Goal: Task Accomplishment & Management: Manage account settings

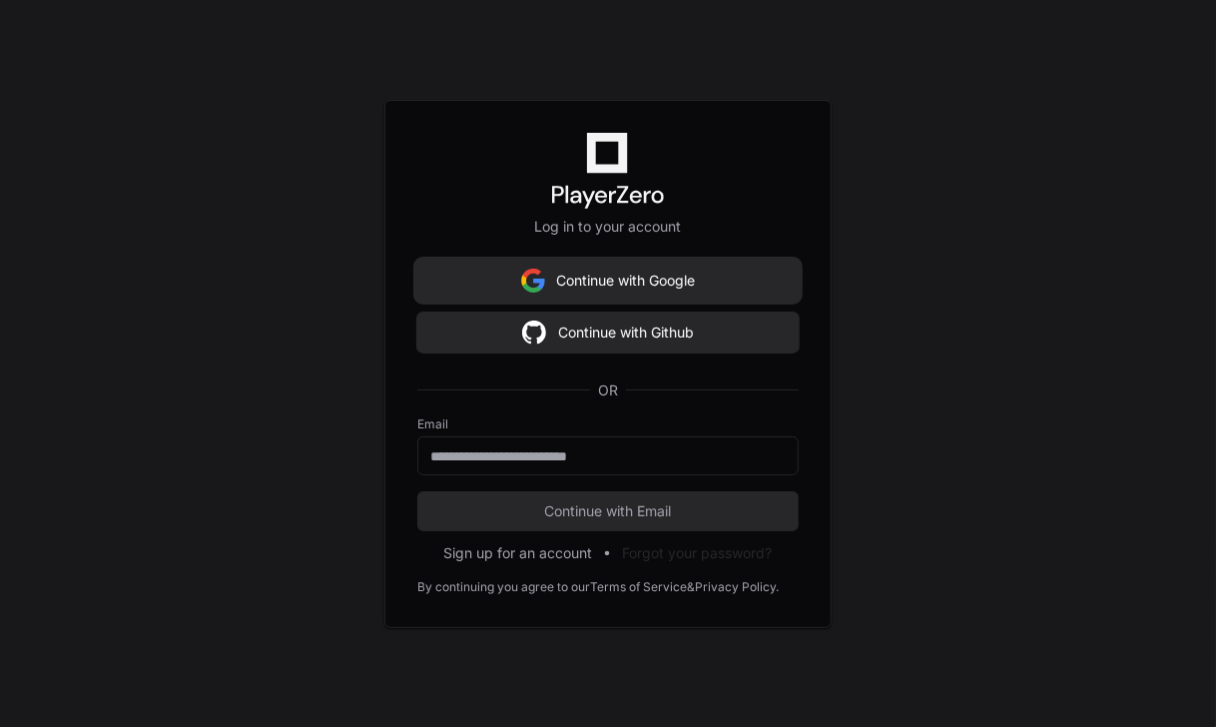
click at [654, 285] on button "Continue with Google" at bounding box center [607, 281] width 381 height 40
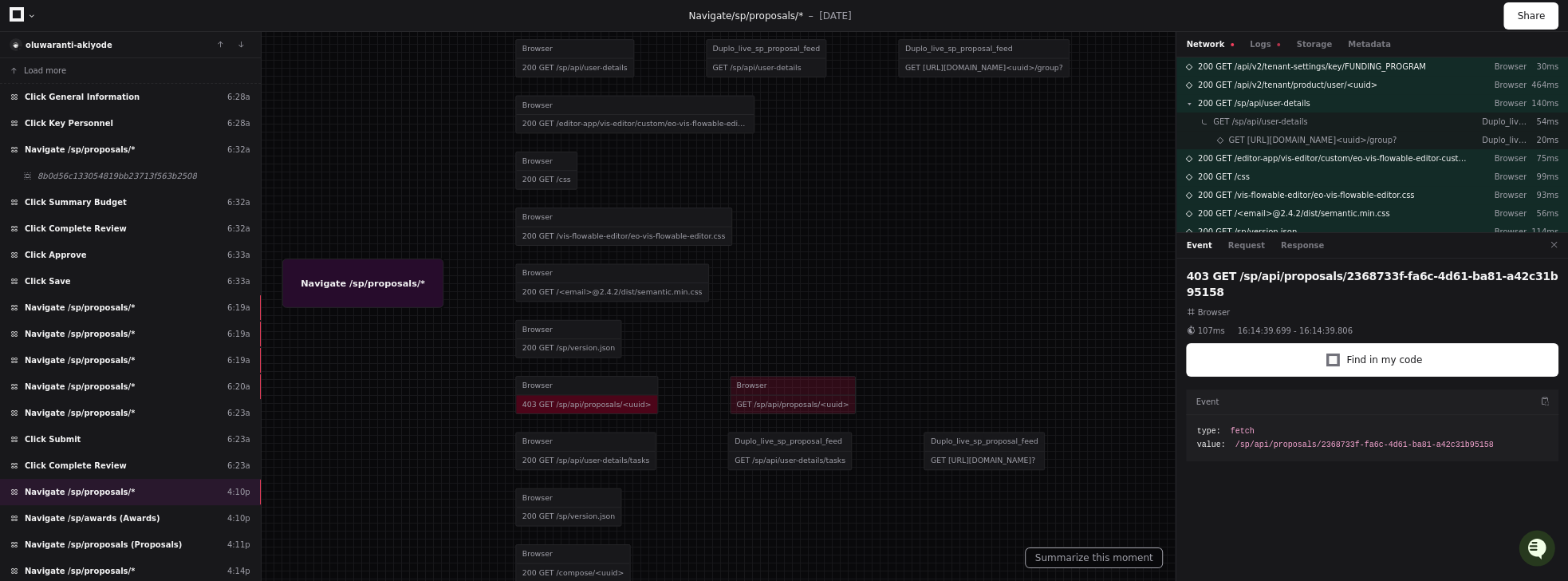
drag, startPoint x: 413, startPoint y: 373, endPoint x: 389, endPoint y: 214, distance: 160.8
click at [389, 214] on div at bounding box center [748, 137] width 1470 height 545
click at [971, 48] on button "Logs" at bounding box center [1265, 44] width 30 height 12
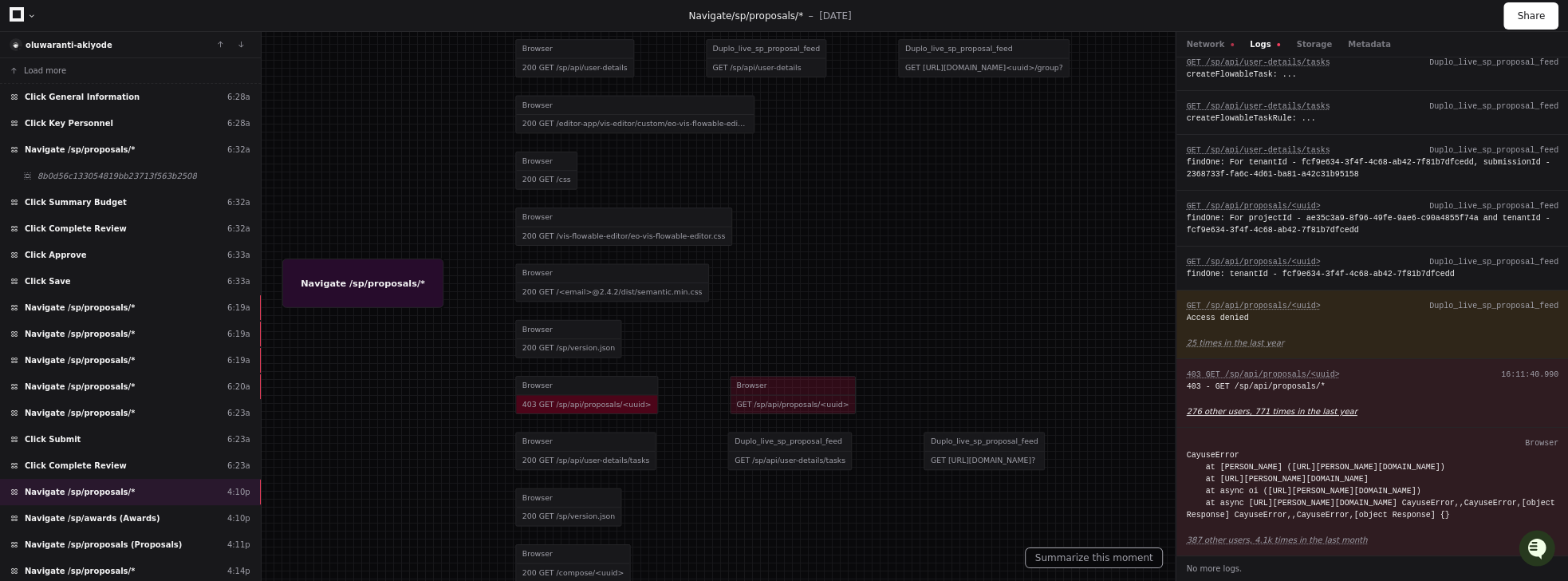
scroll to position [760, 0]
click at [63, 101] on span "Click General Information" at bounding box center [82, 97] width 115 height 12
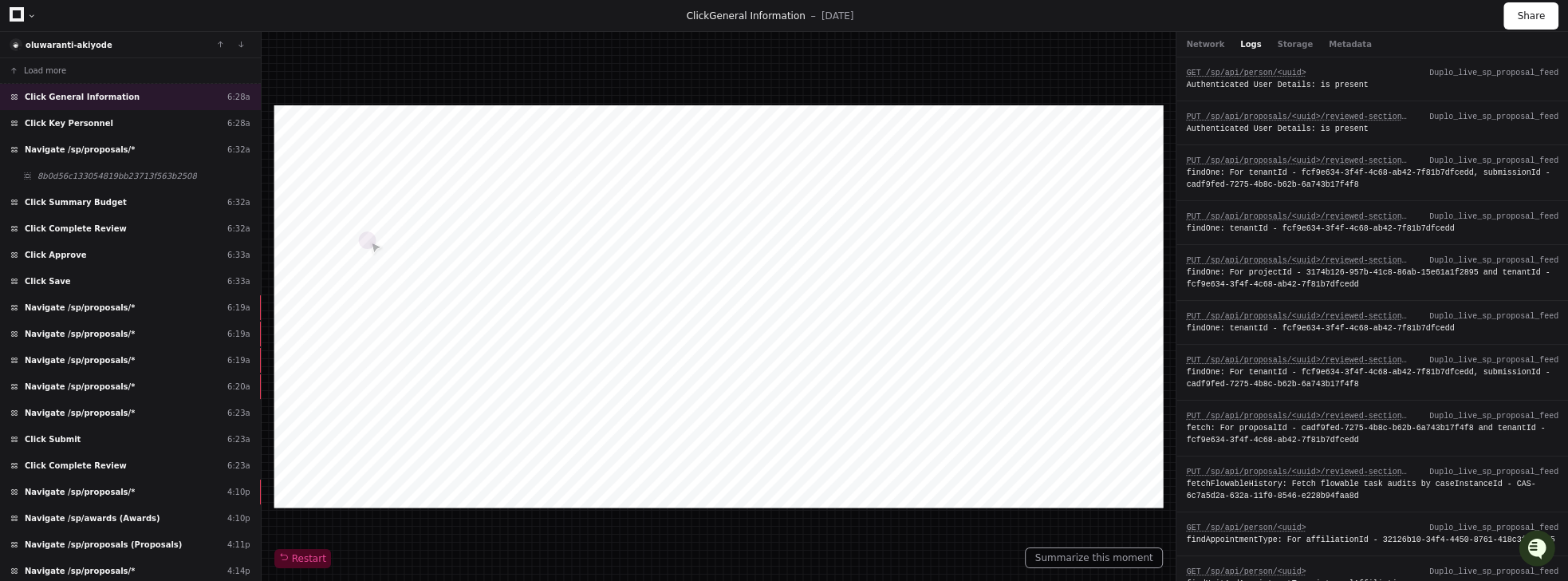
click at [971, 45] on div "Network Logs Storage Metadata" at bounding box center [1279, 44] width 185 height 12
click at [971, 45] on button "Network" at bounding box center [1205, 44] width 38 height 12
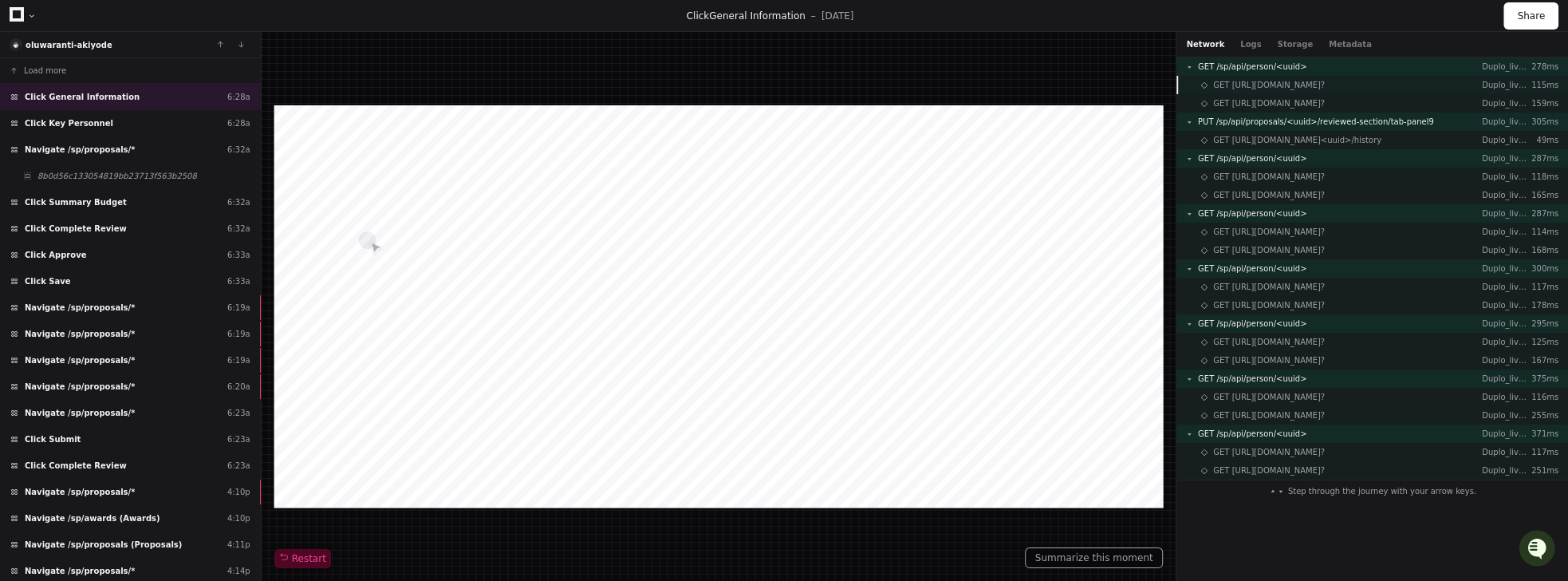
click at [971, 86] on span "GET [URL][DOMAIN_NAME]?" at bounding box center [1269, 85] width 112 height 12
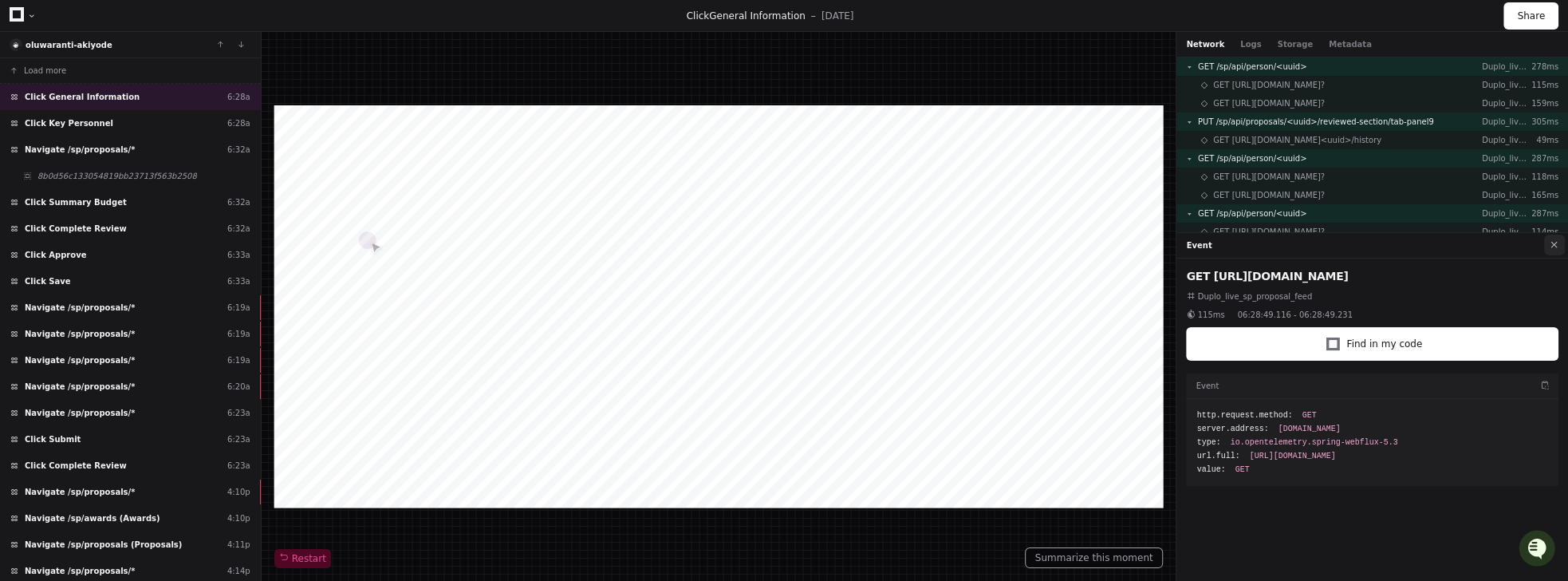
click at [971, 242] on button at bounding box center [1554, 245] width 21 height 21
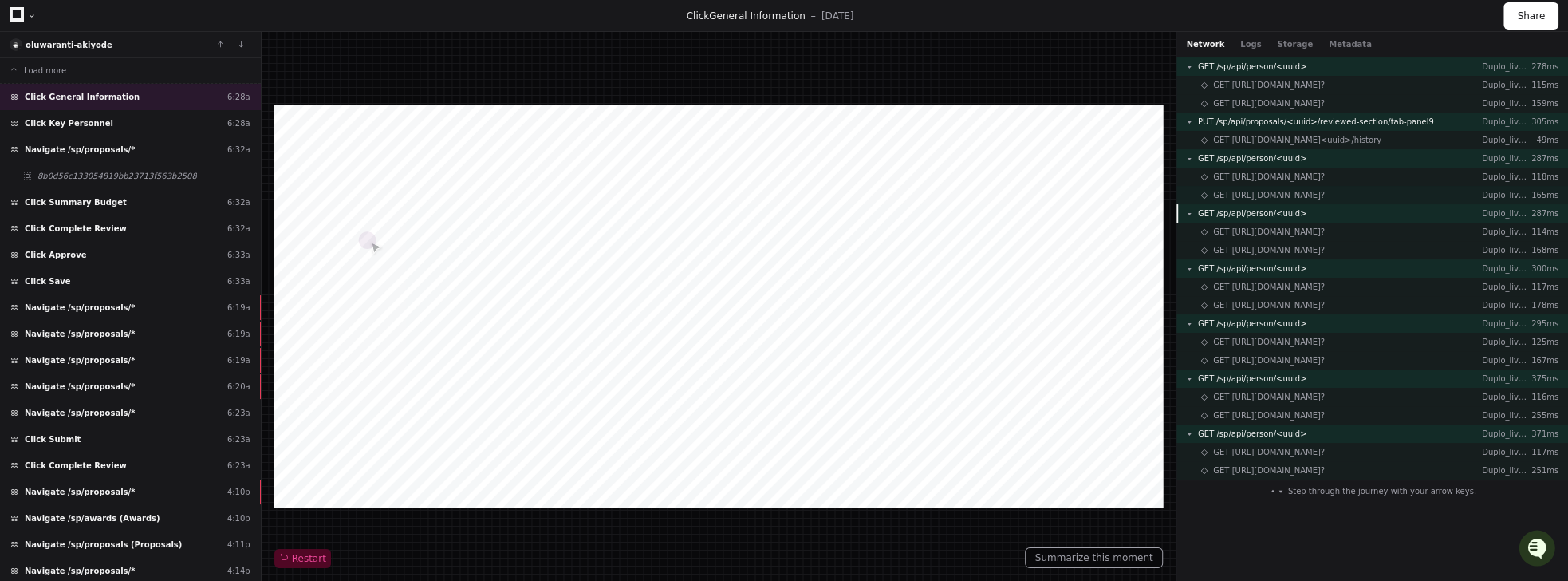
click at [971, 201] on span "GET [URL][DOMAIN_NAME]?" at bounding box center [1269, 195] width 112 height 12
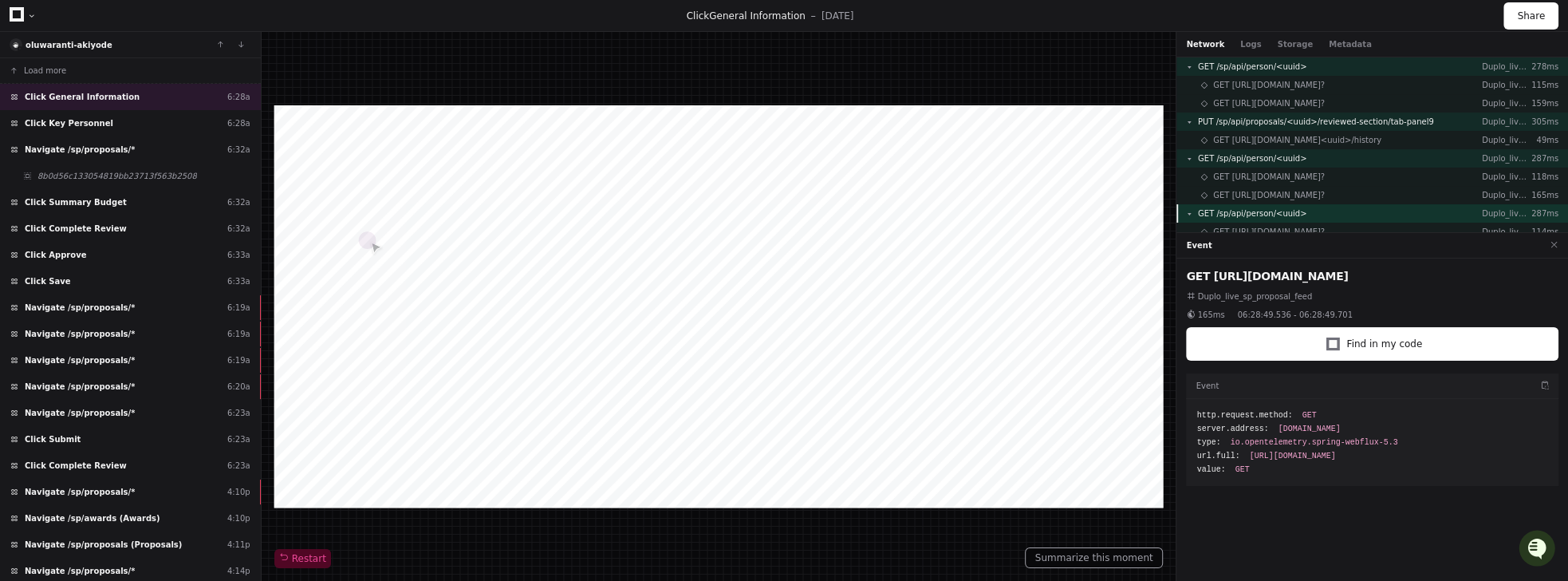
click at [971, 213] on span "GET /sp/api/person/<uuid>" at bounding box center [1252, 213] width 109 height 12
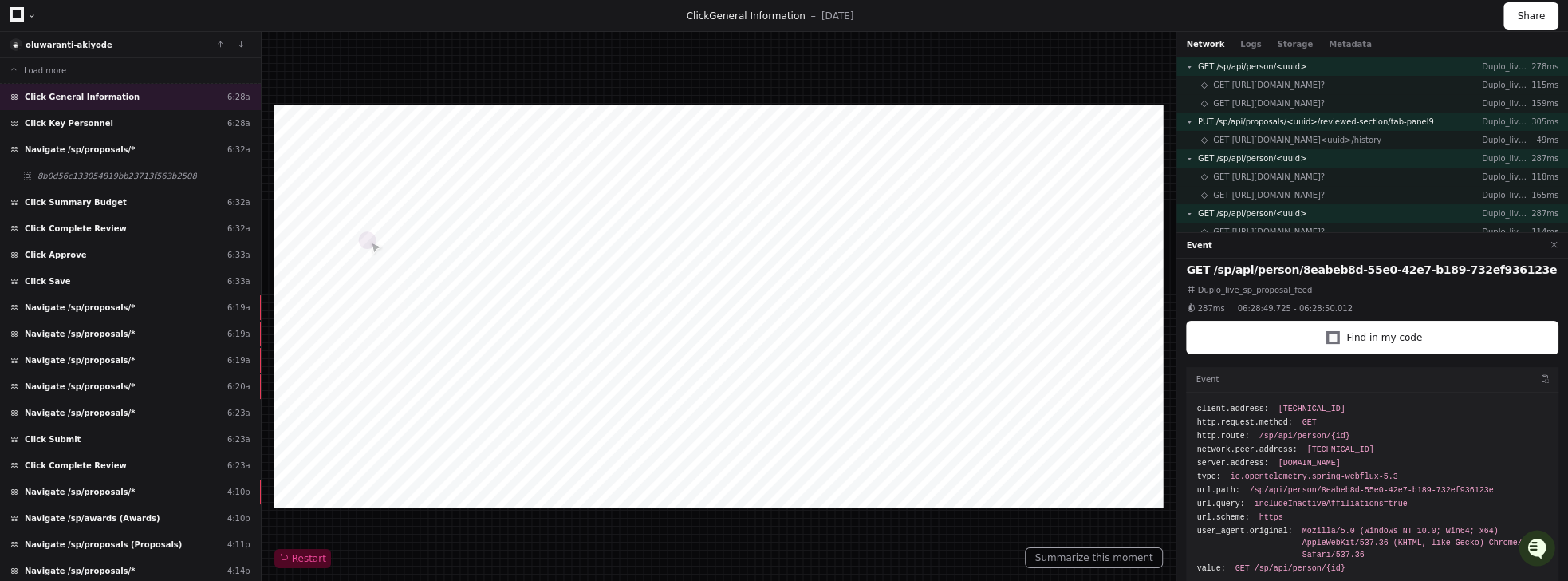
scroll to position [11, 0]
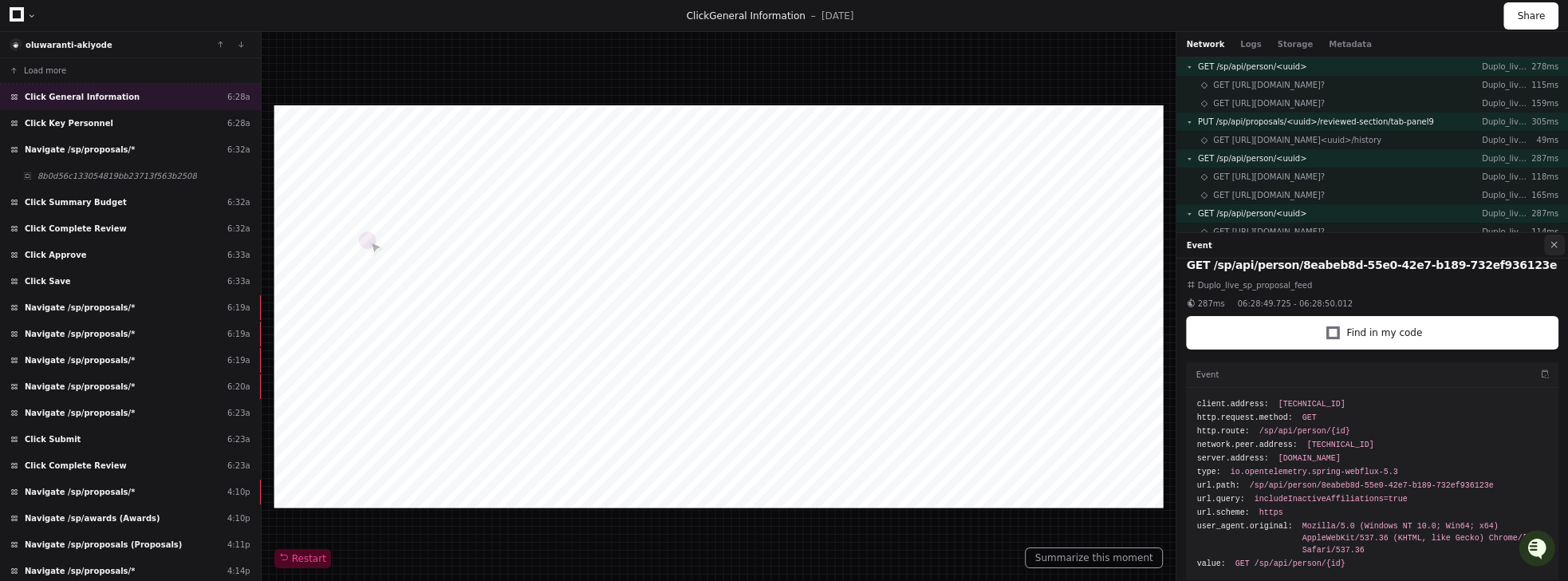
click at [971, 243] on button at bounding box center [1554, 245] width 21 height 21
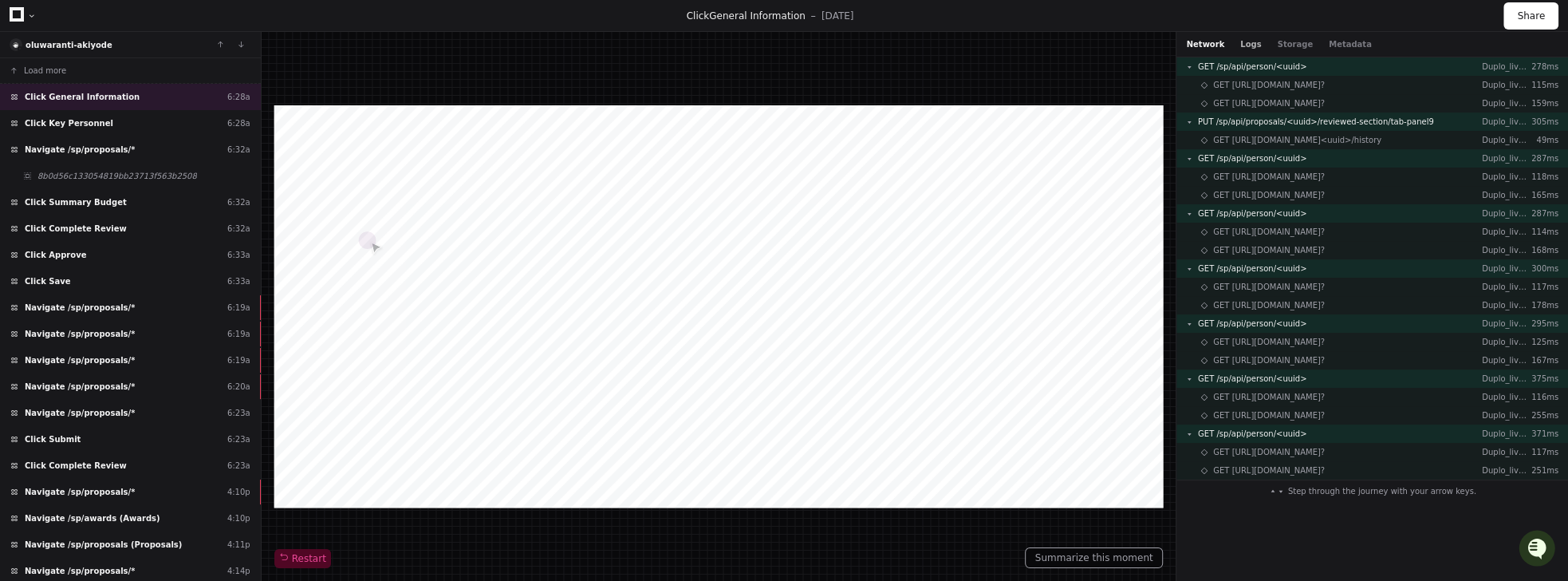
click at [971, 40] on button "Logs" at bounding box center [1251, 44] width 21 height 12
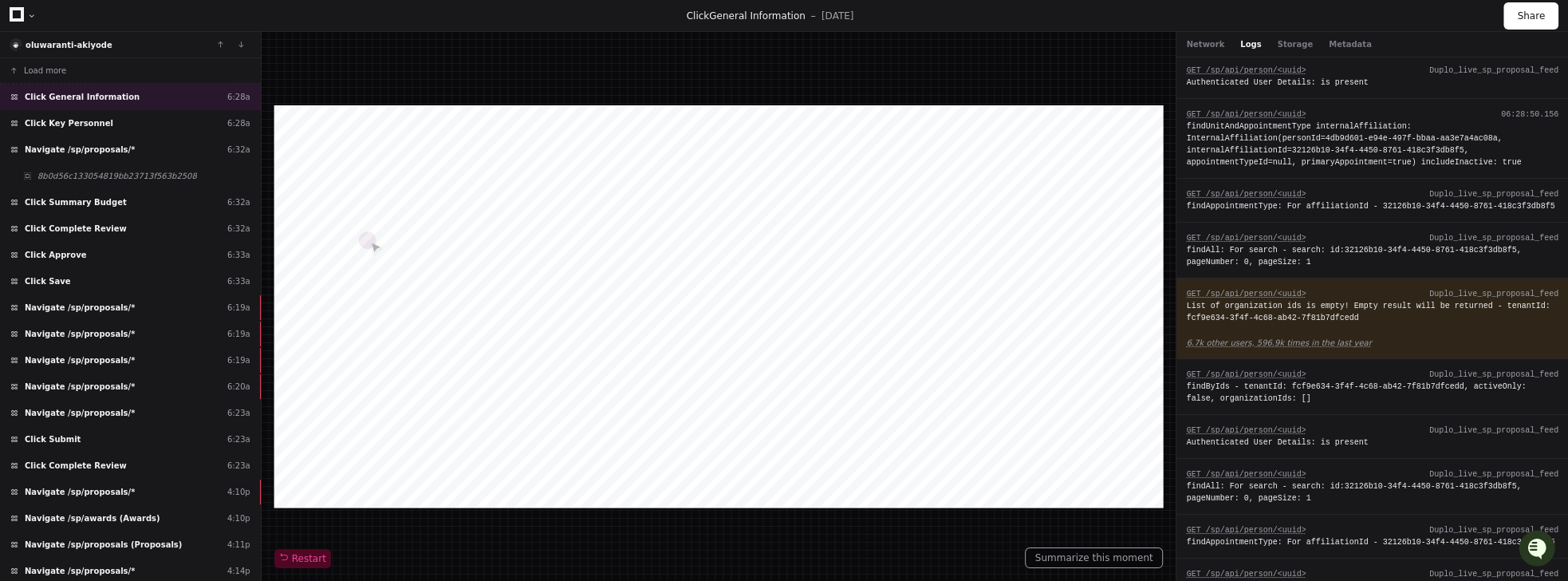
scroll to position [3369, 0]
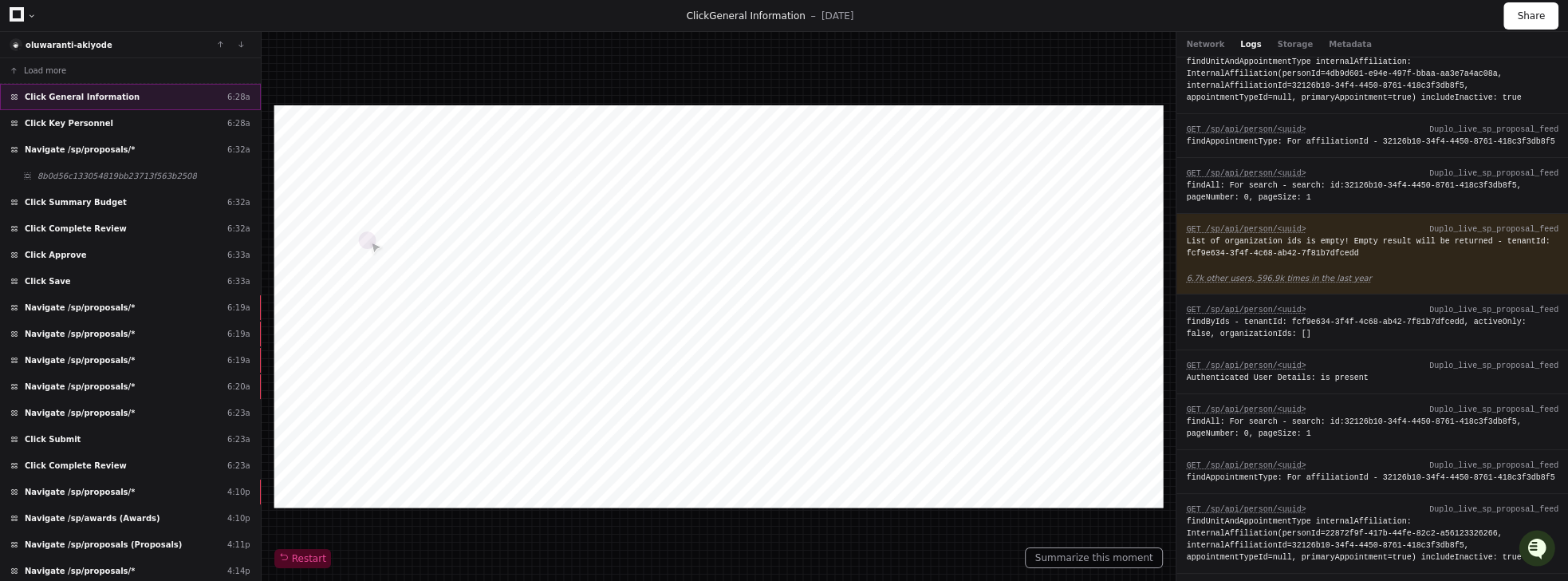
click at [55, 94] on span "Click General Information" at bounding box center [82, 97] width 115 height 12
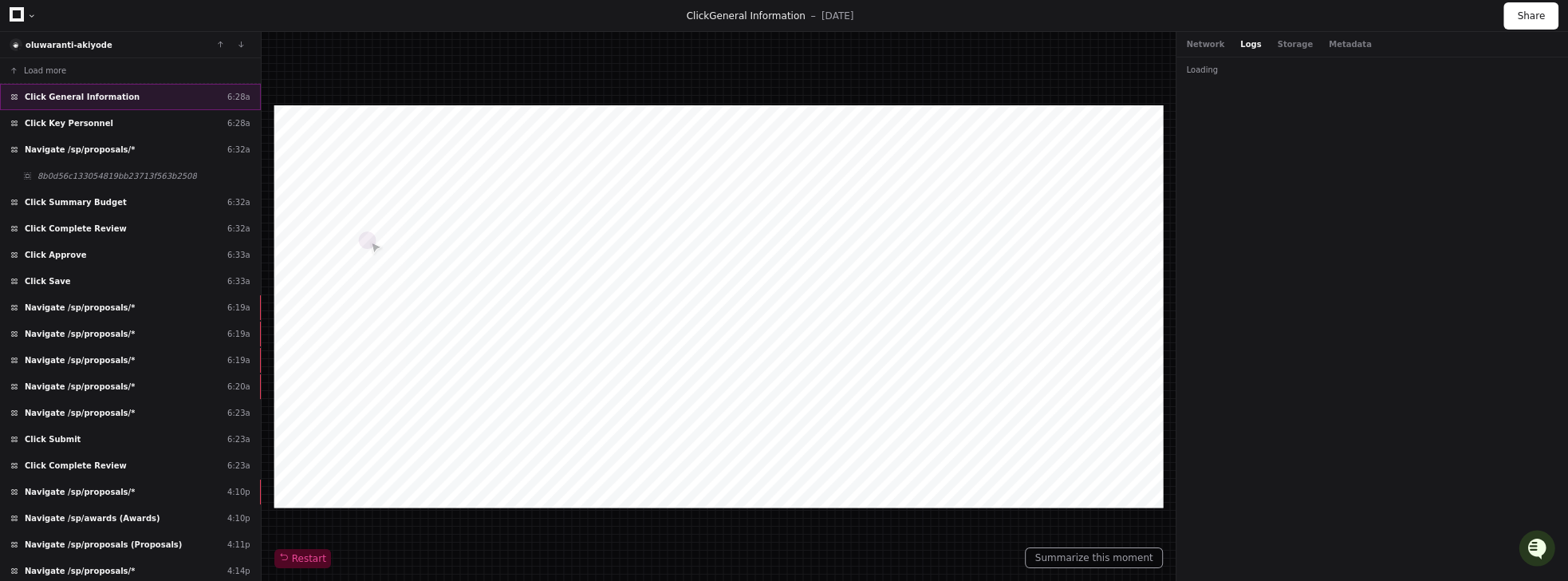
scroll to position [0, 0]
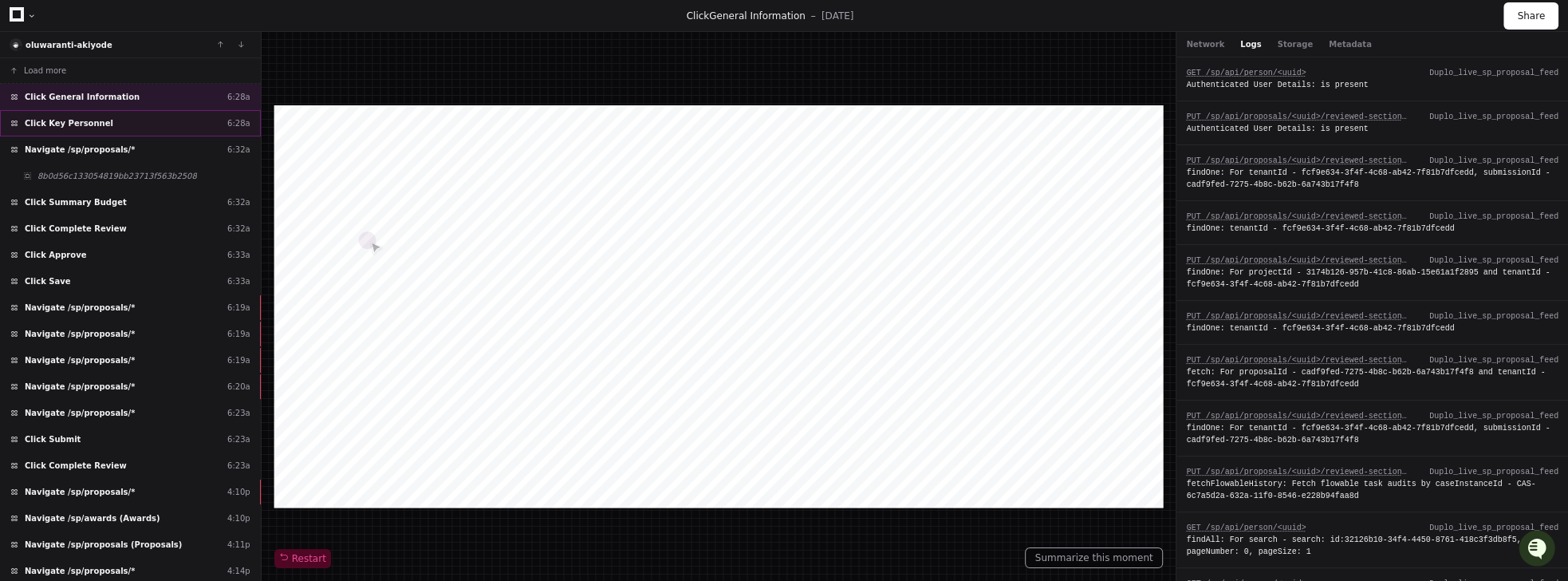
click at [95, 123] on span "Click Key Personnel" at bounding box center [69, 123] width 89 height 12
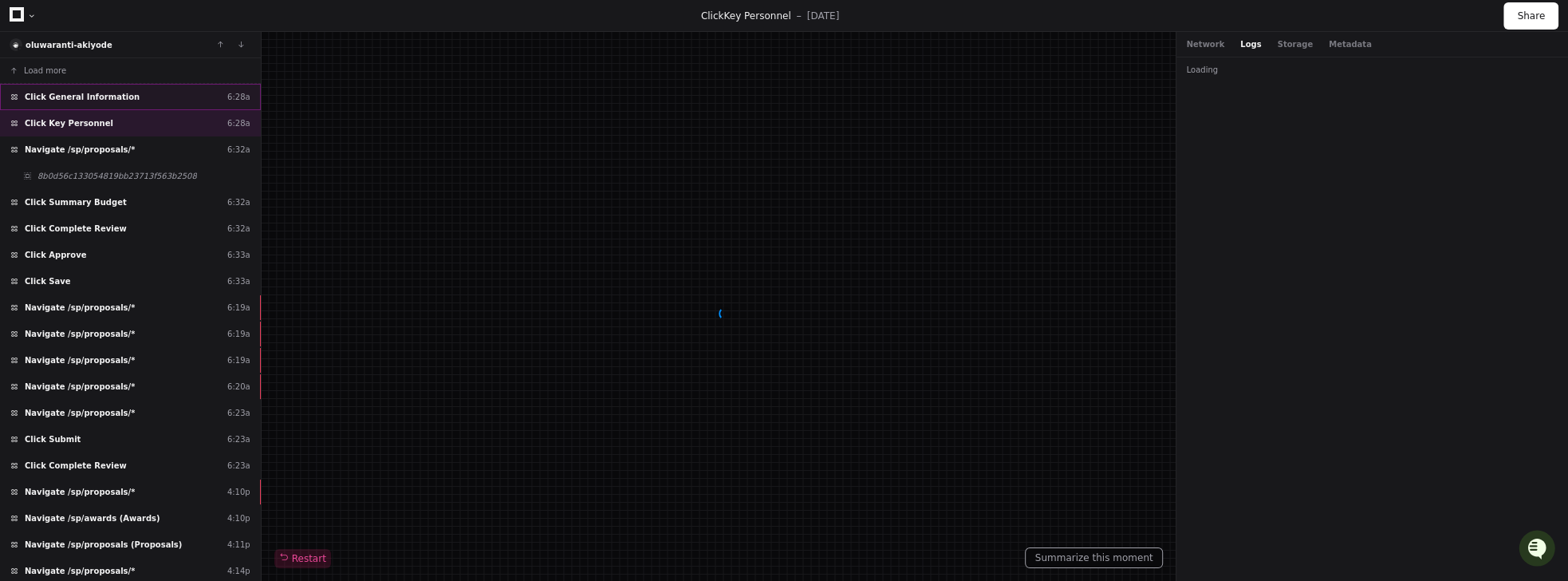
click at [73, 101] on span "Click General Information" at bounding box center [82, 97] width 115 height 12
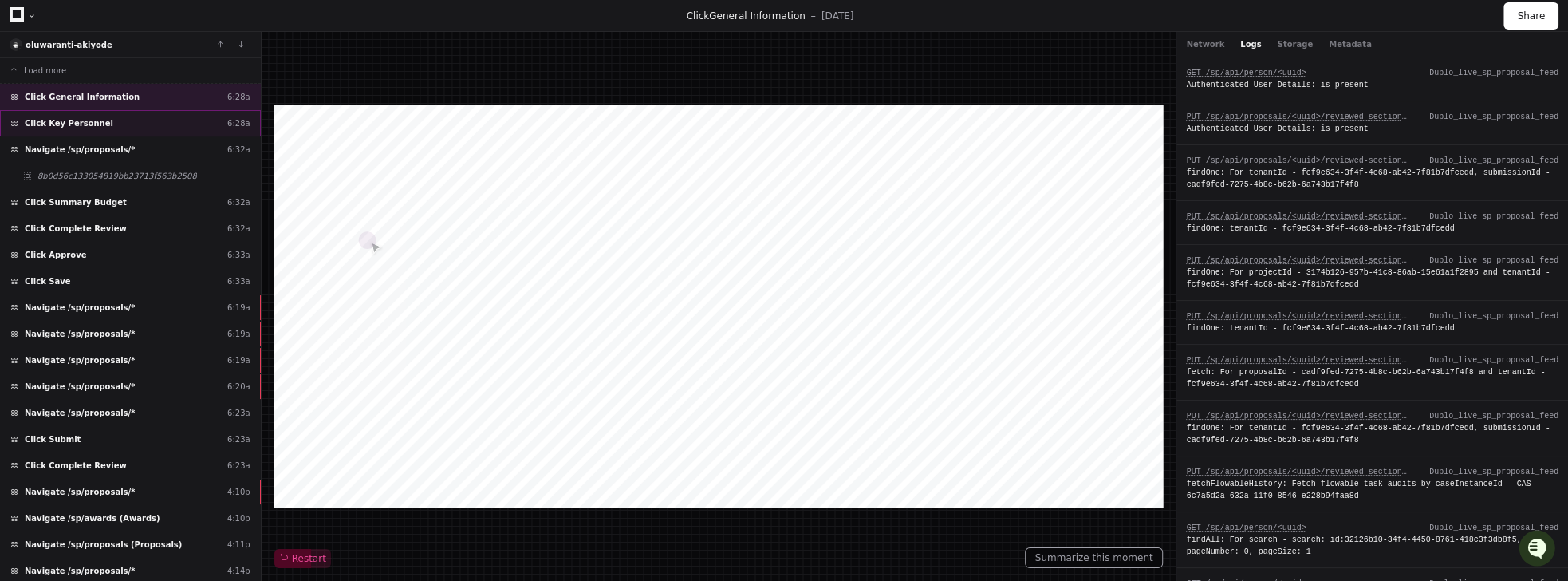
click at [80, 121] on span "Click Key Personnel" at bounding box center [69, 123] width 89 height 12
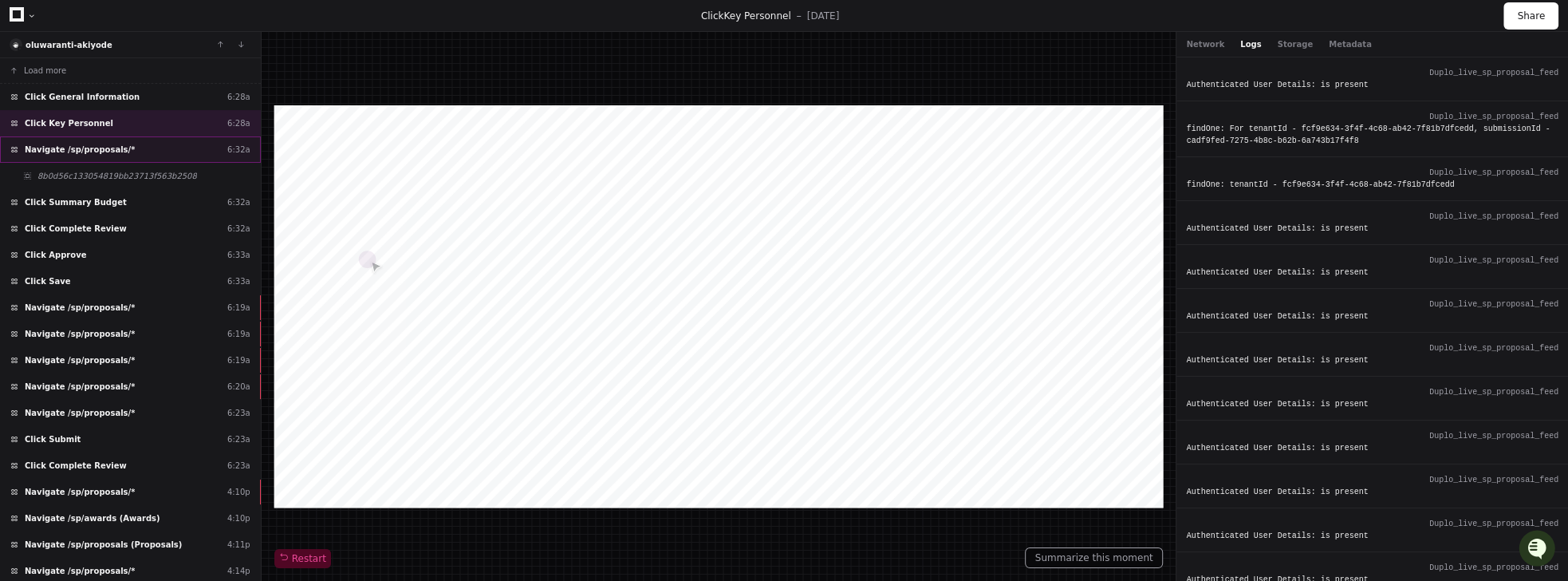
click at [93, 145] on span "Navigate /sp/proposals/*" at bounding box center [80, 149] width 110 height 12
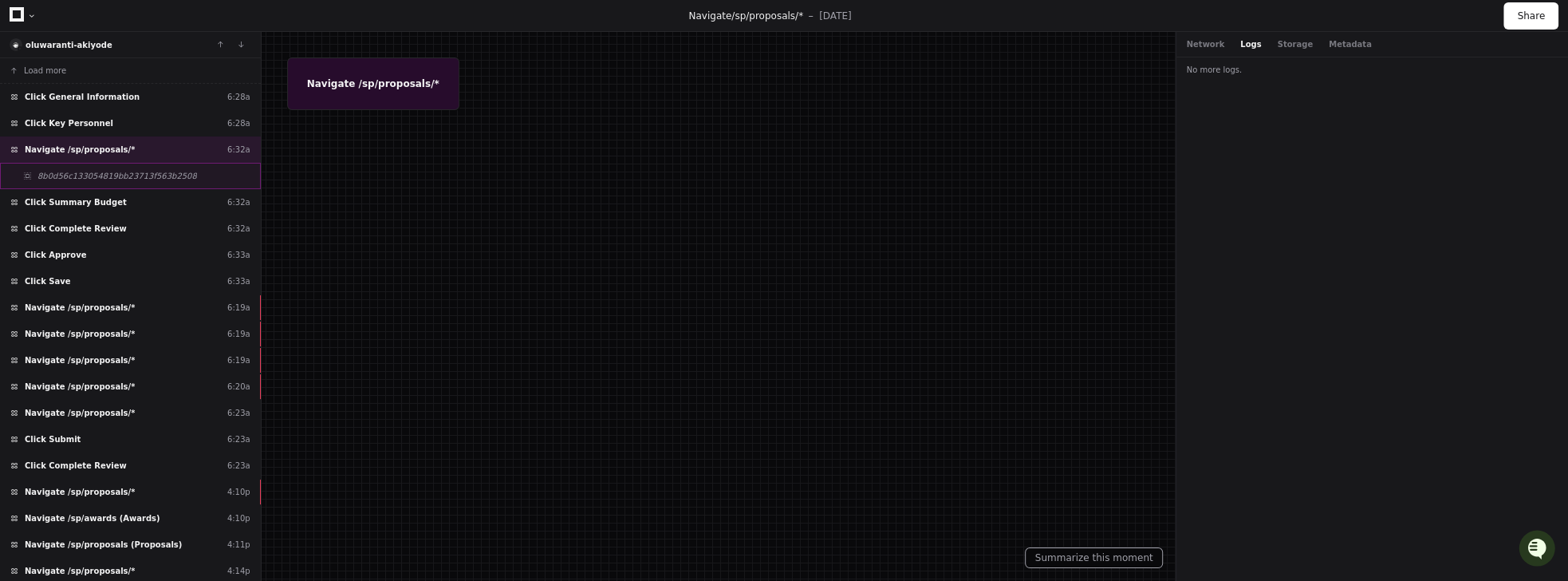
click at [78, 173] on span "8b0d56c133054819bb23713f563b2508" at bounding box center [117, 176] width 160 height 12
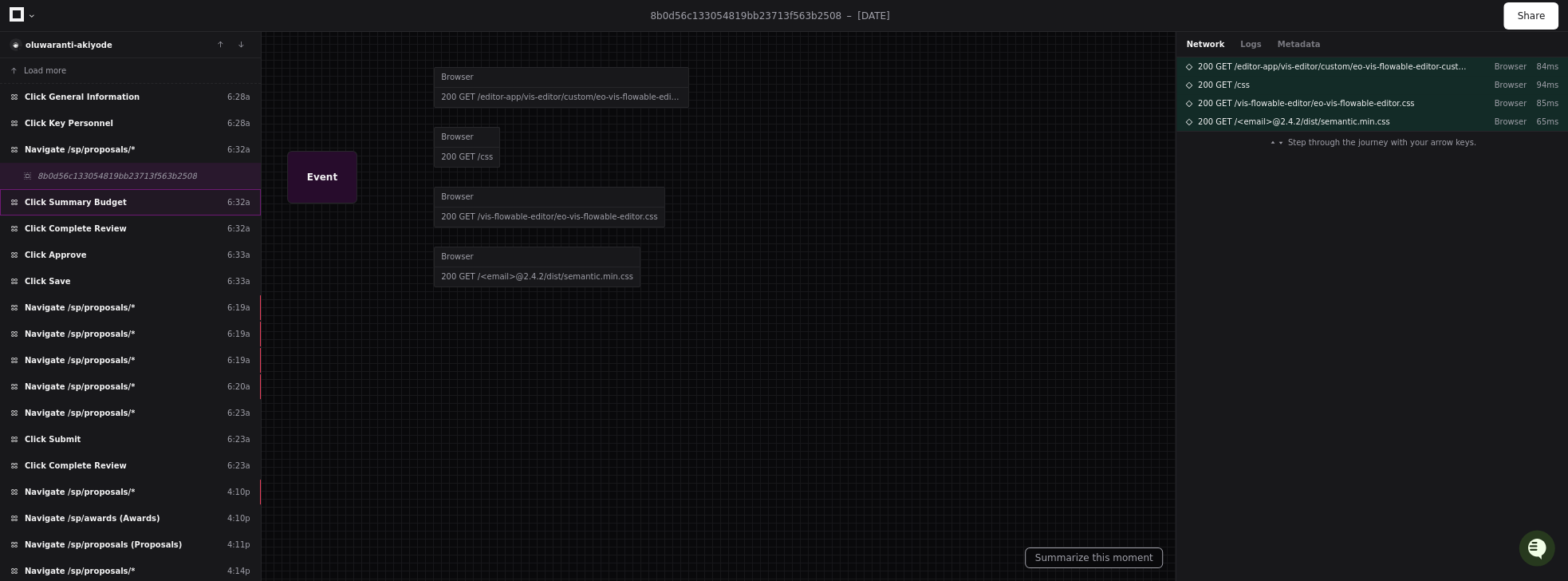
click at [97, 198] on span "Click Summary Budget" at bounding box center [76, 202] width 102 height 12
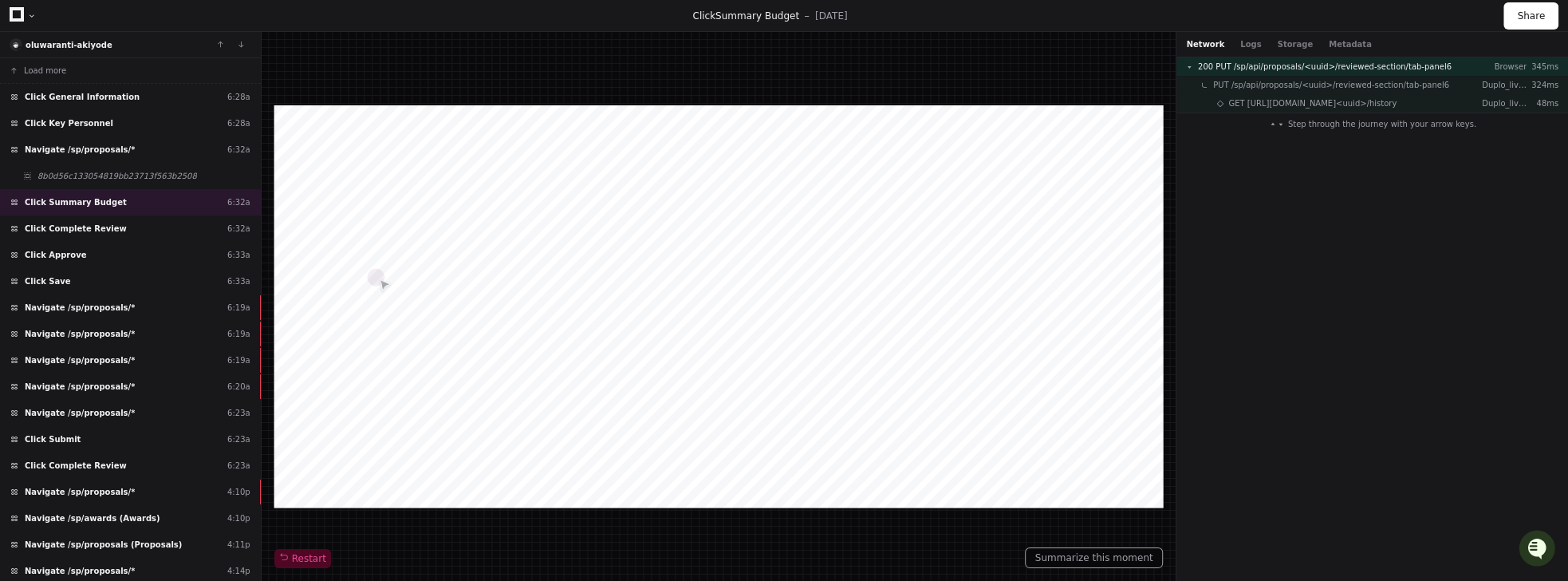
drag, startPoint x: 499, startPoint y: 192, endPoint x: 564, endPoint y: 192, distance: 65.0
click at [564, 192] on div at bounding box center [718, 306] width 889 height 402
click at [74, 227] on span "Click Complete Review" at bounding box center [76, 229] width 102 height 12
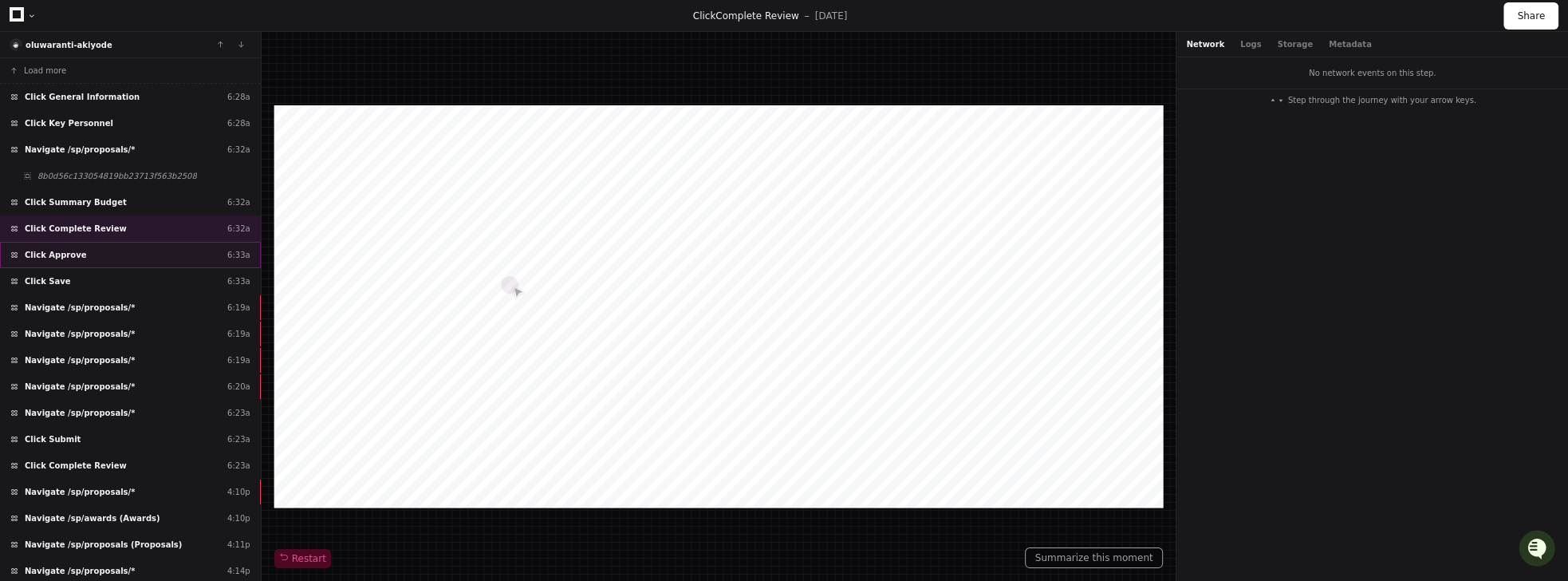
click at [46, 250] on span "Click Approve" at bounding box center [55, 255] width 62 height 12
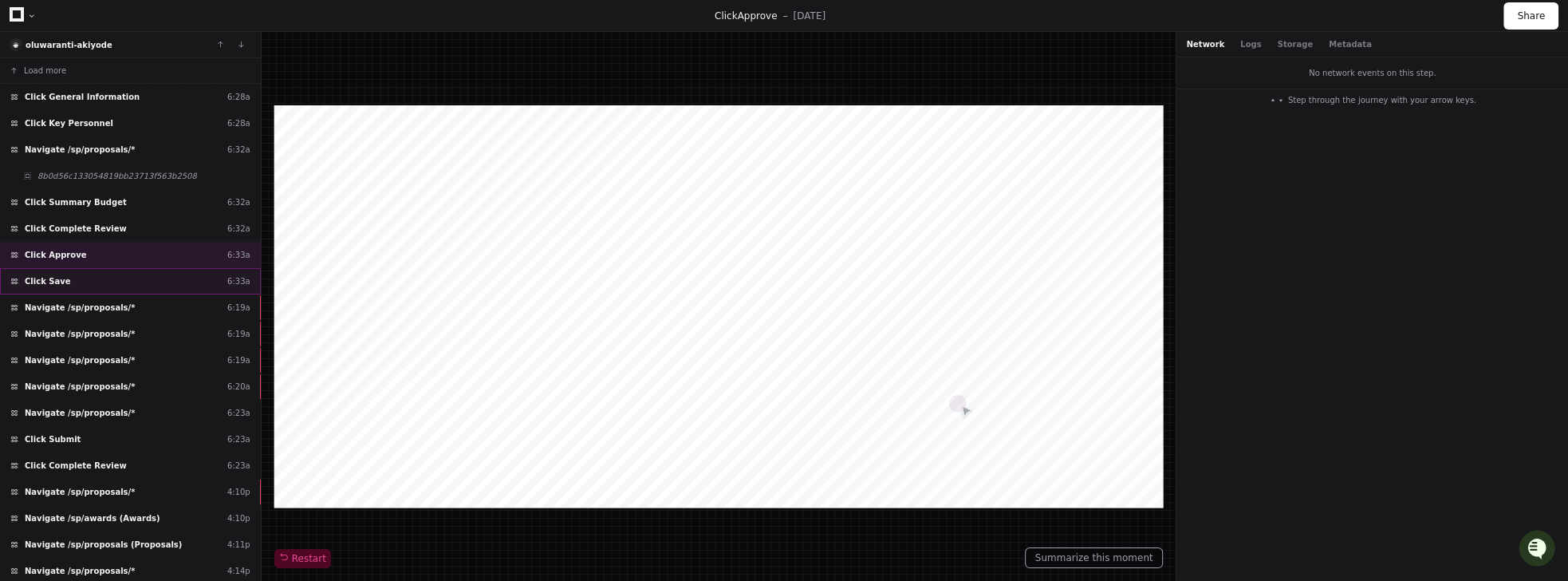
click at [42, 278] on span "Click Save" at bounding box center [48, 281] width 46 height 12
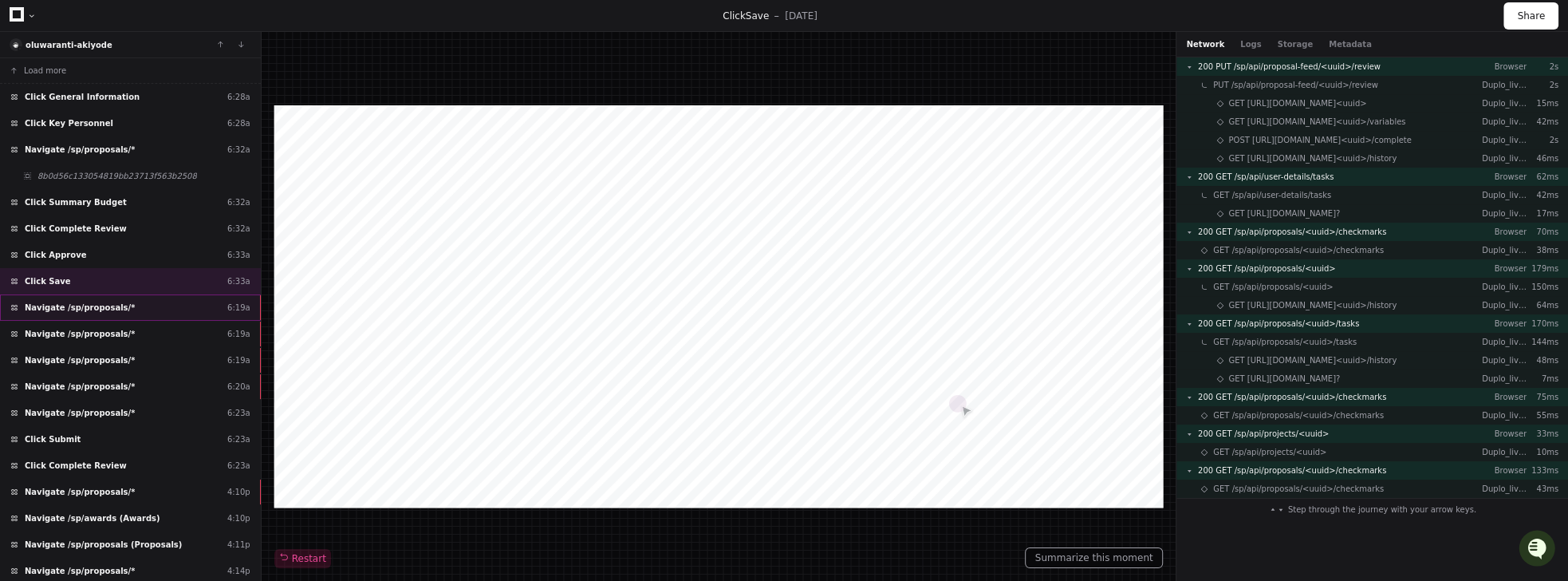
click at [82, 301] on span "Navigate /sp/proposals/*" at bounding box center [80, 307] width 110 height 12
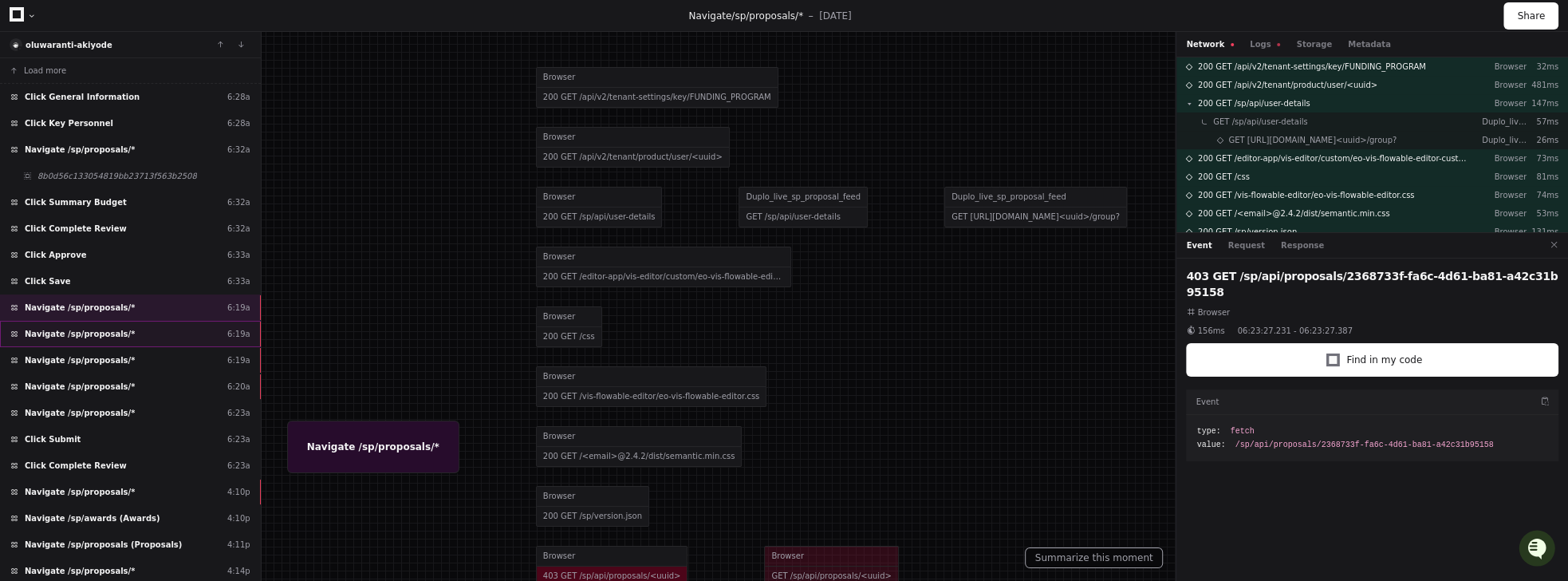
click at [88, 328] on span "Navigate /sp/proposals/*" at bounding box center [80, 333] width 110 height 12
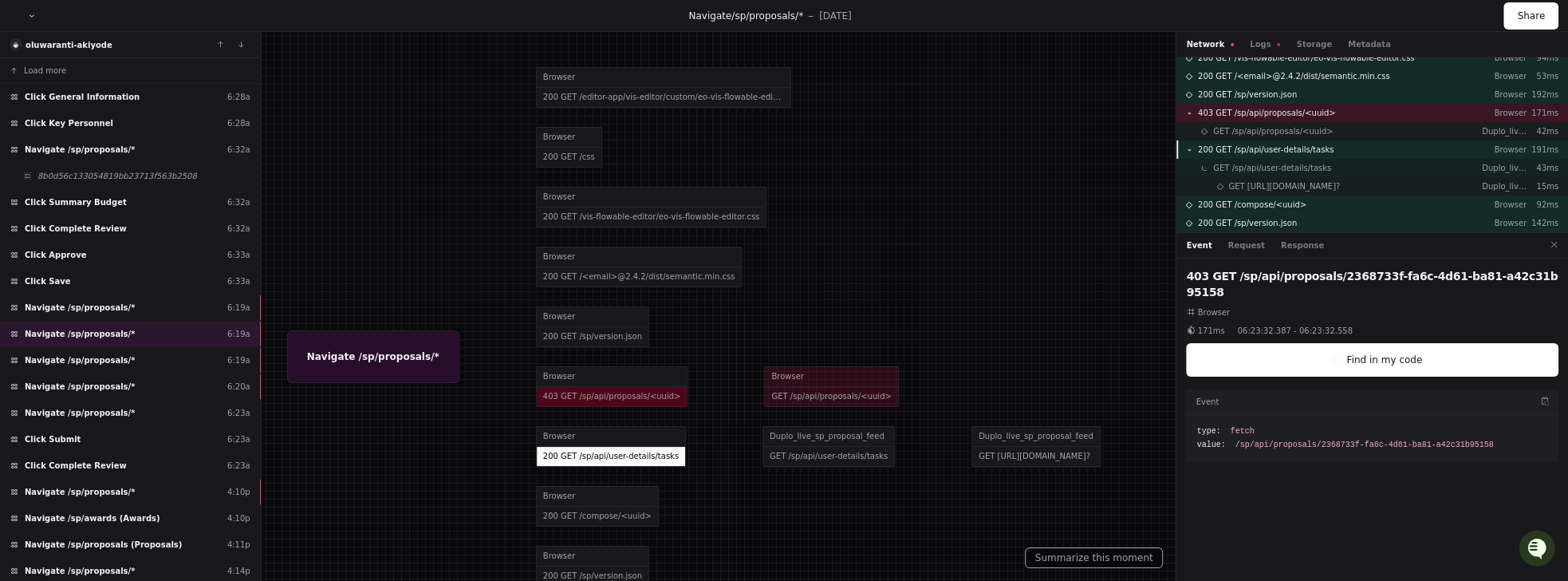
scroll to position [90, 0]
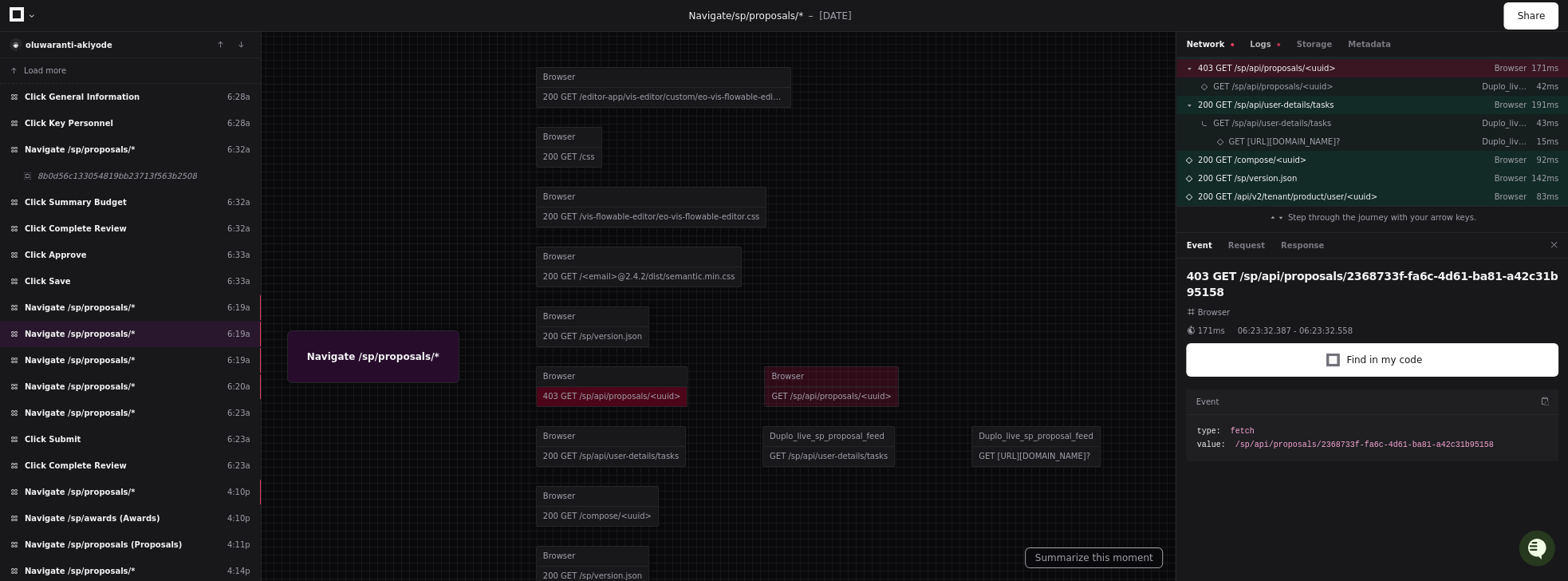
click at [971, 55] on div "Network Logs Storage Metadata" at bounding box center [1372, 45] width 391 height 26
click at [971, 42] on button "Logs" at bounding box center [1265, 44] width 30 height 12
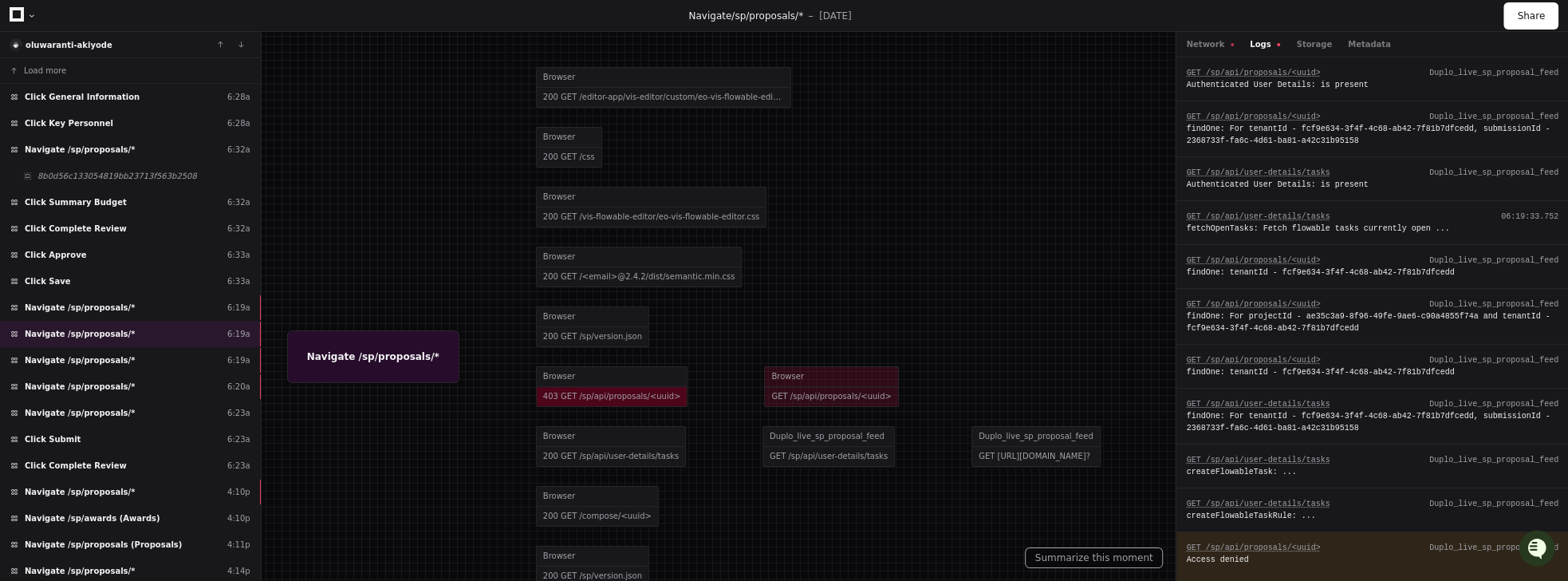
scroll to position [296, 0]
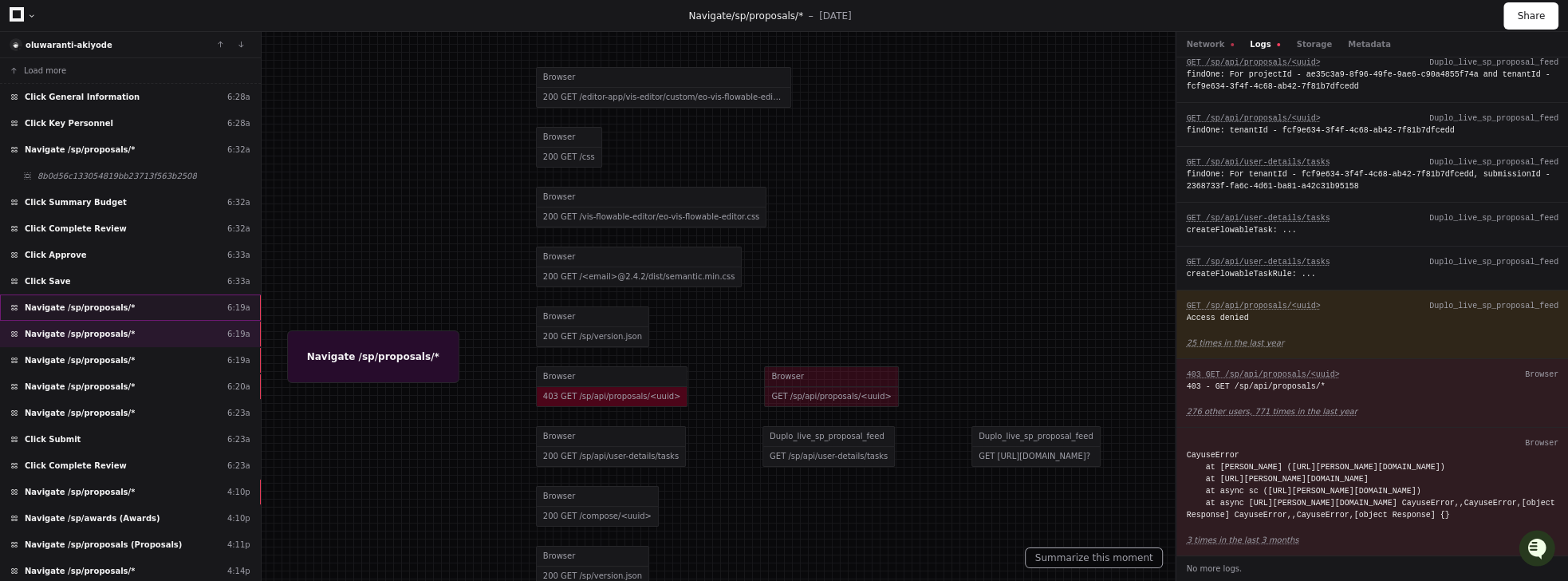
click at [108, 301] on span "Navigate /sp/proposals/*" at bounding box center [80, 307] width 110 height 12
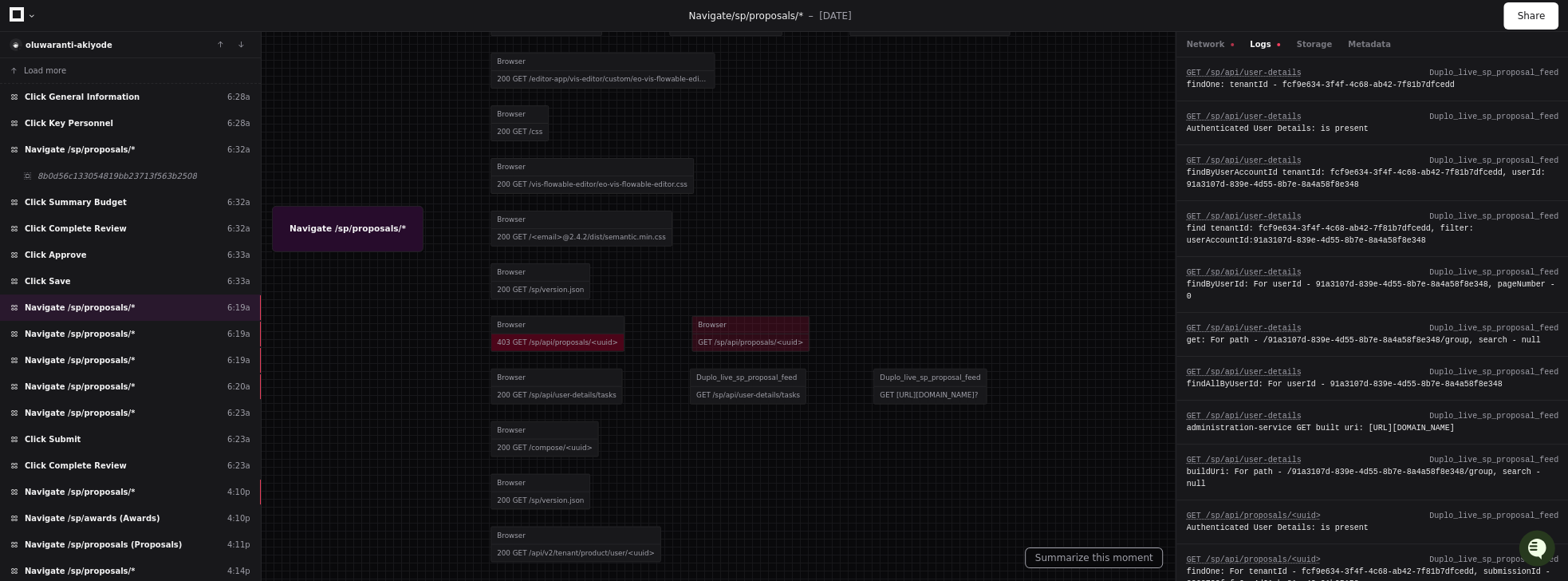
drag, startPoint x: 398, startPoint y: 348, endPoint x: 348, endPoint y: 166, distance: 188.7
click at [348, 166] on div at bounding box center [709, 91] width 1378 height 511
click at [235, 277] on div "6:33a" at bounding box center [239, 281] width 23 height 12
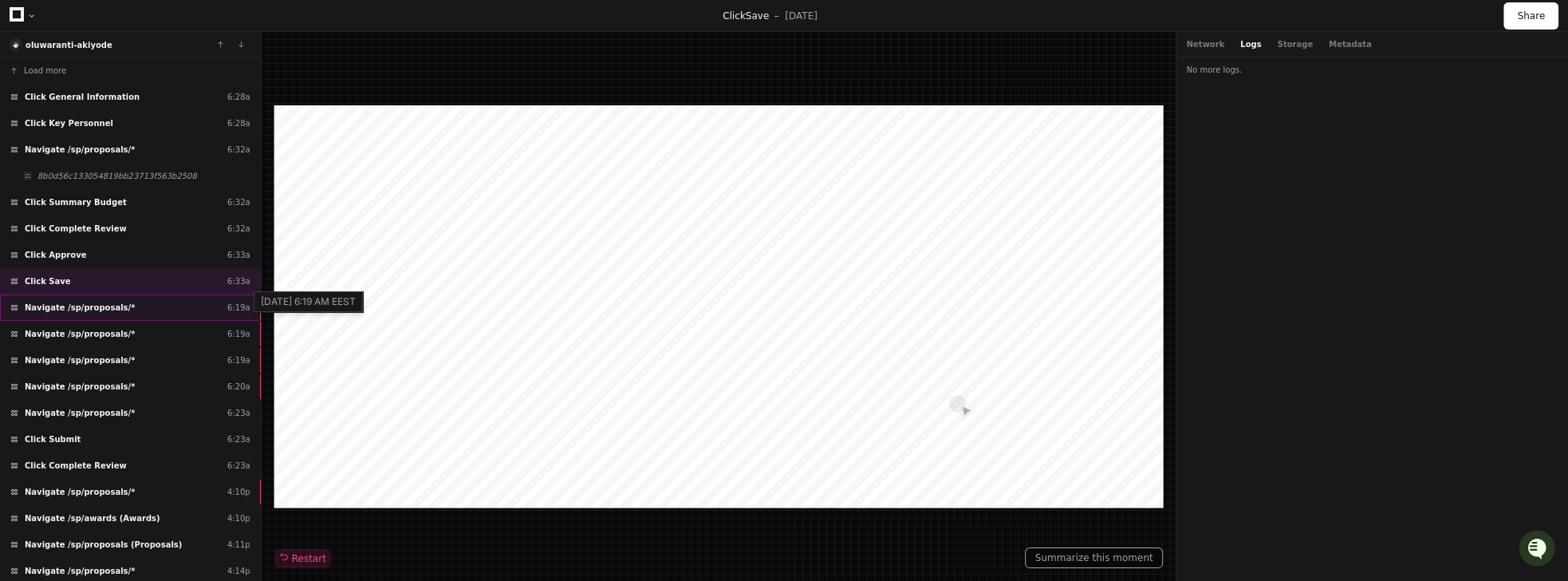
click at [233, 306] on div "6:19a" at bounding box center [239, 307] width 23 height 12
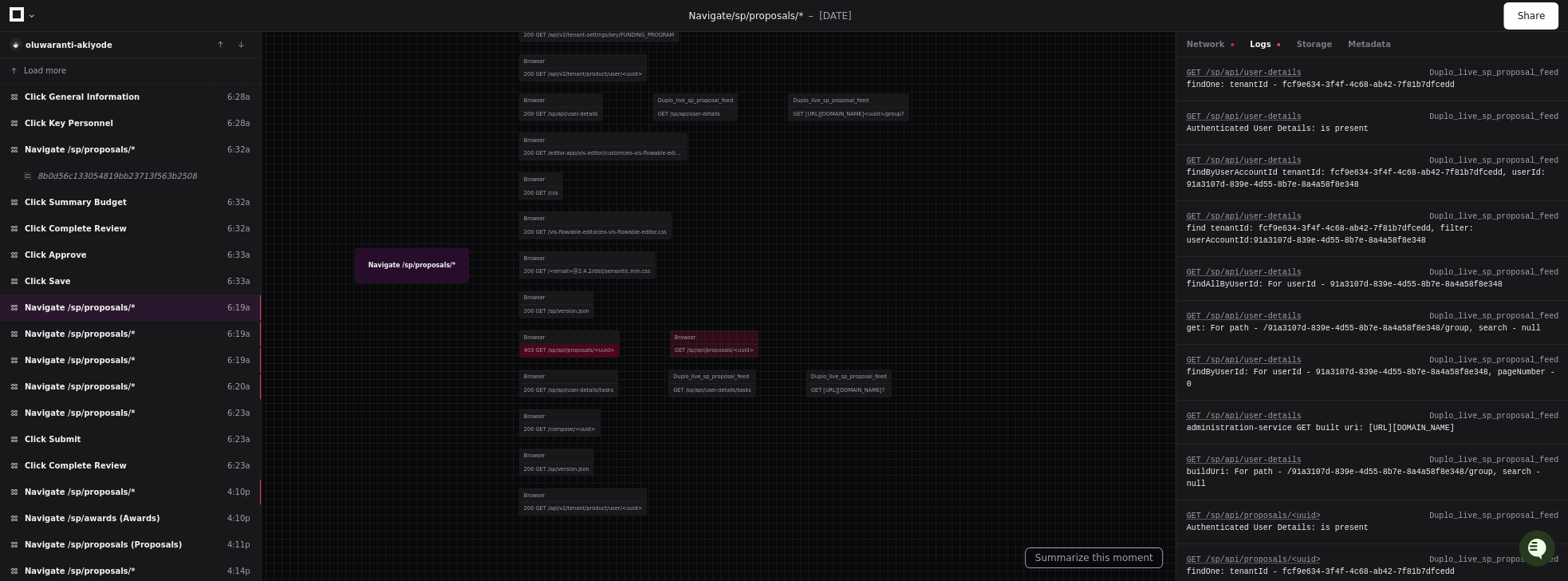
drag, startPoint x: 738, startPoint y: 396, endPoint x: 744, endPoint y: 254, distance: 142.1
click at [744, 254] on div at bounding box center [683, 161] width 1034 height 383
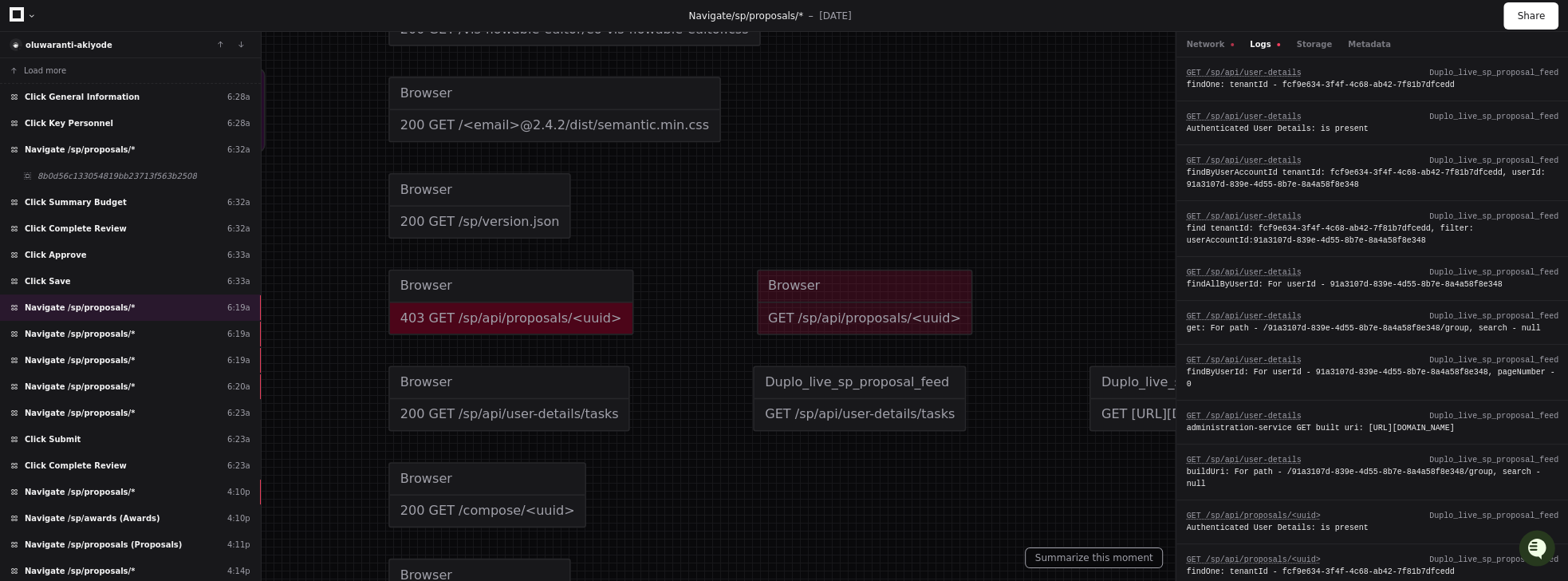
drag, startPoint x: 575, startPoint y: 360, endPoint x: 719, endPoint y: 336, distance: 146.0
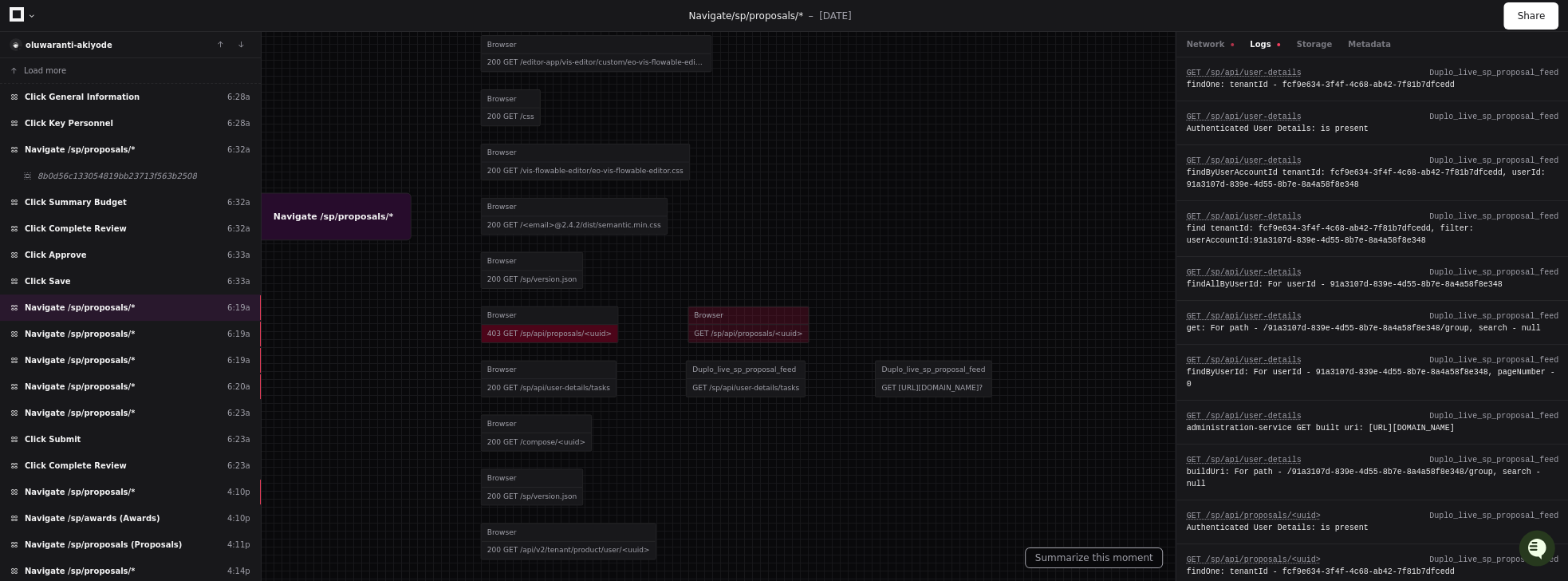
click at [694, 320] on div at bounding box center [705, 74] width 1419 height 526
click at [554, 322] on div at bounding box center [705, 74] width 1419 height 526
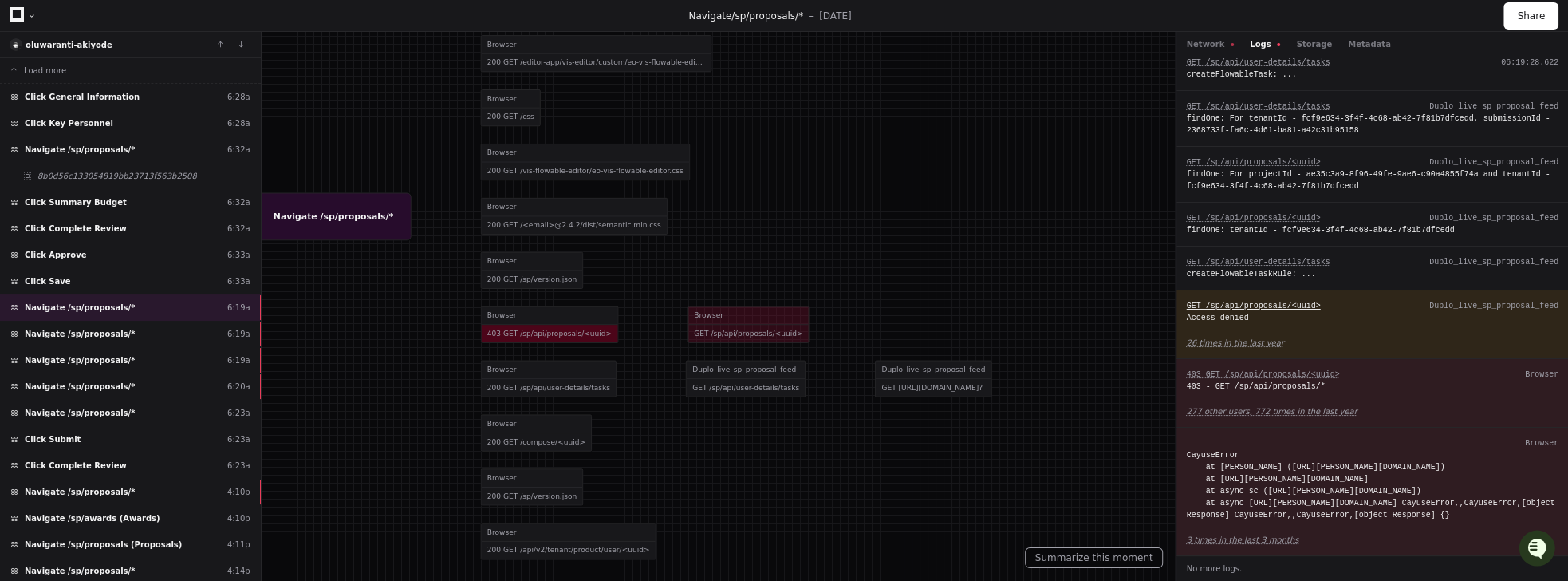
scroll to position [760, 0]
click at [529, 328] on div at bounding box center [705, 74] width 1419 height 526
click at [741, 321] on div at bounding box center [705, 74] width 1419 height 526
click at [971, 46] on button "Storage" at bounding box center [1313, 44] width 35 height 12
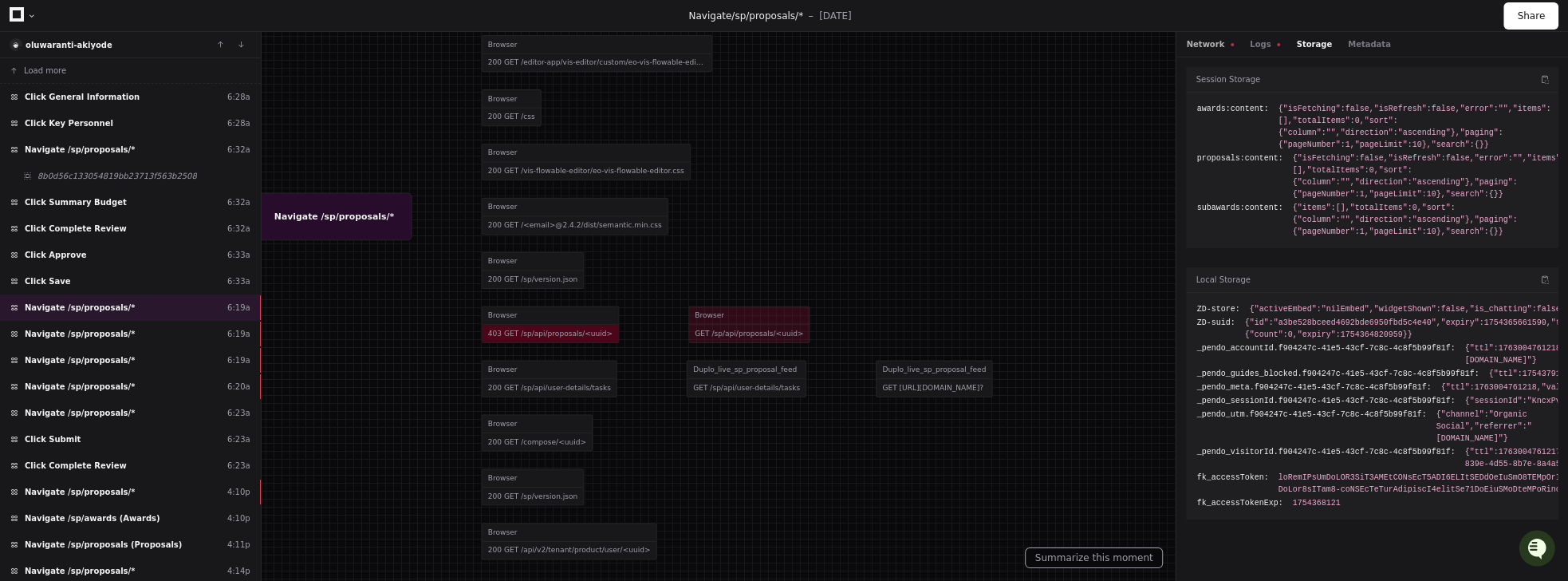
click at [971, 48] on button "Network" at bounding box center [1210, 44] width 48 height 12
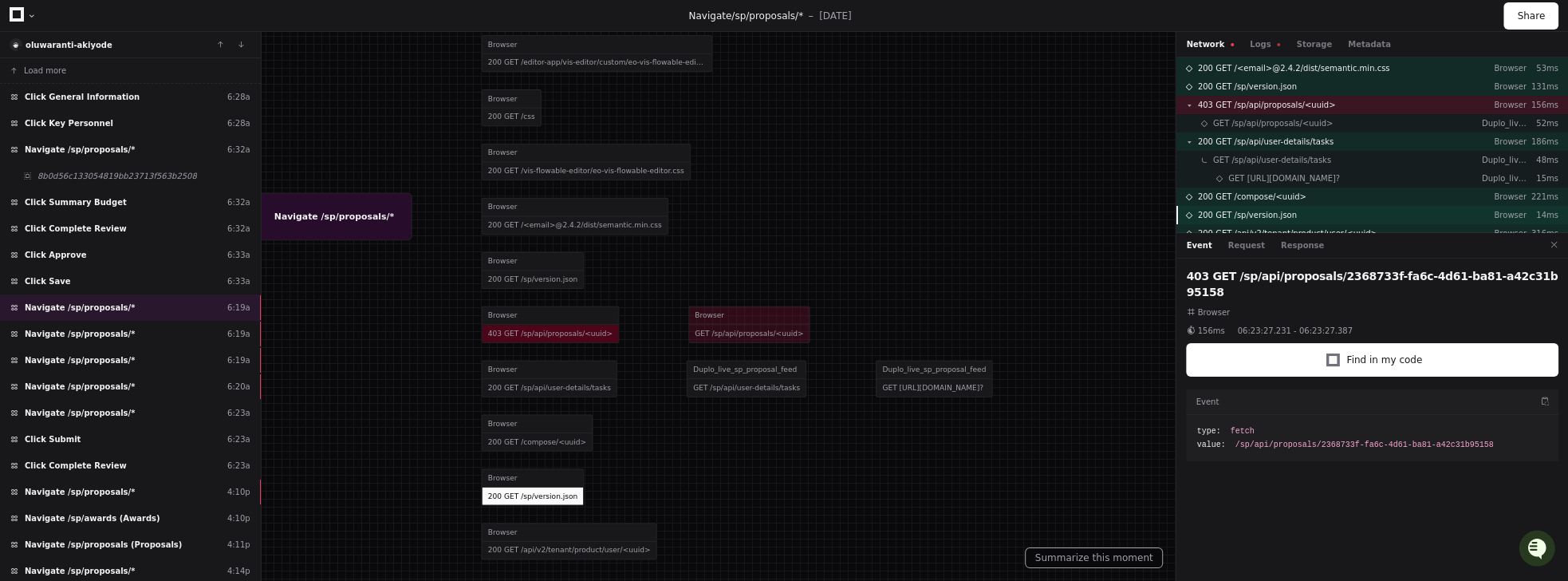
scroll to position [182, 0]
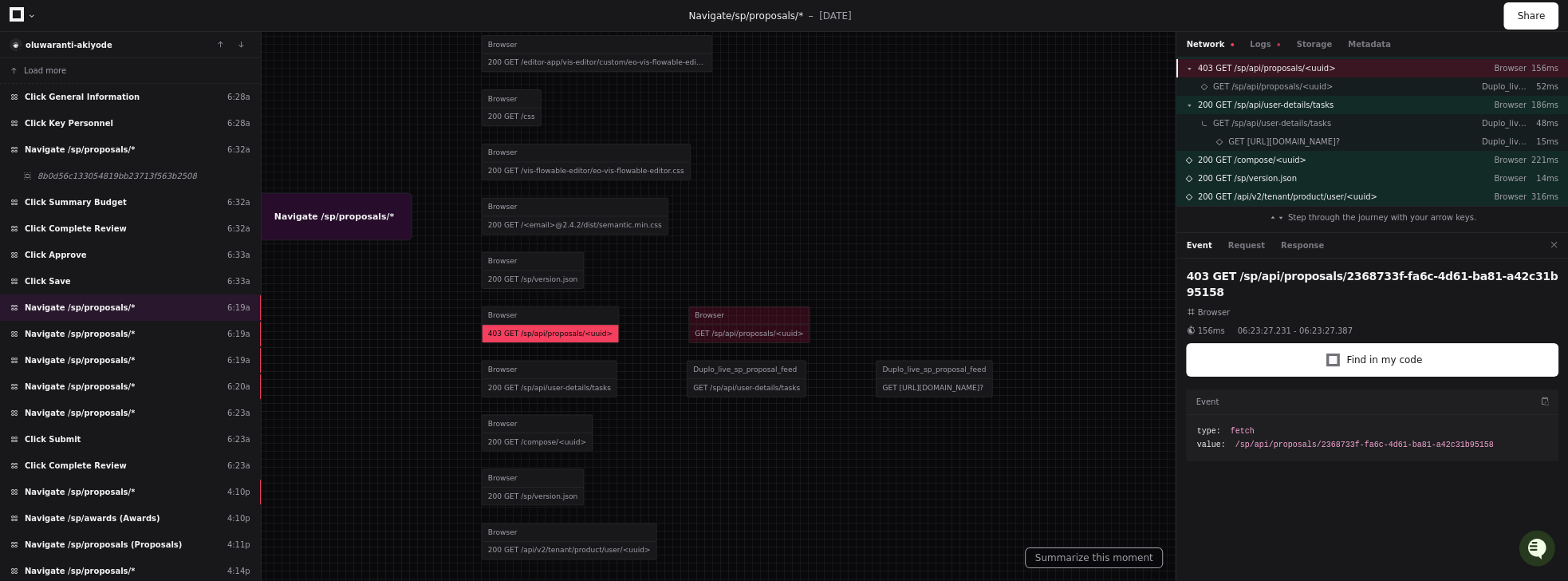
click at [971, 65] on span "403 GET /sp/api/proposals/<uuid>" at bounding box center [1267, 68] width 138 height 12
click at [971, 67] on span "403 GET /sp/api/proposals/<uuid>" at bounding box center [1267, 68] width 138 height 12
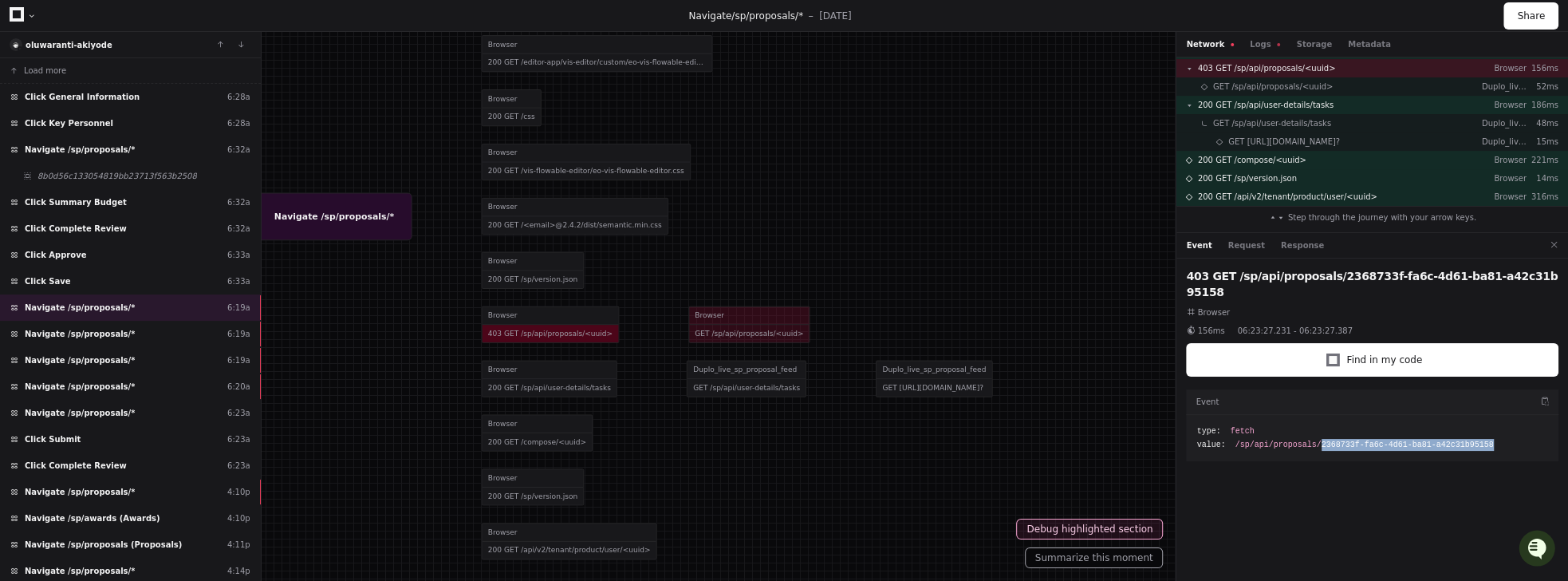
drag, startPoint x: 1321, startPoint y: 424, endPoint x: 1512, endPoint y: 432, distance: 191.2
click at [971, 432] on div "type: fetch value: /sp/api/proposals/2368733f-fa6c-4d61-ba81-a42c31b95158" at bounding box center [1372, 438] width 372 height 46
click at [971, 245] on button "Request" at bounding box center [1247, 245] width 37 height 12
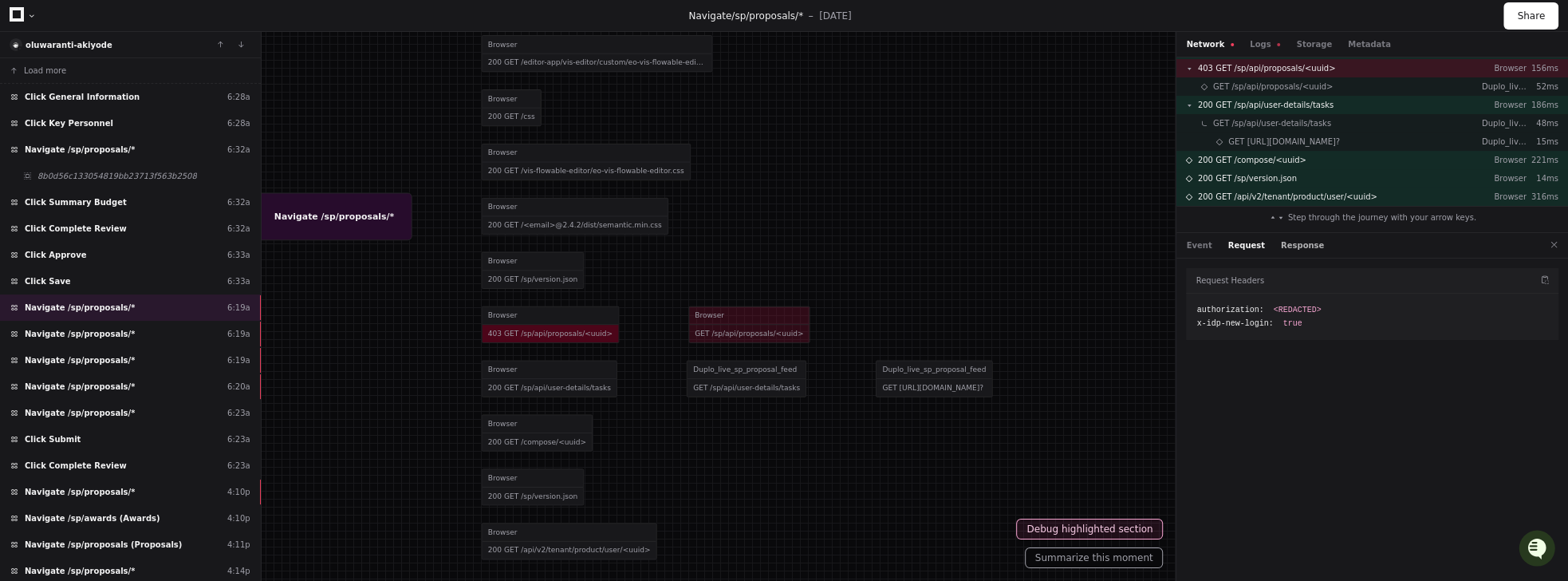
click at [971, 240] on button "Response" at bounding box center [1302, 245] width 43 height 12
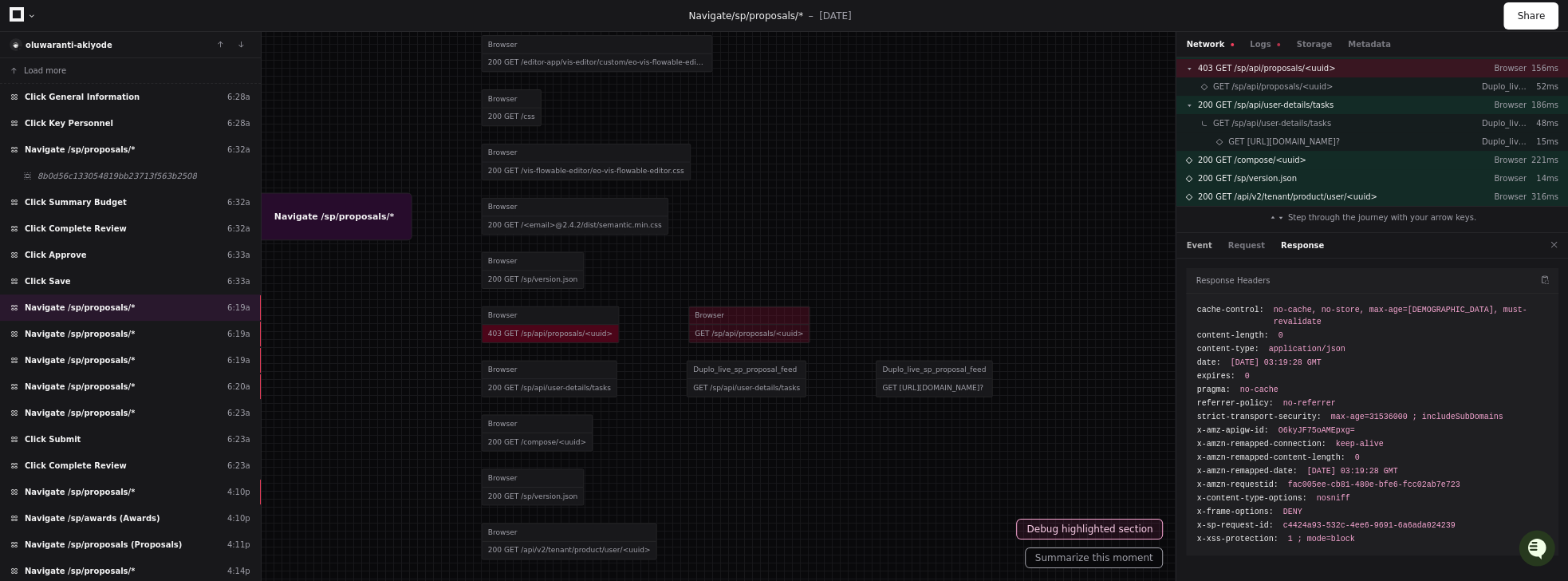
click at [971, 242] on button "Event" at bounding box center [1199, 245] width 26 height 12
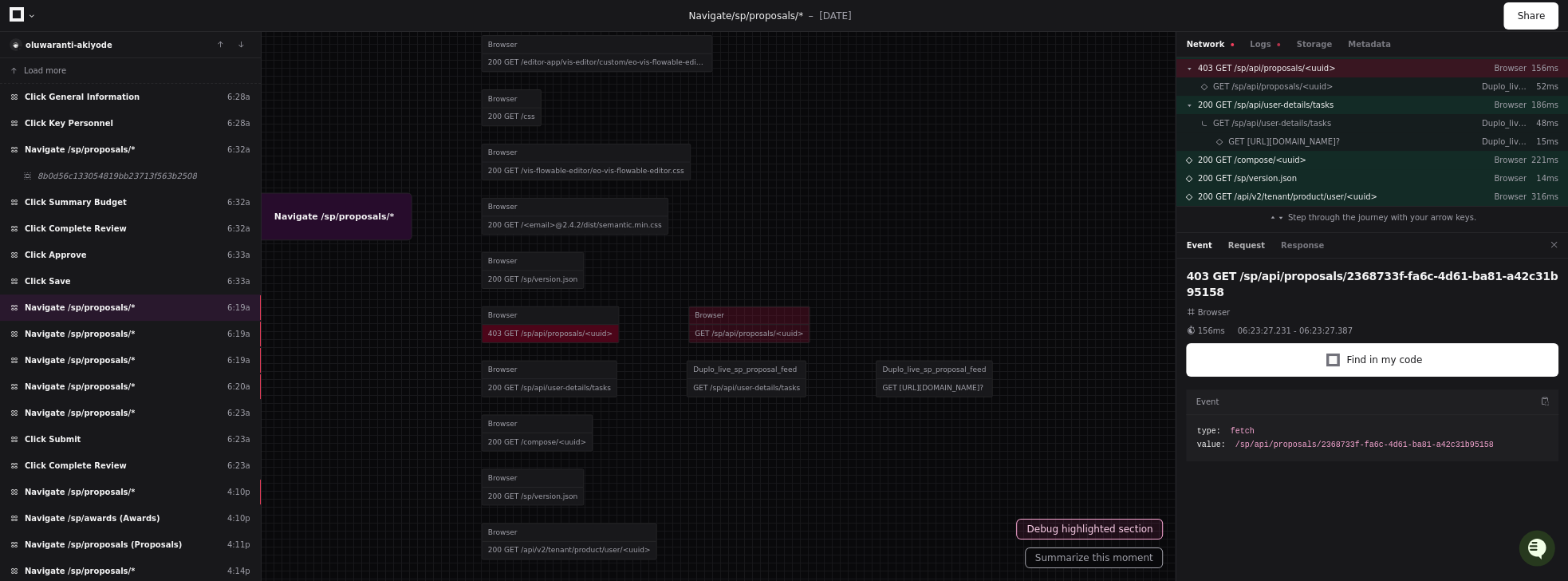
click at [971, 249] on button "Request" at bounding box center [1247, 245] width 37 height 12
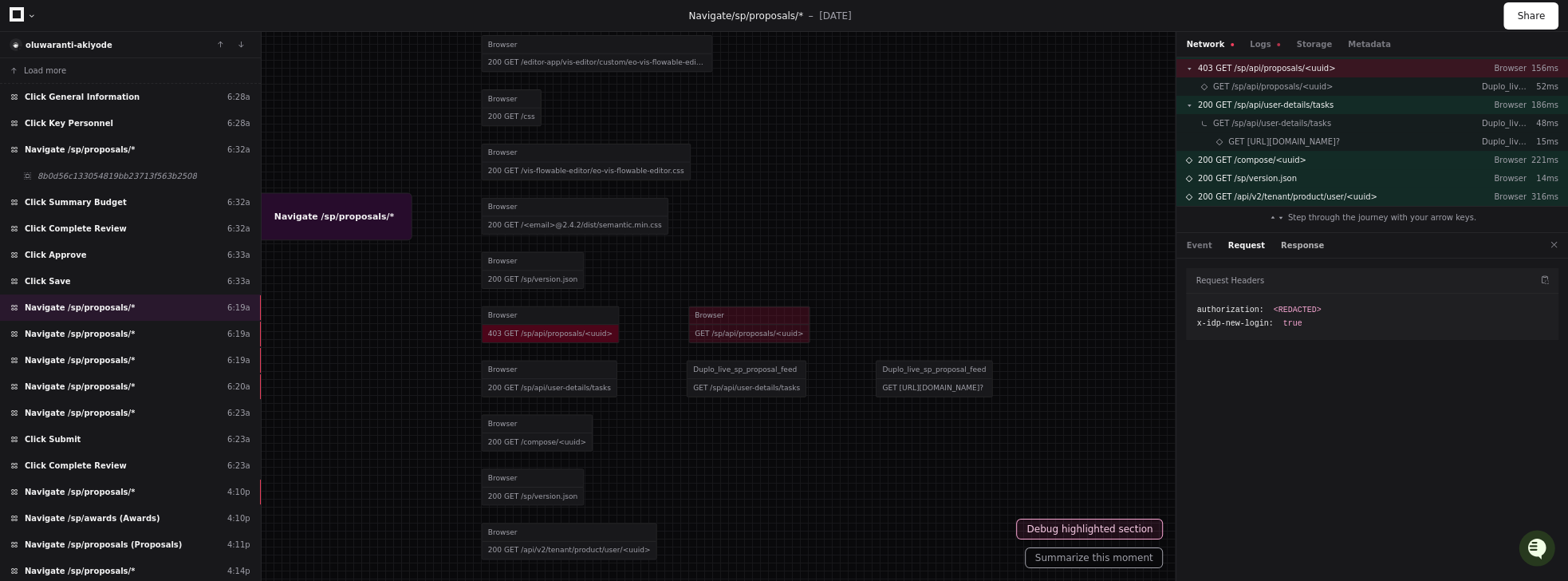
click at [971, 250] on button "Response" at bounding box center [1302, 245] width 43 height 12
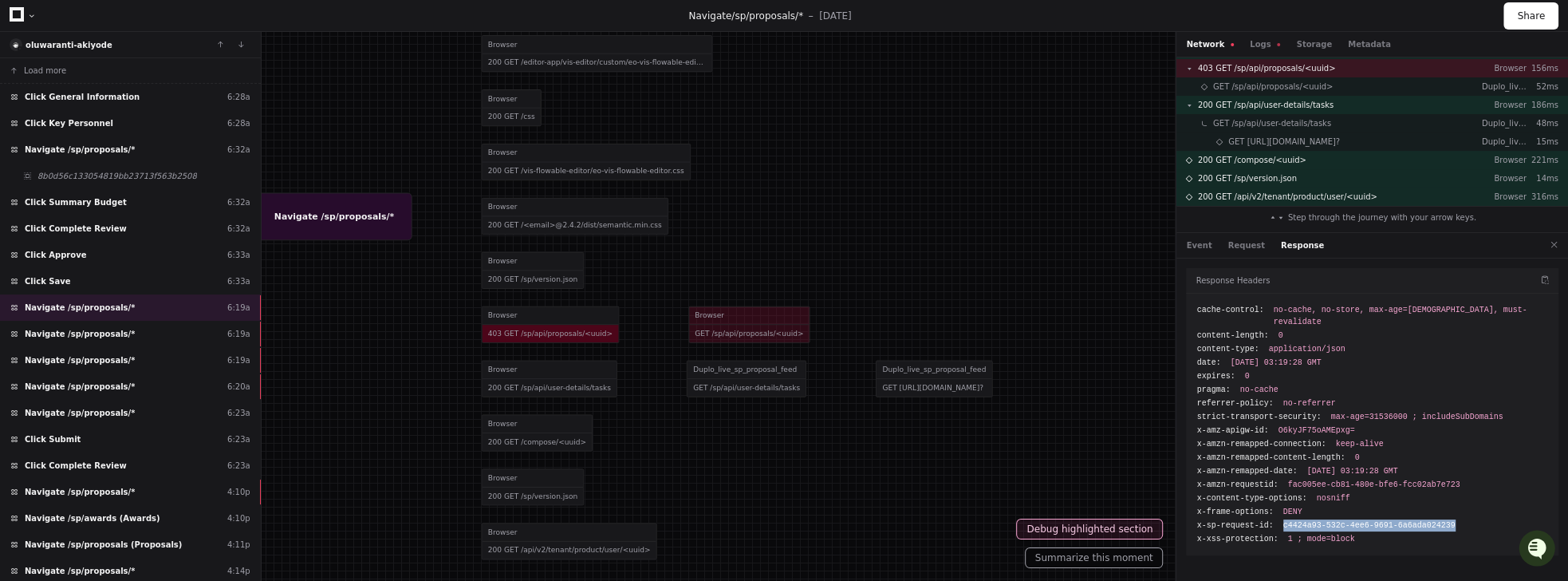
drag, startPoint x: 1280, startPoint y: 511, endPoint x: 1465, endPoint y: 513, distance: 185.0
click at [971, 519] on div "x-sp-request-id: c4424a93-532c-4ee6-9691-6a6ada024239" at bounding box center [1372, 525] width 351 height 12
click at [971, 519] on span "c4424a93-532c-4ee6-9691-6a6ada024239" at bounding box center [1369, 525] width 173 height 12
click at [971, 519] on div "x-sp-request-id: c4424a93-532c-4ee6-9691-6a6ada024239" at bounding box center [1372, 525] width 351 height 12
drag, startPoint x: 1283, startPoint y: 511, endPoint x: 1487, endPoint y: 506, distance: 204.1
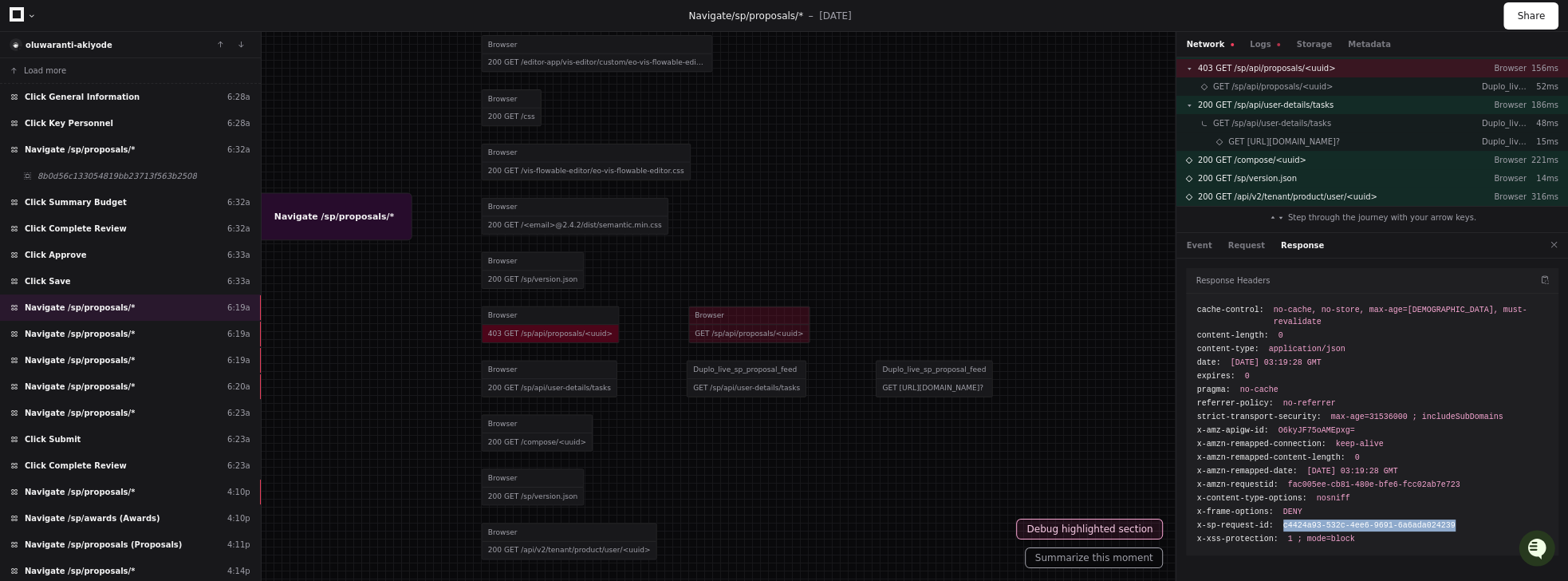
click at [971, 519] on div "x-sp-request-id: c4424a93-532c-4ee6-9691-6a6ada024239" at bounding box center [1372, 525] width 351 height 12
click at [971, 245] on button "Event" at bounding box center [1199, 245] width 26 height 12
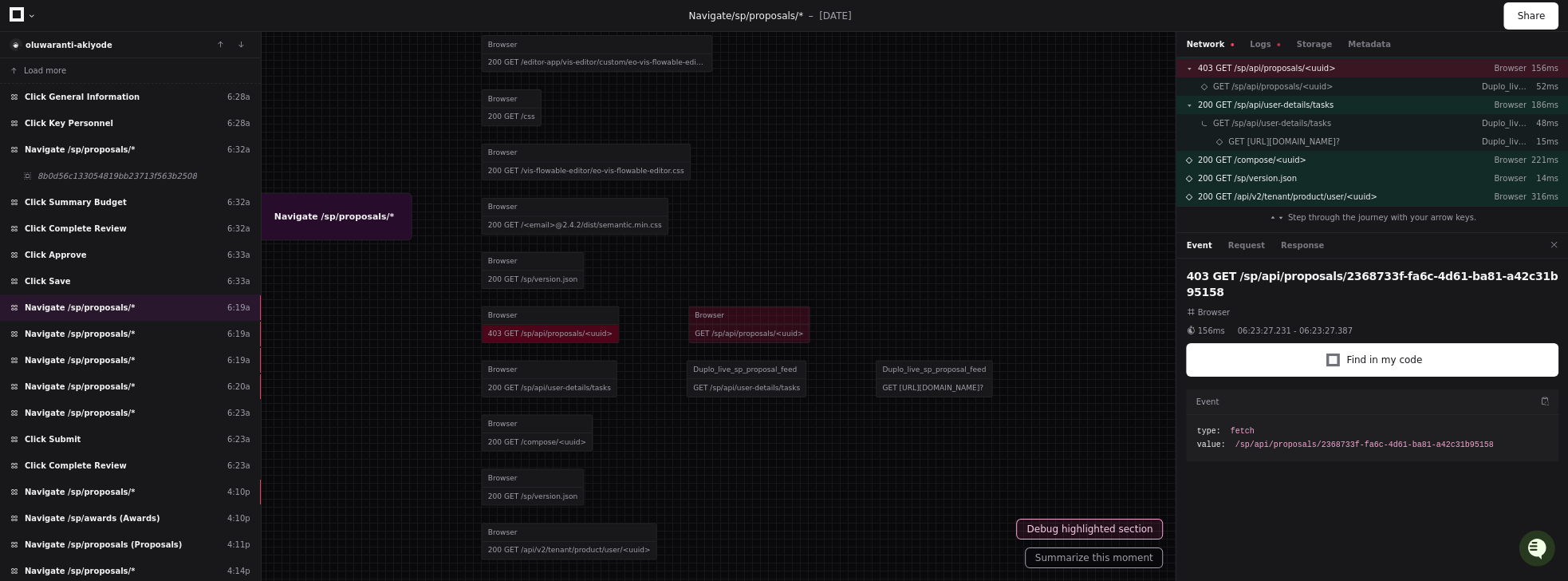
drag, startPoint x: 1328, startPoint y: 276, endPoint x: 1567, endPoint y: 275, distance: 239.0
click at [971, 275] on div "403 GET /sp/api/proposals/2368733f-fa6c-4d61-ba81-a42c31b95158 Browser 156ms 06…" at bounding box center [1372, 422] width 391 height 328
copy h2 "2368733f-fa6c-4d61-ba81-a42c31b95158"
drag, startPoint x: 1316, startPoint y: 268, endPoint x: 1302, endPoint y: 159, distance: 109.9
click at [971, 268] on h2 "403 GET /sp/api/proposals/2368733f-fa6c-4d61-ba81-a42c31b95158" at bounding box center [1372, 284] width 372 height 32
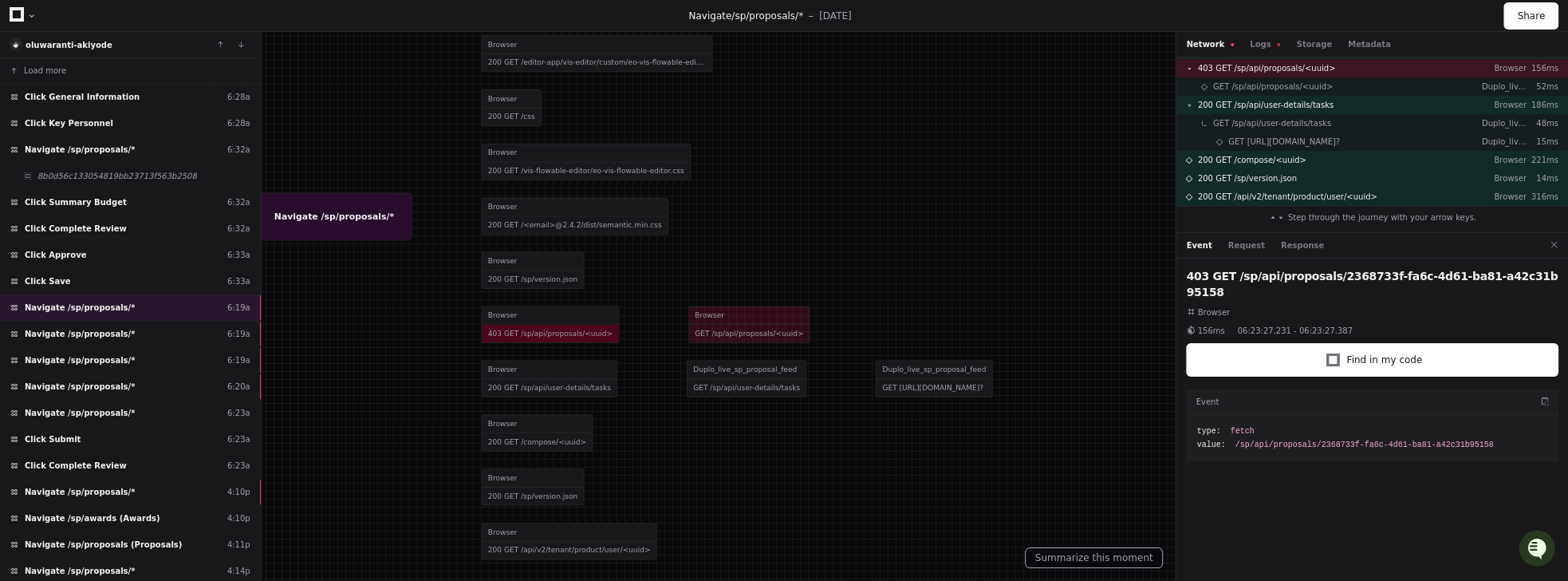
click at [971, 37] on div "Network Logs Storage Metadata" at bounding box center [1372, 45] width 391 height 26
click at [971, 49] on button "Logs" at bounding box center [1265, 44] width 30 height 12
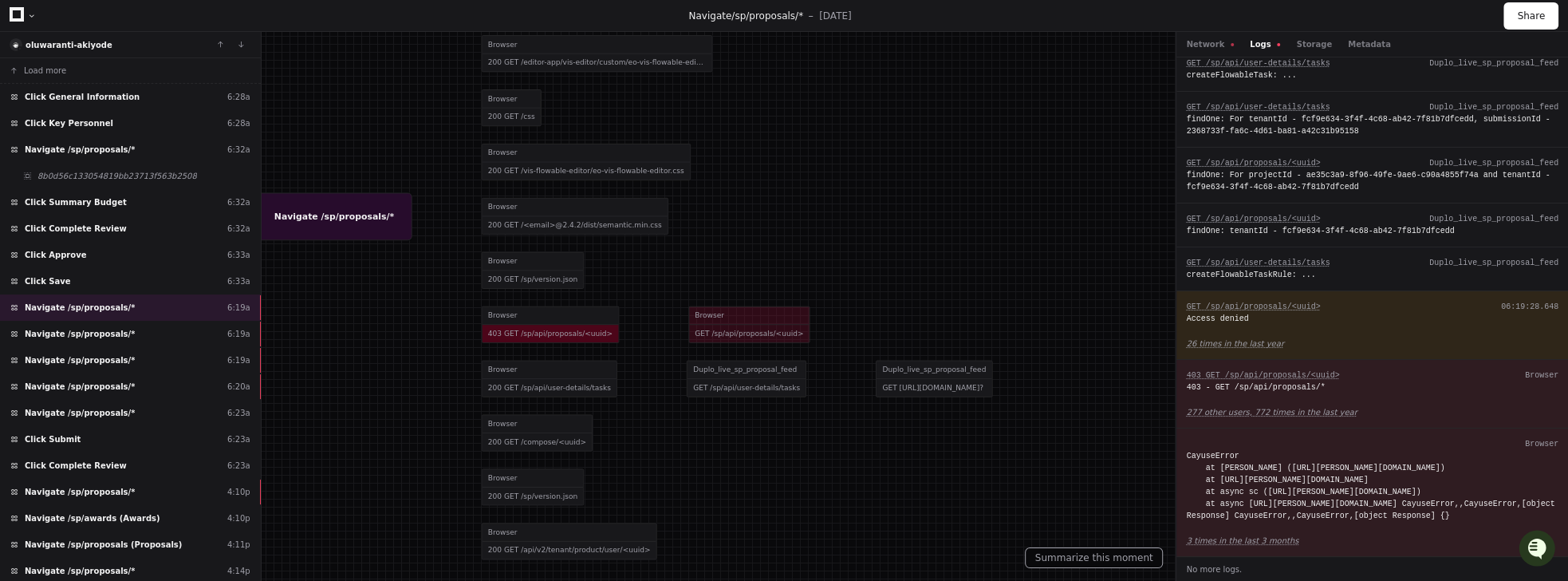
scroll to position [760, 0]
click at [121, 328] on span "Navigate /sp/proposals/*" at bounding box center [80, 333] width 110 height 12
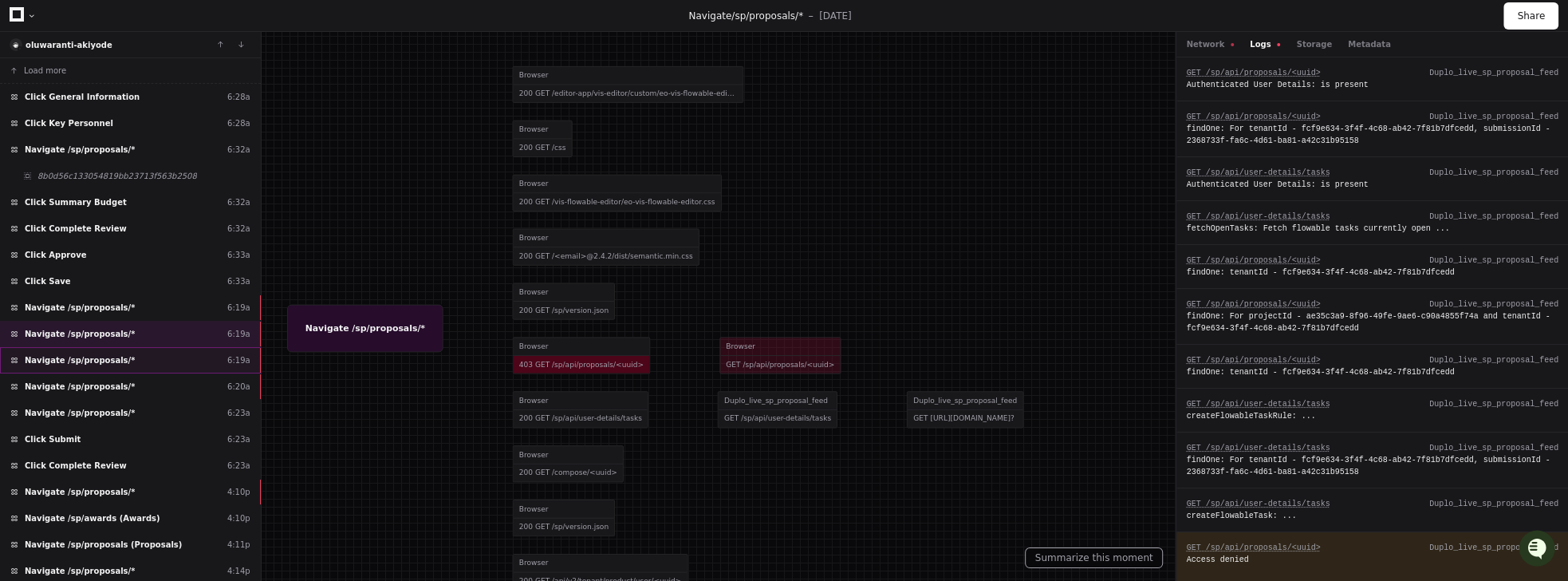
drag, startPoint x: 77, startPoint y: 349, endPoint x: 93, endPoint y: 364, distance: 21.9
click at [77, 354] on span "Navigate /sp/proposals/*" at bounding box center [80, 360] width 110 height 12
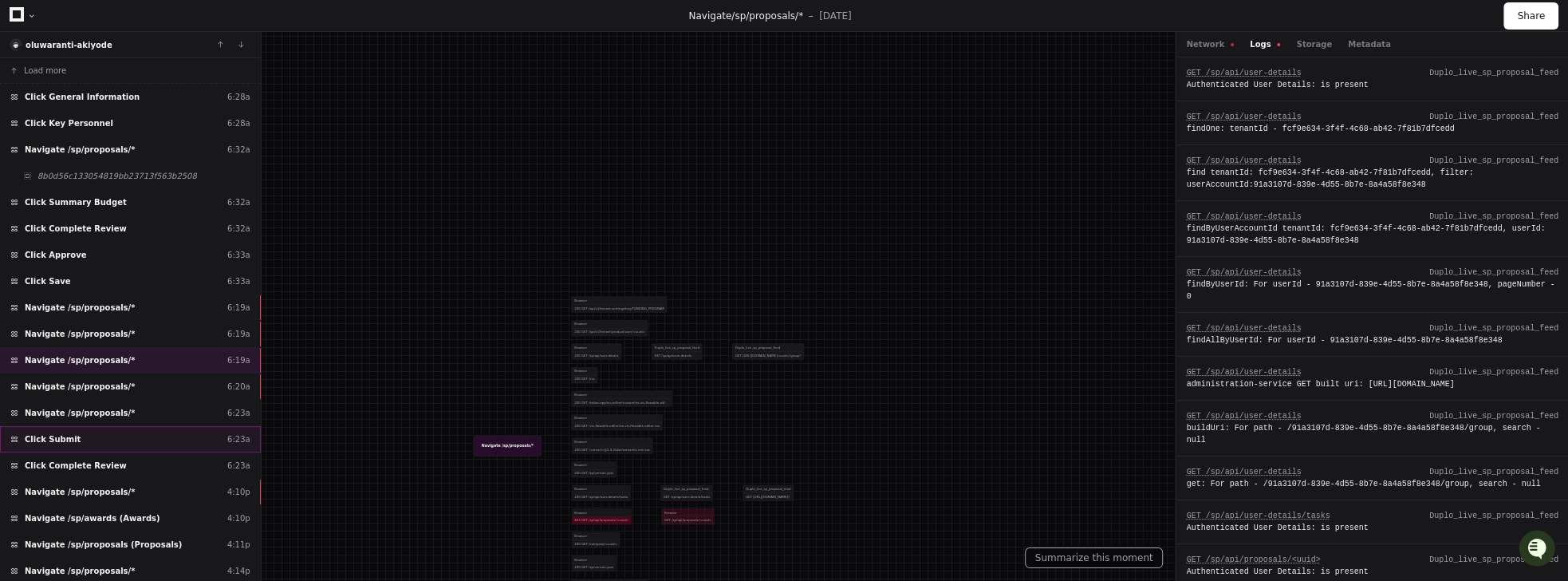
click at [85, 426] on div "Click Submit 6:23a" at bounding box center [130, 439] width 260 height 26
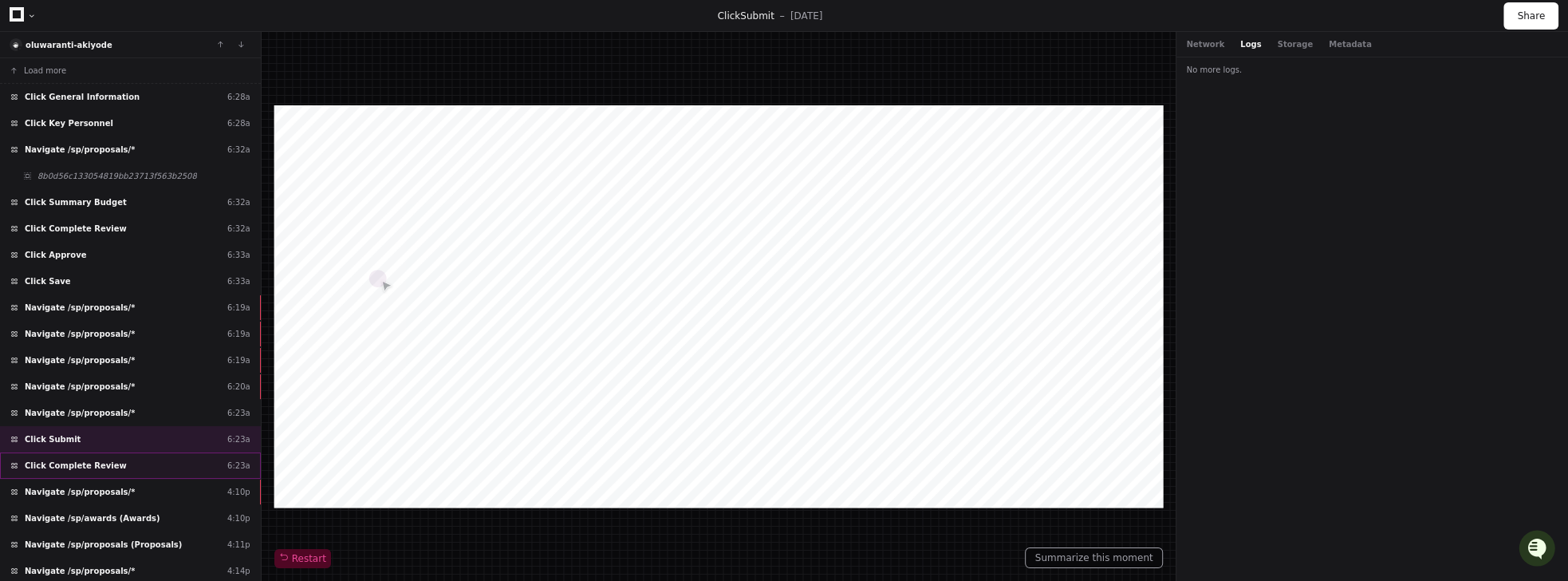
click at [84, 460] on span "Click Complete Review" at bounding box center [76, 465] width 102 height 12
click at [971, 42] on button "Network" at bounding box center [1205, 44] width 38 height 12
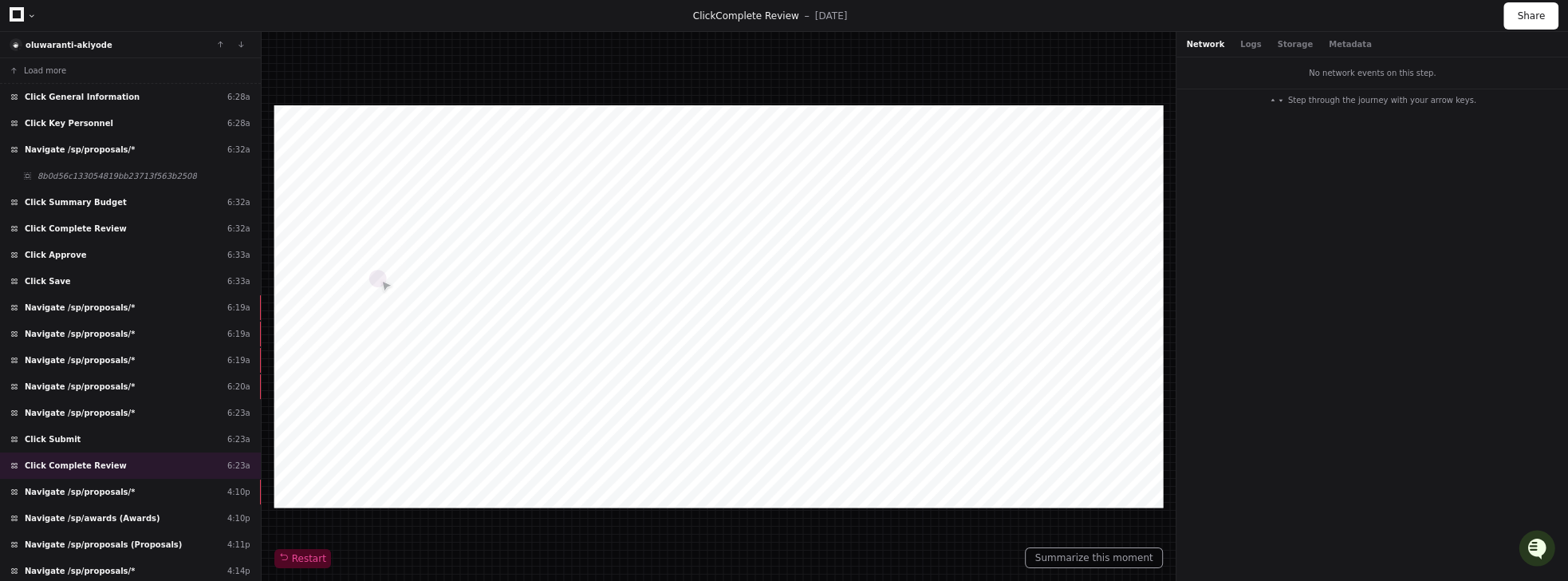
click at [971, 47] on div "Network Logs Storage Metadata" at bounding box center [1279, 44] width 185 height 12
click at [971, 46] on button "Logs" at bounding box center [1251, 44] width 21 height 12
click at [101, 490] on div "Navigate /sp/proposals/* 4:10p" at bounding box center [130, 491] width 260 height 26
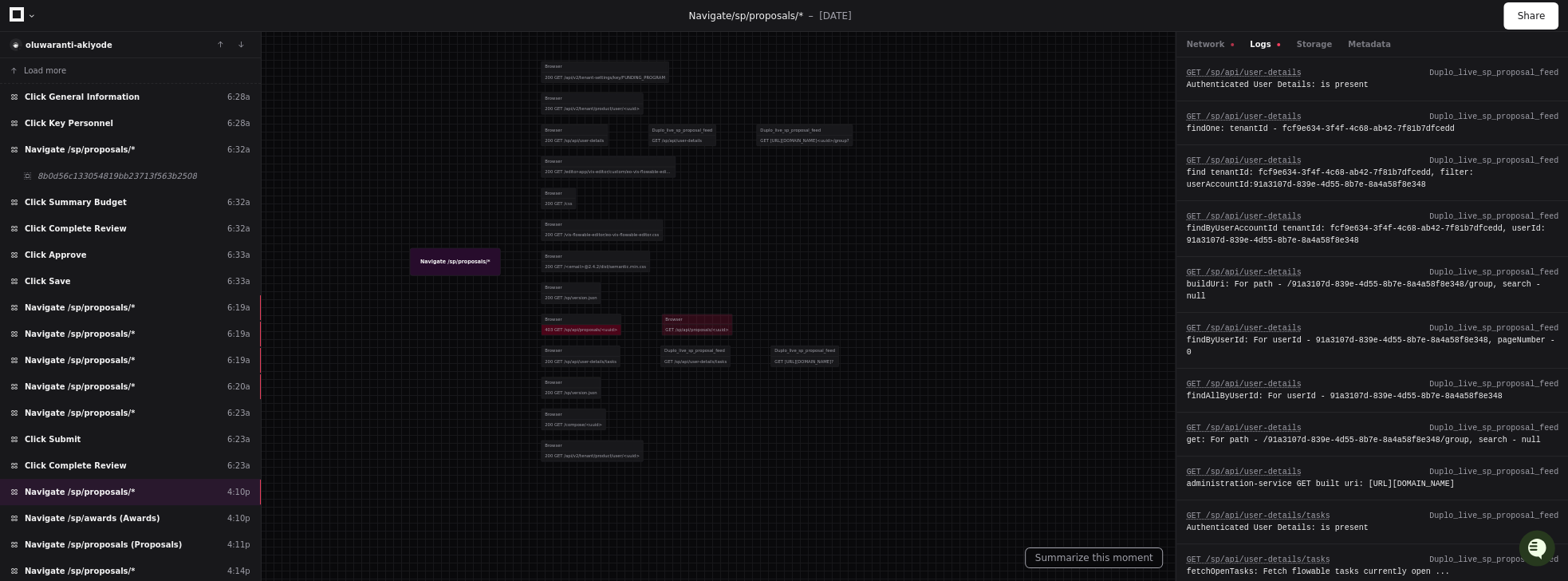
drag, startPoint x: 731, startPoint y: 447, endPoint x: 699, endPoint y: 290, distance: 160.2
click at [699, 290] on div at bounding box center [671, 179] width 827 height 306
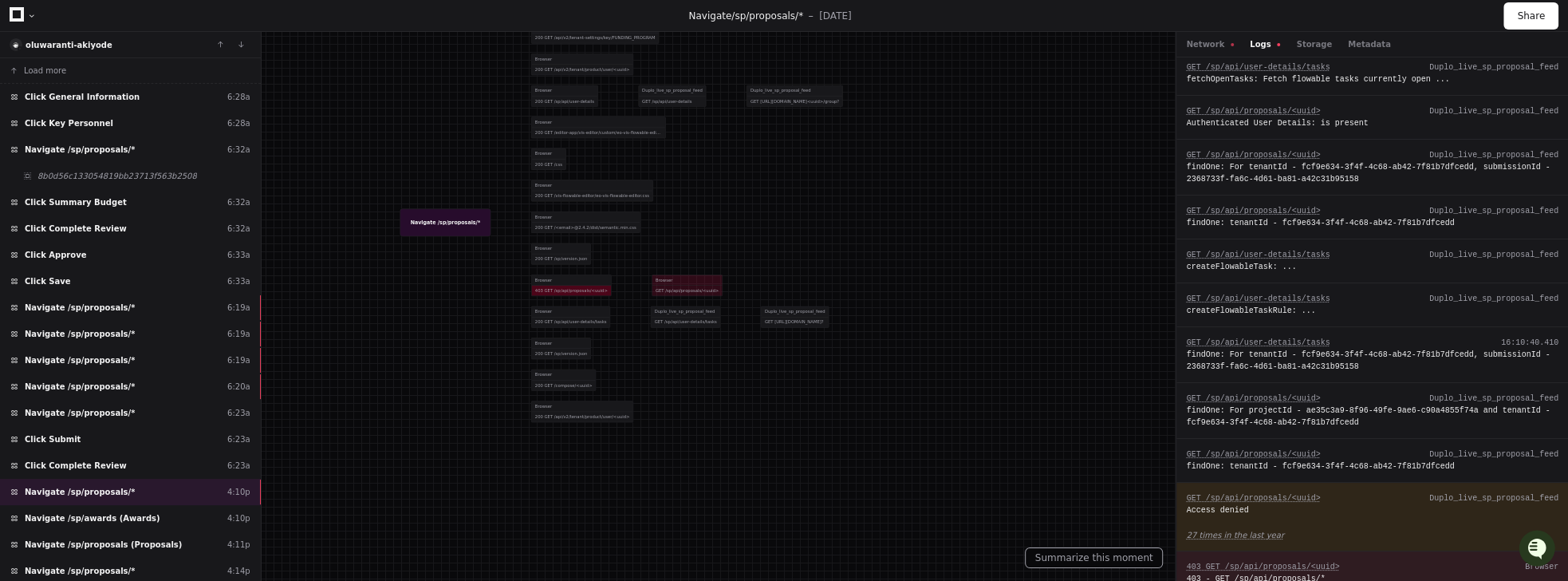
scroll to position [760, 0]
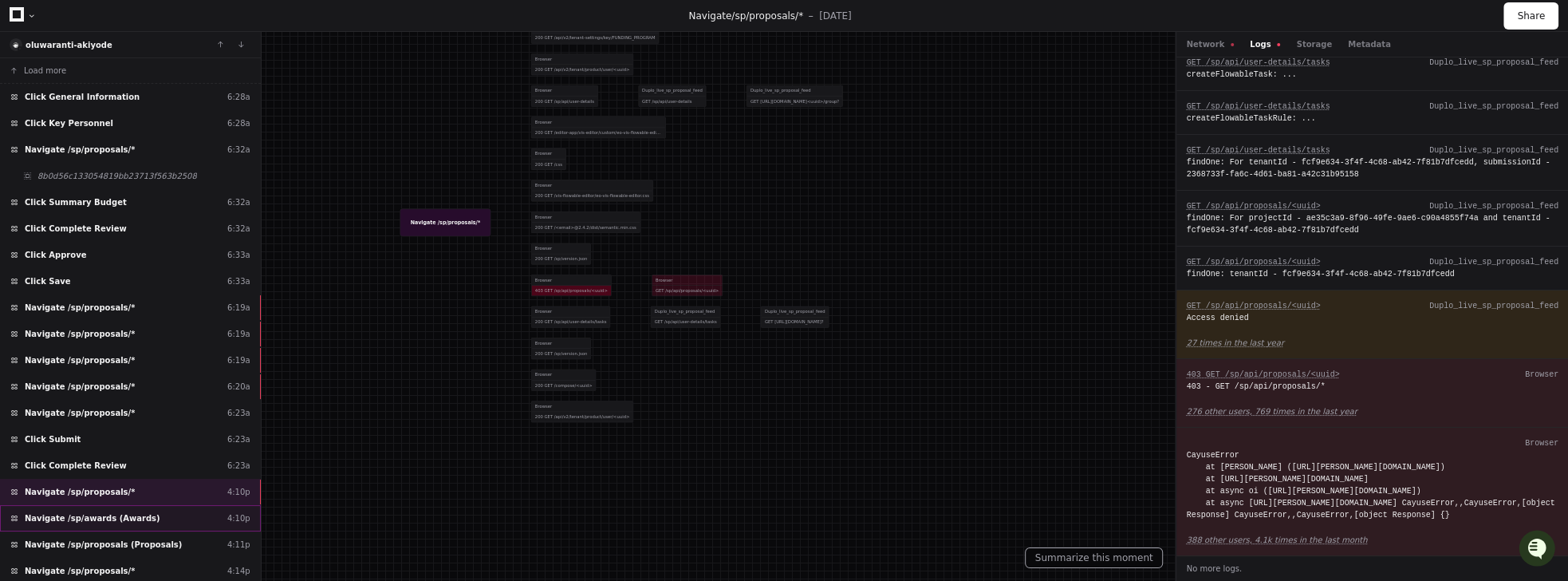
click at [142, 512] on span "Navigate /sp/awards (Awards)" at bounding box center [93, 518] width 136 height 12
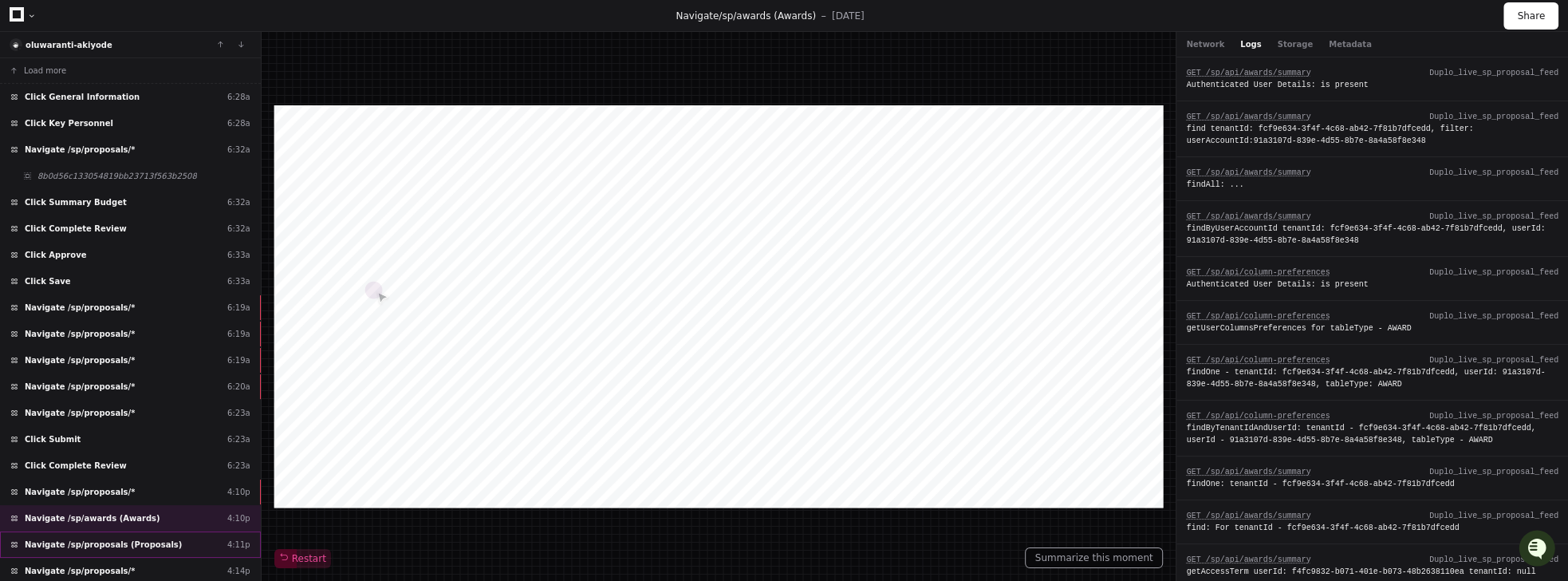
click at [97, 539] on span "Navigate /sp/proposals (Proposals)" at bounding box center [103, 544] width 157 height 12
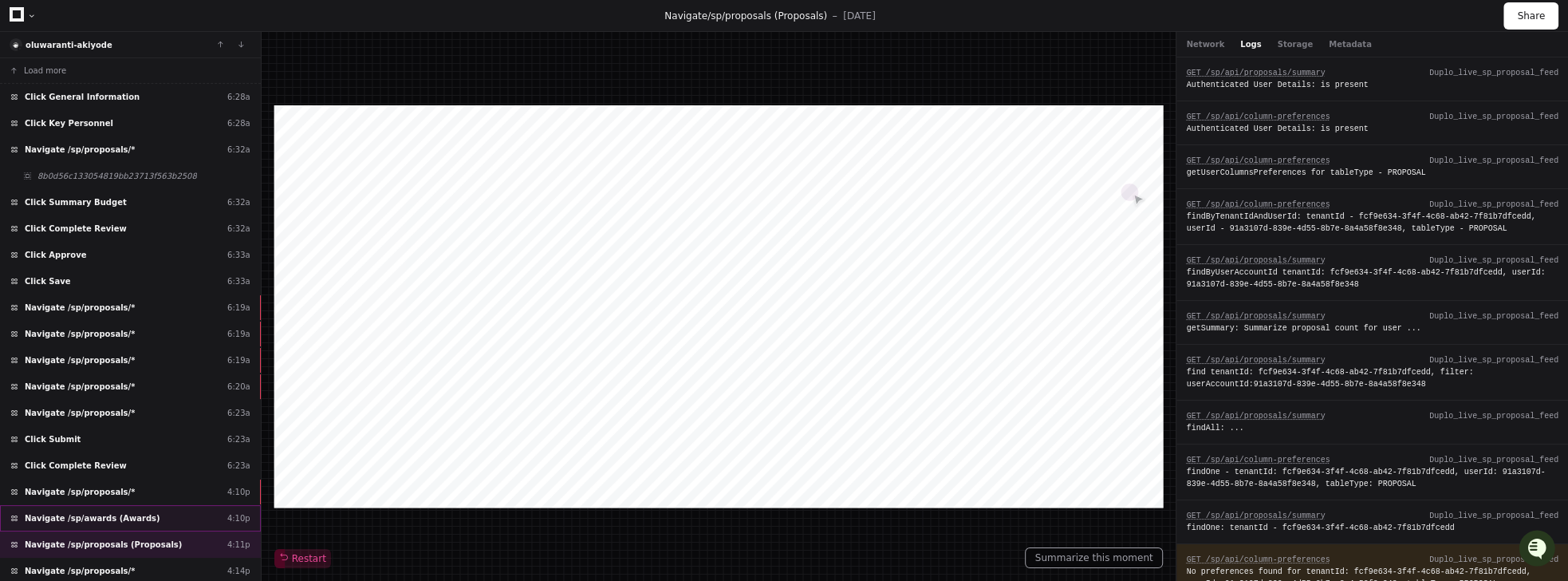
click at [106, 512] on span "Navigate /sp/awards (Awards)" at bounding box center [93, 518] width 136 height 12
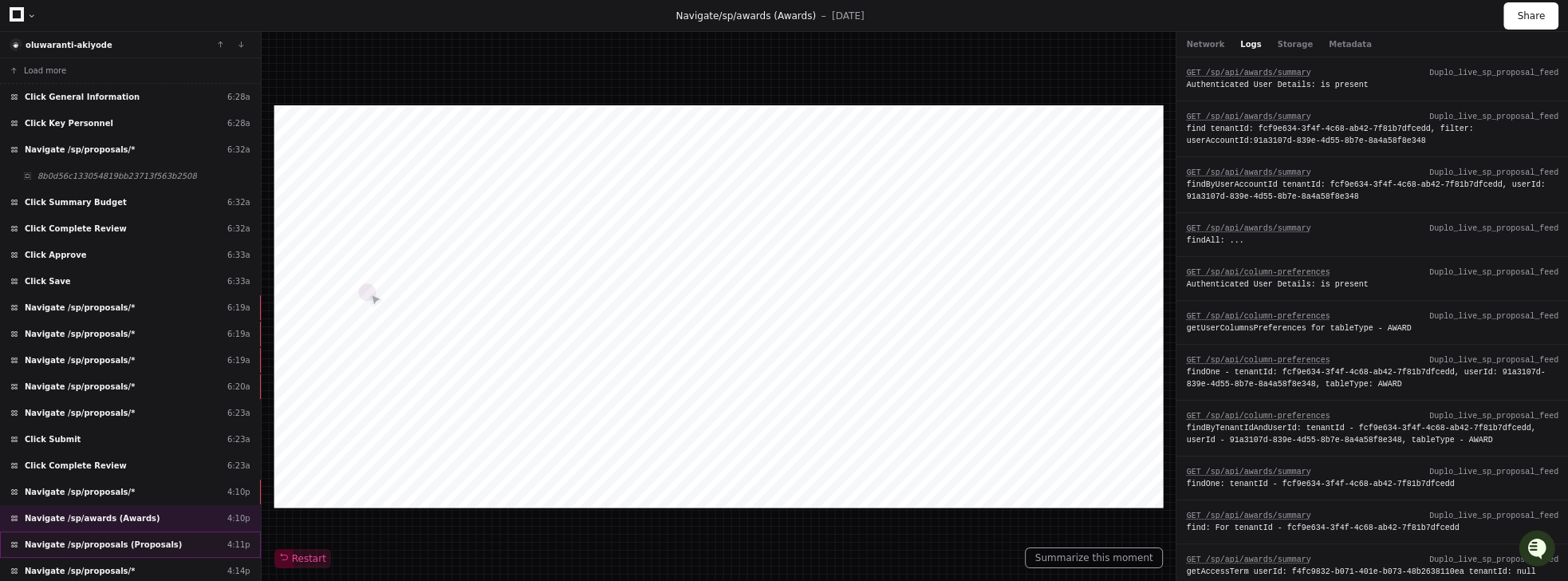
click at [69, 539] on span "Navigate /sp/proposals (Proposals)" at bounding box center [103, 544] width 157 height 12
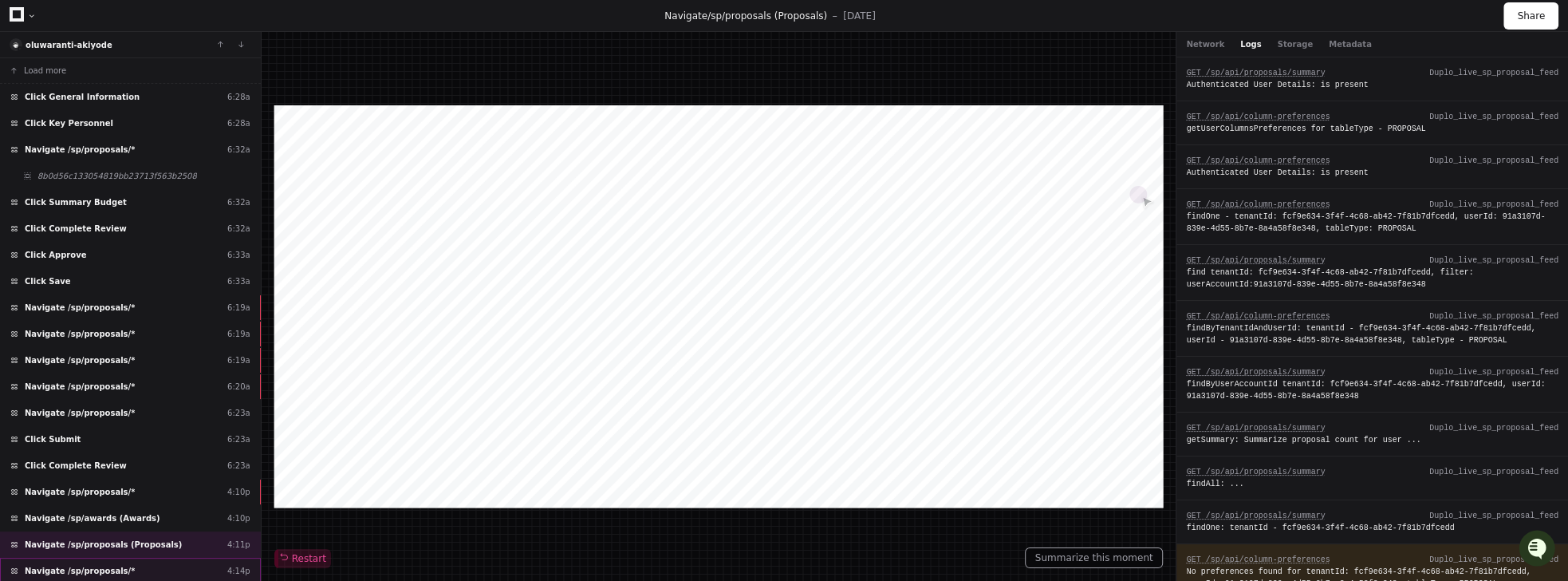
click at [73, 565] on span "Navigate /sp/proposals/*" at bounding box center [80, 571] width 110 height 12
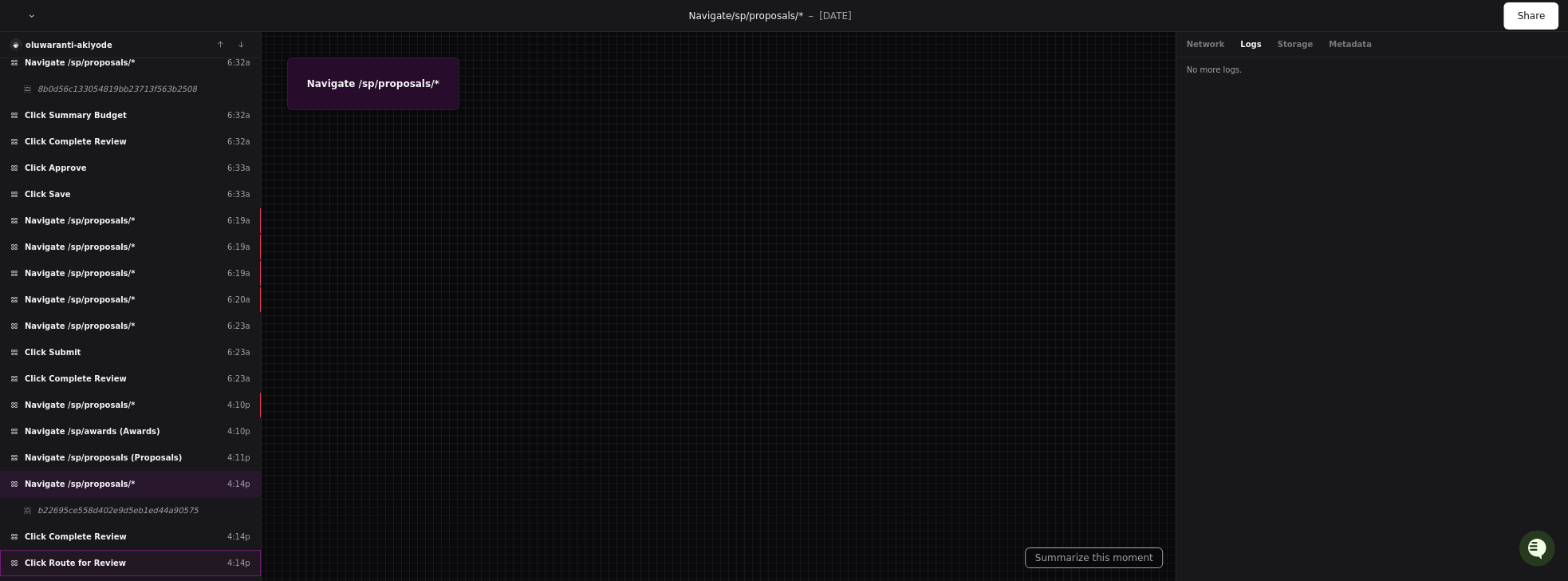
scroll to position [164, 0]
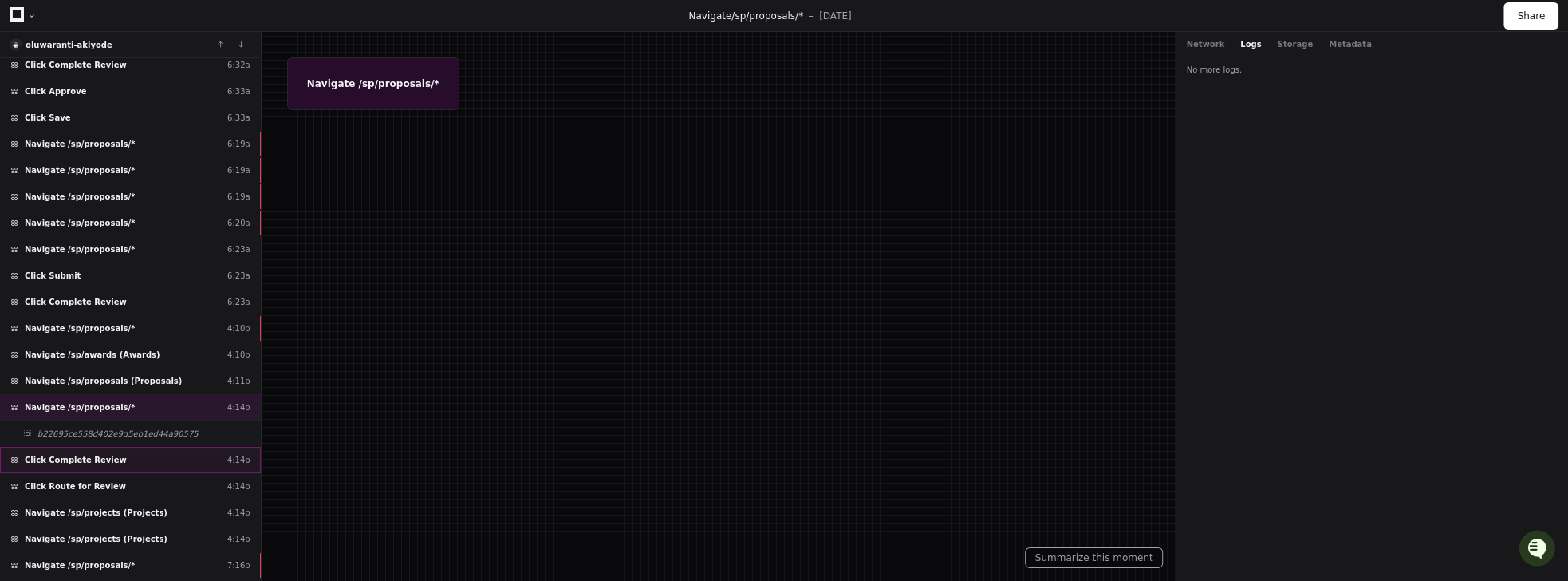
click at [77, 454] on span "Click Complete Review" at bounding box center [76, 460] width 102 height 12
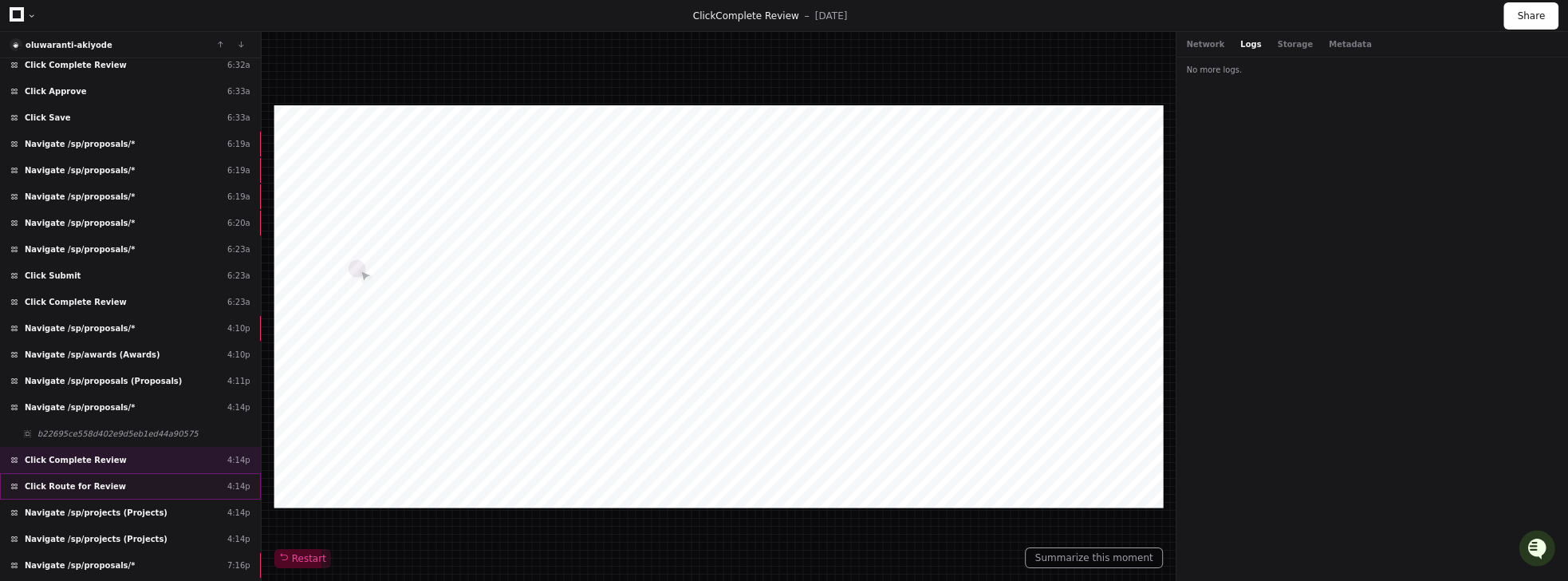
click at [85, 480] on span "Click Route for Review" at bounding box center [75, 486] width 101 height 12
click at [82, 507] on span "Navigate /sp/projects (Projects)" at bounding box center [96, 512] width 143 height 12
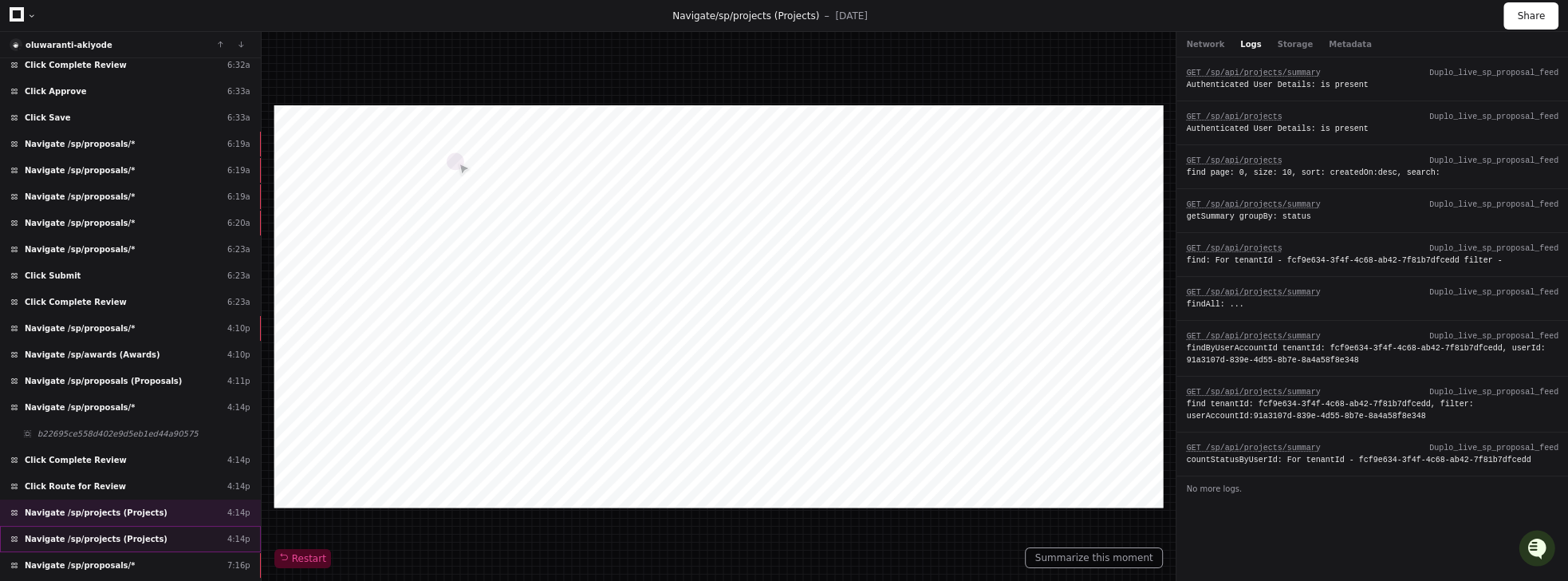
click at [103, 533] on span "Navigate /sp/projects (Projects)" at bounding box center [96, 539] width 143 height 12
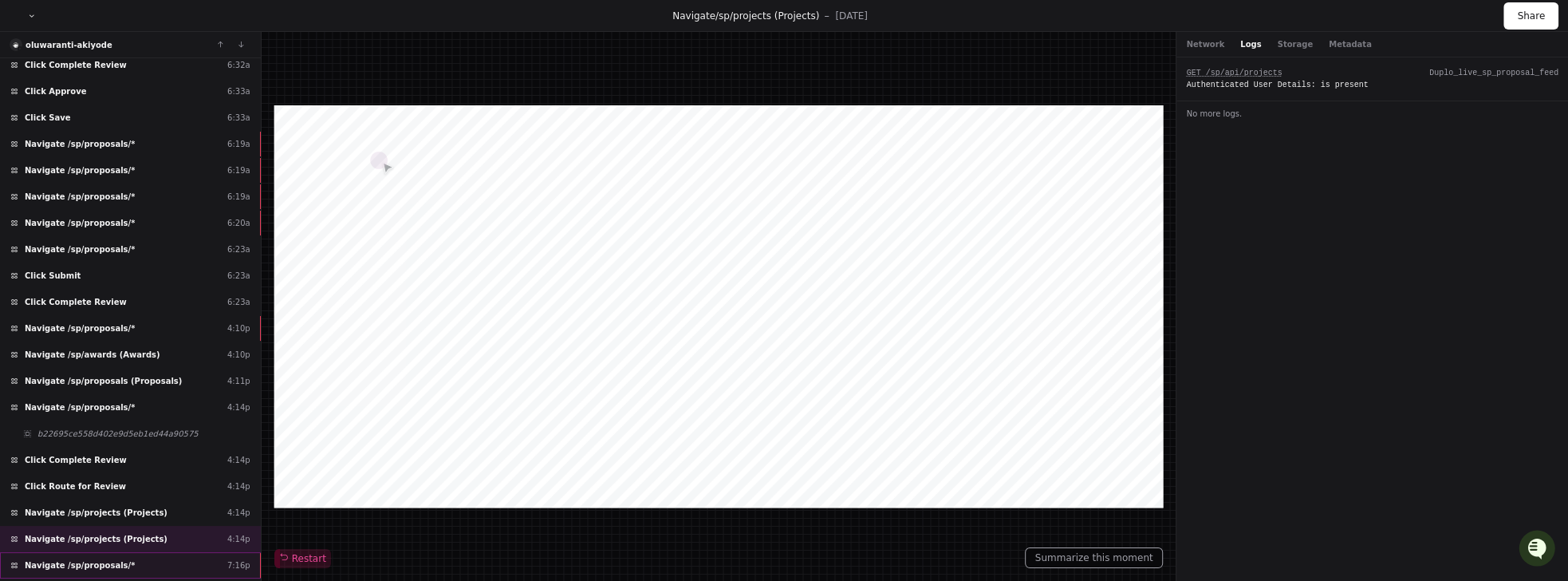
click at [85, 559] on span "Navigate /sp/proposals/*" at bounding box center [80, 565] width 110 height 12
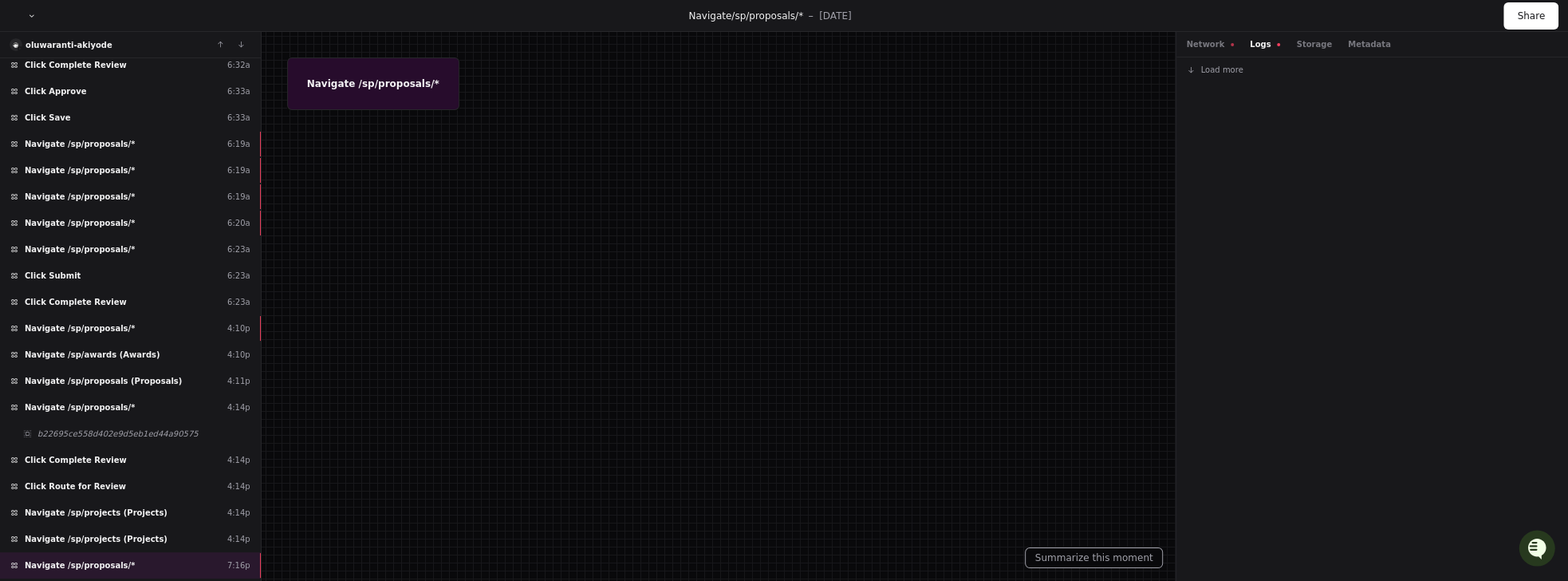
scroll to position [321, 0]
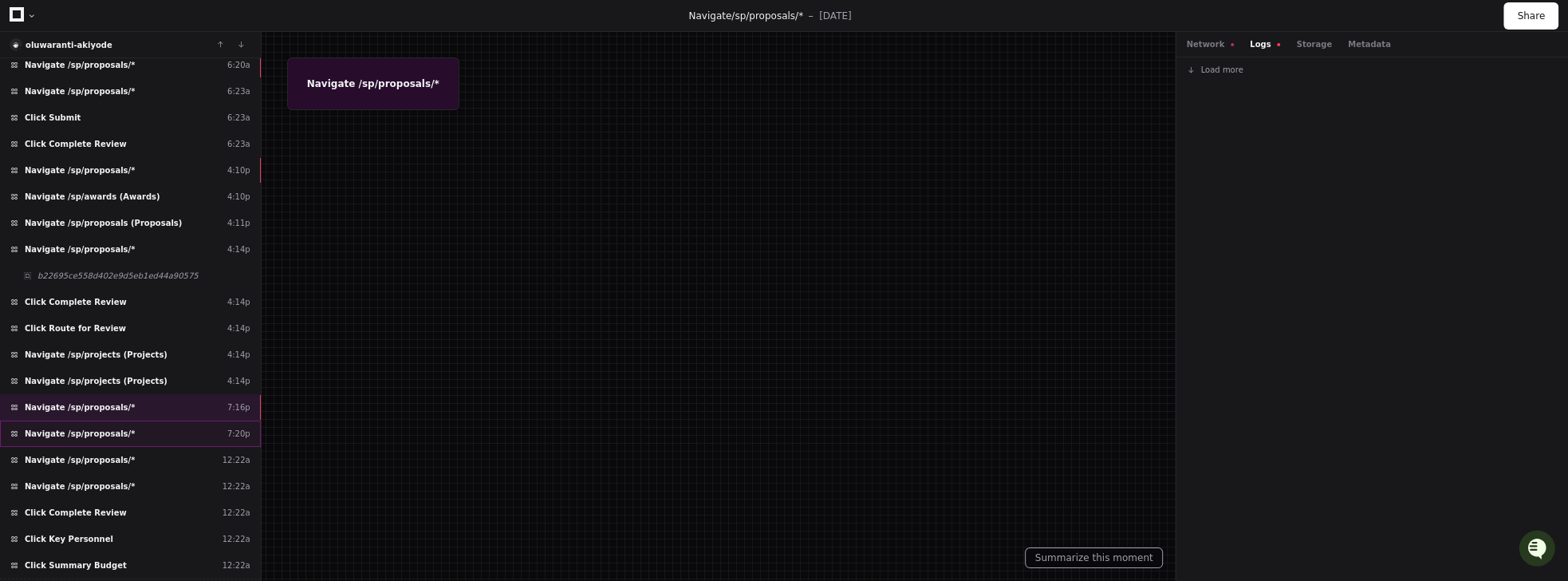
click at [62, 428] on span "Navigate /sp/proposals/*" at bounding box center [80, 433] width 110 height 12
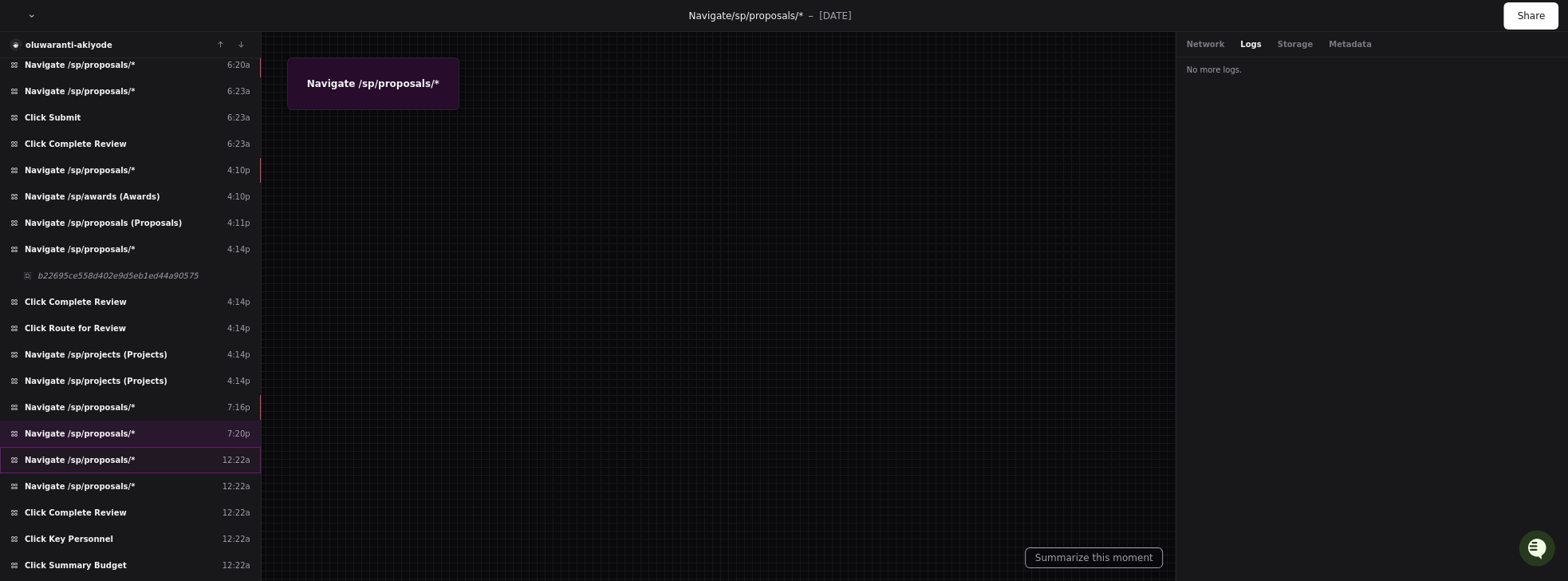
click at [63, 448] on div "Navigate /sp/proposals/* 12:22a" at bounding box center [130, 460] width 260 height 26
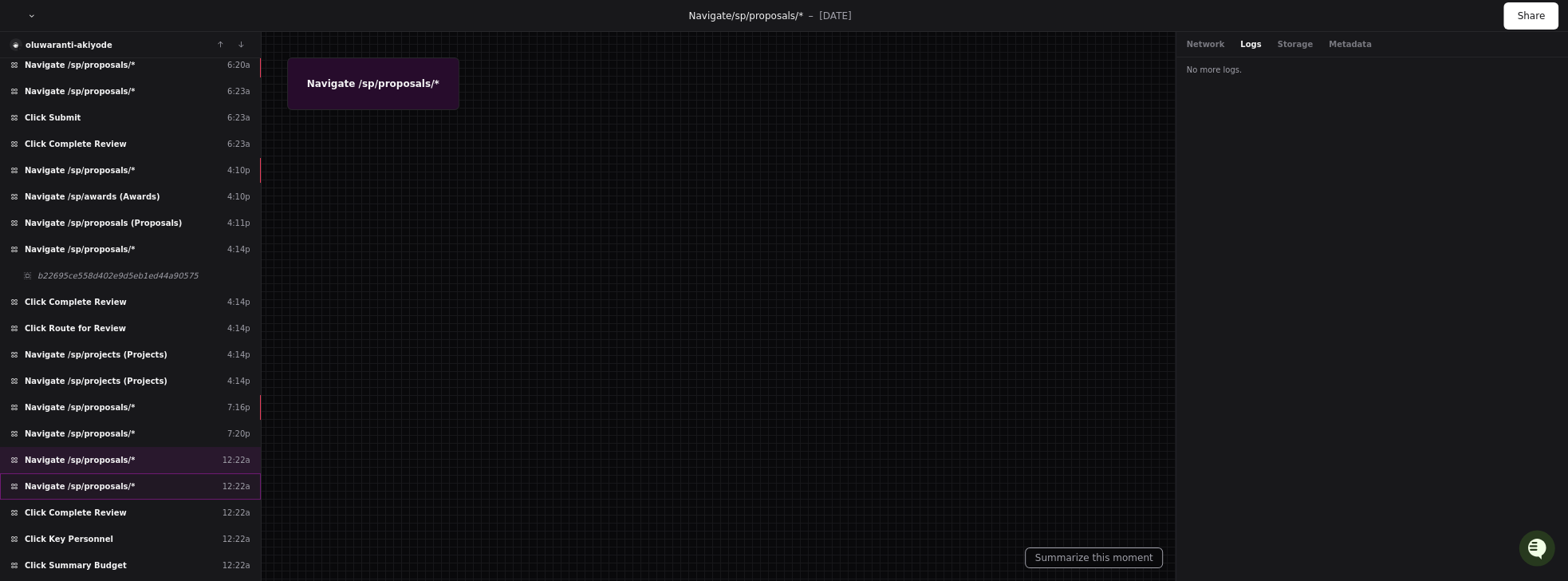
click at [64, 480] on span "Navigate /sp/proposals/*" at bounding box center [80, 486] width 110 height 12
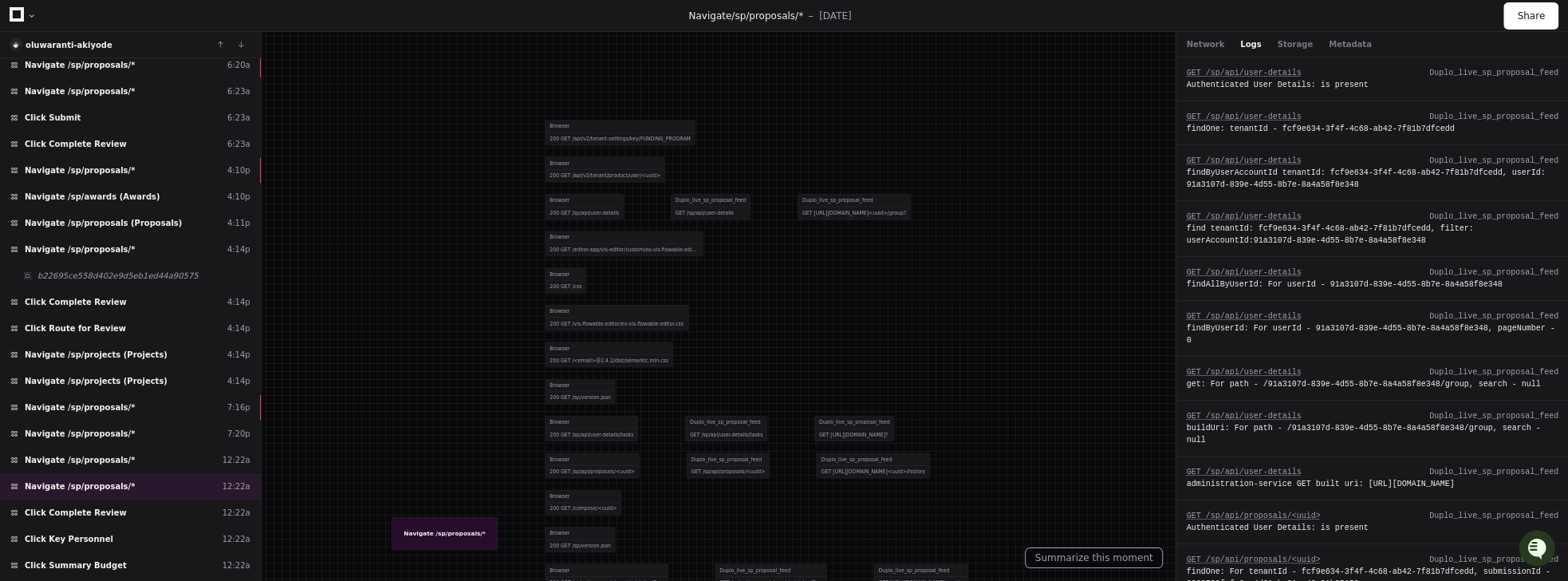
drag, startPoint x: 774, startPoint y: 480, endPoint x: 708, endPoint y: 334, distance: 160.2
click at [724, 336] on div at bounding box center [698, 258] width 969 height 359
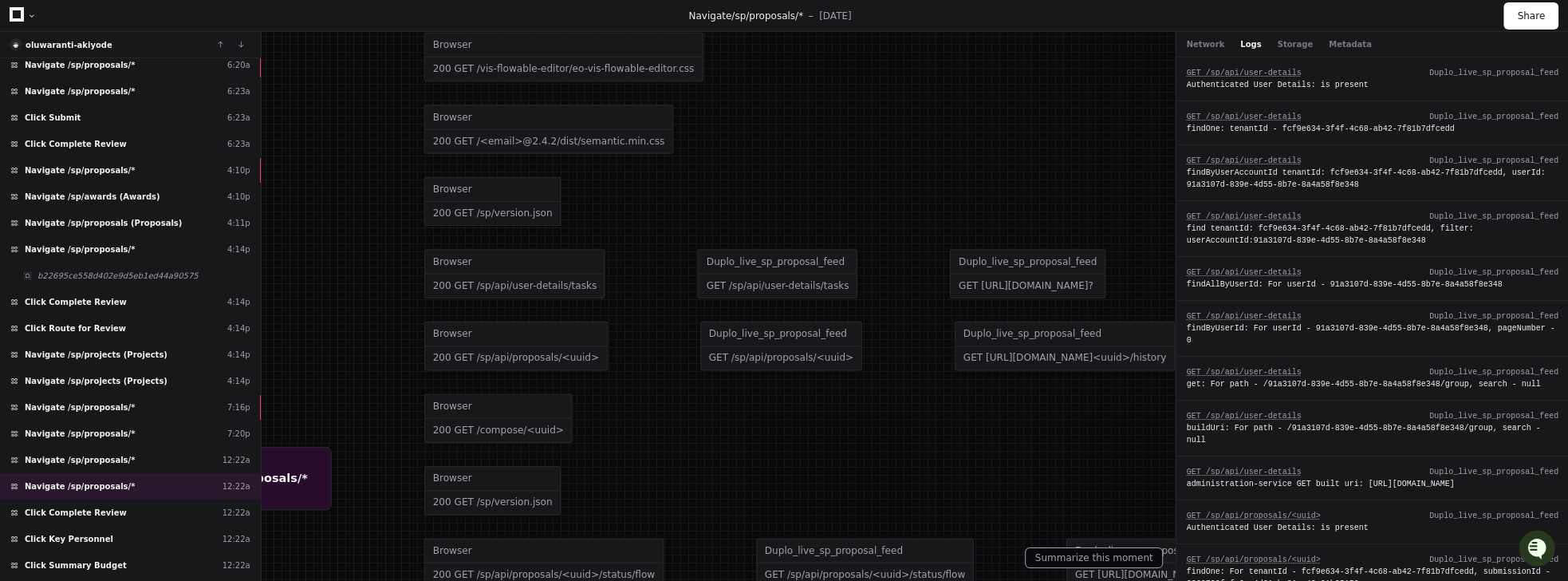
drag, startPoint x: 477, startPoint y: 424, endPoint x: 578, endPoint y: 419, distance: 101.1
click at [582, 422] on div "Browser 200 GET /compose/<uuid>" at bounding box center [925, 418] width 1004 height 73
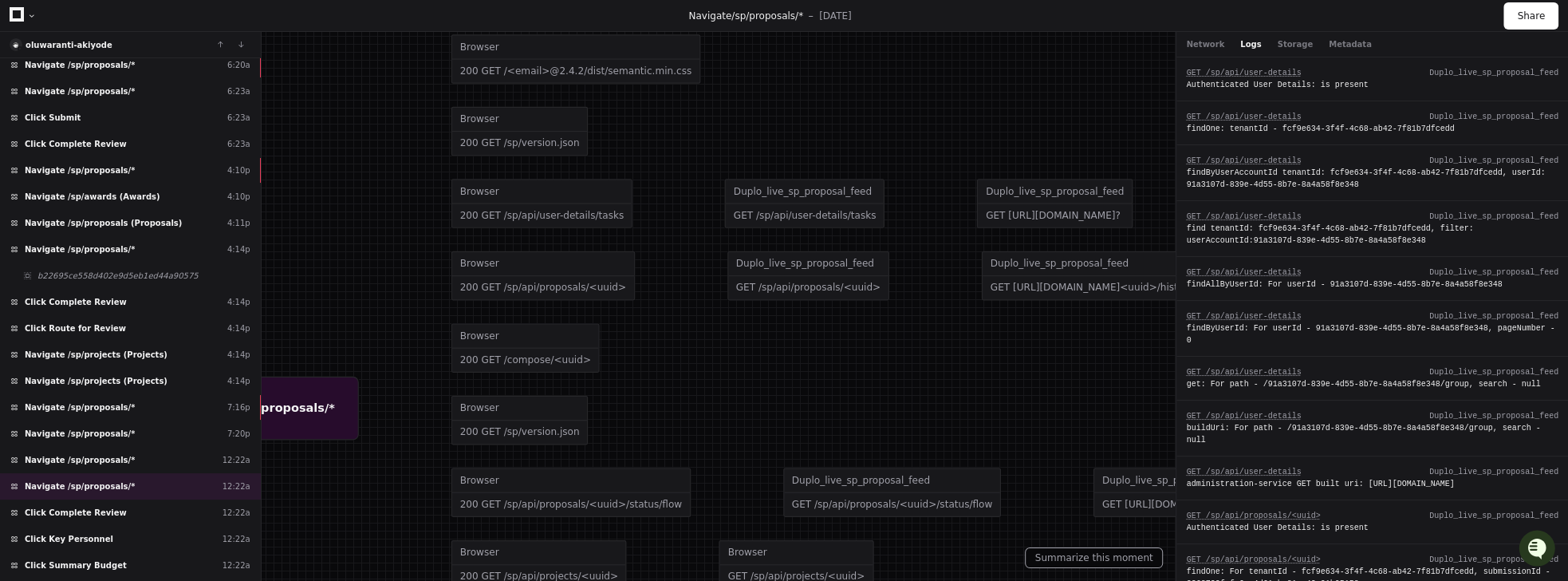
drag, startPoint x: 597, startPoint y: 191, endPoint x: 625, endPoint y: 111, distance: 84.8
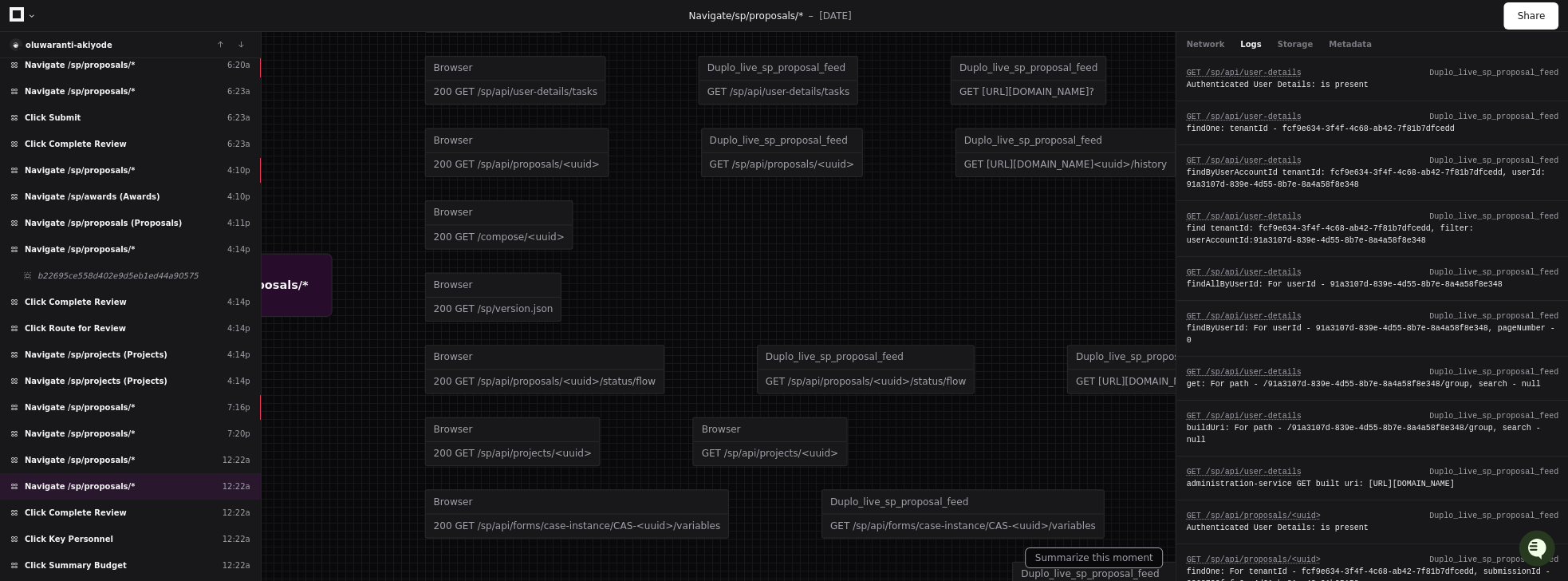
drag, startPoint x: 717, startPoint y: 342, endPoint x: 692, endPoint y: 270, distance: 76.2
click at [693, 269] on div "Browser 200 GET /sp/version.json" at bounding box center [926, 296] width 1004 height 73
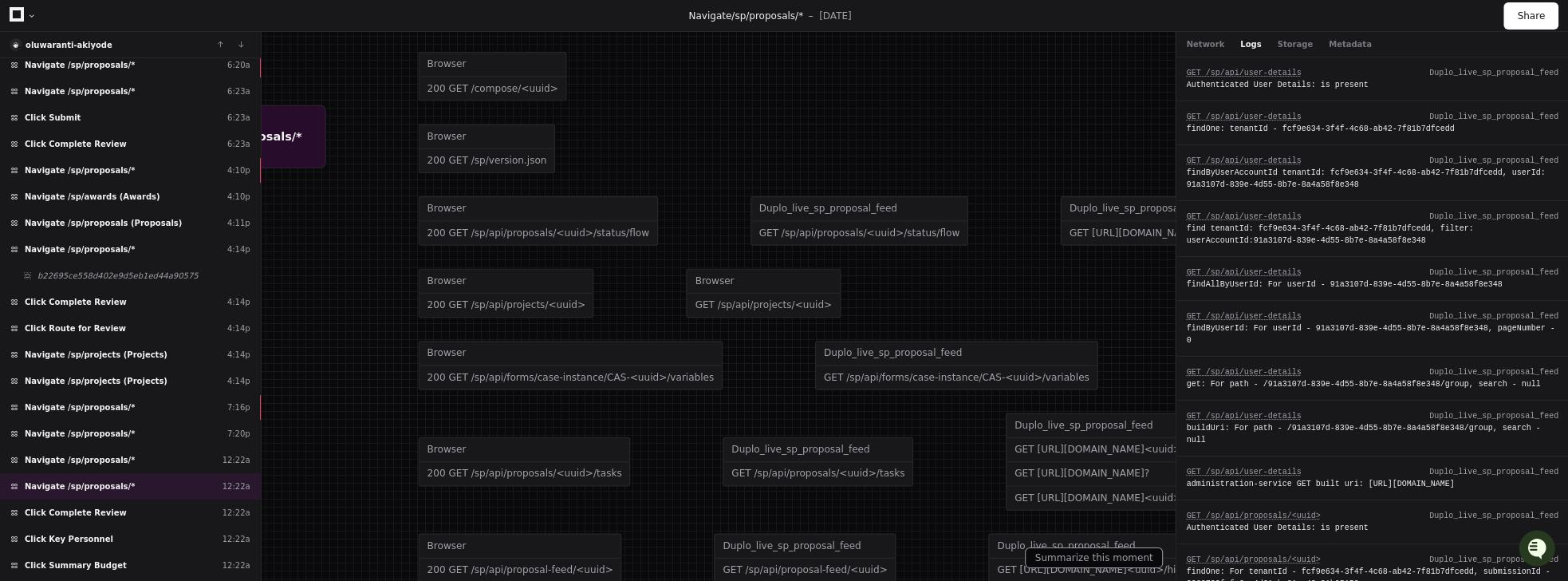
drag, startPoint x: 677, startPoint y: 368, endPoint x: 673, endPoint y: 312, distance: 56.1
click at [672, 230] on div "Browser 200 GET /sp/api/proposals/<uuid>/status/flow Duplo_live_sp_proposal_fee…" at bounding box center [919, 221] width 1004 height 73
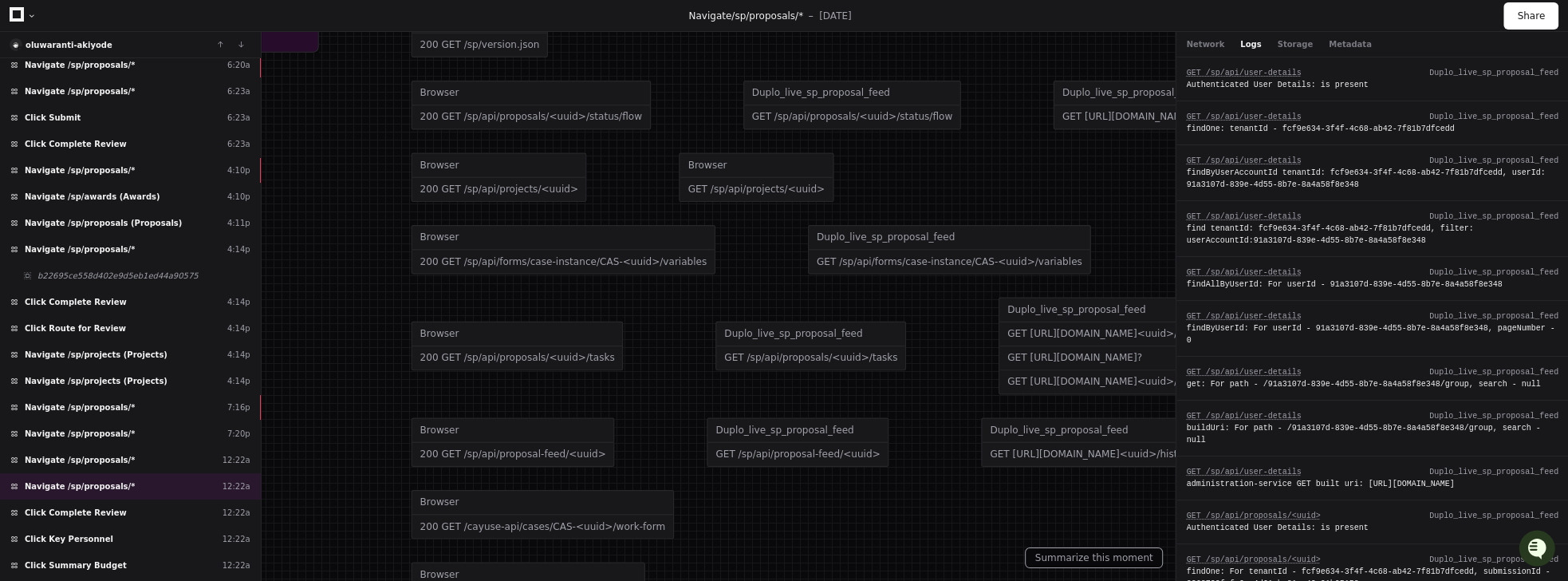
drag, startPoint x: 688, startPoint y: 455, endPoint x: 681, endPoint y: 361, distance: 94.3
click at [681, 361] on div "Browser 200 GET /sp/api/proposals/<uuid>/tasks Duplo_live_sp_proposal_feed GET …" at bounding box center [912, 345] width 1004 height 121
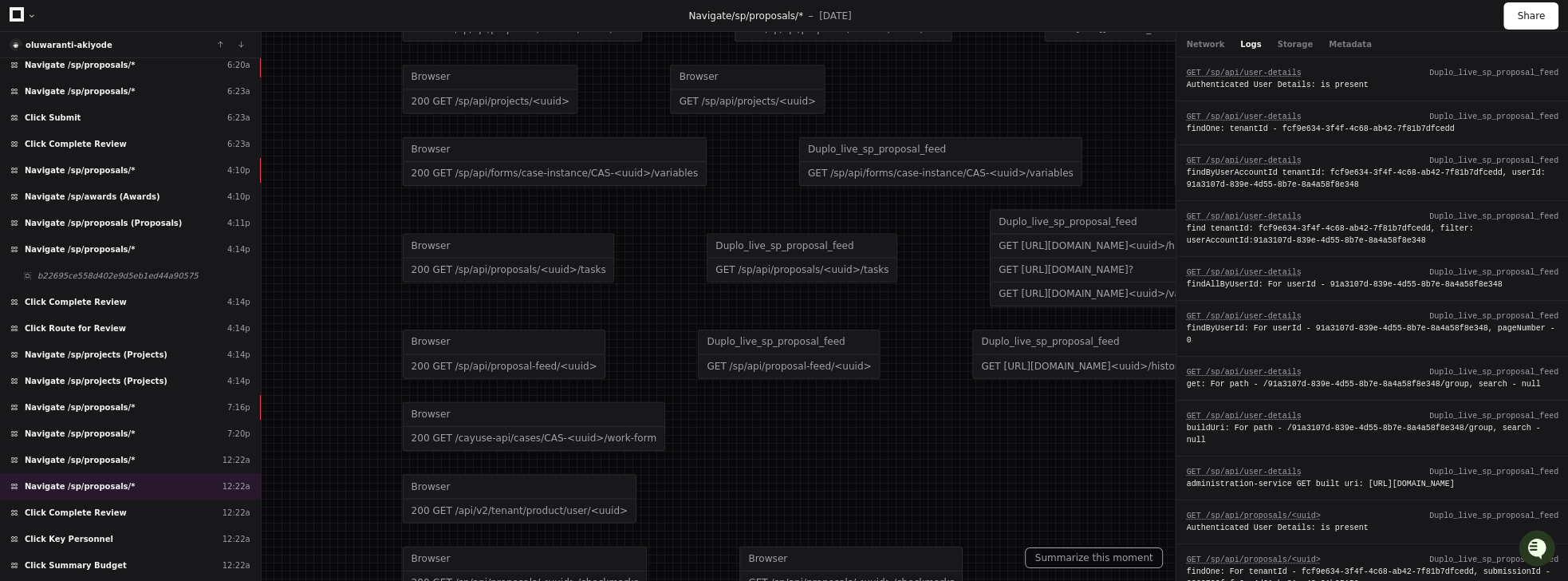
drag, startPoint x: 643, startPoint y: 424, endPoint x: 633, endPoint y: 342, distance: 82.6
click at [633, 342] on div "Browser 200 GET /sp/api/proposal-feed/<uuid> Duplo_live_sp_proposal_feed GET /s…" at bounding box center [903, 354] width 1004 height 73
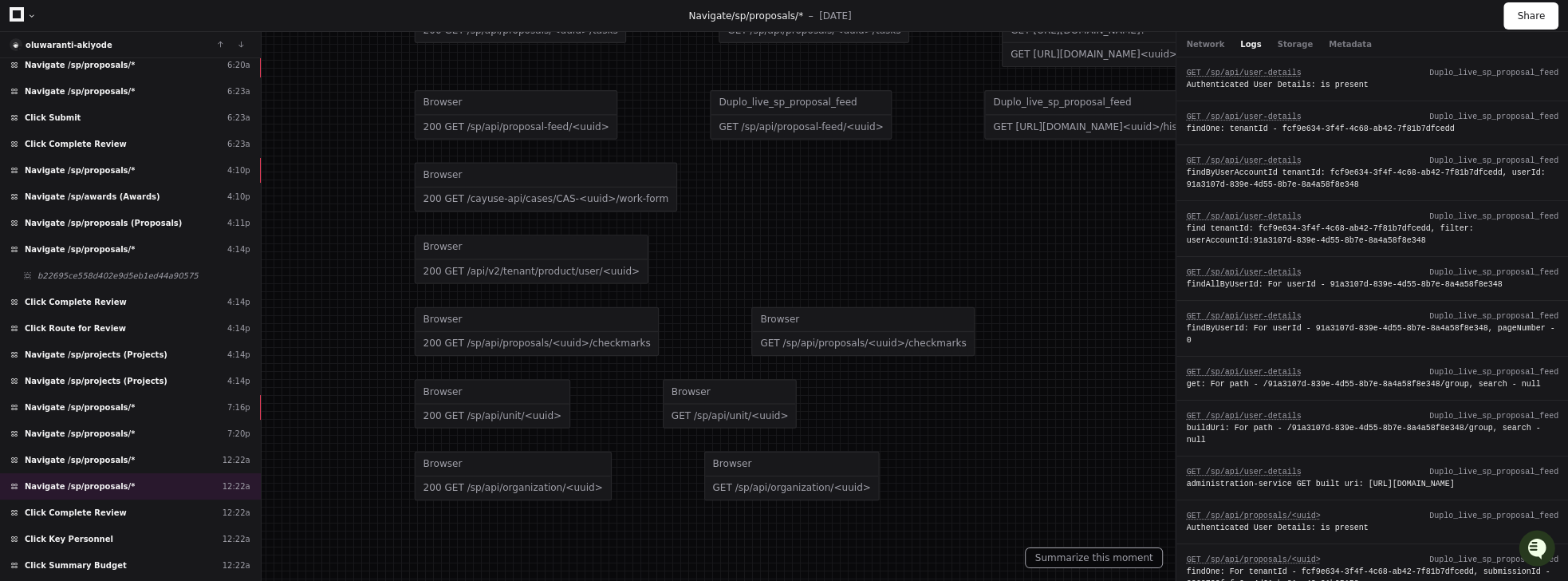
drag, startPoint x: 656, startPoint y: 417, endPoint x: 667, endPoint y: 237, distance: 180.3
click at [667, 235] on div "Browser 200 GET /api/v2/tenant/product/user/<uuid>" at bounding box center [915, 260] width 1004 height 73
click at [87, 401] on span "Navigate /sp/proposals/*" at bounding box center [80, 407] width 110 height 12
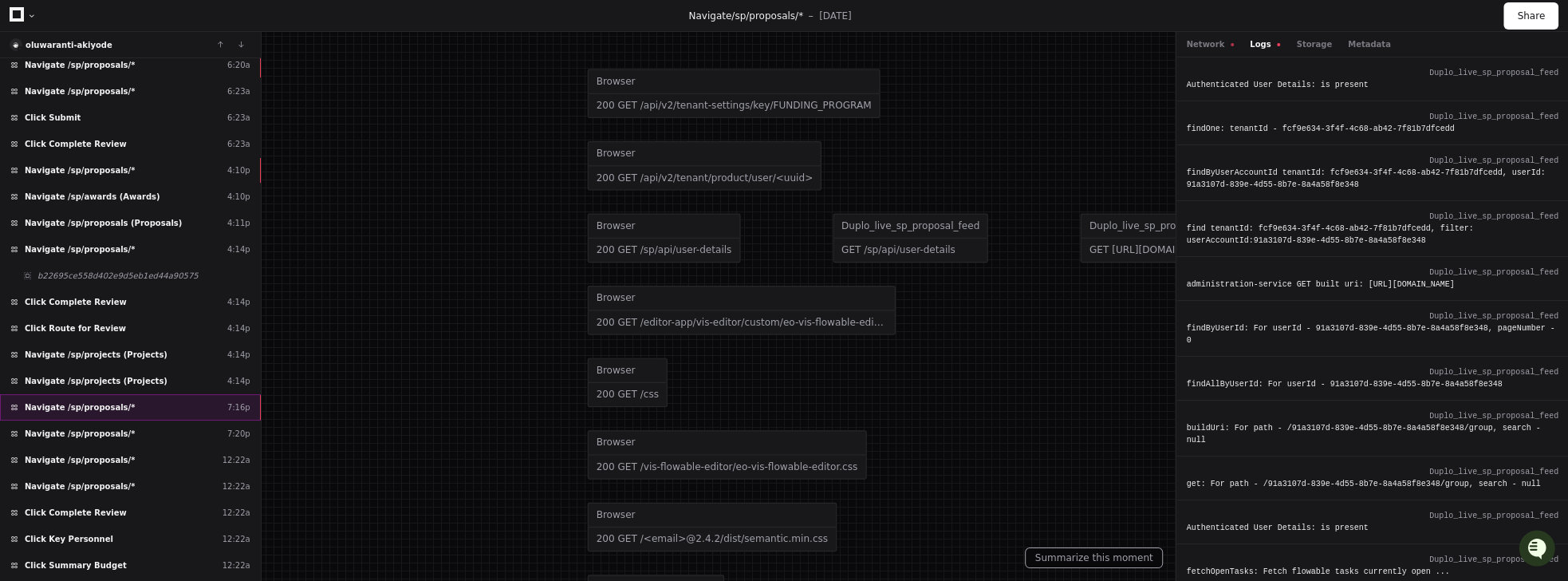
drag, startPoint x: 78, startPoint y: 415, endPoint x: 119, endPoint y: 392, distance: 47.0
click at [119, 392] on div "Load more Click General Information 6:28a Click Key Personnel 6:28a Navigate /s…" at bounding box center [130, 320] width 260 height 523
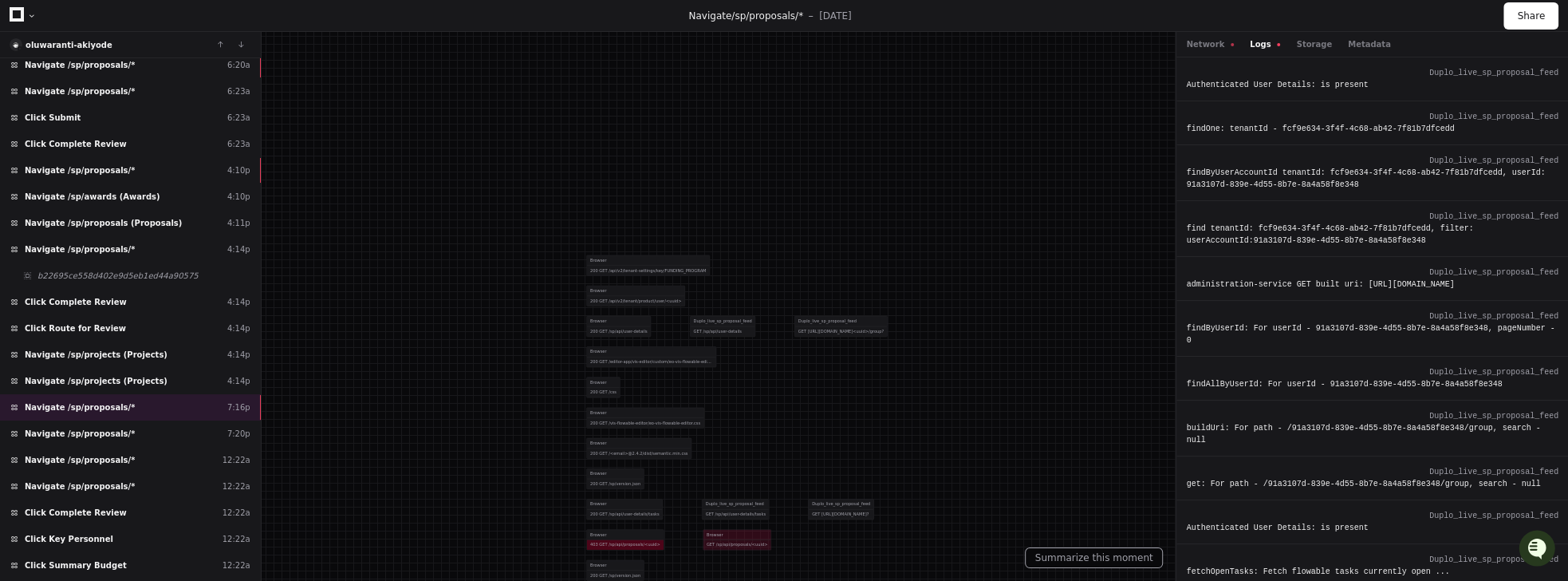
drag, startPoint x: 689, startPoint y: 489, endPoint x: 671, endPoint y: 368, distance: 122.3
click at [671, 367] on div at bounding box center [712, 369] width 798 height 296
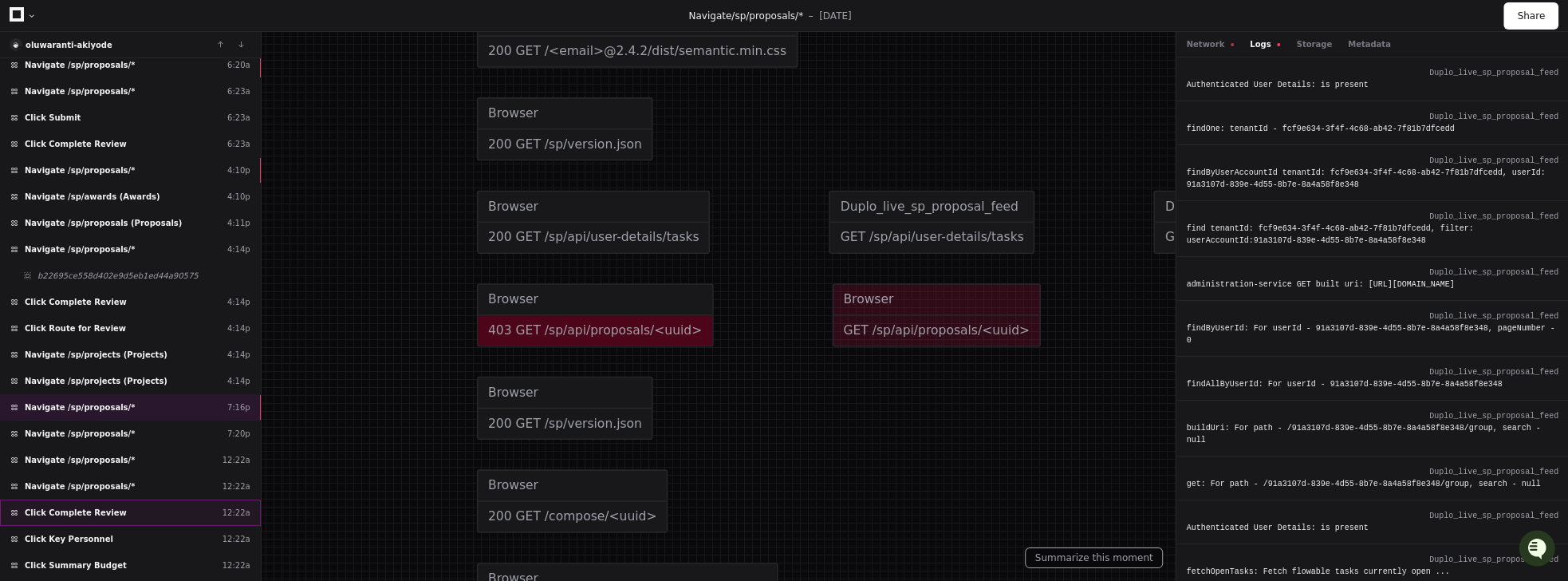
click at [89, 507] on span "Click Complete Review" at bounding box center [76, 512] width 102 height 12
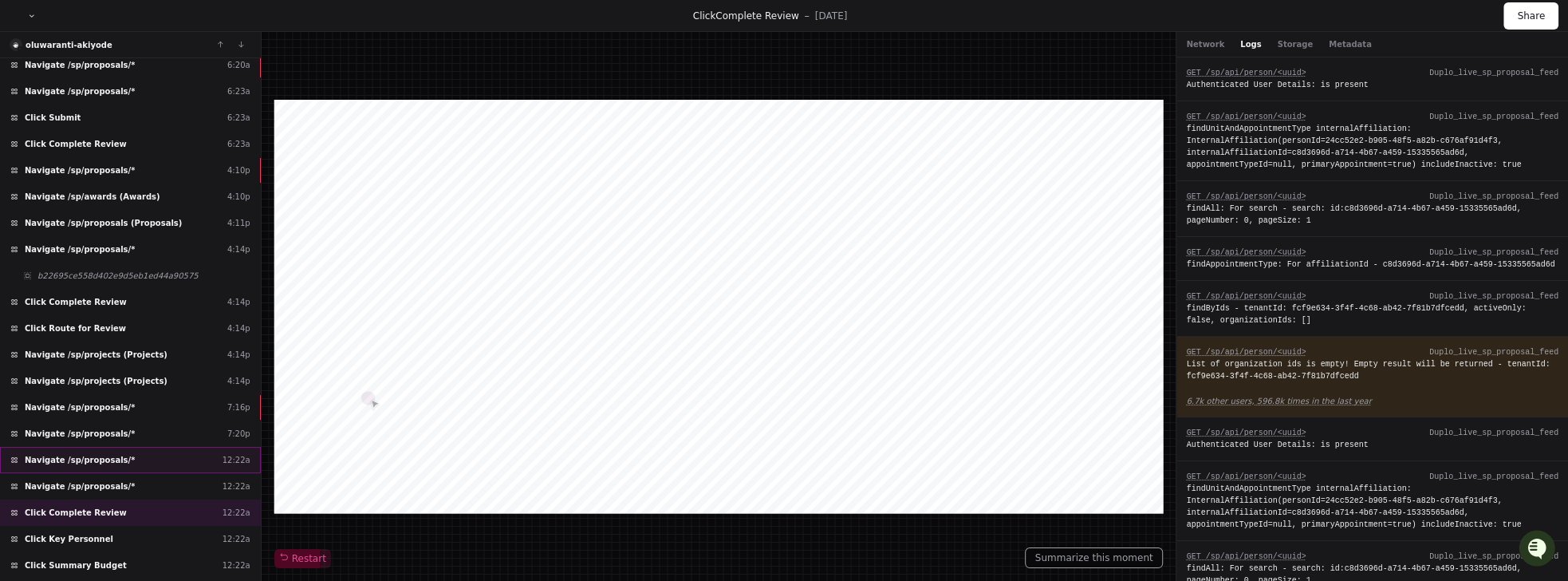
click at [100, 454] on span "Navigate /sp/proposals/*" at bounding box center [80, 460] width 110 height 12
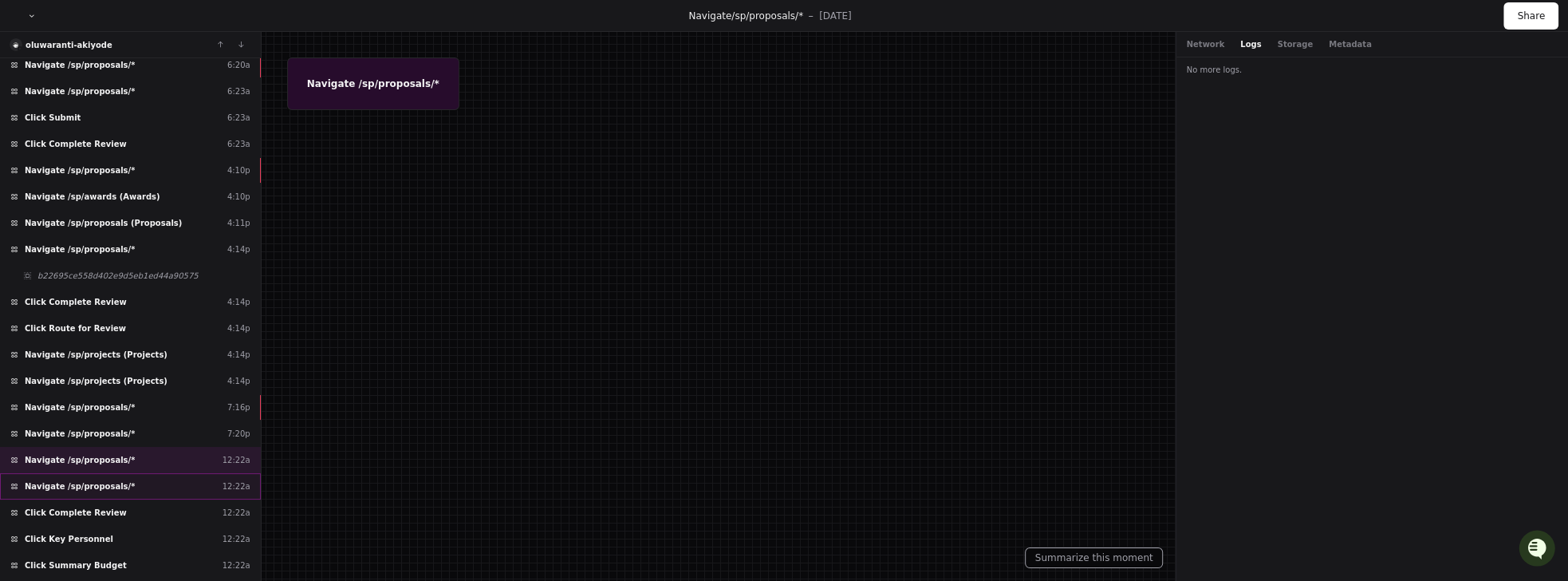
click at [97, 480] on span "Navigate /sp/proposals/*" at bounding box center [80, 486] width 110 height 12
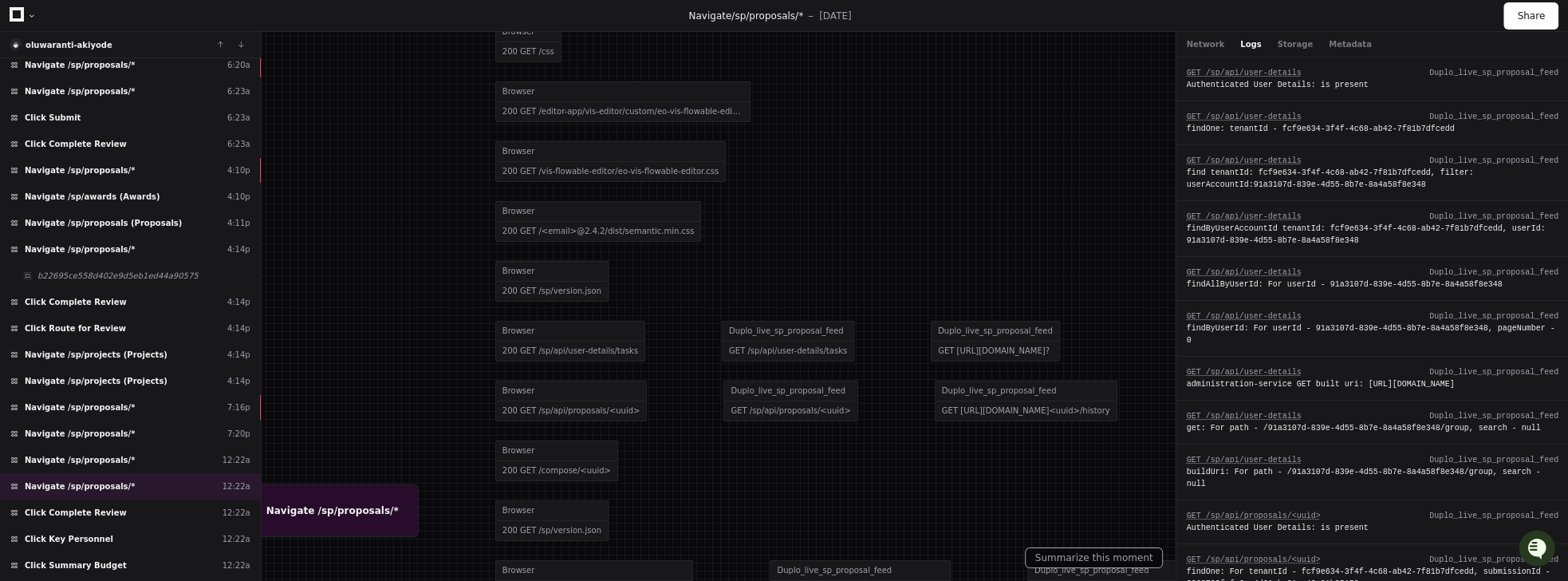
drag, startPoint x: 465, startPoint y: 448, endPoint x: 424, endPoint y: 224, distance: 227.7
click at [424, 224] on div at bounding box center [743, 65] width 1568 height 581
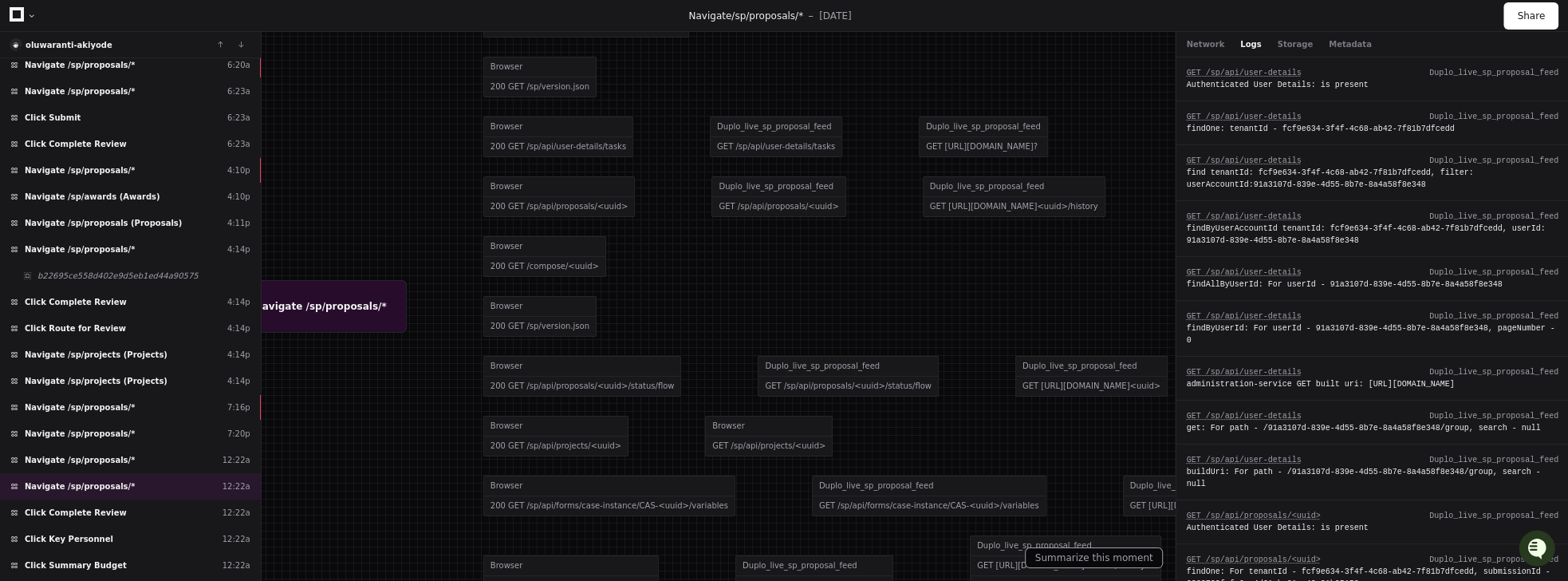
drag, startPoint x: 444, startPoint y: 421, endPoint x: 433, endPoint y: 237, distance: 184.3
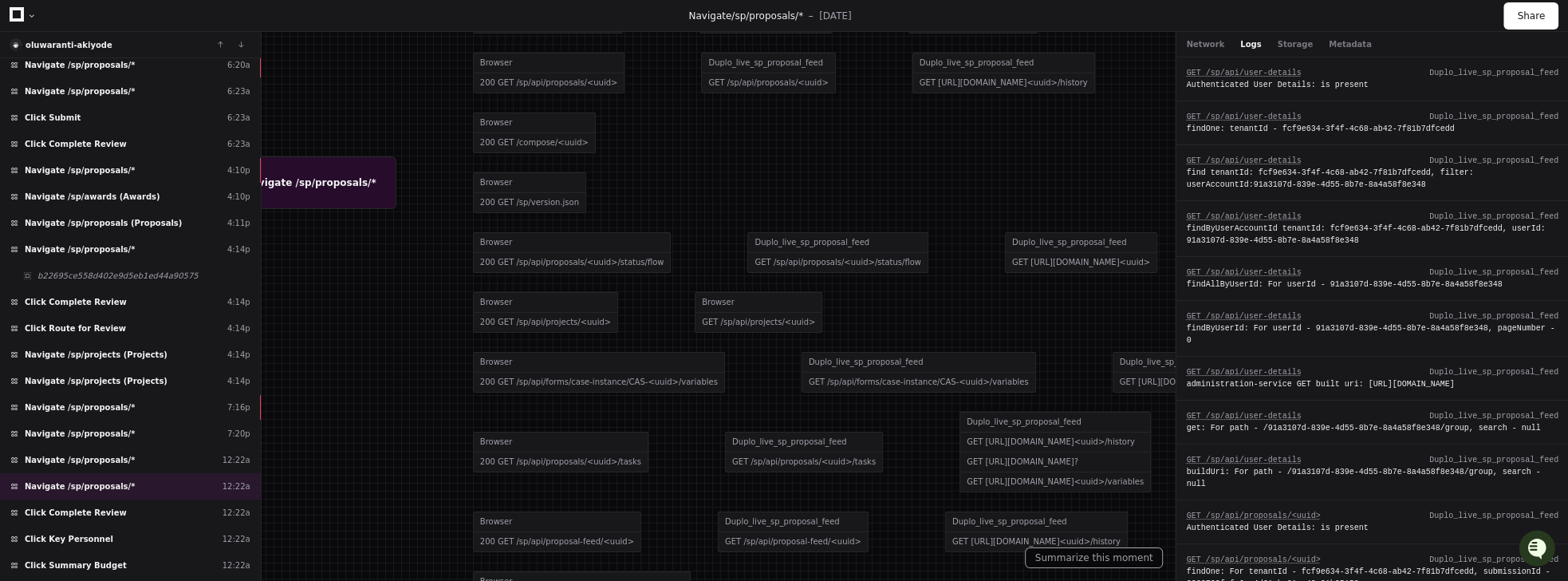
drag, startPoint x: 460, startPoint y: 453, endPoint x: 444, endPoint y: 245, distance: 208.6
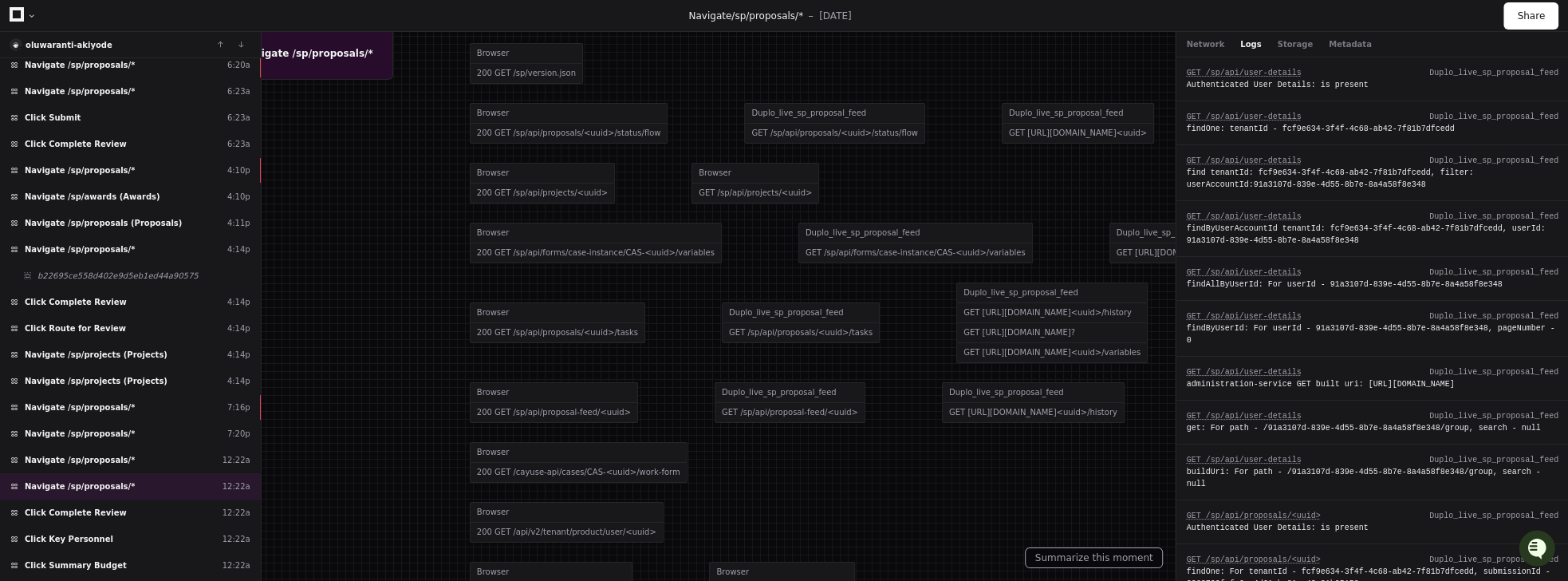
drag, startPoint x: 401, startPoint y: 485, endPoint x: 420, endPoint y: 290, distance: 195.9
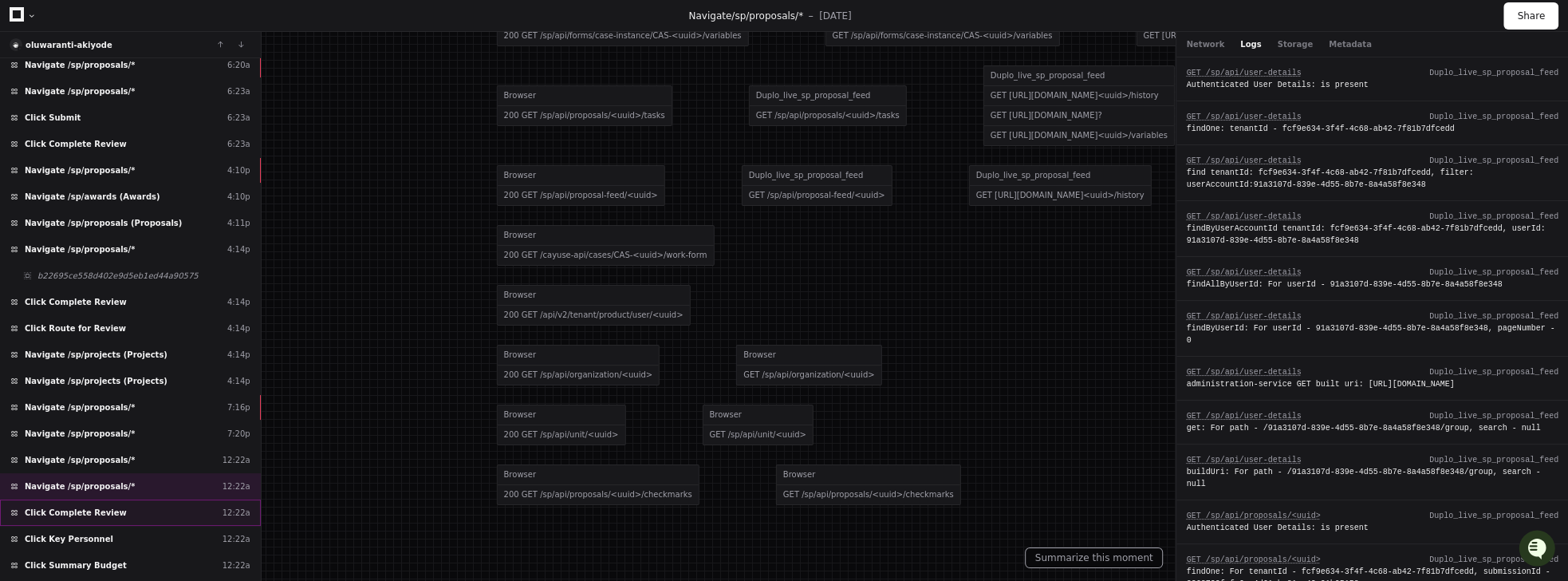
click at [92, 507] on span "Click Complete Review" at bounding box center [76, 512] width 102 height 12
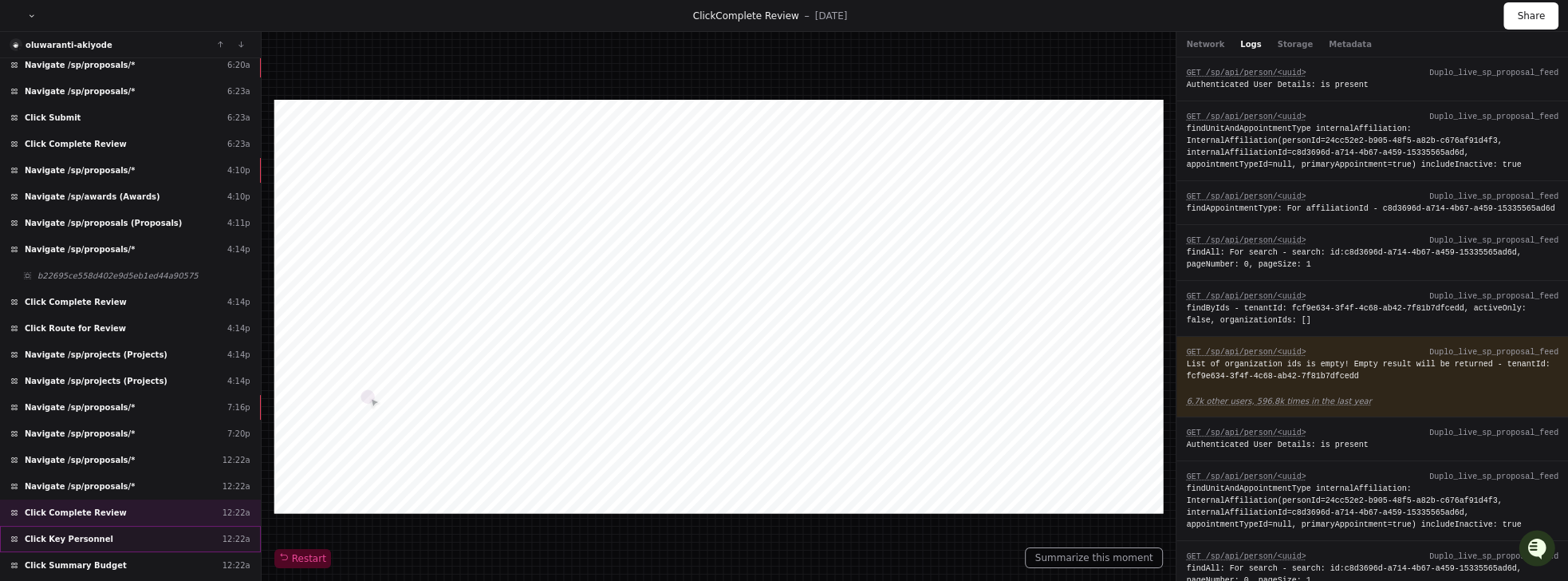
click at [81, 533] on span "Click Key Personnel" at bounding box center [69, 539] width 89 height 12
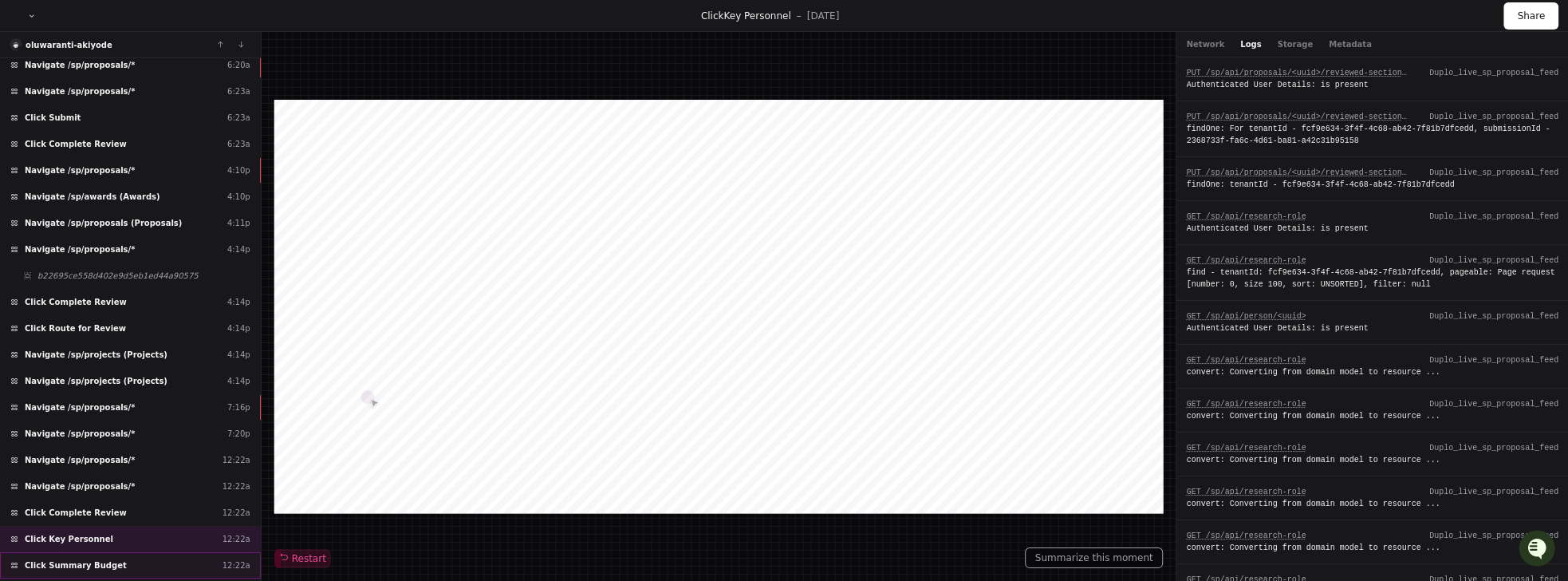
click at [93, 559] on span "Click Summary Budget" at bounding box center [76, 565] width 102 height 12
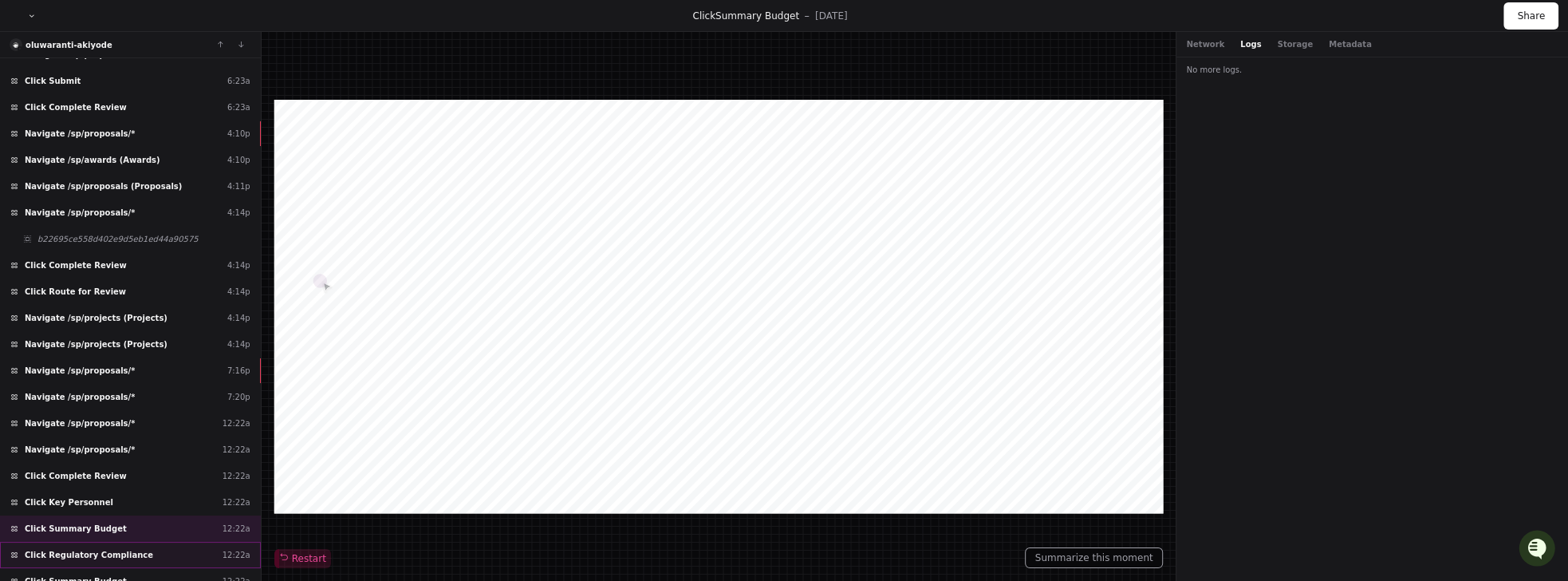
scroll to position [376, 0]
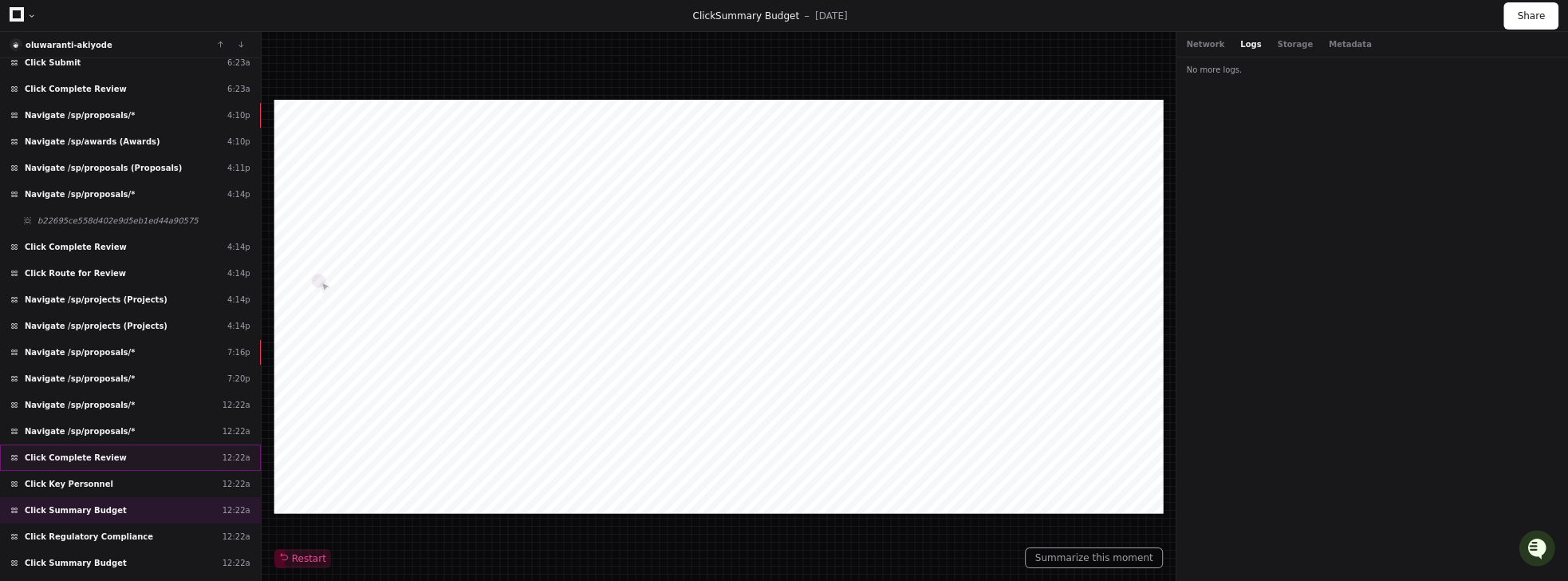
drag, startPoint x: 122, startPoint y: 532, endPoint x: 116, endPoint y: 446, distance: 86.2
click at [116, 446] on div "Load more Click General Information 6:28a Click Key Personnel 6:28a Navigate /s…" at bounding box center [130, 320] width 260 height 523
click at [85, 531] on span "Click Regulatory Compliance" at bounding box center [89, 536] width 129 height 12
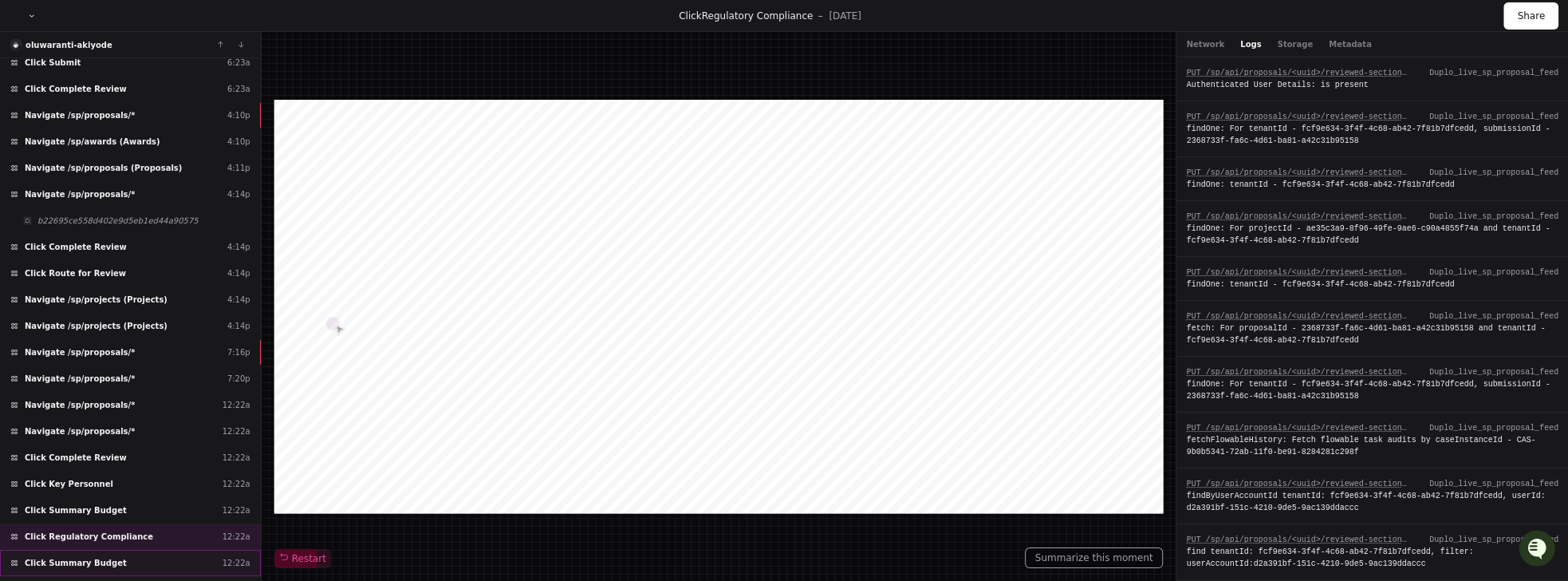
click at [80, 557] on span "Click Summary Budget" at bounding box center [76, 563] width 102 height 12
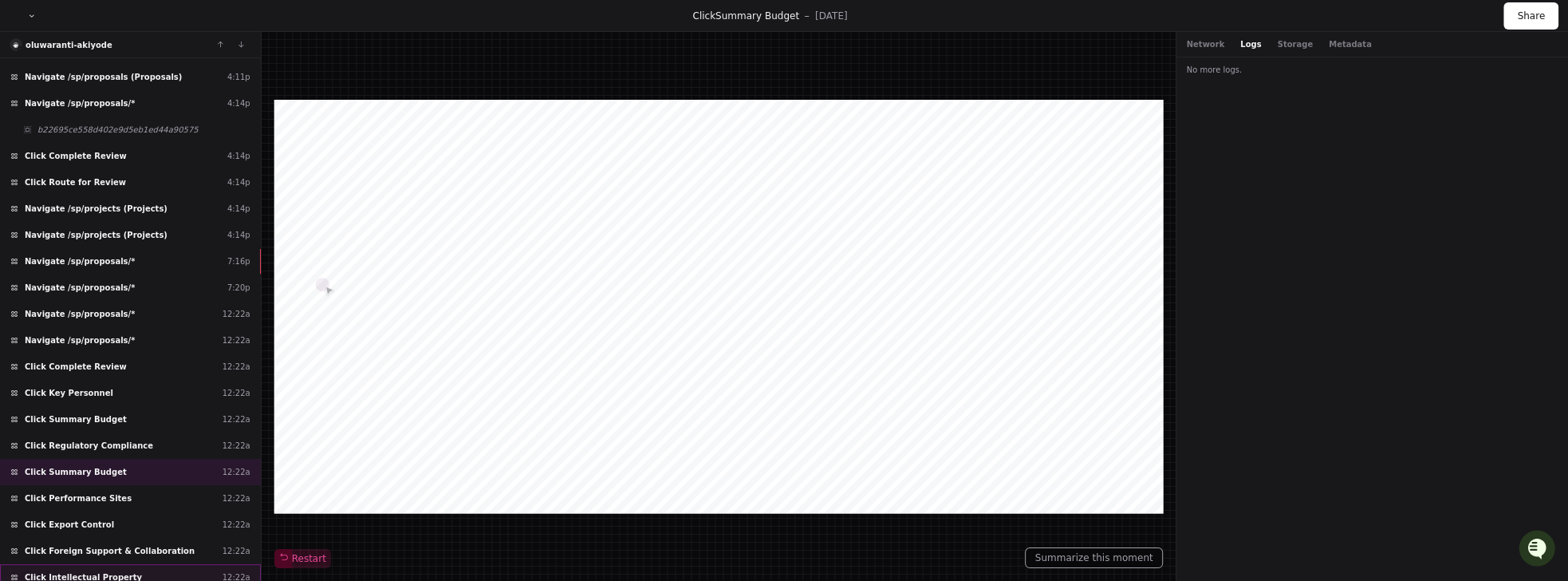
scroll to position [486, 0]
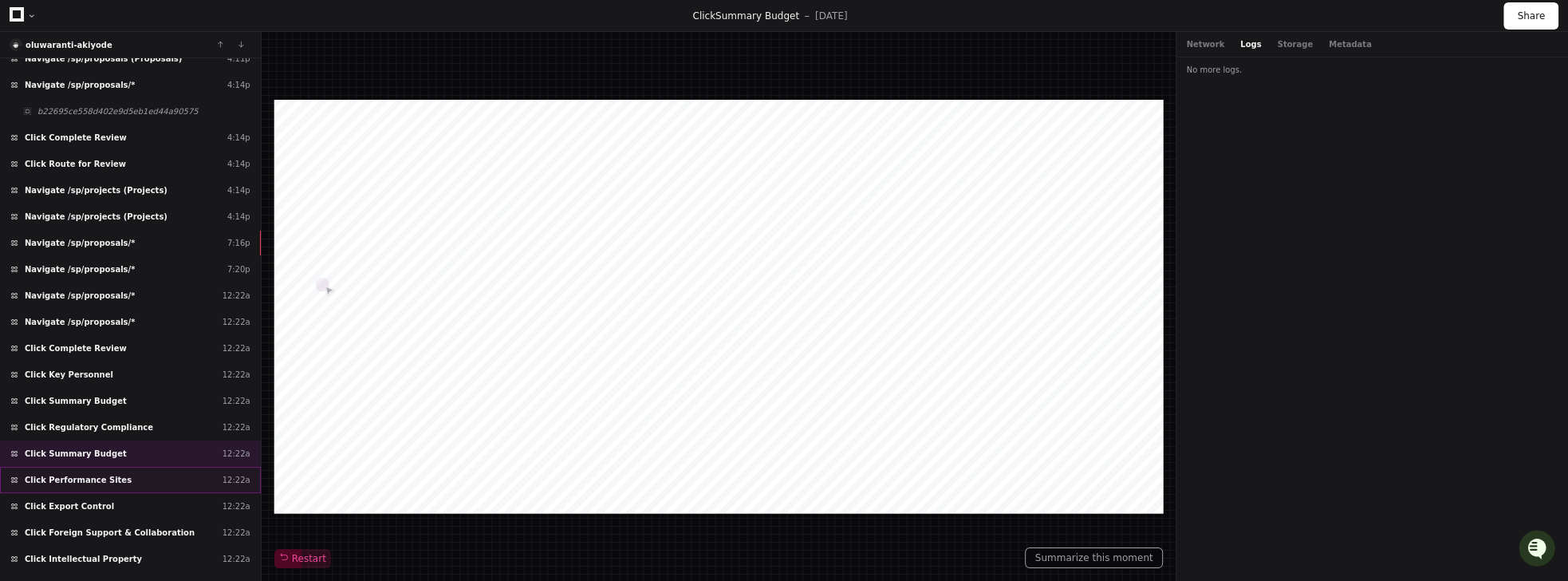
click at [78, 474] on span "Click Performance Sites" at bounding box center [78, 480] width 107 height 12
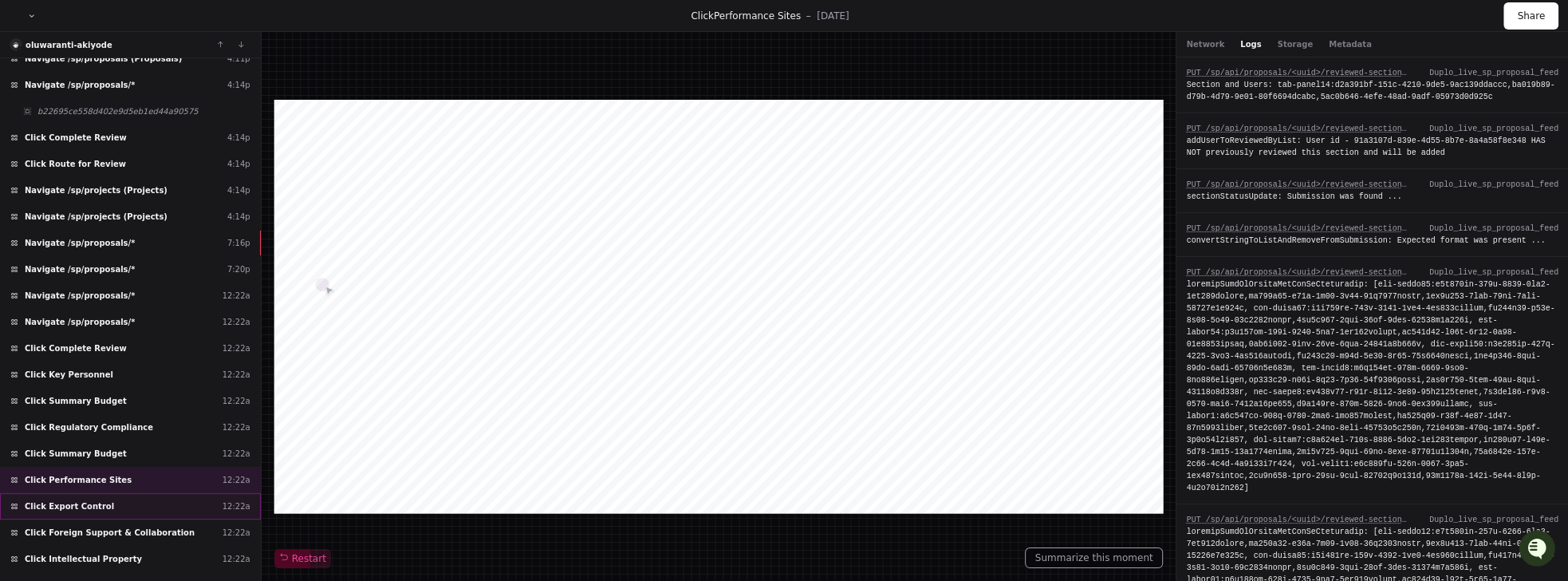
click at [89, 500] on span "Click Export Control" at bounding box center [69, 506] width 89 height 12
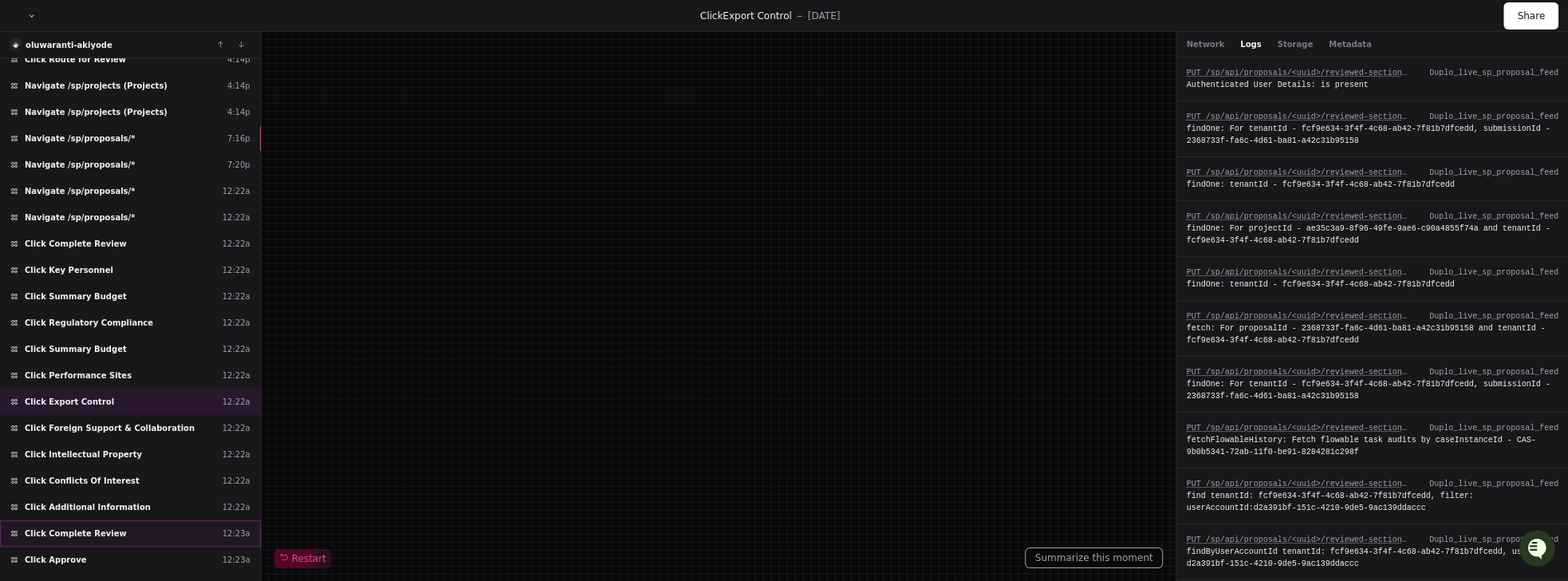
scroll to position [595, 0]
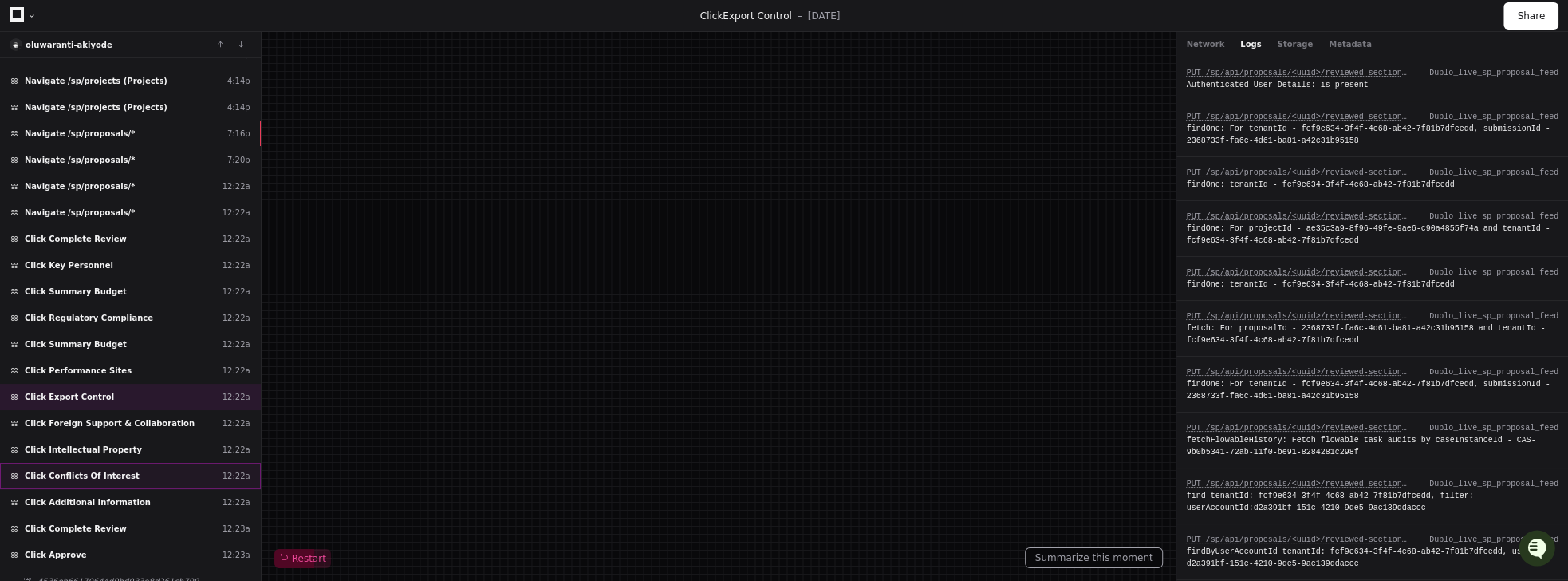
click at [69, 470] on span "Click Conflicts Of Interest" at bounding box center [82, 476] width 115 height 12
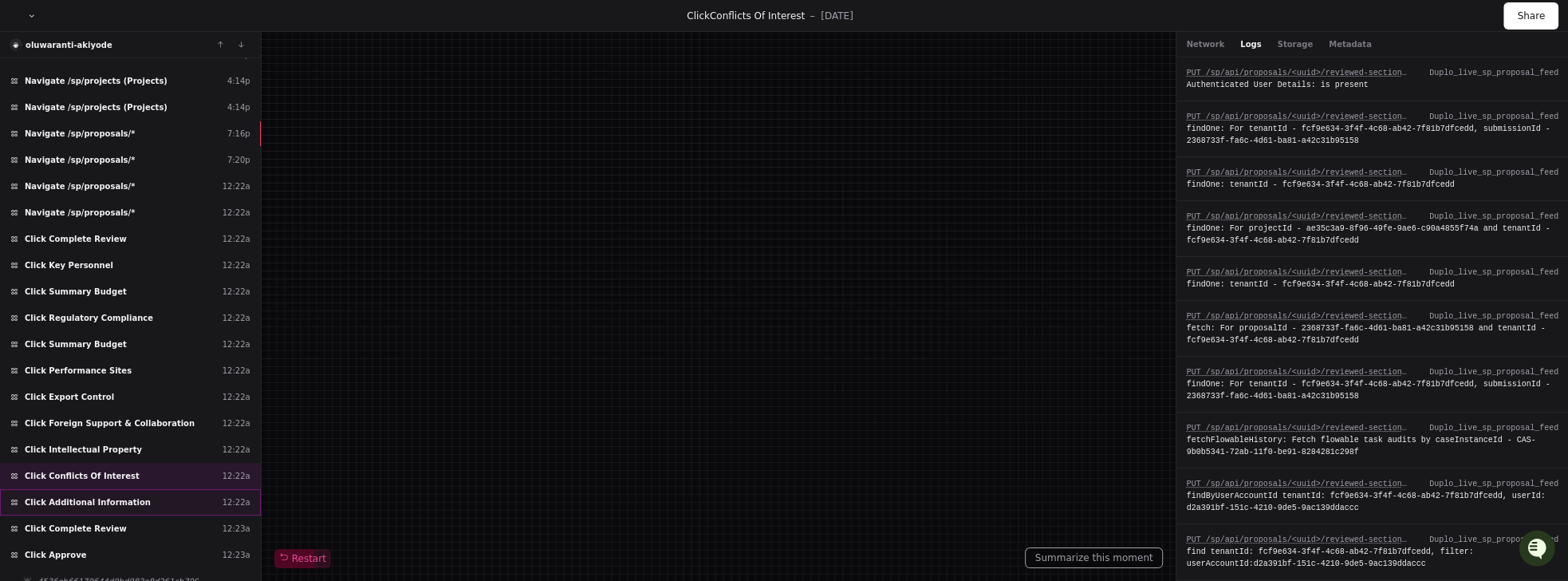
click at [93, 496] on span "Click Additional Information" at bounding box center [88, 502] width 126 height 12
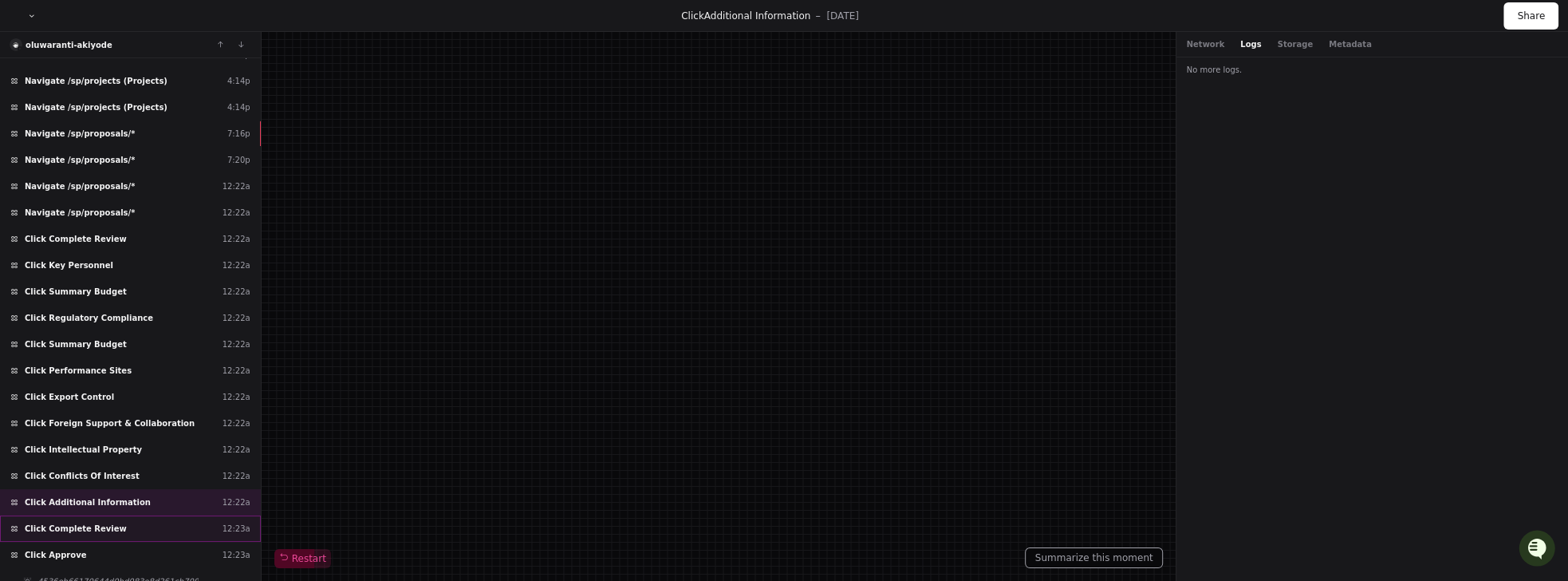
click at [91, 523] on span "Click Complete Review" at bounding box center [76, 528] width 102 height 12
click at [67, 523] on span "Click Complete Review" at bounding box center [76, 528] width 102 height 12
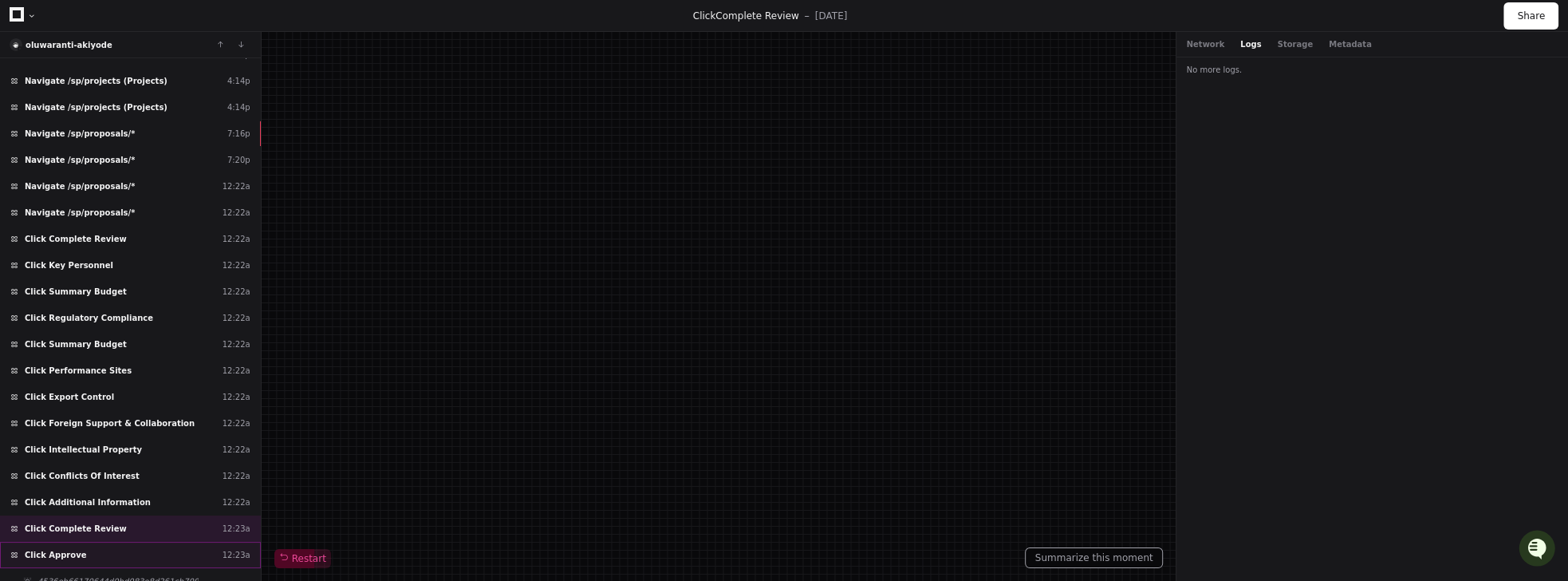
click at [64, 549] on span "Click Approve" at bounding box center [55, 555] width 62 height 12
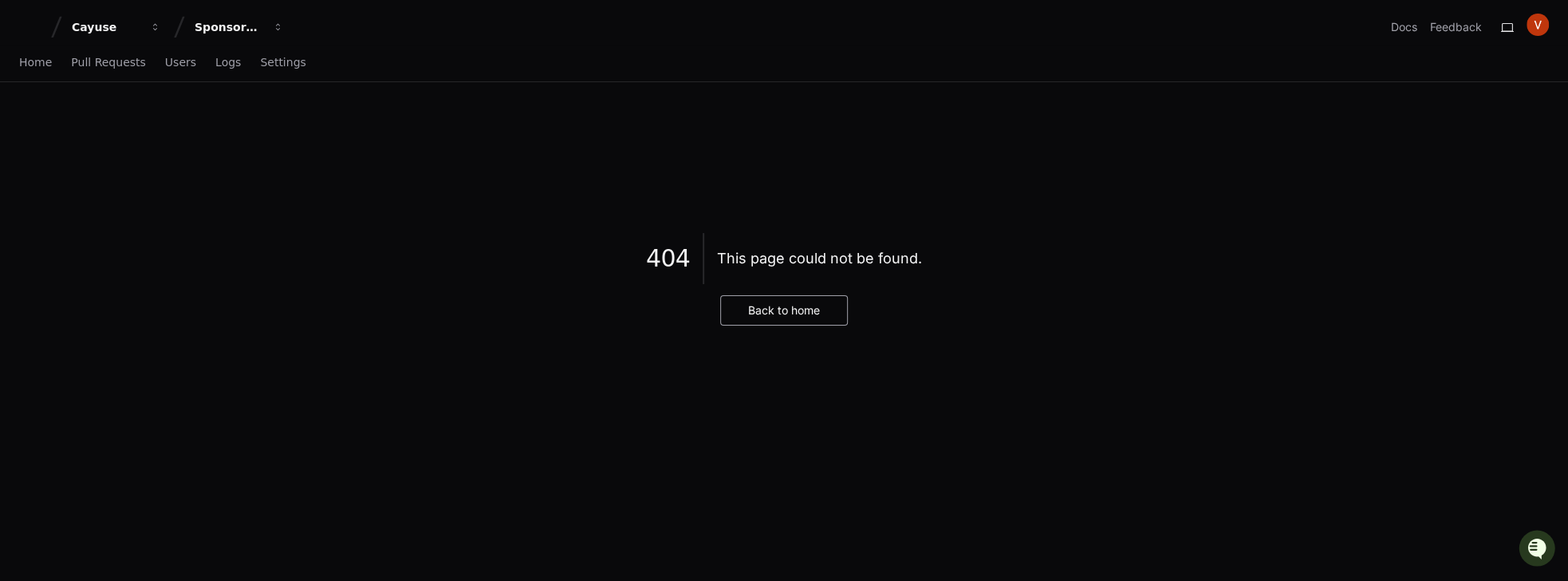
drag, startPoint x: 376, startPoint y: 238, endPoint x: 370, endPoint y: 244, distance: 8.5
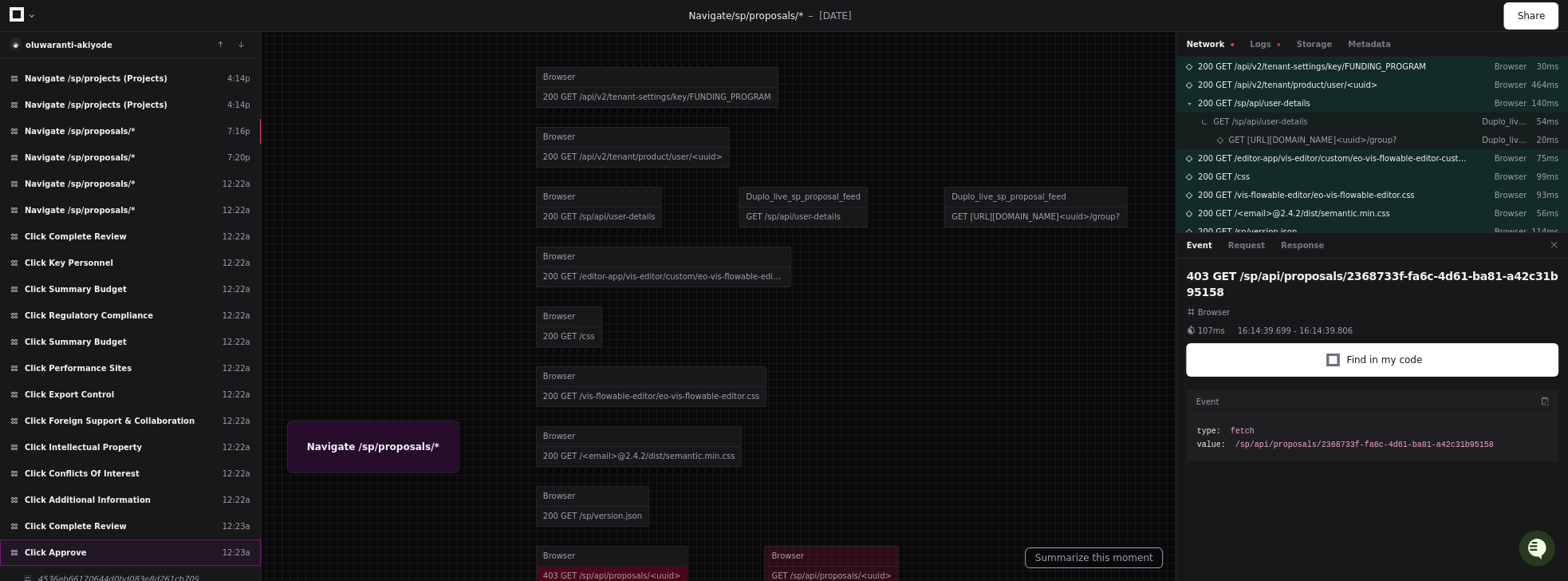
scroll to position [487, 0]
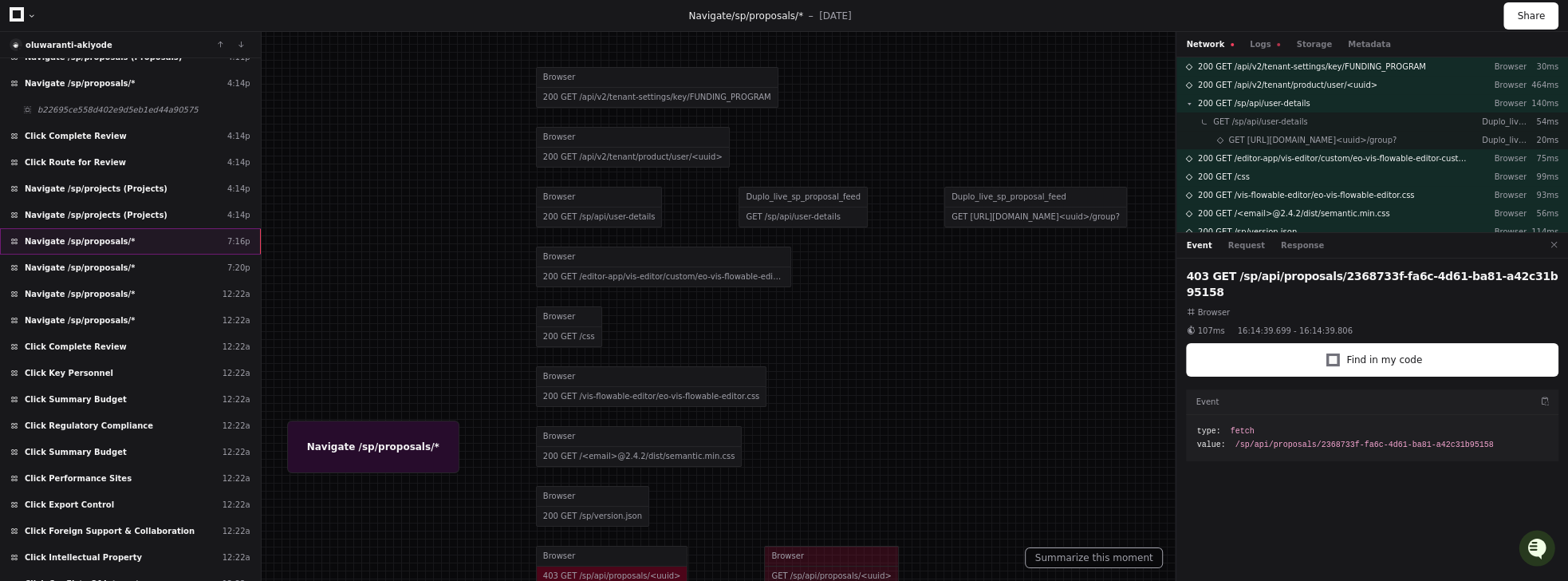
click at [107, 236] on span "Navigate /sp/proposals/*" at bounding box center [80, 241] width 110 height 12
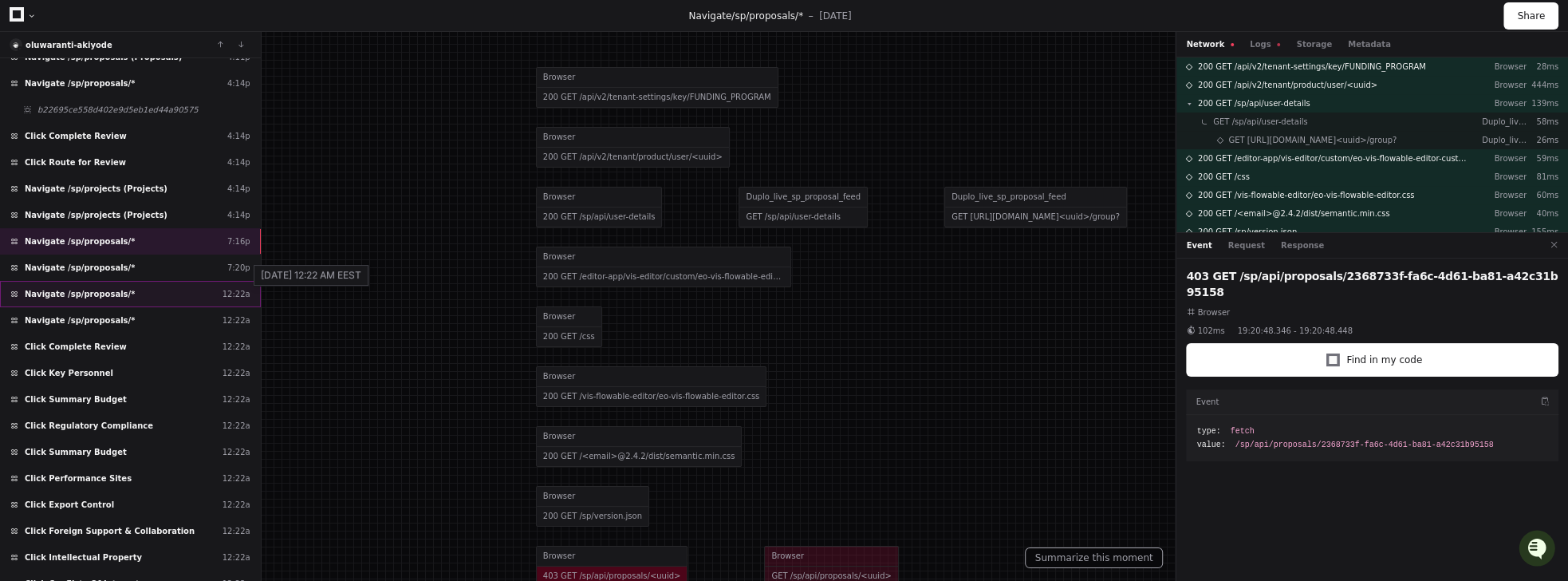
click at [239, 288] on div "12:22a" at bounding box center [236, 293] width 28 height 12
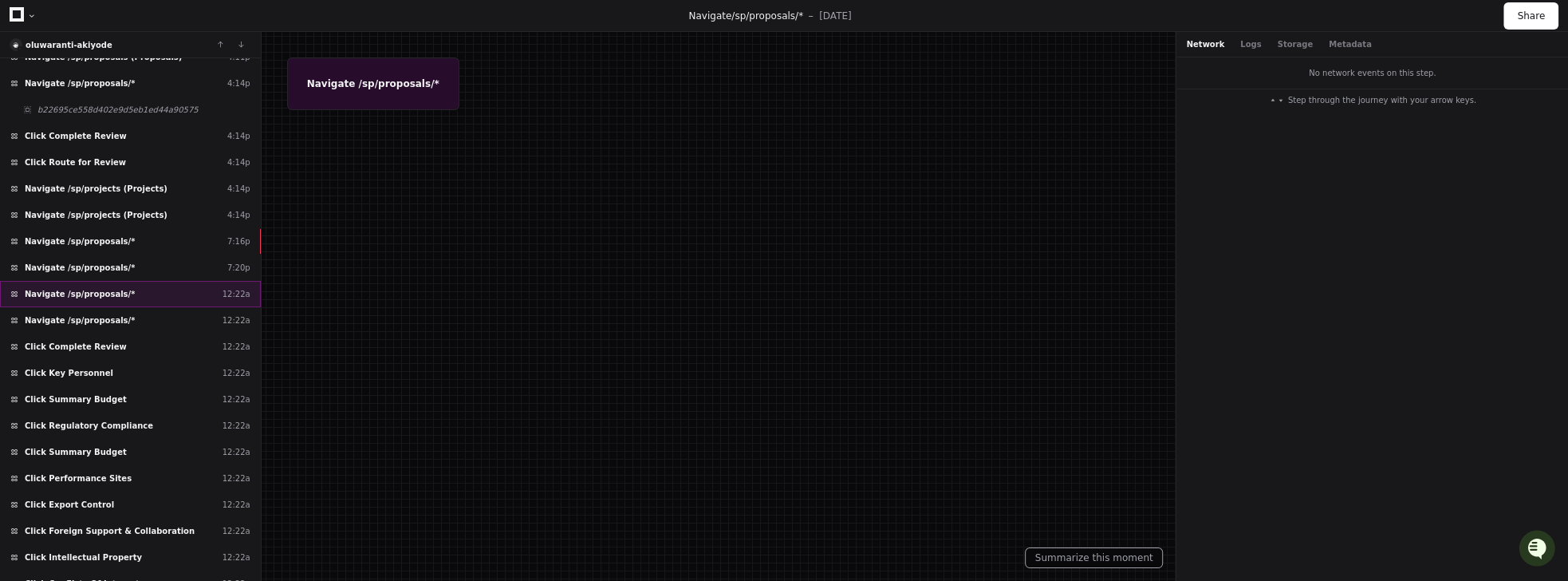
click at [233, 281] on div "Navigate /sp/proposals/* 12:22a" at bounding box center [130, 293] width 260 height 26
click at [240, 314] on div "12:22a" at bounding box center [236, 320] width 28 height 12
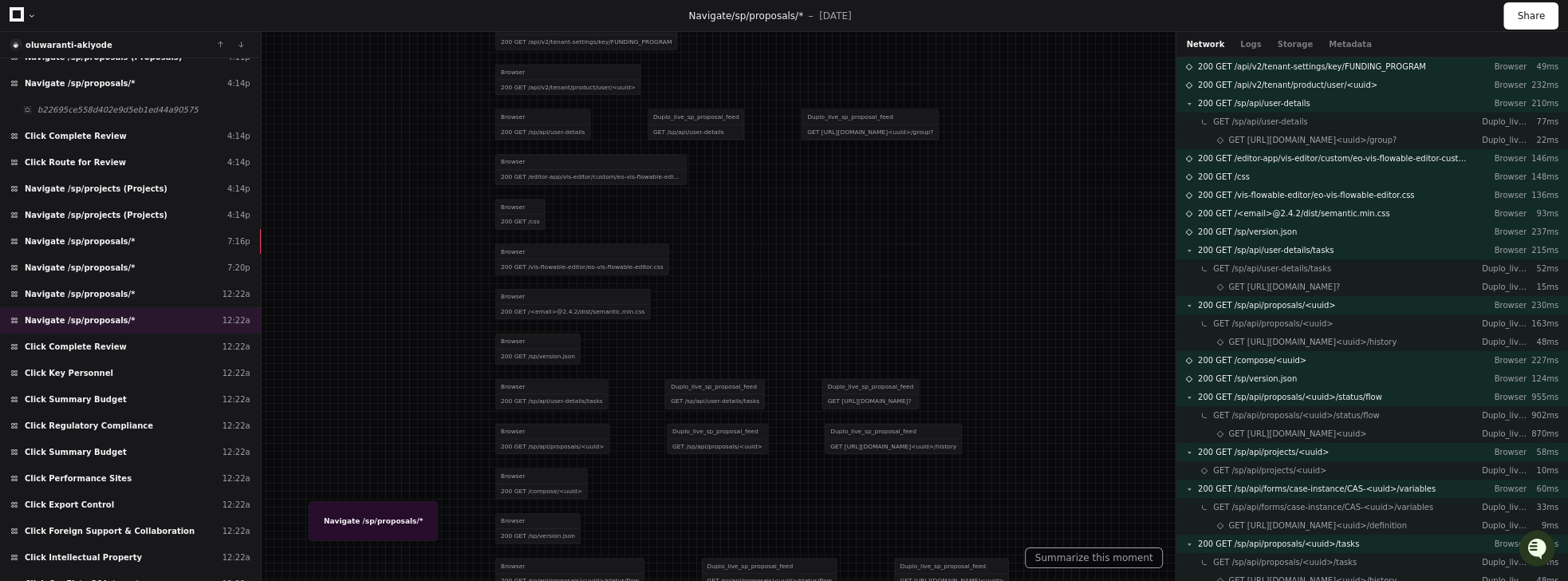
drag, startPoint x: 570, startPoint y: 320, endPoint x: 524, endPoint y: 227, distance: 103.8
click at [524, 227] on div at bounding box center [681, 187] width 1177 height 436
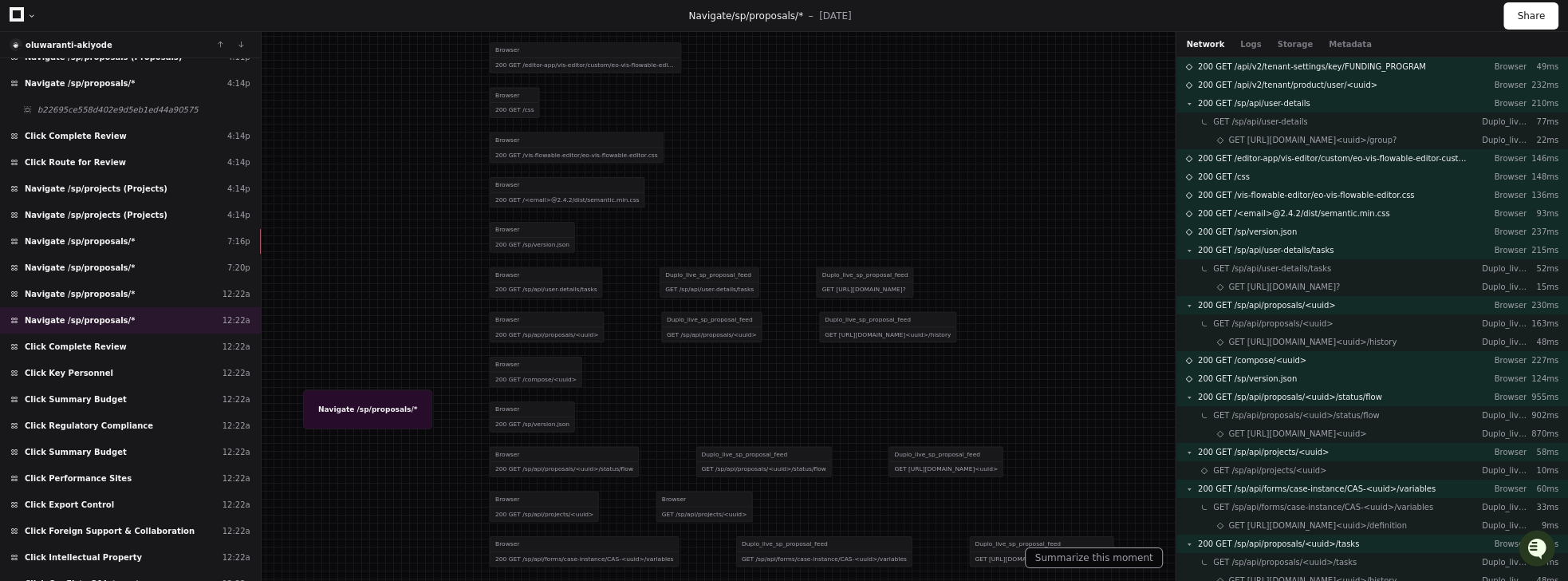
drag, startPoint x: 432, startPoint y: 425, endPoint x: 427, endPoint y: 318, distance: 107.1
click at [100, 261] on span "Navigate /sp/proposals/*" at bounding box center [80, 267] width 110 height 12
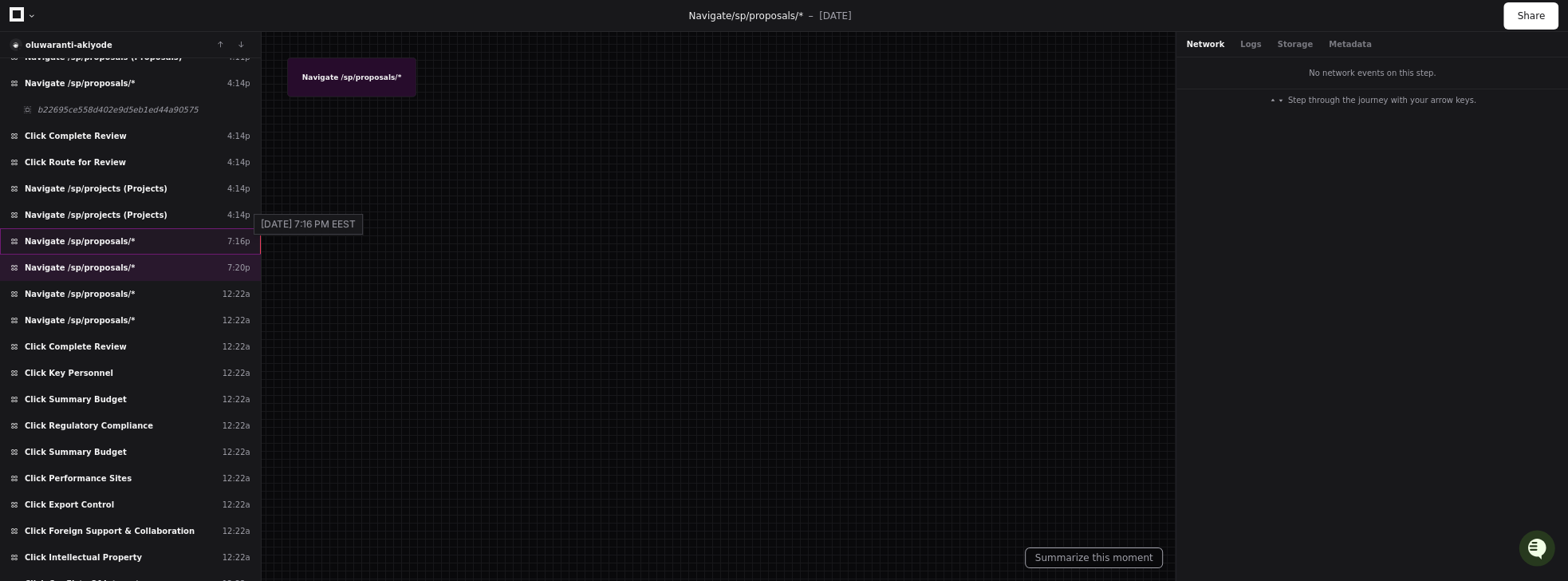
click at [232, 236] on div "7:16p" at bounding box center [239, 241] width 23 height 12
click at [231, 236] on div "7:16p" at bounding box center [239, 241] width 23 height 12
click at [1246, 42] on div "Network Logs Storage Metadata" at bounding box center [1288, 44] width 204 height 12
click at [1252, 47] on button "Logs" at bounding box center [1265, 44] width 30 height 12
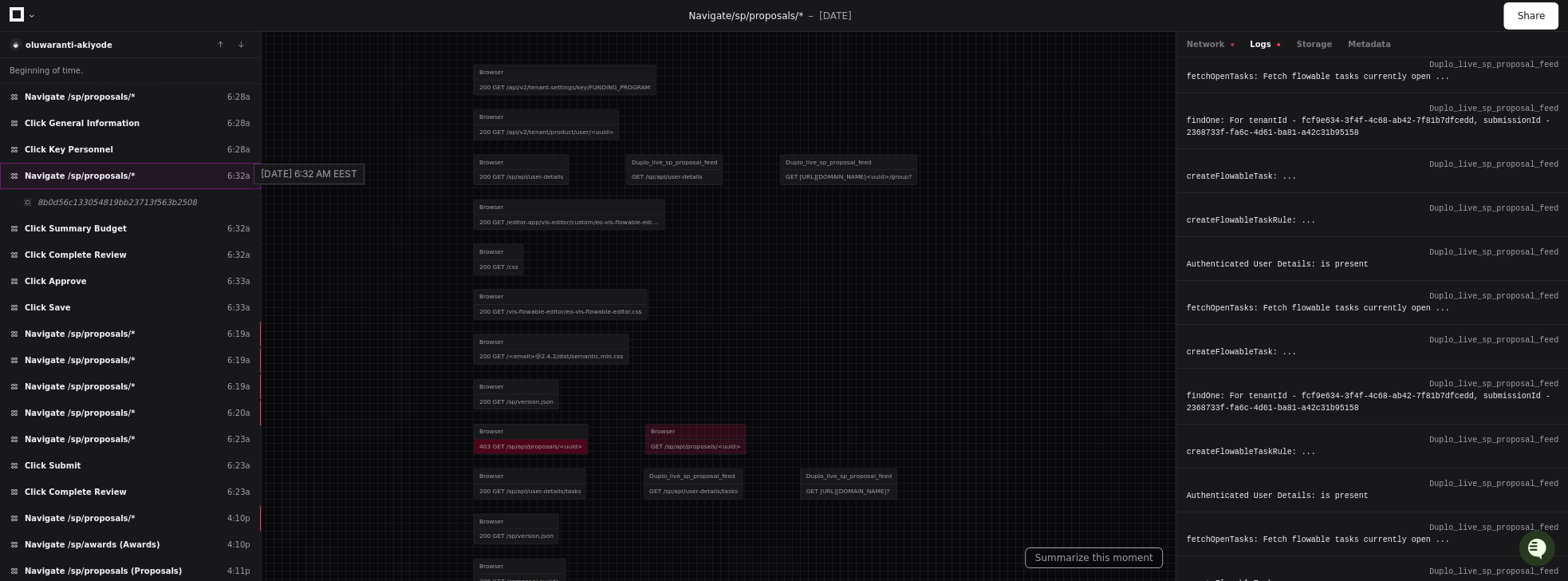
click at [237, 174] on div "6:32a" at bounding box center [239, 176] width 23 height 12
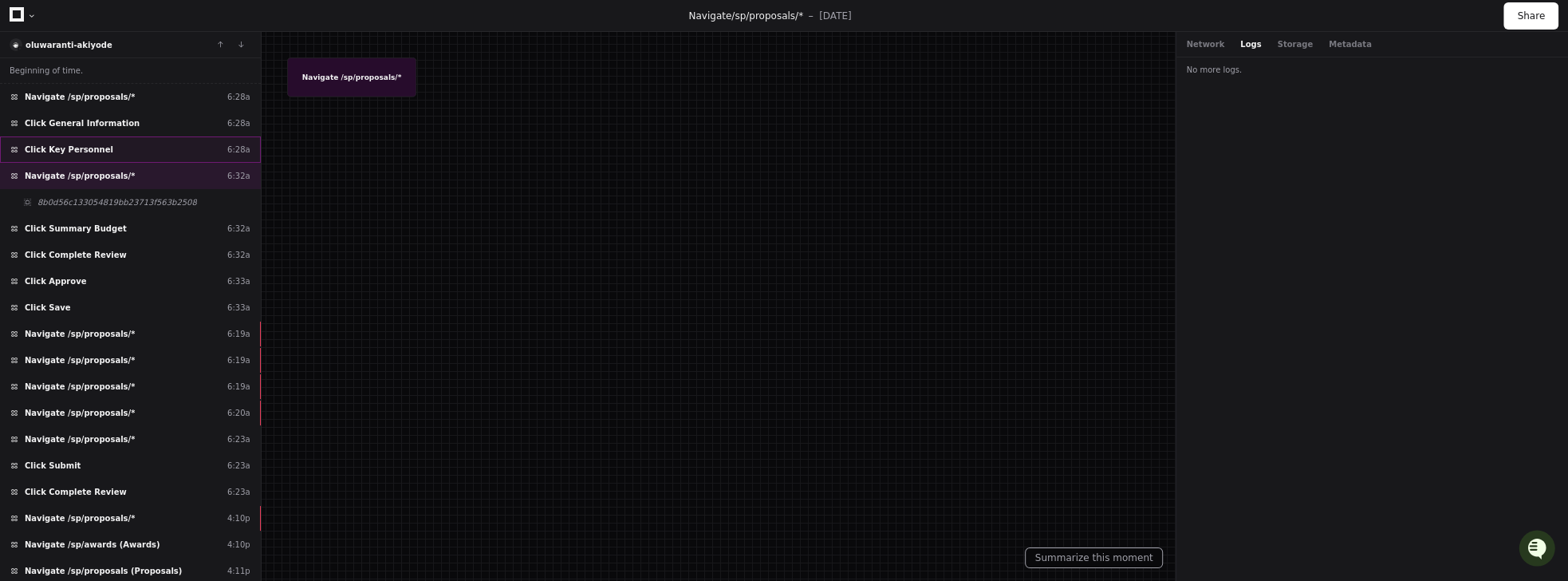
click at [219, 138] on div "Click Key Personnel 6:28a" at bounding box center [130, 149] width 260 height 26
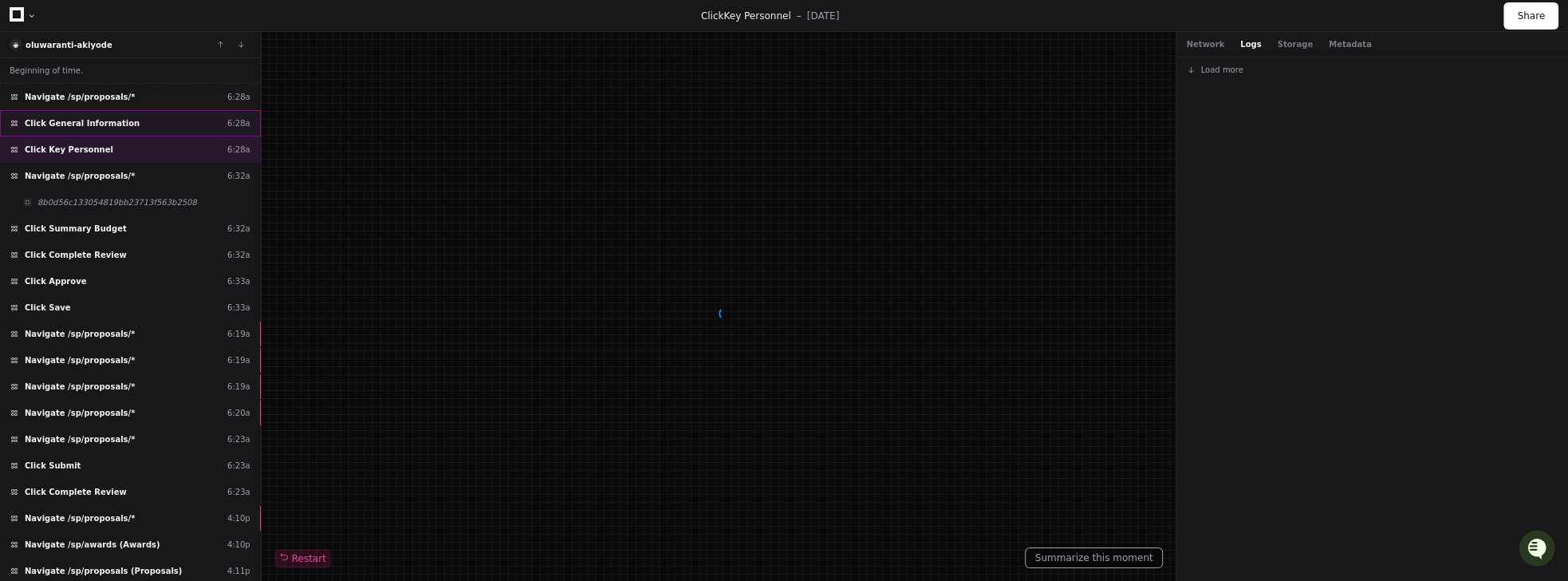
click at [237, 114] on div "Click General Information 6:28a" at bounding box center [130, 123] width 260 height 26
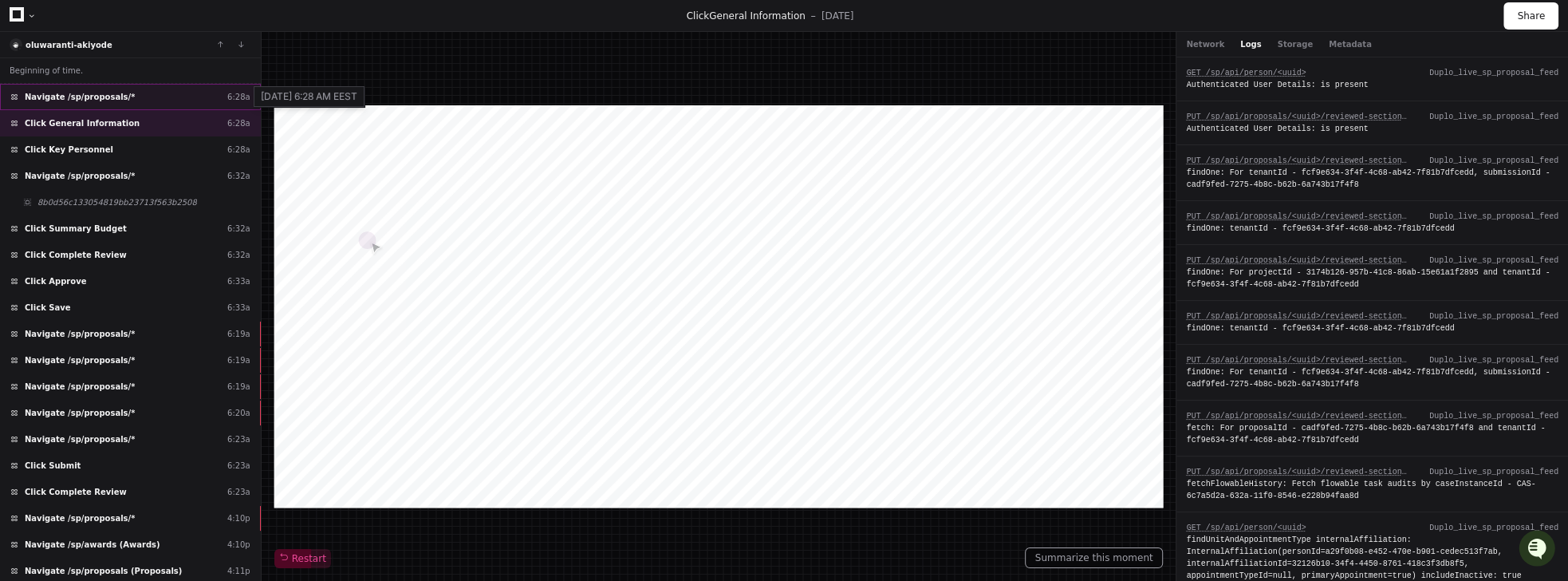
click at [244, 94] on div "6:28a" at bounding box center [239, 97] width 23 height 12
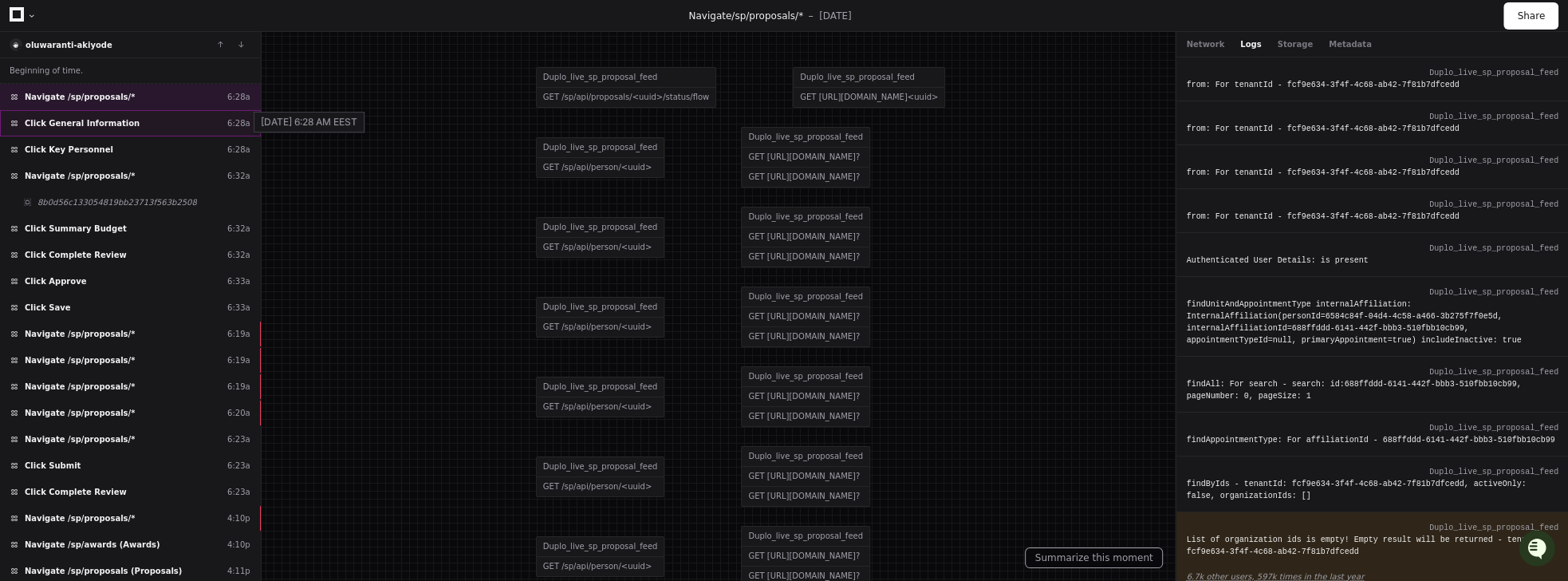
click at [233, 123] on div "6:28a" at bounding box center [239, 123] width 23 height 12
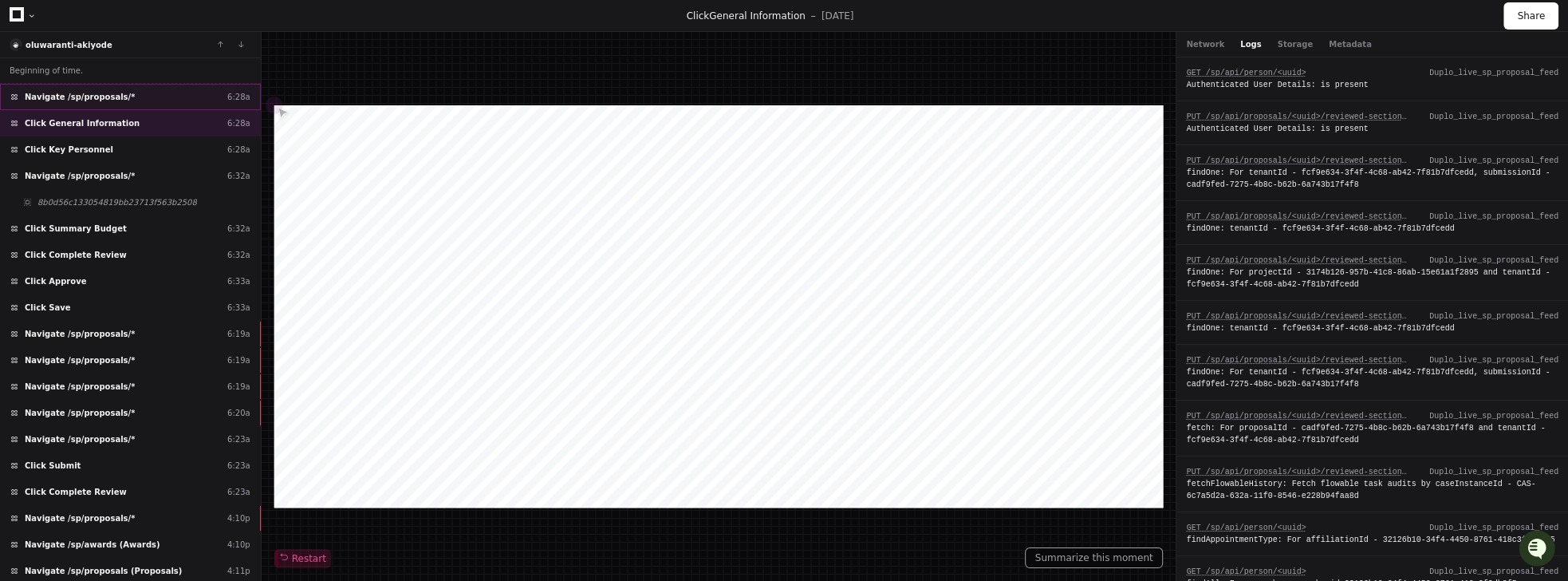
click at [232, 97] on div "6:28a" at bounding box center [239, 97] width 23 height 12
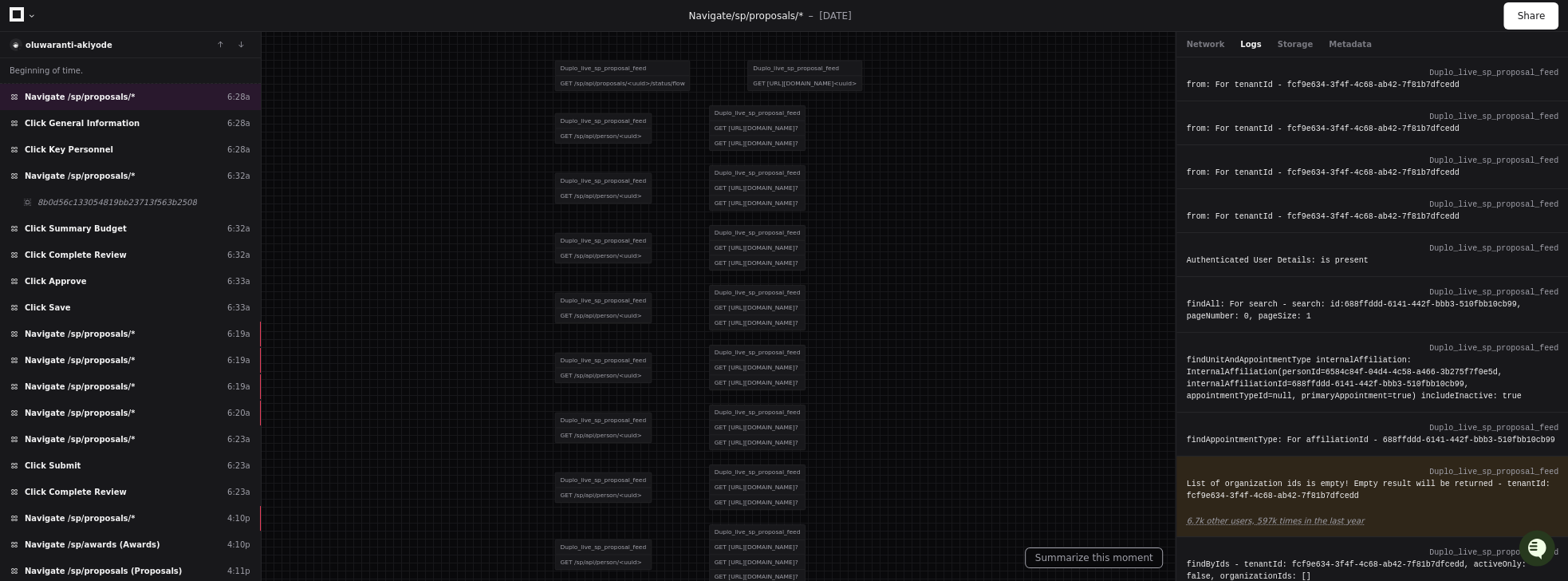
drag, startPoint x: 659, startPoint y: 455, endPoint x: 640, endPoint y: 392, distance: 65.8
click at [649, 384] on div at bounding box center [741, 228] width 1177 height 436
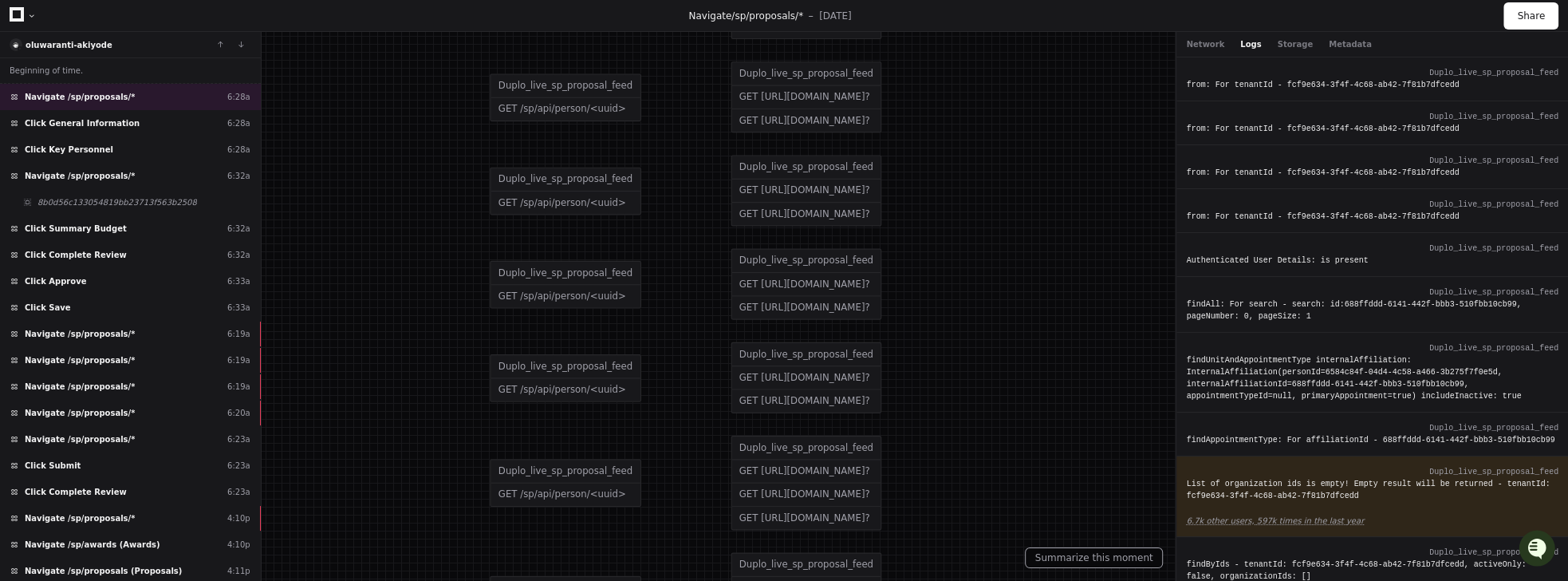
drag, startPoint x: 607, startPoint y: 452, endPoint x: 598, endPoint y: 341, distance: 111.4
click at [600, 355] on div "Duplo_live_sp_proposal_feed" at bounding box center [565, 366] width 149 height 23
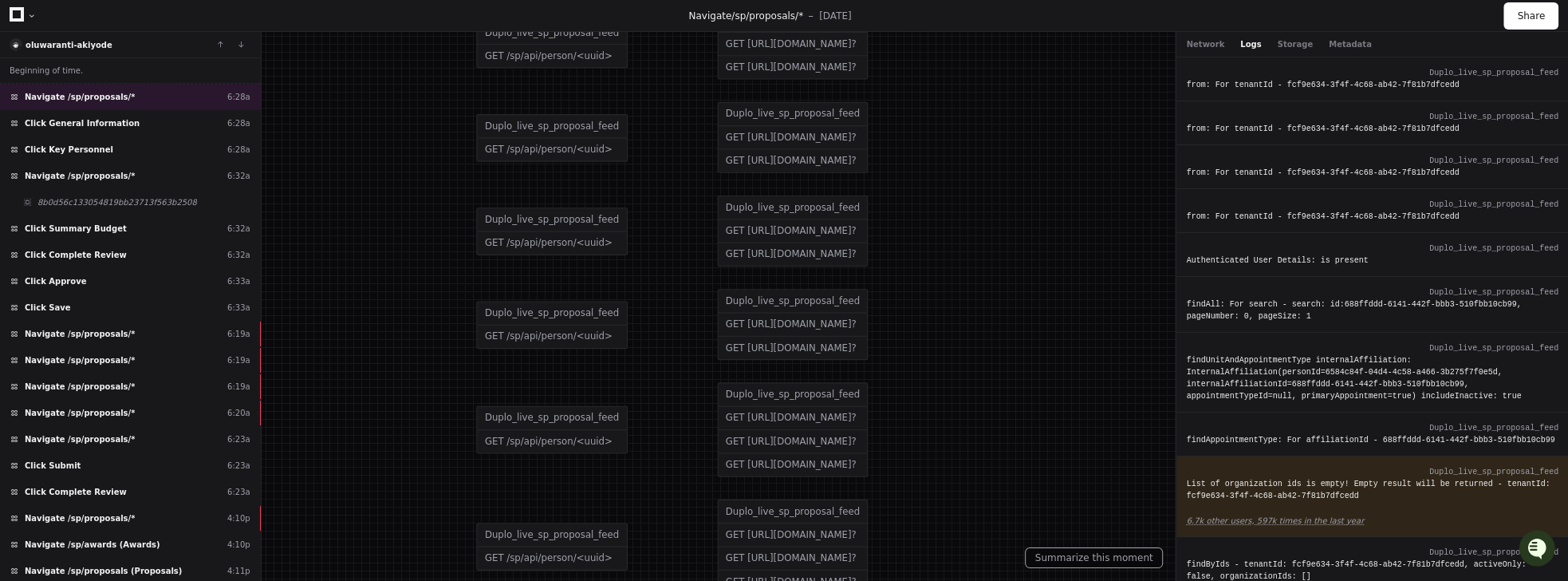
drag, startPoint x: 624, startPoint y: 448, endPoint x: 603, endPoint y: 289, distance: 160.4
click at [603, 371] on div "Duplo_live_sp_proposal_feed GET /sp/api/person/<uuid> Duplo_live_sp_proposal_fe…" at bounding box center [963, 429] width 975 height 117
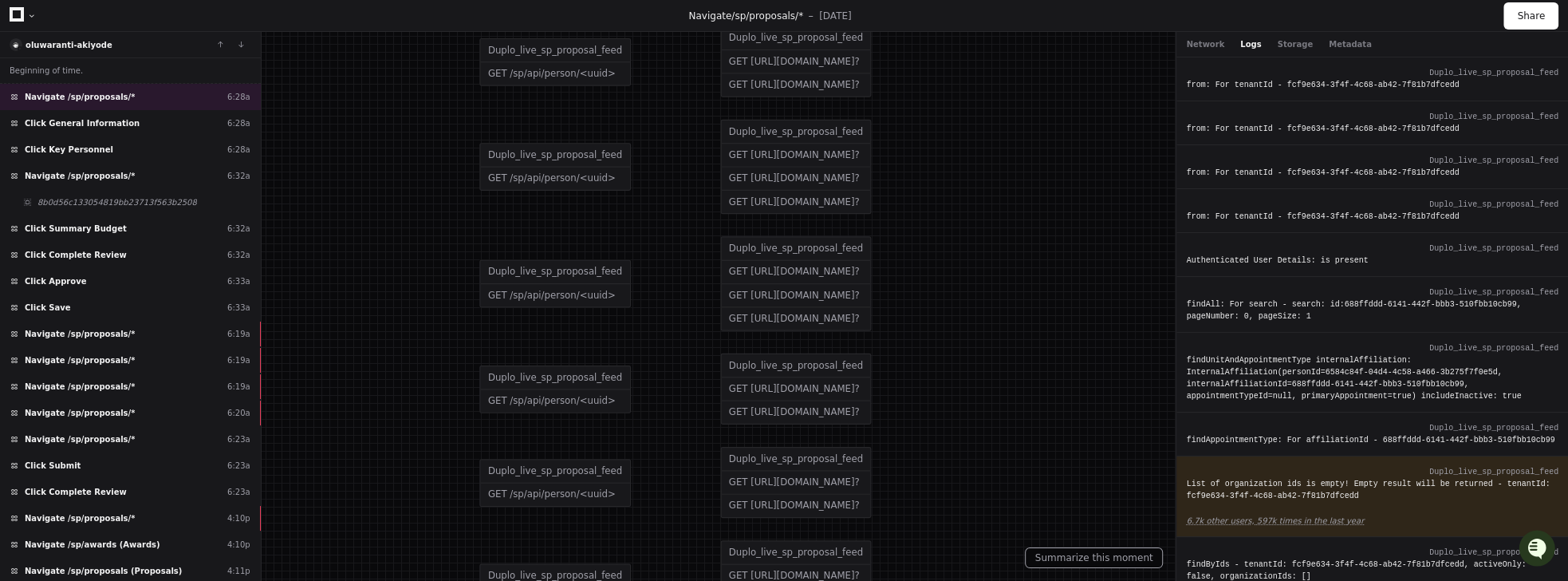
drag, startPoint x: 623, startPoint y: 406, endPoint x: 637, endPoint y: 322, distance: 85.2
click at [637, 342] on div "Duplo_live_sp_proposal_feed GET /sp/api/person/<uuid> Duplo_live_sp_proposal_fe…" at bounding box center [967, 388] width 975 height 94
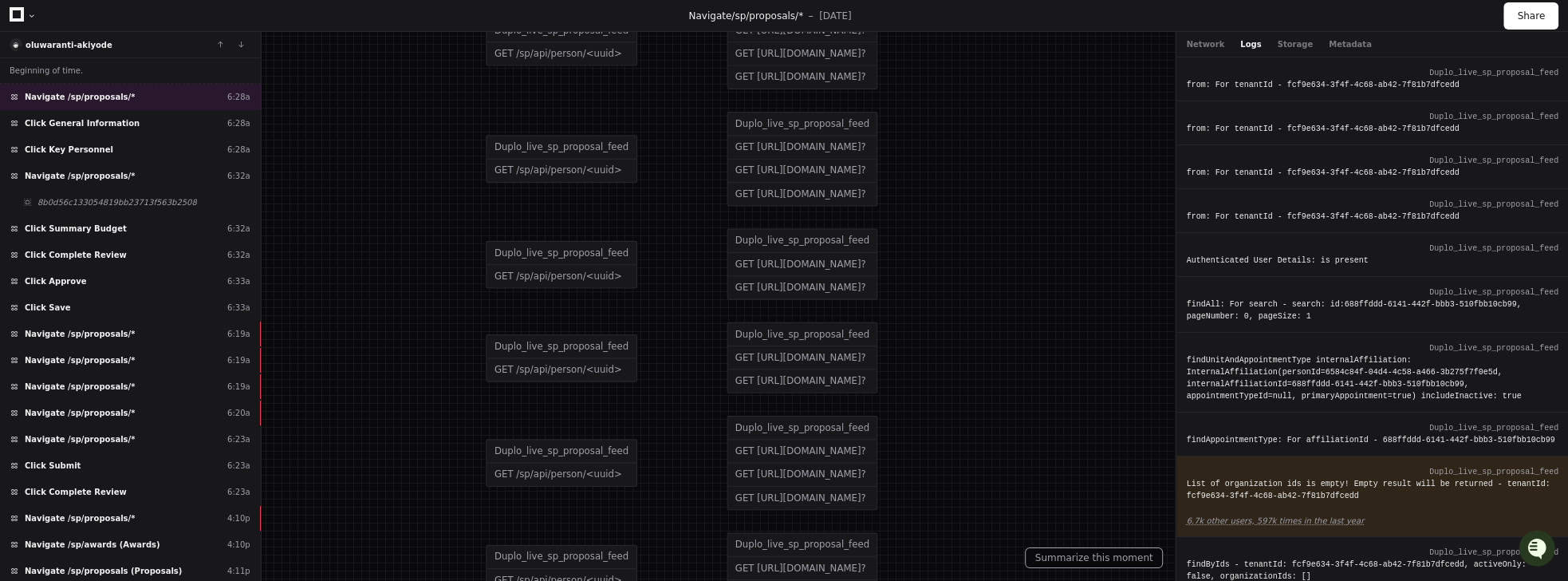
drag, startPoint x: 592, startPoint y: 444, endPoint x: 600, endPoint y: 296, distance: 148.2
click at [600, 335] on div "Duplo_live_sp_proposal_feed" at bounding box center [561, 346] width 149 height 23
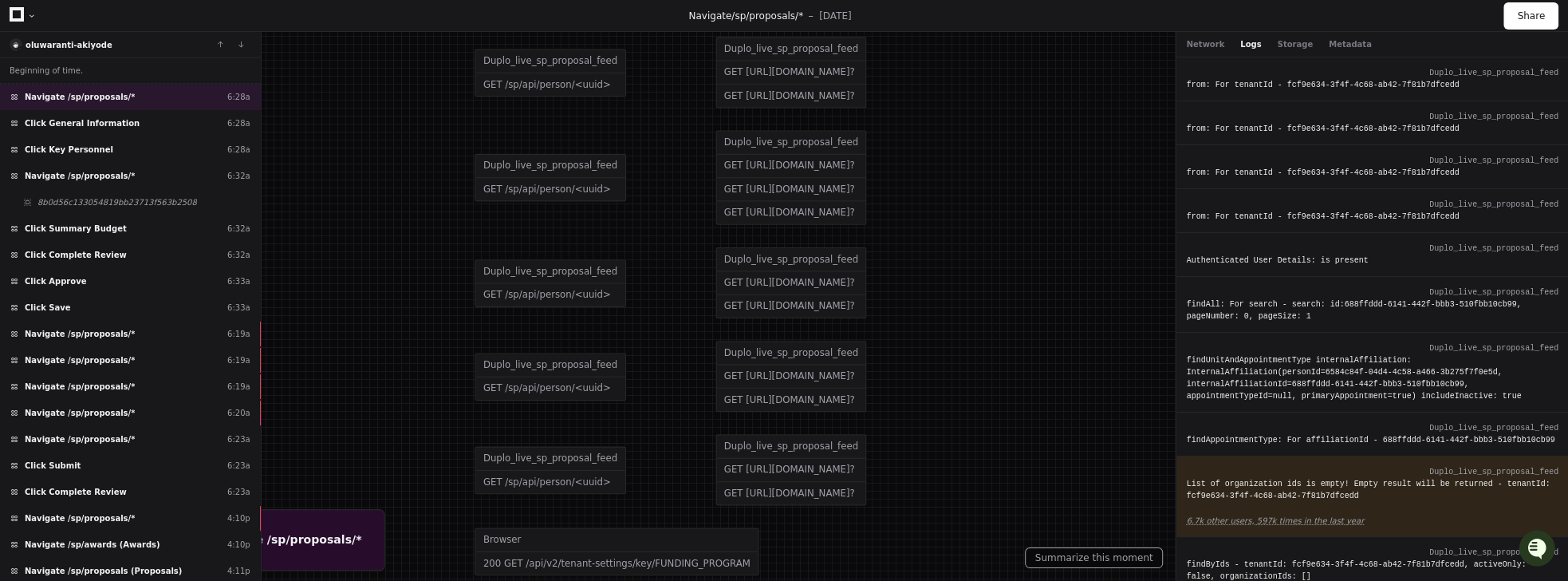
drag, startPoint x: 633, startPoint y: 476, endPoint x: 625, endPoint y: 314, distance: 162.2
click at [617, 268] on div "Duplo_live_sp_proposal_feed GET /sp/api/person/<uuid> Duplo_live_sp_proposal_fe…" at bounding box center [962, 283] width 975 height 94
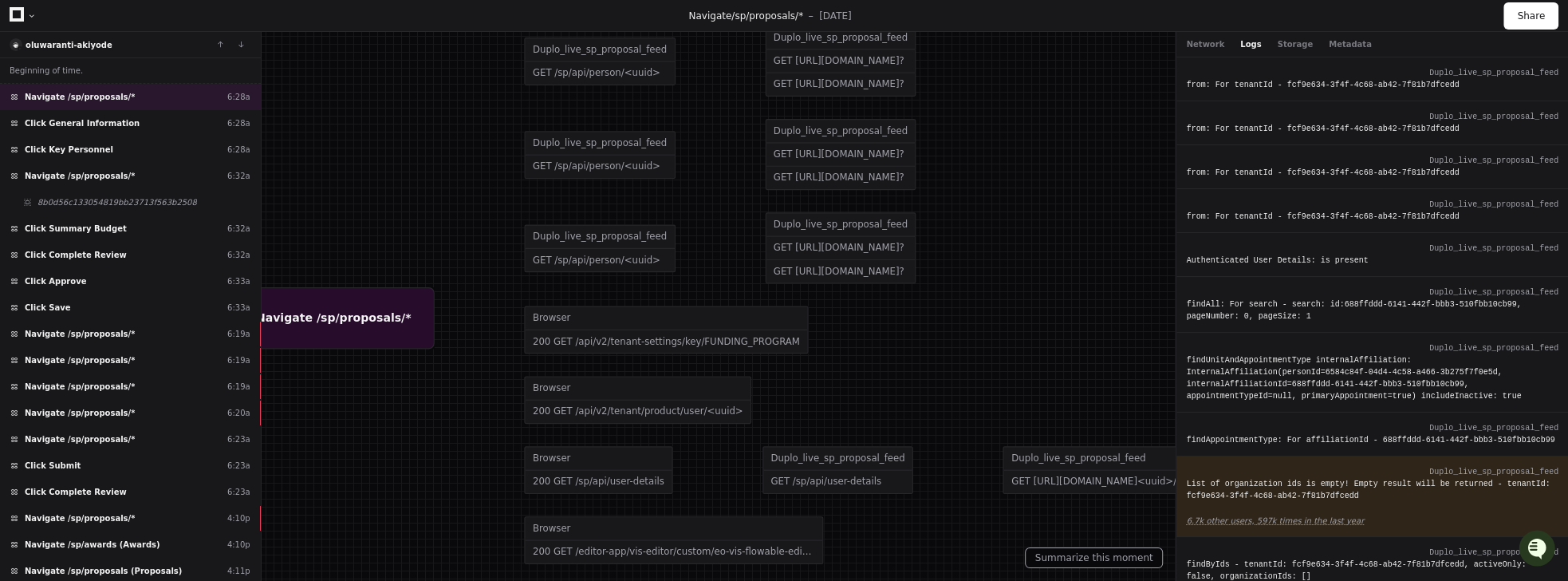
drag, startPoint x: 629, startPoint y: 476, endPoint x: 684, endPoint y: 279, distance: 204.5
click at [684, 294] on div "Browser 200 GET /api/v2/tenant-settings/key/FUNDING_PROGRAM" at bounding box center [1011, 329] width 975 height 70
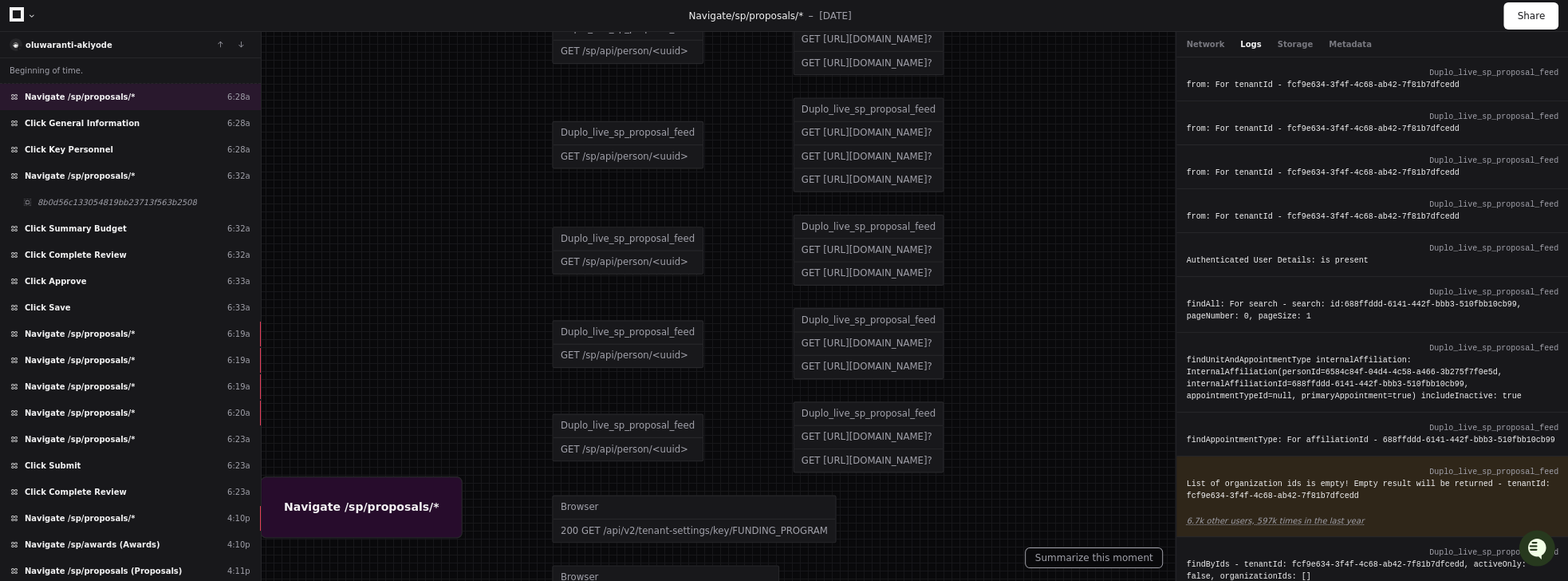
drag, startPoint x: 627, startPoint y: 272, endPoint x: 665, endPoint y: 515, distance: 246.0
click at [665, 515] on div "Browser 200 GET /api/v2/tenant-settings/key/FUNDING_PROGRAM" at bounding box center [1039, 519] width 975 height 70
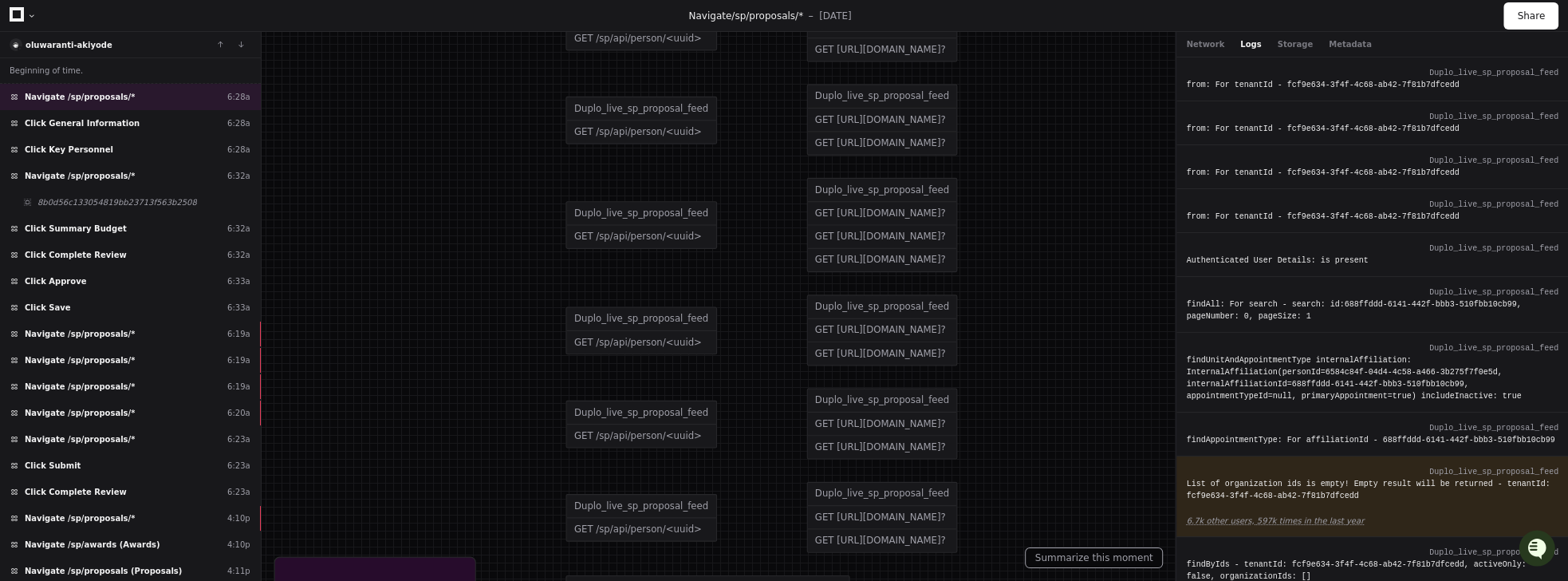
drag, startPoint x: 661, startPoint y: 194, endPoint x: 633, endPoint y: 336, distance: 144.7
click at [647, 249] on div "GET /sp/api/person/<uuid>" at bounding box center [641, 237] width 149 height 22
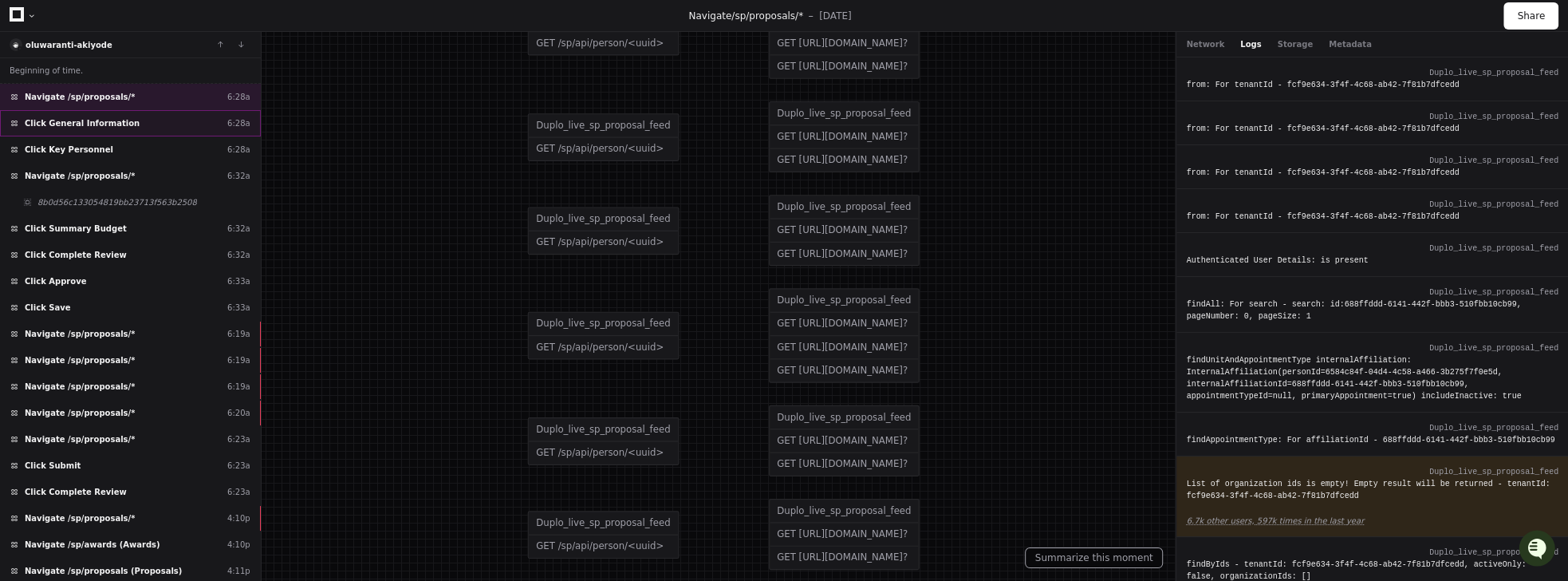
click at [89, 113] on div "Click General Information 6:28a" at bounding box center [130, 123] width 260 height 26
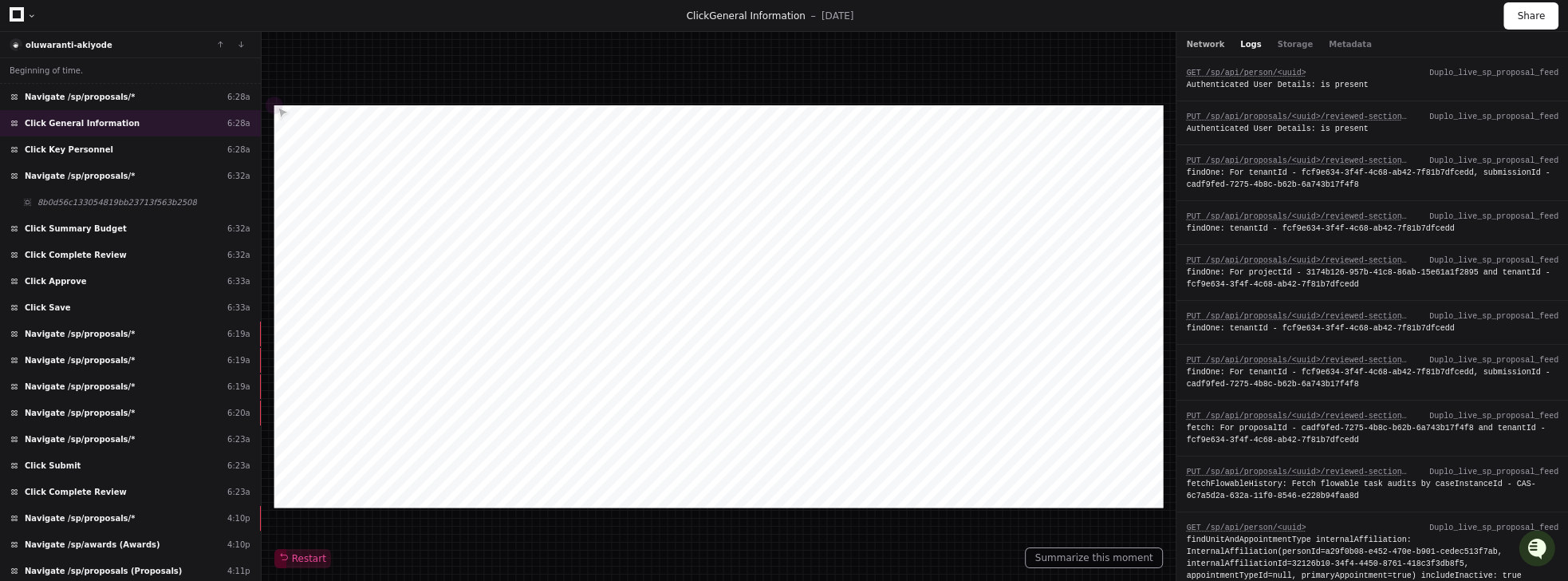
click at [1202, 43] on button "Network" at bounding box center [1205, 44] width 38 height 12
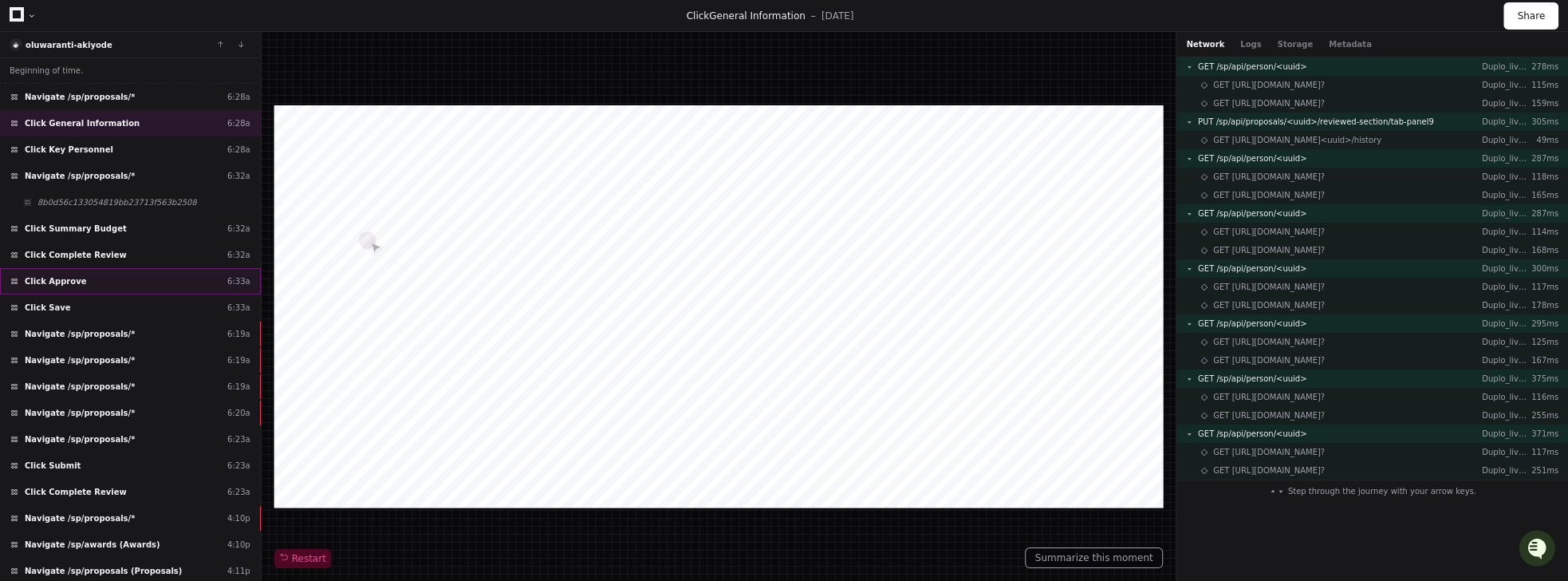
click at [183, 283] on div "Click Approve 6:33a" at bounding box center [130, 281] width 260 height 26
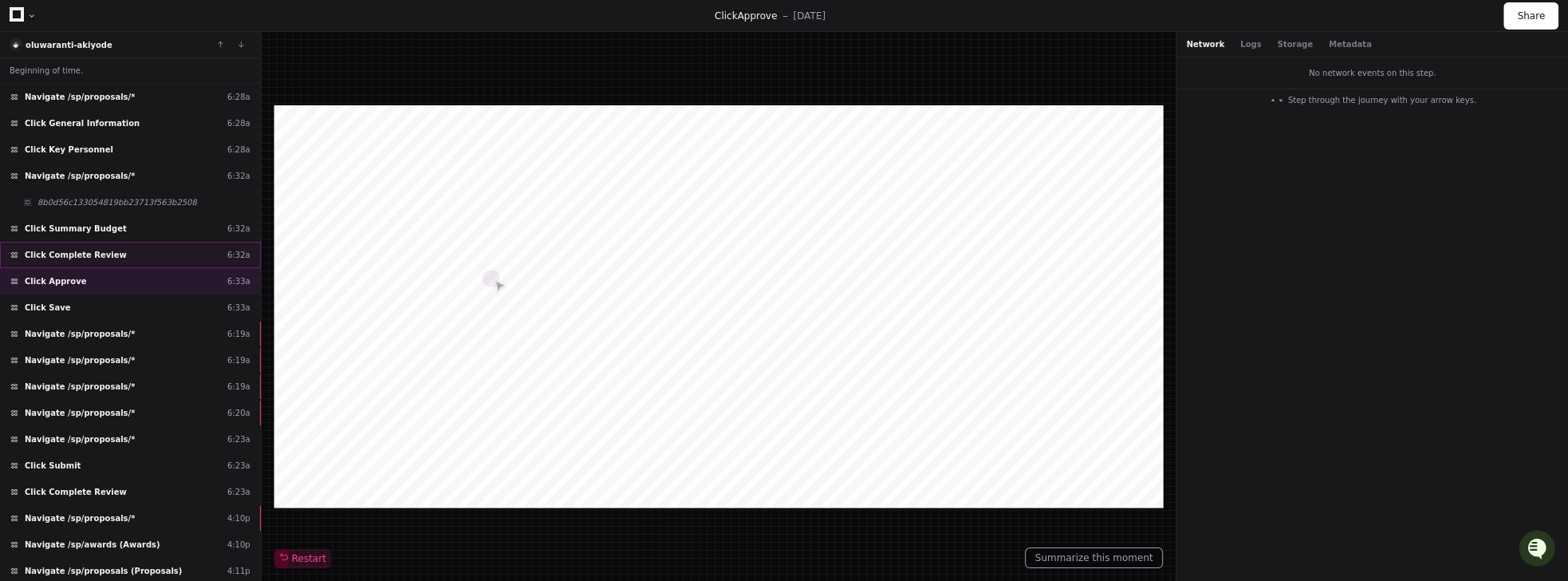
click at [79, 242] on div "Click Complete Review 6:32a" at bounding box center [130, 255] width 260 height 26
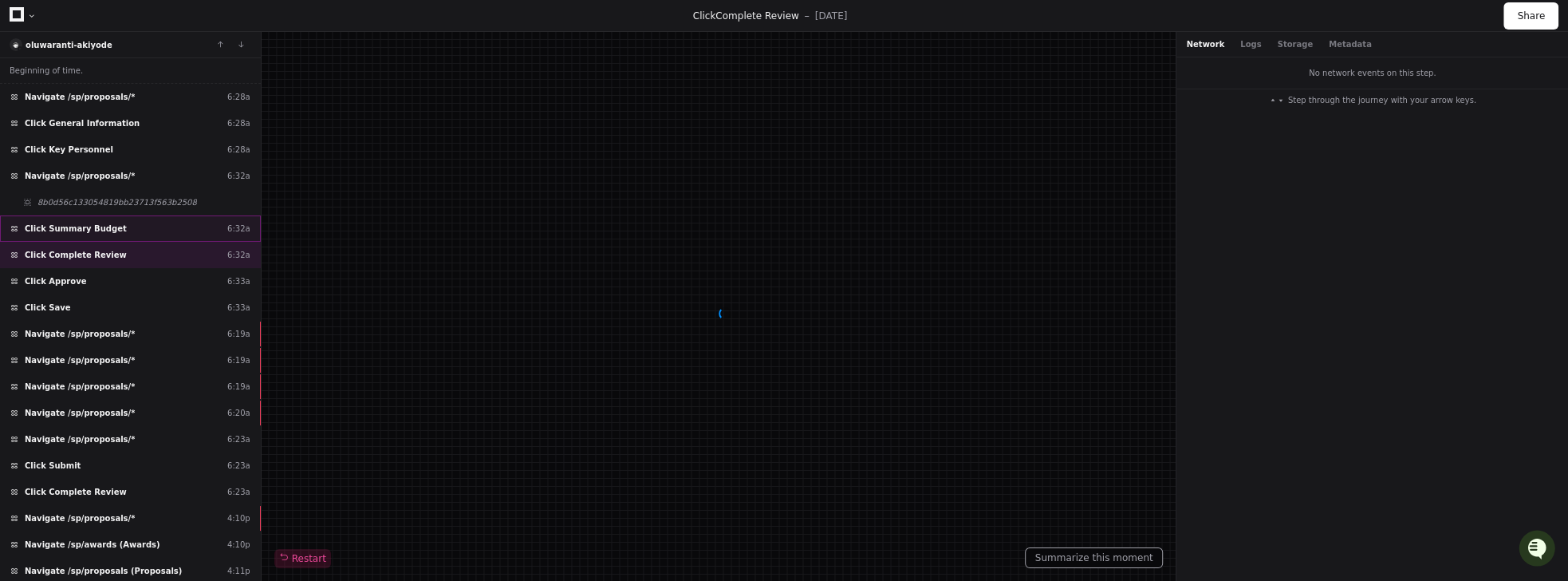
click at [79, 223] on span "Click Summary Budget" at bounding box center [76, 229] width 102 height 12
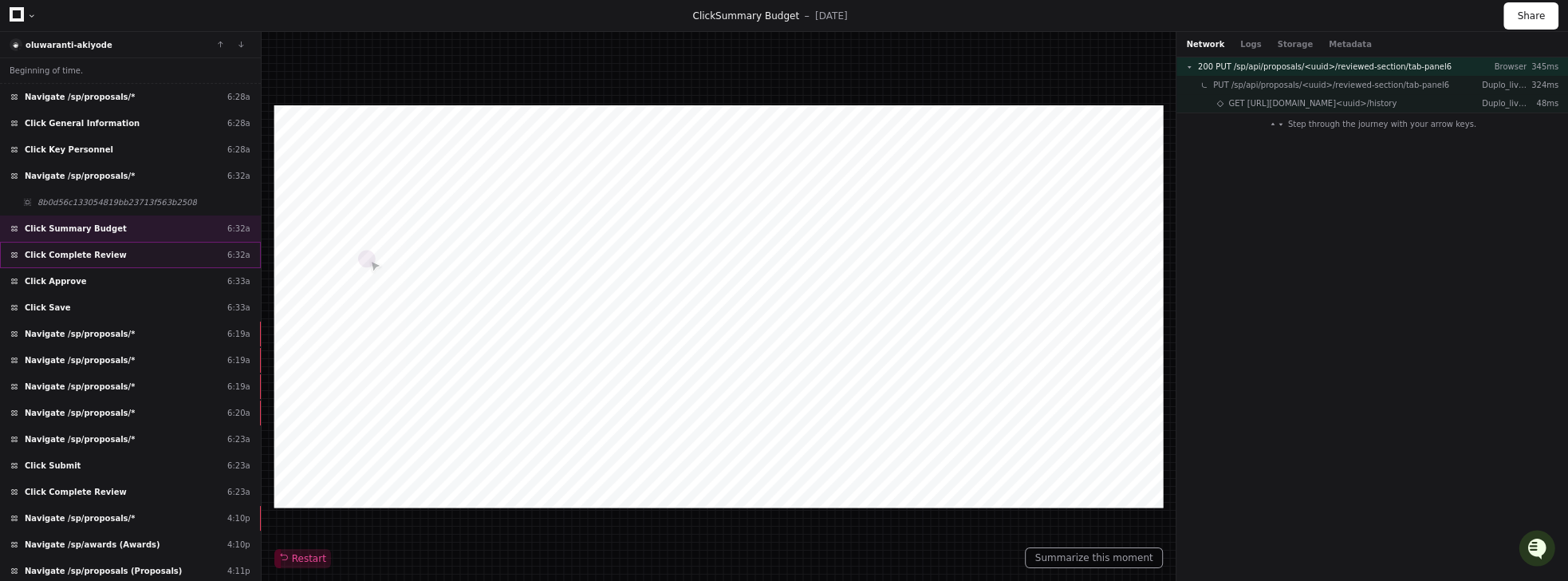
click at [132, 242] on div "Click Complete Review 6:32a" at bounding box center [130, 255] width 260 height 26
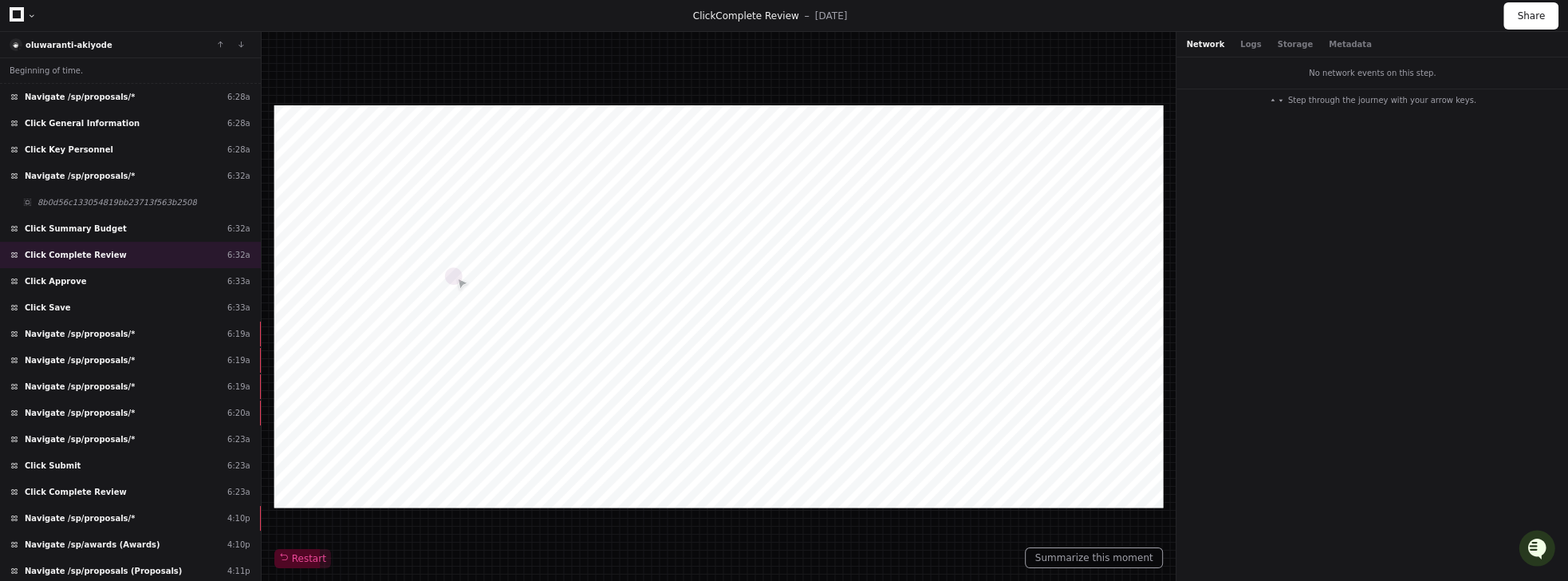
drag, startPoint x: 542, startPoint y: 197, endPoint x: 550, endPoint y: 229, distance: 33.0
click at [550, 230] on div at bounding box center [718, 306] width 889 height 402
click at [71, 328] on span "Navigate /sp/proposals/*" at bounding box center [80, 333] width 110 height 12
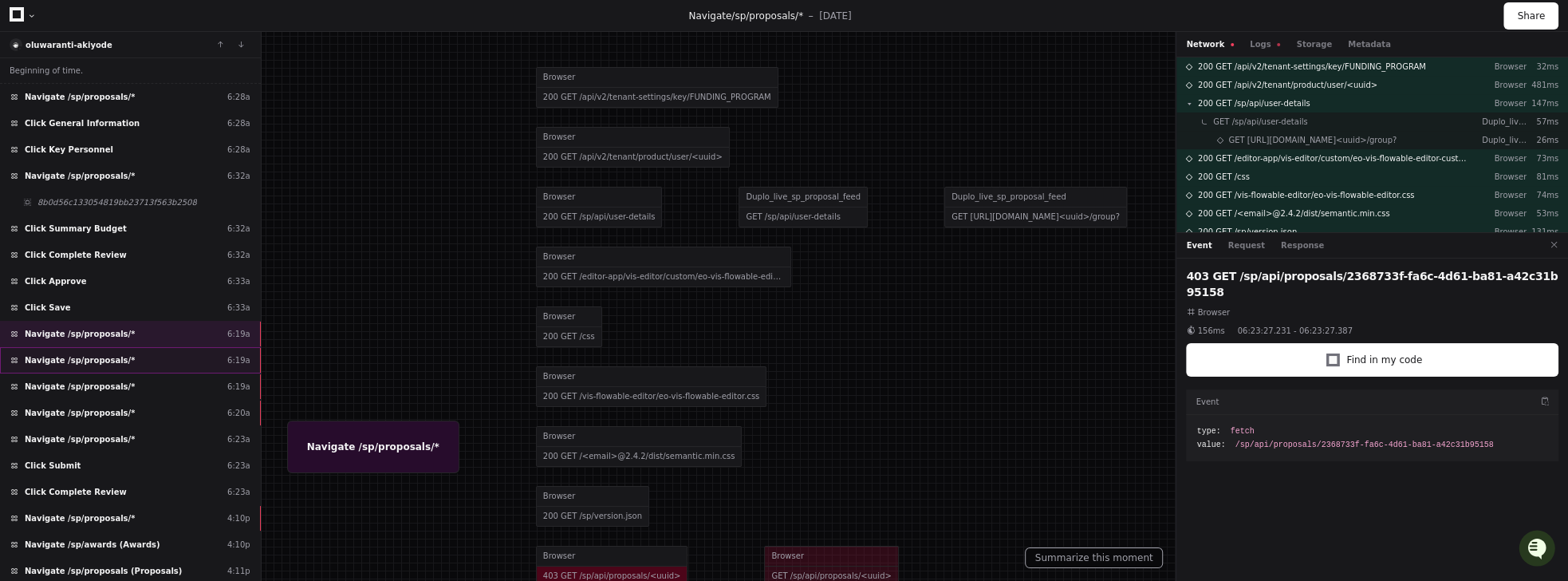
click at [146, 354] on div "Navigate /sp/proposals/* 6:19a" at bounding box center [130, 360] width 260 height 26
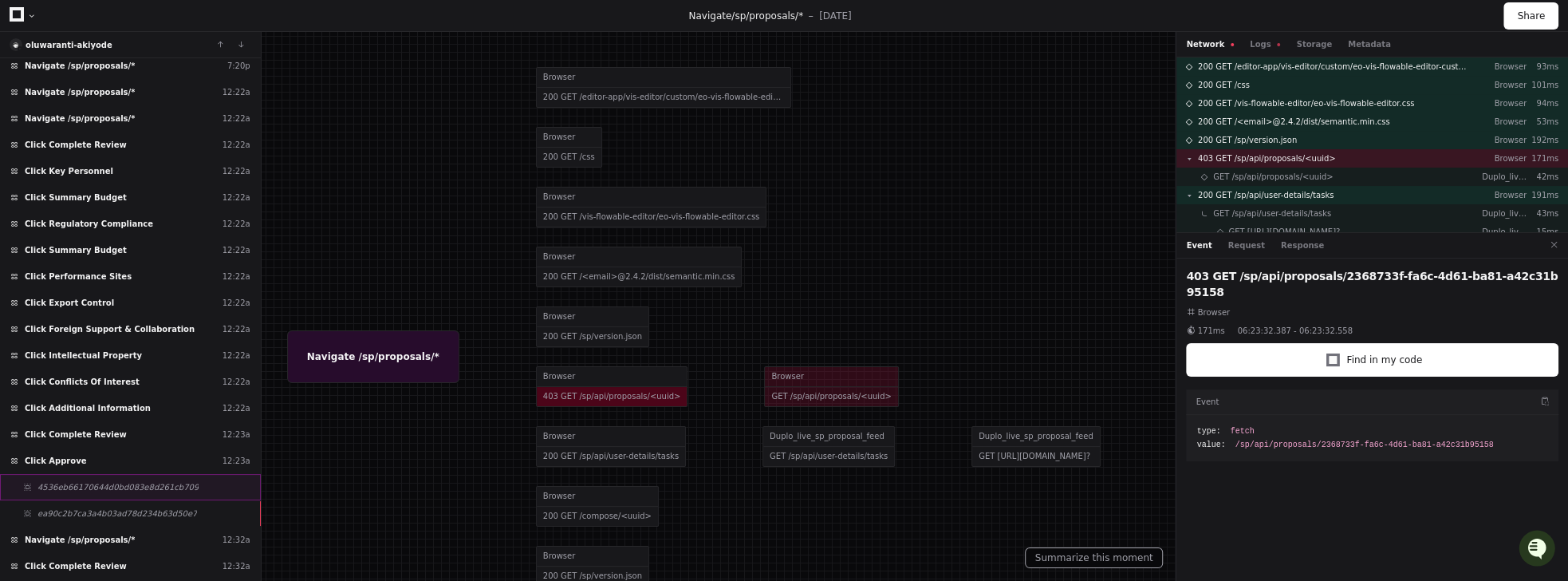
scroll to position [820, 0]
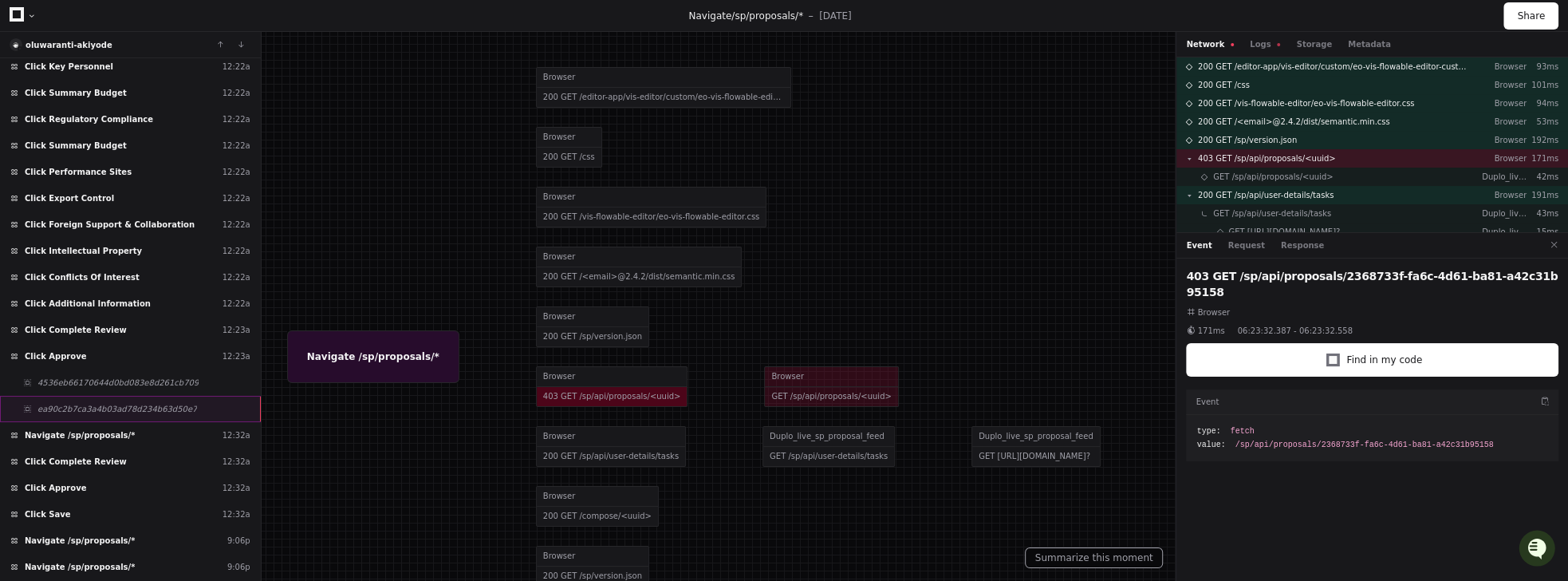
click at [244, 396] on div "ea90c2b7ca3a4b03ad78d234b63d50e7" at bounding box center [130, 408] width 260 height 26
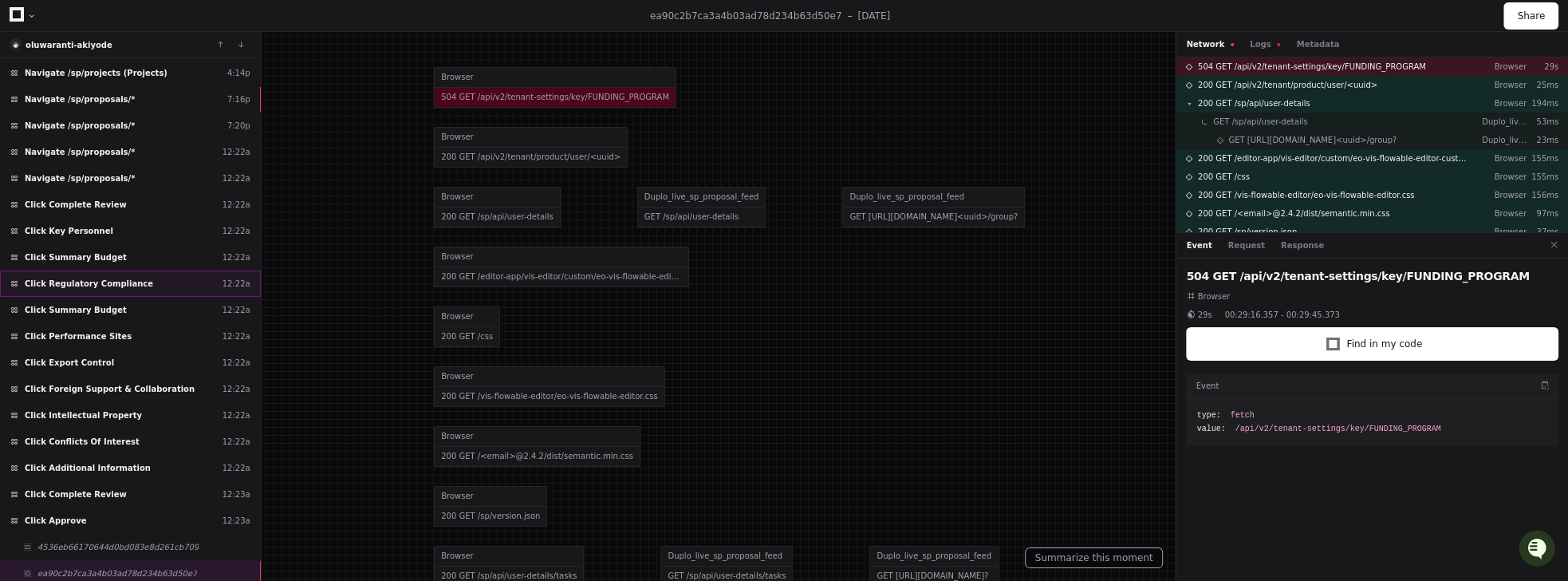
scroll to position [547, 0]
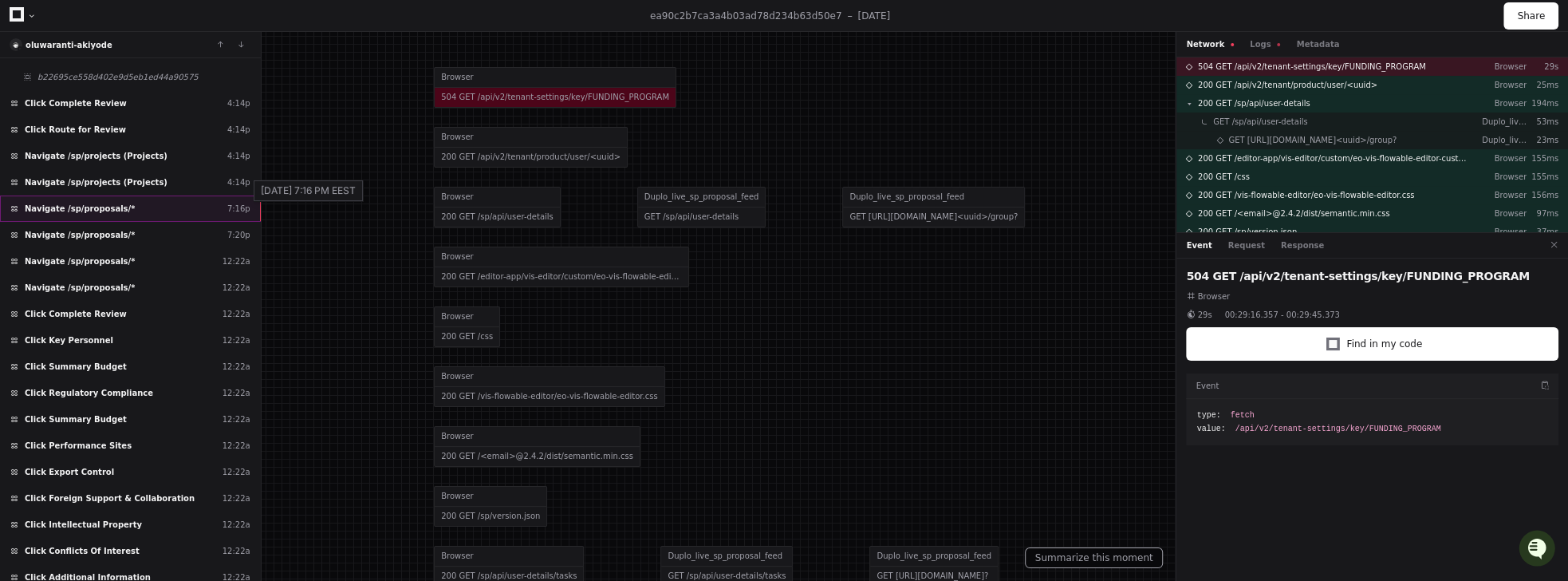
click at [233, 203] on div "7:16p" at bounding box center [239, 209] width 23 height 12
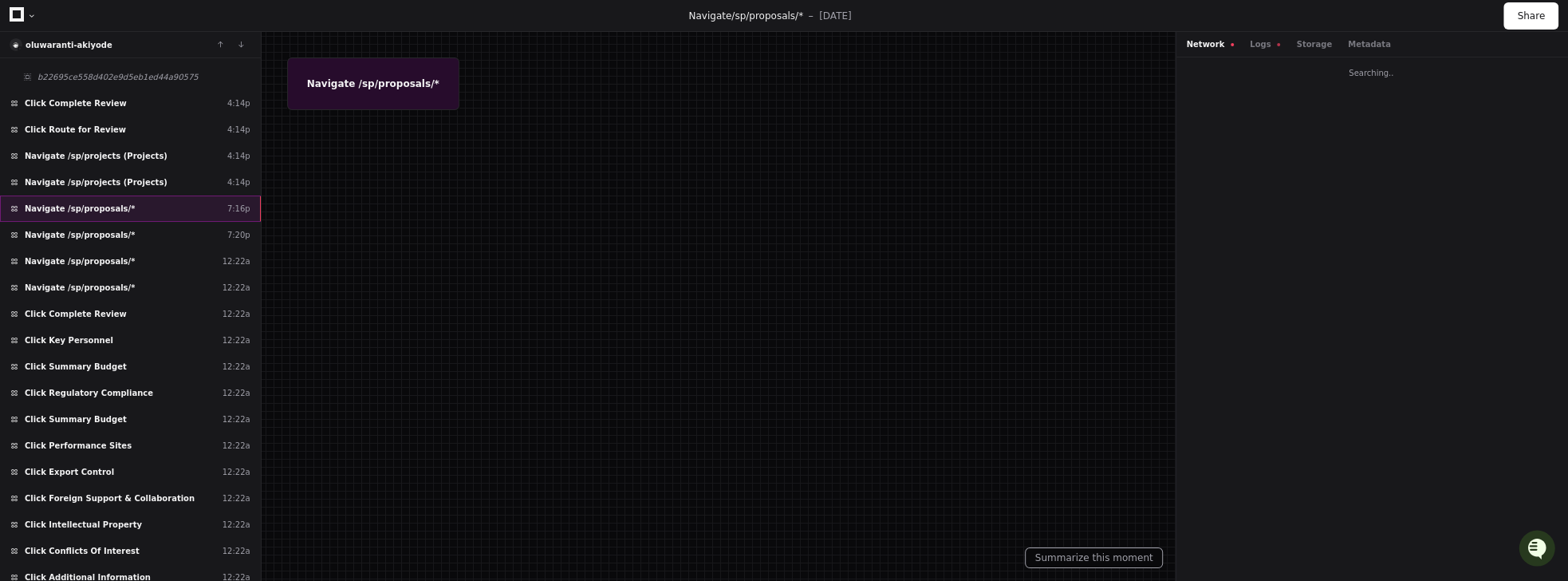
click at [62, 196] on div "Navigate /sp/proposals/* 7:16p" at bounding box center [130, 209] width 260 height 26
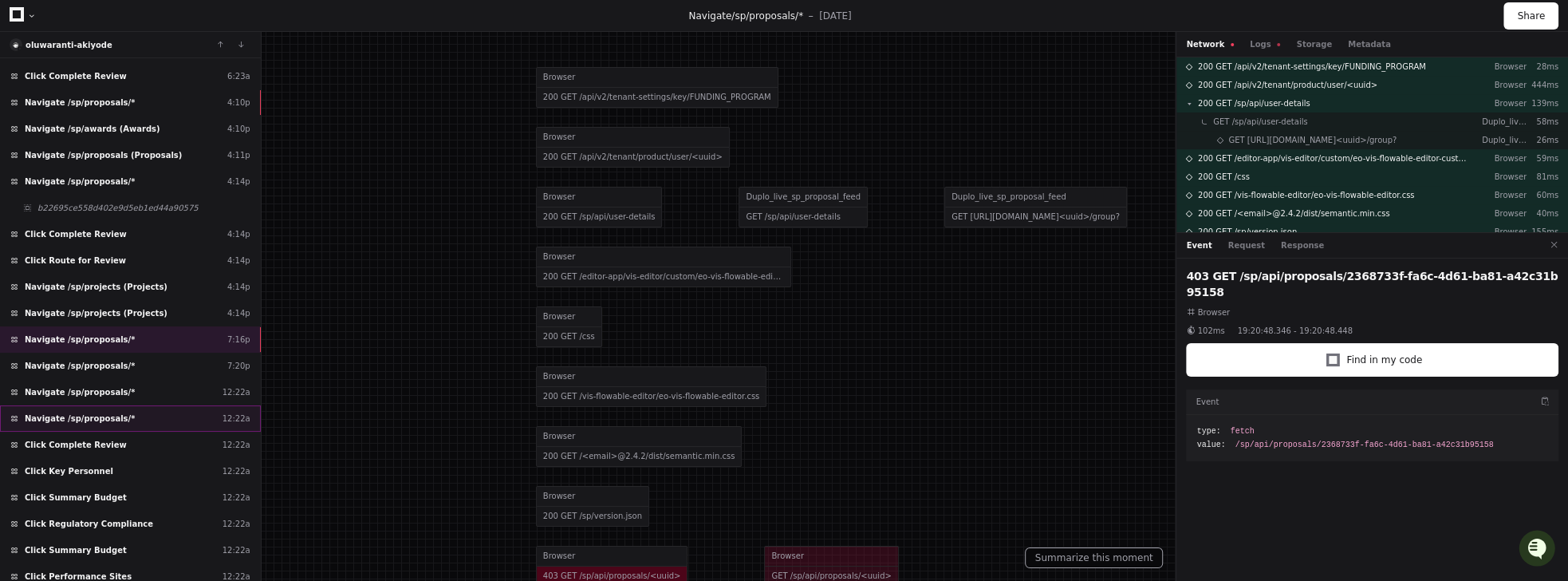
scroll to position [383, 0]
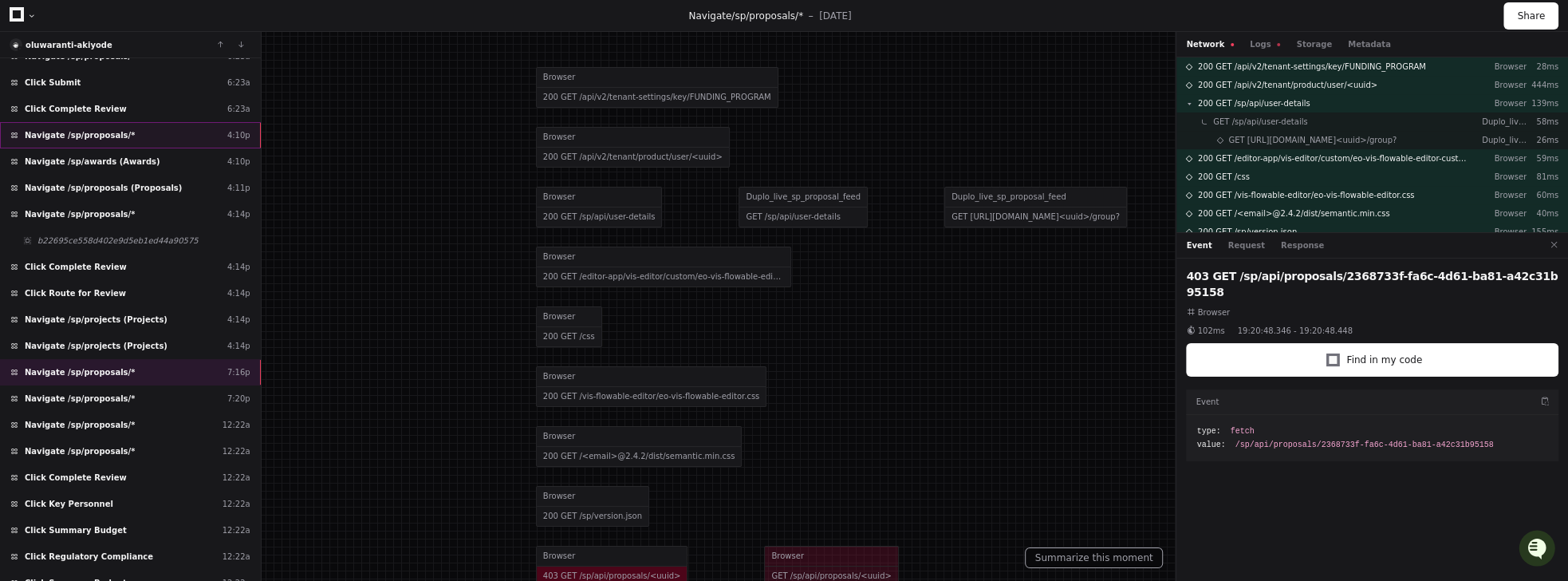
click at [145, 128] on div "Navigate /sp/proposals/* 4:10p" at bounding box center [130, 135] width 260 height 26
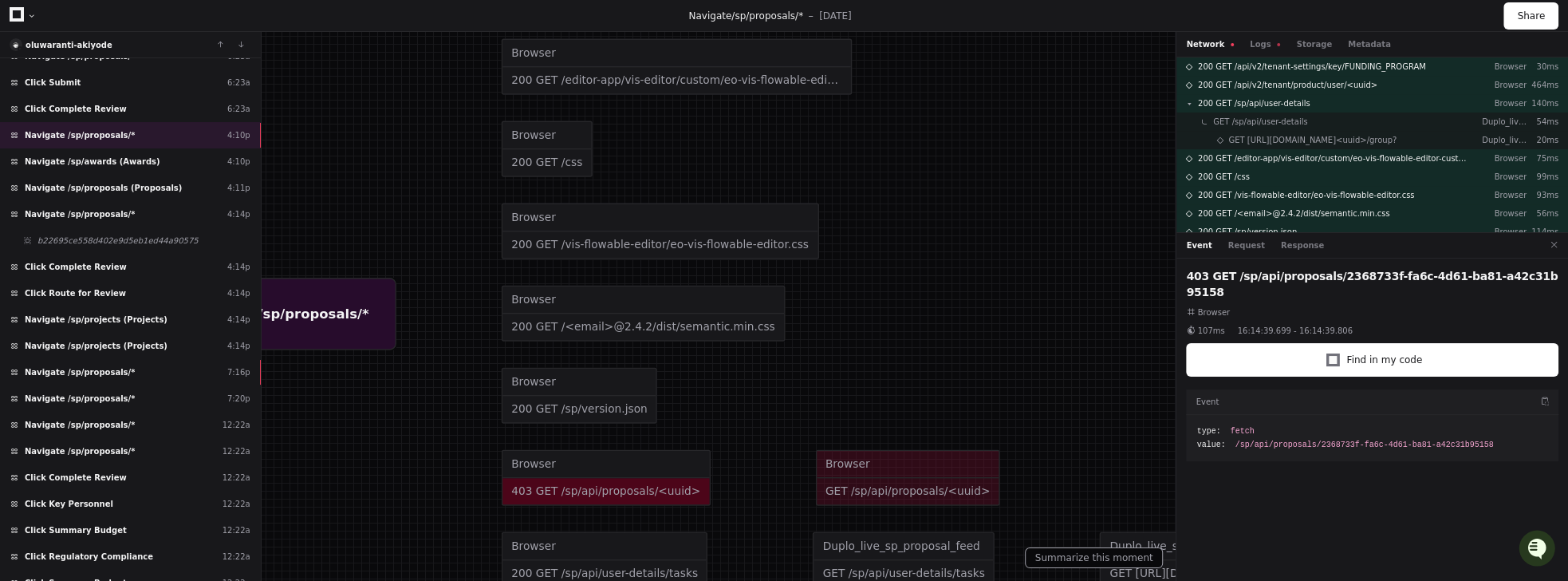
click at [607, 482] on div at bounding box center [842, 99] width 2154 height 798
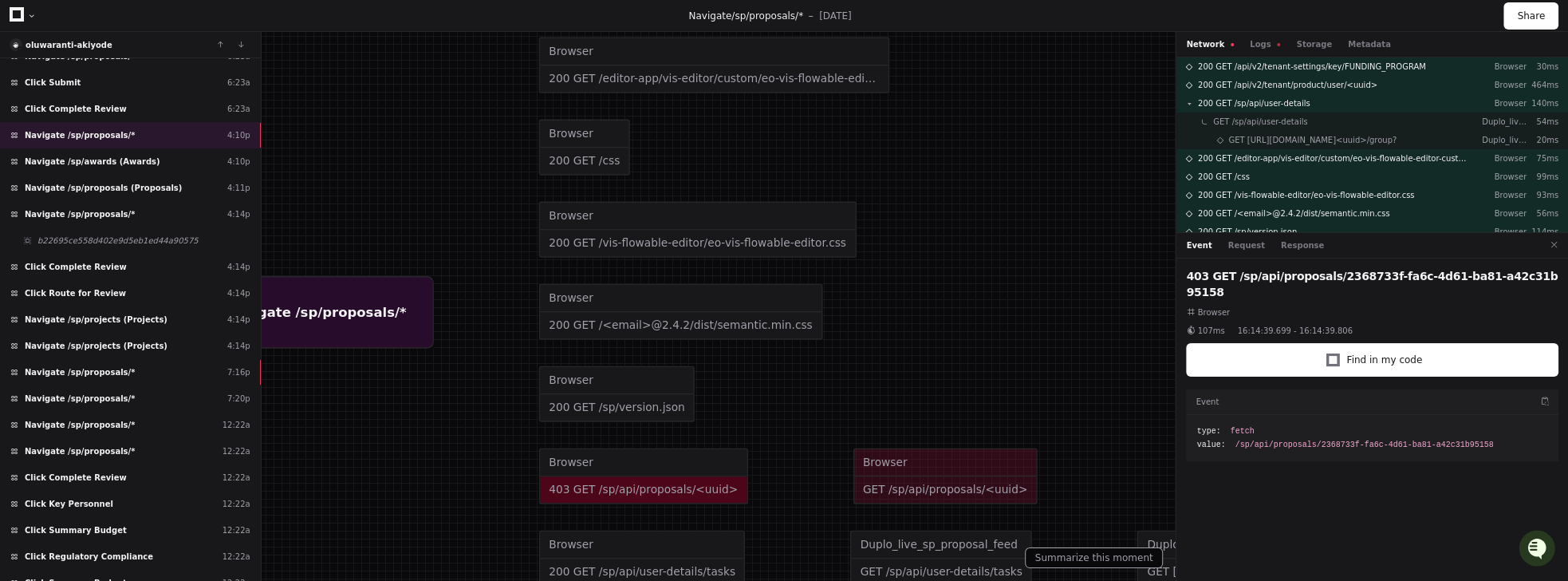
drag, startPoint x: 541, startPoint y: 480, endPoint x: 664, endPoint y: 444, distance: 128.2
click at [530, 473] on div at bounding box center [879, 97] width 2154 height 798
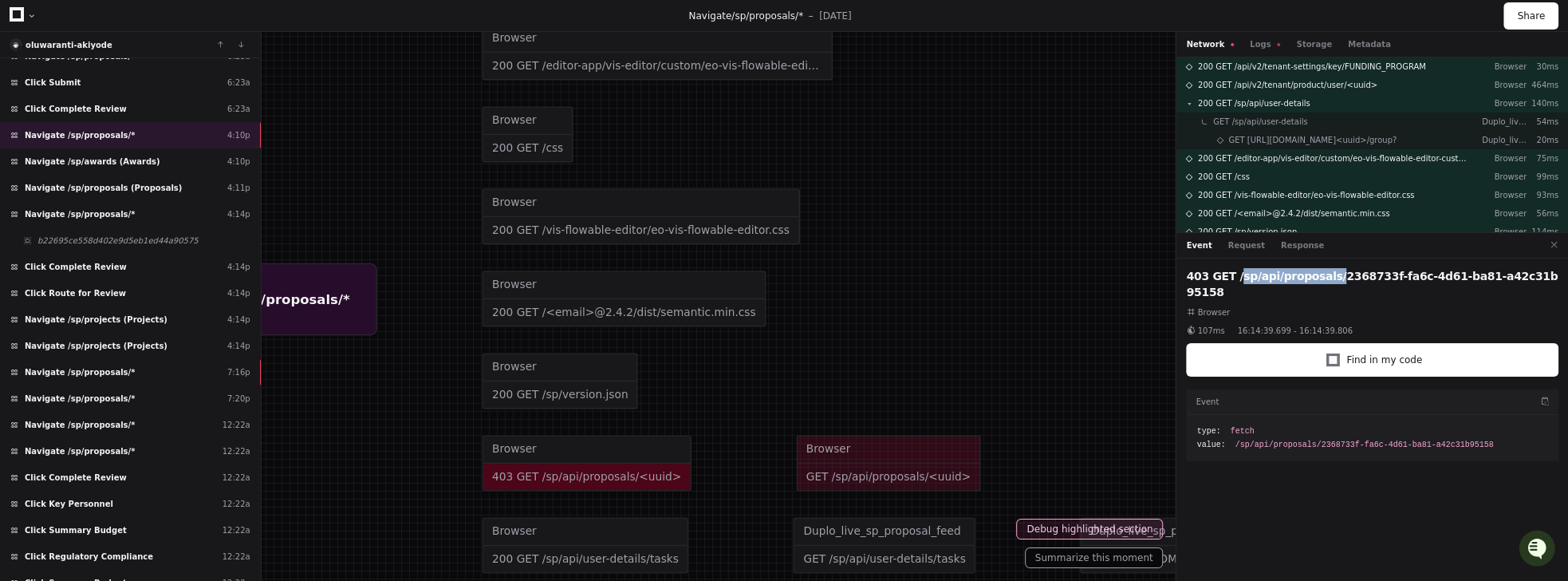
drag, startPoint x: 1231, startPoint y: 273, endPoint x: 1321, endPoint y: 269, distance: 90.1
click at [1321, 269] on h2 "403 GET /sp/api/proposals/2368733f-fa6c-4d61-ba81-a42c31b95158" at bounding box center [1372, 284] width 372 height 32
copy h2 "/sp/api/proposals"
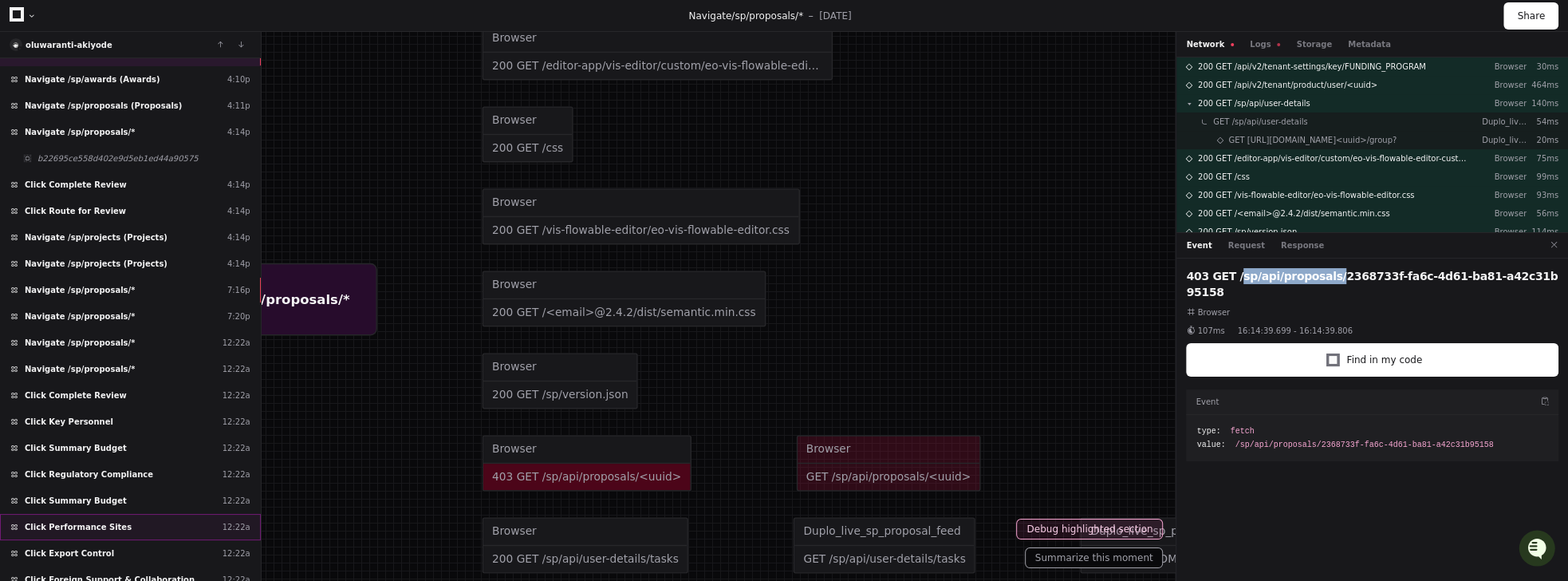
scroll to position [547, 0]
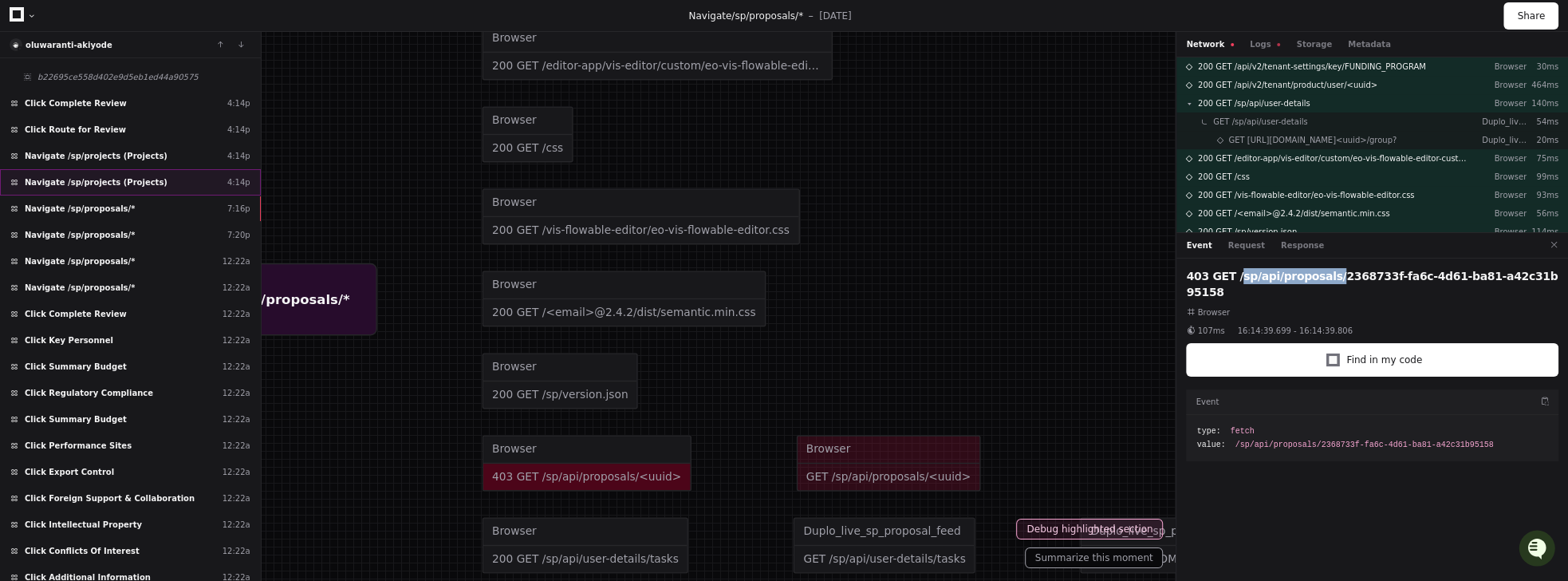
click at [112, 177] on span "Navigate /sp/projects (Projects)" at bounding box center [96, 182] width 143 height 12
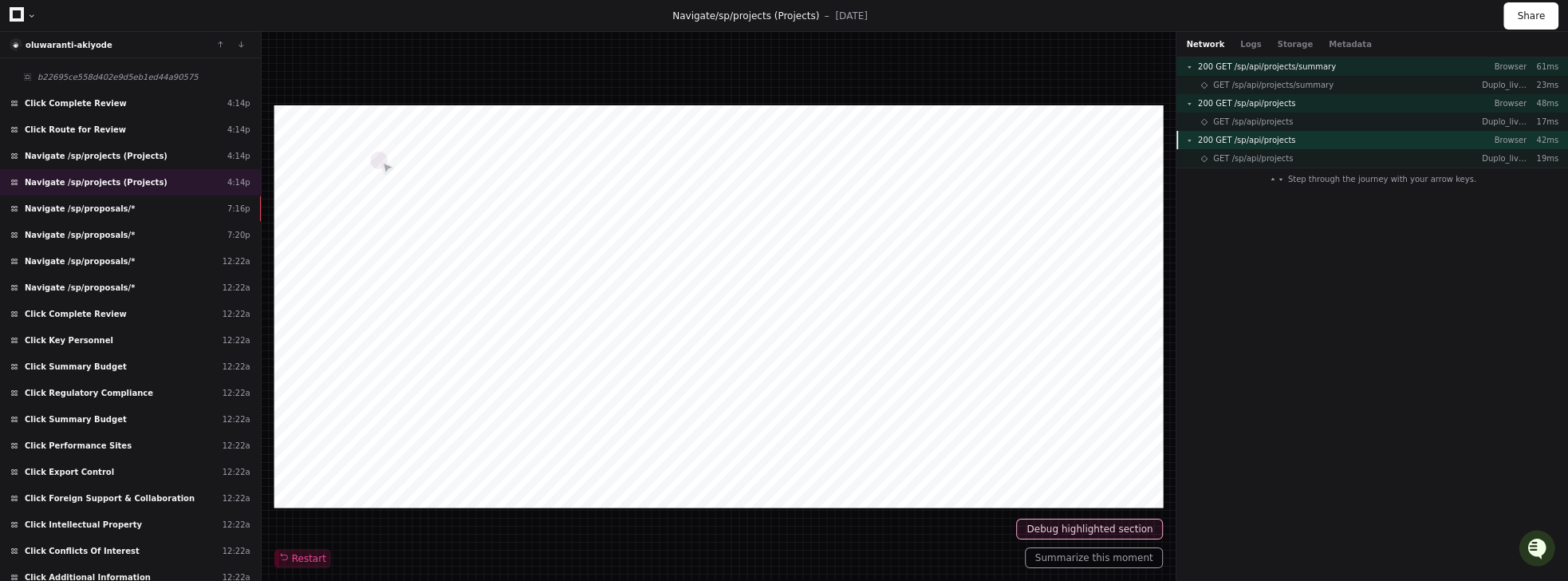
click at [1272, 141] on span "200 GET /sp/api/projects" at bounding box center [1247, 140] width 97 height 12
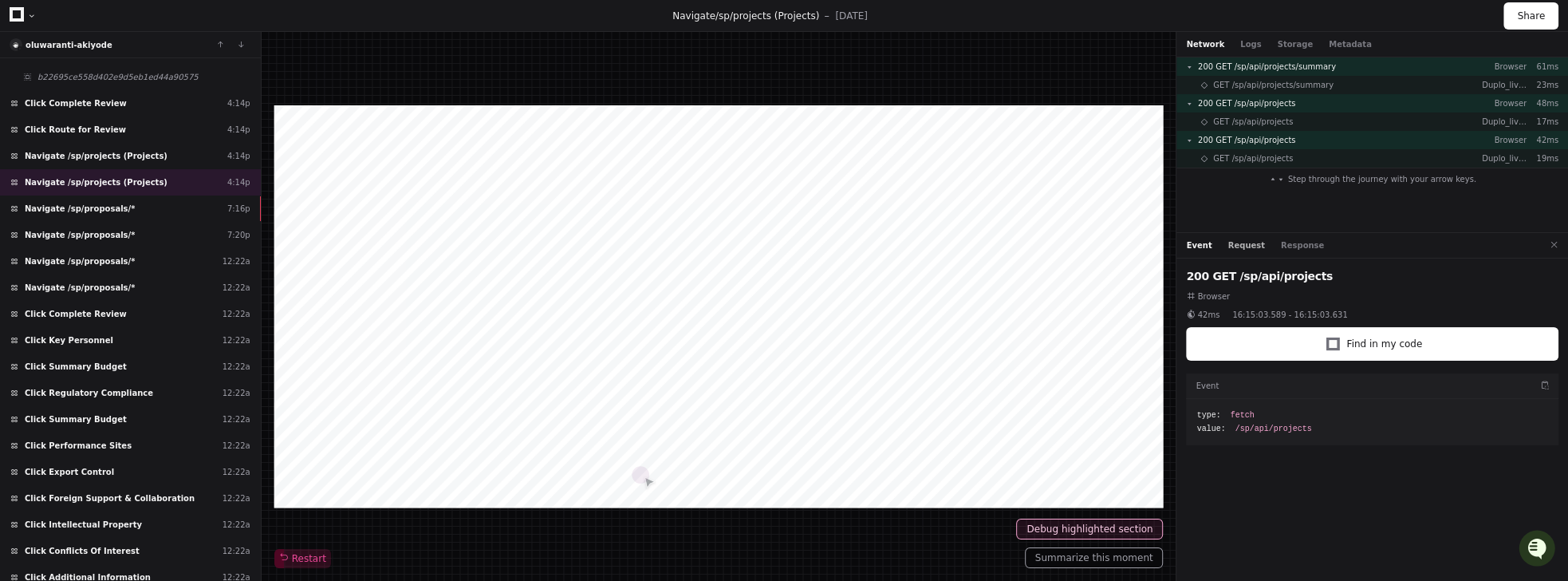
click at [1241, 240] on button "Request" at bounding box center [1247, 245] width 37 height 12
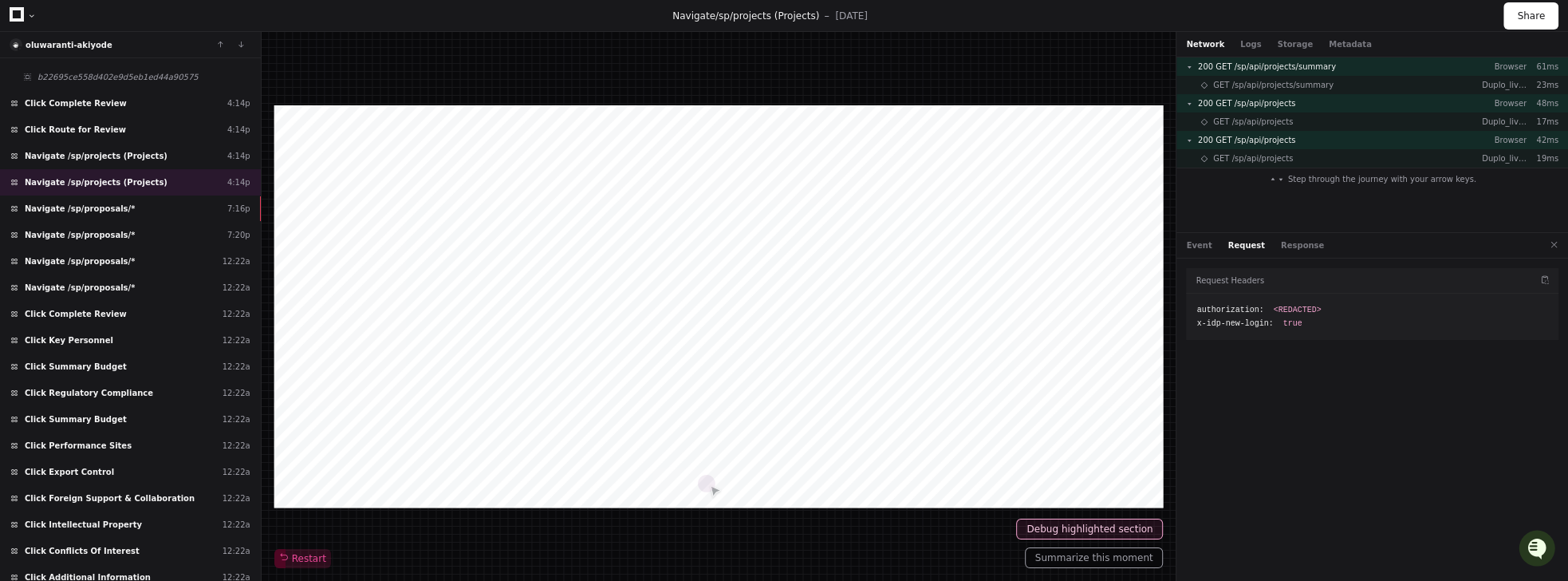
click at [1297, 256] on div "Event Request Response" at bounding box center [1372, 246] width 391 height 26
click at [1293, 248] on button "Response" at bounding box center [1302, 245] width 43 height 12
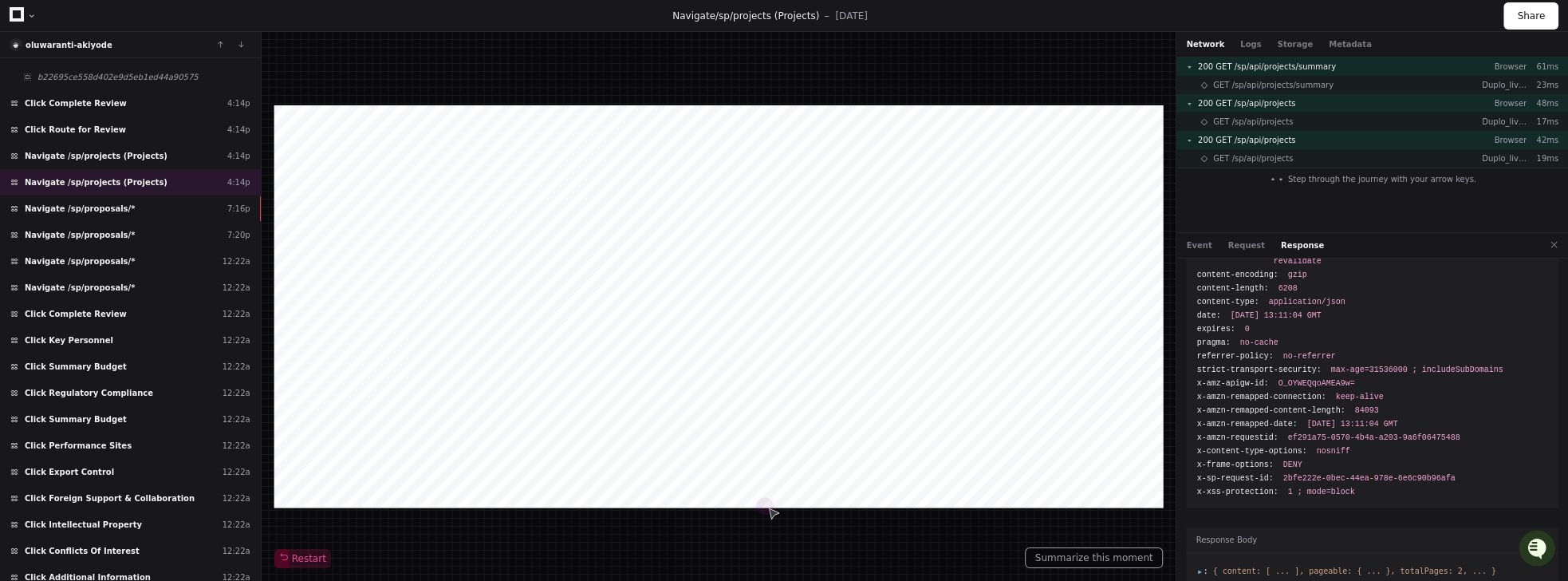
scroll to position [64, 0]
click at [1200, 562] on li ": { content: [ ... ], pageable: { ... }, totalPages: 2, ... }" at bounding box center [1372, 567] width 351 height 12
click at [1202, 563] on span ":" at bounding box center [1202, 567] width 11 height 9
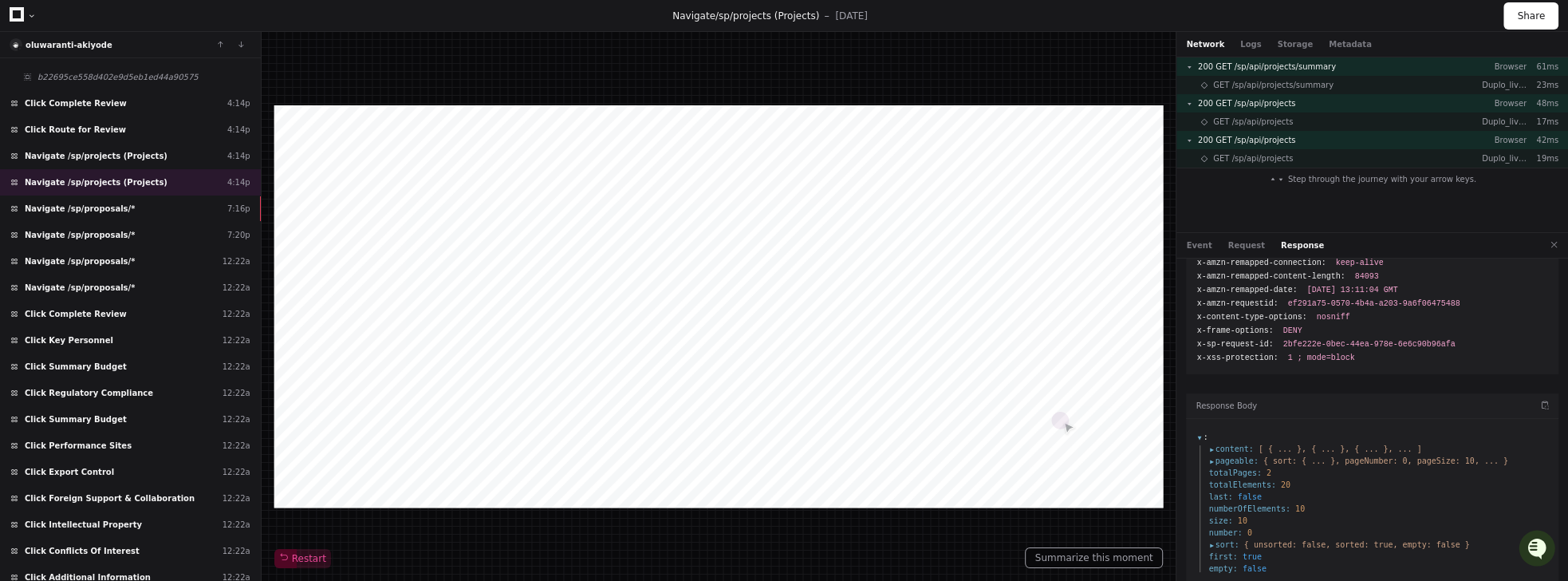
scroll to position [196, 0]
click at [1213, 442] on span "content :" at bounding box center [1231, 448] width 45 height 12
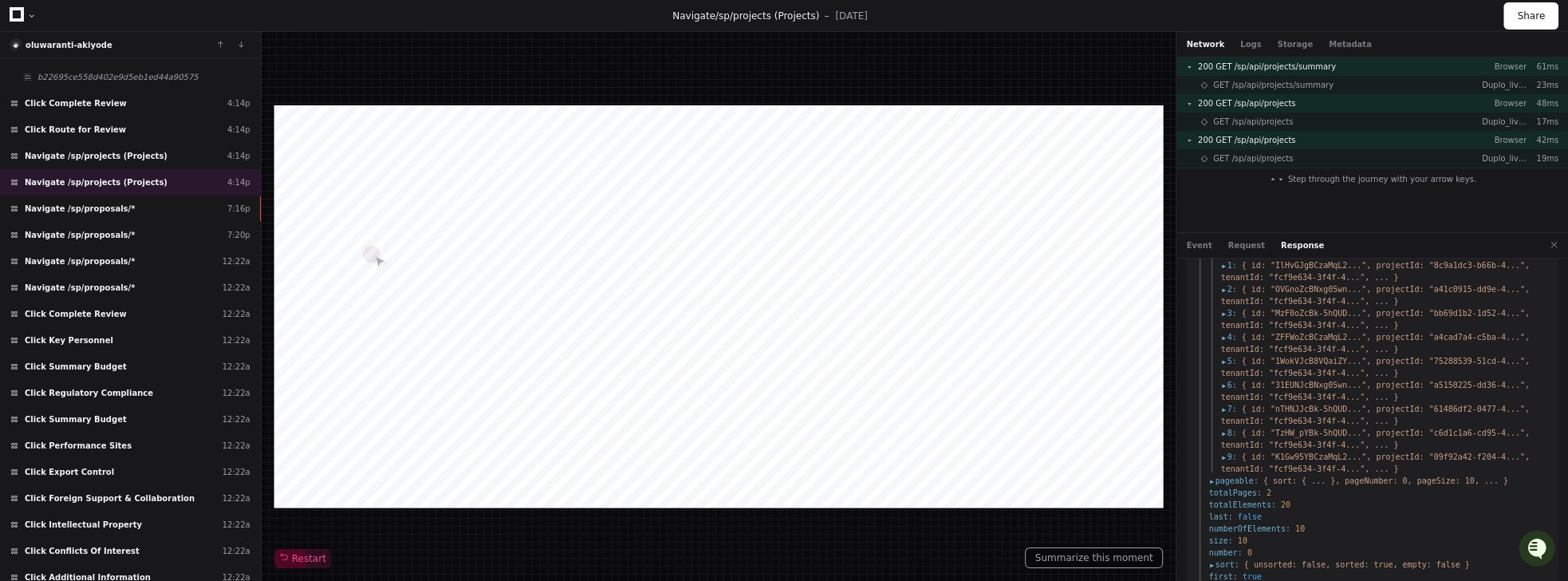
scroll to position [250, 0]
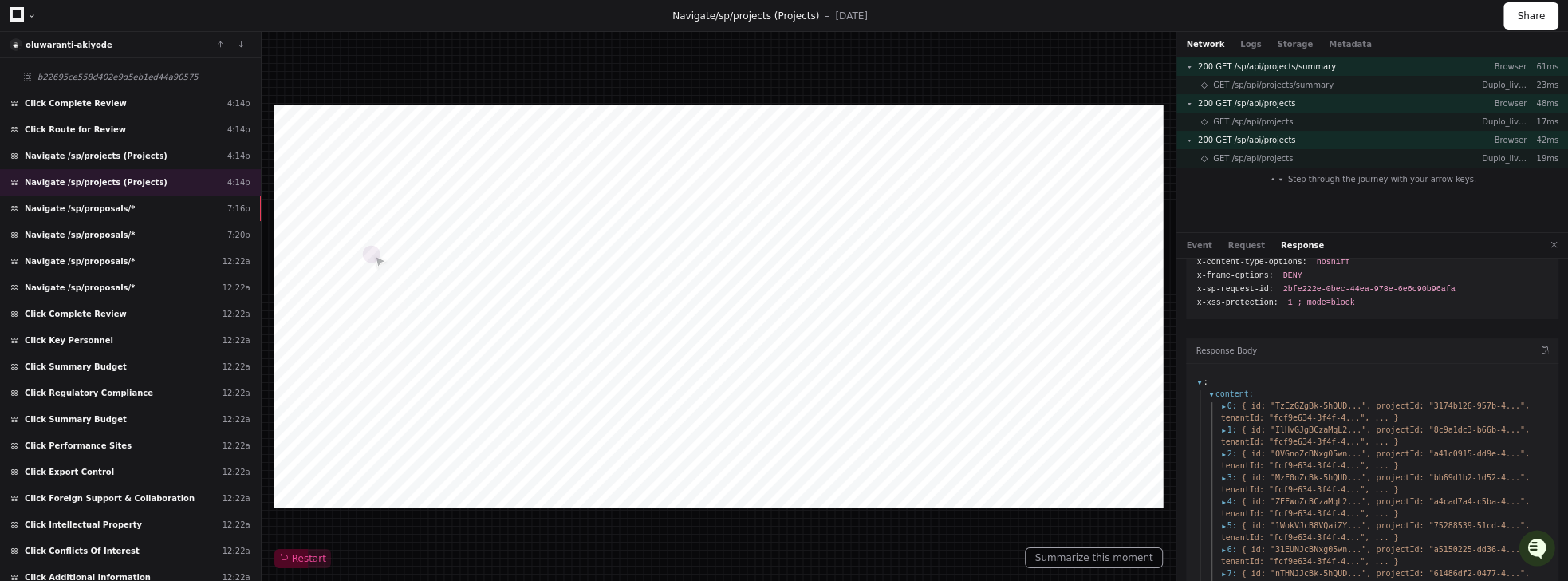
click at [1221, 400] on span "0 :" at bounding box center [1229, 405] width 16 height 12
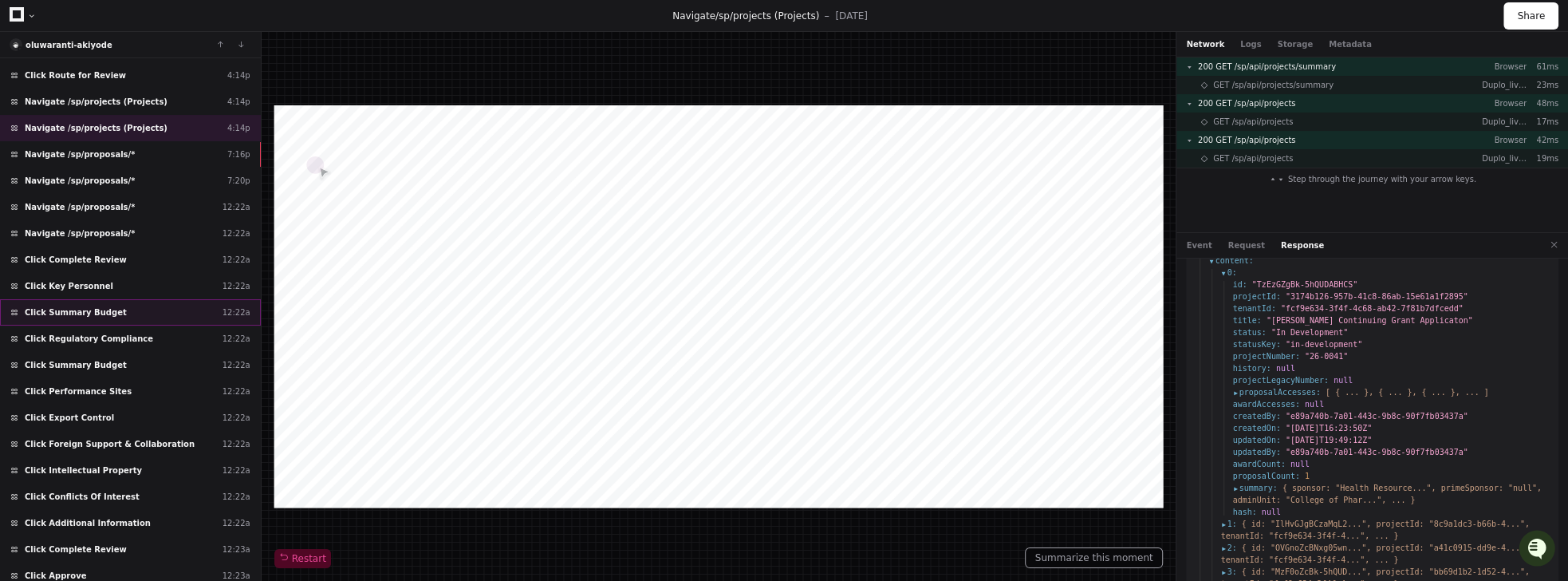
scroll to position [383, 0]
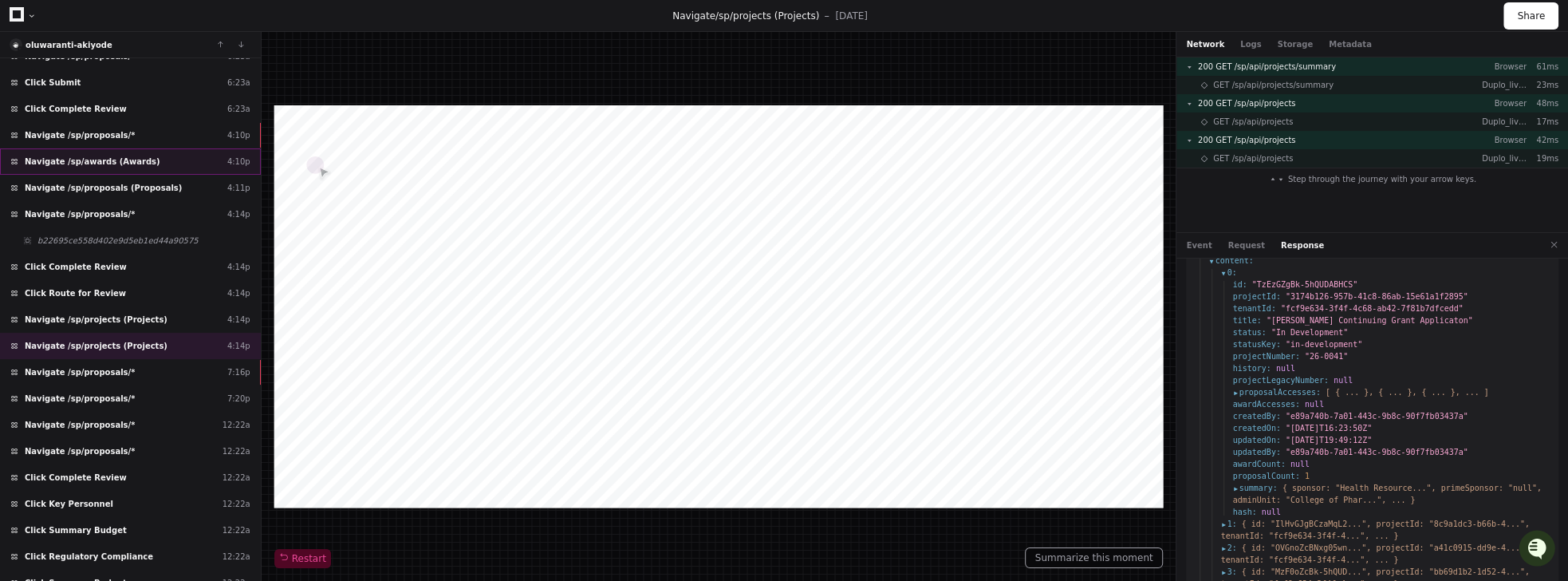
click at [93, 156] on span "Navigate /sp/awards (Awards)" at bounding box center [93, 161] width 136 height 12
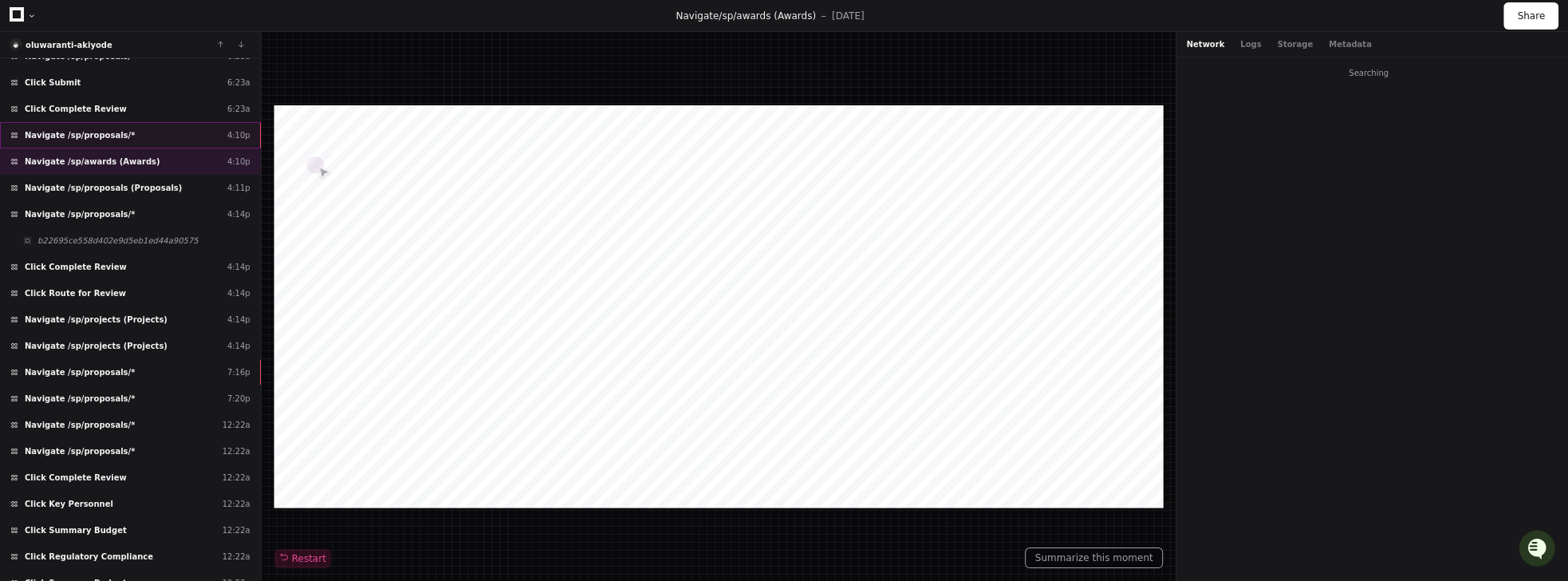
click at [97, 129] on span "Navigate /sp/proposals/*" at bounding box center [80, 135] width 110 height 12
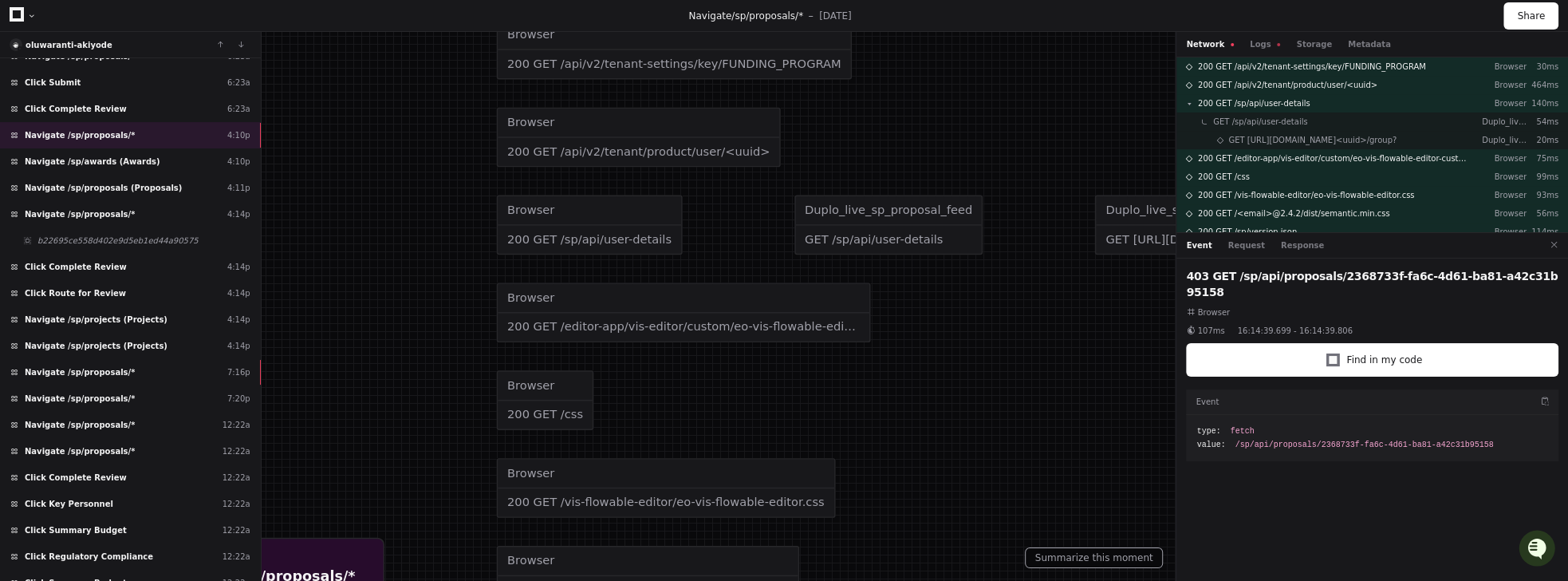
drag, startPoint x: 734, startPoint y: 252, endPoint x: 836, endPoint y: 451, distance: 223.6
click at [836, 452] on div at bounding box center [860, 347] width 2296 height 850
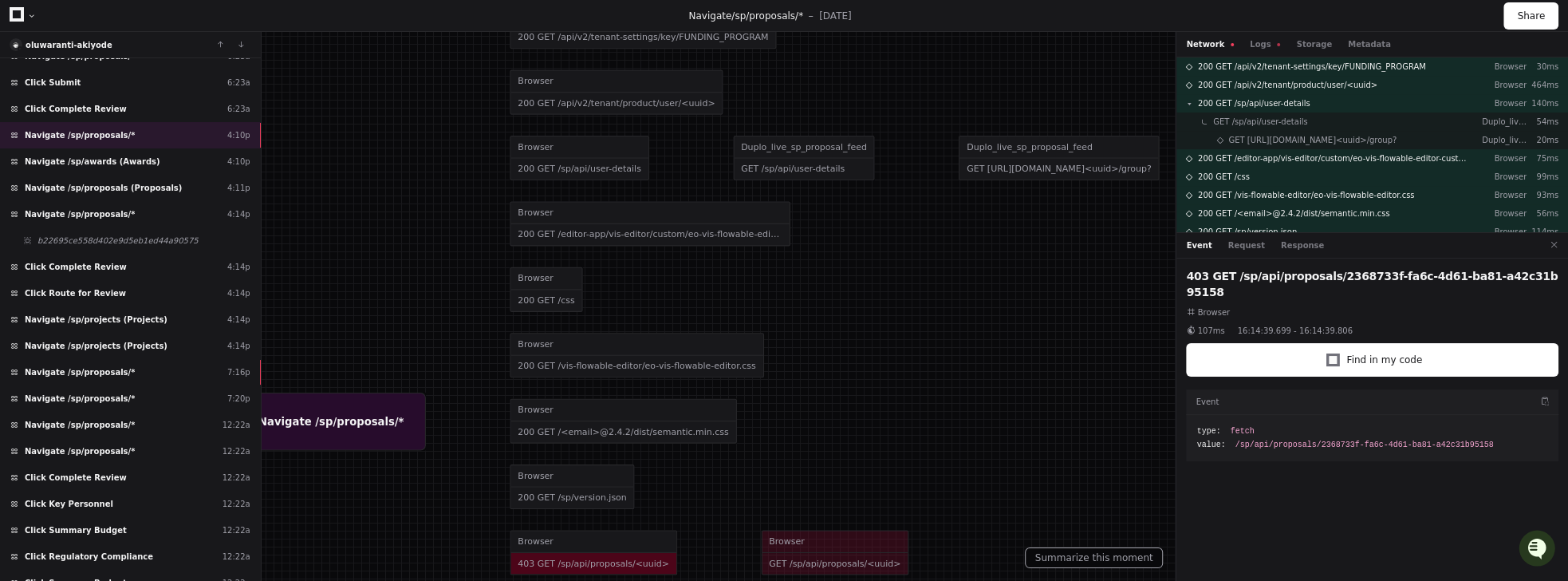
drag, startPoint x: 936, startPoint y: 501, endPoint x: 792, endPoint y: 291, distance: 254.6
click at [795, 289] on div at bounding box center [782, 249] width 1723 height 639
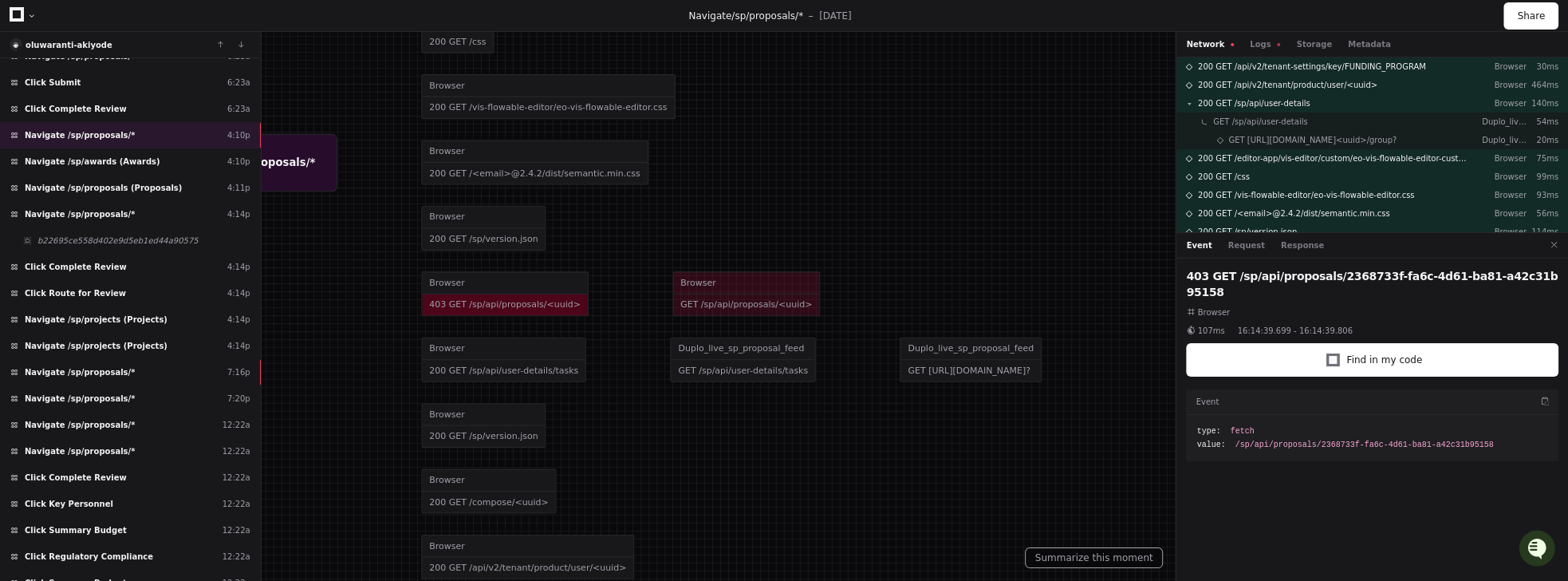
drag, startPoint x: 810, startPoint y: 392, endPoint x: 832, endPoint y: 169, distance: 224.1
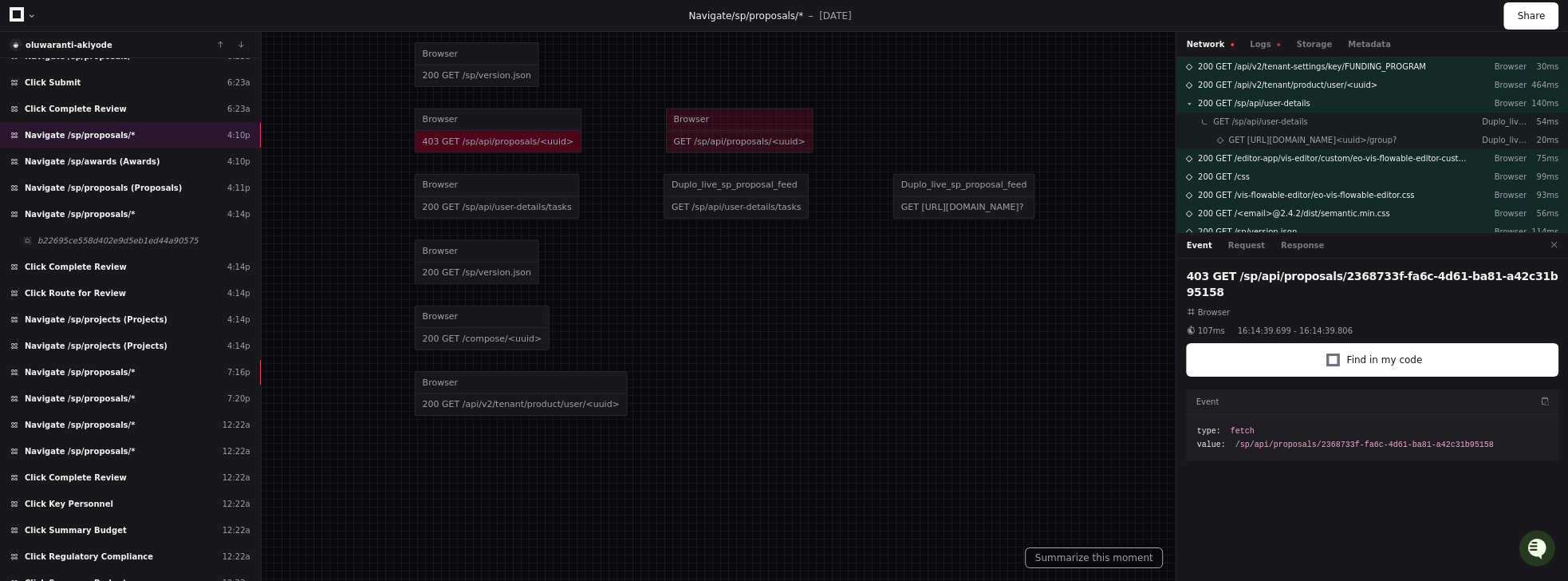
drag, startPoint x: 717, startPoint y: 320, endPoint x: 843, endPoint y: 520, distance: 236.4
click at [847, 360] on div "Browser 200 GET /compose/<uuid>" at bounding box center [738, 327] width 649 height 66
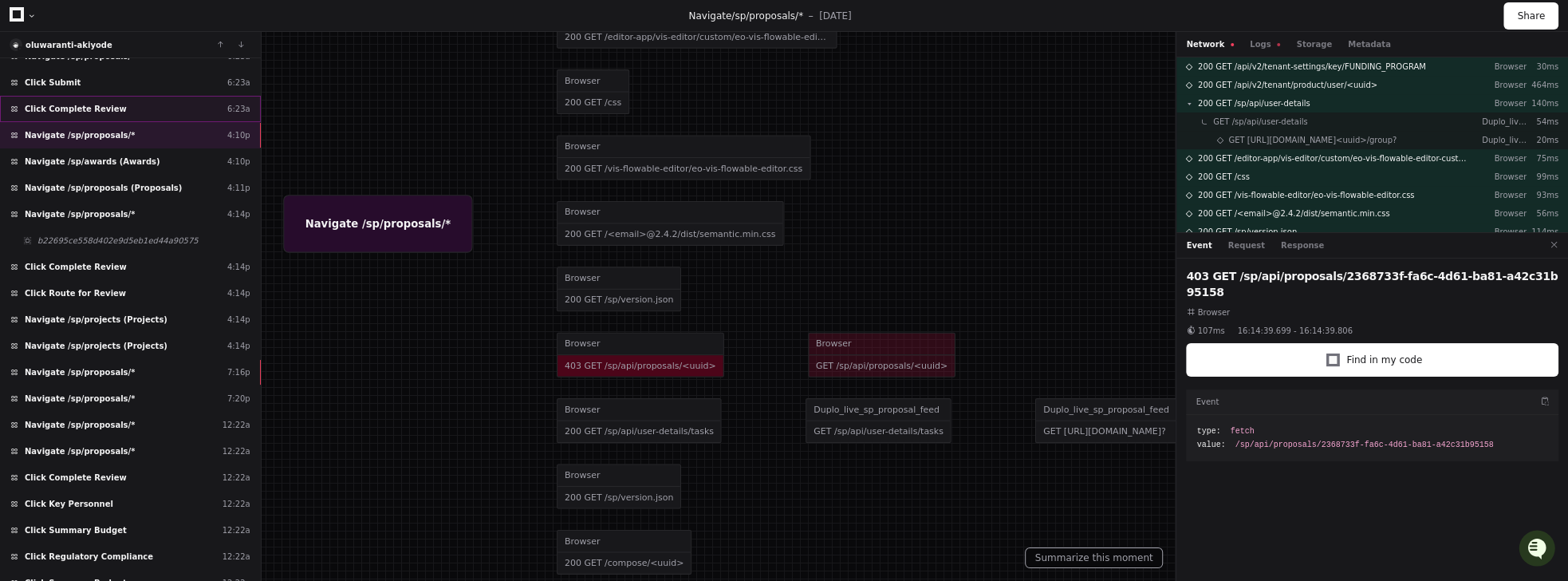
click at [131, 99] on div "Click Complete Review 6:23a" at bounding box center [130, 109] width 260 height 26
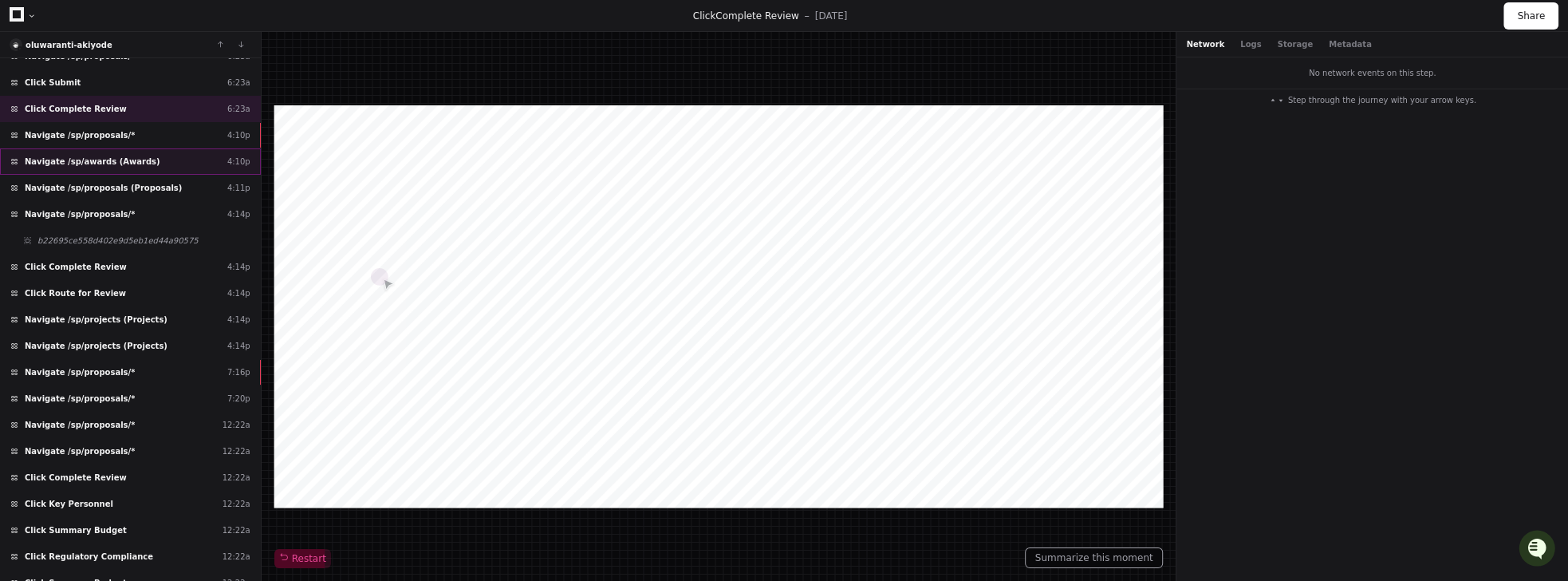
click at [87, 156] on span "Navigate /sp/awards (Awards)" at bounding box center [93, 161] width 136 height 12
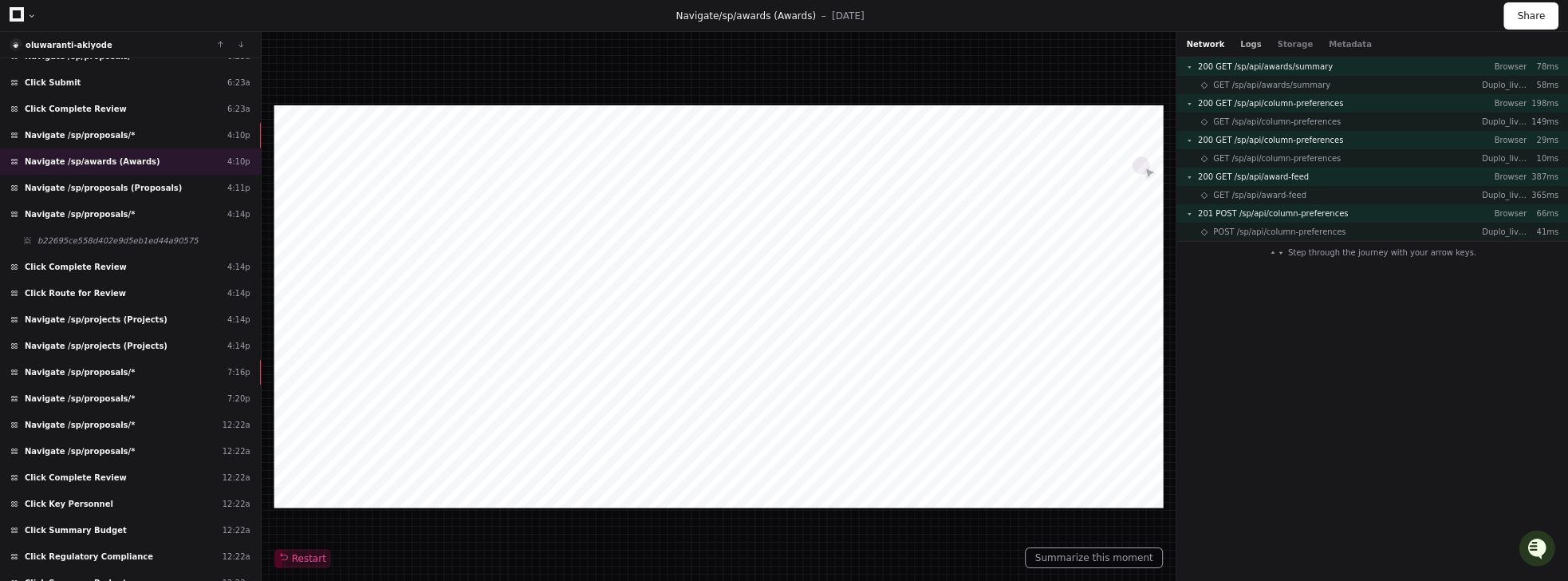
click at [1245, 41] on button "Logs" at bounding box center [1251, 44] width 21 height 12
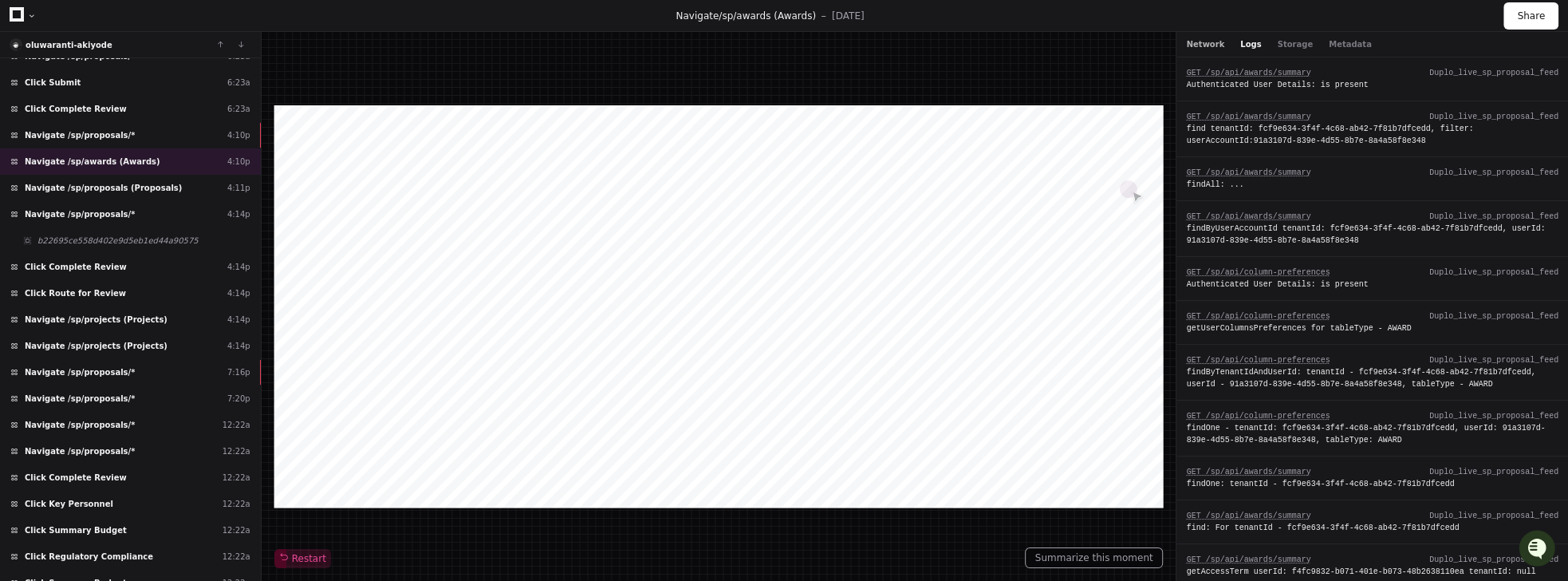
click at [1195, 45] on button "Network" at bounding box center [1205, 44] width 38 height 12
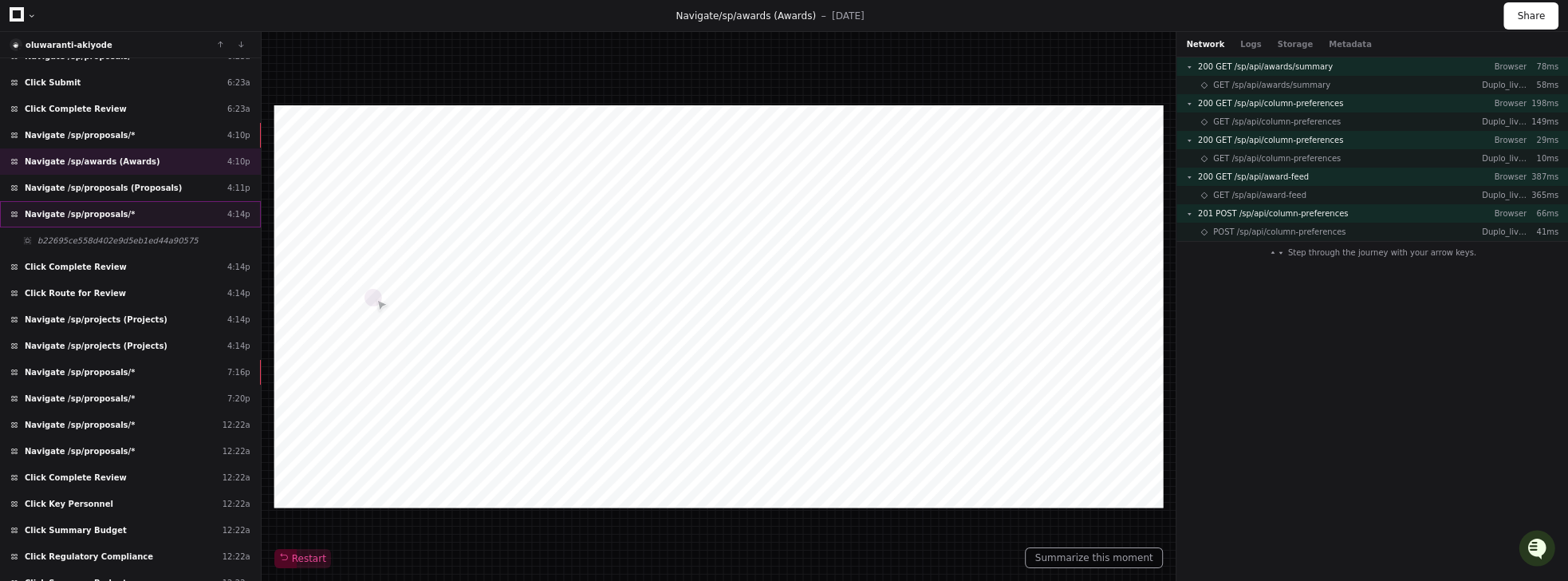
click at [89, 209] on span "Navigate /sp/proposals/*" at bounding box center [80, 214] width 110 height 12
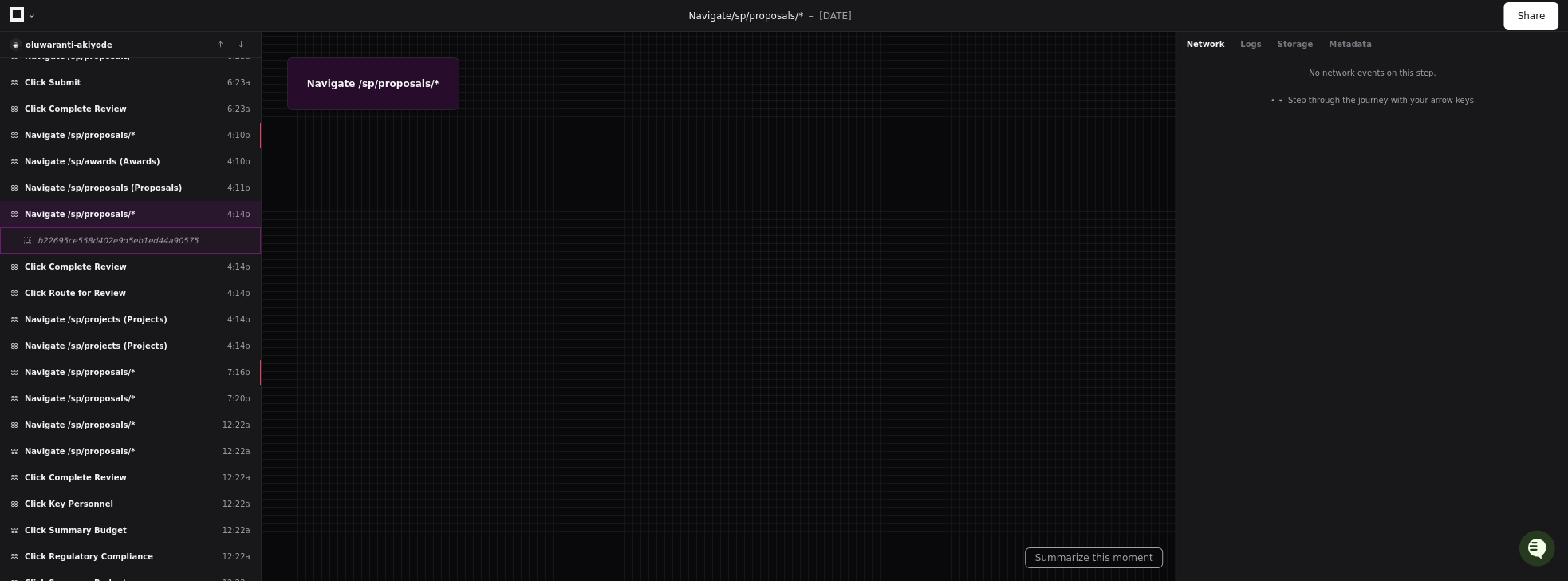
click at [103, 235] on span "b22695ce558d402e9d5eb1ed44a90575" at bounding box center [118, 241] width 161 height 12
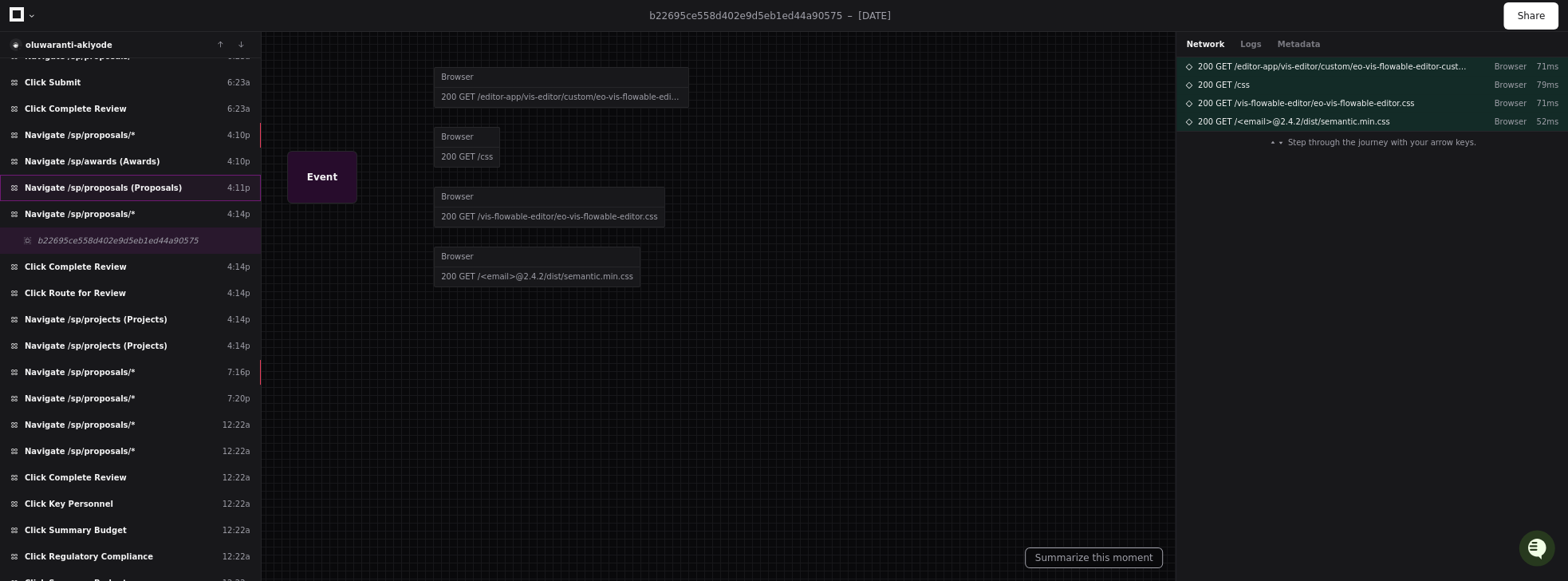
click at [93, 182] on span "Navigate /sp/proposals (Proposals)" at bounding box center [103, 188] width 157 height 12
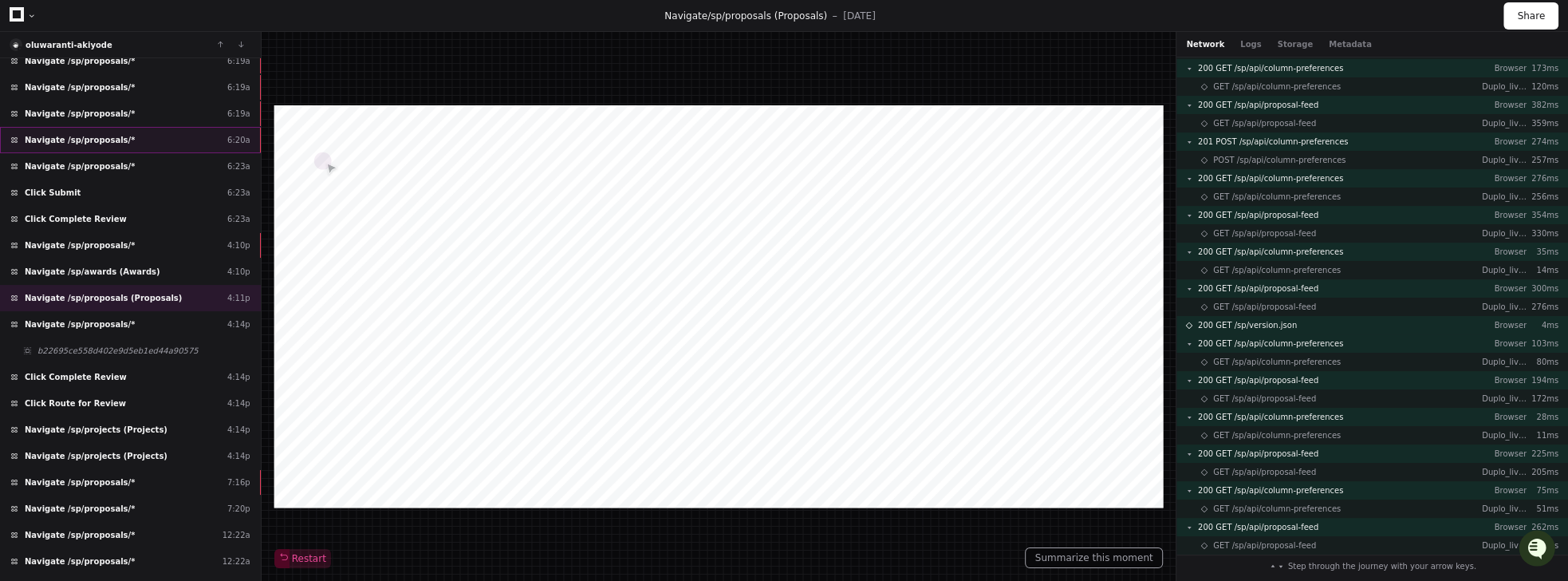
scroll to position [164, 0]
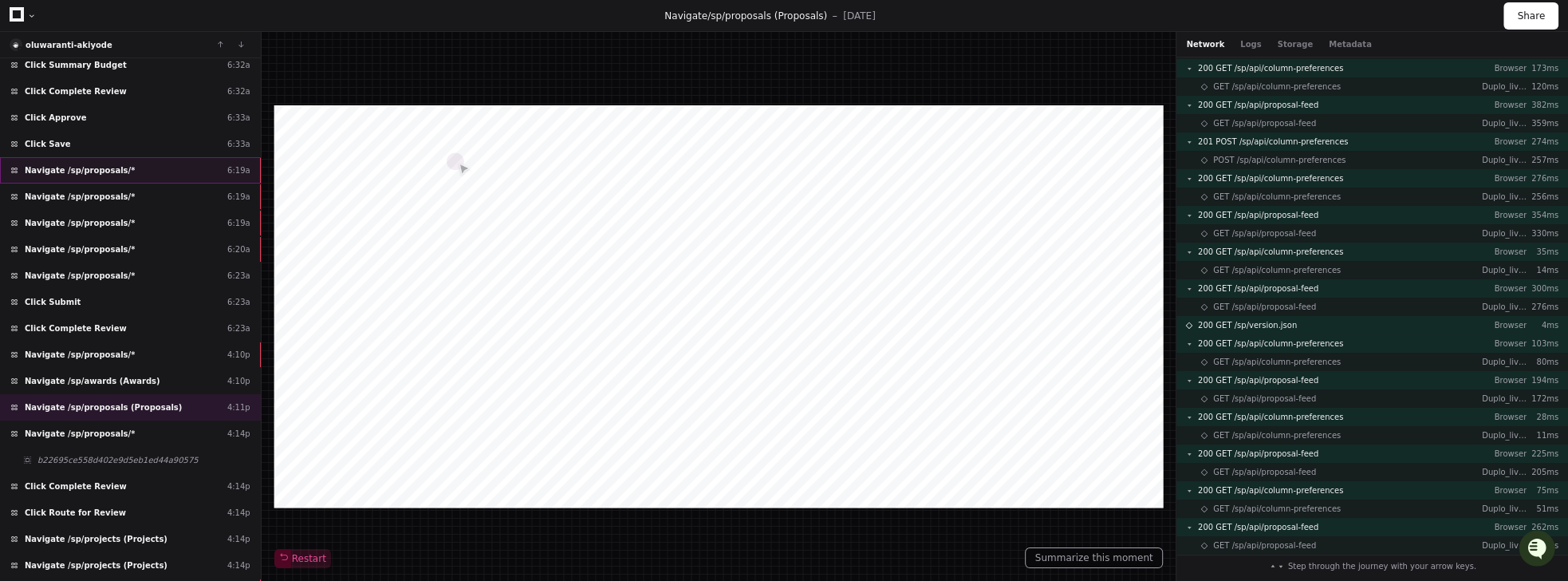
click at [79, 165] on span "Navigate /sp/proposals/*" at bounding box center [80, 170] width 110 height 12
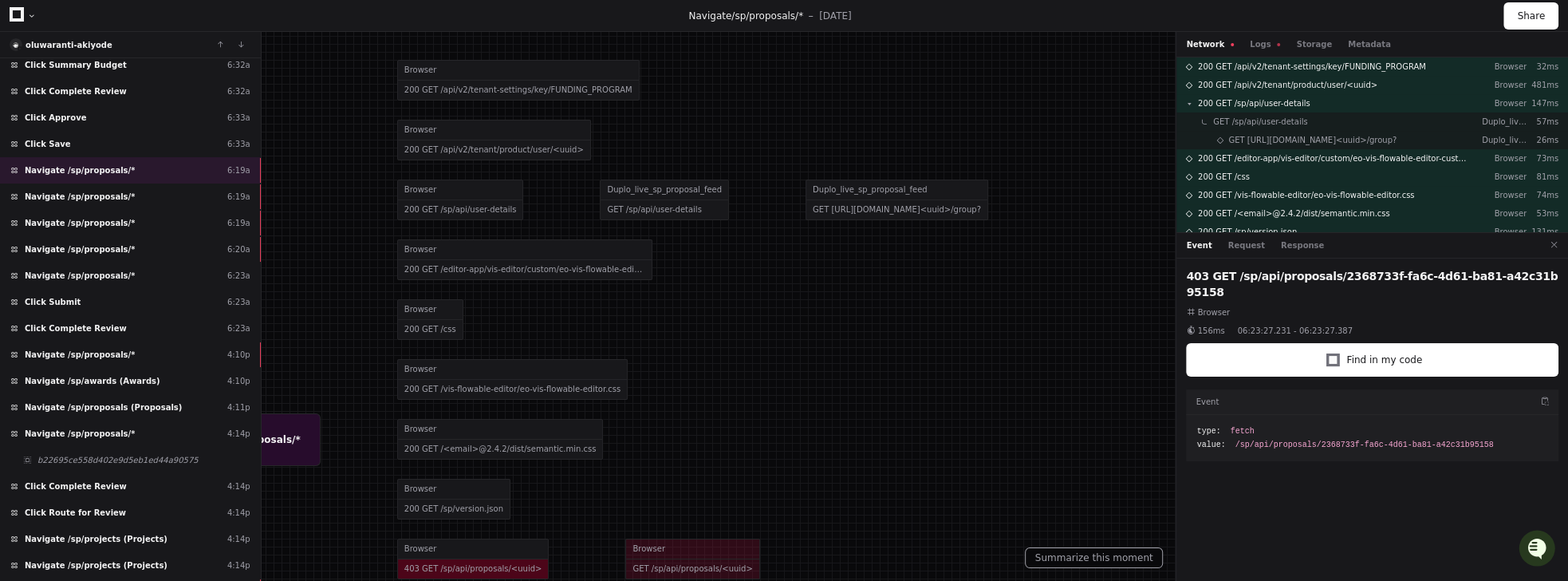
drag, startPoint x: 954, startPoint y: 250, endPoint x: 815, endPoint y: 243, distance: 139.2
click at [815, 243] on div at bounding box center [645, 283] width 1568 height 581
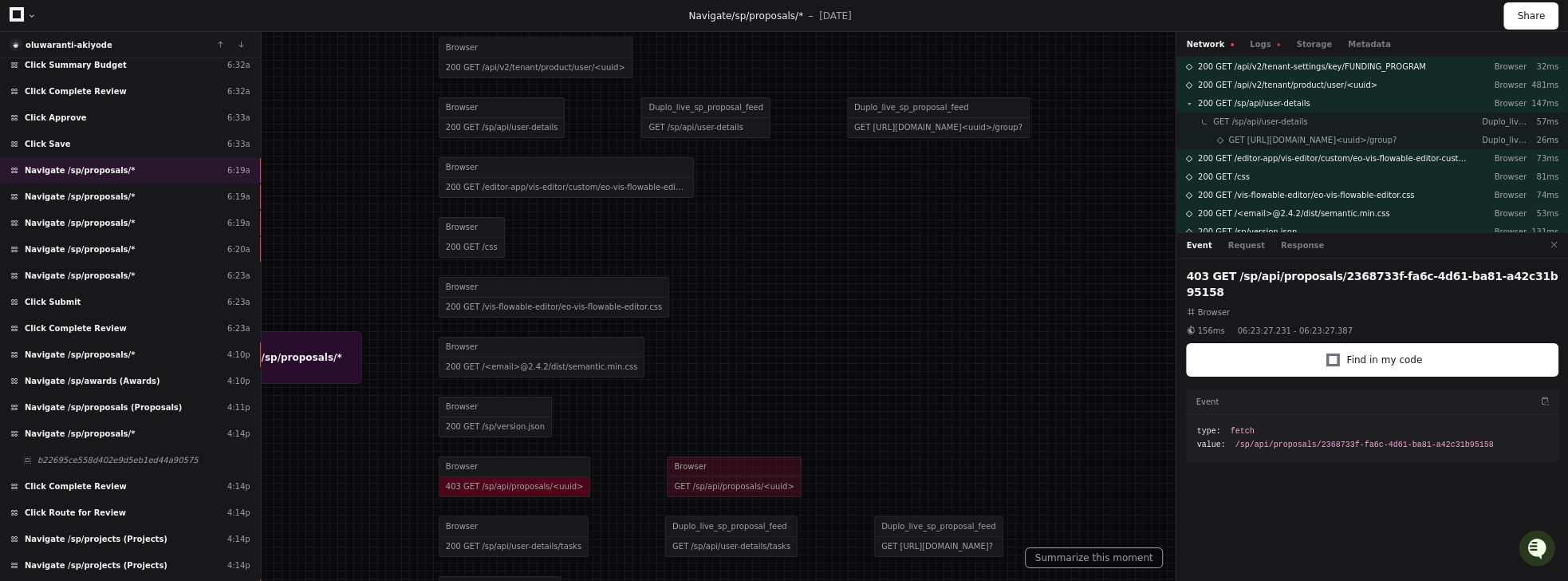
drag, startPoint x: 610, startPoint y: 461, endPoint x: 652, endPoint y: 375, distance: 95.7
click at [652, 375] on div at bounding box center [686, 201] width 1568 height 581
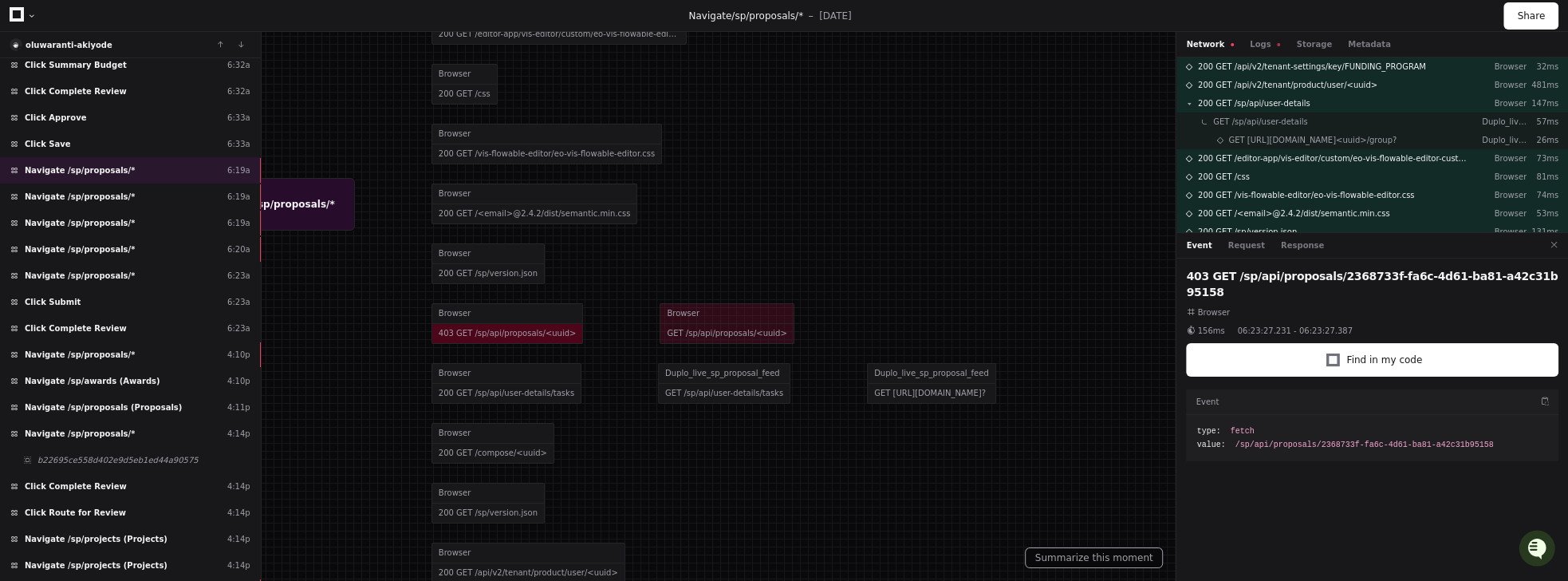
drag, startPoint x: 605, startPoint y: 505, endPoint x: 598, endPoint y: 348, distance: 157.2
click at [599, 353] on div "Browser 200 GET /sp/api/user-details/tasks Duplo_live_sp_proposal_feed GET /sp/…" at bounding box center [727, 383] width 591 height 60
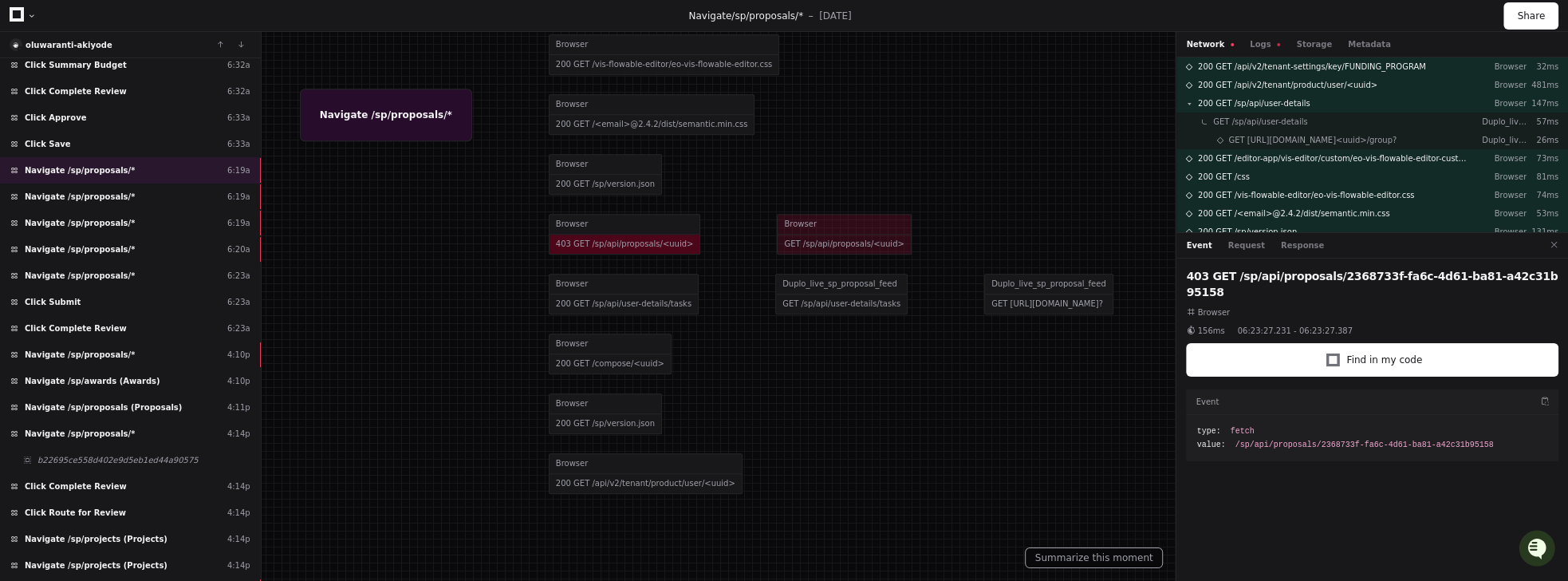
drag, startPoint x: 791, startPoint y: 454, endPoint x: 826, endPoint y: 435, distance: 39.8
click at [923, 444] on div "Browser 200 GET /sp/version.json" at bounding box center [844, 413] width 591 height 60
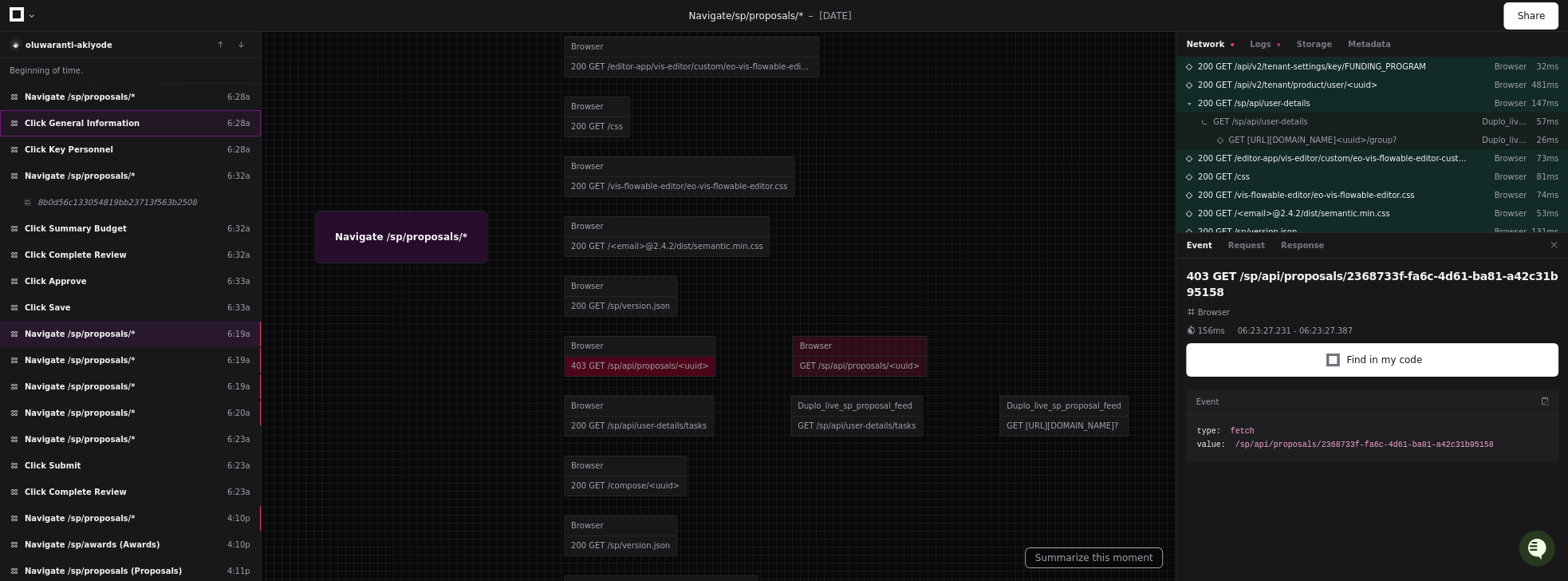
click at [84, 122] on span "Click General Information" at bounding box center [82, 123] width 115 height 12
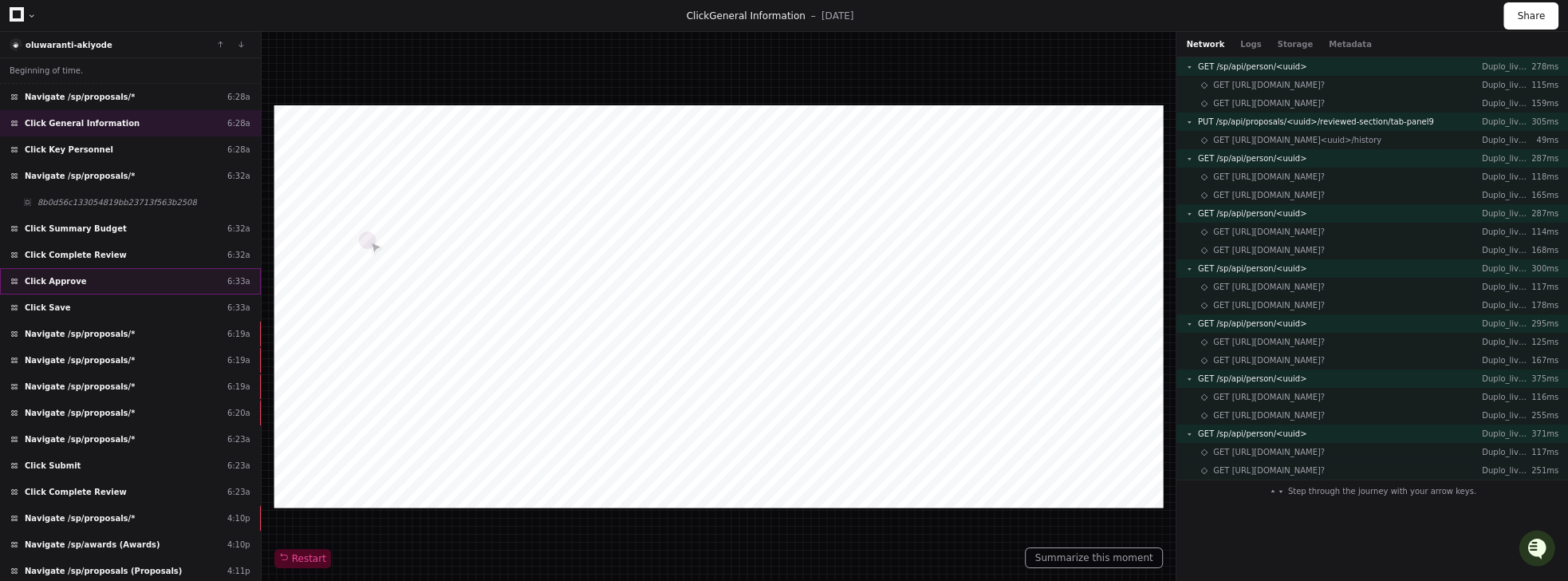
click at [48, 275] on span "Click Approve" at bounding box center [55, 281] width 62 height 12
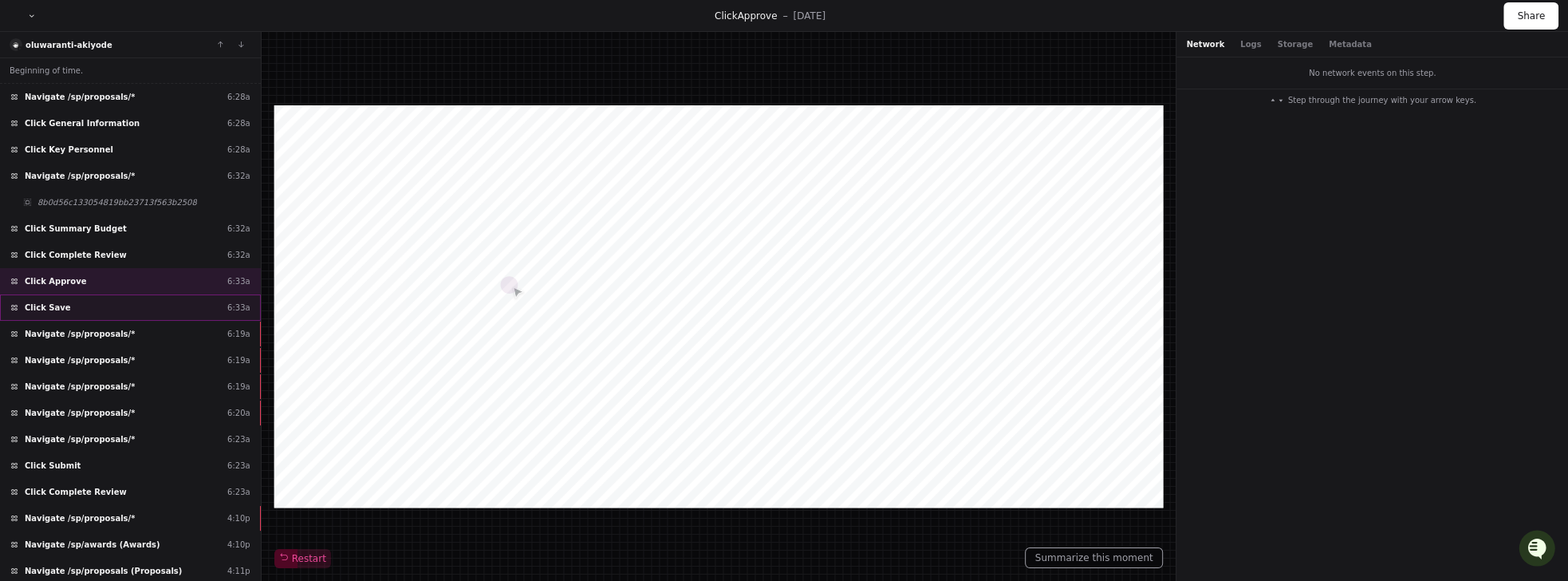
click at [57, 307] on div "Click Save 6:33a" at bounding box center [130, 307] width 260 height 26
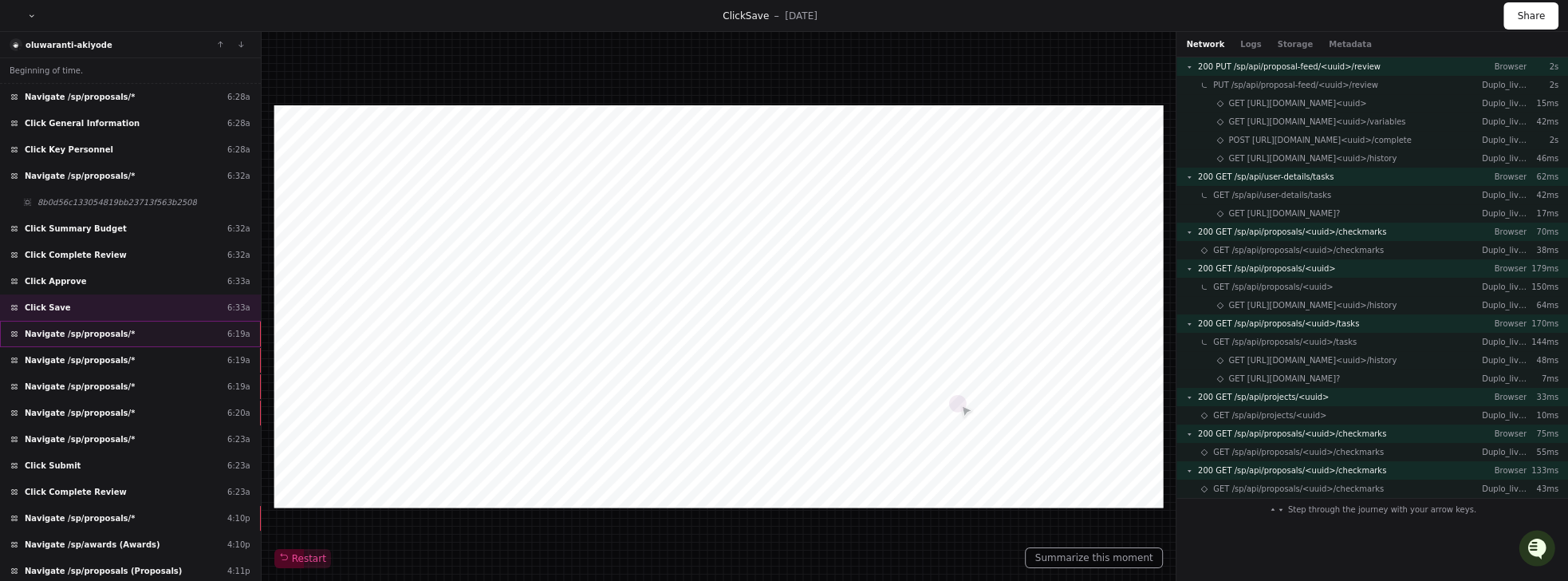
click at [80, 320] on div "Navigate /sp/proposals/* 6:19a" at bounding box center [130, 333] width 260 height 26
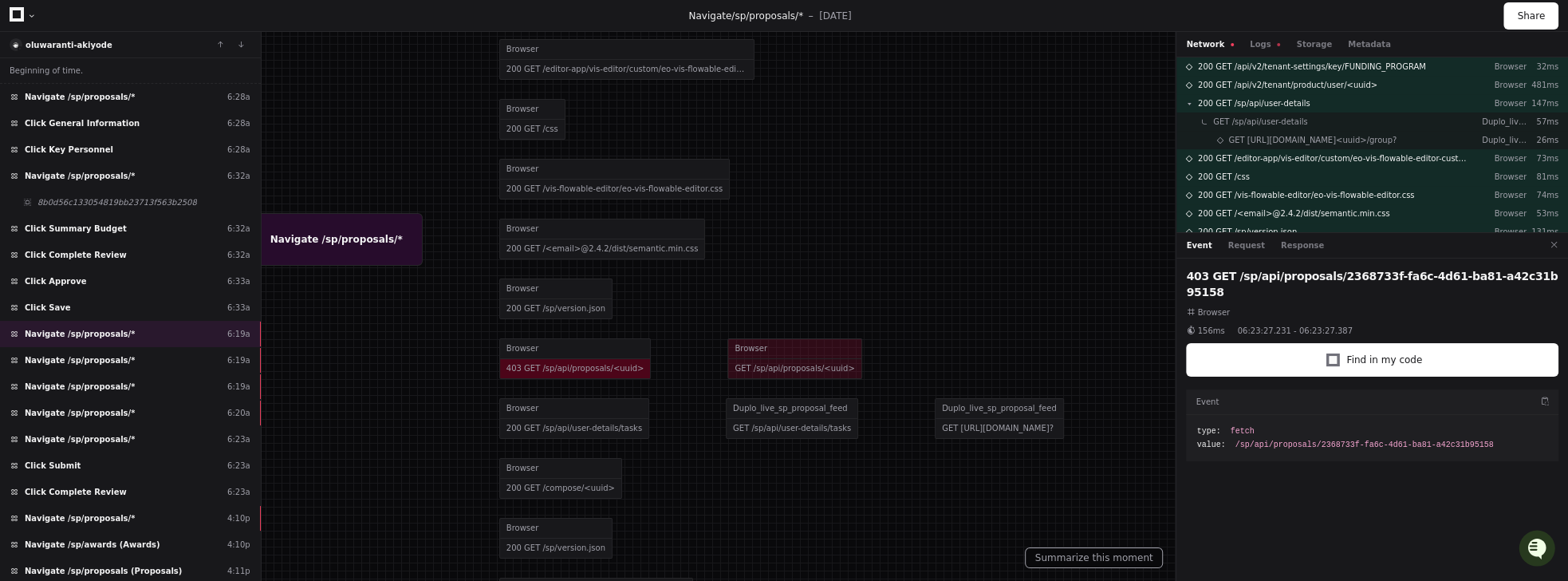
drag, startPoint x: 811, startPoint y: 367, endPoint x: 774, endPoint y: 160, distance: 210.3
click at [774, 160] on div at bounding box center [747, 82] width 1568 height 581
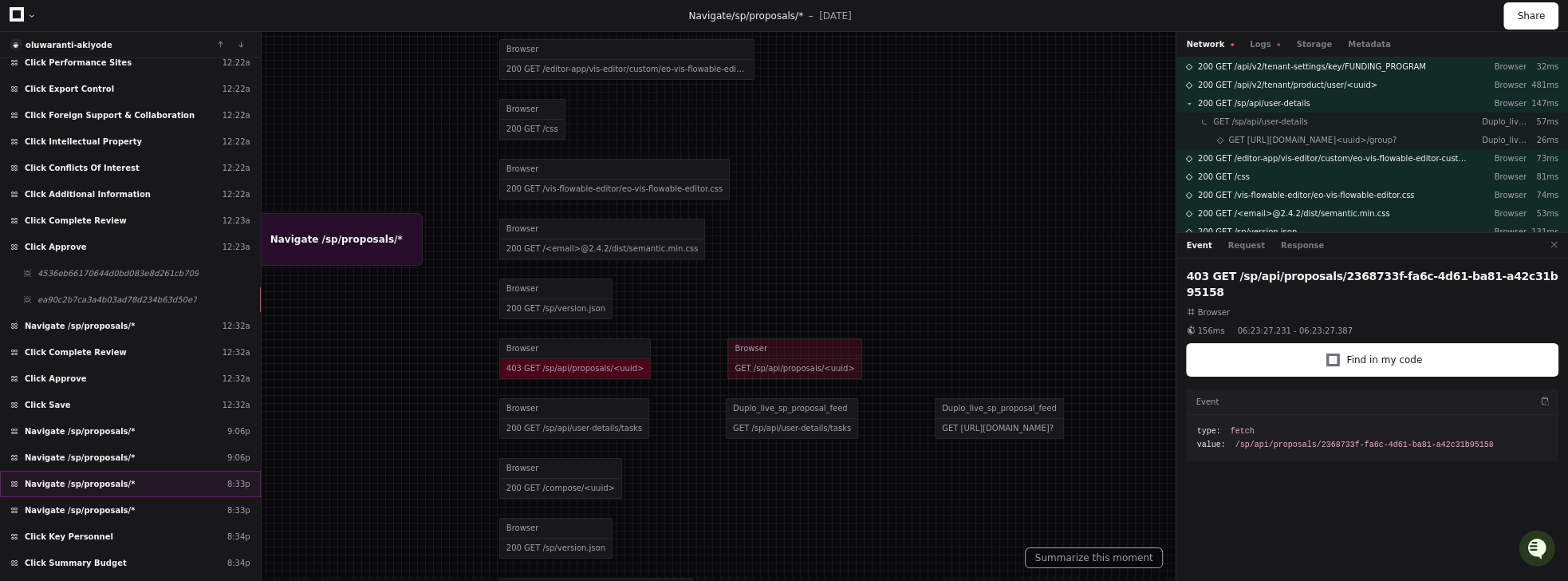
scroll to position [1117, 0]
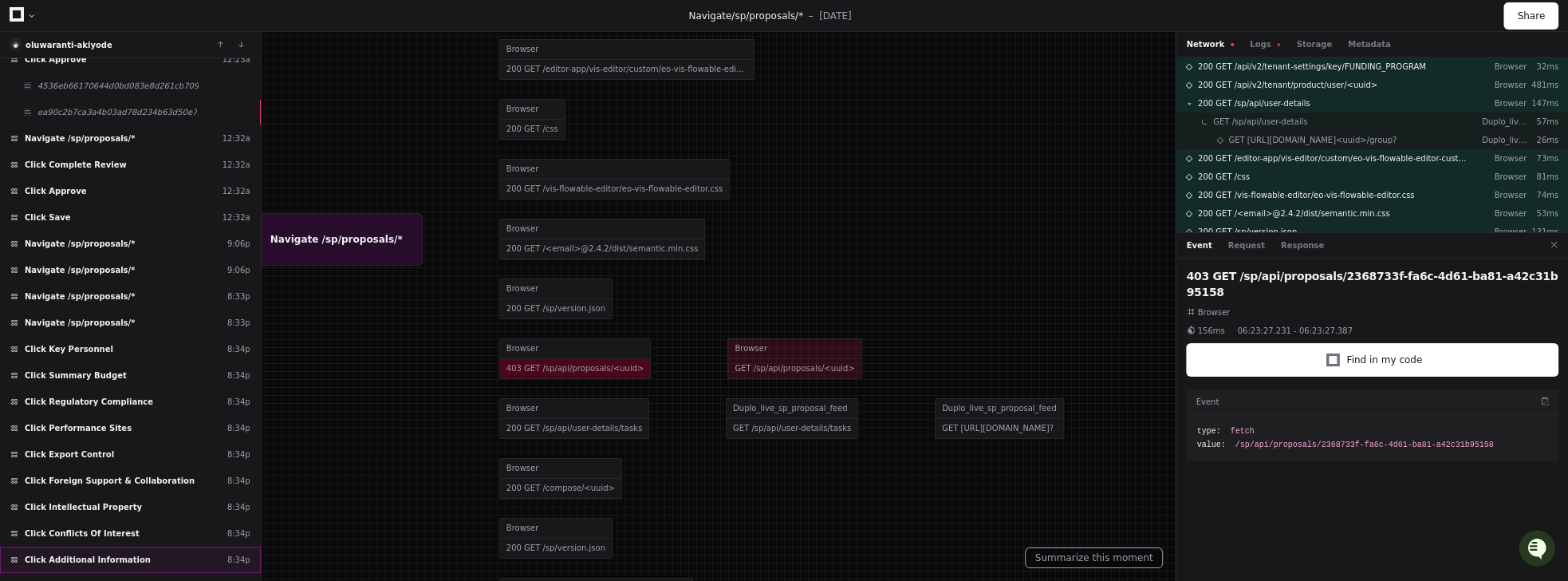
click at [115, 554] on span "Click Additional Information" at bounding box center [88, 559] width 126 height 12
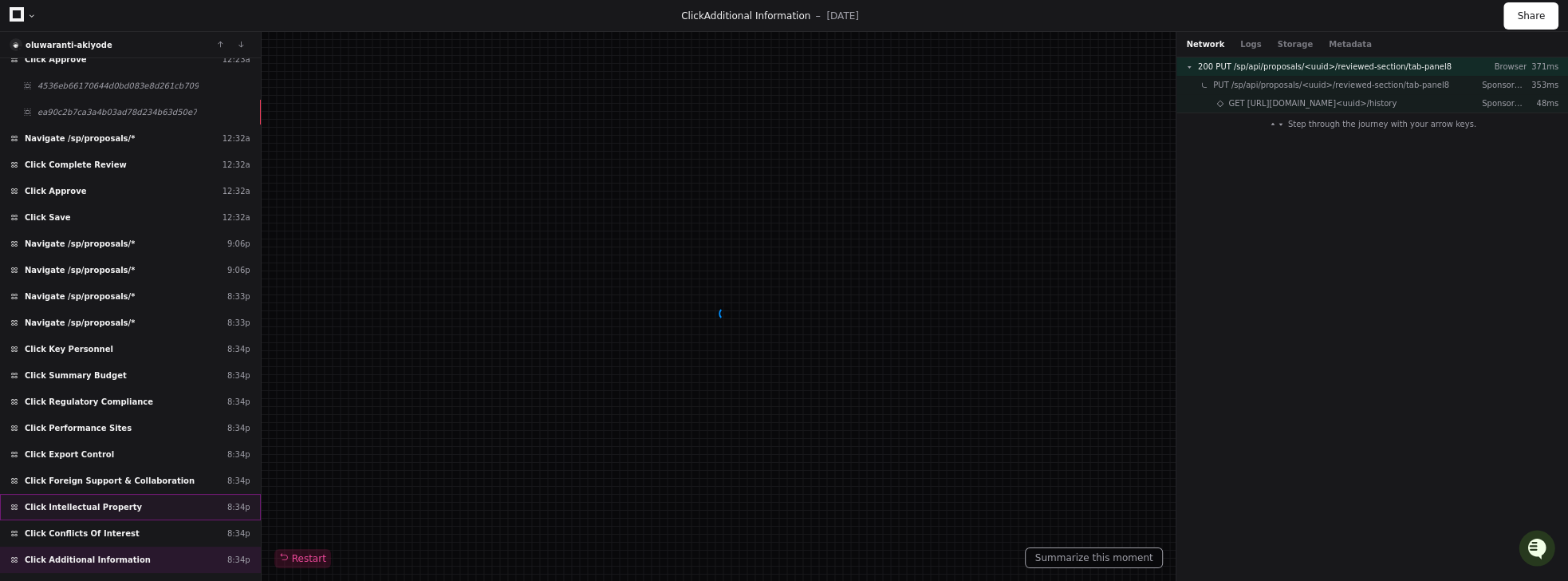
click at [99, 479] on div "Beginning of time. Navigate /sp/proposals/* 6:28a Click General Information 6:2…" at bounding box center [130, 320] width 260 height 523
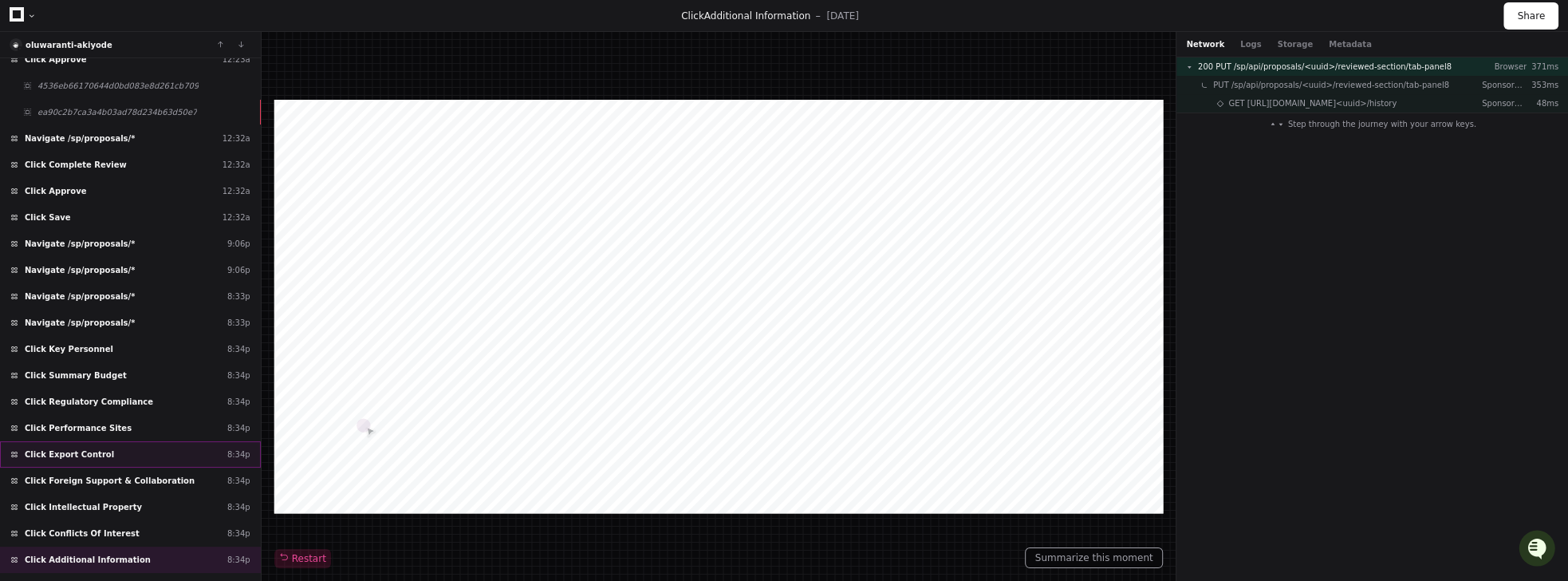
click at [83, 448] on span "Click Export Control" at bounding box center [69, 454] width 89 height 12
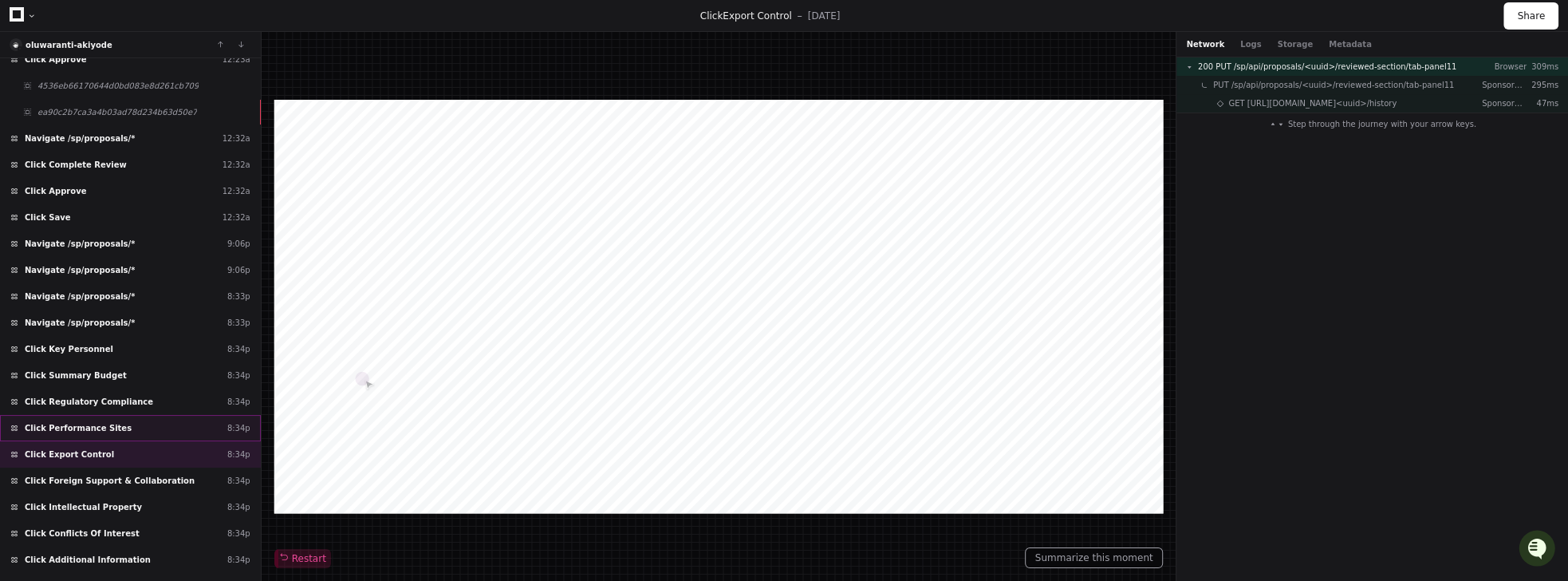
click at [89, 422] on span "Click Performance Sites" at bounding box center [78, 428] width 107 height 12
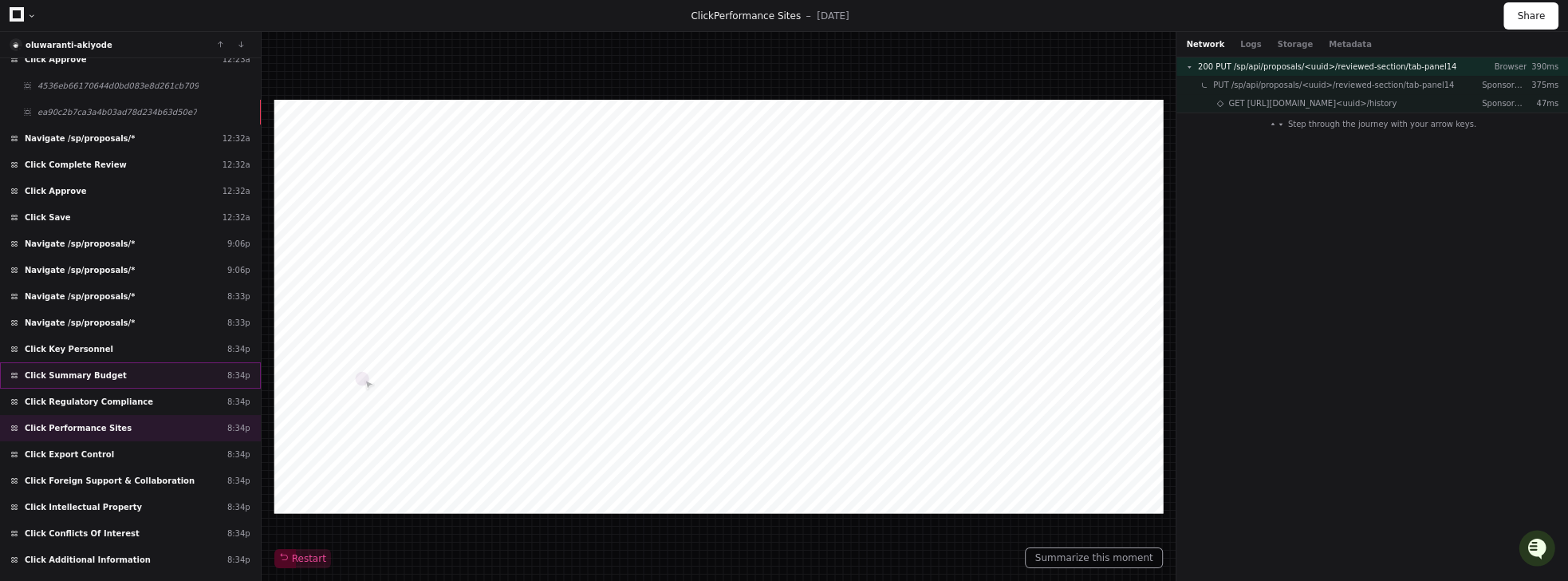
click at [97, 369] on span "Click Summary Budget" at bounding box center [76, 375] width 102 height 12
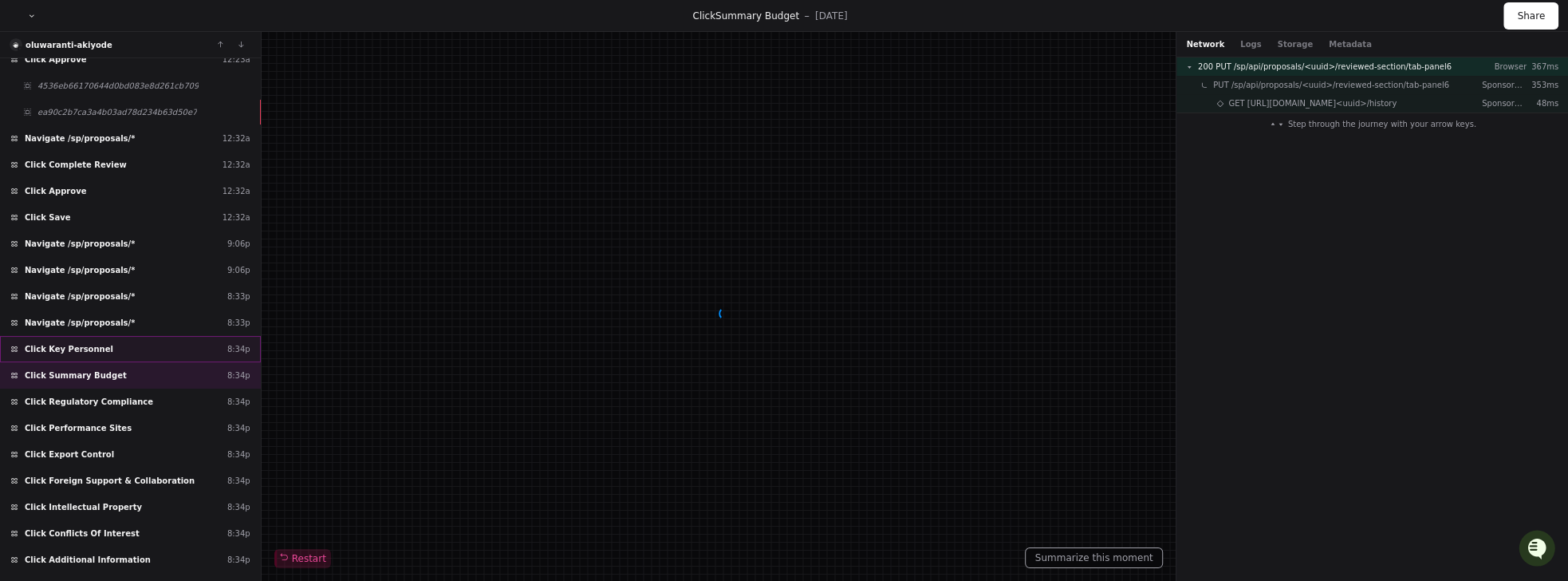
click at [94, 343] on span "Click Key Personnel" at bounding box center [69, 348] width 89 height 12
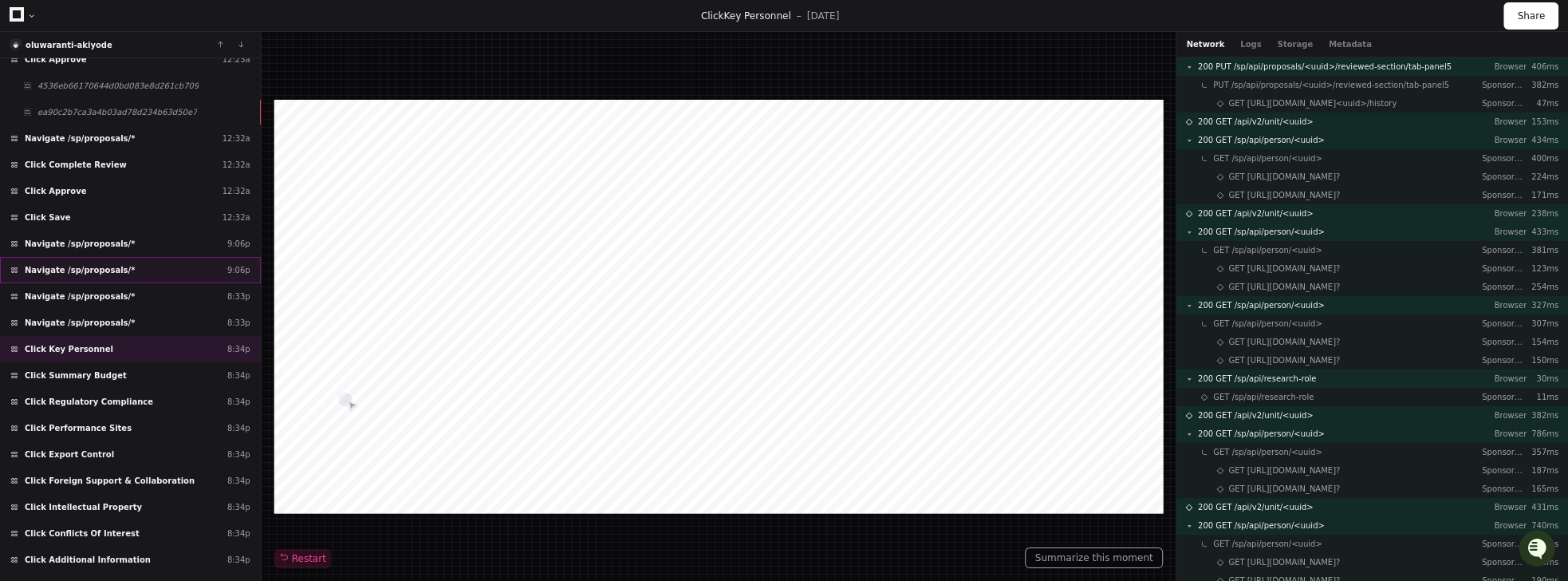
click at [103, 264] on span "Navigate /sp/proposals/*" at bounding box center [80, 269] width 110 height 12
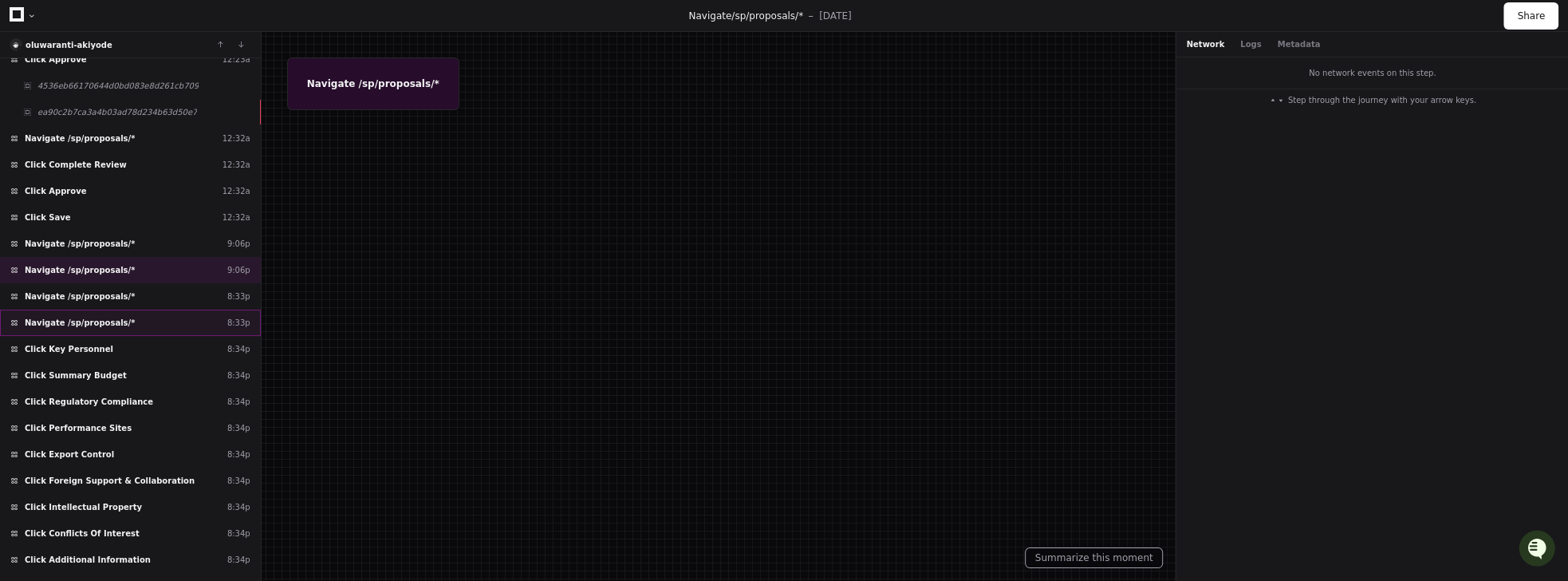
click at [109, 316] on span "Navigate /sp/proposals/*" at bounding box center [80, 322] width 110 height 12
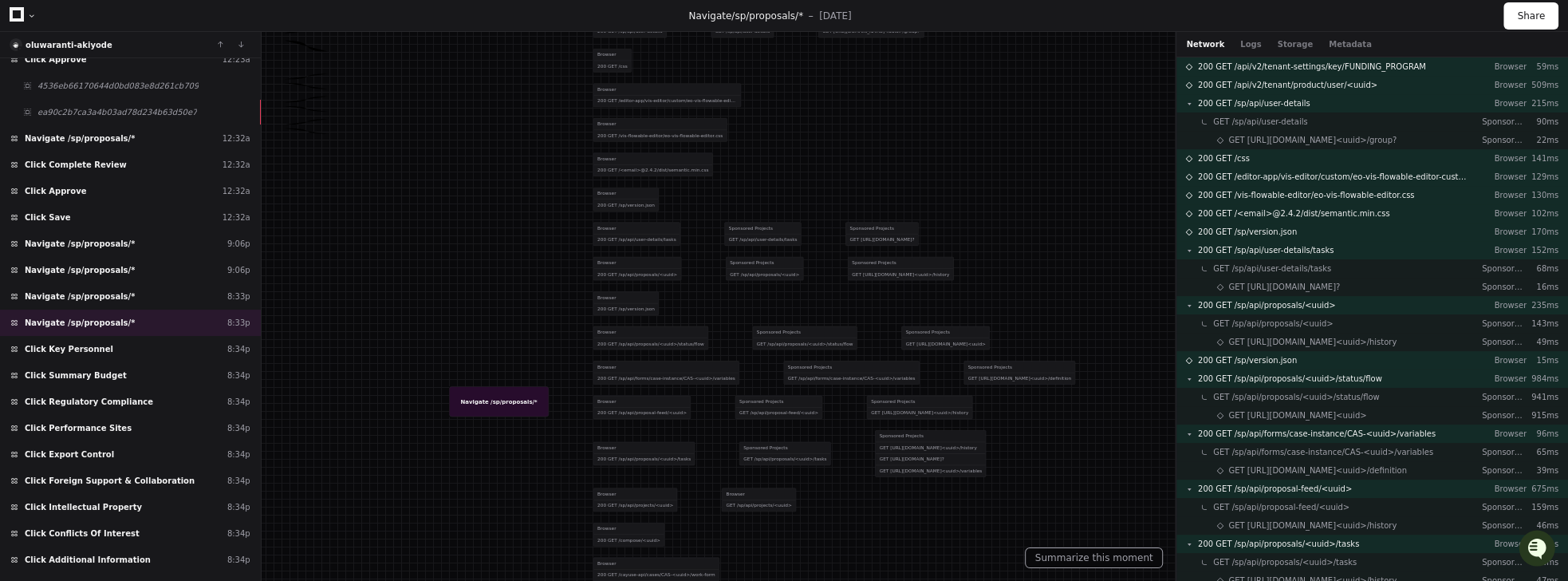
drag, startPoint x: 812, startPoint y: 433, endPoint x: 770, endPoint y: 245, distance: 192.6
click at [778, 285] on div "Browser 200 GET /sp/version.json" at bounding box center [833, 302] width 482 height 34
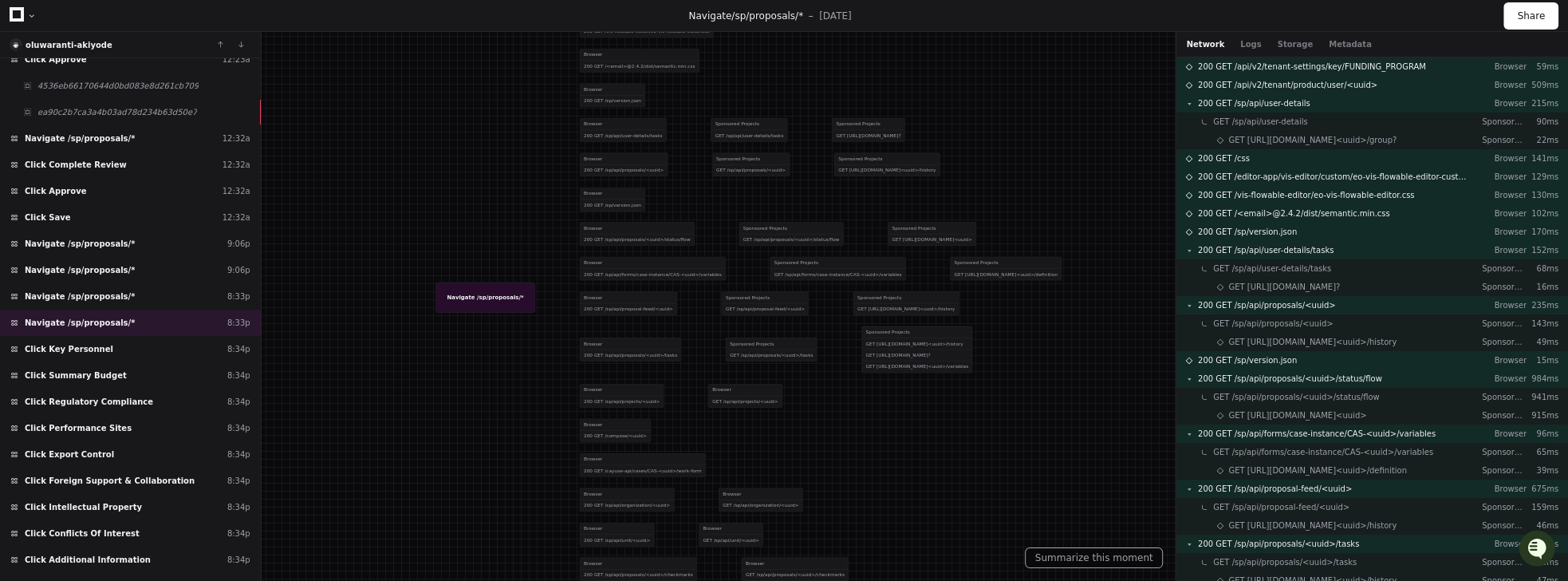
drag, startPoint x: 689, startPoint y: 478, endPoint x: 686, endPoint y: 453, distance: 25.2
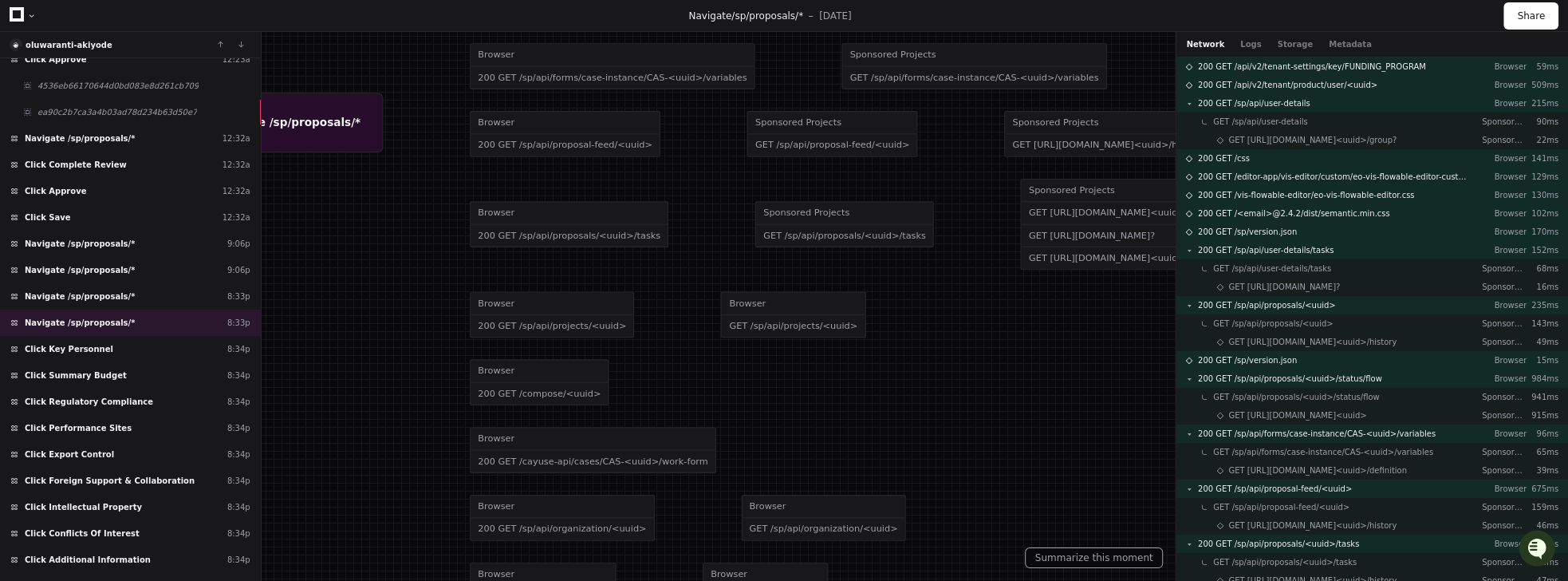
drag, startPoint x: 649, startPoint y: 468, endPoint x: 678, endPoint y: 466, distance: 29.1
click at [678, 484] on div "Browser 200 GET /sp/api/organization/<uuid> Browser GET /sp/api/organization/<u…" at bounding box center [940, 517] width 942 height 68
click at [522, 315] on div "200 GET /sp/api/projects/<uuid>" at bounding box center [552, 325] width 163 height 22
click at [547, 315] on div "200 GET /sp/api/projects/<uuid>" at bounding box center [552, 325] width 163 height 22
click at [793, 315] on div "GET /sp/api/projects/<uuid>" at bounding box center [793, 325] width 143 height 22
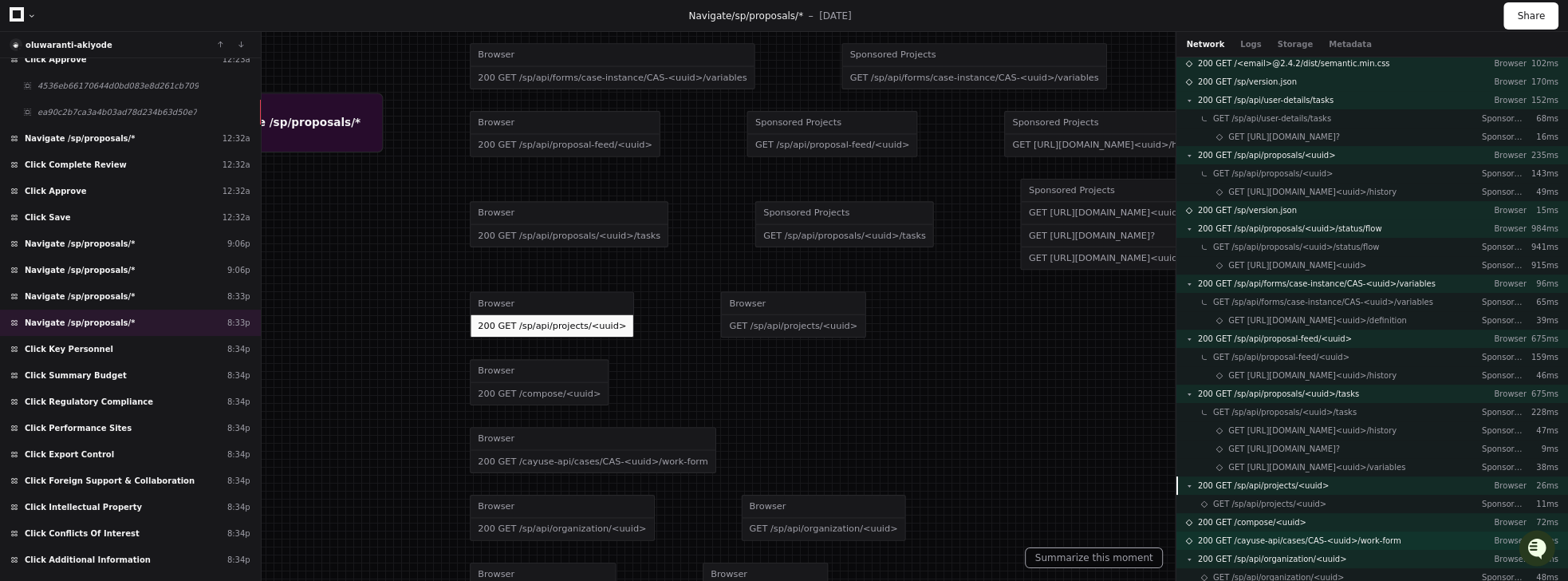
scroll to position [219, 0]
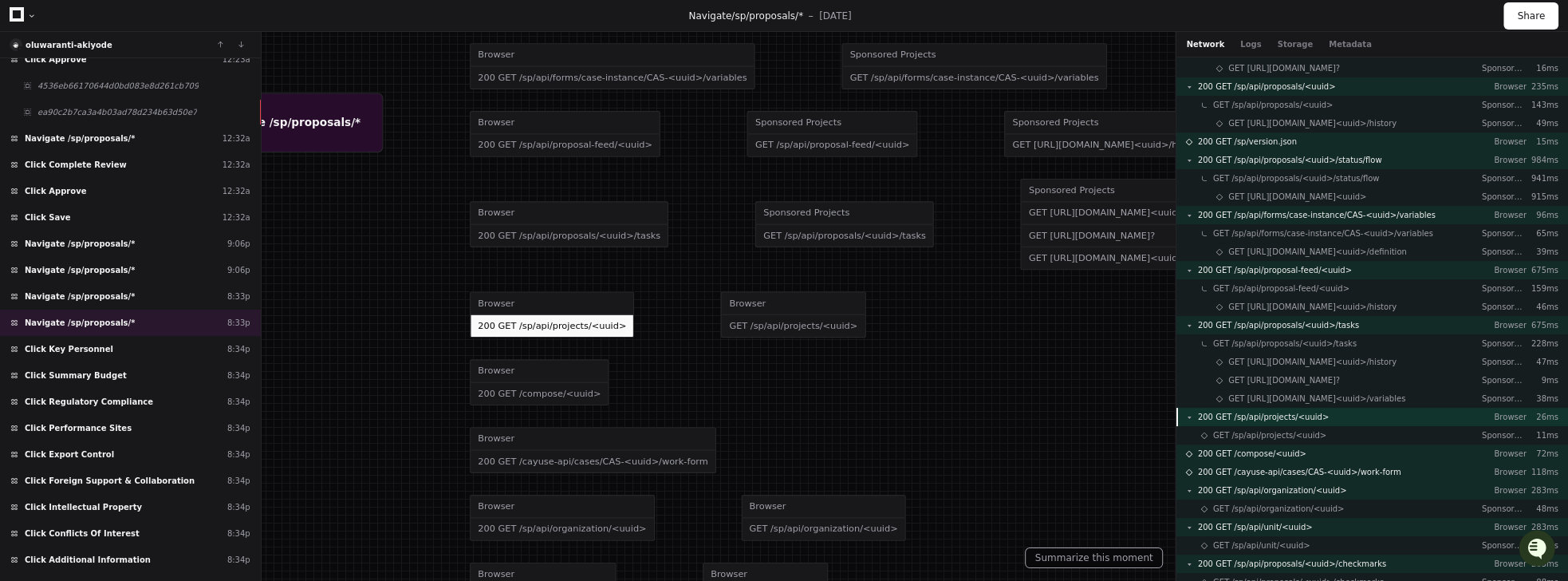
click at [1264, 415] on span "200 GET /sp/api/projects/<uuid>" at bounding box center [1264, 416] width 131 height 12
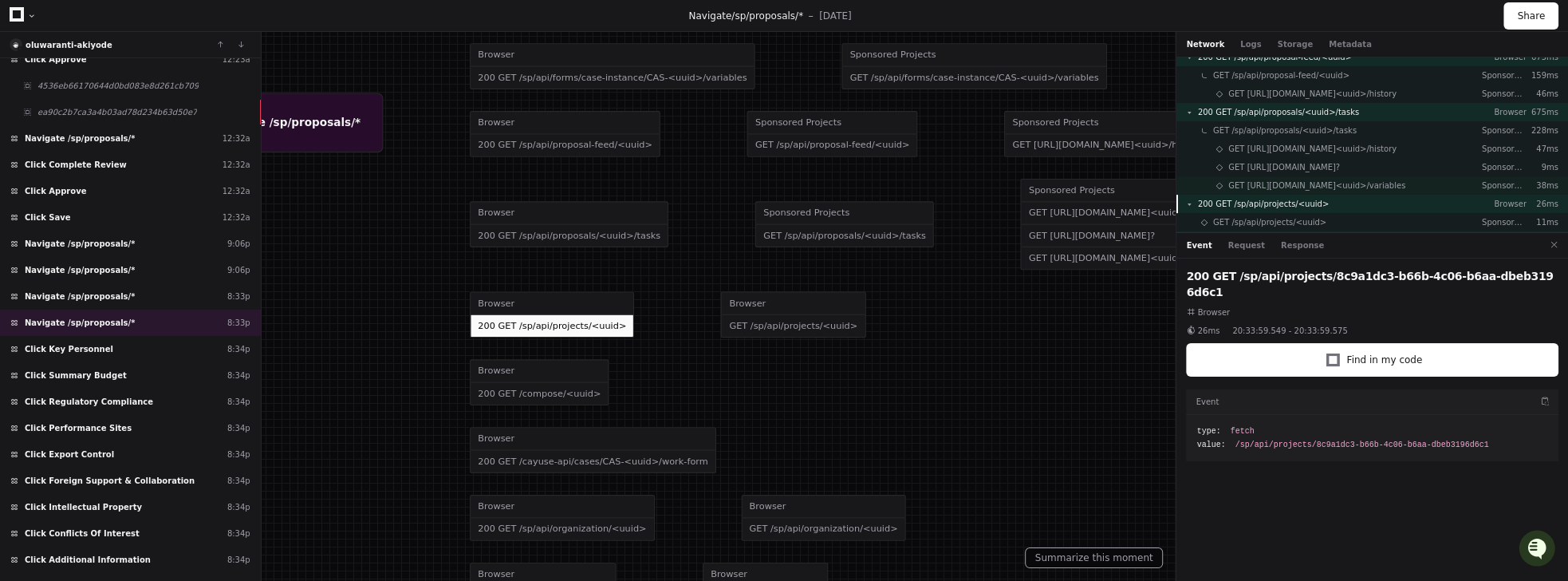
scroll to position [437, 0]
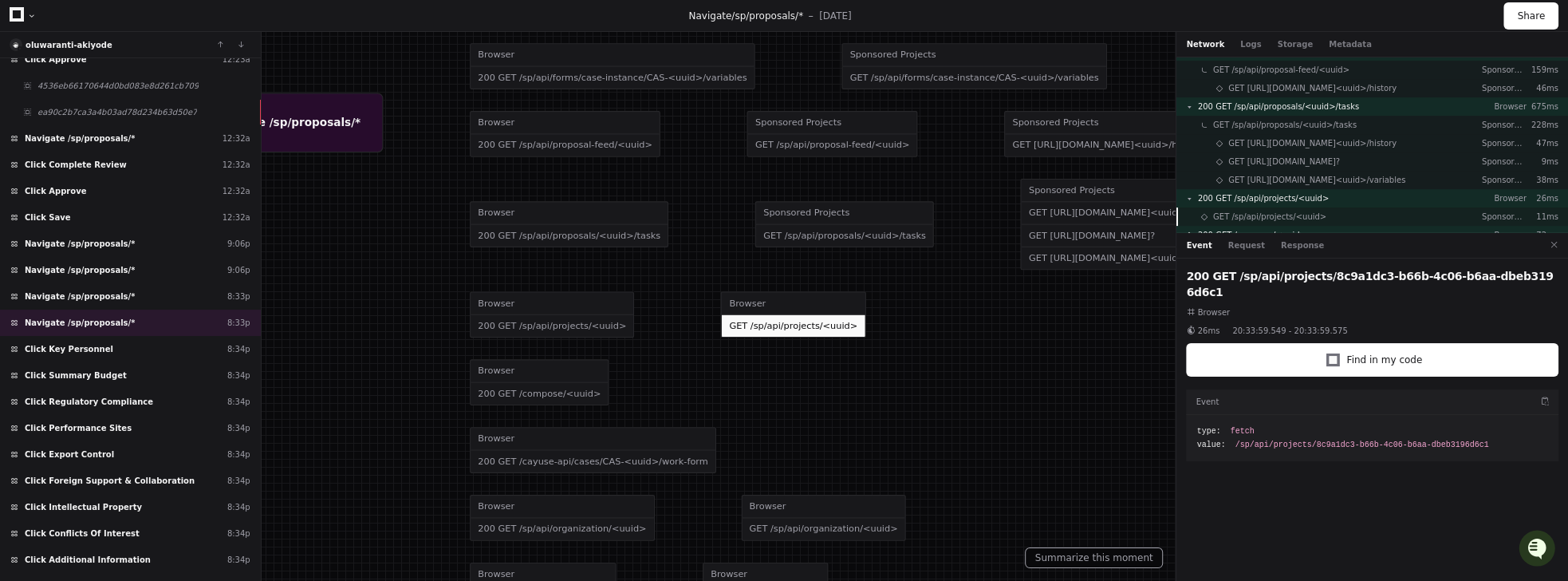
click at [1268, 218] on span "GET /sp/api/projects/<uuid>" at bounding box center [1270, 217] width 113 height 12
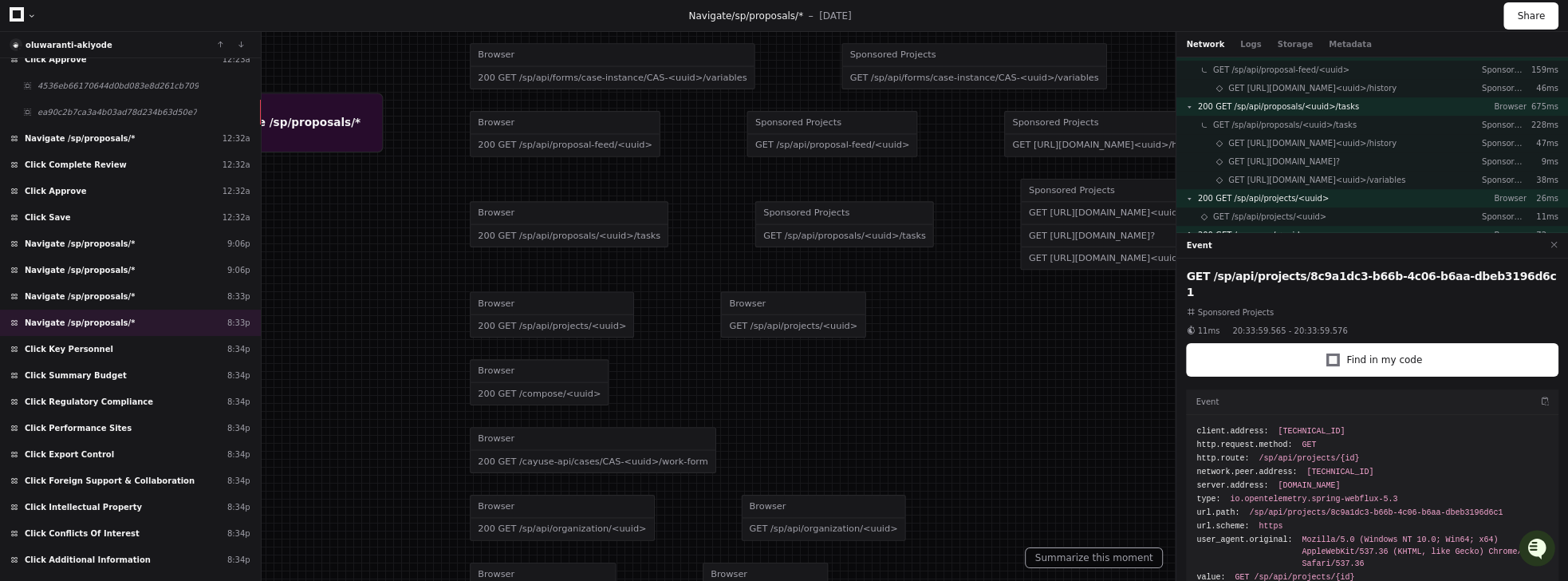
click at [1306, 392] on div "Event" at bounding box center [1372, 402] width 372 height 26
click at [749, 315] on div "GET /sp/api/projects/<uuid>" at bounding box center [794, 325] width 143 height 22
click at [1269, 215] on span "GET /sp/api/projects/<uuid>" at bounding box center [1270, 217] width 113 height 12
click at [1233, 212] on span "GET /sp/api/projects/<uuid>" at bounding box center [1270, 217] width 113 height 12
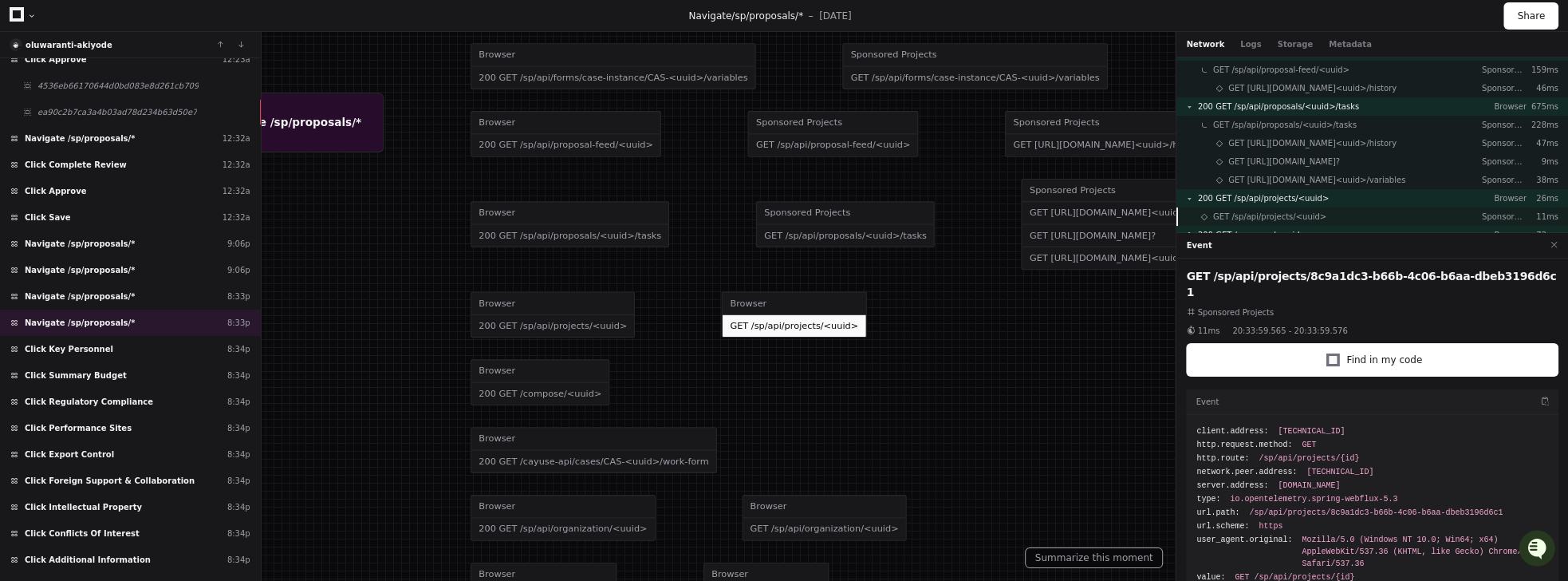
click at [1226, 219] on span "GET /sp/api/projects/<uuid>" at bounding box center [1270, 217] width 113 height 12
click at [1225, 219] on span "GET /sp/api/projects/<uuid>" at bounding box center [1270, 217] width 113 height 12
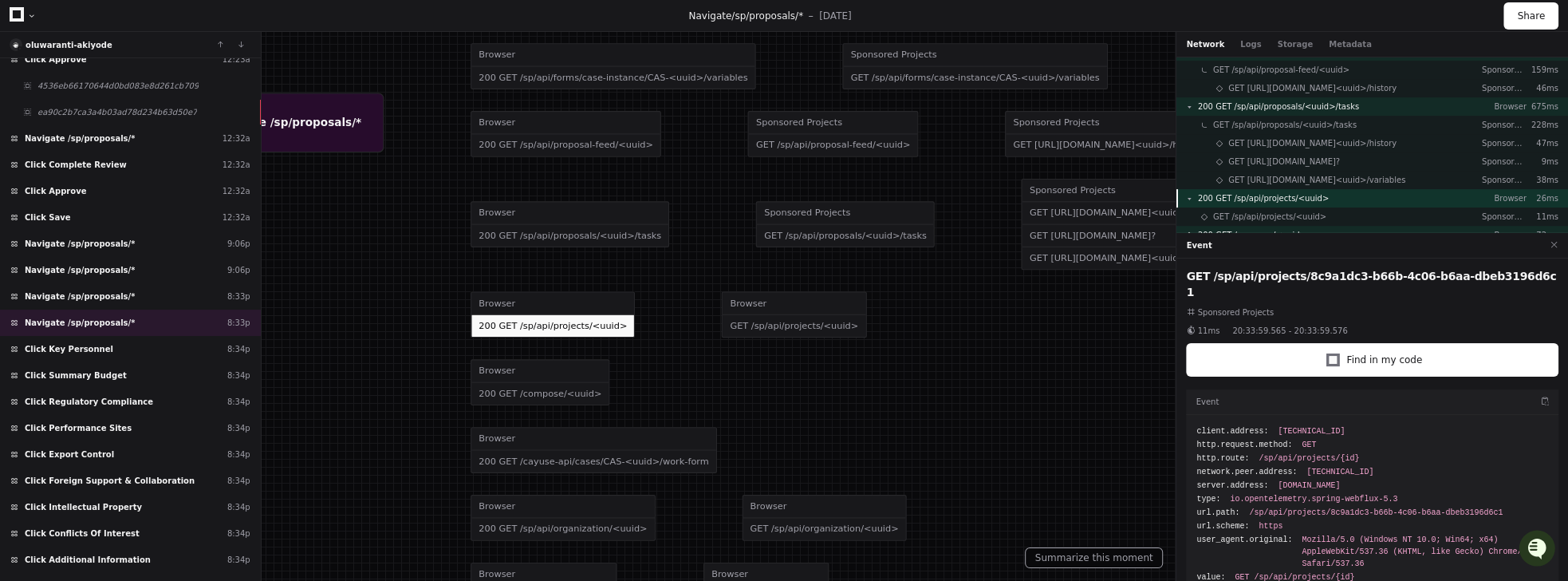
click at [1211, 189] on div "200 GET /sp/api/projects/<uuid> Browser 26ms" at bounding box center [1372, 198] width 391 height 18
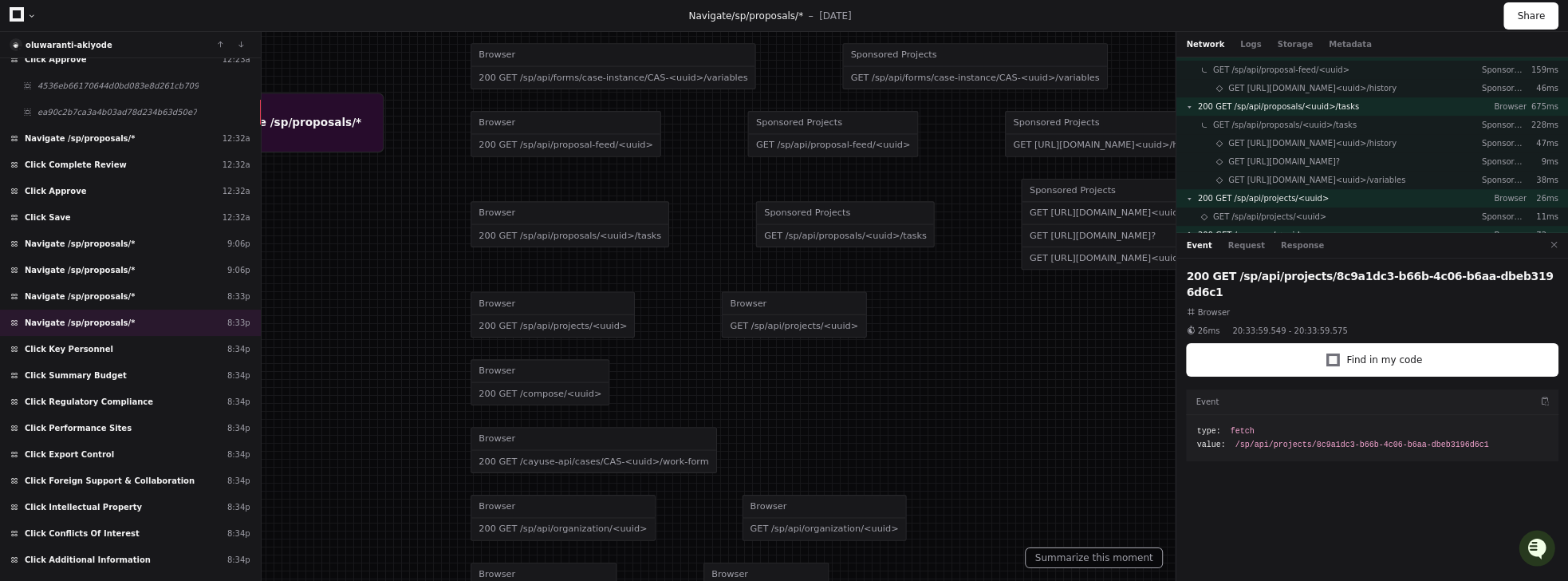
click at [1225, 251] on div "Event Request Response" at bounding box center [1372, 246] width 391 height 26
click at [1293, 245] on button "Response" at bounding box center [1302, 245] width 43 height 12
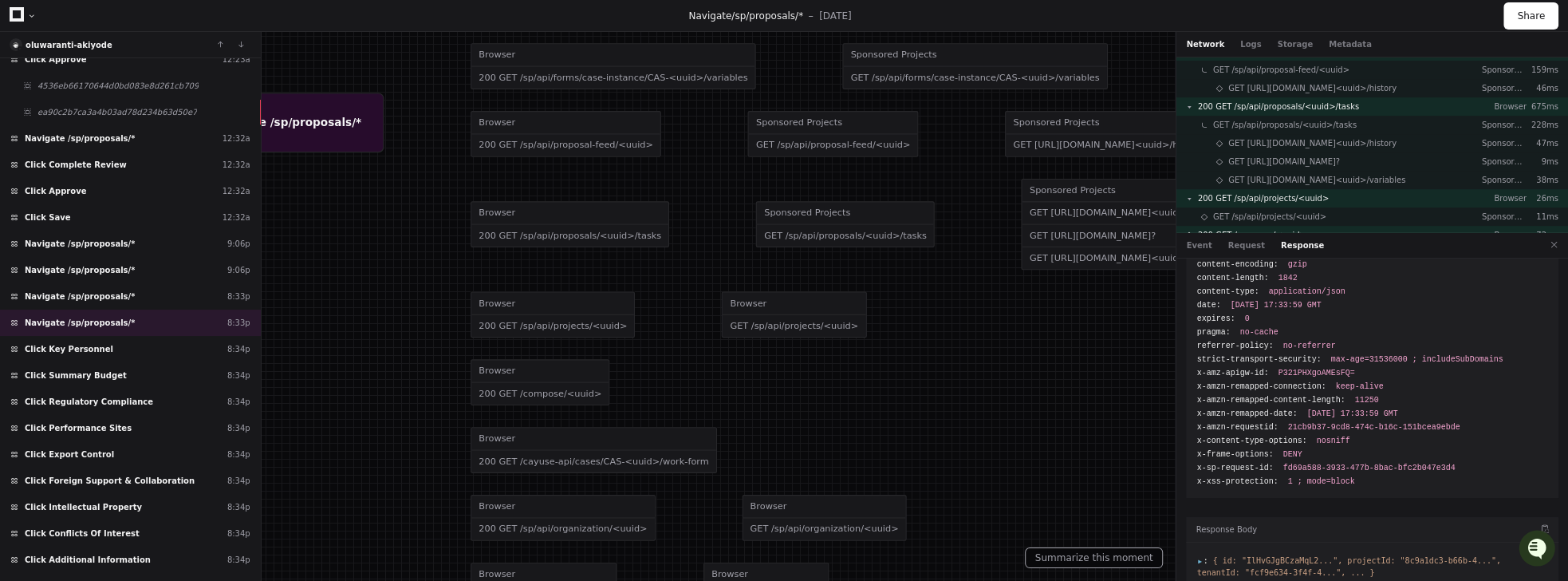
scroll to position [75, 0]
click at [1201, 552] on span "{ id: "IlHvGJgBCzaMqL2...", projectId: "8c9a1dc3-b66b-4...", tenantId: "fcf9e63…" at bounding box center [1348, 563] width 304 height 21
click at [1201, 552] on span ":" at bounding box center [1202, 556] width 11 height 9
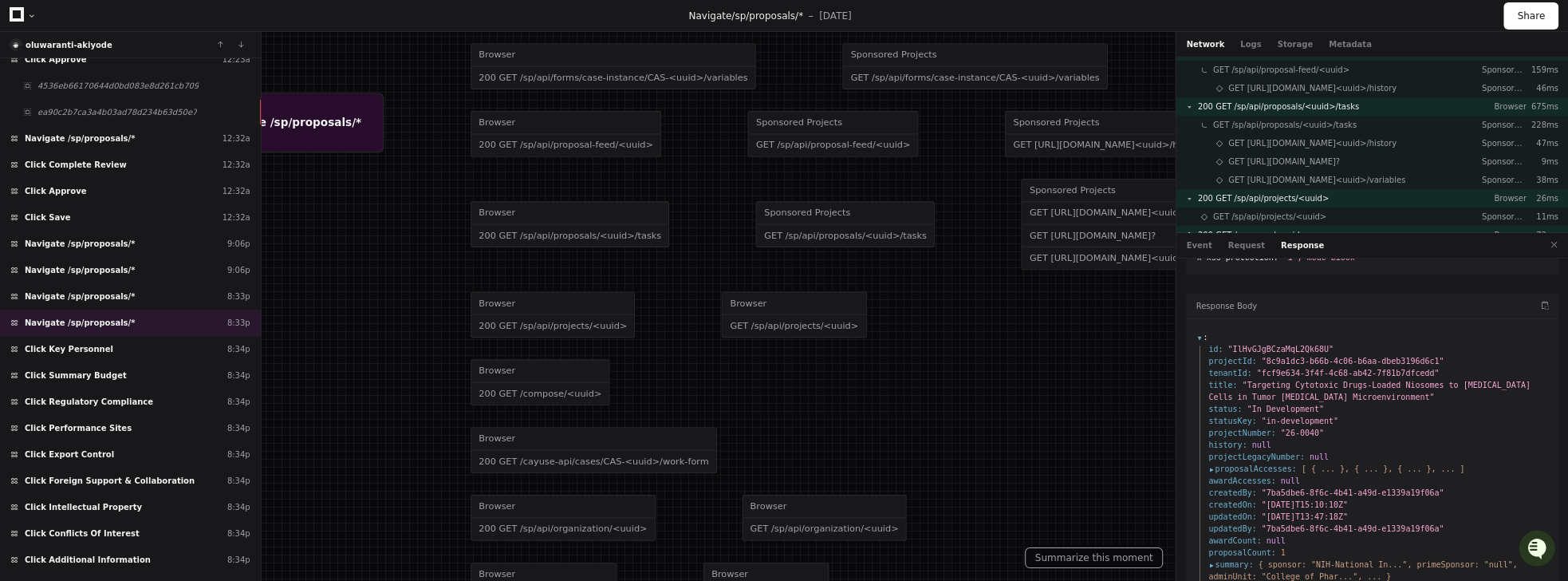
scroll to position [314, 0]
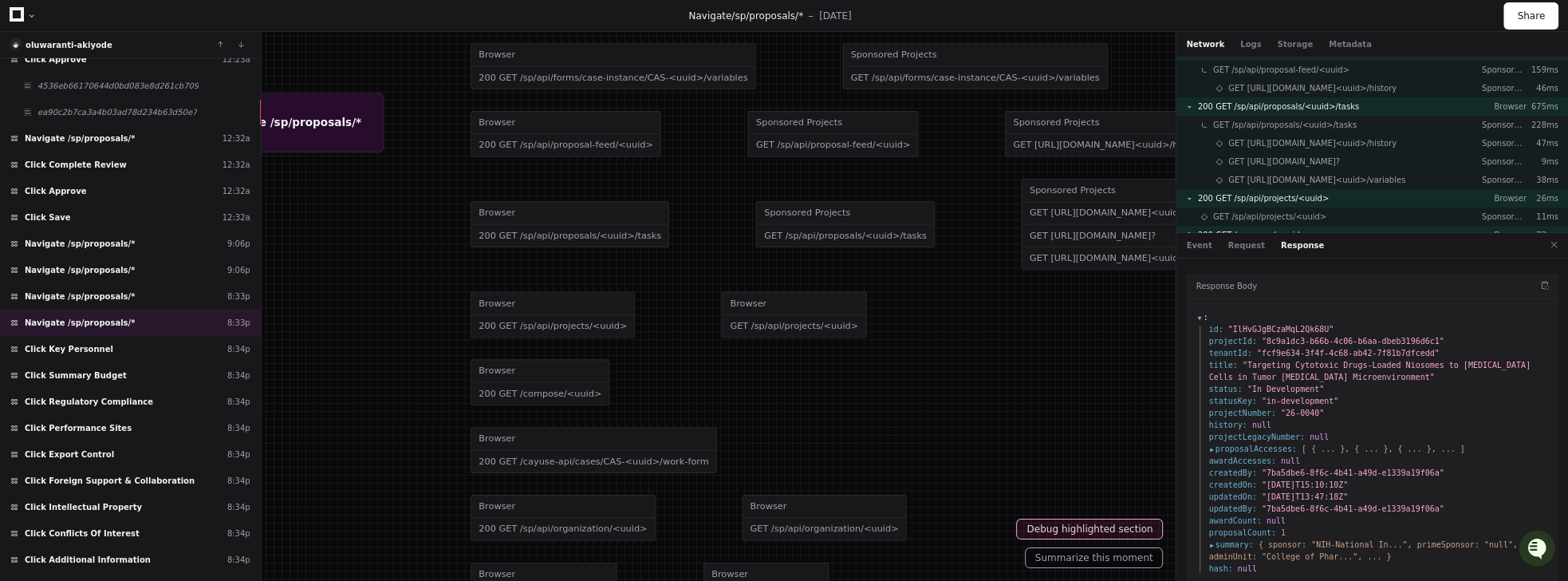
drag, startPoint x: 1230, startPoint y: 445, endPoint x: 1338, endPoint y: 444, distance: 108.0
click at [1338, 444] on ul "id : "IlHvGJgBCzaMqL2Qk68U" projectId : "8c9a1dc3-b66b-4c06-b6aa-dbeb3196d6c1" …" at bounding box center [1372, 448] width 351 height 251
click at [1304, 455] on li "awardAccesses : null" at bounding box center [1378, 460] width 339 height 12
drag, startPoint x: 1226, startPoint y: 448, endPoint x: 1201, endPoint y: 451, distance: 25.2
click at [1201, 451] on ul "id : "IlHvGJgBCzaMqL2Qk68U" projectId : "8c9a1dc3-b66b-4c06-b6aa-dbeb3196d6c1" …" at bounding box center [1372, 448] width 351 height 251
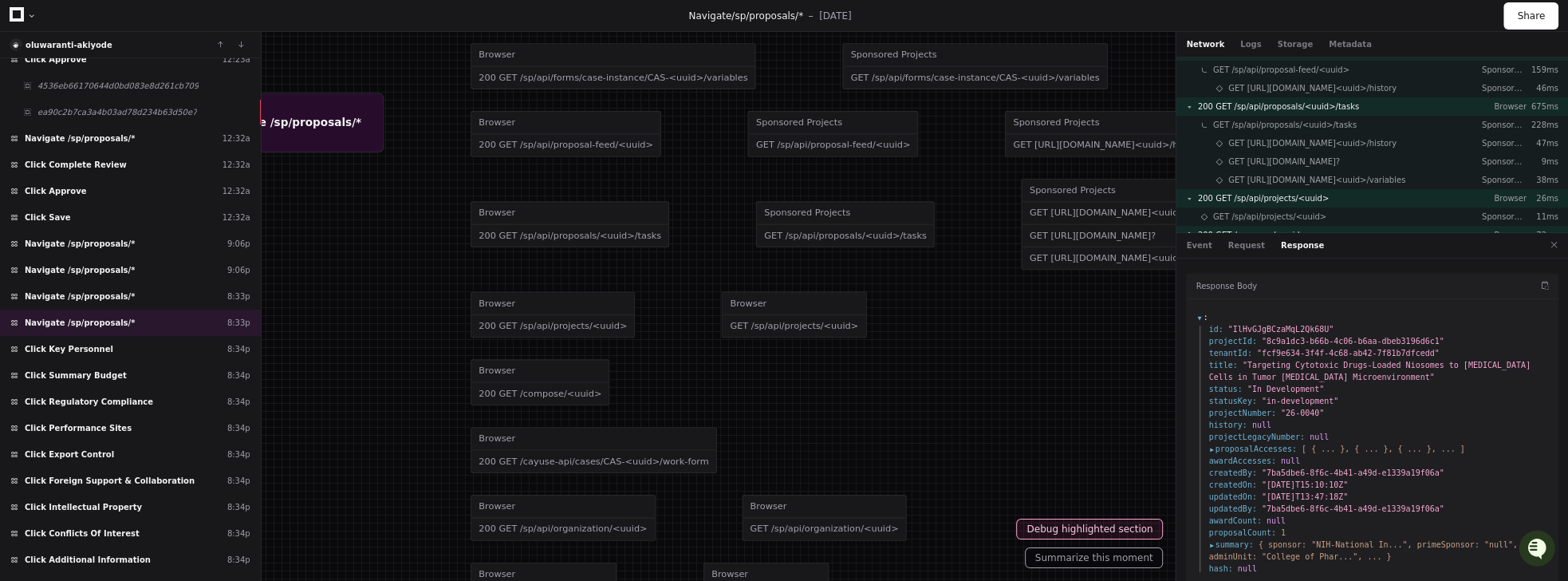
click at [1209, 455] on span "awardAccesses :" at bounding box center [1242, 460] width 67 height 12
click at [1213, 443] on span "proposalAccesses :" at bounding box center [1252, 448] width 88 height 12
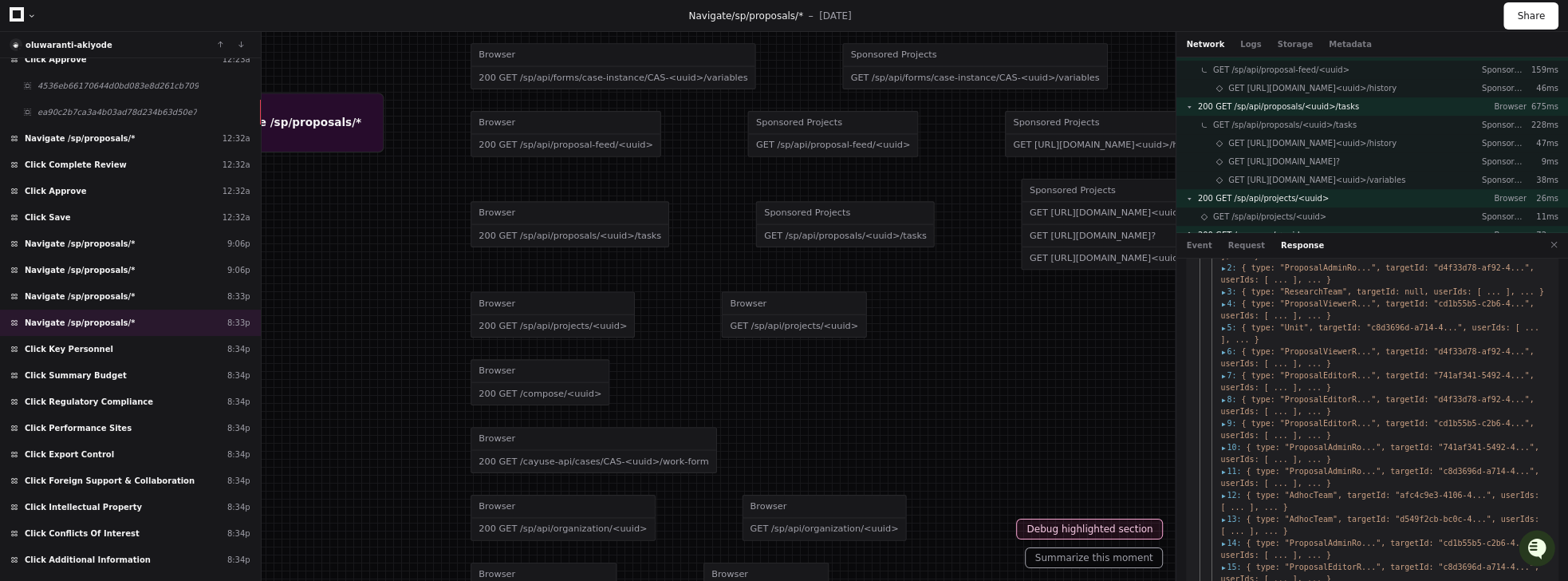
scroll to position [479, 0]
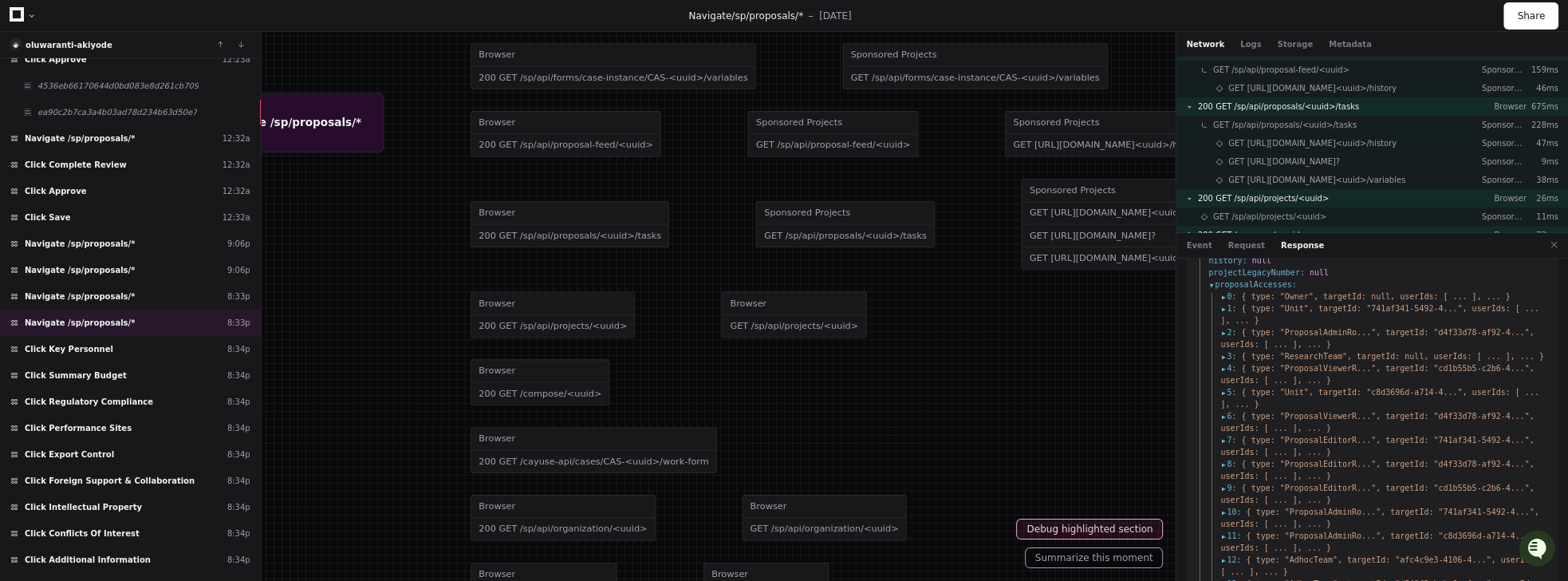
click at [1225, 290] on span "0 :" at bounding box center [1229, 296] width 16 height 12
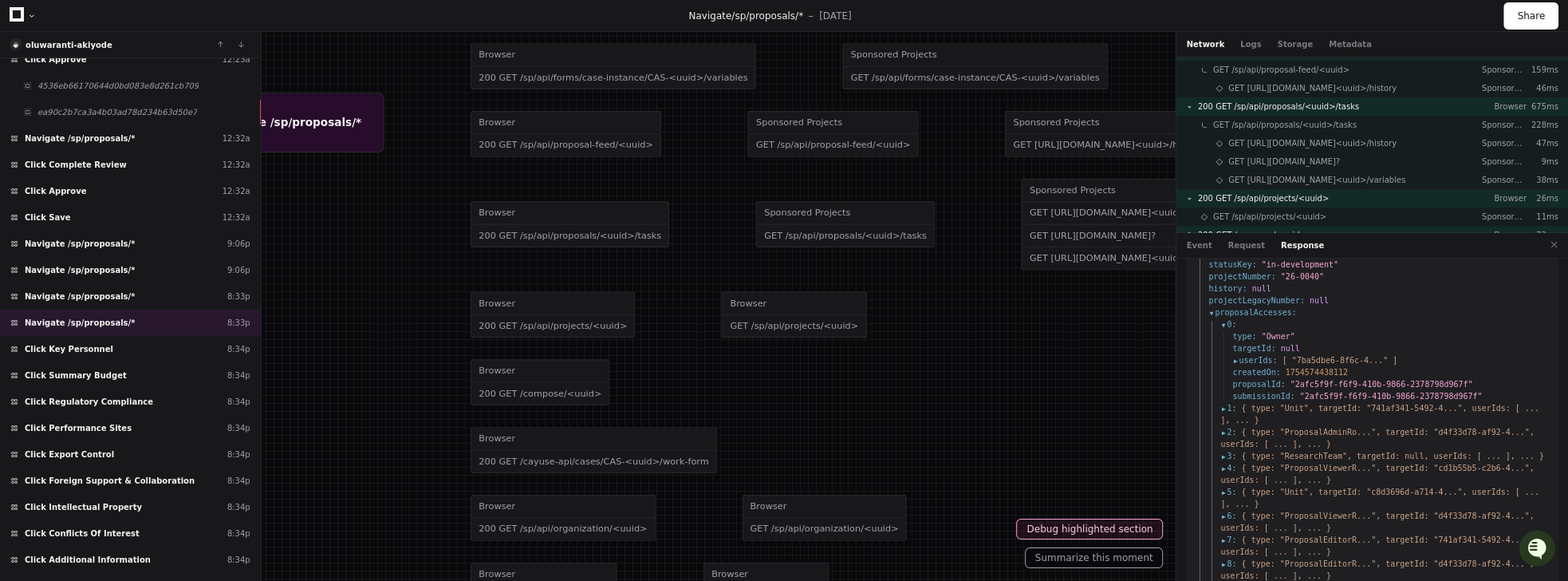
scroll to position [424, 0]
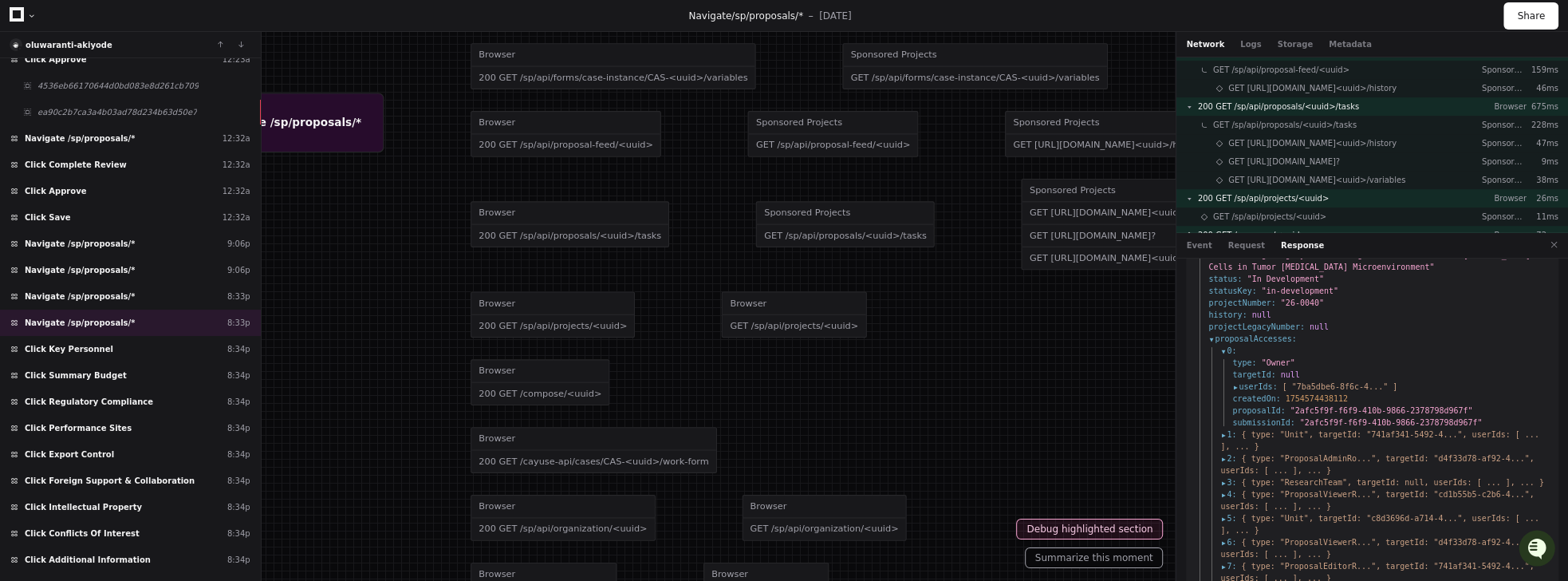
drag, startPoint x: 1227, startPoint y: 348, endPoint x: 1340, endPoint y: 347, distance: 113.0
click at [1340, 356] on ul "type : "Owner" targetId : null userIds : [ "7ba5dbe6-8f6c-4..." ] createdOn : 1…" at bounding box center [1384, 392] width 327 height 72
click at [1237, 380] on span "userIds :" at bounding box center [1255, 386] width 45 height 12
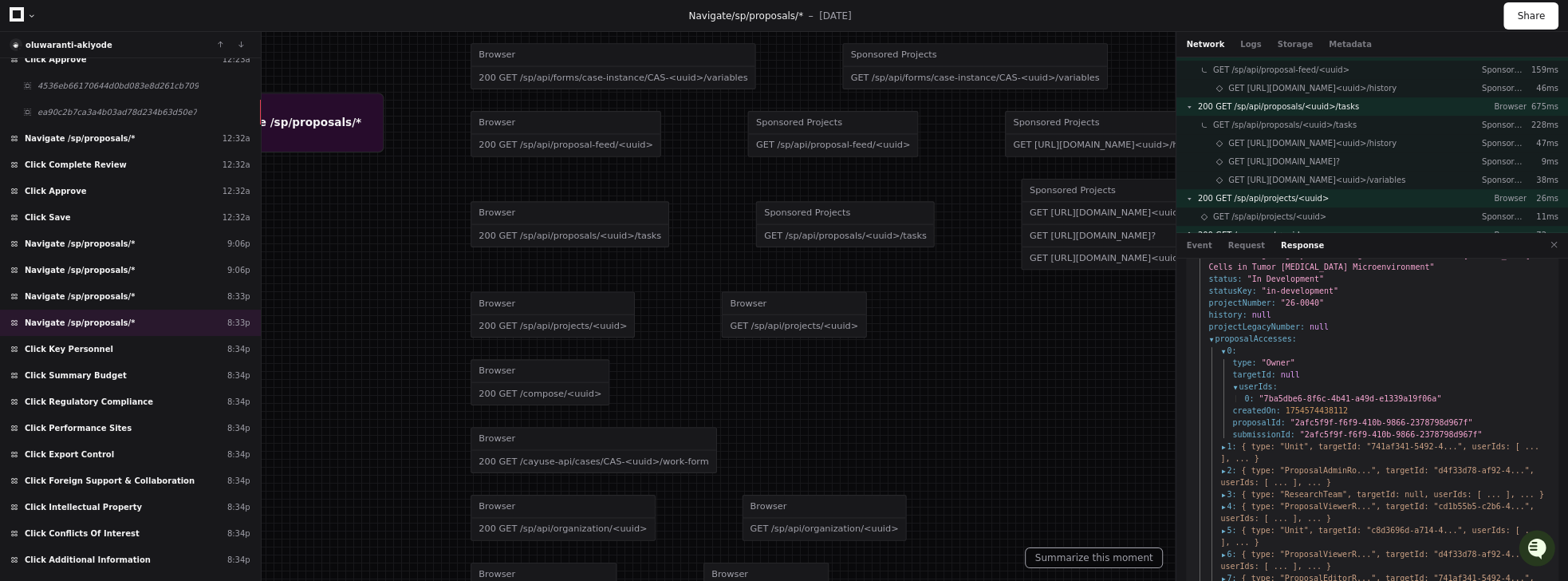
drag, startPoint x: 1258, startPoint y: 384, endPoint x: 1361, endPoint y: 388, distance: 103.1
click at [1451, 390] on ul "type : "Owner" targetId : null userIds : 0 : "7ba5dbe6-8f6c-4b41-a49d-e1339a19f…" at bounding box center [1384, 398] width 327 height 84
drag, startPoint x: 1236, startPoint y: 349, endPoint x: 1308, endPoint y: 352, distance: 72.1
click at [1308, 356] on li "type : "Owner"" at bounding box center [1390, 362] width 316 height 12
click at [1391, 356] on li "type : "Owner"" at bounding box center [1390, 362] width 316 height 12
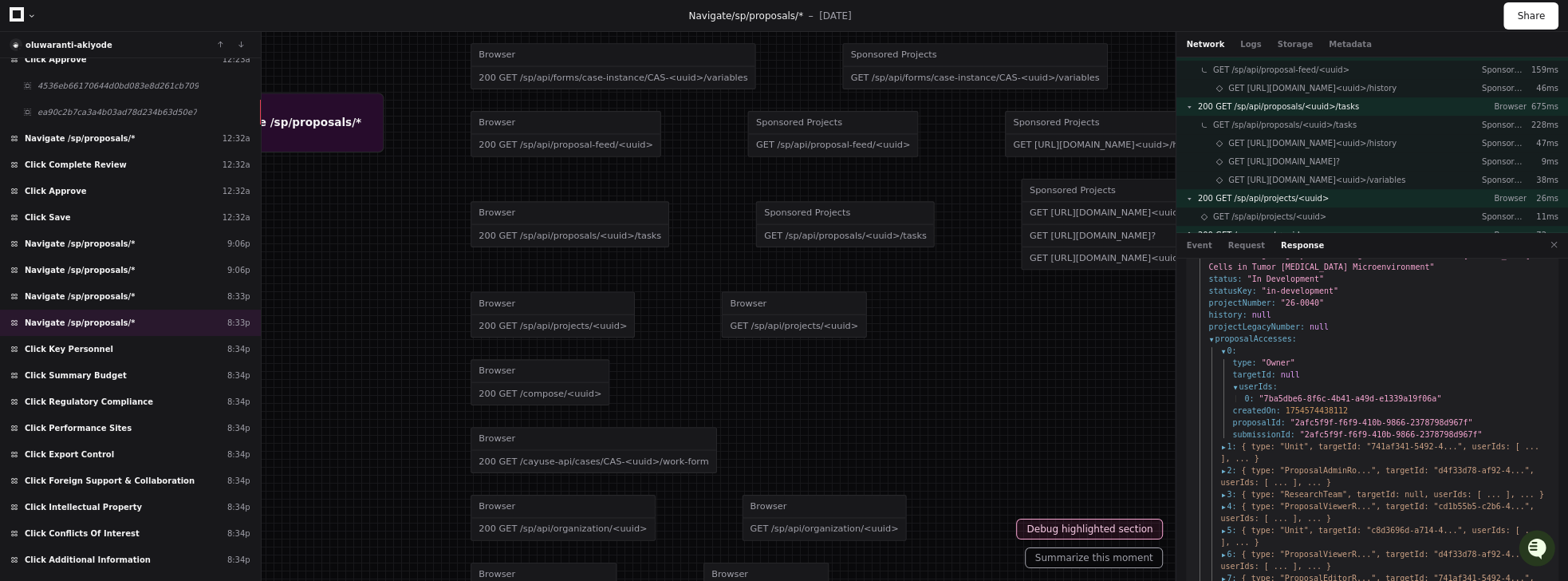
drag, startPoint x: 1231, startPoint y: 348, endPoint x: 1271, endPoint y: 373, distance: 47.2
click at [1312, 356] on ul "type : "Owner" targetId : null userIds : 0 : "7ba5dbe6-8f6c-4b41-a49d-e1339a19f…" at bounding box center [1384, 398] width 327 height 84
drag, startPoint x: 1239, startPoint y: 378, endPoint x: 1432, endPoint y: 388, distance: 193.3
click at [1432, 392] on ul "0 : "7ba5dbe6-8f6c-4b41-a49d-e1339a19f06a"" at bounding box center [1390, 398] width 316 height 12
click at [1226, 440] on span "1 :" at bounding box center [1229, 446] width 16 height 12
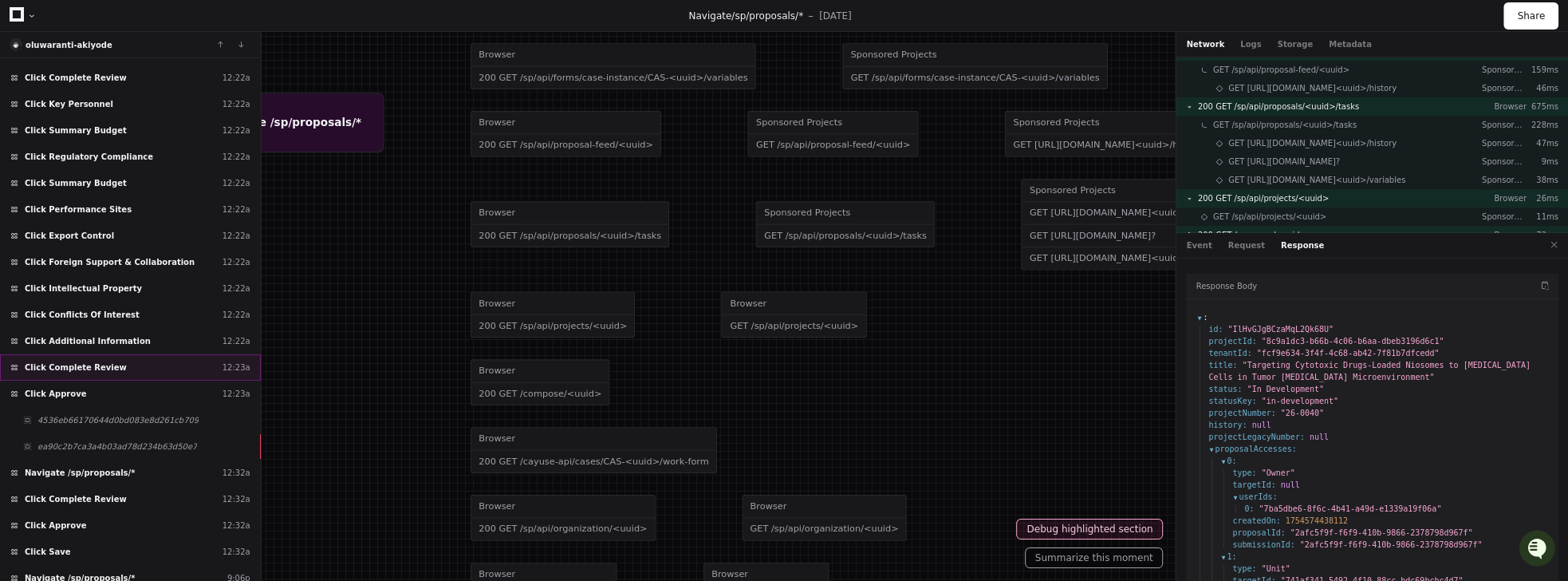
scroll to position [734, 0]
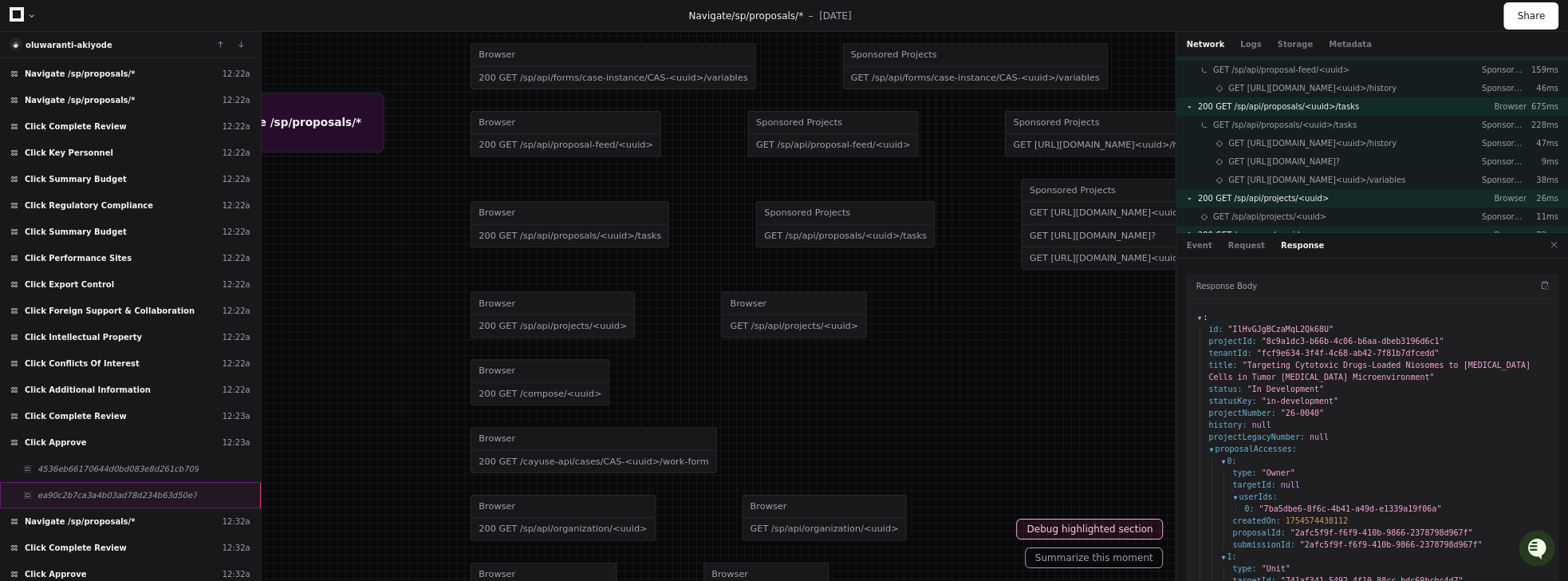
click at [80, 482] on div "ea90c2b7ca3a4b03ad78d234b63d50e7" at bounding box center [130, 495] width 260 height 26
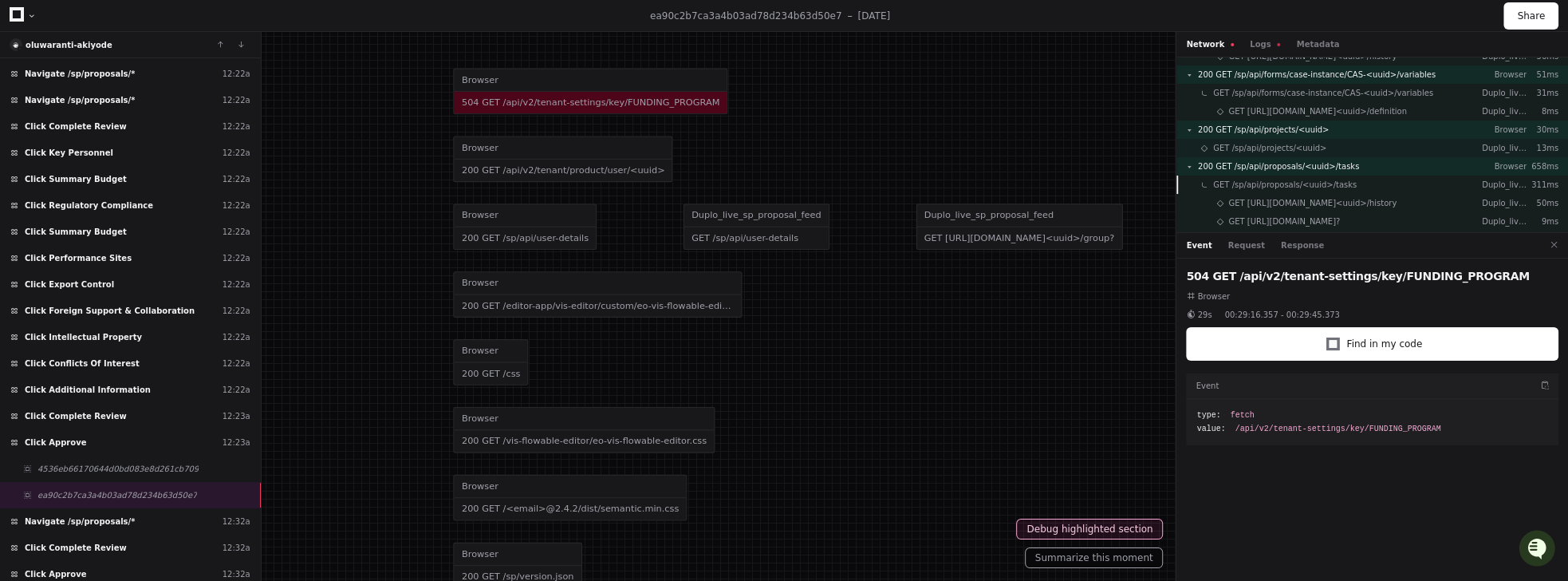
scroll to position [437, 0]
click at [1260, 129] on span "200 GET /sp/api/projects/<uuid>" at bounding box center [1264, 125] width 131 height 12
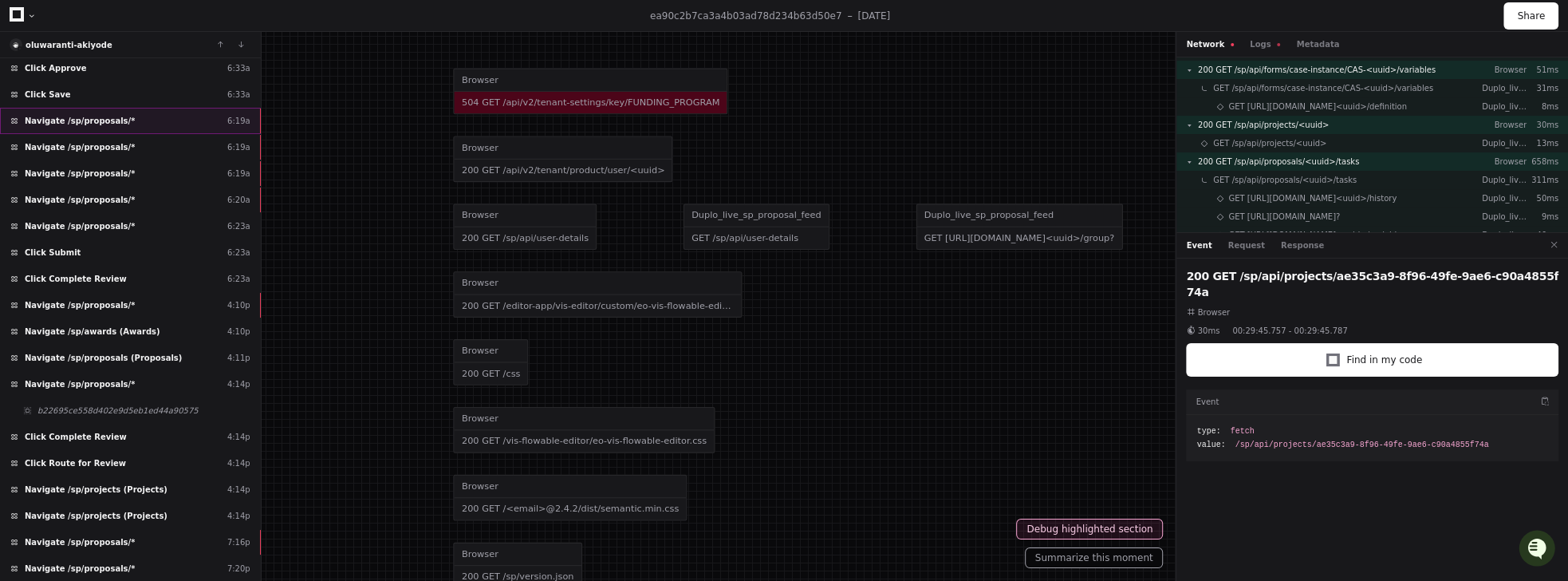
scroll to position [187, 0]
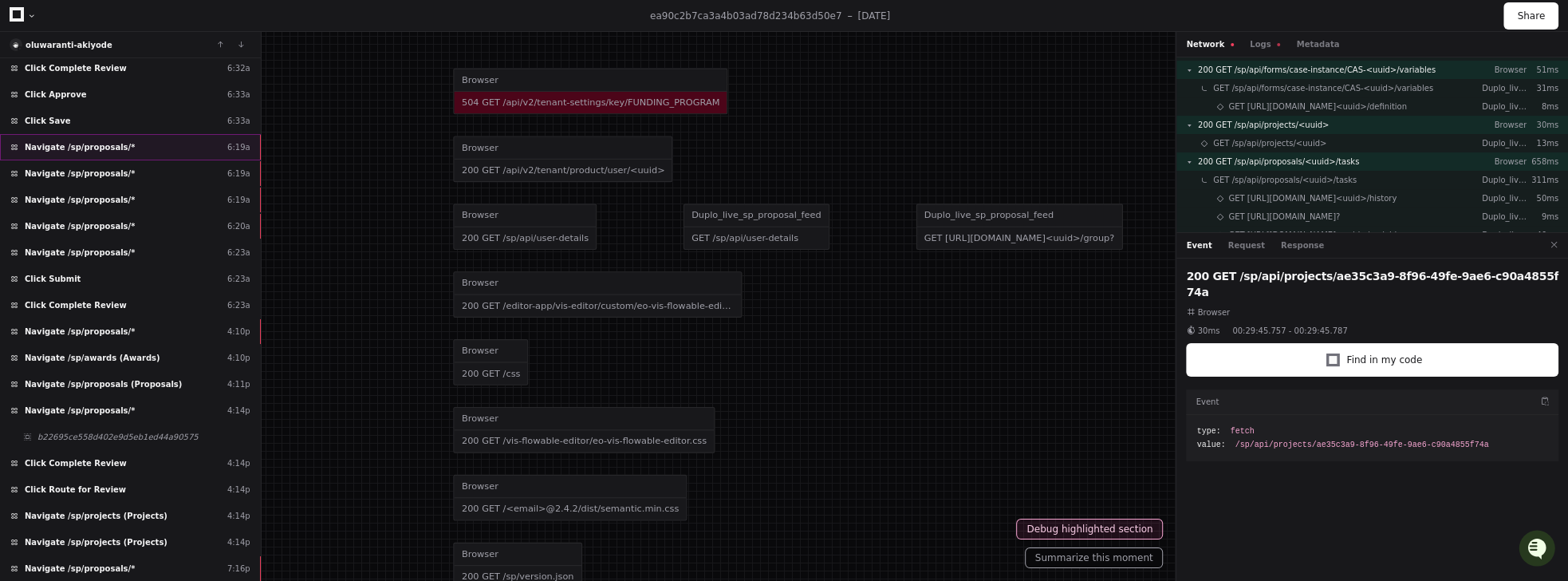
click at [74, 141] on span "Navigate /sp/proposals/*" at bounding box center [80, 147] width 110 height 12
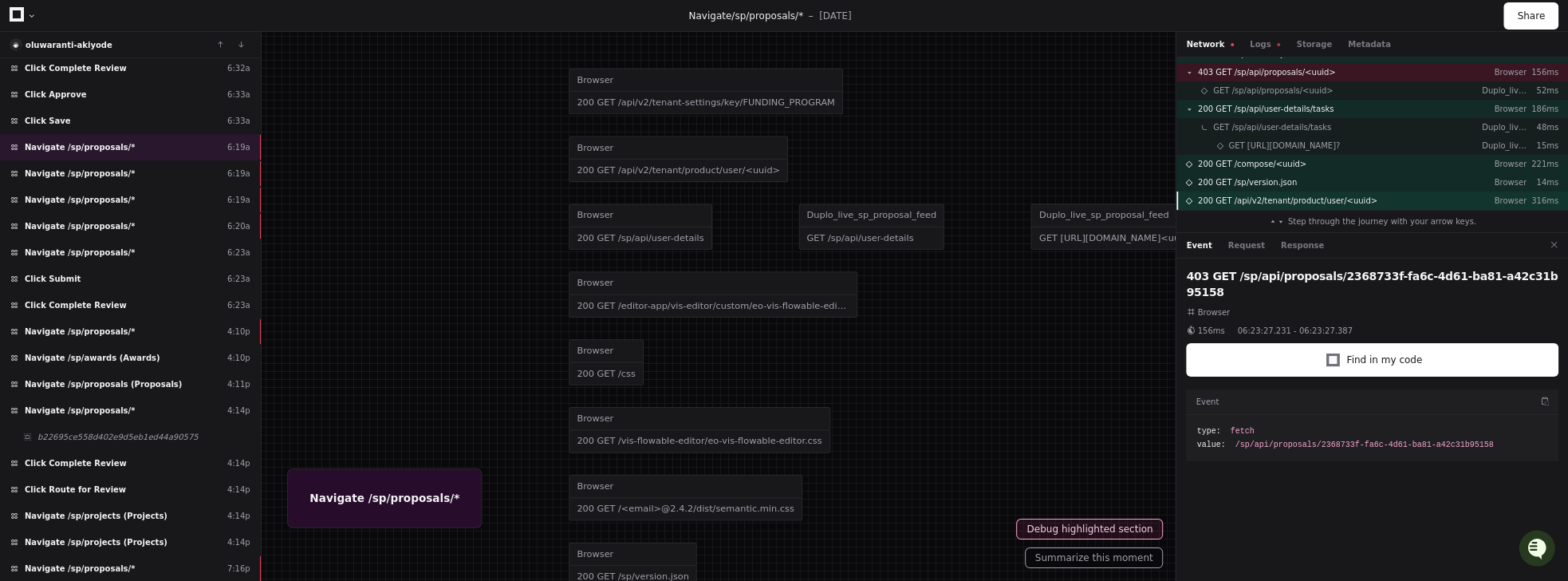
scroll to position [182, 0]
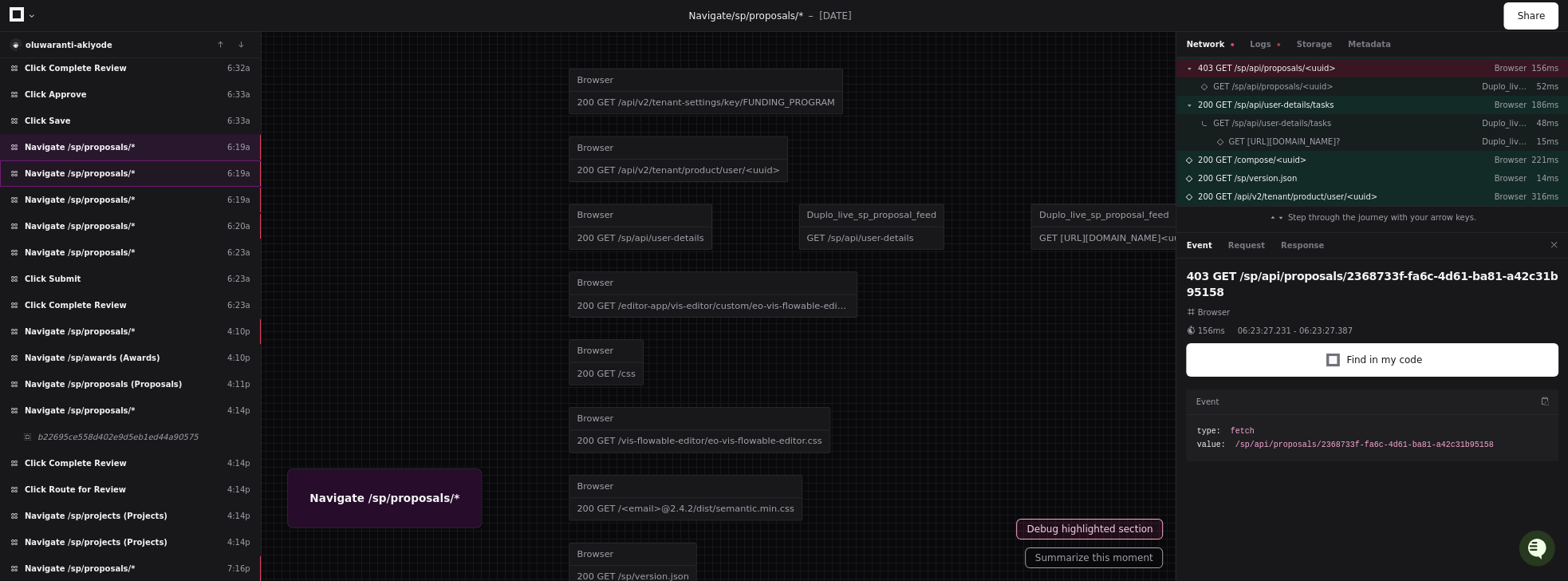
click at [69, 172] on div "Navigate /sp/proposals/* 6:19a" at bounding box center [130, 173] width 260 height 26
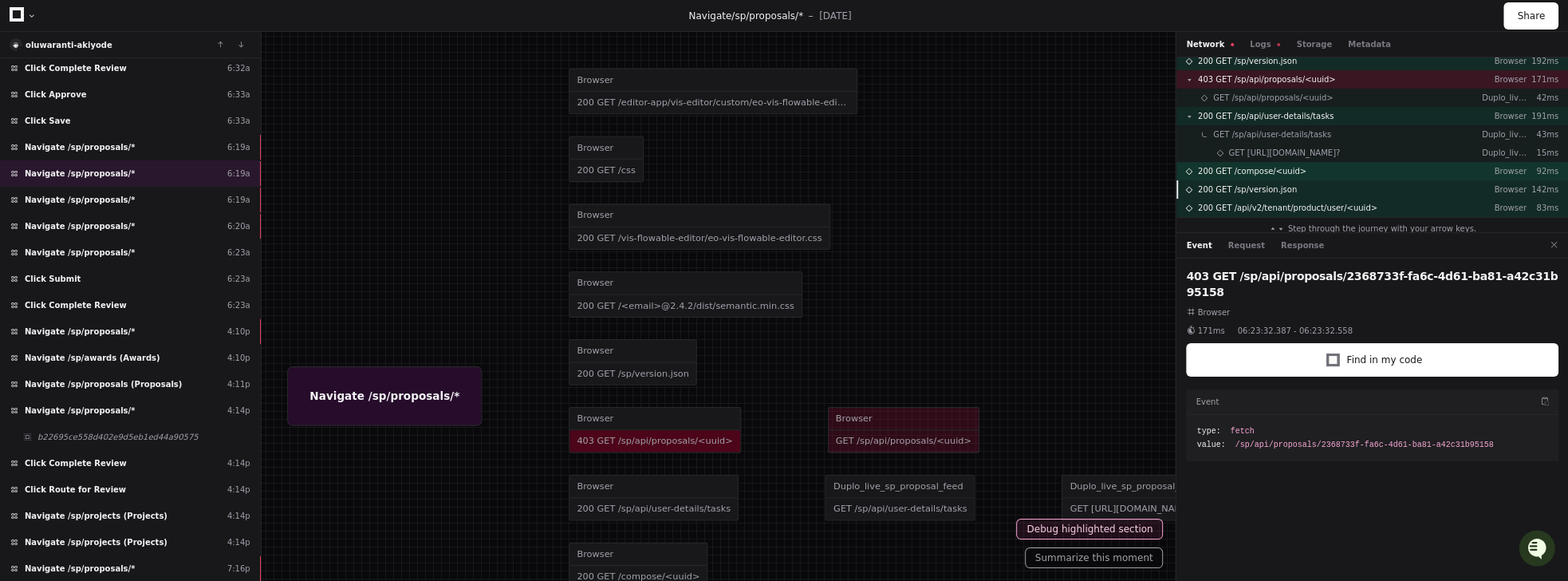
scroll to position [90, 0]
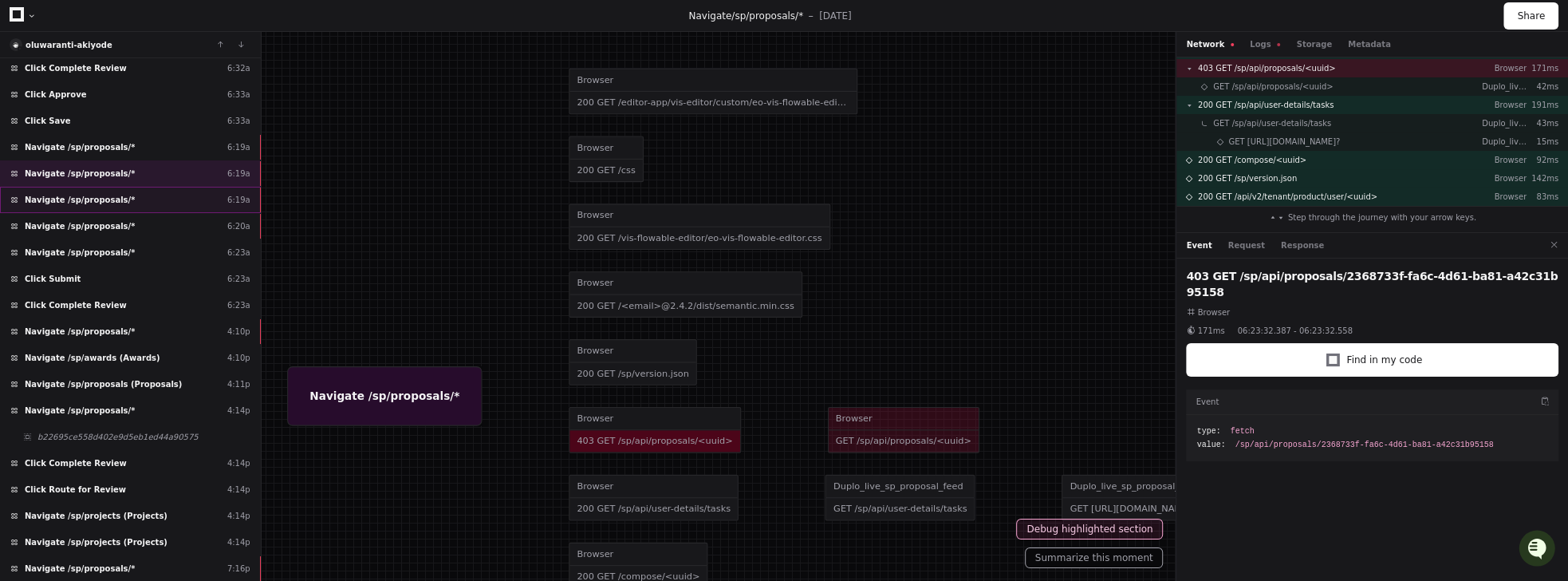
click at [120, 194] on span "Navigate /sp/proposals/*" at bounding box center [80, 200] width 110 height 12
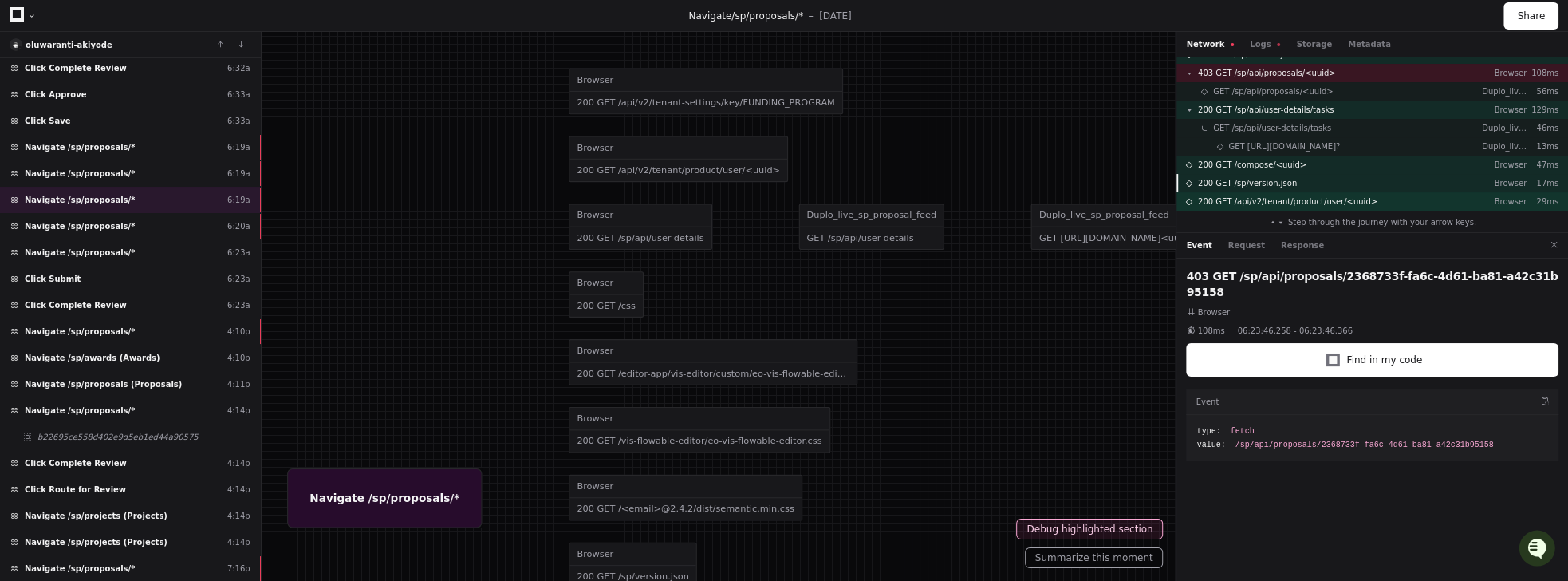
scroll to position [182, 0]
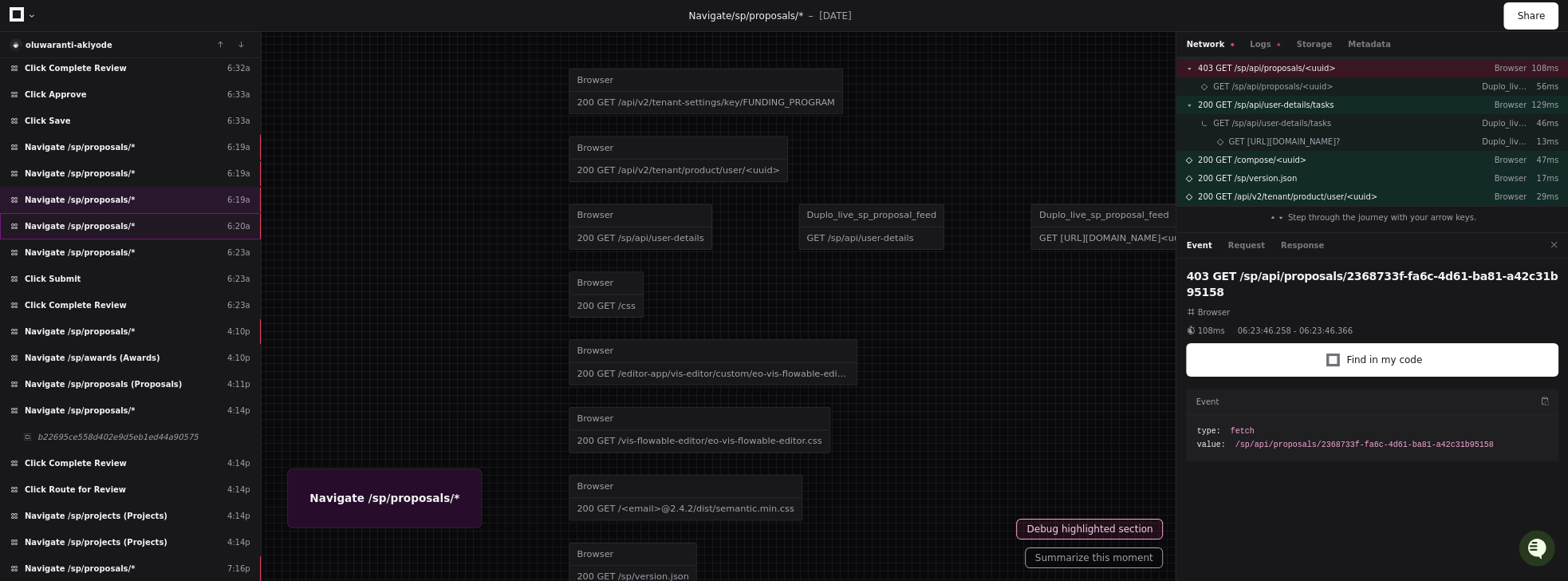
click at [110, 221] on span "Navigate /sp/proposals/*" at bounding box center [80, 226] width 110 height 12
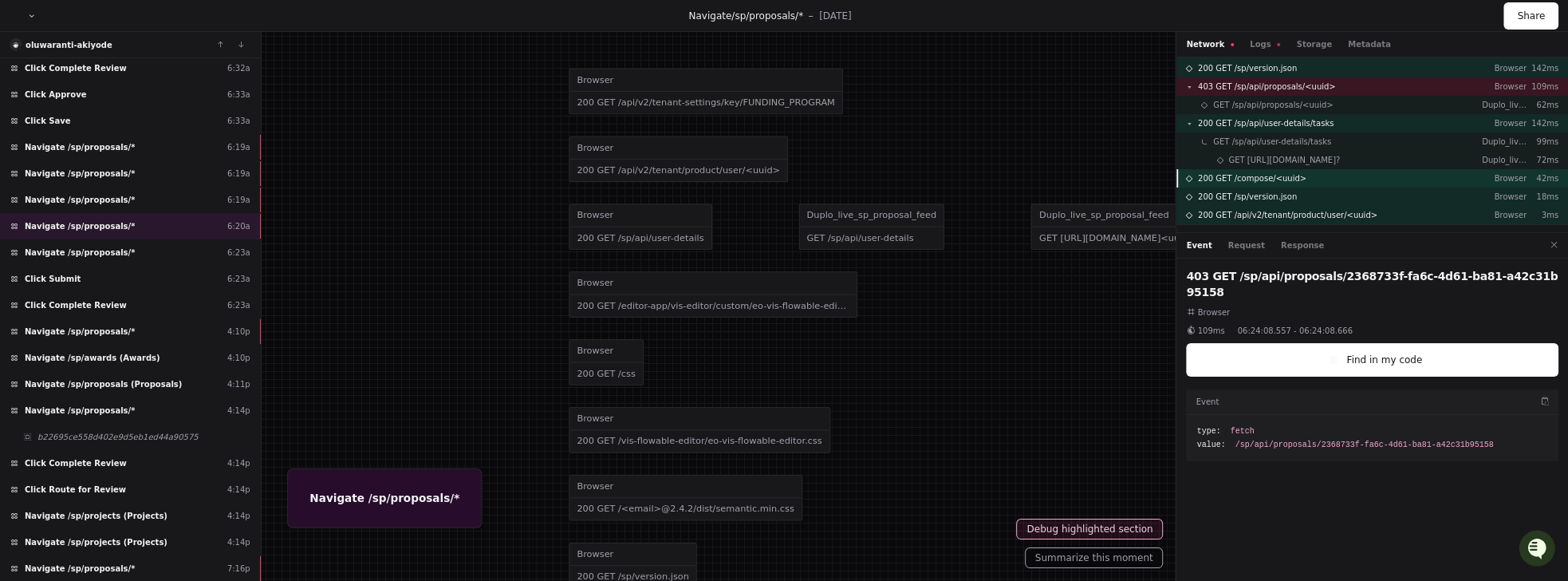
scroll to position [182, 0]
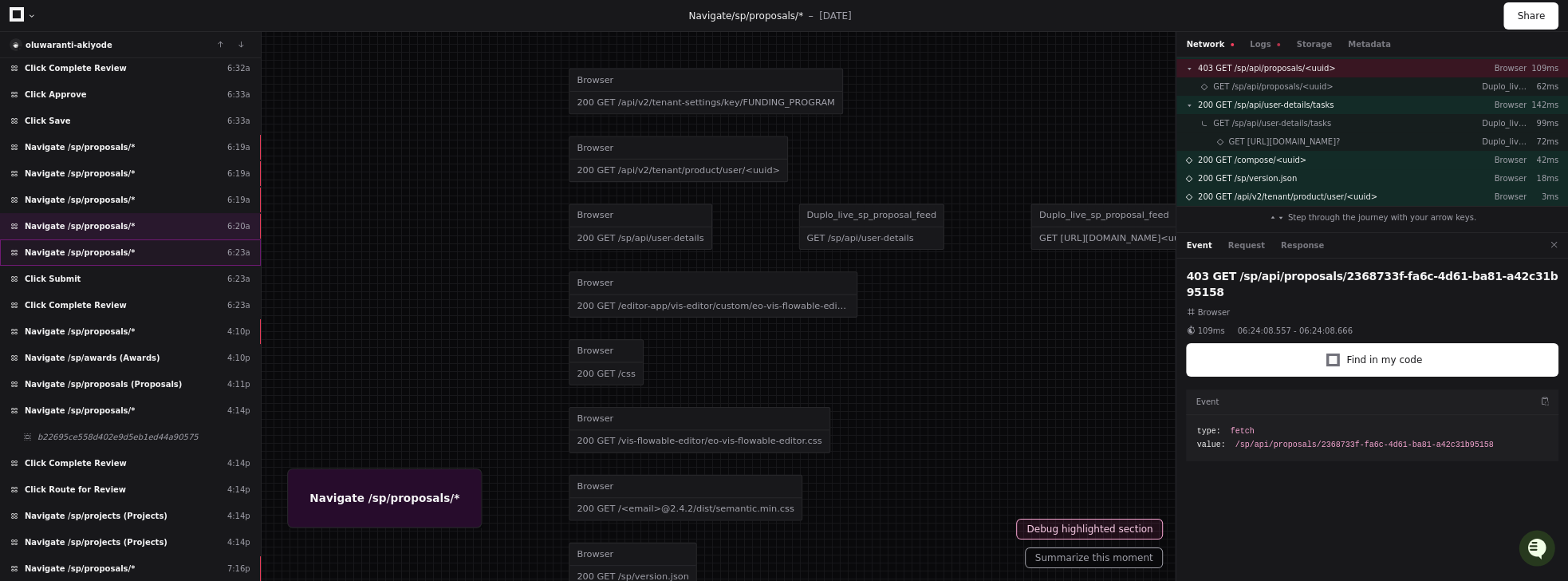
click at [82, 247] on span "Navigate /sp/proposals/*" at bounding box center [80, 253] width 110 height 12
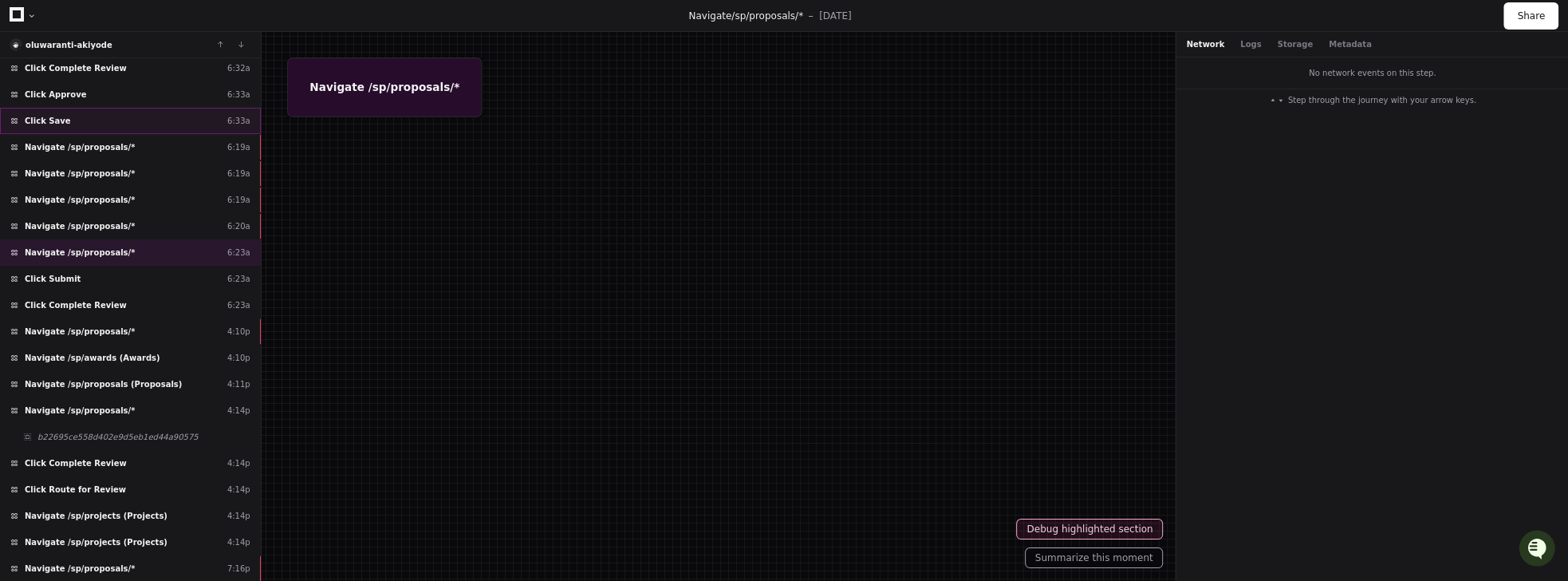
click at [109, 117] on div "Click Save 6:33a" at bounding box center [130, 121] width 260 height 26
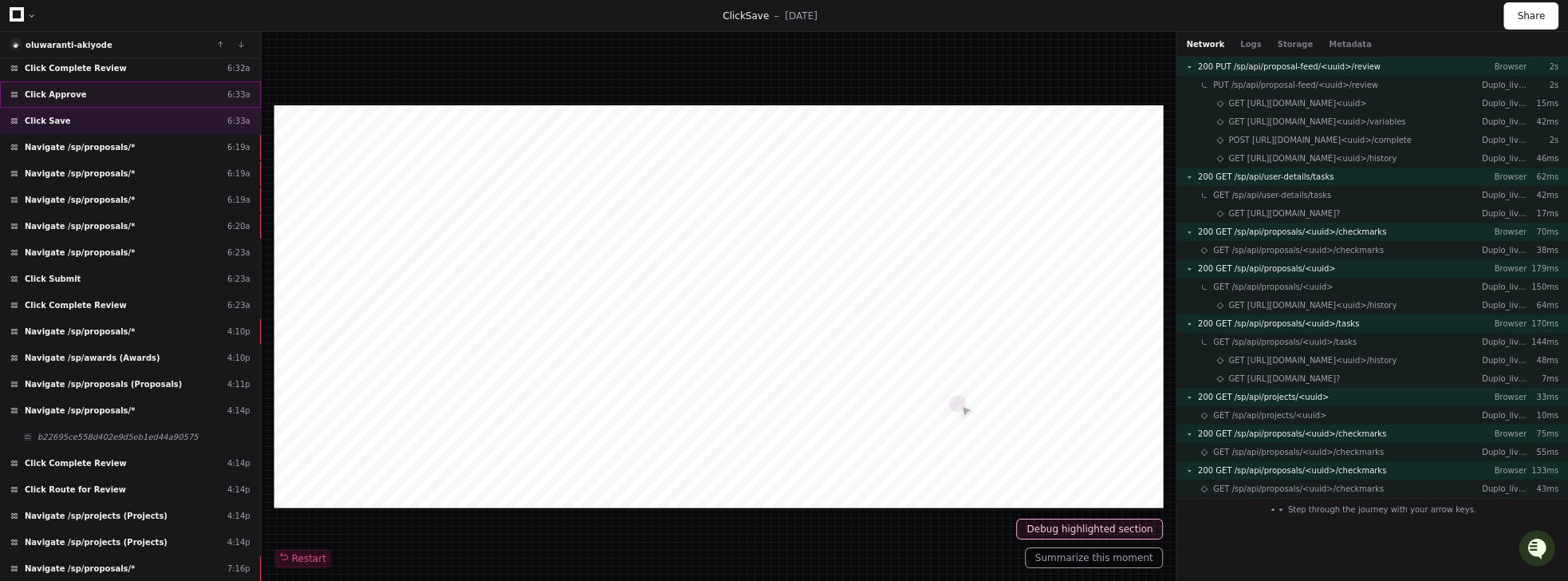
click at [81, 90] on div "Click Approve 6:33a" at bounding box center [130, 94] width 260 height 26
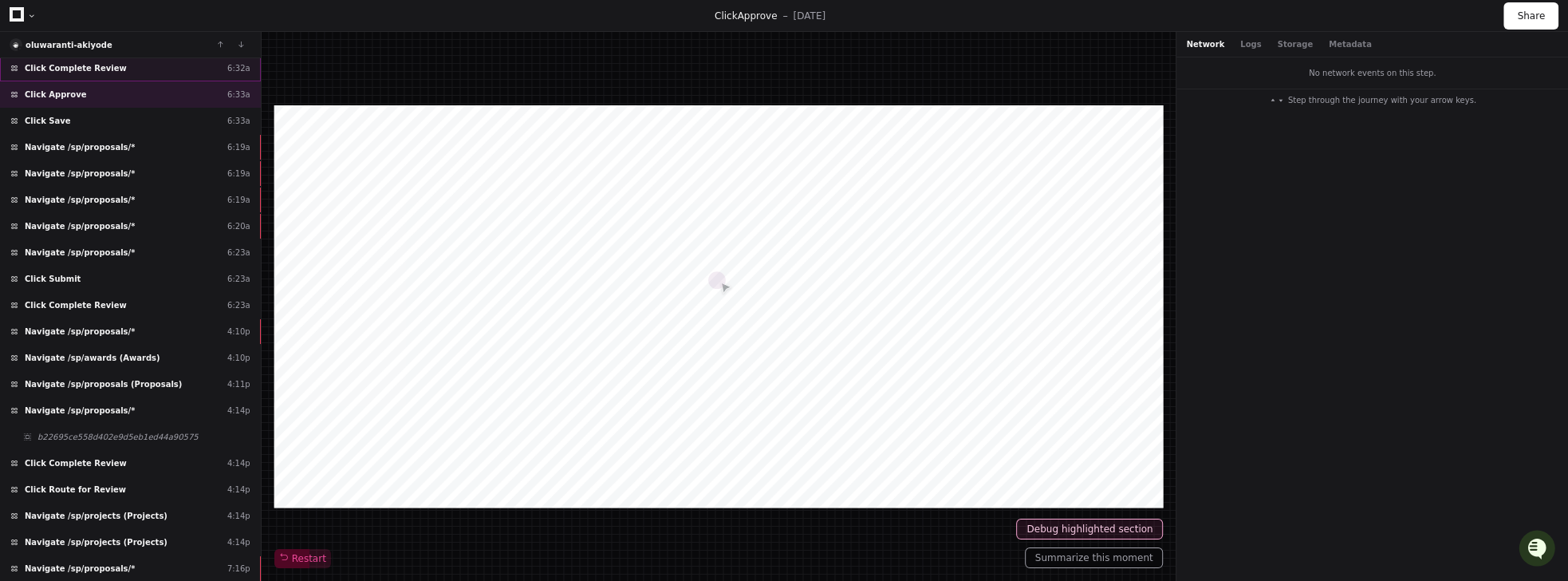
click at [80, 69] on div "Click Complete Review 6:32a" at bounding box center [130, 68] width 260 height 26
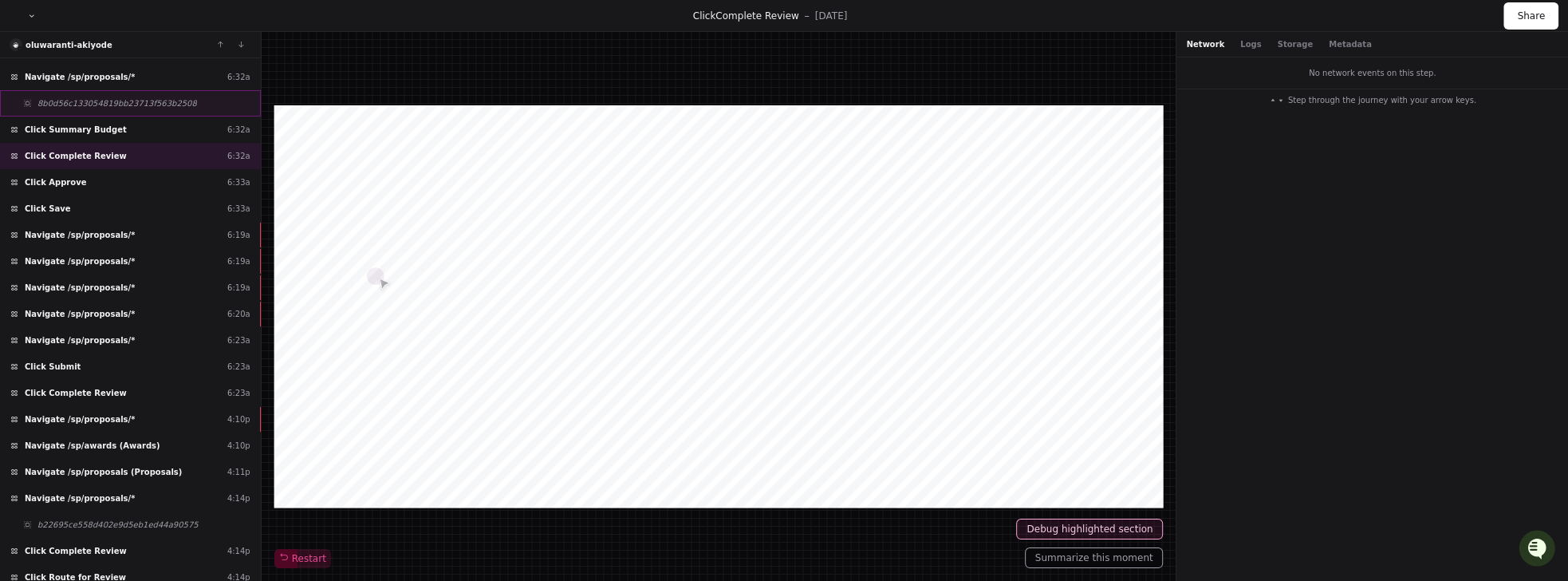
scroll to position [78, 0]
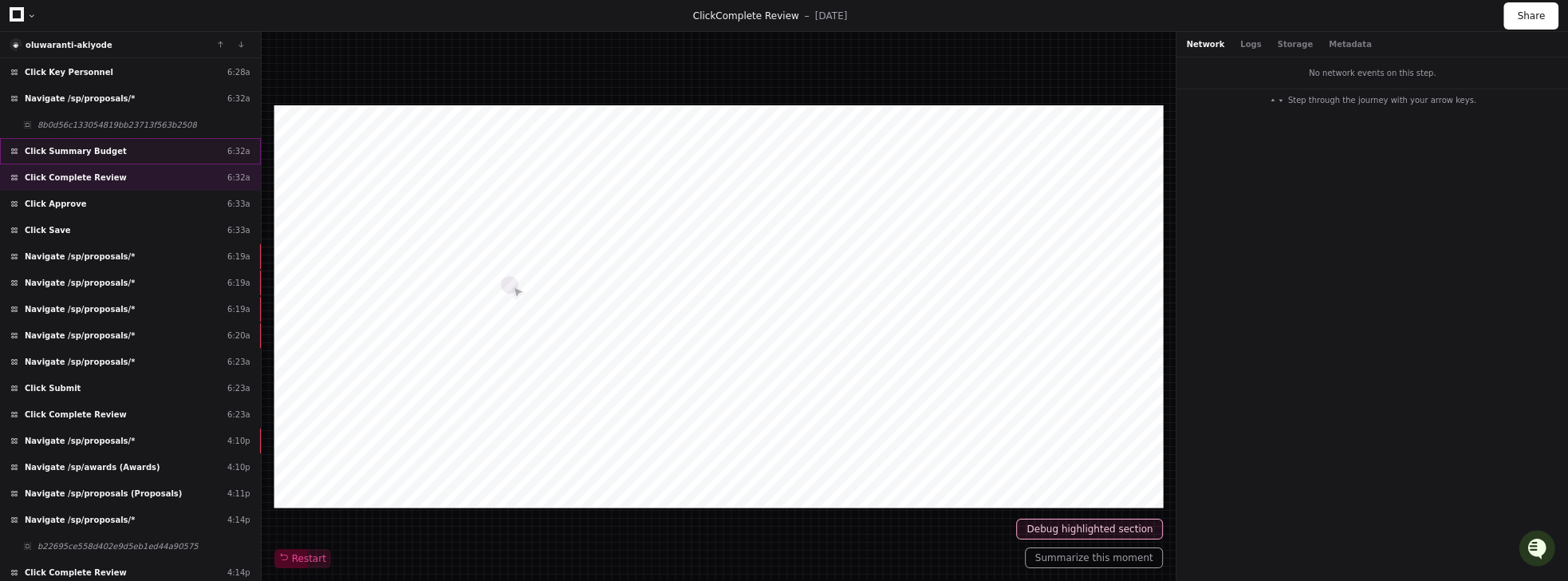
click at [66, 145] on span "Click Summary Budget" at bounding box center [76, 151] width 102 height 12
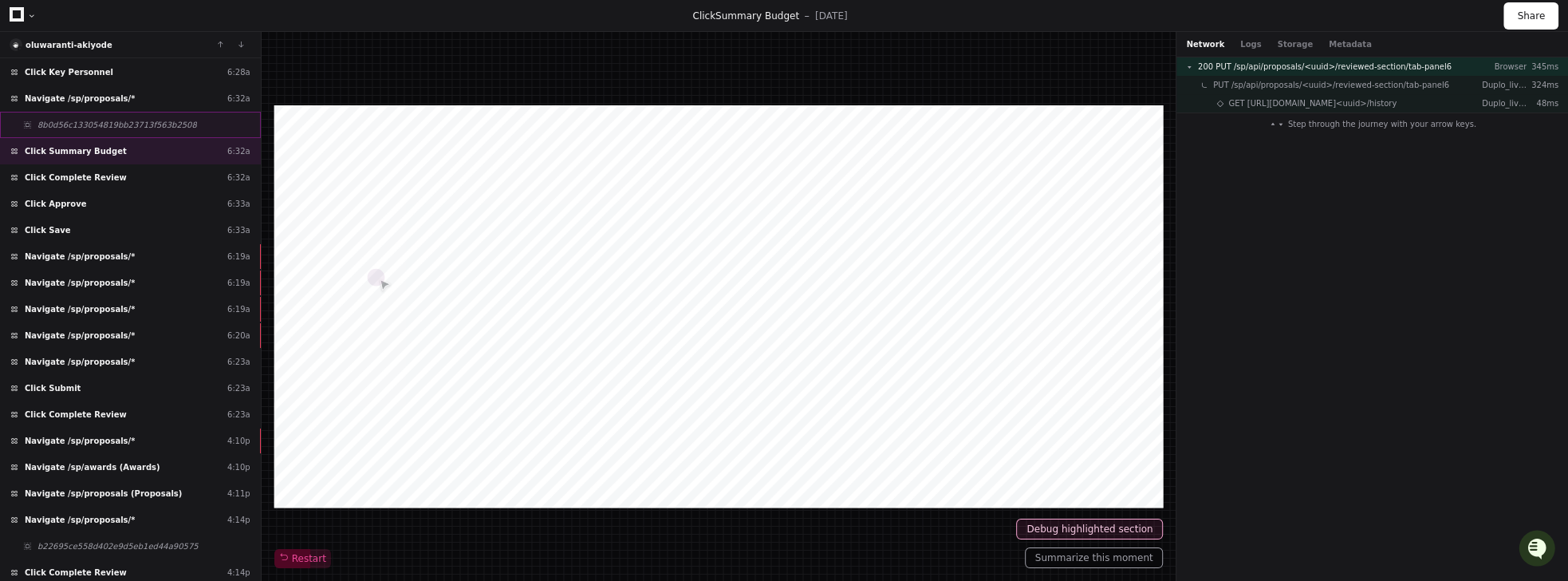
click at [94, 121] on span "8b0d56c133054819bb23713f563b2508" at bounding box center [117, 125] width 160 height 12
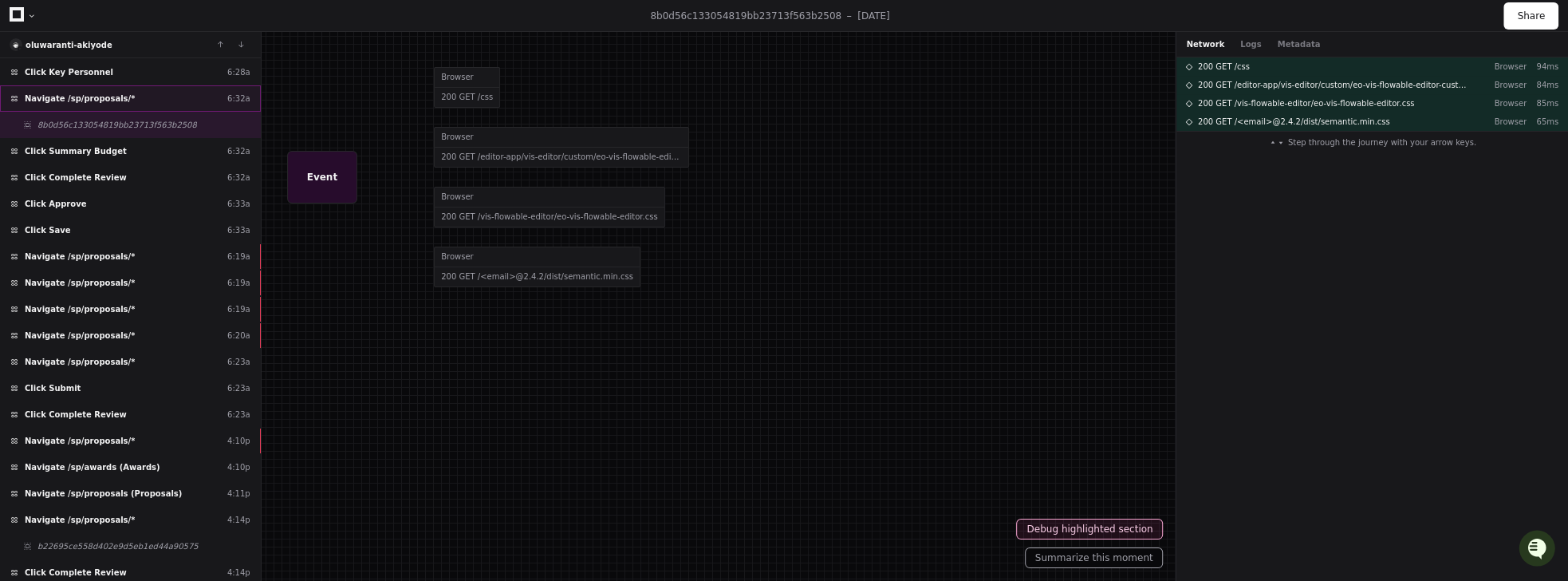
click at [110, 93] on span "Navigate /sp/proposals/*" at bounding box center [80, 98] width 110 height 12
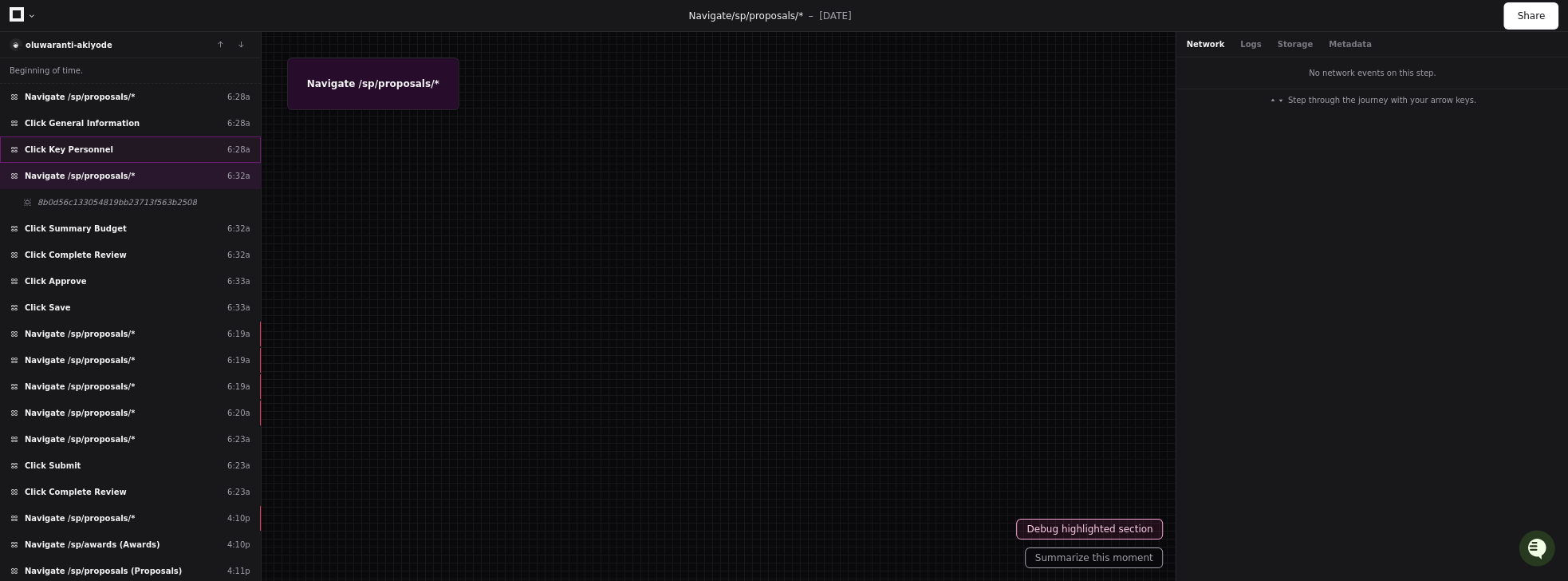
click at [81, 144] on span "Click Key Personnel" at bounding box center [69, 149] width 89 height 12
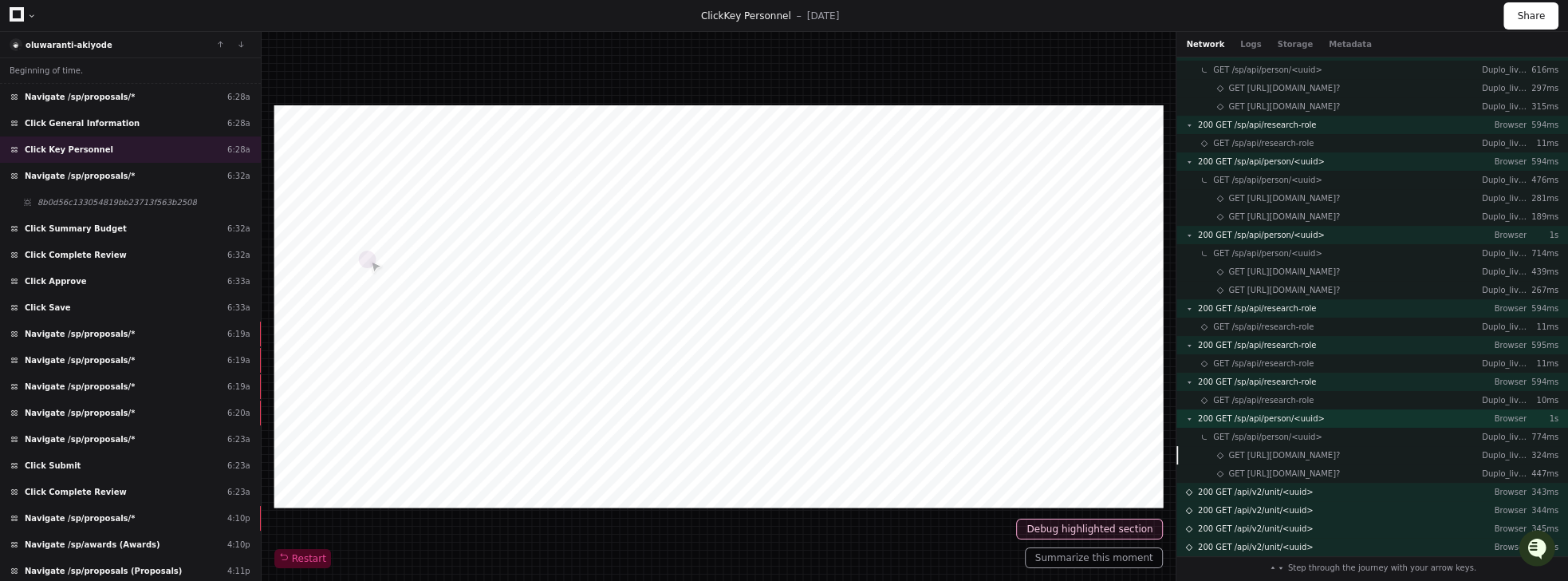
scroll to position [4017, 0]
click at [79, 123] on span "Click General Information" at bounding box center [82, 123] width 115 height 12
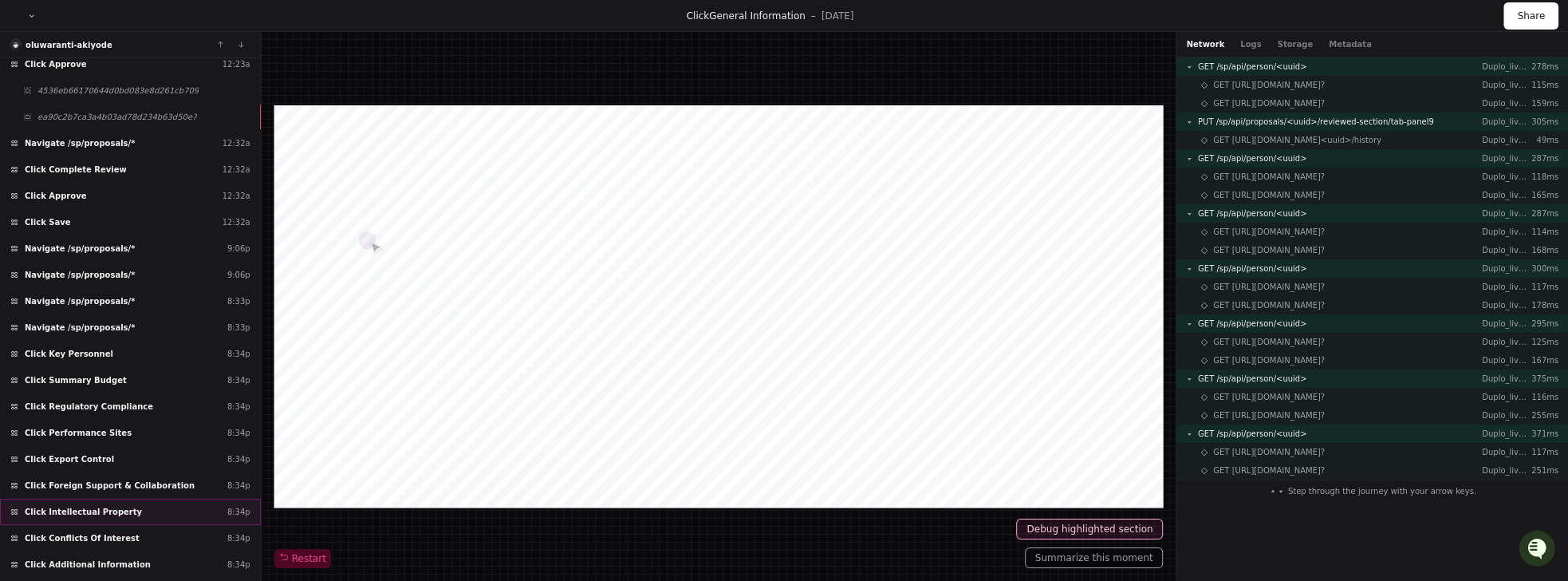
scroll to position [1168, 0]
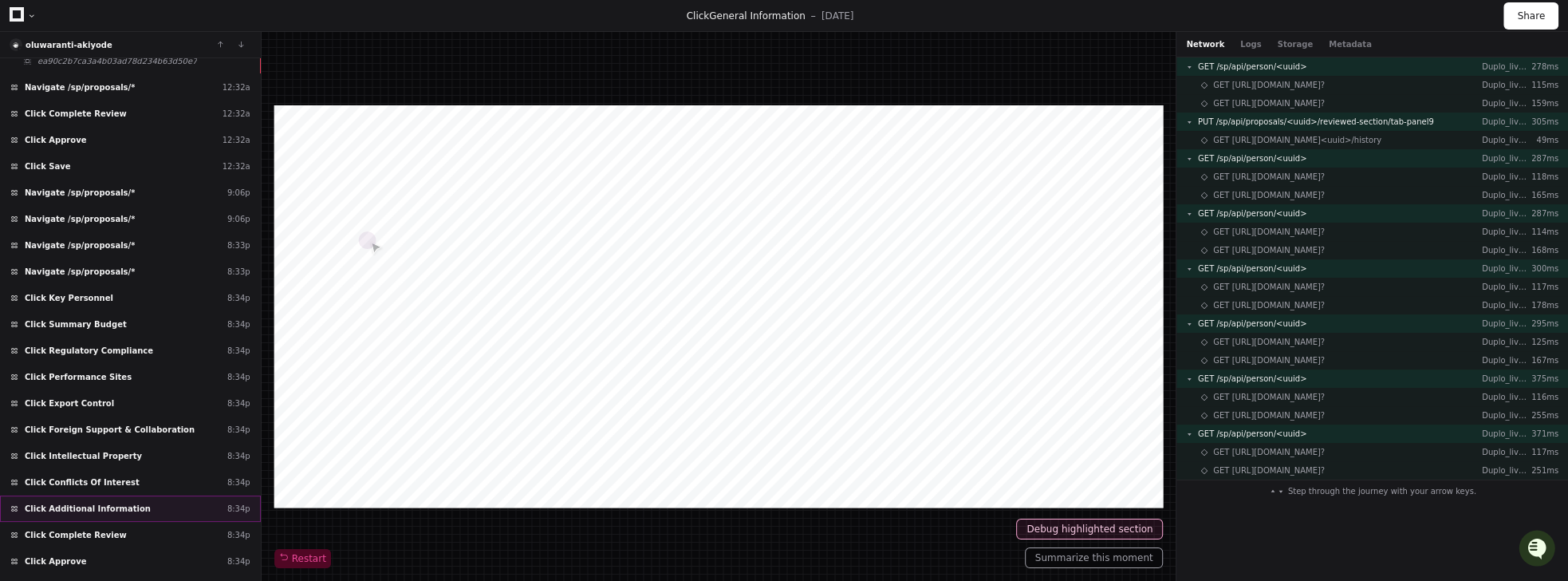
click at [84, 503] on span "Click Additional Information" at bounding box center [88, 508] width 126 height 12
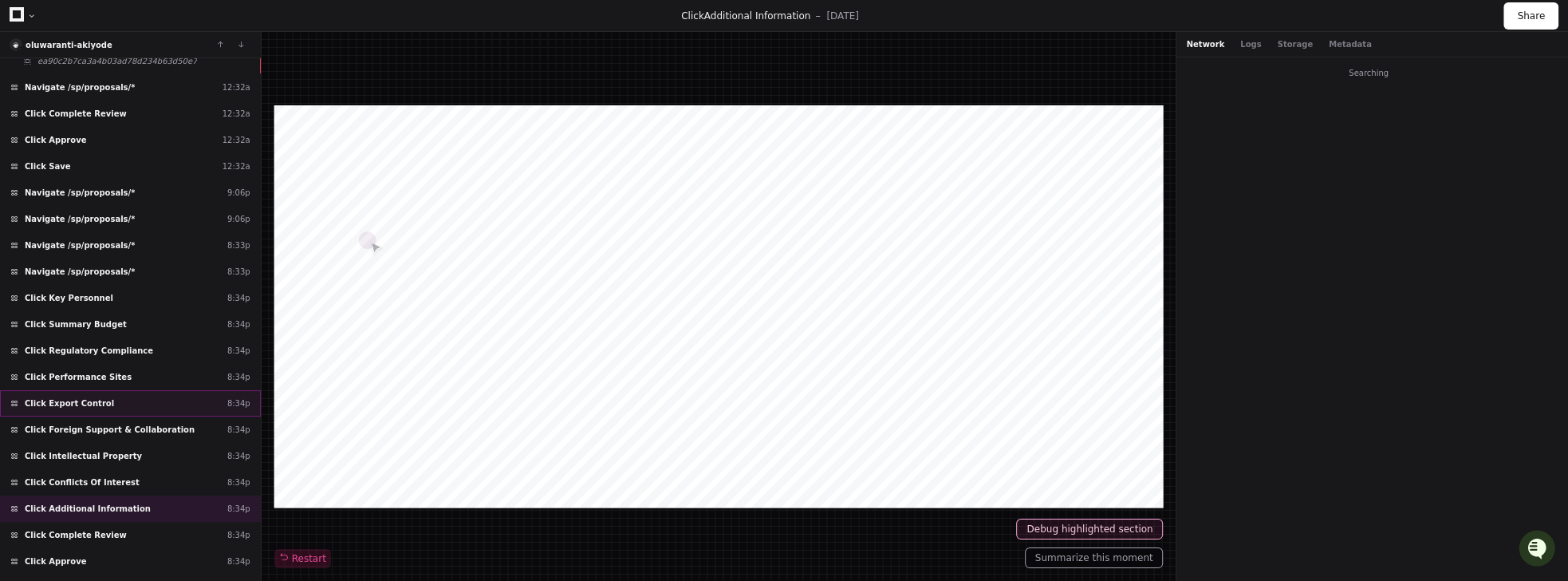
click at [103, 390] on div "Click Export Control 8:34p" at bounding box center [130, 403] width 260 height 26
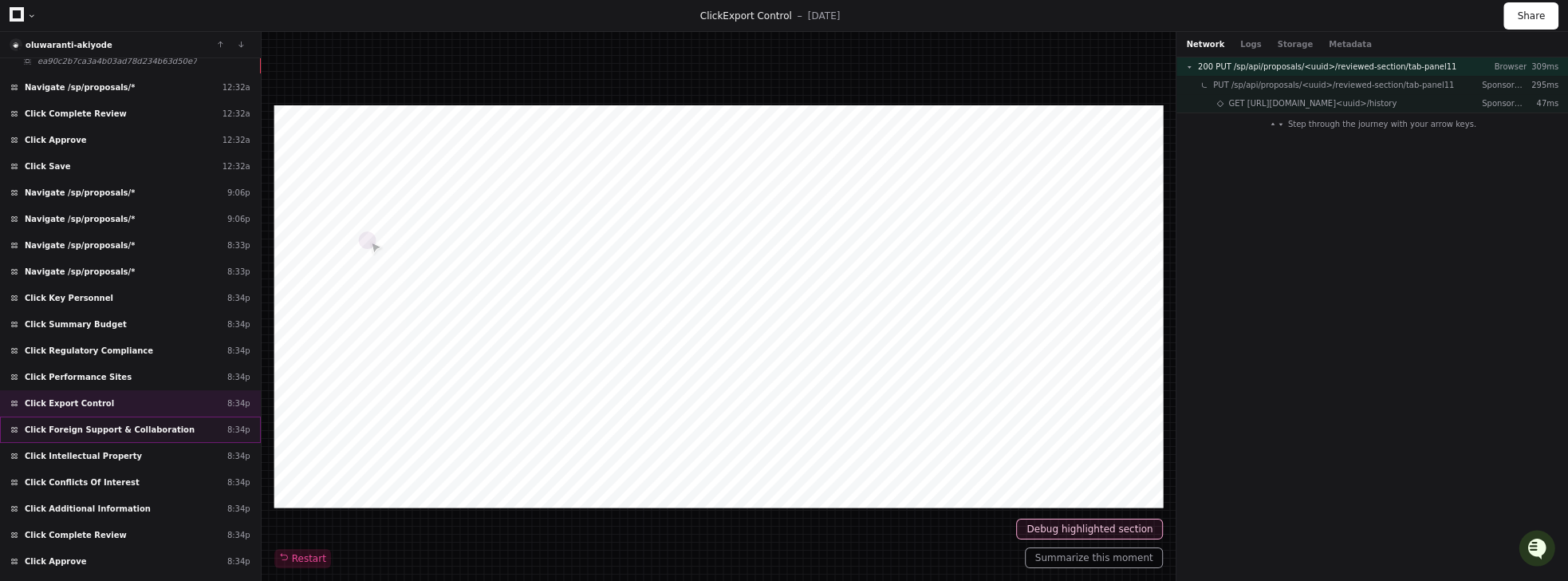
click at [128, 416] on div "Click Foreign Support & Collaboration 8:34p" at bounding box center [130, 429] width 260 height 26
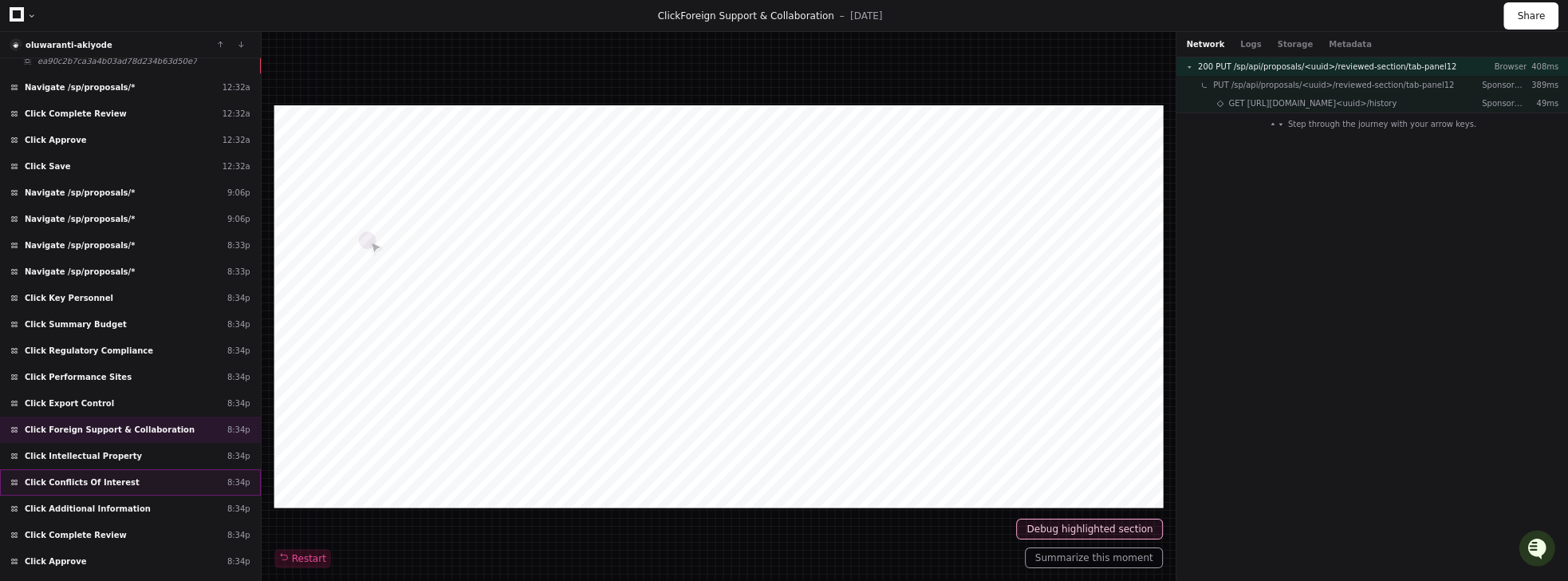
click at [161, 469] on div "Click Conflicts Of Interest 8:34p" at bounding box center [130, 482] width 260 height 26
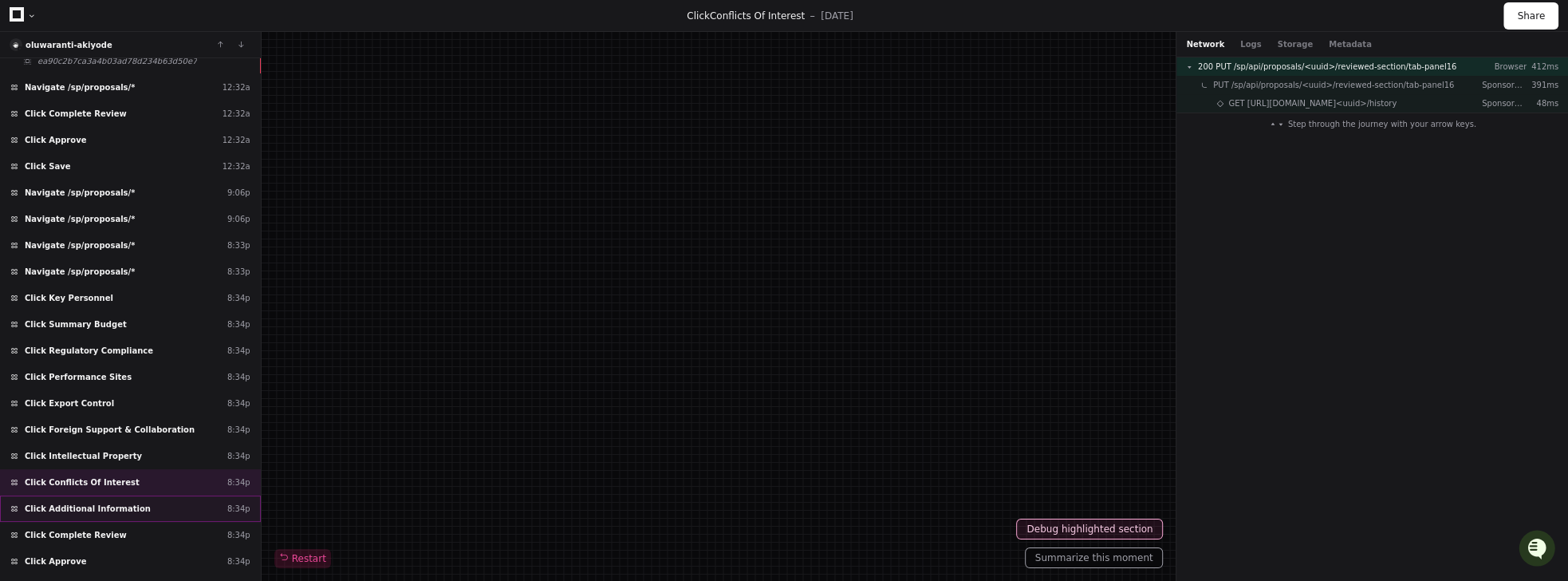
drag, startPoint x: 150, startPoint y: 480, endPoint x: 127, endPoint y: 474, distance: 23.8
click at [150, 522] on div "Click Complete Review 8:34p" at bounding box center [130, 535] width 260 height 26
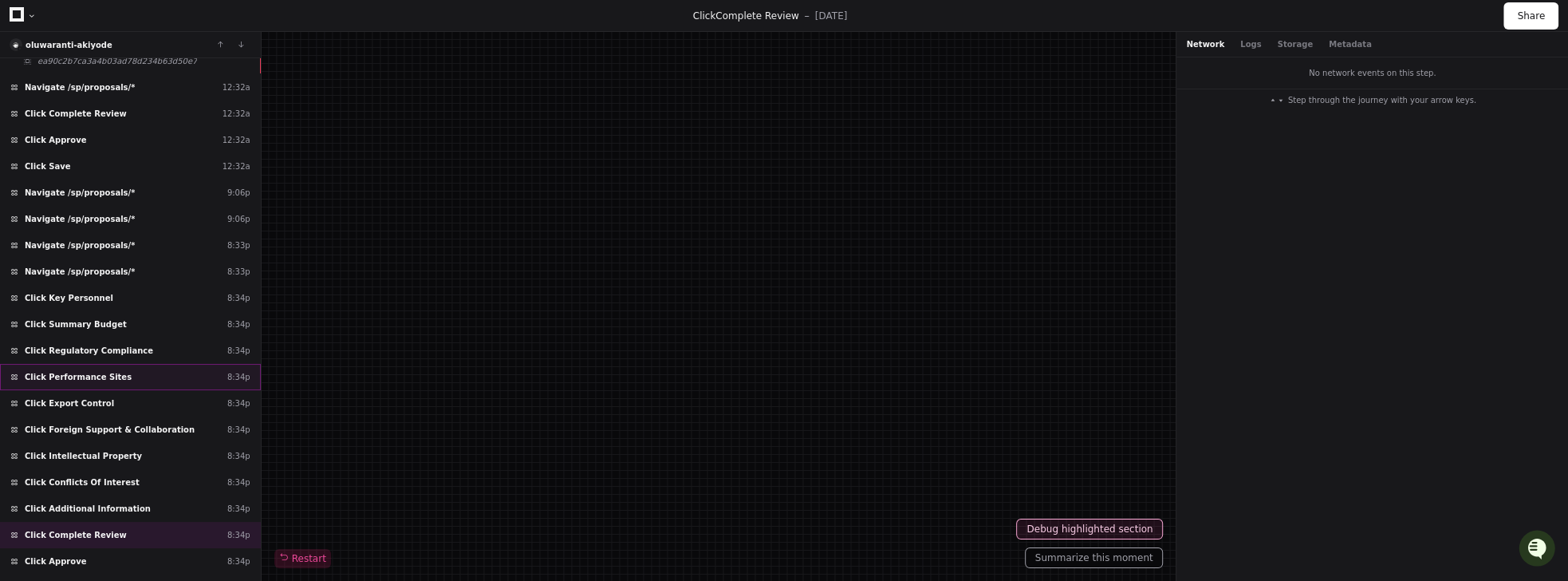
click at [58, 371] on span "Click Performance Sites" at bounding box center [78, 376] width 107 height 12
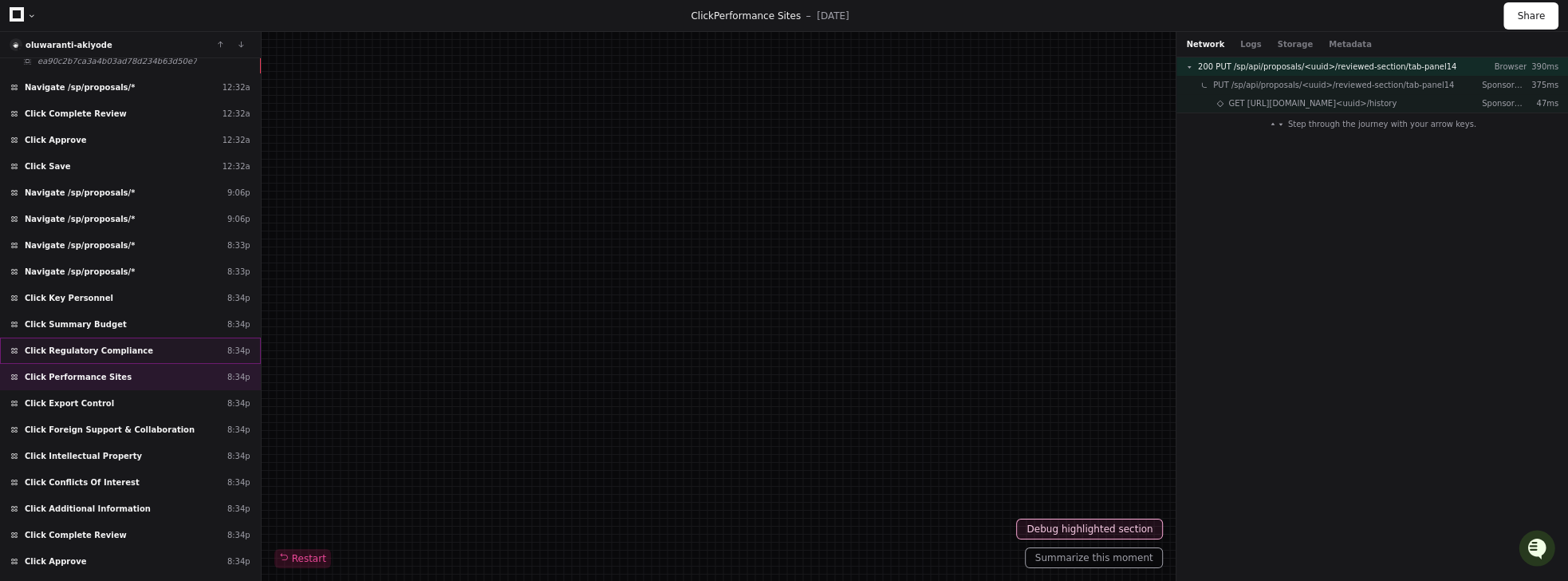
click at [220, 337] on div "Click Regulatory Compliance 8:34p" at bounding box center [130, 350] width 260 height 26
click at [207, 311] on div "Click Summary Budget 8:34p" at bounding box center [130, 324] width 260 height 26
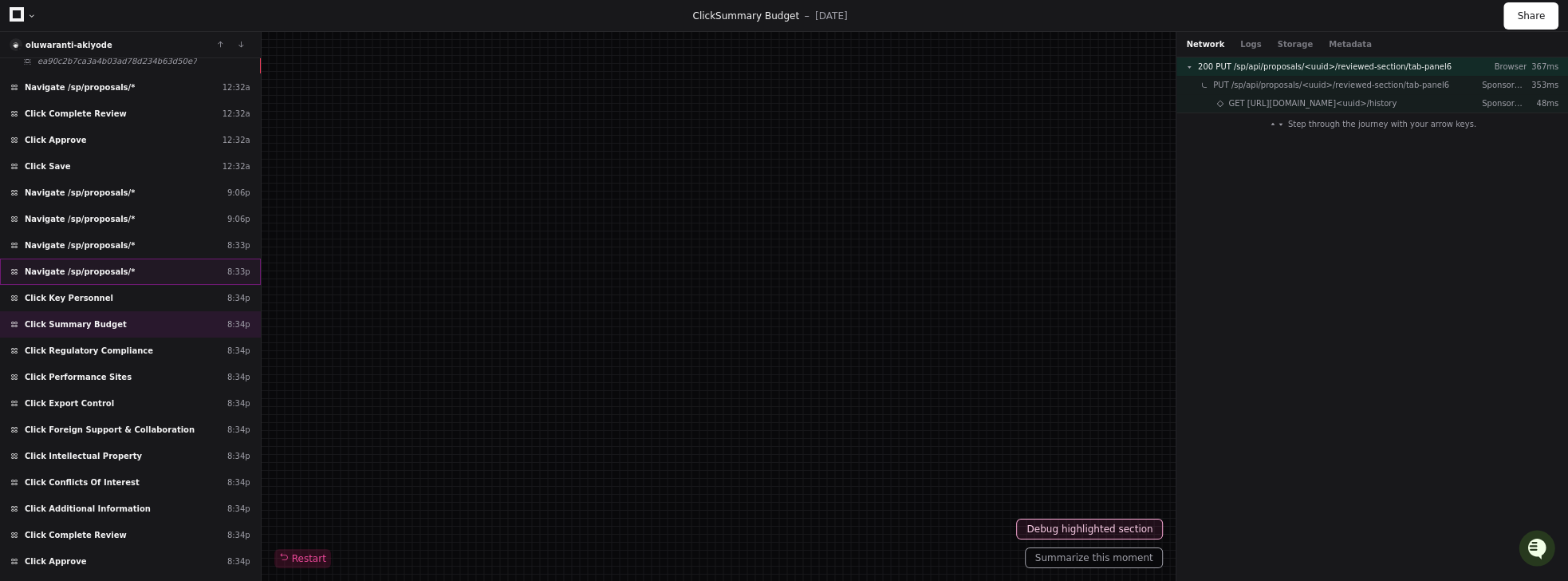
click at [201, 258] on div "Navigate /sp/proposals/* 8:33p" at bounding box center [130, 271] width 260 height 26
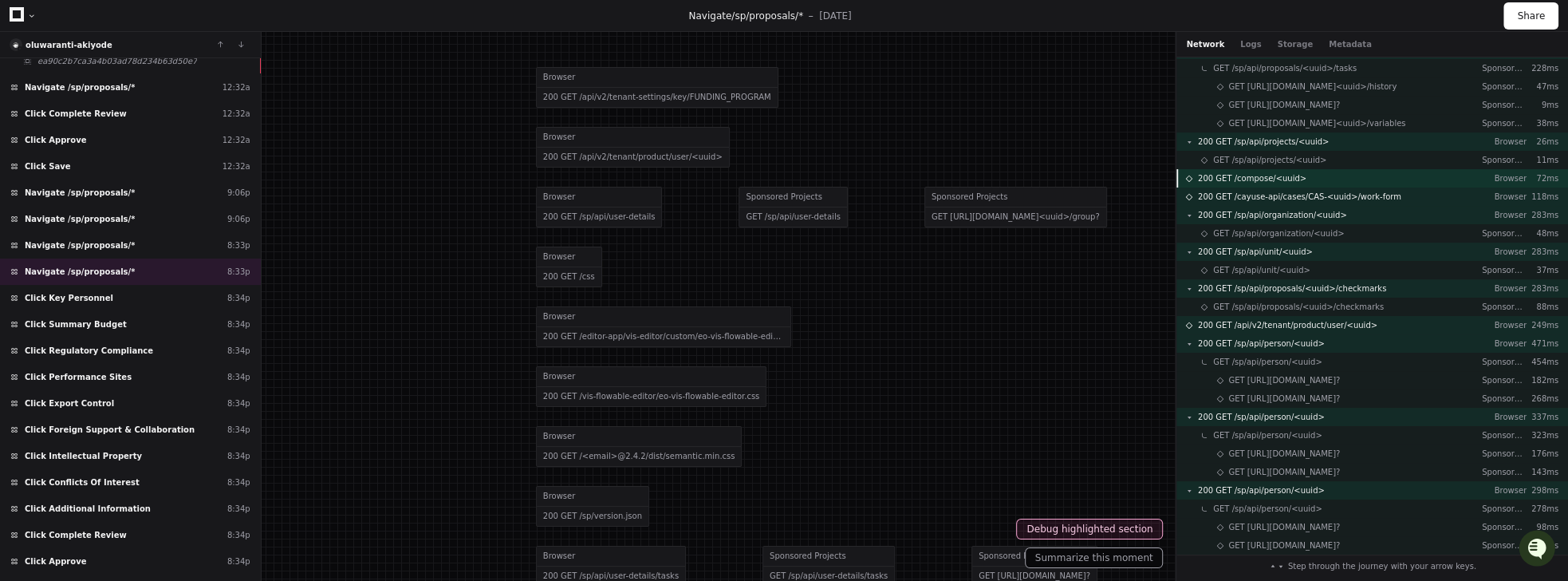
scroll to position [439, 0]
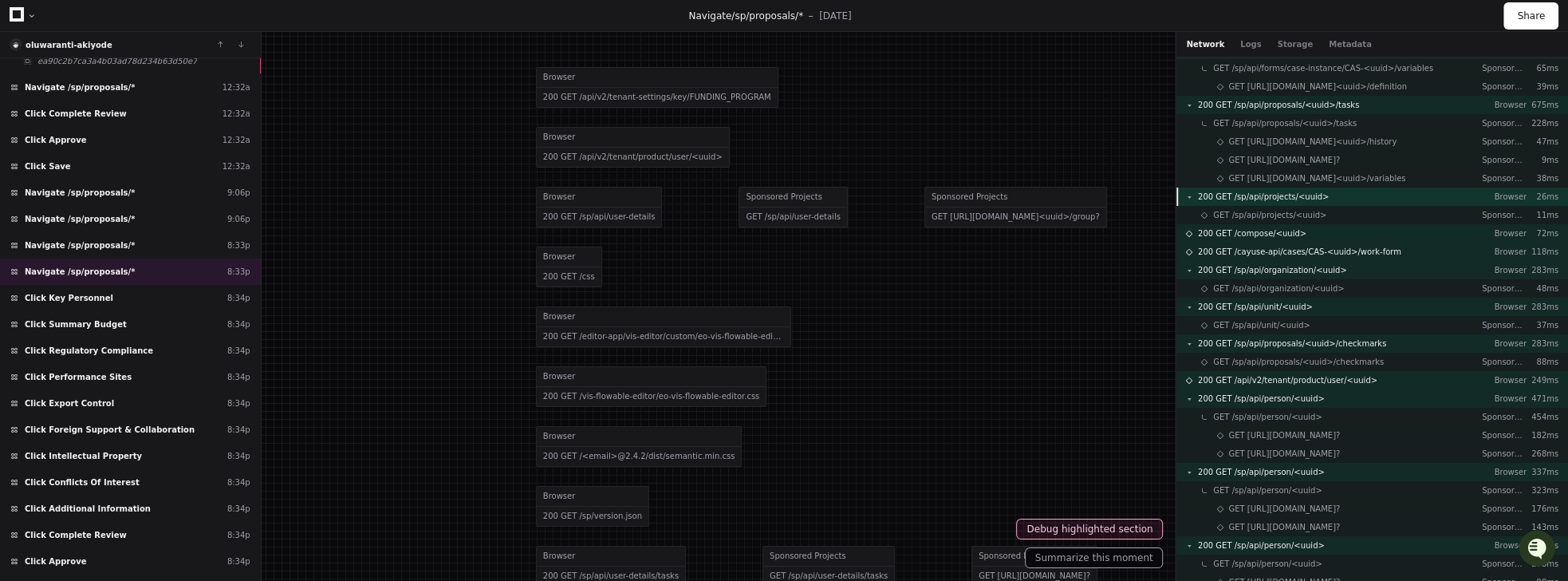
click at [1282, 199] on span "200 GET /sp/api/projects/<uuid>" at bounding box center [1264, 197] width 131 height 12
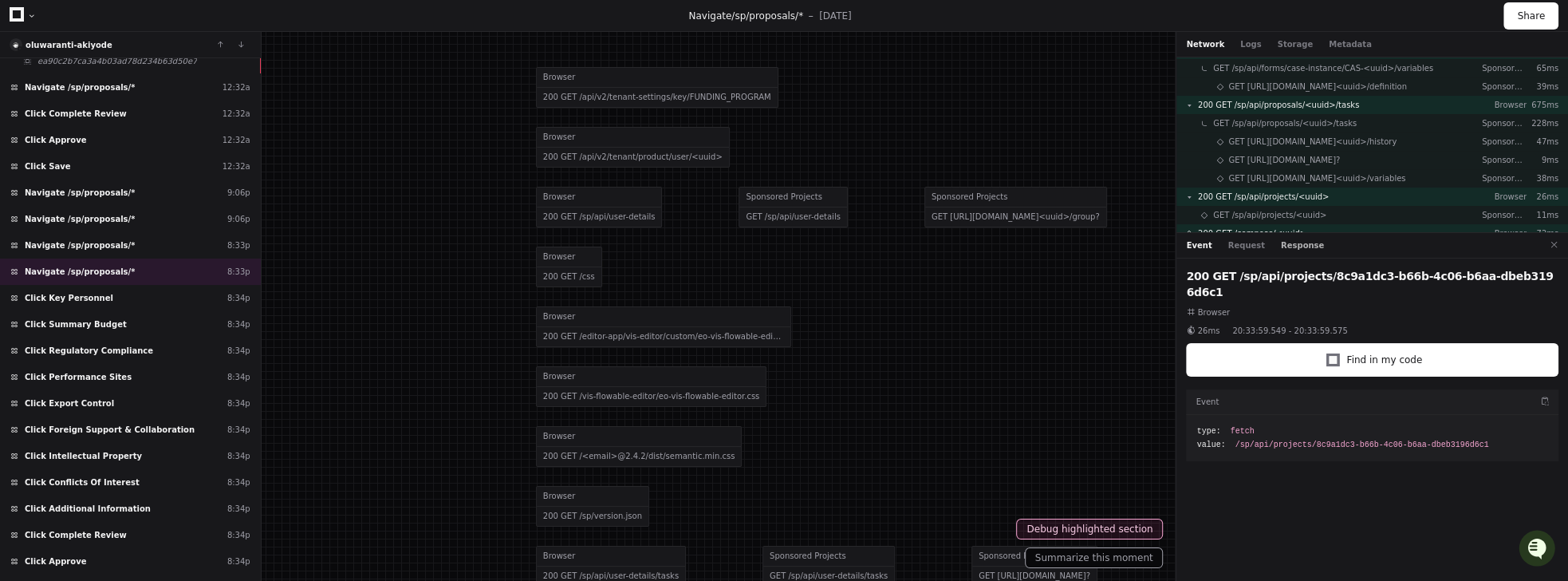
click at [1280, 246] on button "Response" at bounding box center [1302, 245] width 43 height 12
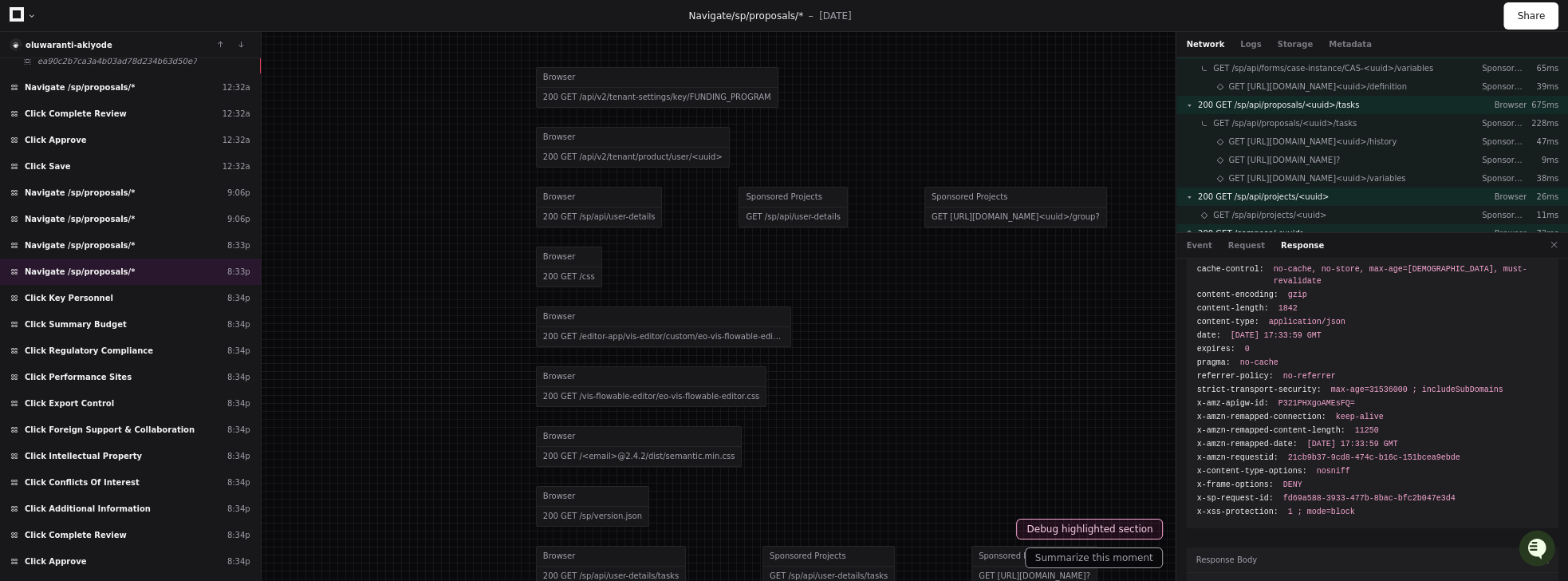
scroll to position [75, 0]
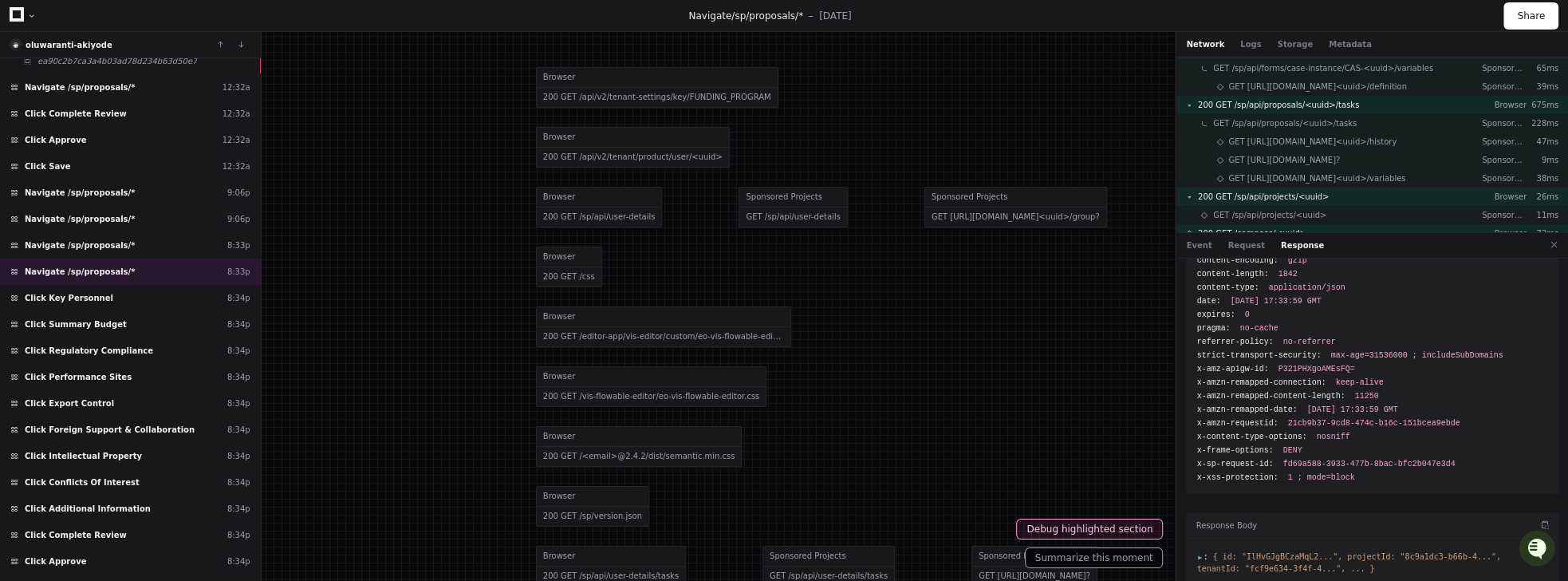
click at [1203, 552] on span ":" at bounding box center [1202, 556] width 11 height 9
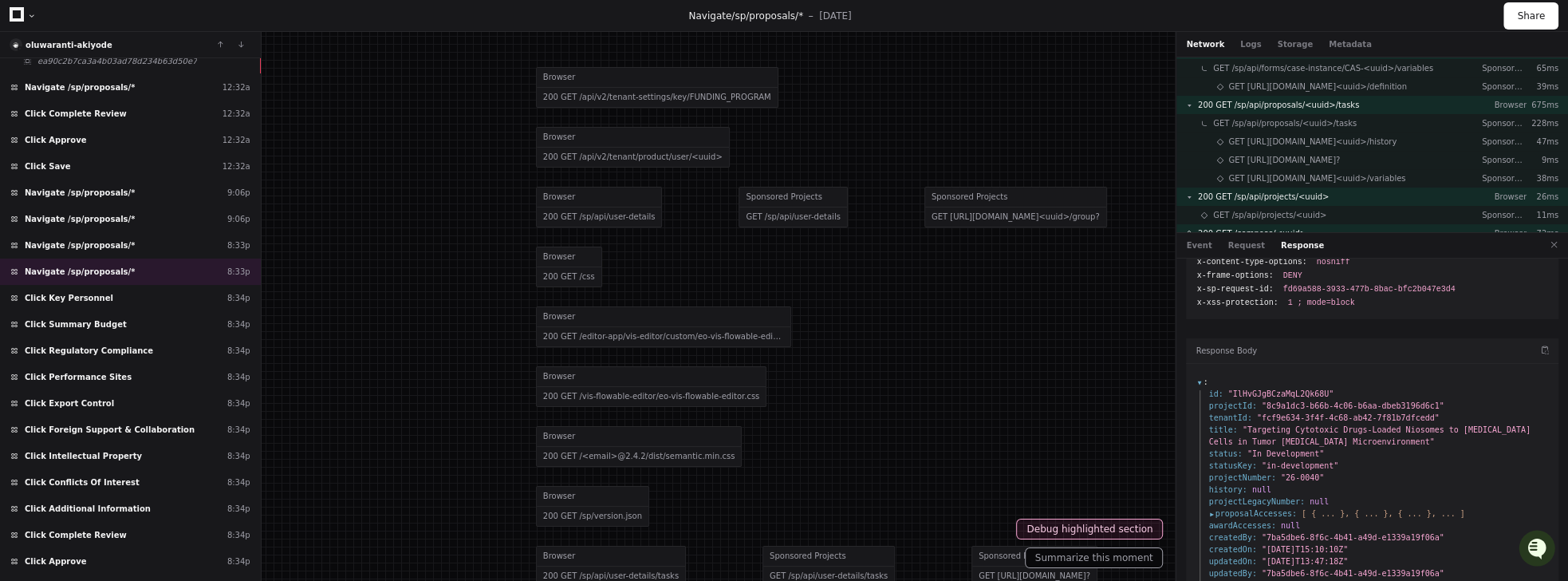
scroll to position [314, 0]
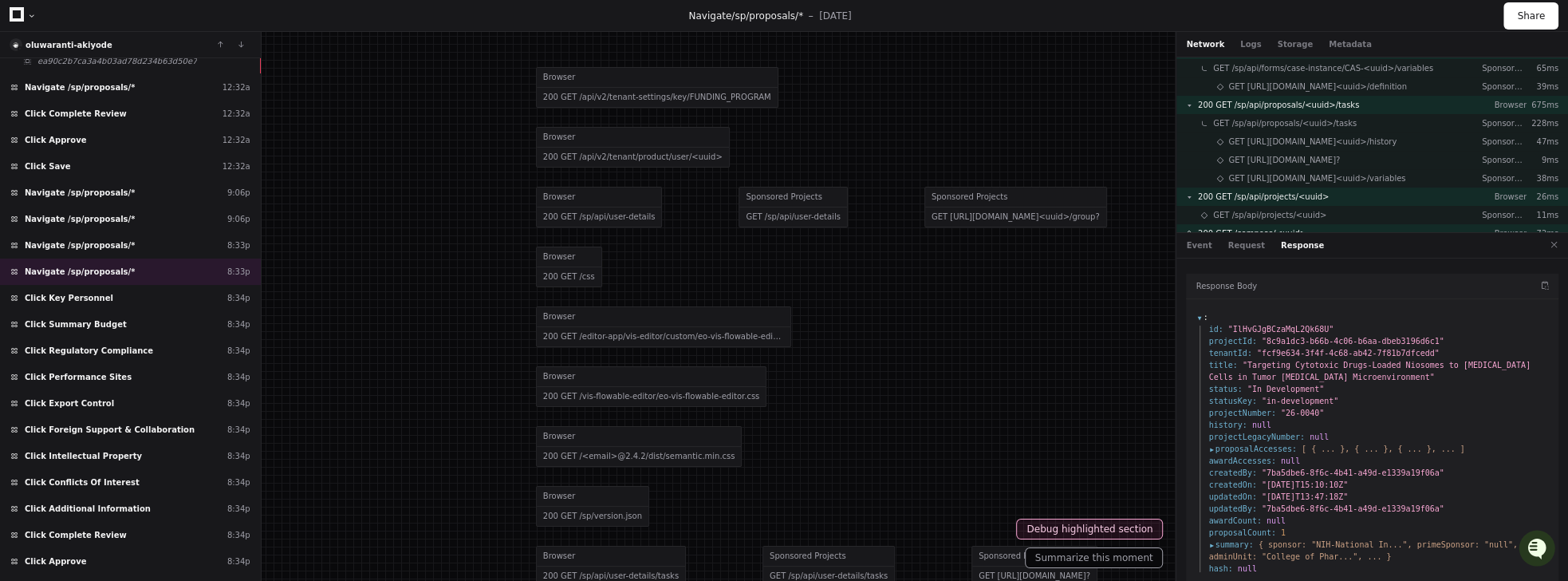
click at [1209, 443] on span "proposalAccesses :" at bounding box center [1252, 448] width 88 height 12
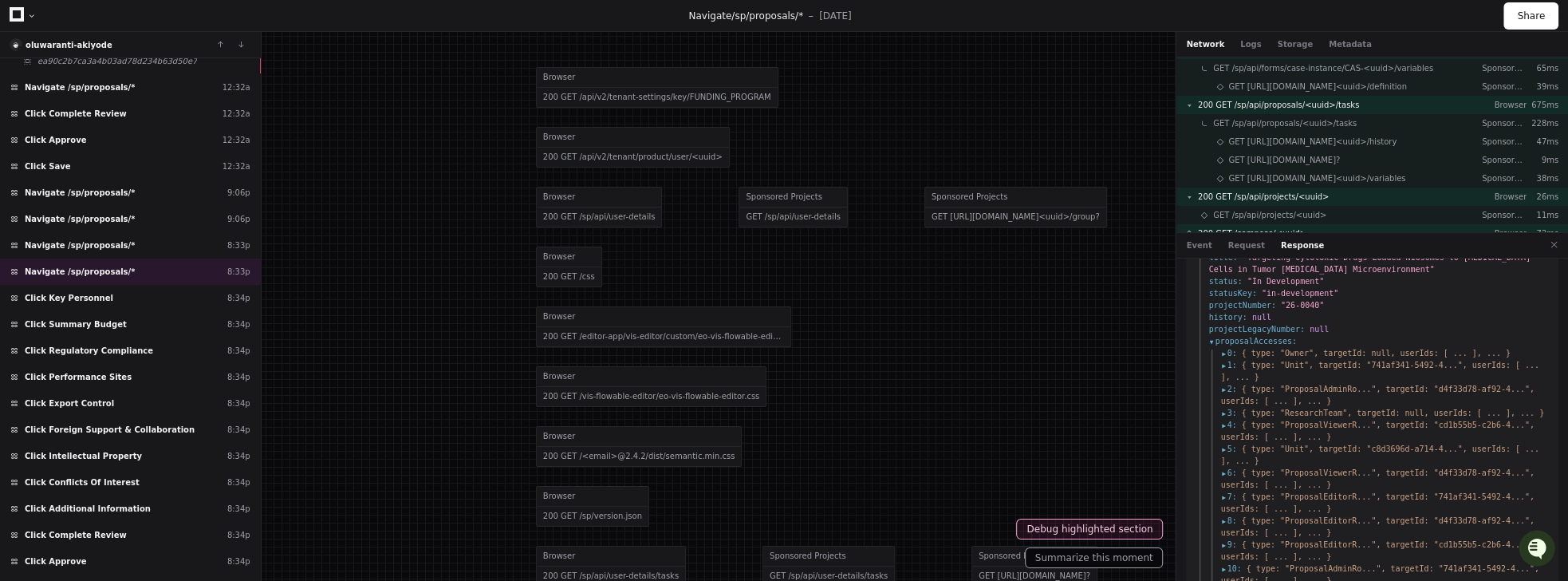
scroll to position [424, 0]
drag, startPoint x: 1284, startPoint y: 288, endPoint x: 1324, endPoint y: 285, distance: 40.1
click at [1324, 296] on li "projectNumber : "26-0040"" at bounding box center [1378, 302] width 339 height 12
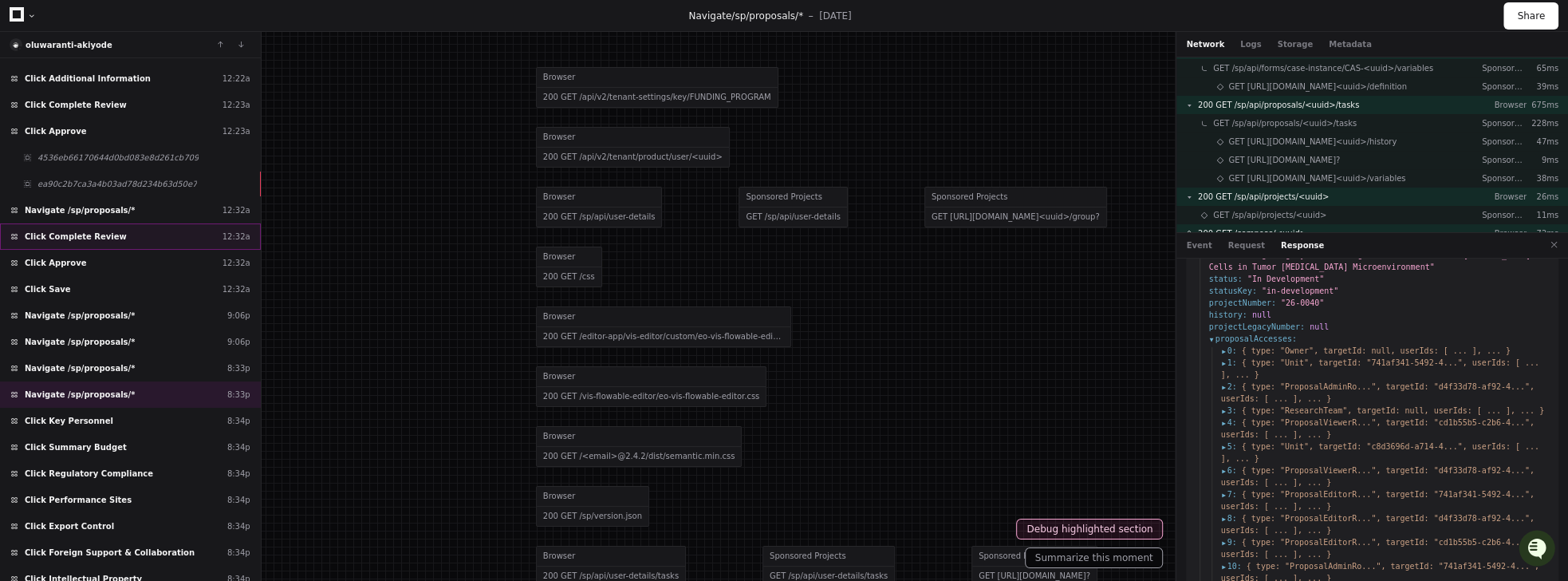
scroll to position [949, 0]
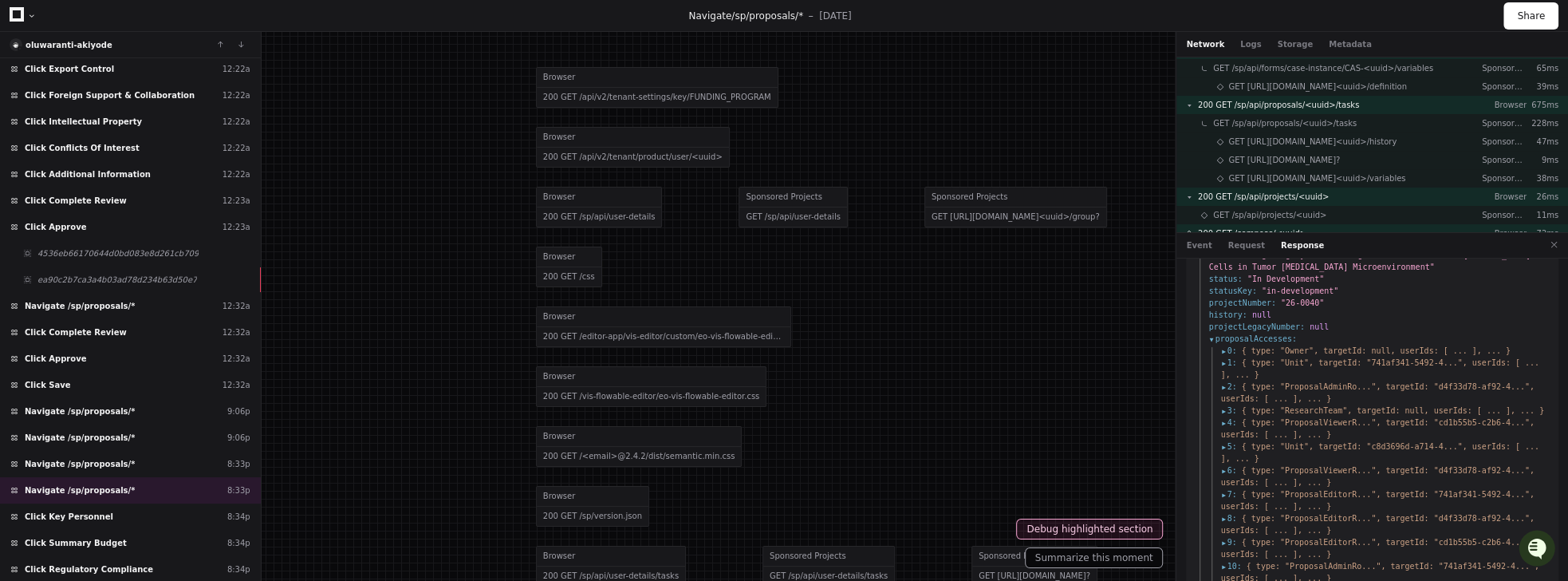
click at [1224, 344] on span "0 :" at bounding box center [1229, 350] width 16 height 12
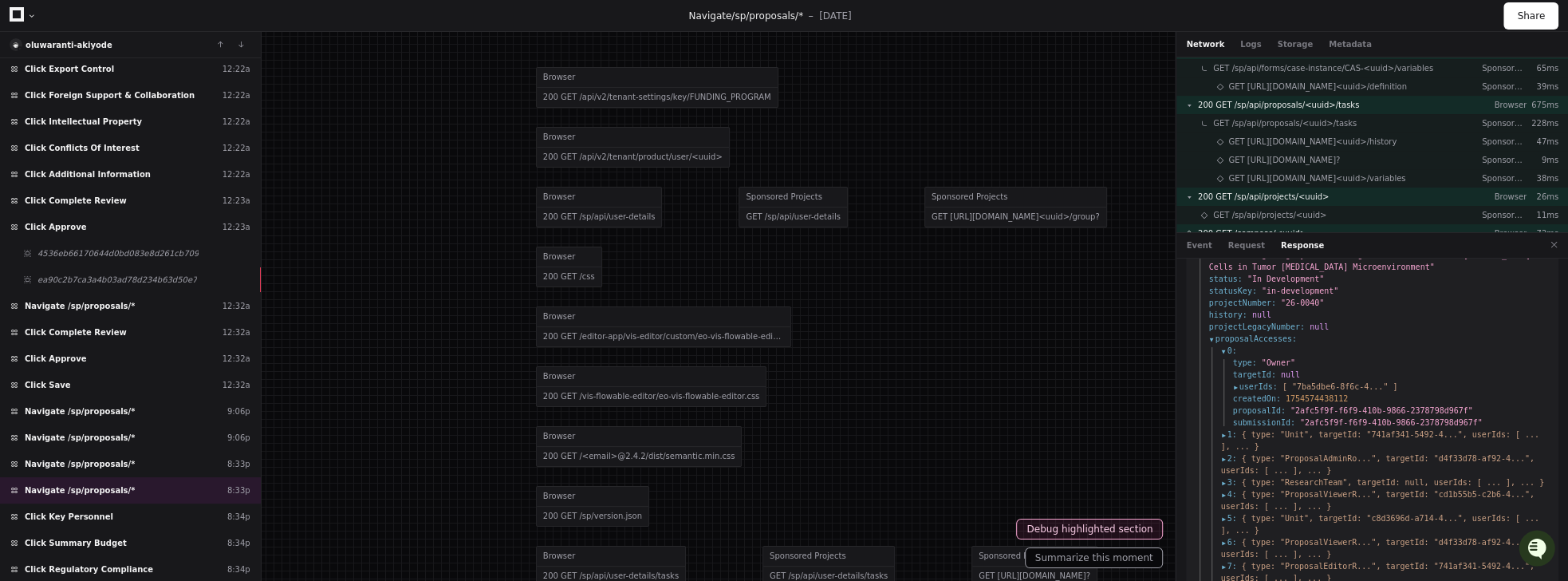
click at [1233, 380] on span "userIds :" at bounding box center [1255, 386] width 45 height 12
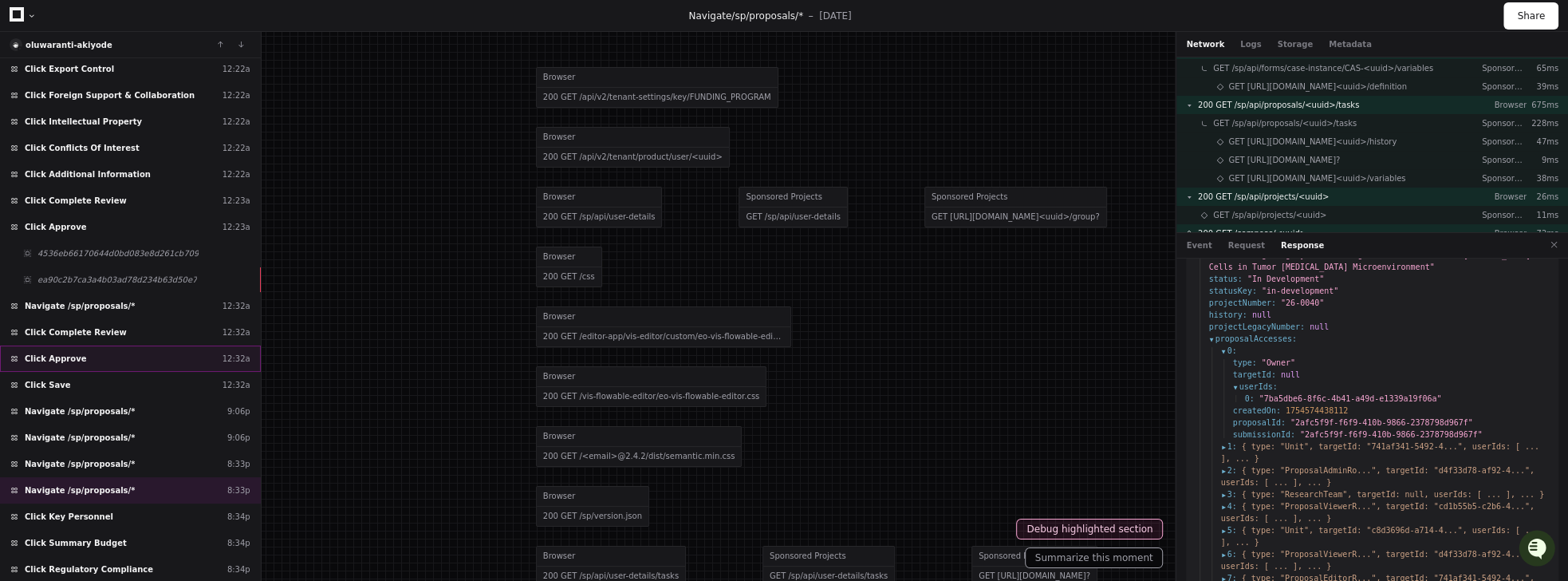
scroll to position [894, 0]
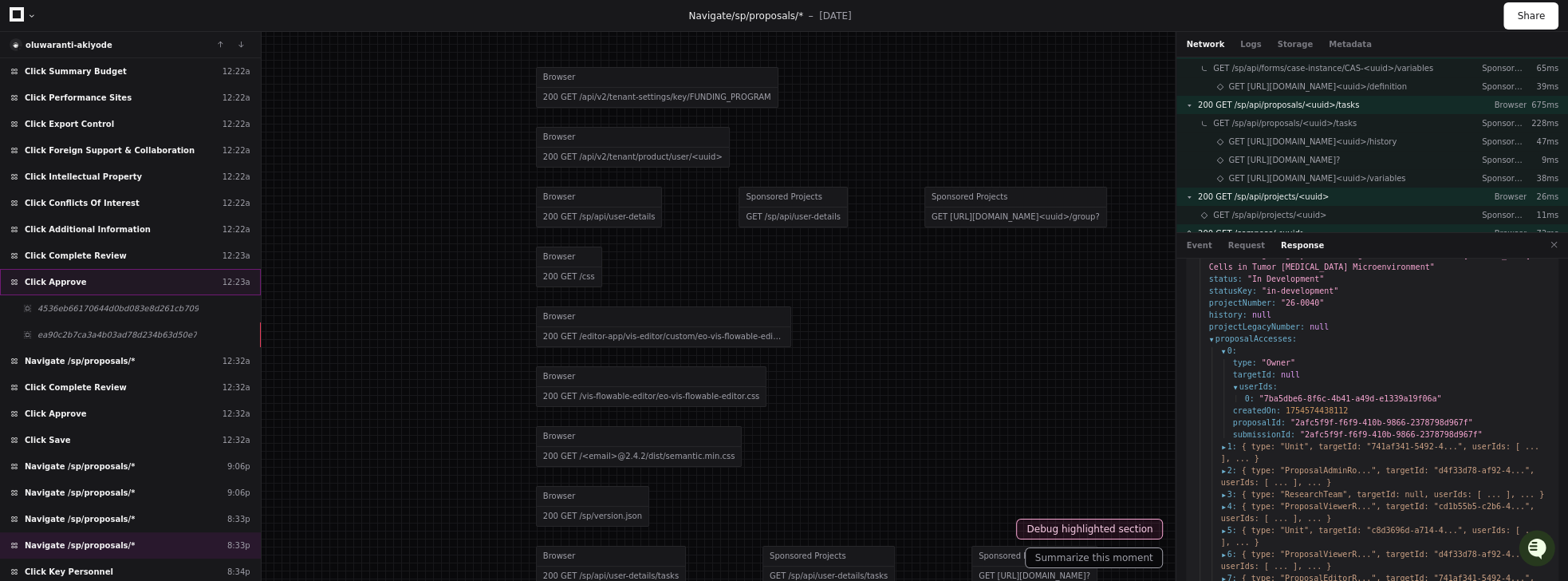
click at [103, 269] on div "Click Approve 12:23a" at bounding box center [130, 281] width 260 height 26
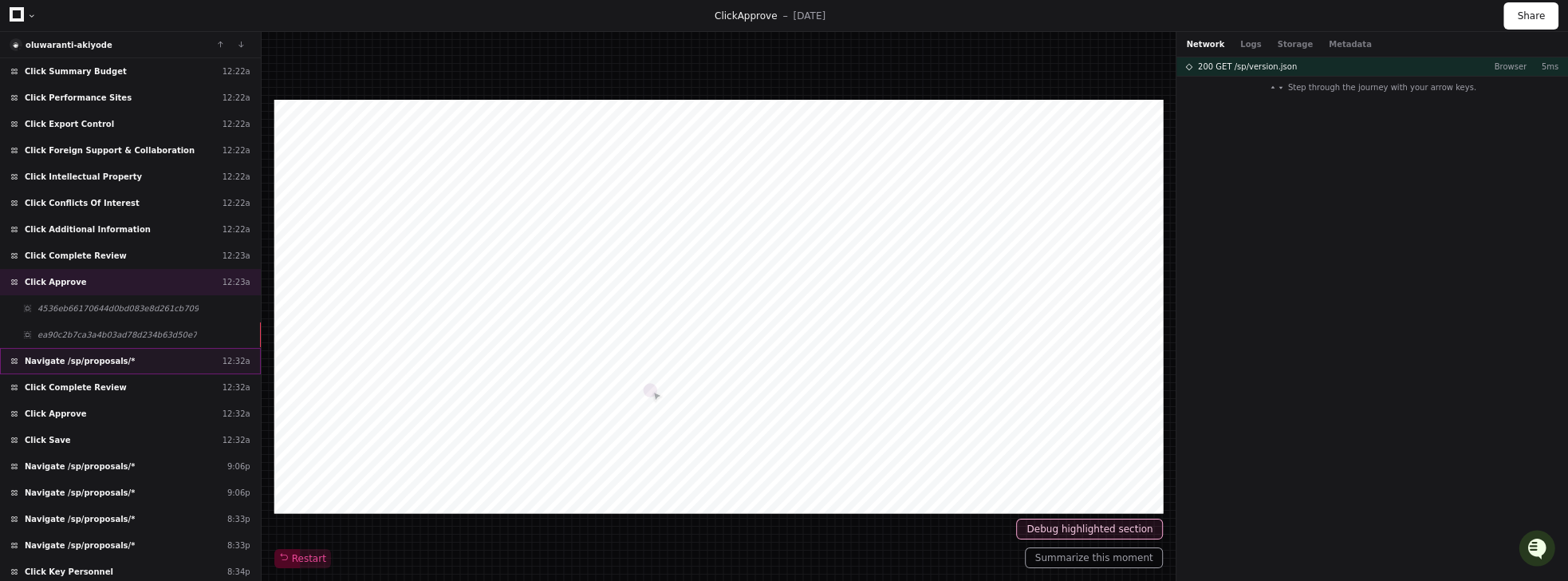
click at [83, 348] on div "Navigate /sp/proposals/* 12:32a" at bounding box center [130, 360] width 260 height 26
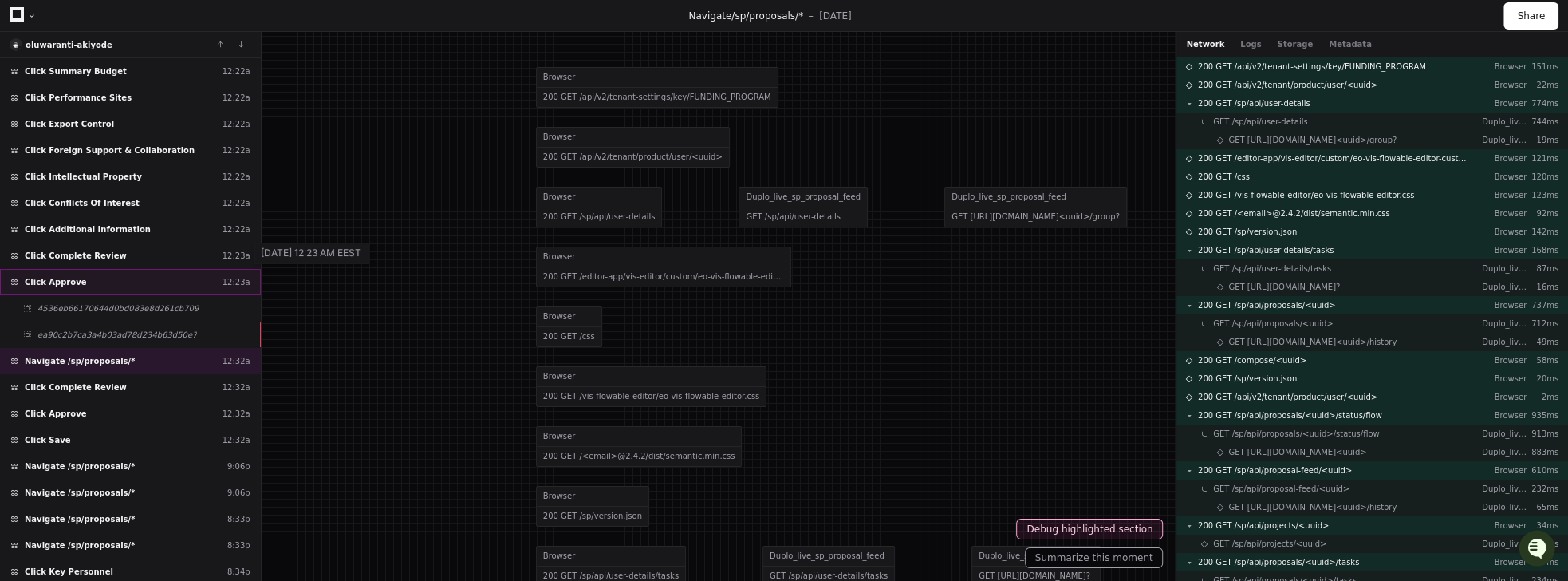
click at [228, 276] on div "12:23a" at bounding box center [236, 281] width 28 height 12
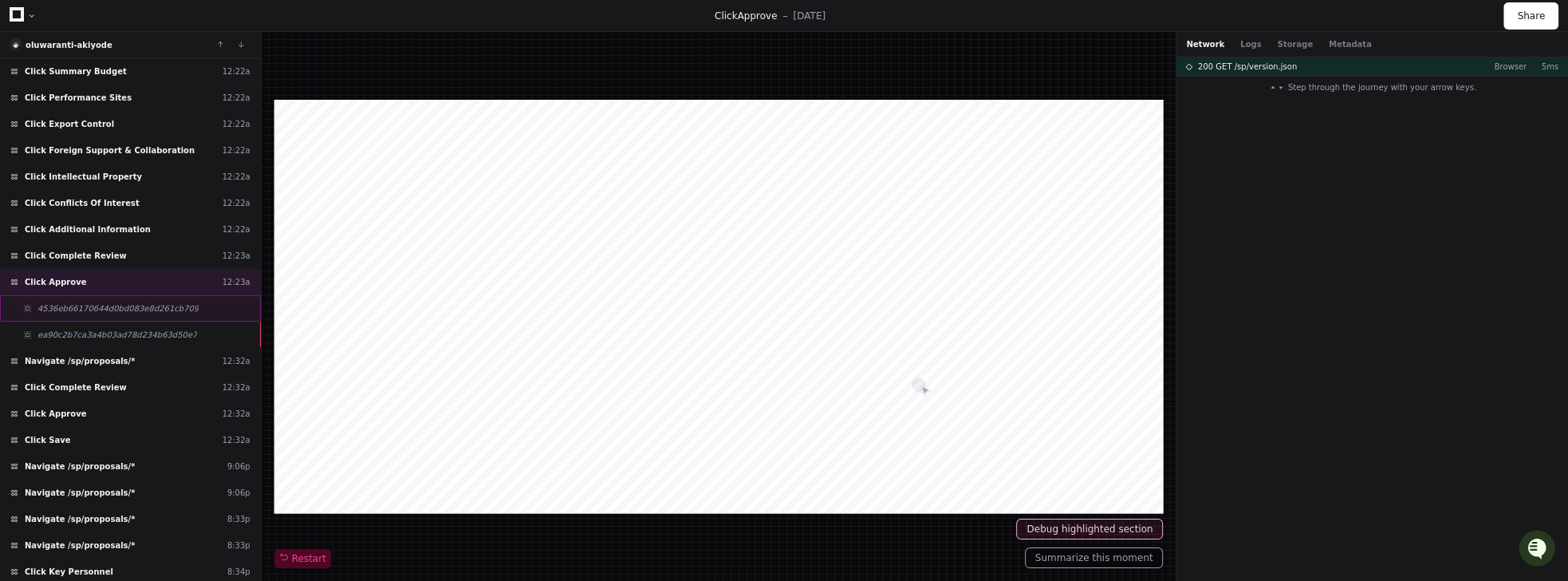
click at [90, 302] on span "4536eb66170644d0bd083e8d261cb709" at bounding box center [118, 308] width 161 height 12
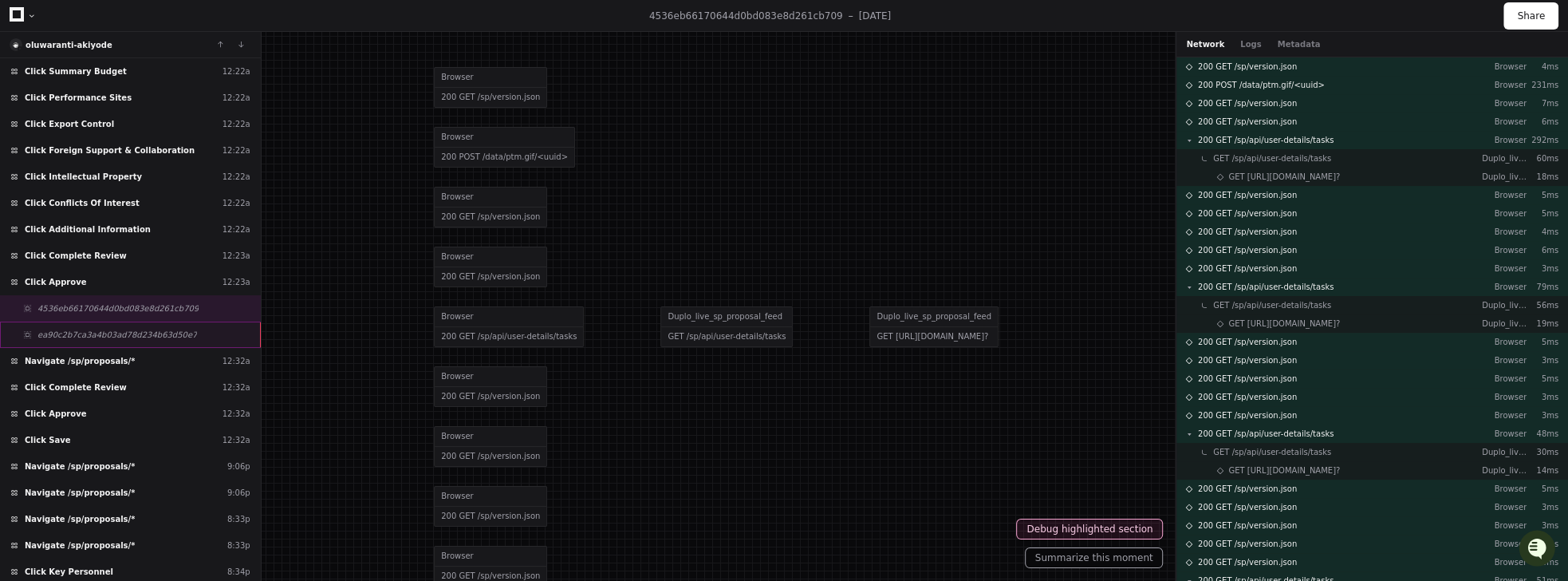
click at [86, 321] on div "ea90c2b7ca3a4b03ad78d234b63d50e7" at bounding box center [130, 334] width 260 height 26
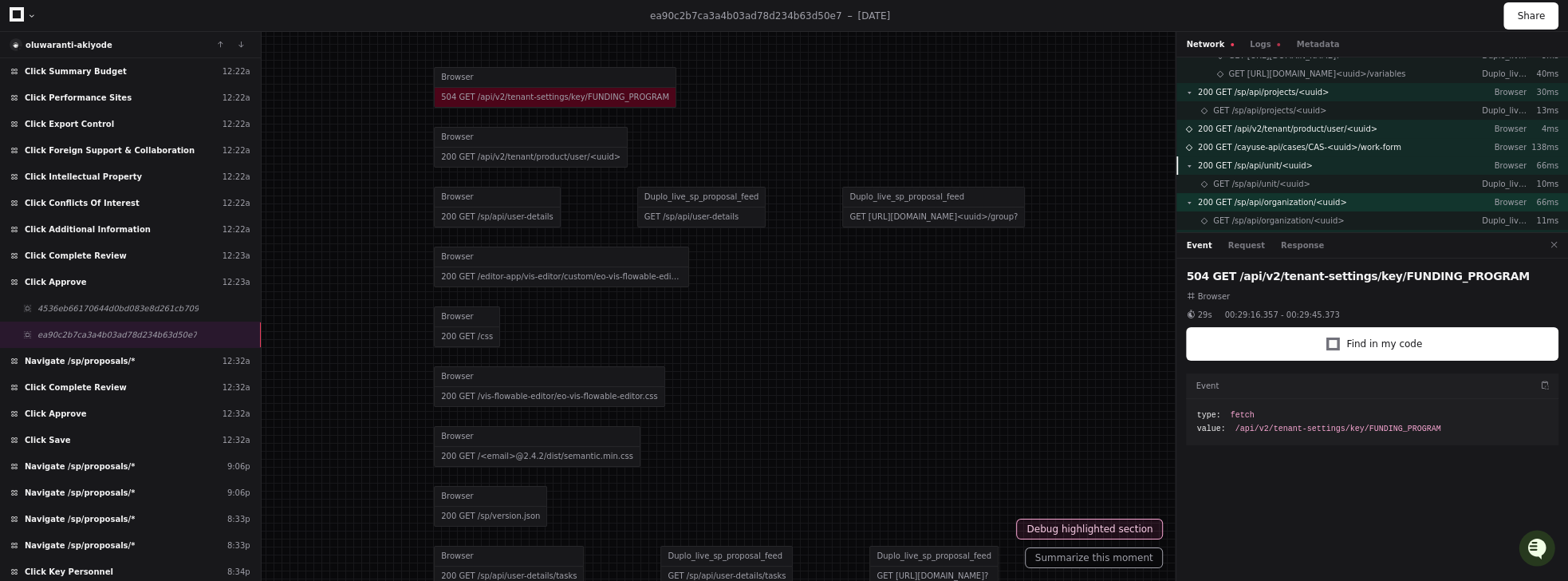
scroll to position [547, 0]
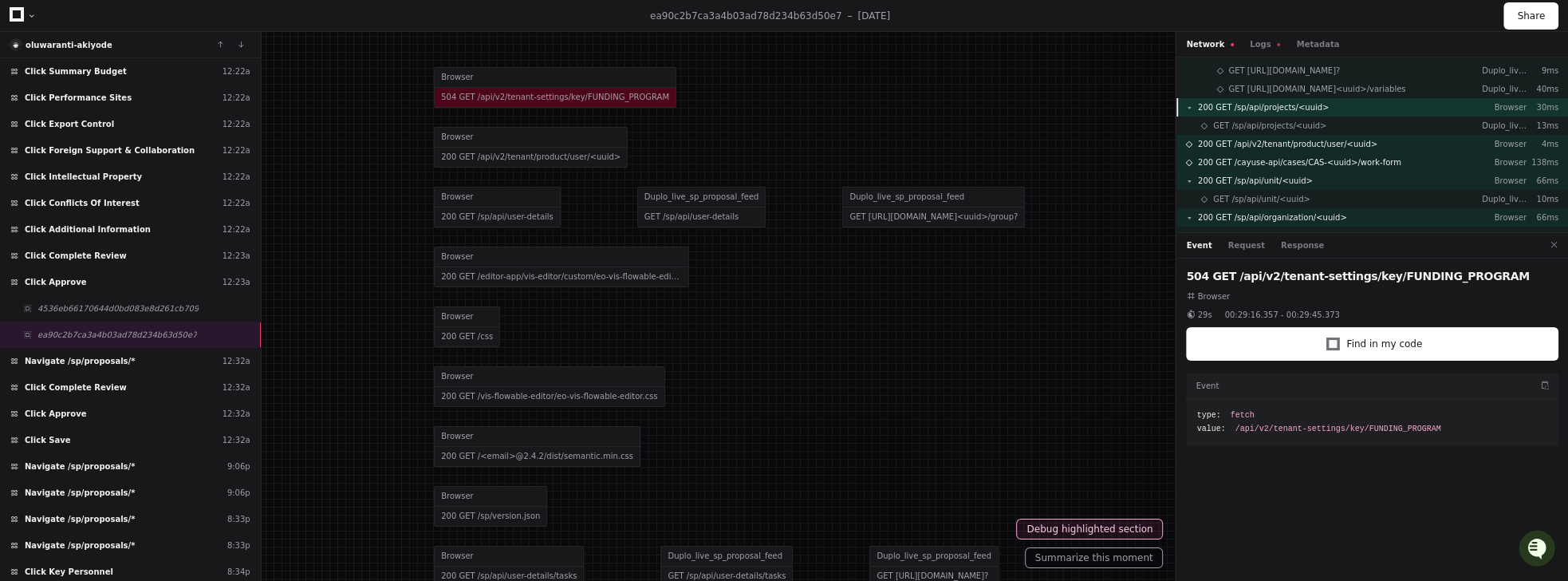
click at [1280, 106] on span "200 GET /sp/api/projects/<uuid>" at bounding box center [1264, 107] width 131 height 12
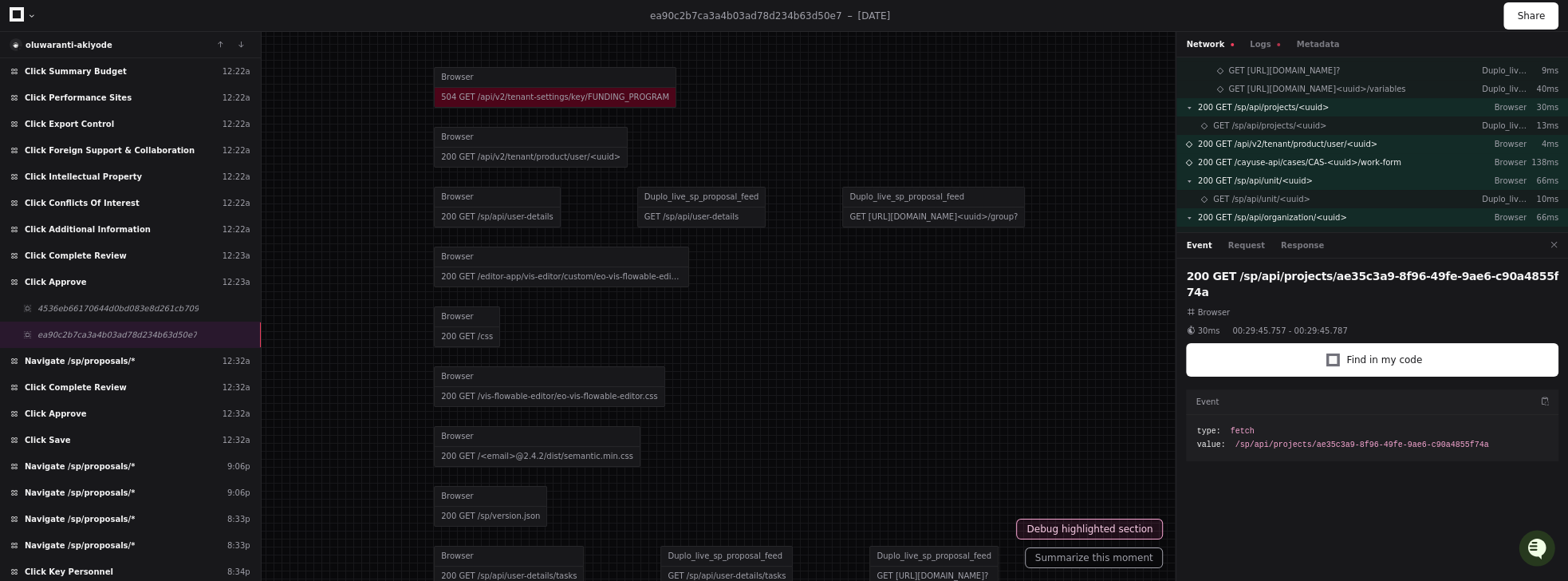
click at [1302, 252] on div "Event Request Response" at bounding box center [1372, 246] width 391 height 26
click at [1299, 241] on button "Response" at bounding box center [1302, 245] width 43 height 12
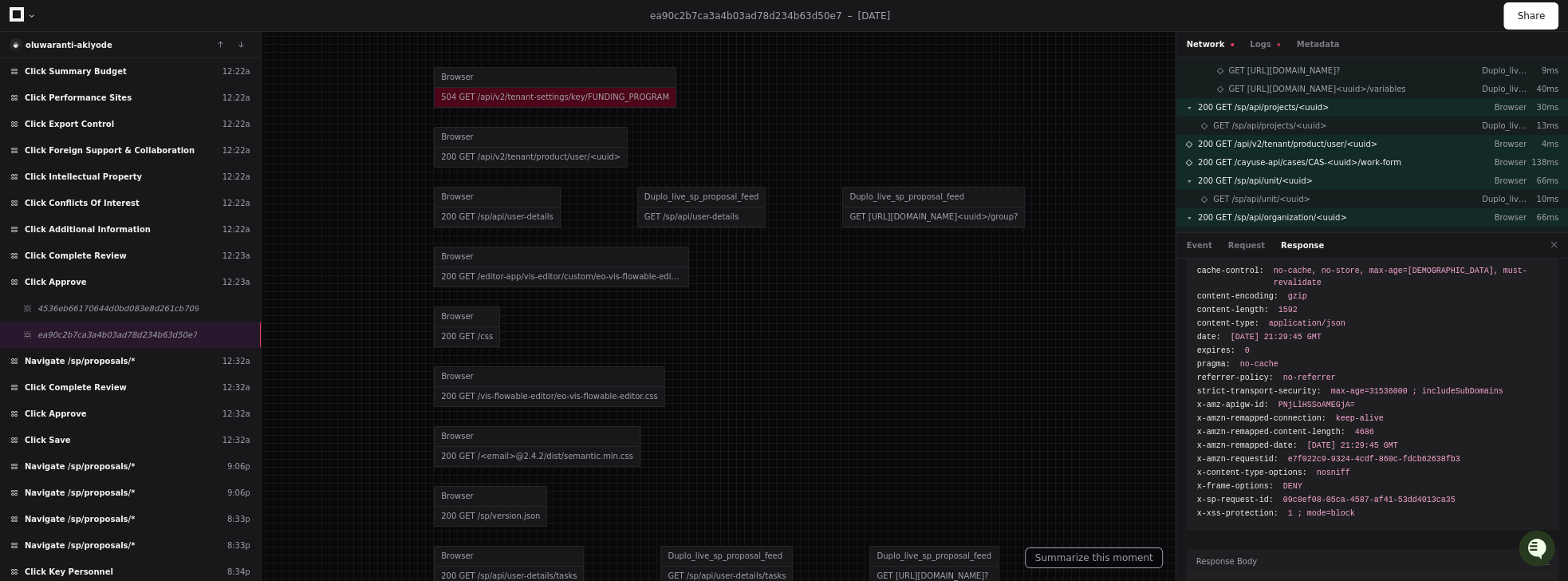
scroll to position [75, 0]
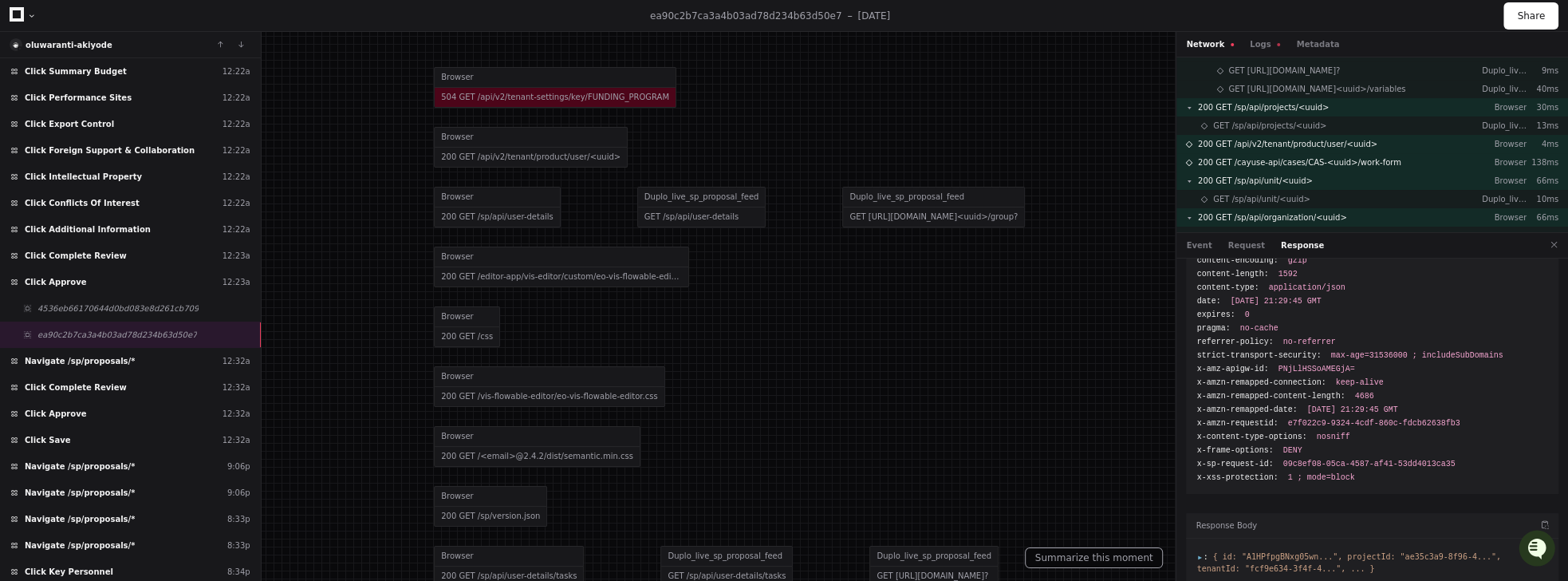
click at [1197, 552] on span ":" at bounding box center [1202, 556] width 11 height 9
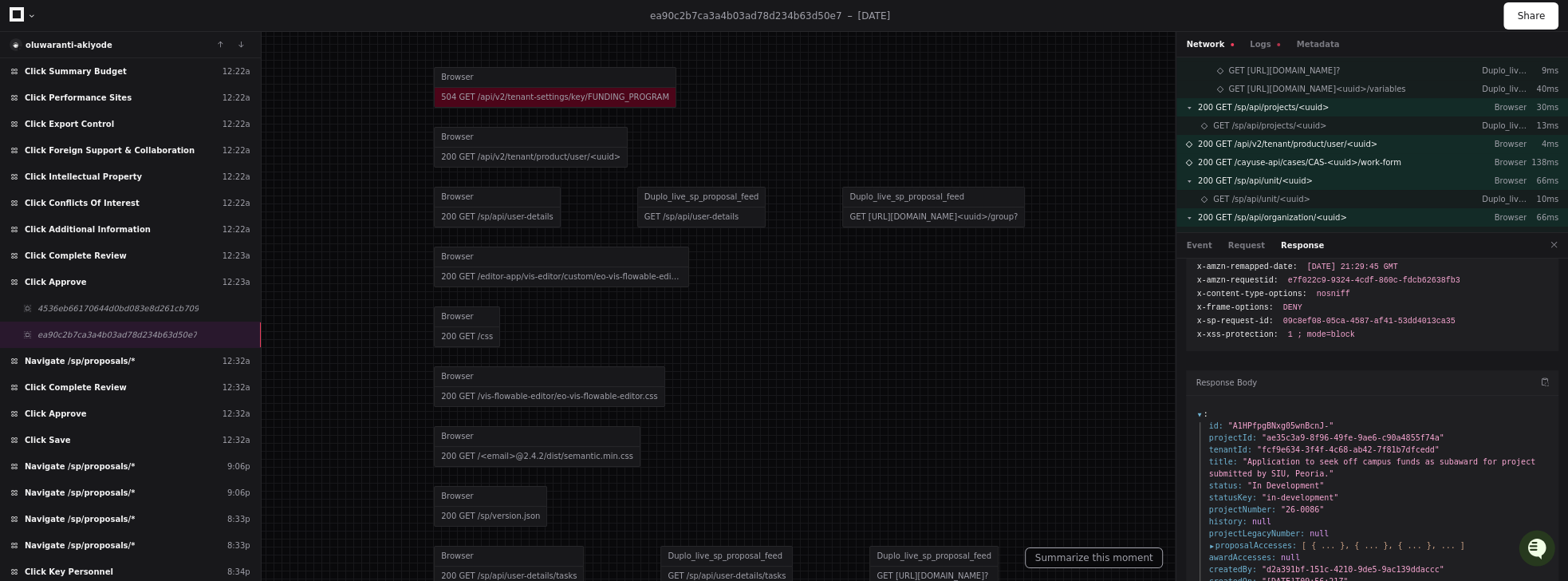
scroll to position [314, 0]
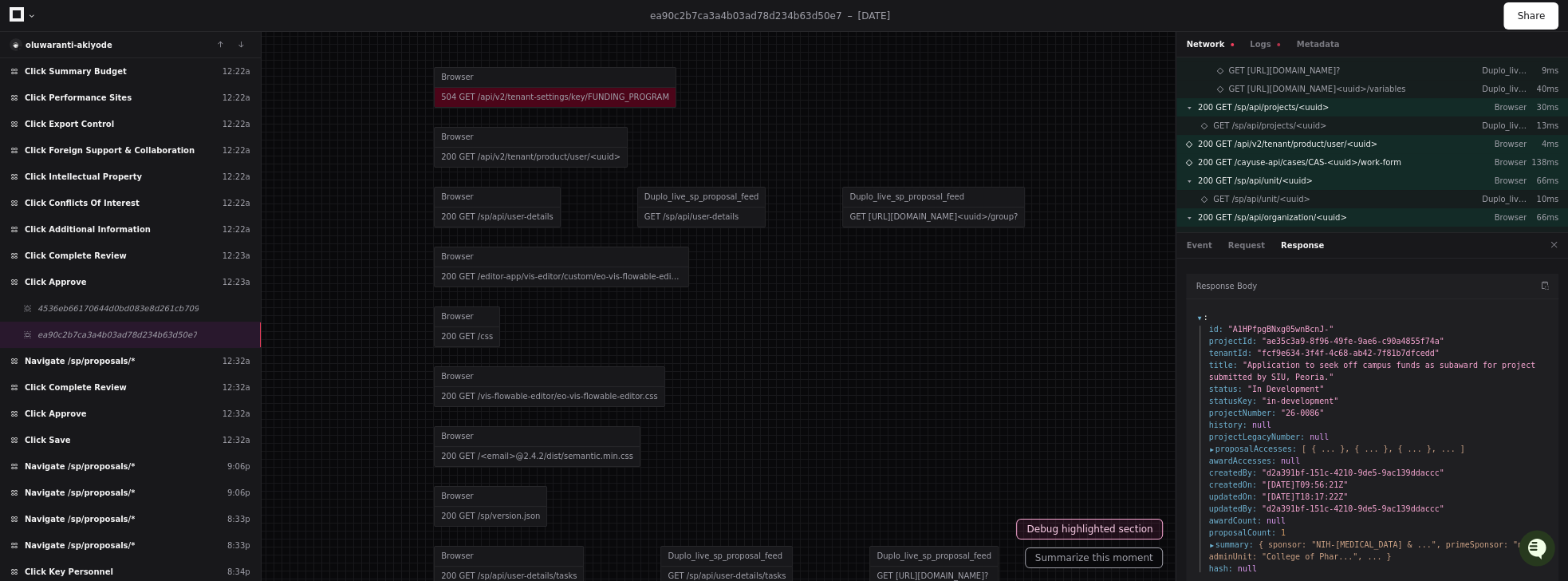
drag, startPoint x: 1282, startPoint y: 396, endPoint x: 1342, endPoint y: 392, distance: 60.1
click at [1342, 407] on li "projectNumber : "26-0086"" at bounding box center [1378, 412] width 339 height 12
click at [1214, 539] on span "summary :" at bounding box center [1231, 544] width 45 height 12
click at [1213, 539] on span "summary :" at bounding box center [1231, 544] width 45 height 12
click at [1217, 443] on span "proposalAccesses :" at bounding box center [1252, 448] width 88 height 12
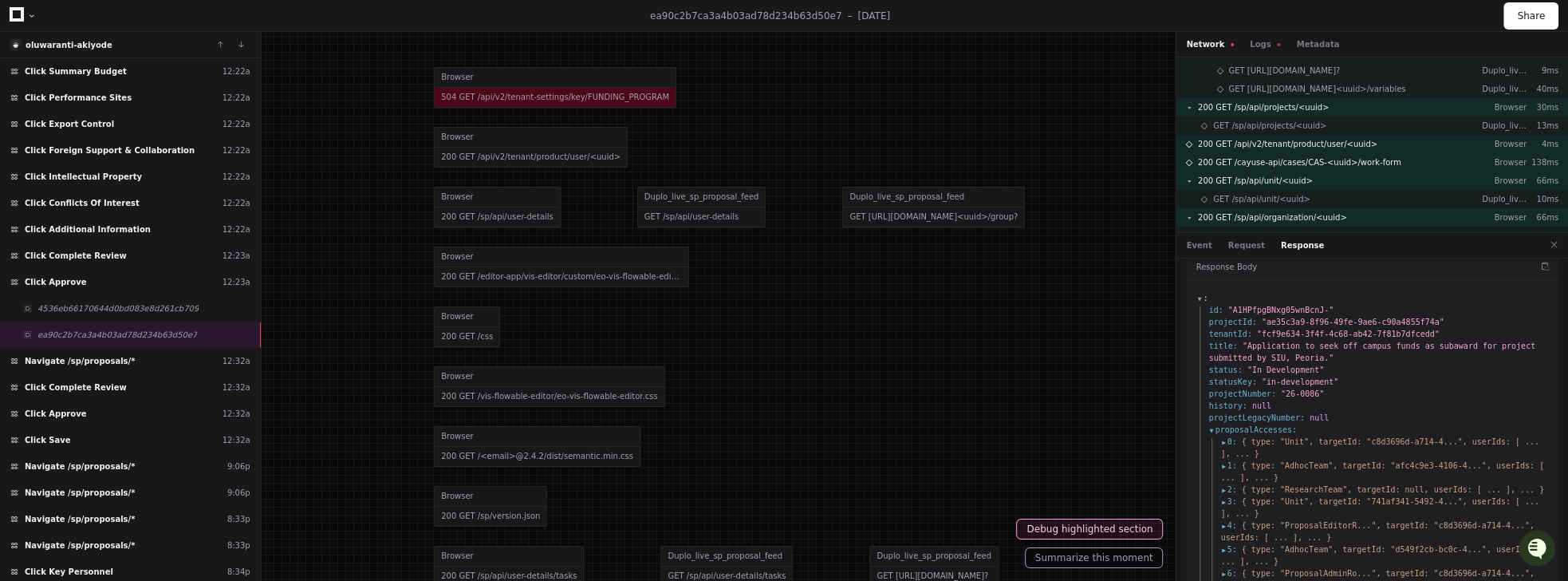
scroll to position [369, 0]
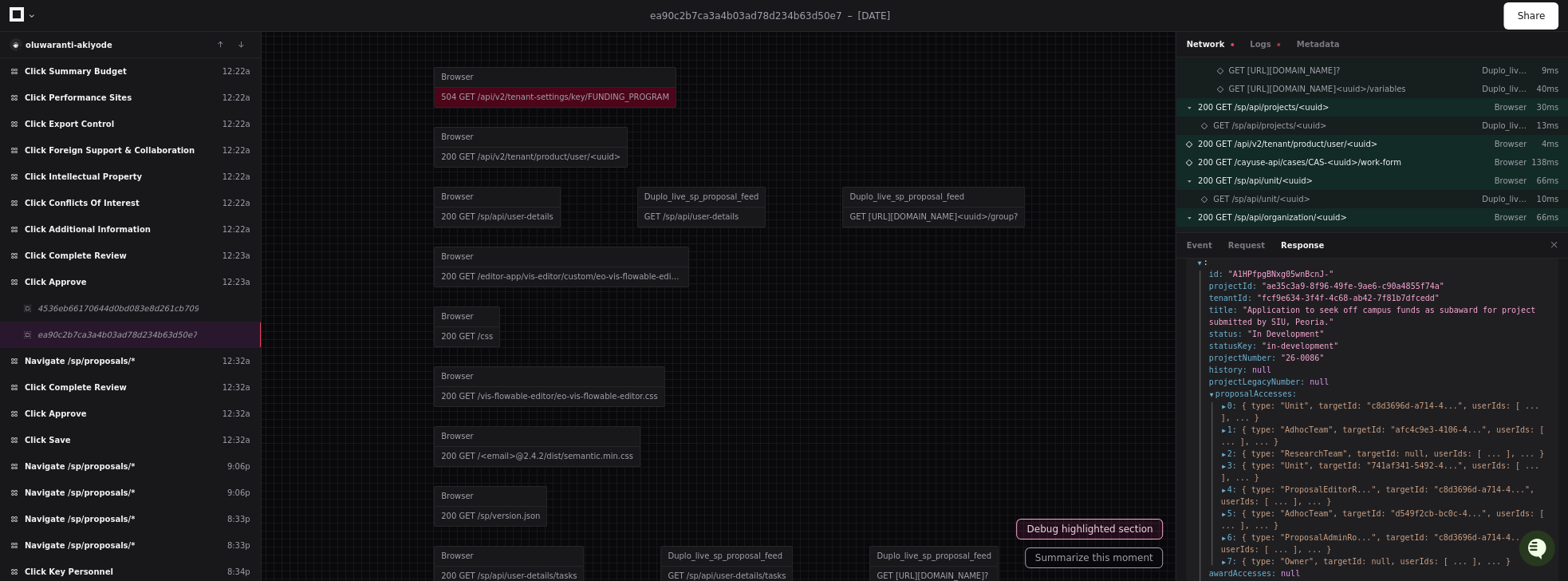
click at [1219, 400] on ul "0 : { type: "Unit", targetId: "c8d3696d-a714-4...", userIds: [ ... ], ... } 1 :…" at bounding box center [1378, 484] width 339 height 168
click at [1222, 400] on span "0 :" at bounding box center [1229, 405] width 16 height 12
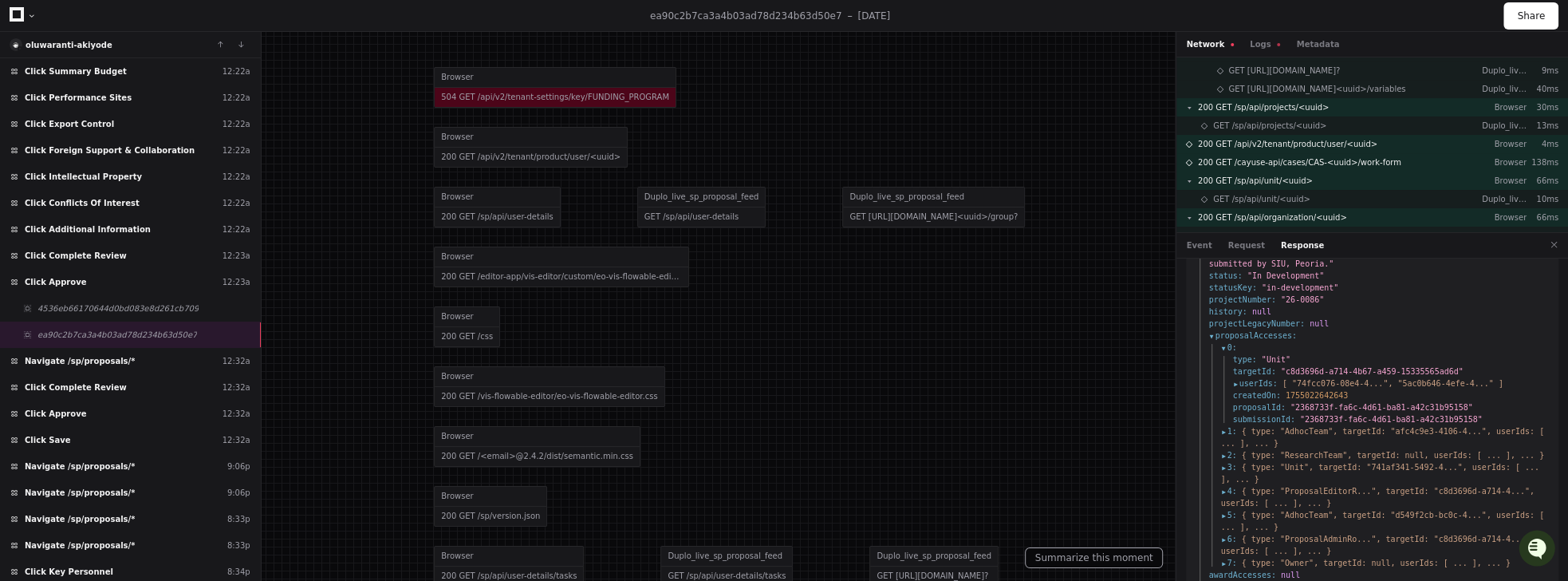
scroll to position [424, 0]
click at [1222, 428] on span "1 :" at bounding box center [1229, 434] width 16 height 12
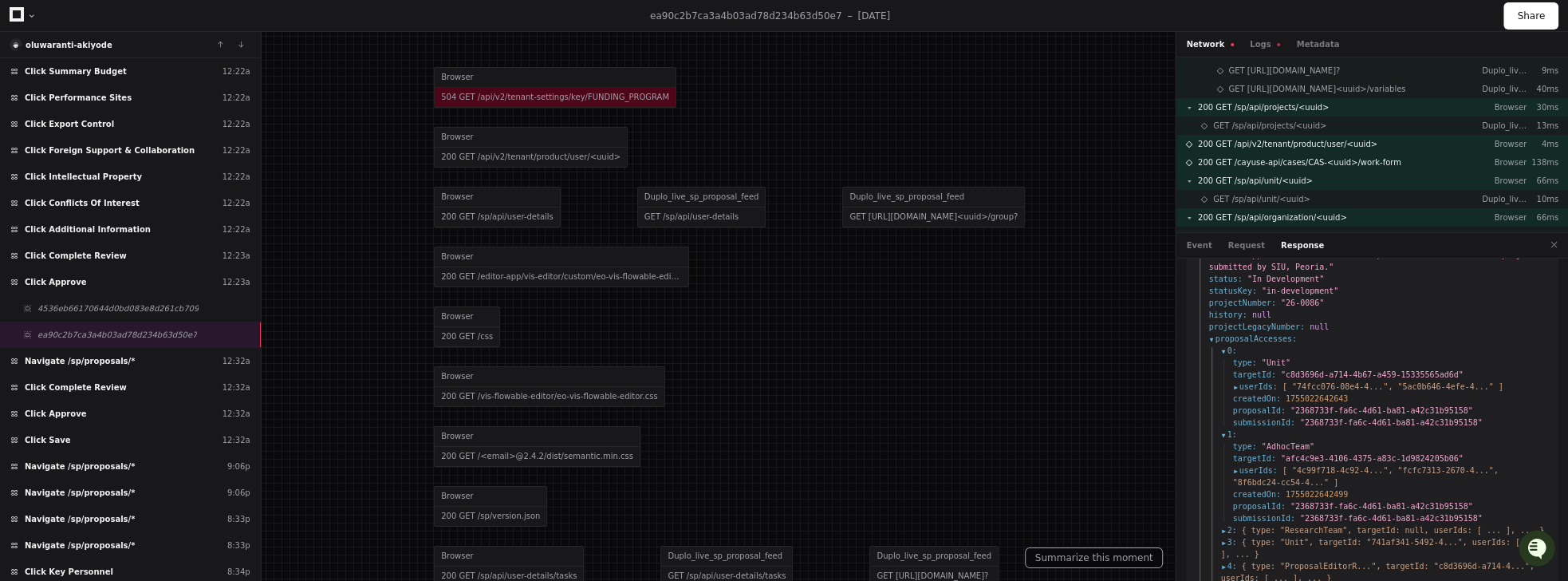
click at [1224, 524] on span "2 :" at bounding box center [1229, 530] width 16 height 12
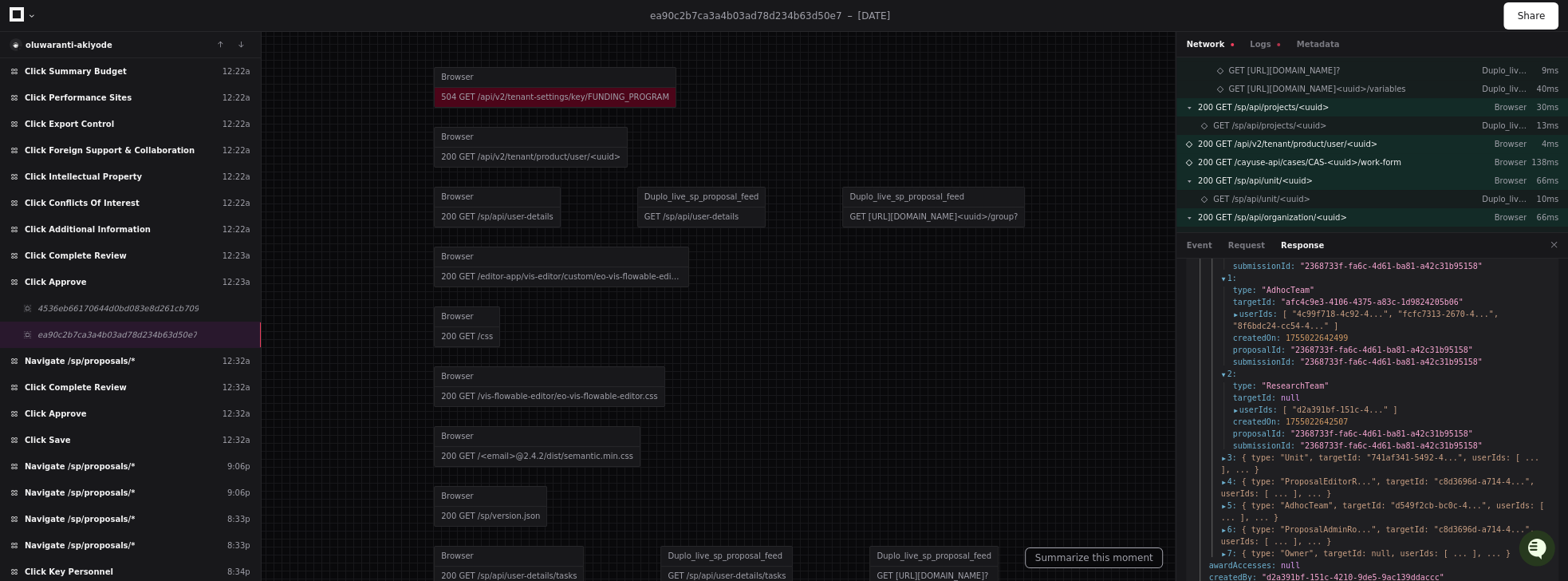
scroll to position [588, 0]
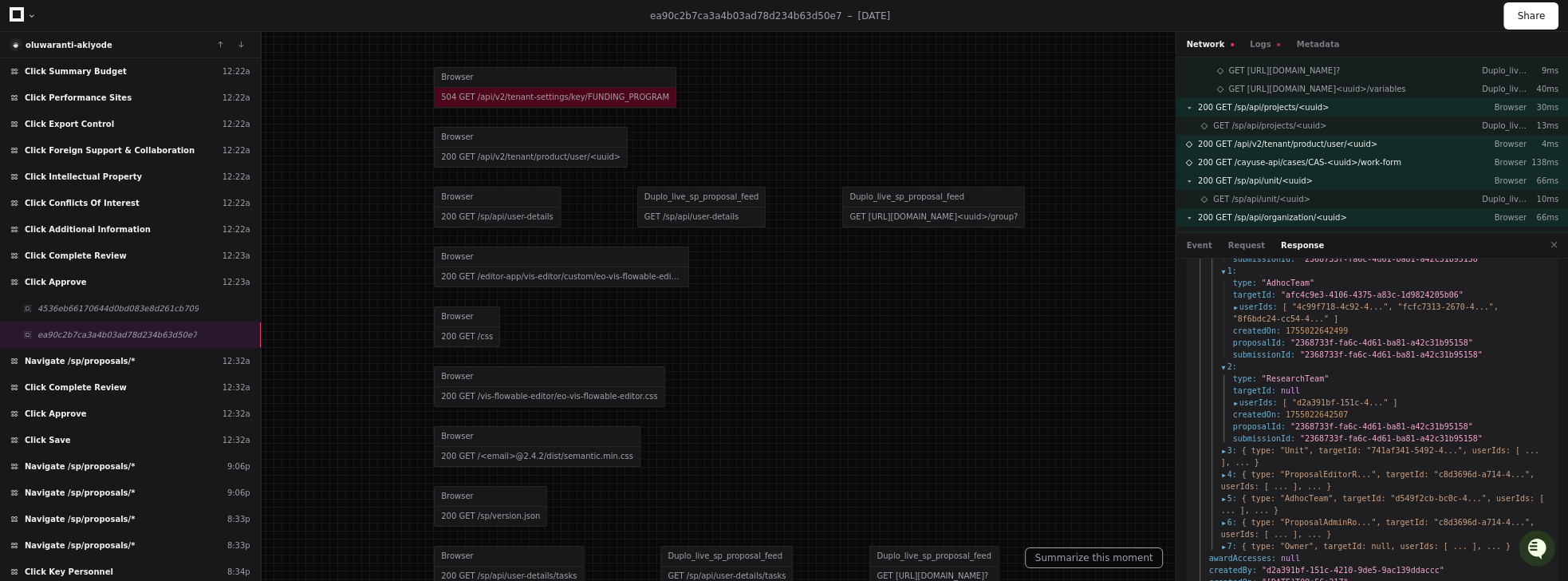
click at [1236, 396] on span "userIds :" at bounding box center [1255, 402] width 45 height 12
click at [1235, 300] on span "userIds :" at bounding box center [1255, 306] width 45 height 12
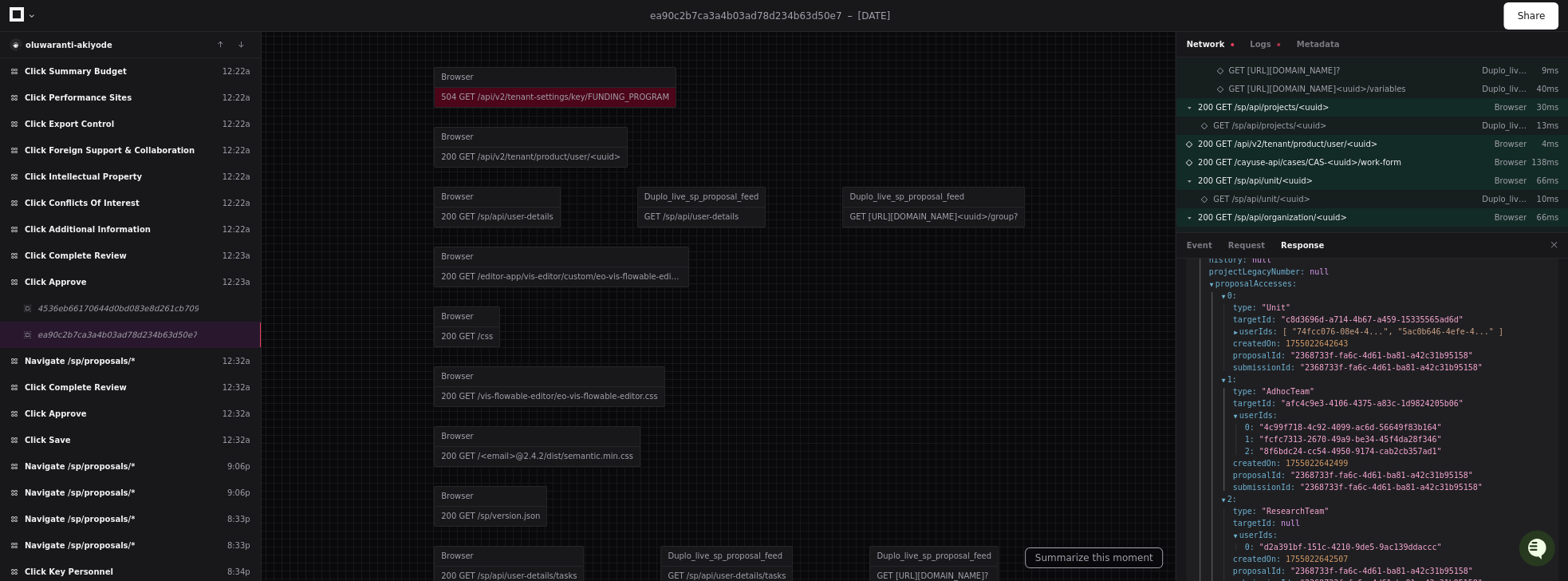
scroll to position [479, 0]
click at [1234, 326] on span "userIds :" at bounding box center [1255, 332] width 45 height 12
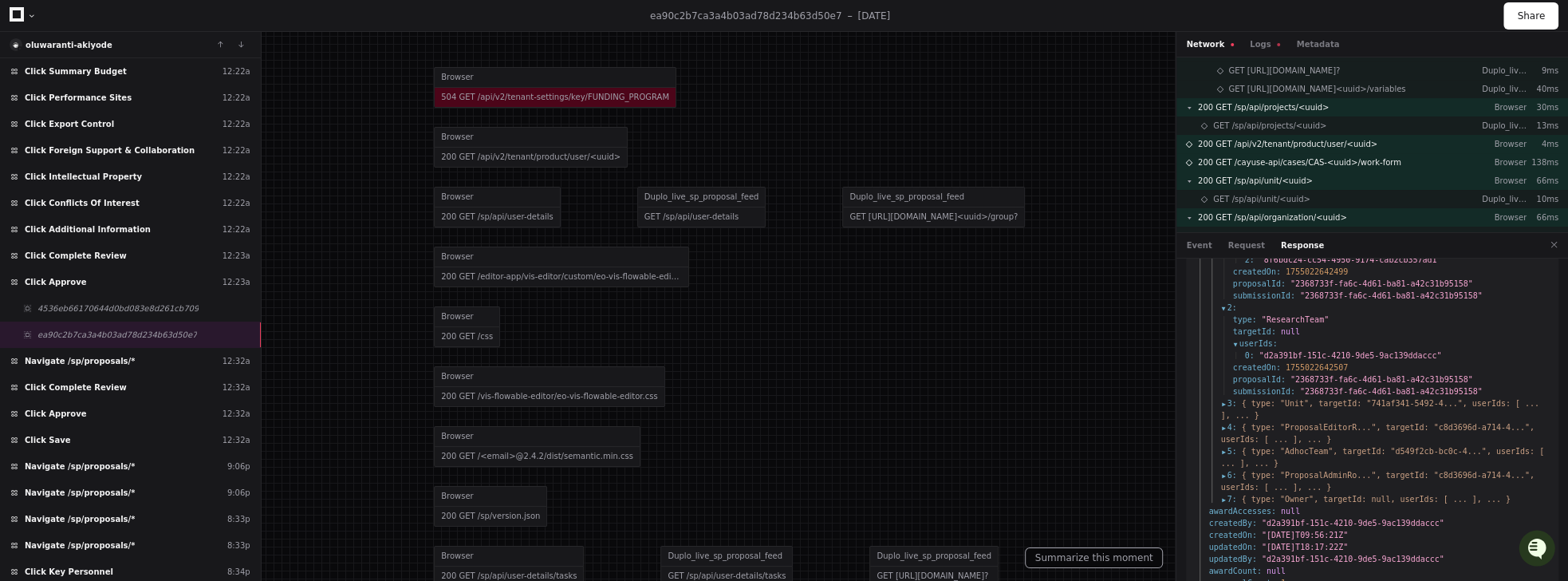
scroll to position [698, 0]
click at [1222, 395] on span "3 :" at bounding box center [1229, 400] width 16 height 12
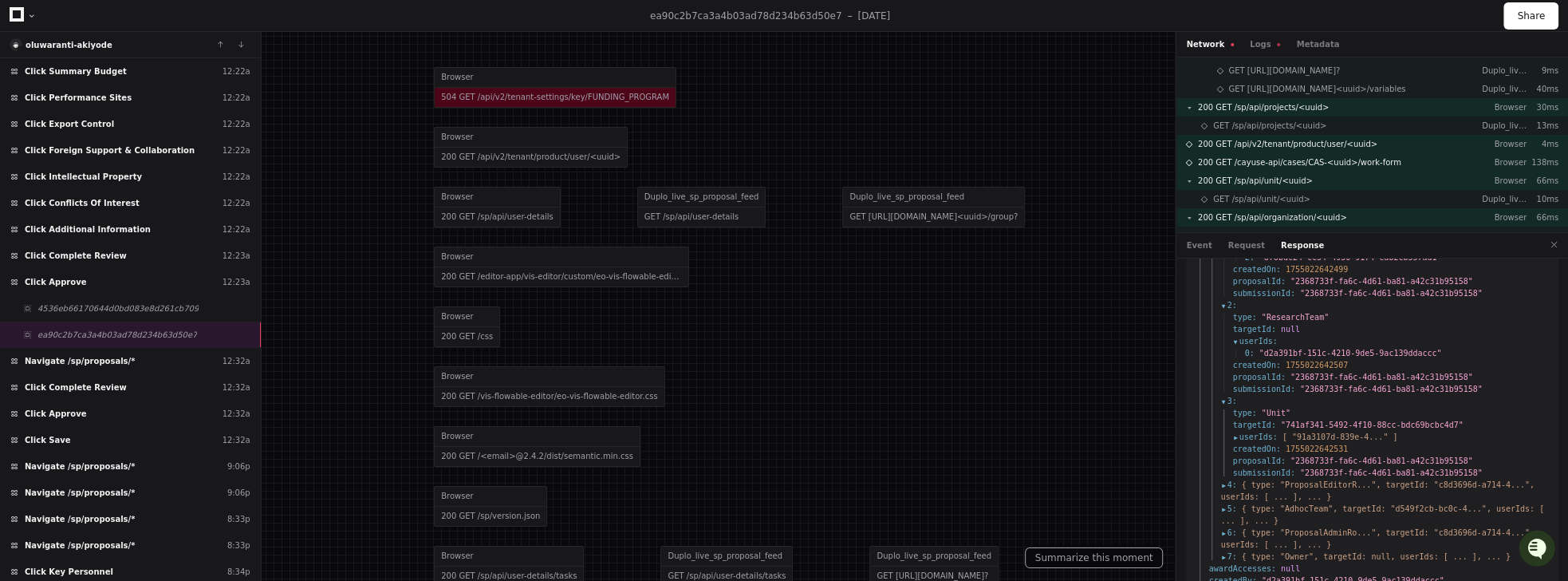
click at [1236, 431] on span "userIds :" at bounding box center [1255, 436] width 45 height 12
click at [1223, 492] on span "{ type: "ProposalEditorR...", targetId: "c8d3696d-a714-4...", userIds: [ ... ],…" at bounding box center [1377, 503] width 313 height 21
click at [1224, 491] on span "4 :" at bounding box center [1229, 496] width 16 height 12
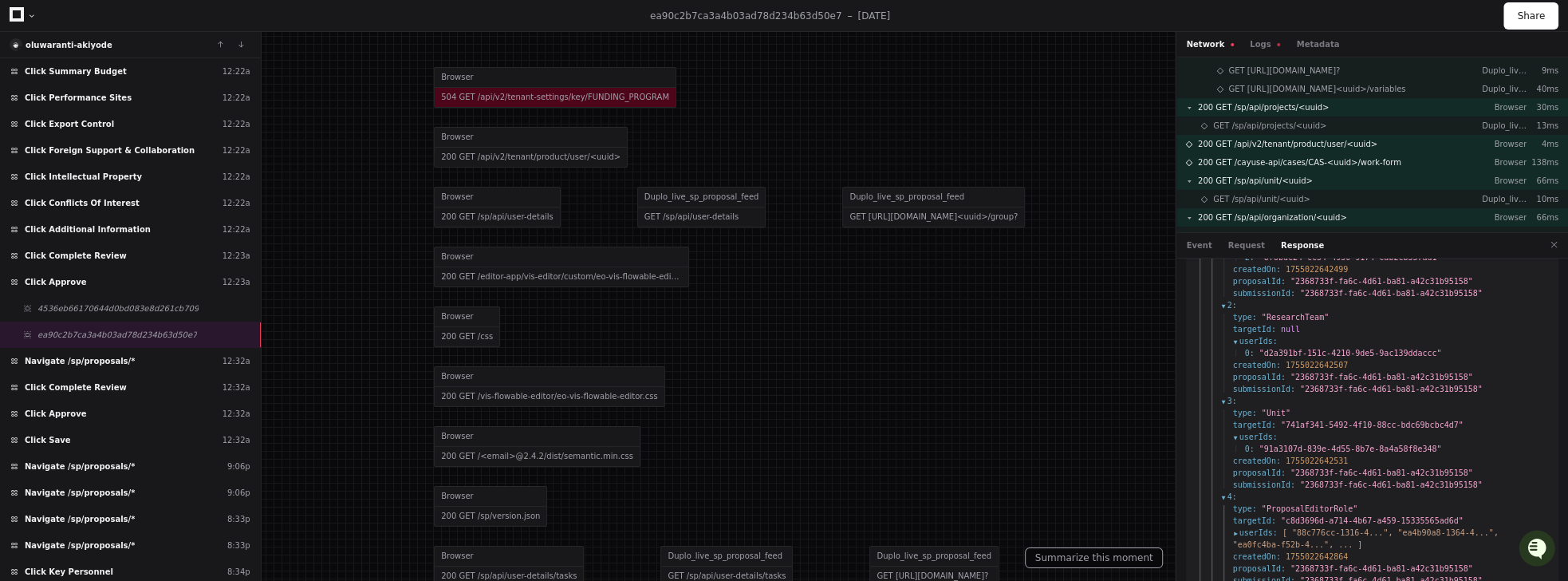
click at [1237, 527] on span "userIds :" at bounding box center [1255, 532] width 45 height 12
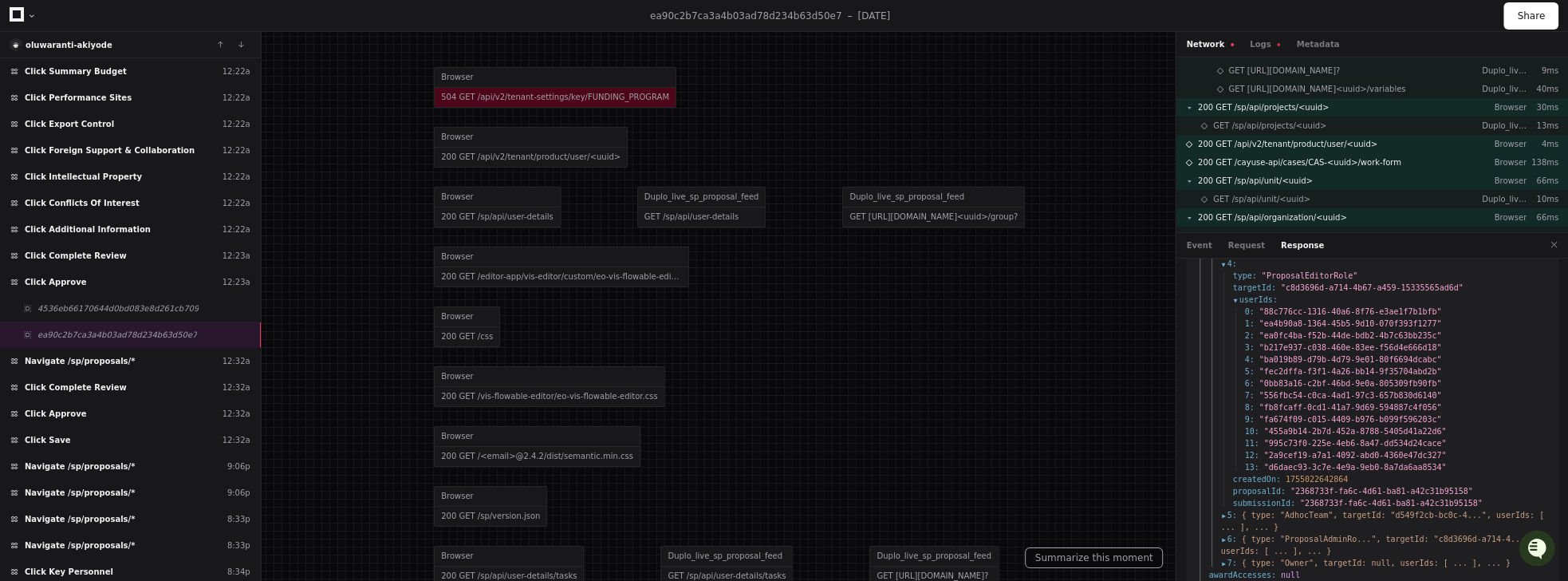
scroll to position [971, 0]
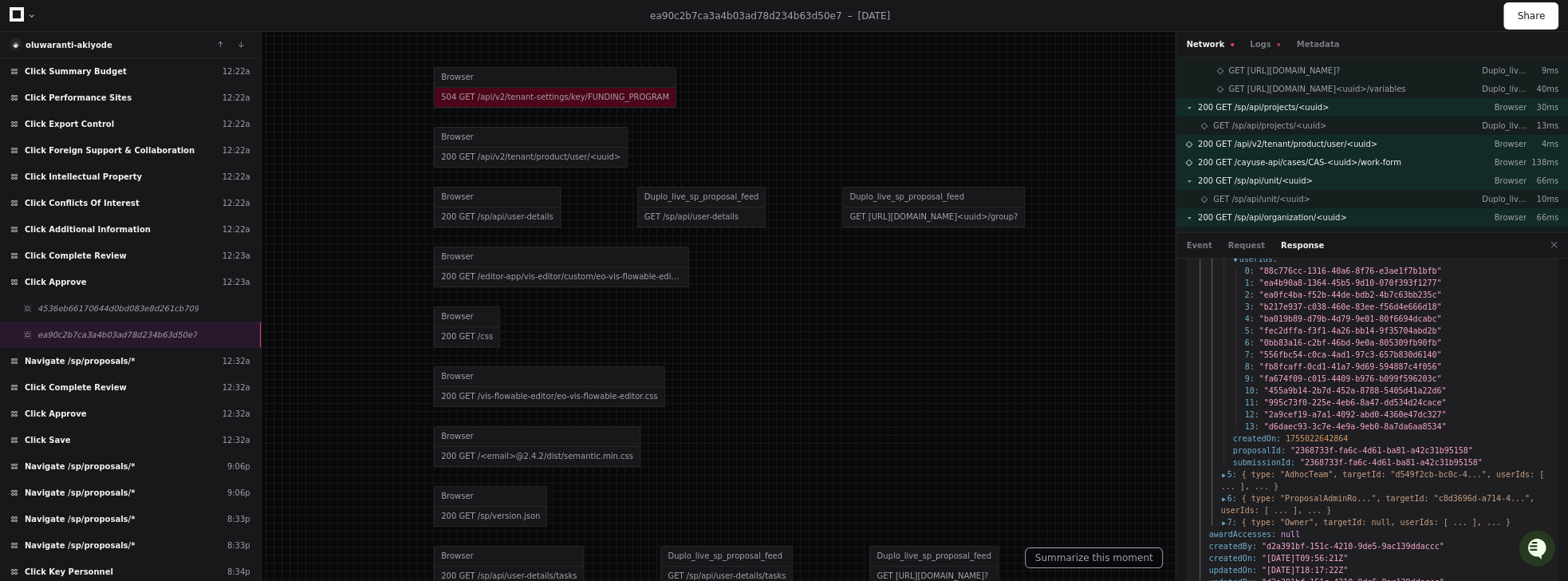
click at [1223, 468] on span "5 :" at bounding box center [1229, 474] width 16 height 12
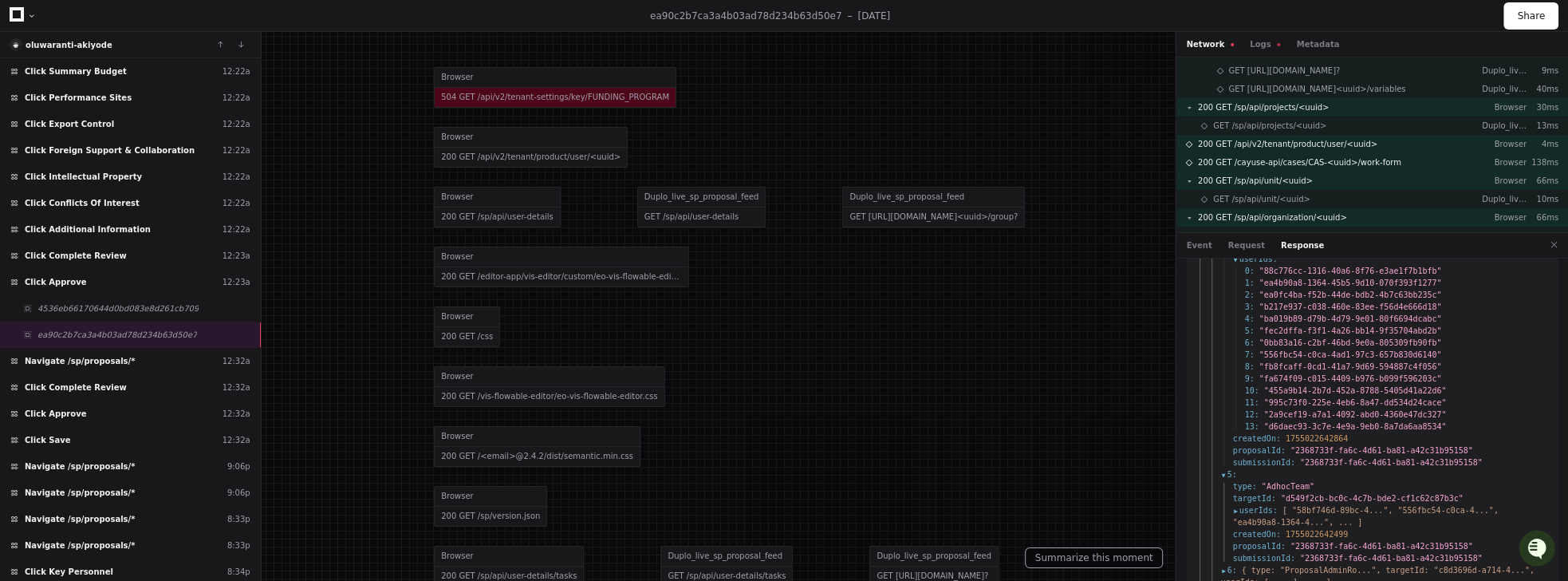
click at [1233, 504] on span "userIds :" at bounding box center [1255, 510] width 45 height 12
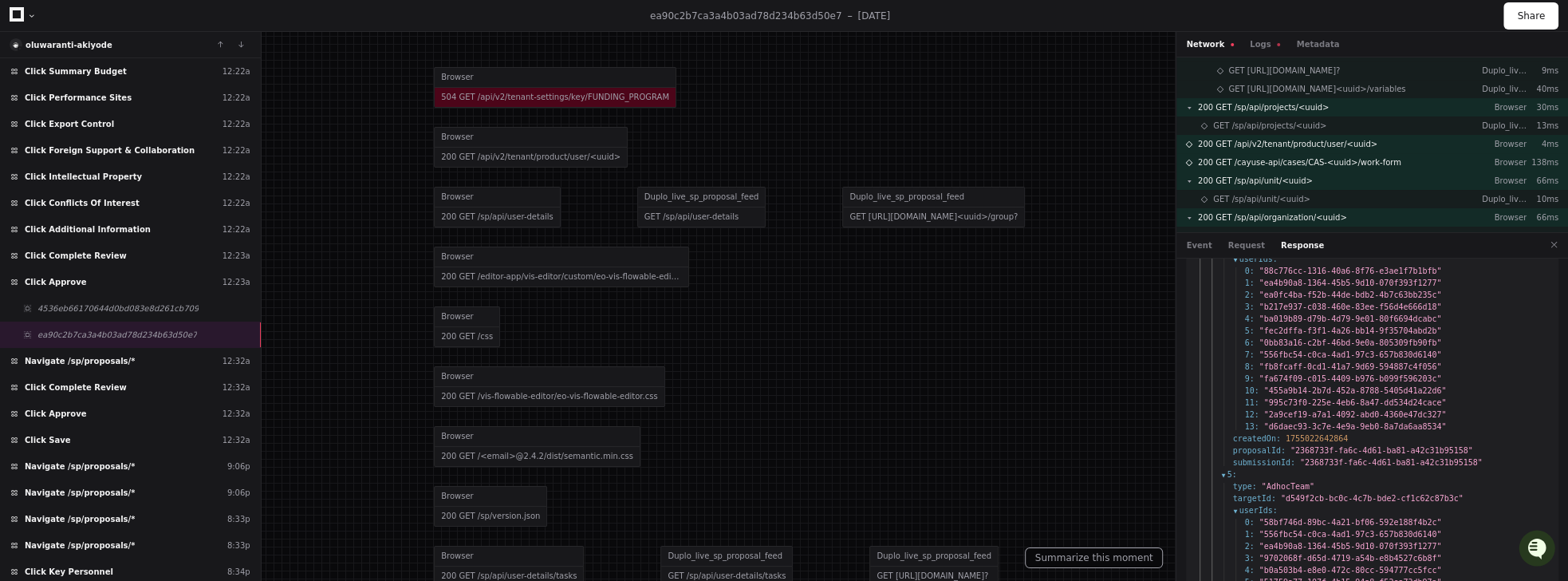
scroll to position [1136, 0]
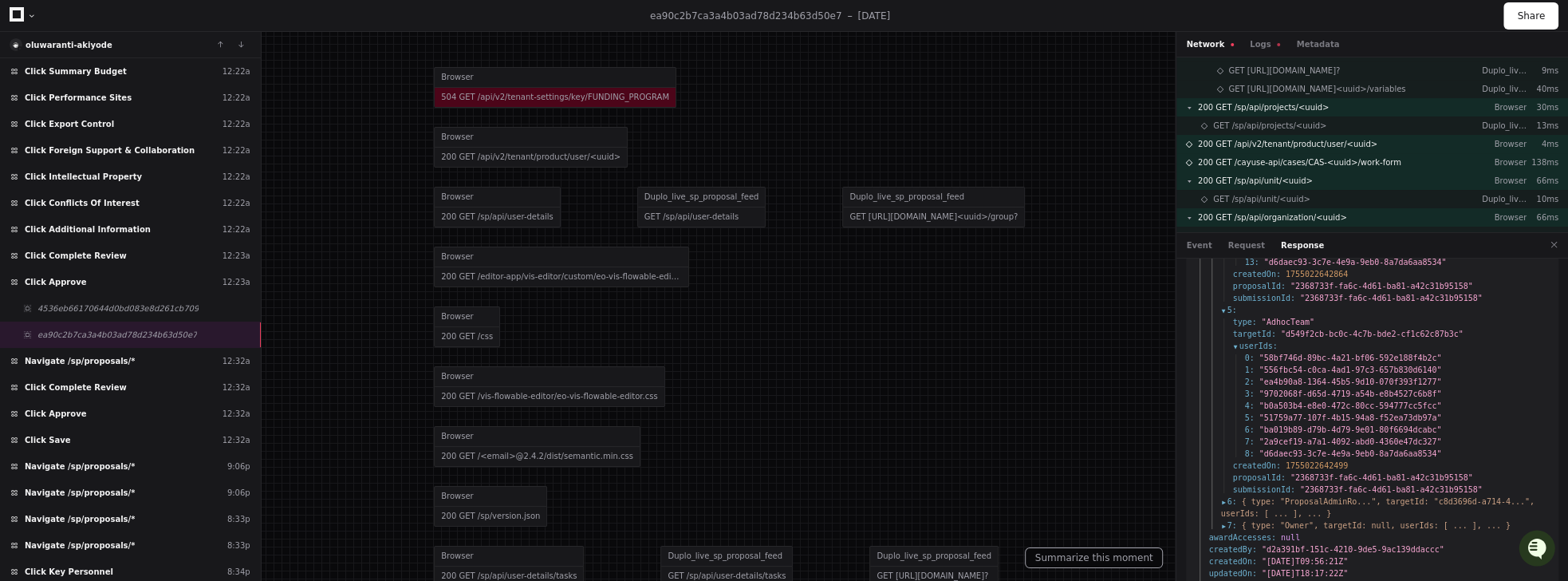
click at [1222, 495] on span "6 :" at bounding box center [1229, 501] width 16 height 12
click at [1236, 531] on span "userIds :" at bounding box center [1255, 537] width 45 height 12
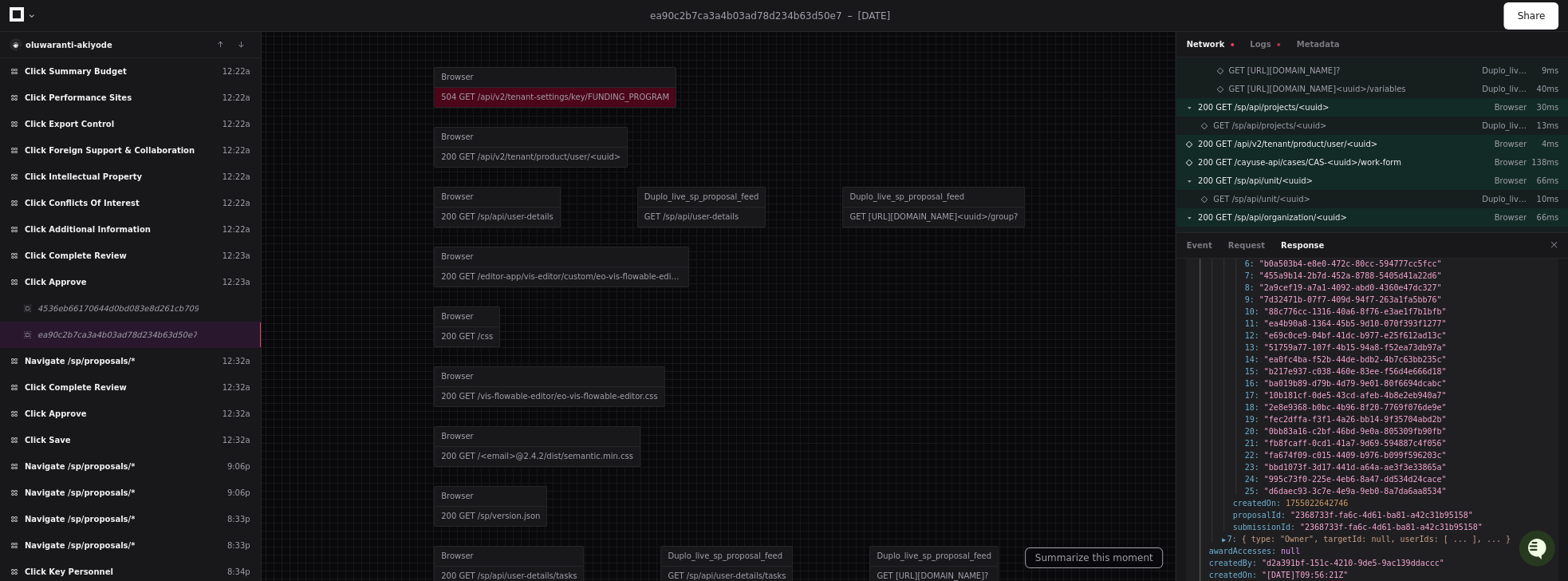
scroll to position [1584, 0]
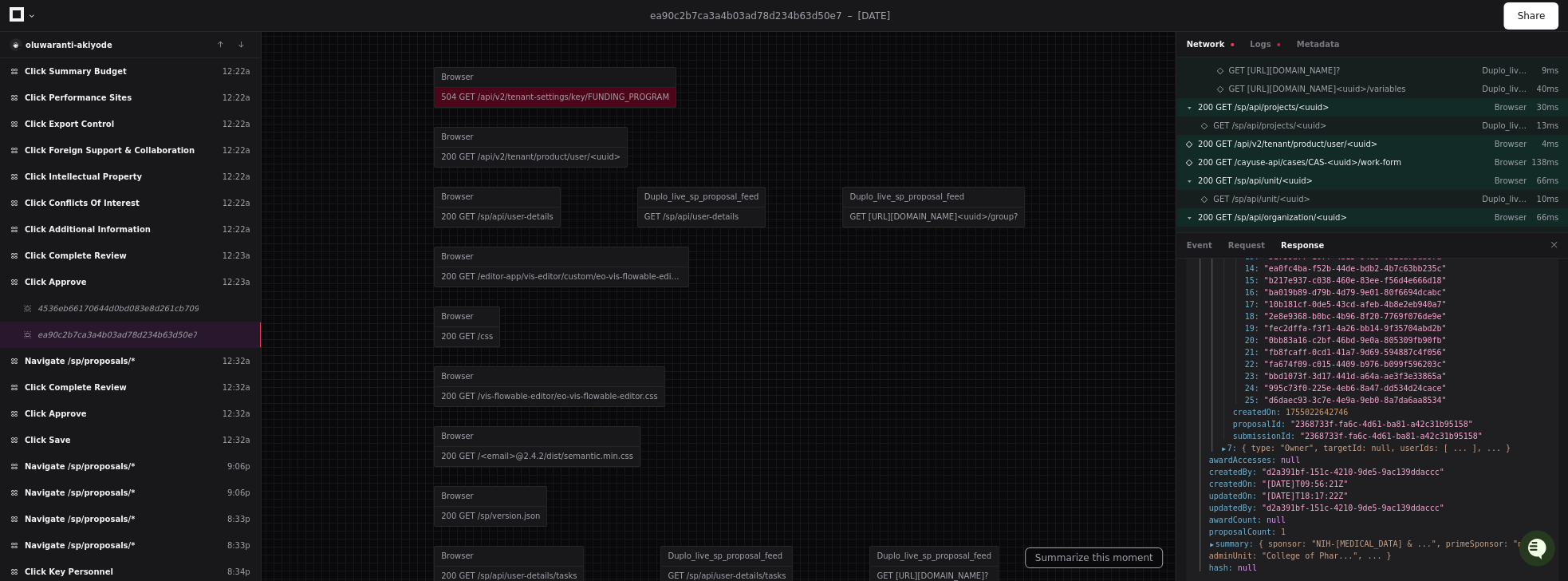
click at [1221, 442] on span "7 :" at bounding box center [1229, 448] width 16 height 12
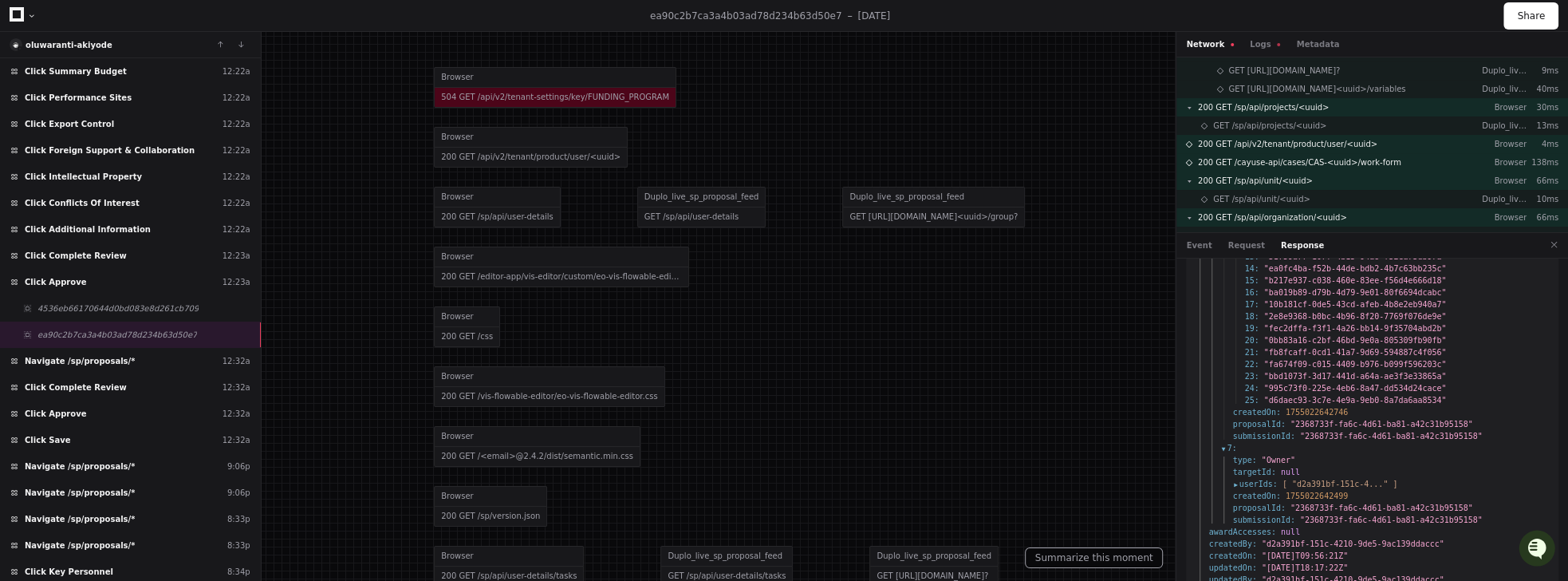
click at [1231, 472] on ul "type : "Owner" targetId : null userIds : [ "d2a391bf-151c-4..." ] createdOn : 1…" at bounding box center [1384, 490] width 327 height 72
click at [1235, 478] on span "userIds :" at bounding box center [1255, 484] width 45 height 12
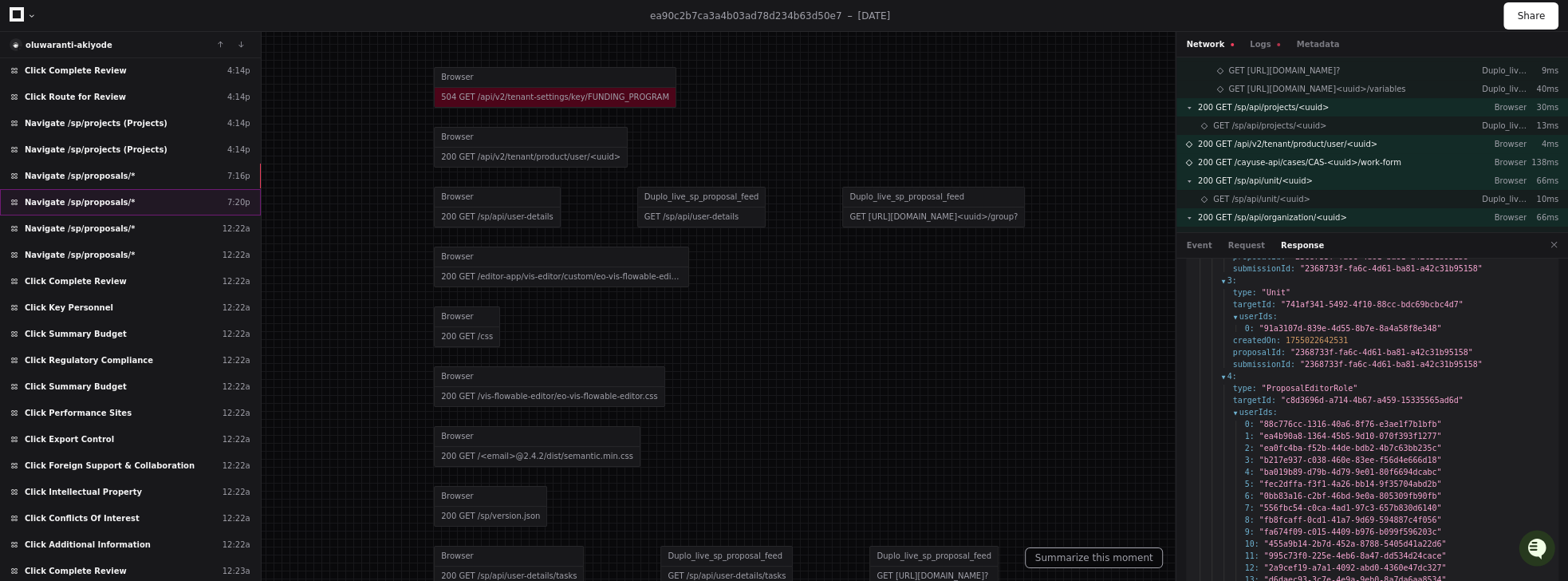
scroll to position [567, 0]
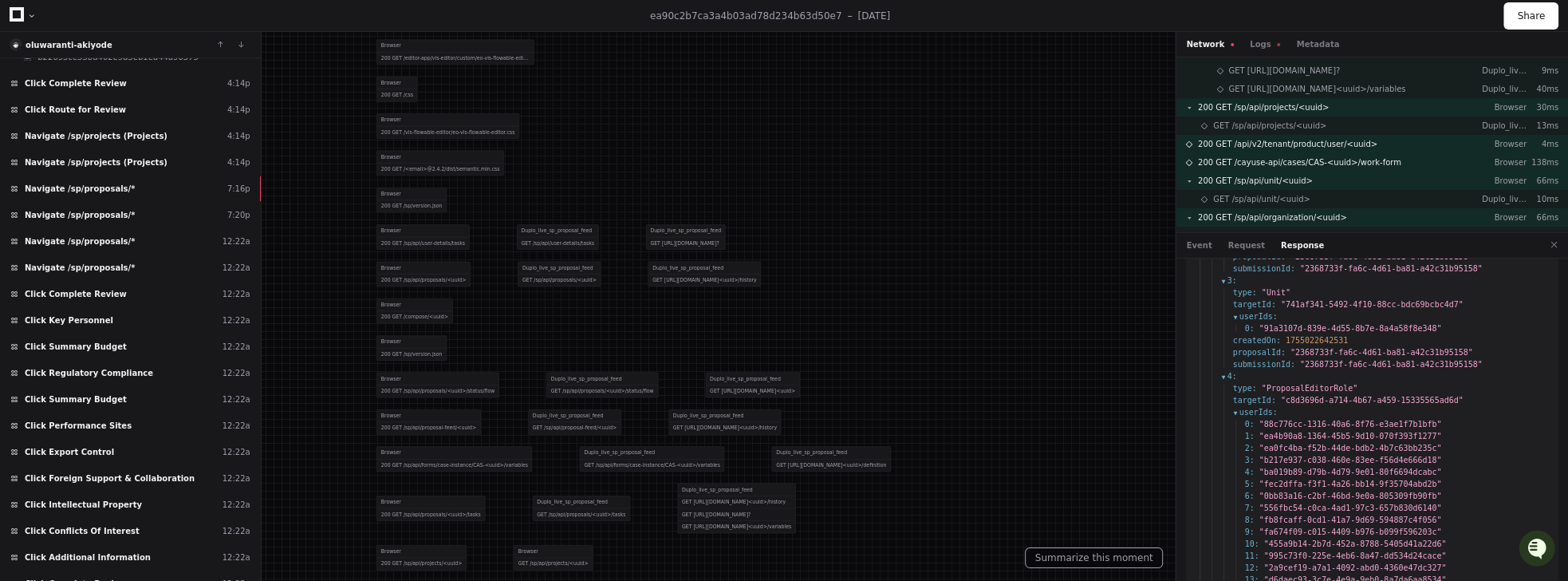
drag, startPoint x: 905, startPoint y: 395, endPoint x: 865, endPoint y: 135, distance: 263.1
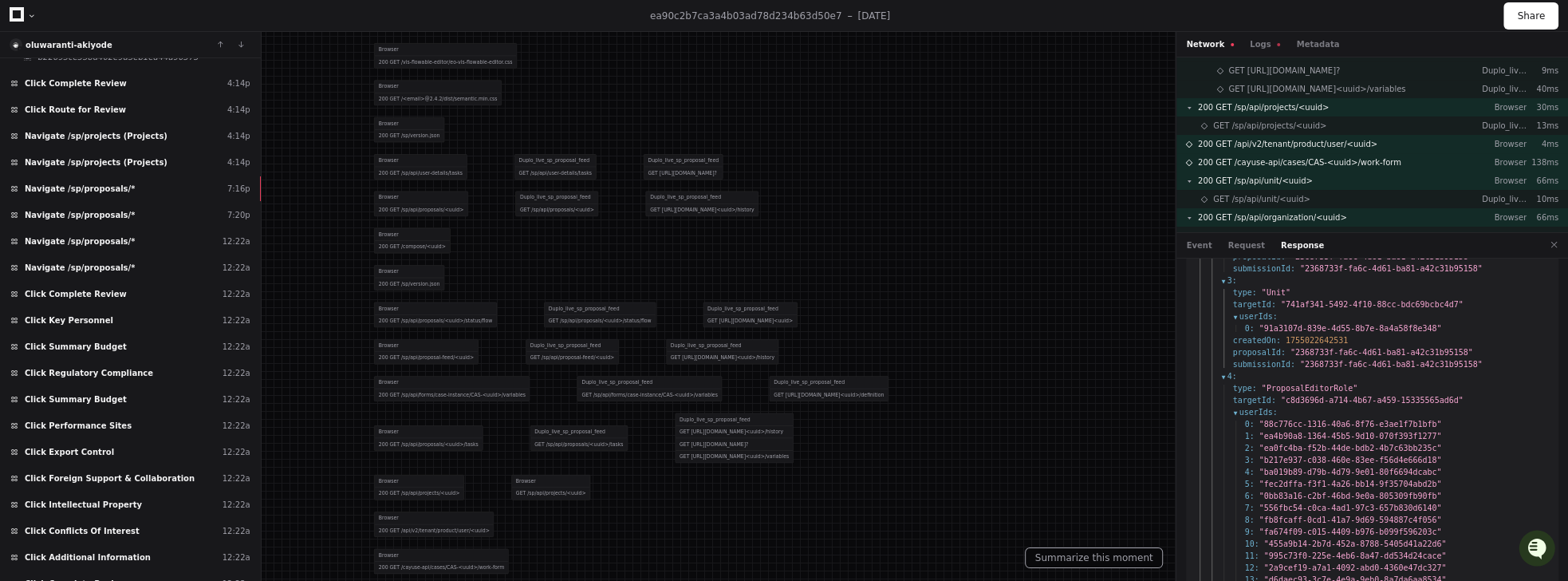
click at [1256, 310] on span "userIds :" at bounding box center [1255, 316] width 45 height 12
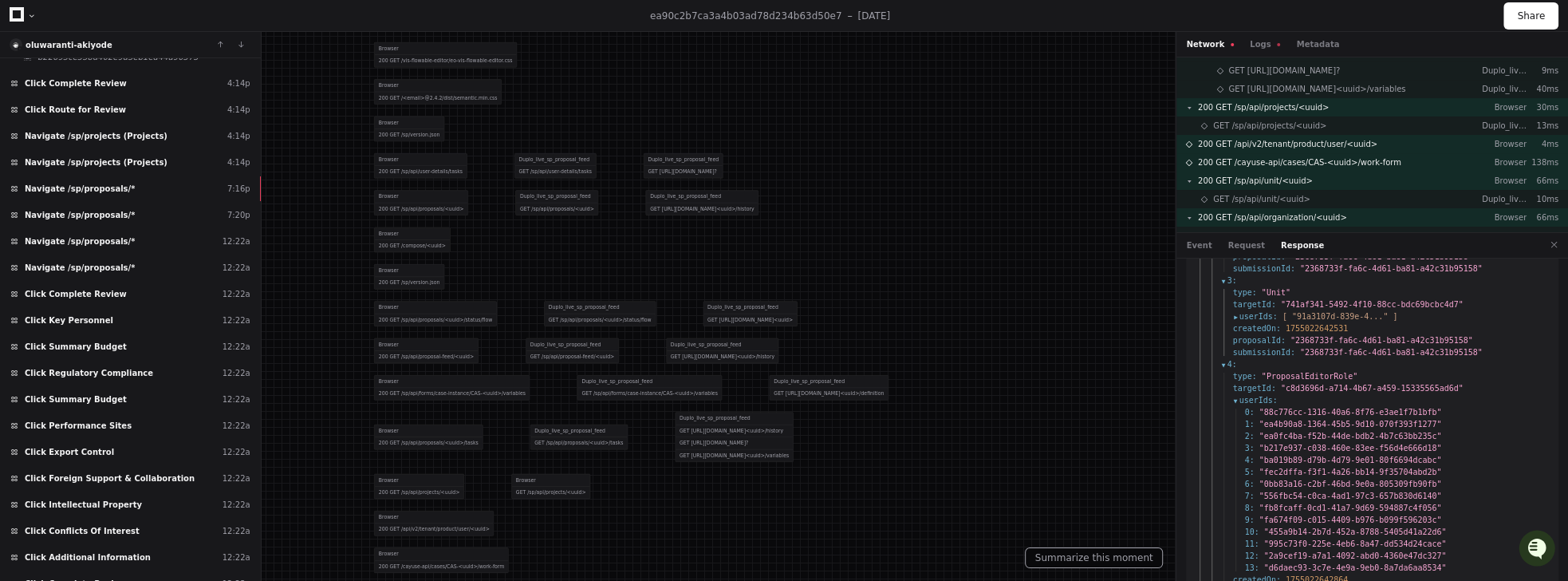
click at [1288, 312] on span "[ "91a3107d-839e-4..." ]" at bounding box center [1340, 316] width 116 height 9
click at [1264, 310] on span "userIds :" at bounding box center [1255, 316] width 45 height 12
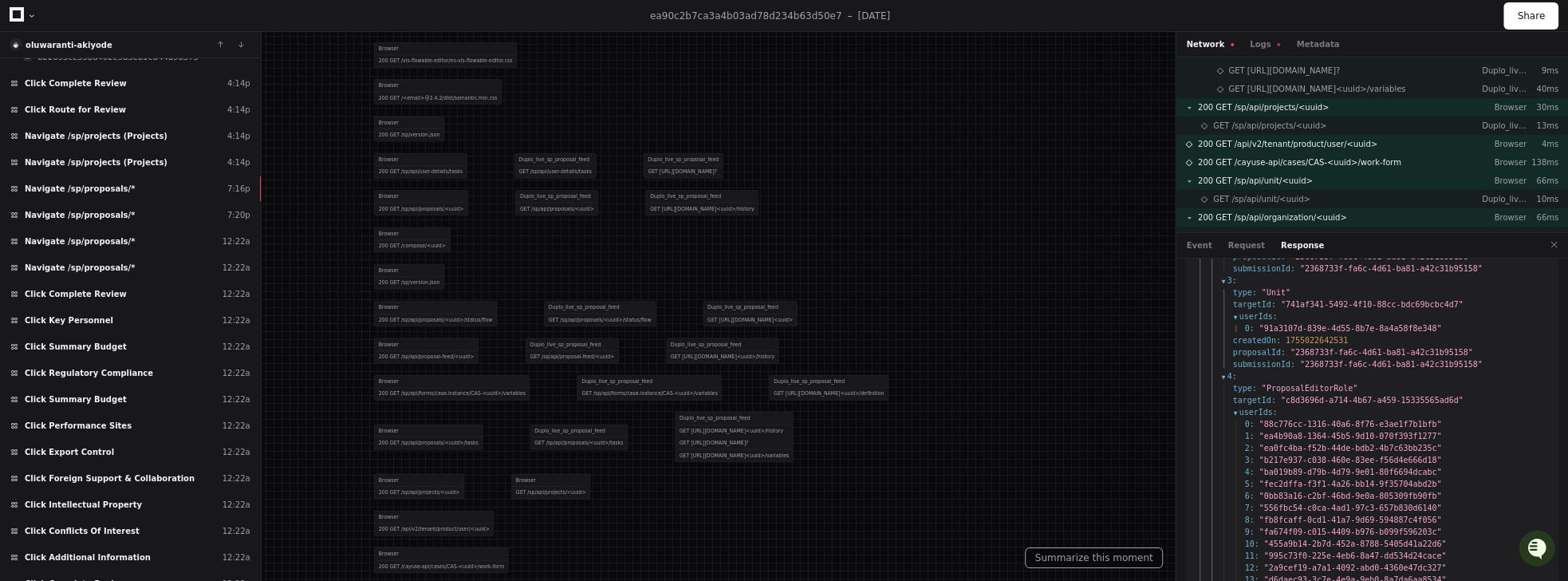
drag, startPoint x: 1232, startPoint y: 300, endPoint x: 1455, endPoint y: 313, distance: 223.4
click at [1457, 313] on li "userIds : 0 : "91a3107d-839e-4d55-8b7e-8a4a58f8e348"" at bounding box center [1390, 322] width 316 height 24
drag, startPoint x: 1455, startPoint y: 313, endPoint x: 1223, endPoint y: 304, distance: 232.2
click at [1223, 304] on ul "type : "Unit" targetId : "741af341-5492-4f10-88cc-bdc69bcbc4d7" userIds : 0 : "…" at bounding box center [1384, 328] width 327 height 84
click at [1479, 322] on li "0 : "91a3107d-839e-4d55-8b7e-8a4a58f8e348"" at bounding box center [1396, 328] width 304 height 12
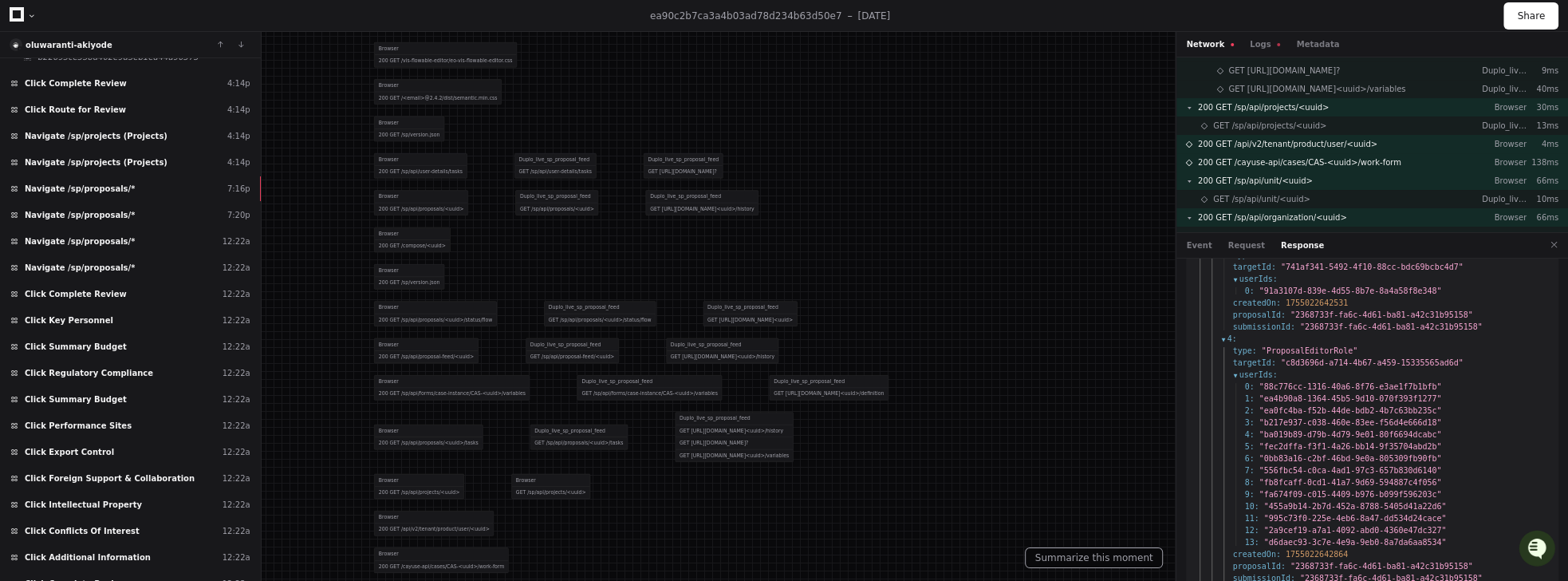
scroll to position [873, 0]
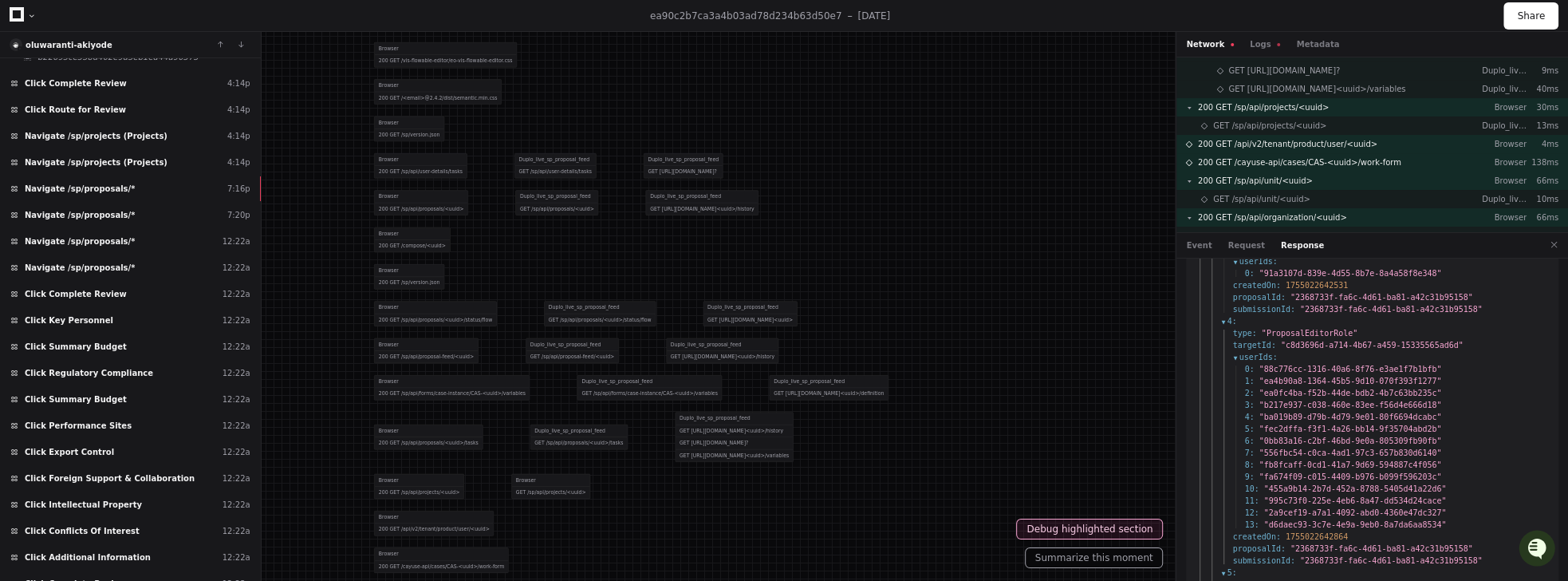
drag, startPoint x: 1264, startPoint y: 311, endPoint x: 1359, endPoint y: 321, distance: 95.5
click at [1359, 321] on li "4 : type : "ProposalEditorRole" targetId : "c8d3696d-a714-4b67-a459-15335565ad6…" at bounding box center [1384, 440] width 327 height 251
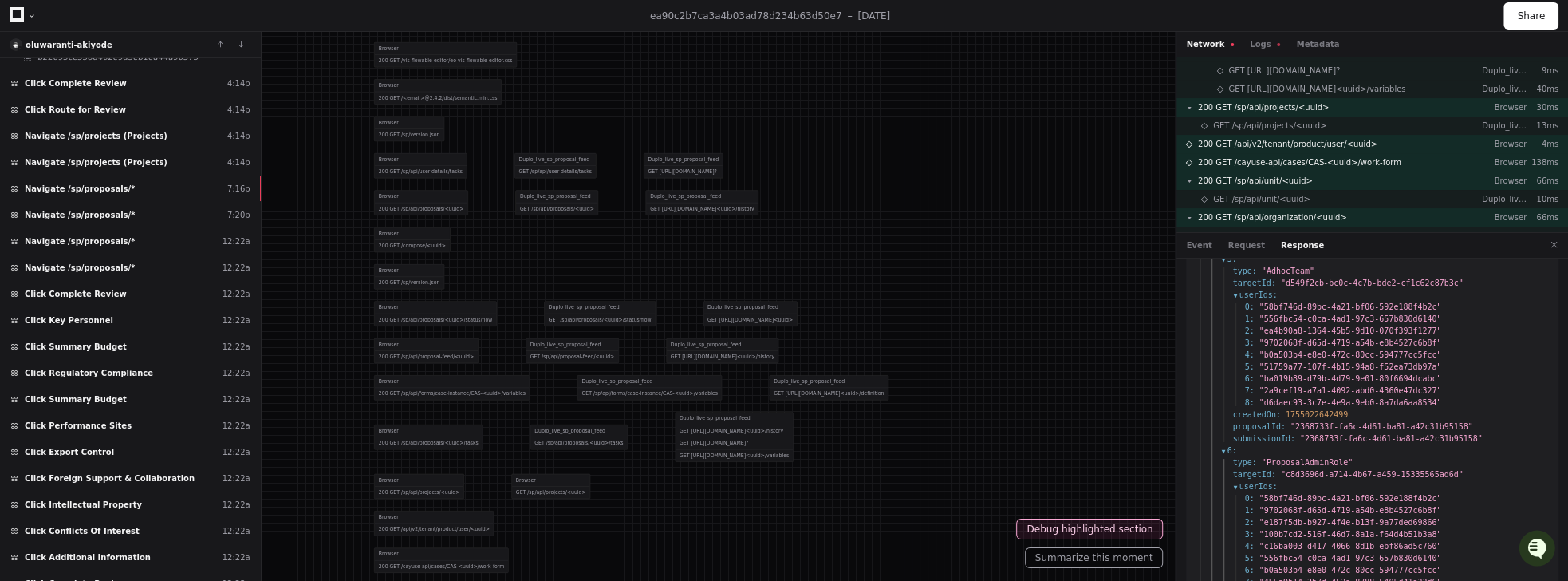
scroll to position [1201, 0]
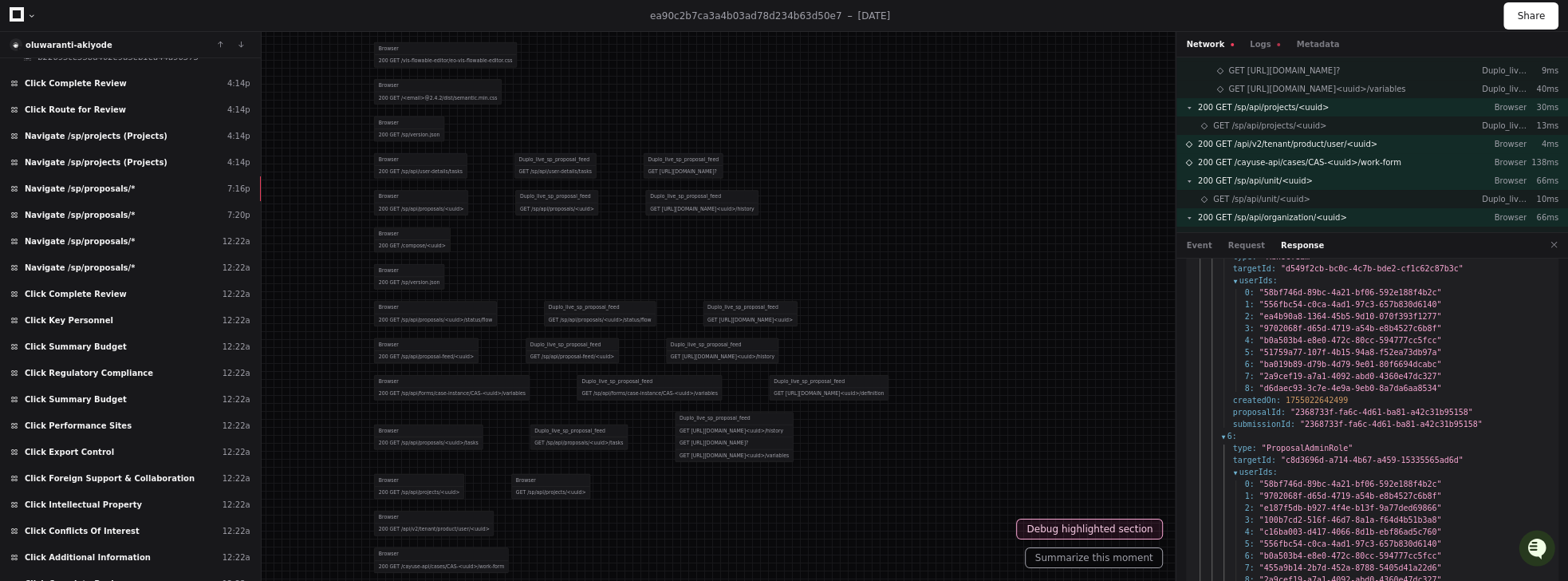
drag, startPoint x: 1270, startPoint y: 435, endPoint x: 1349, endPoint y: 438, distance: 79.1
click at [1344, 444] on span ""ProposalAdminRole"" at bounding box center [1307, 448] width 91 height 9
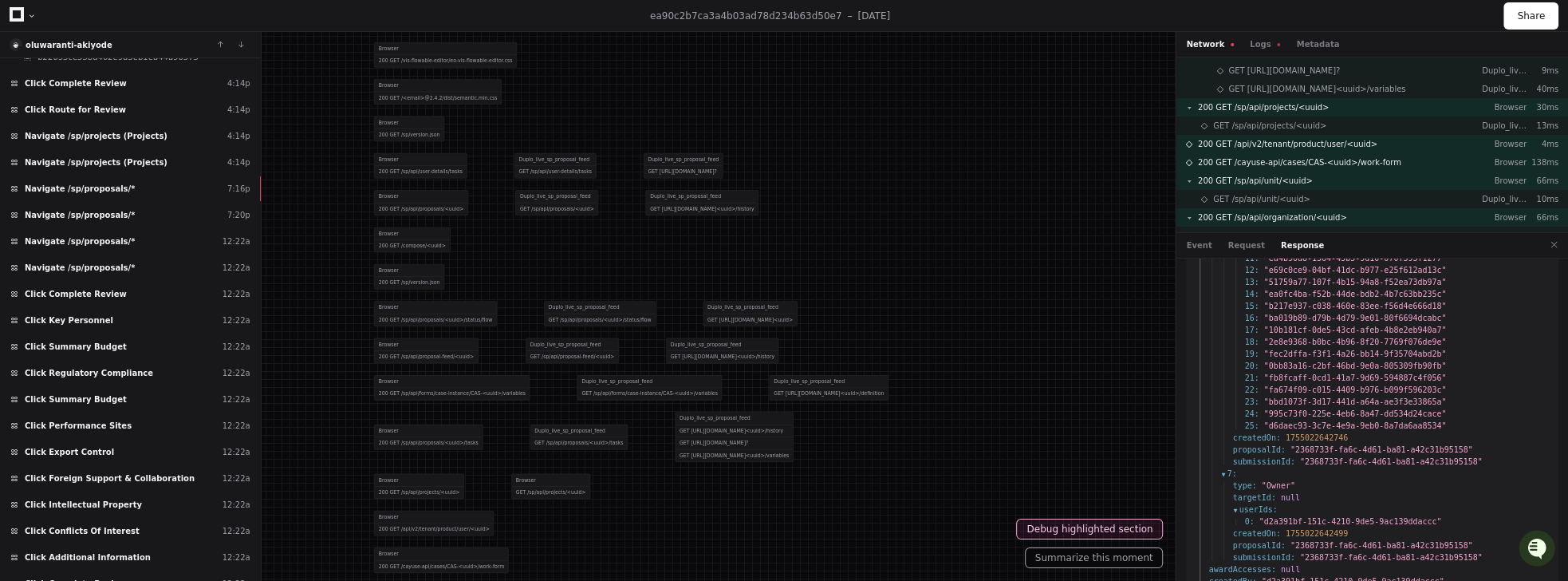
scroll to position [1667, 0]
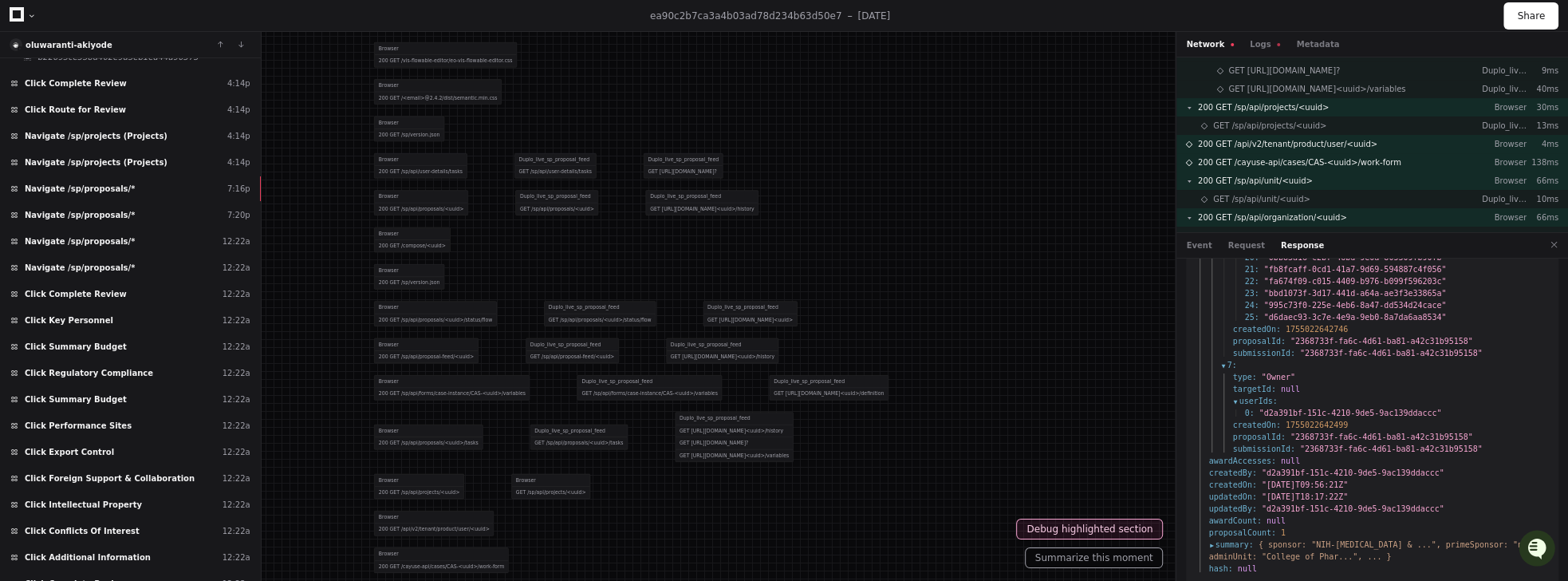
click at [1274, 372] on span ""Owner"" at bounding box center [1278, 376] width 34 height 9
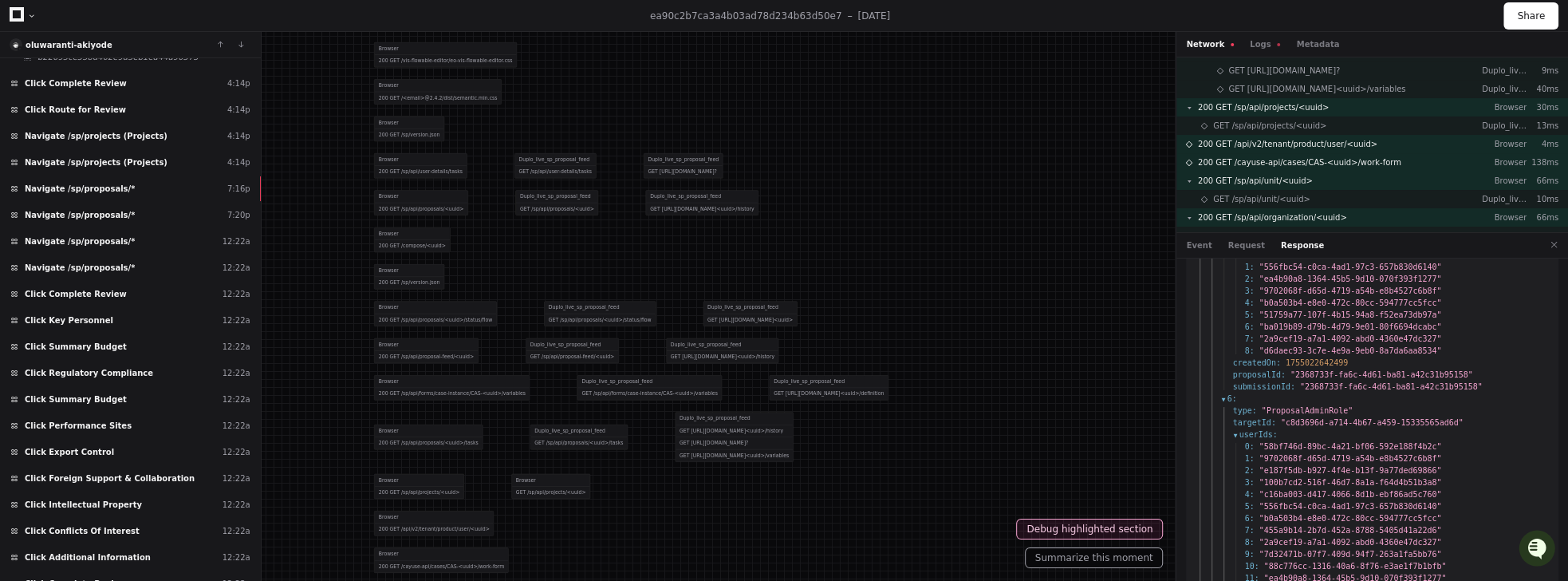
scroll to position [1230, 0]
click at [1292, 415] on span ""ProposalAdminRole"" at bounding box center [1307, 419] width 91 height 9
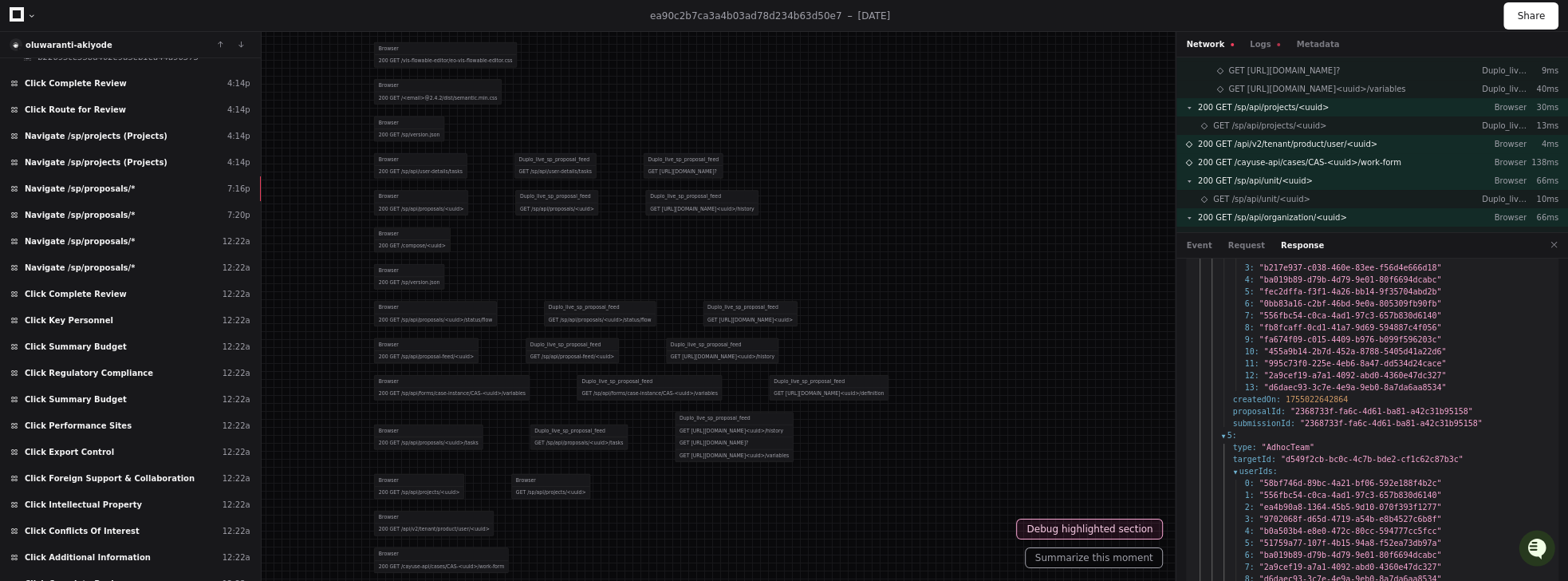
click at [1287, 443] on span ""AdhocTeam"" at bounding box center [1288, 447] width 53 height 9
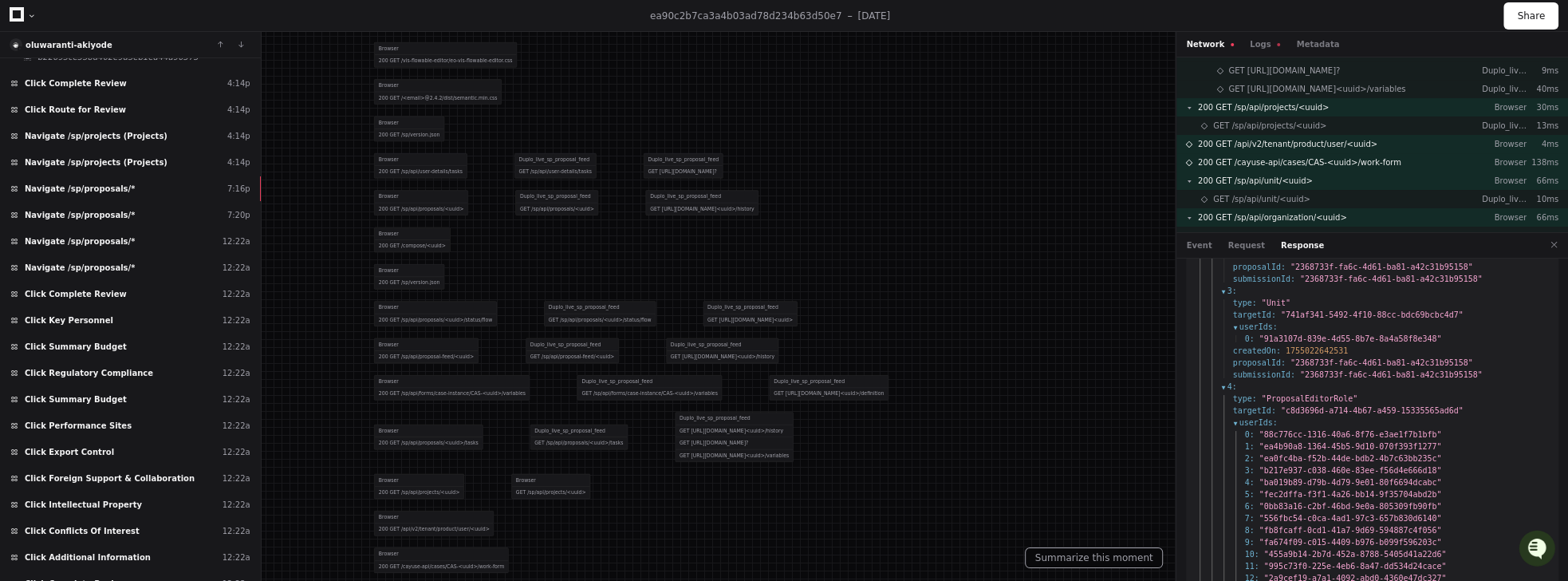
scroll to position [791, 0]
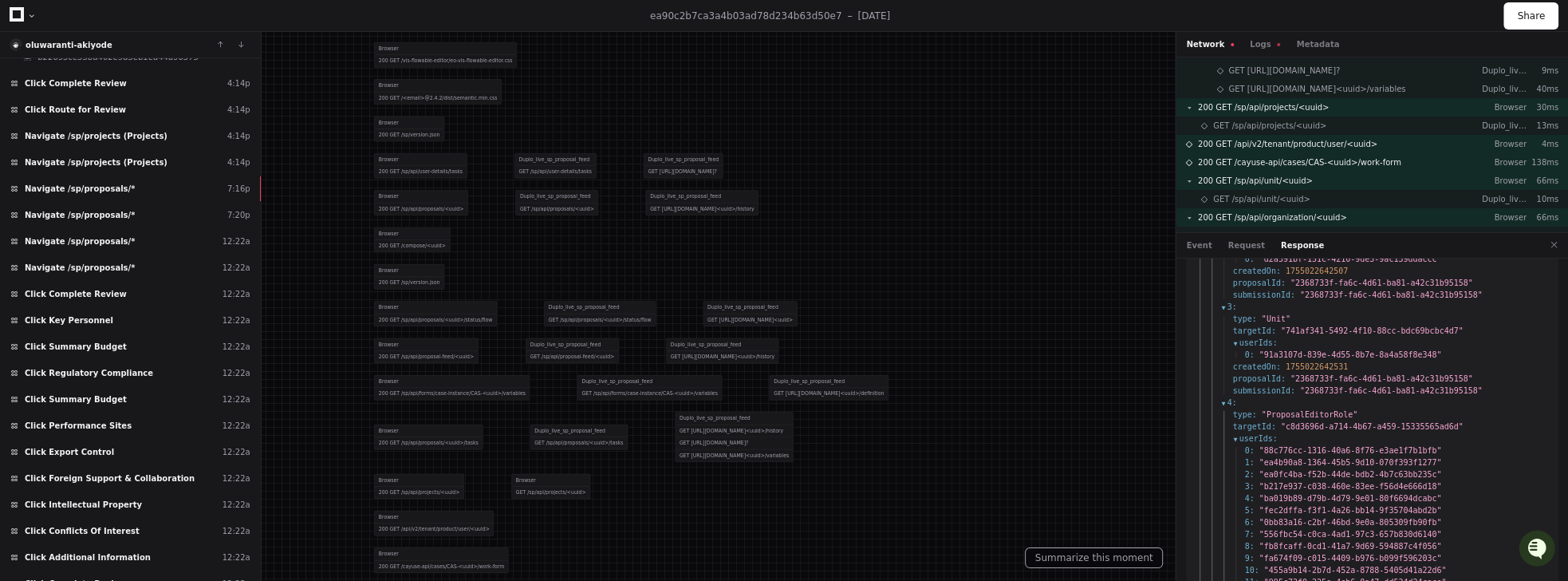
click at [1306, 410] on span ""ProposalEditorRole"" at bounding box center [1309, 414] width 96 height 9
click at [1307, 410] on span ""ProposalEditorRole"" at bounding box center [1309, 414] width 96 height 9
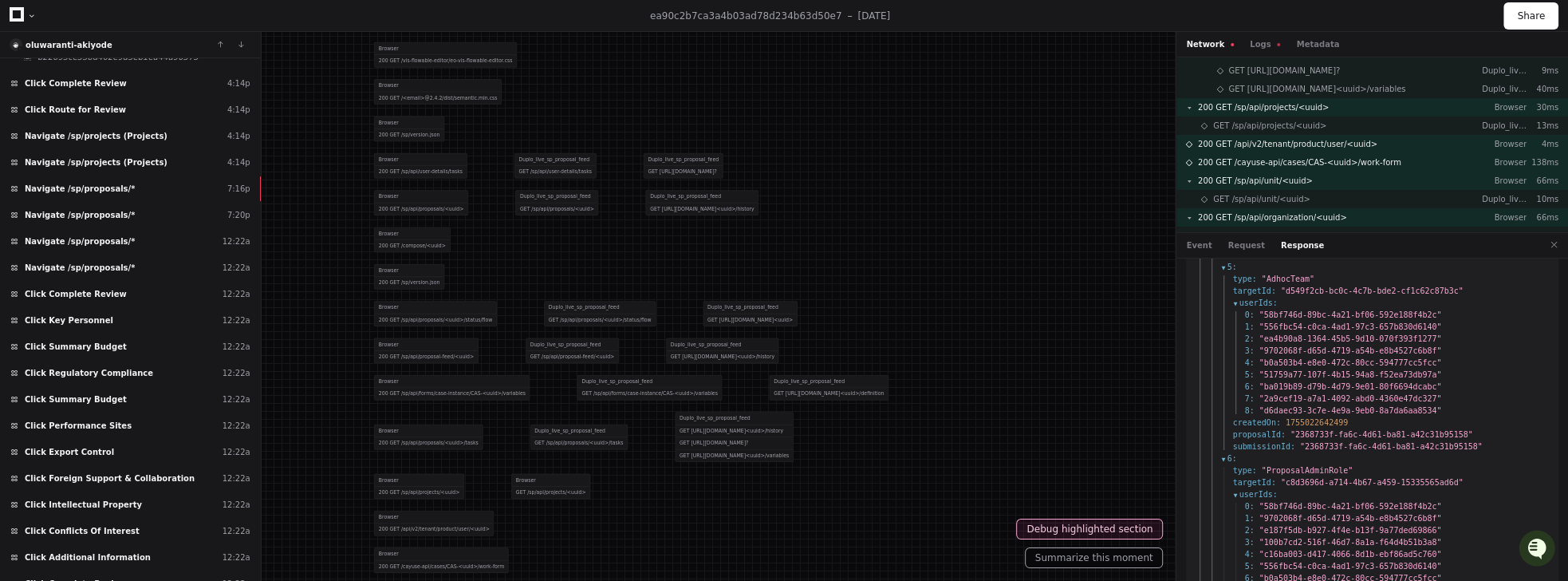
scroll to position [1339, 0]
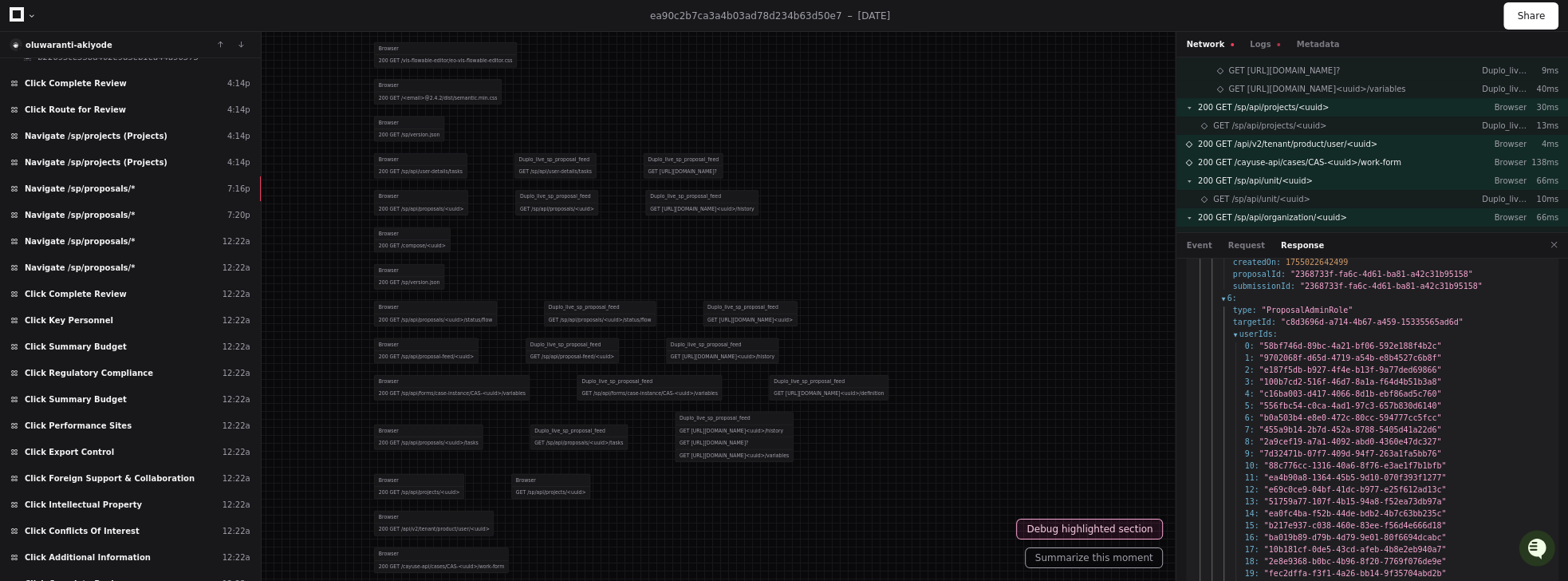
click at [1294, 305] on span ""ProposalAdminRole"" at bounding box center [1307, 309] width 91 height 9
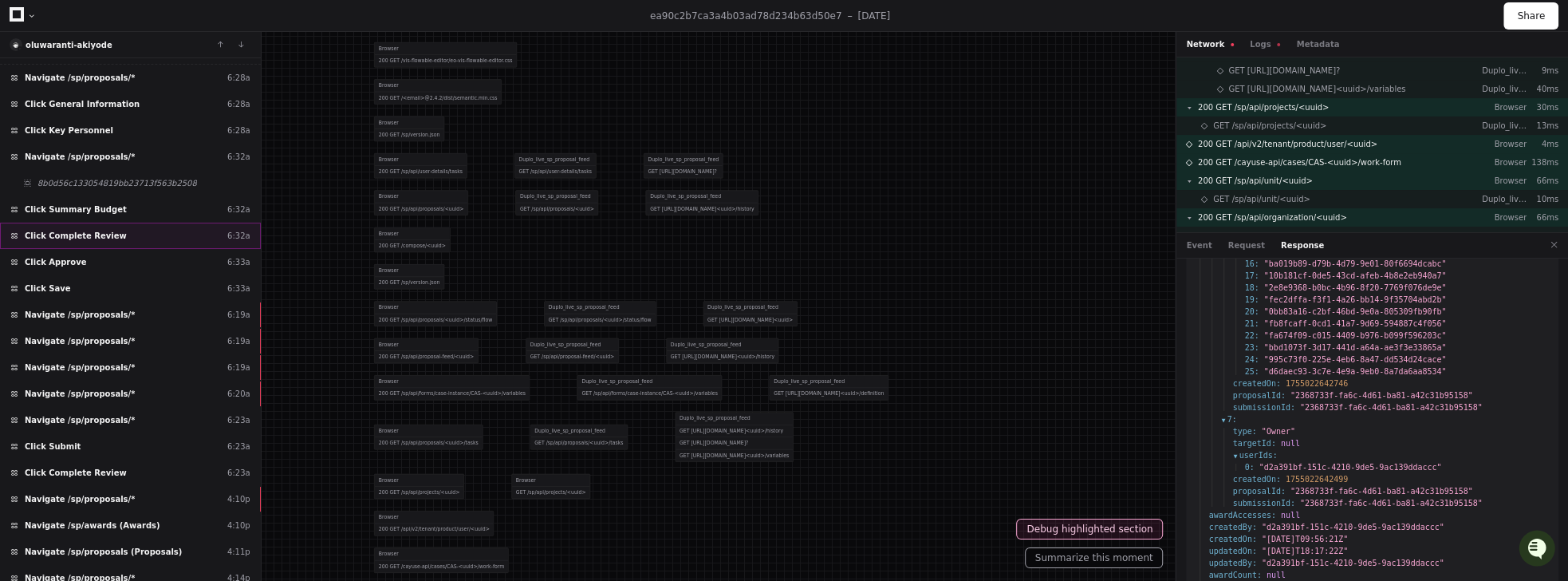
scroll to position [0, 0]
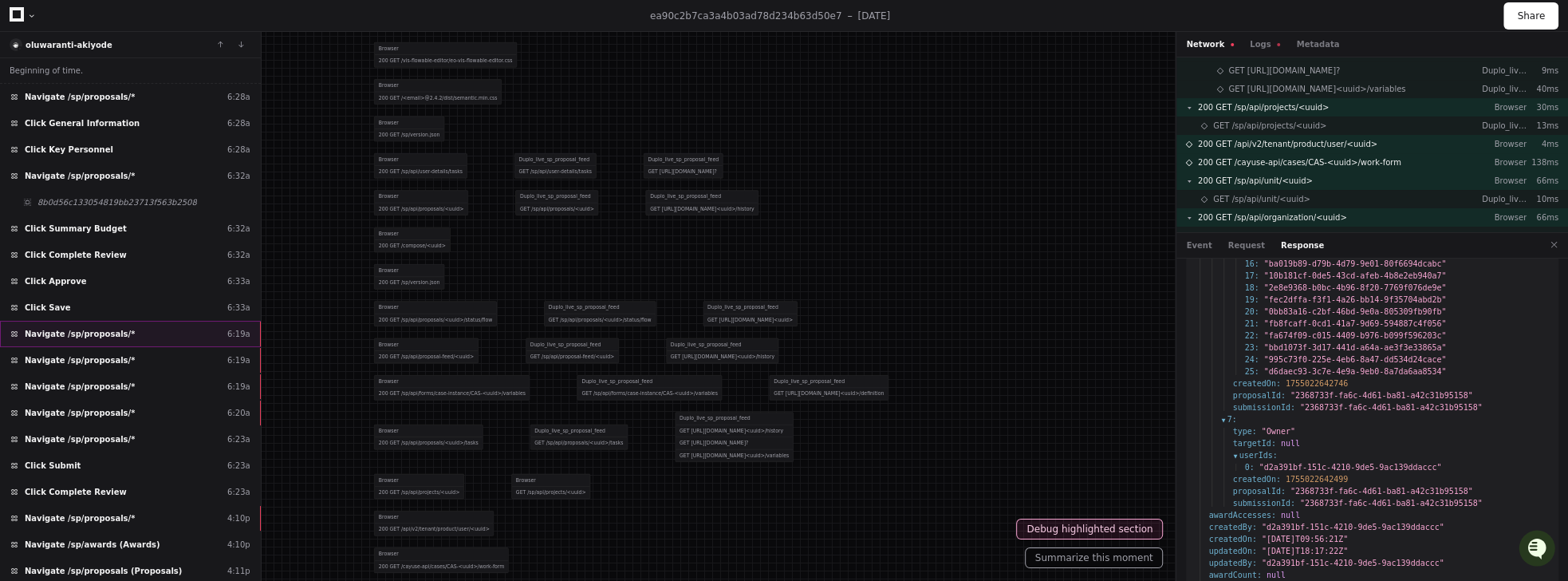
click at [117, 320] on div "Navigate /sp/proposals/* 6:19a" at bounding box center [130, 333] width 260 height 26
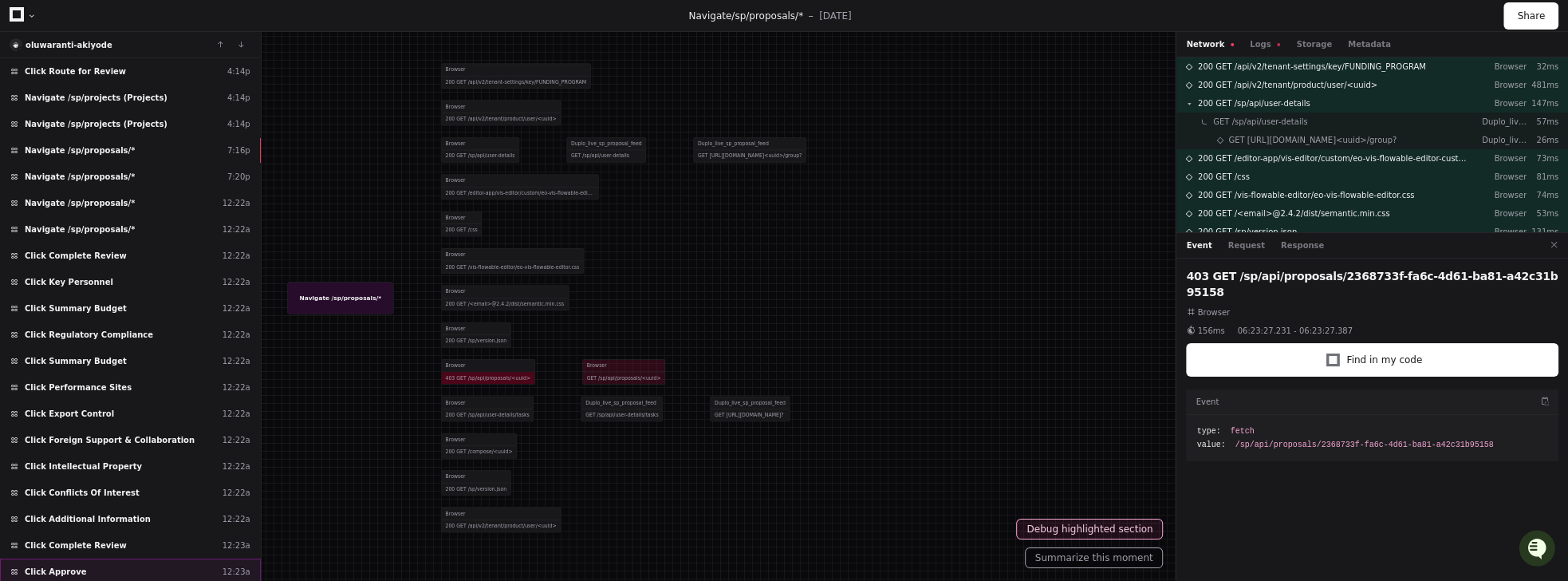
scroll to position [711, 0]
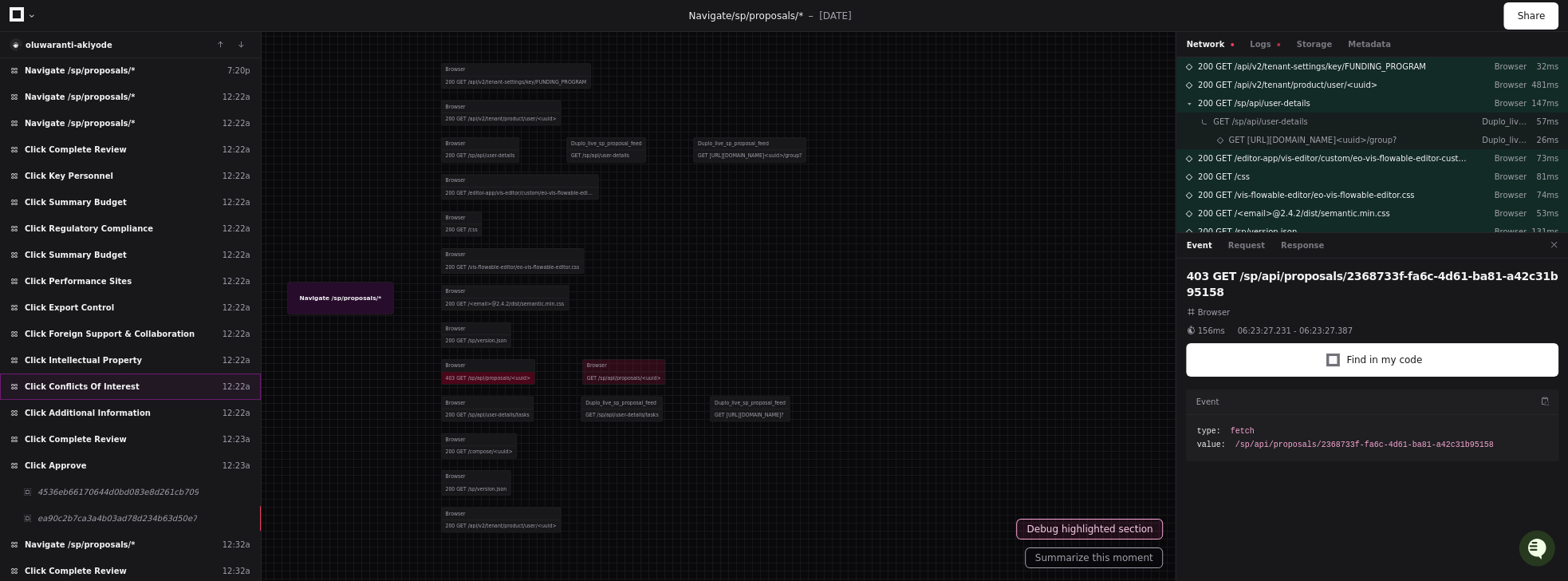
click at [113, 380] on span "Click Conflicts Of Interest" at bounding box center [82, 386] width 115 height 12
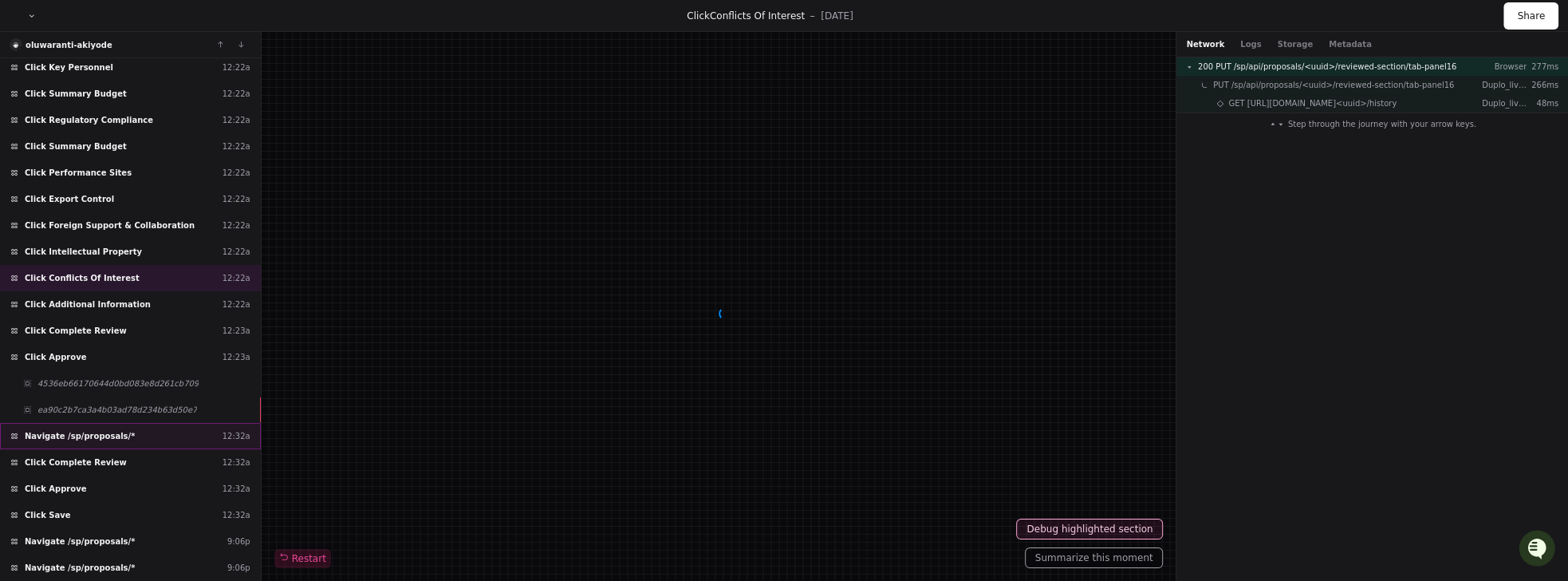
scroll to position [820, 0]
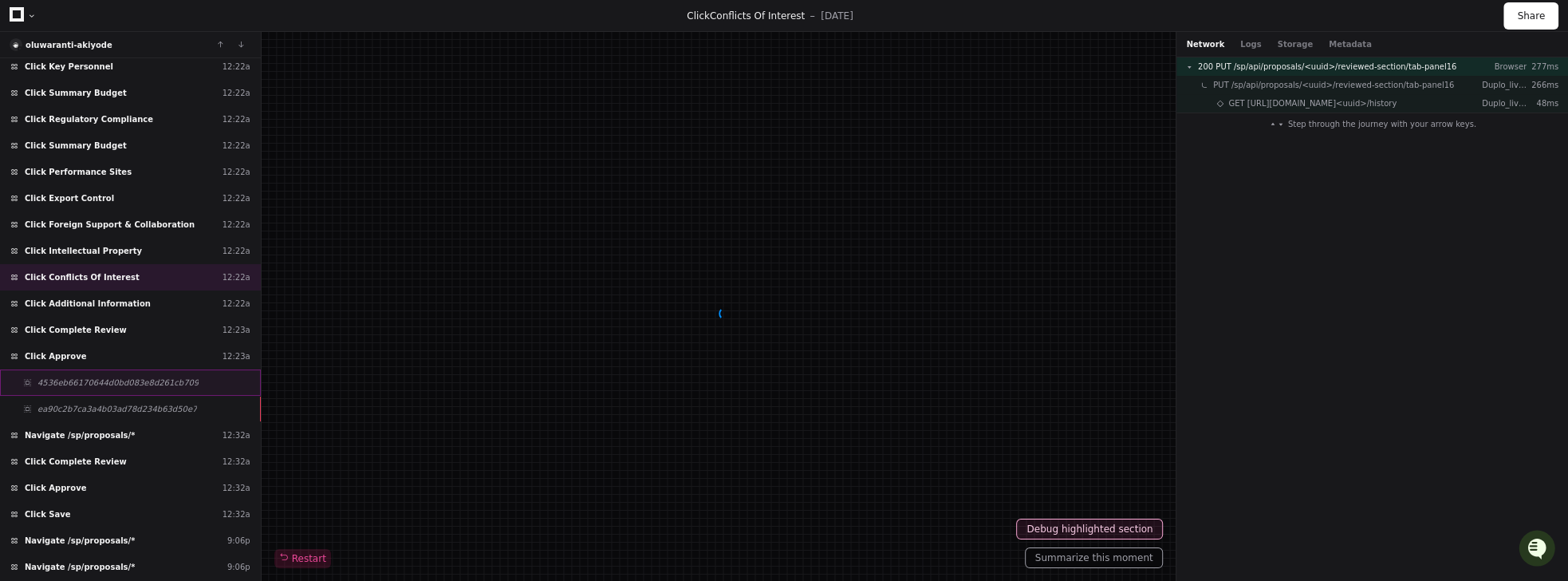
click at [105, 369] on div "4536eb66170644d0bd083e8d261cb709" at bounding box center [130, 382] width 260 height 26
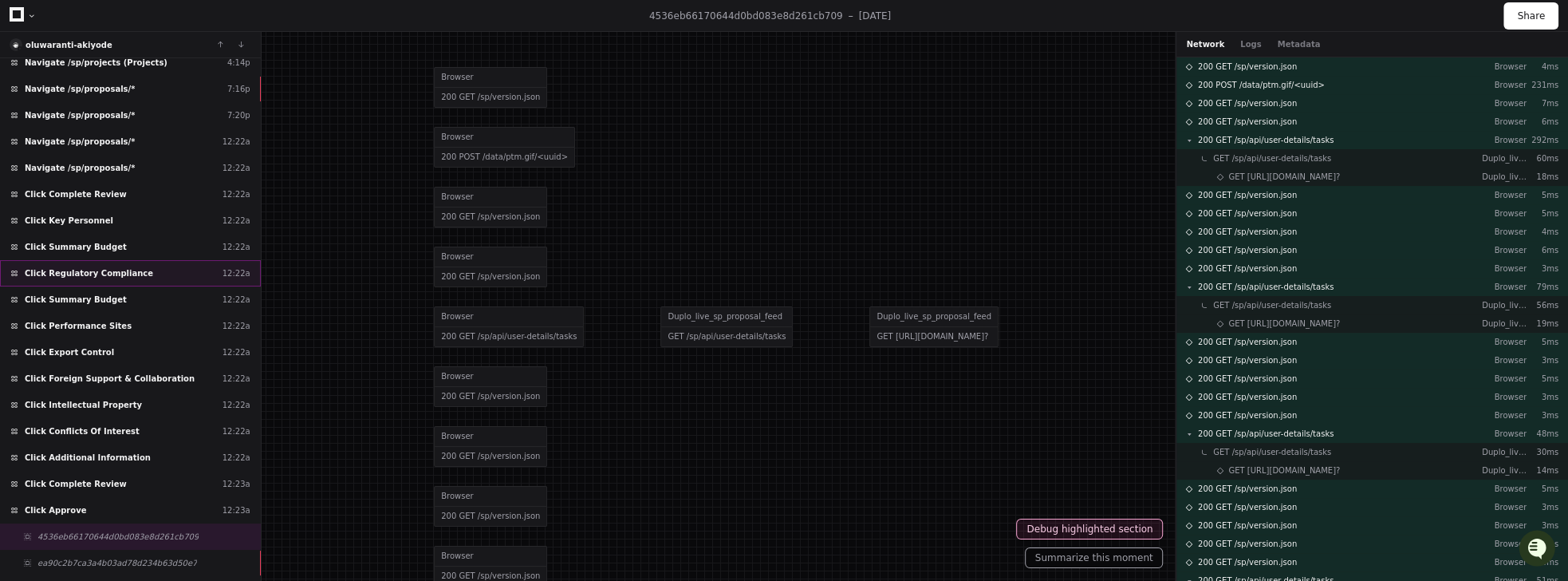
scroll to position [656, 0]
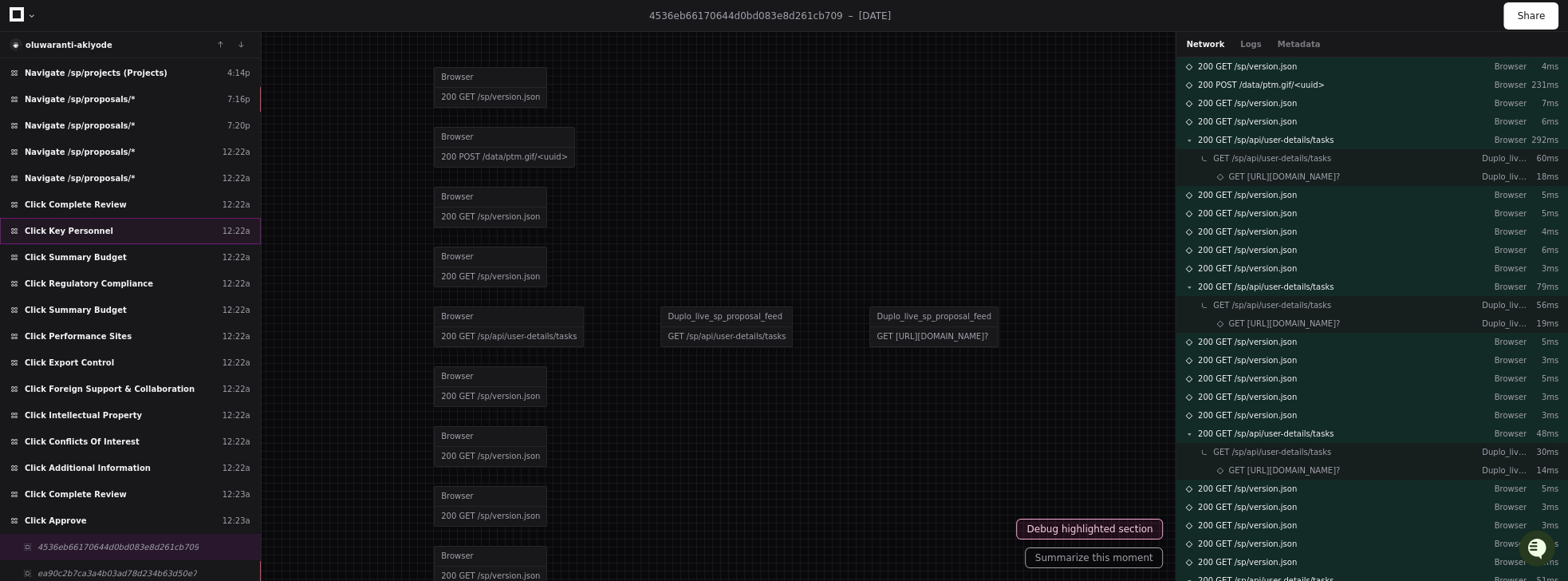
click at [218, 218] on div "Click Key Personnel 12:22a" at bounding box center [130, 231] width 260 height 26
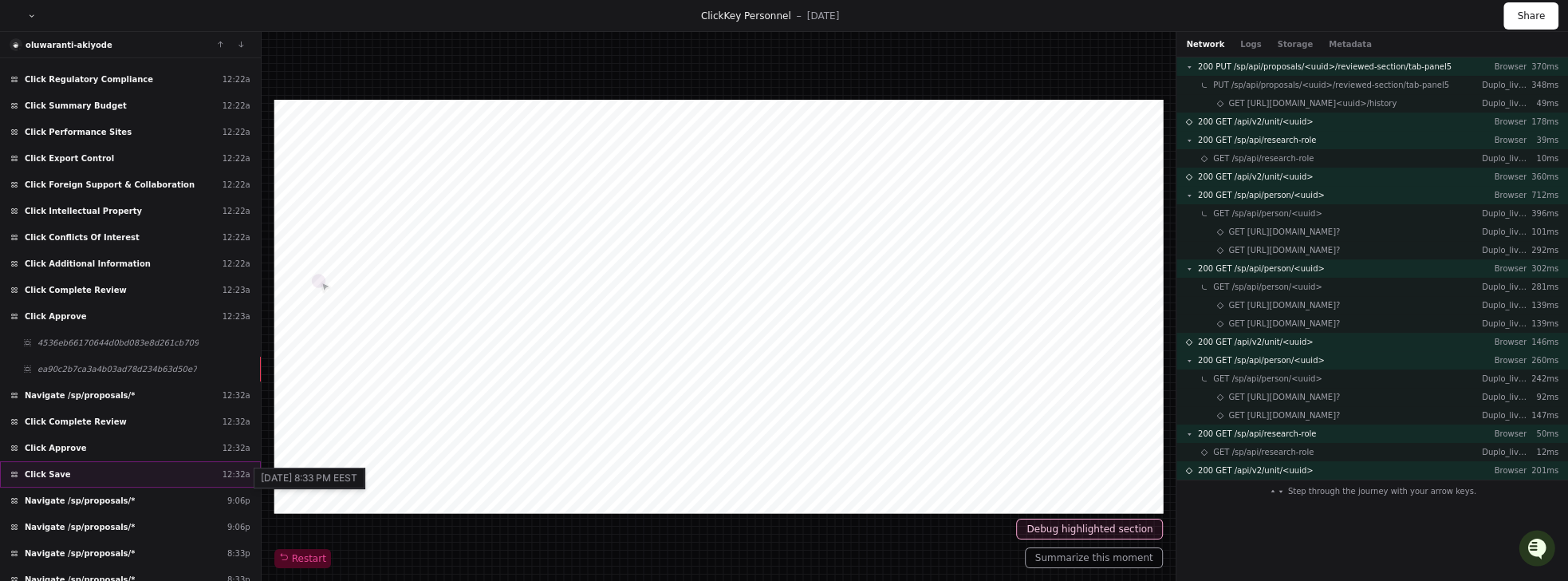
scroll to position [929, 0]
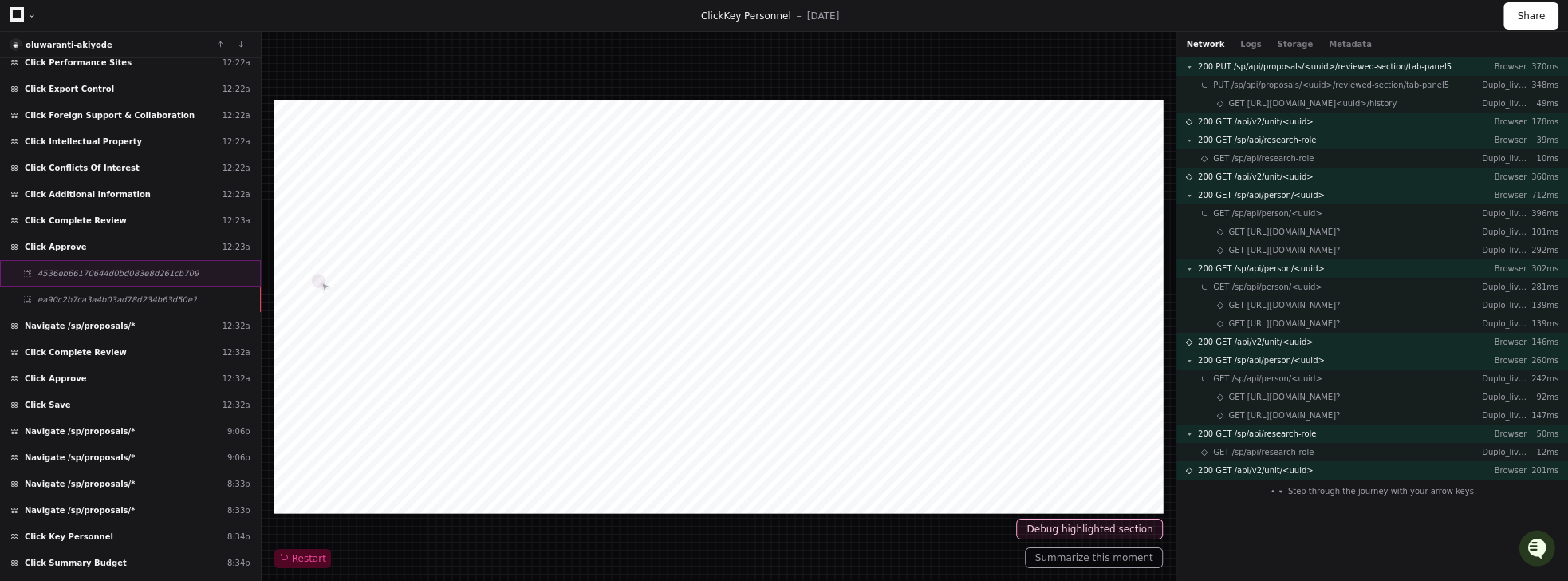
click at [13, 260] on div "4536eb66170644d0bd083e8d261cb709" at bounding box center [130, 273] width 260 height 26
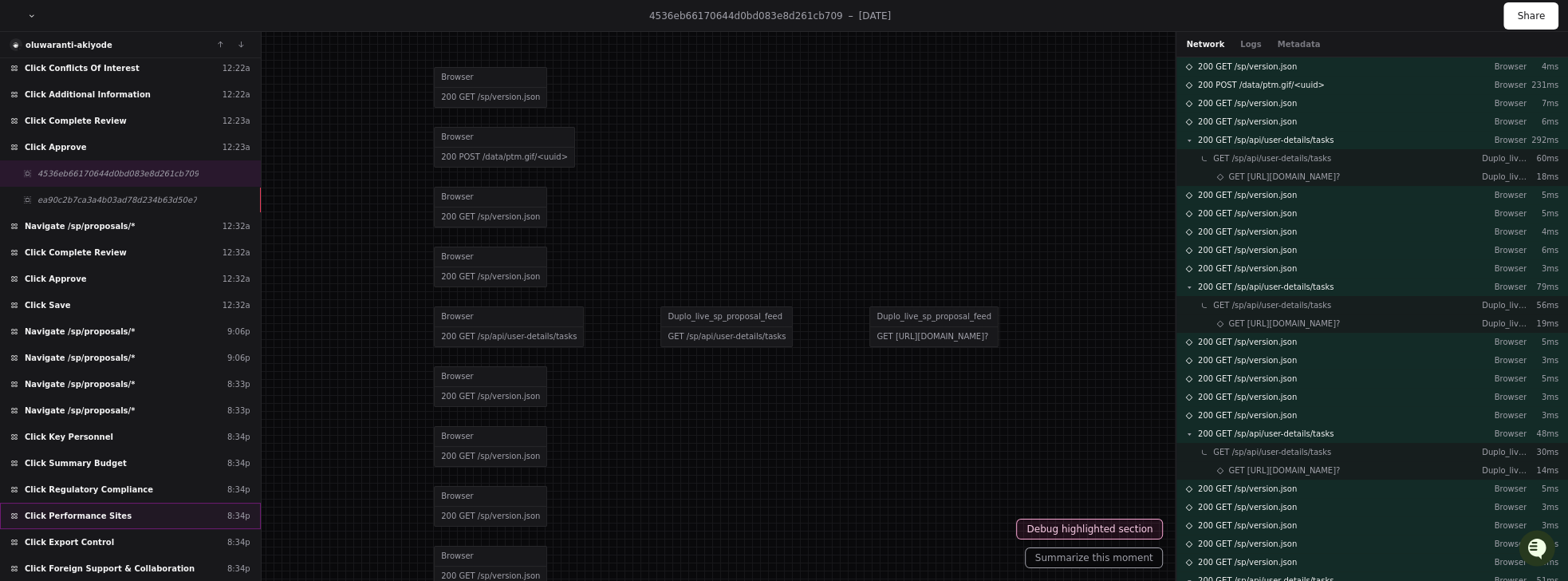
scroll to position [1149, 0]
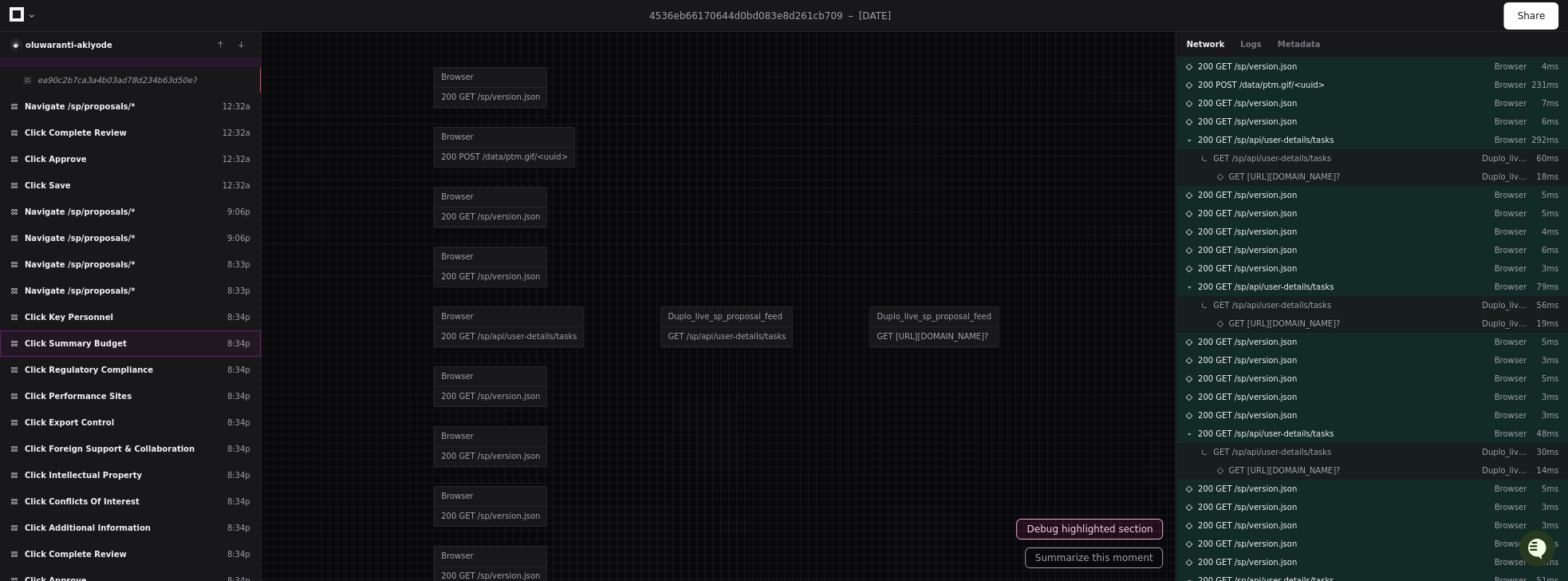
click at [91, 337] on span "Click Summary Budget" at bounding box center [76, 343] width 102 height 12
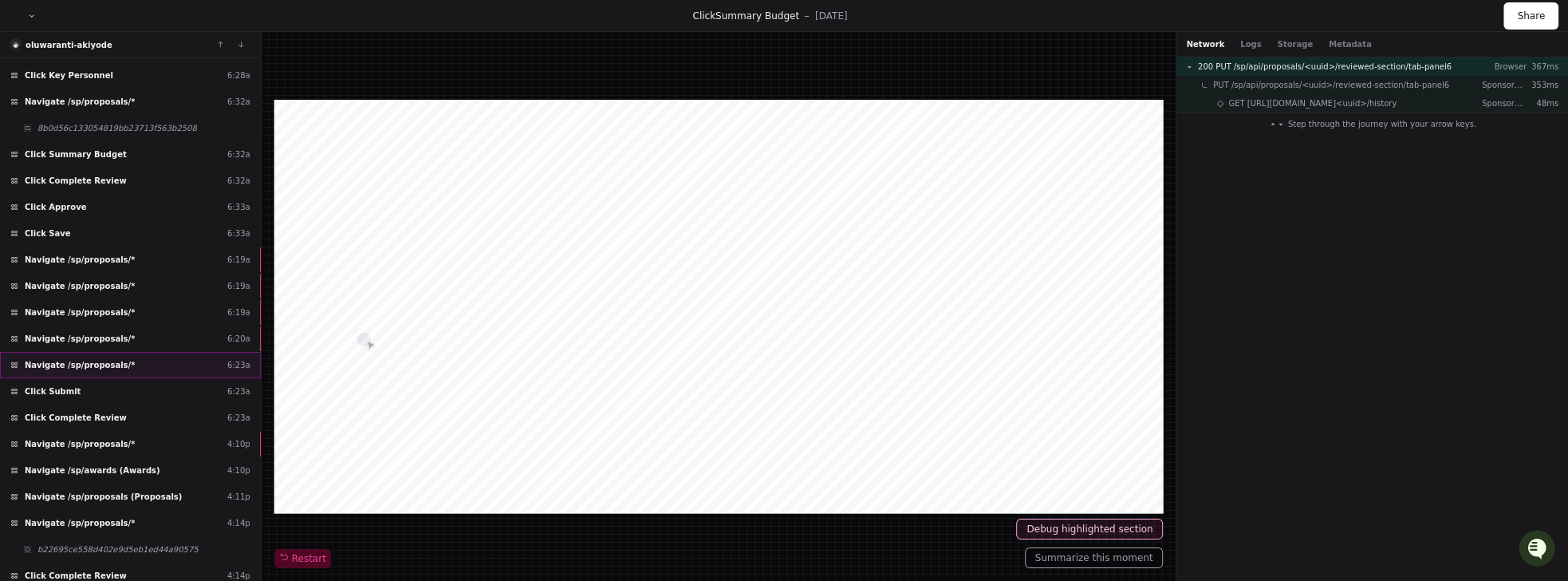
scroll to position [164, 0]
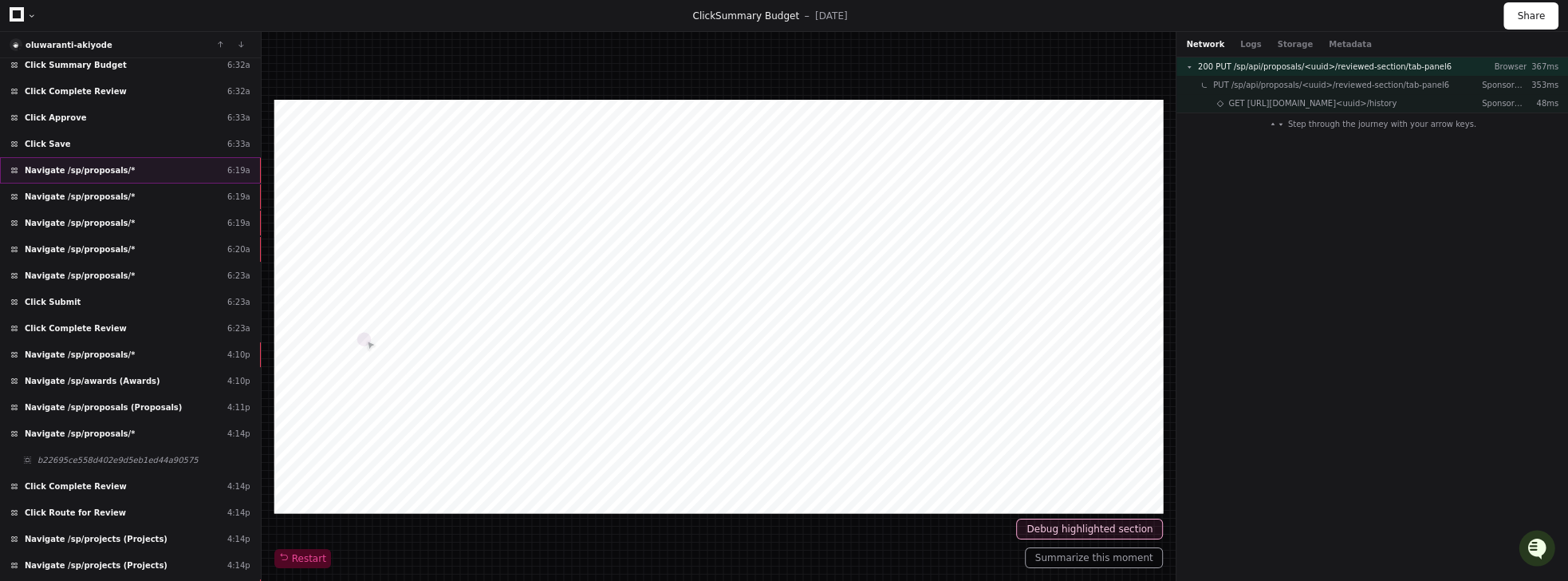
click at [129, 161] on div "Navigate /sp/proposals/* 6:19a" at bounding box center [130, 170] width 260 height 26
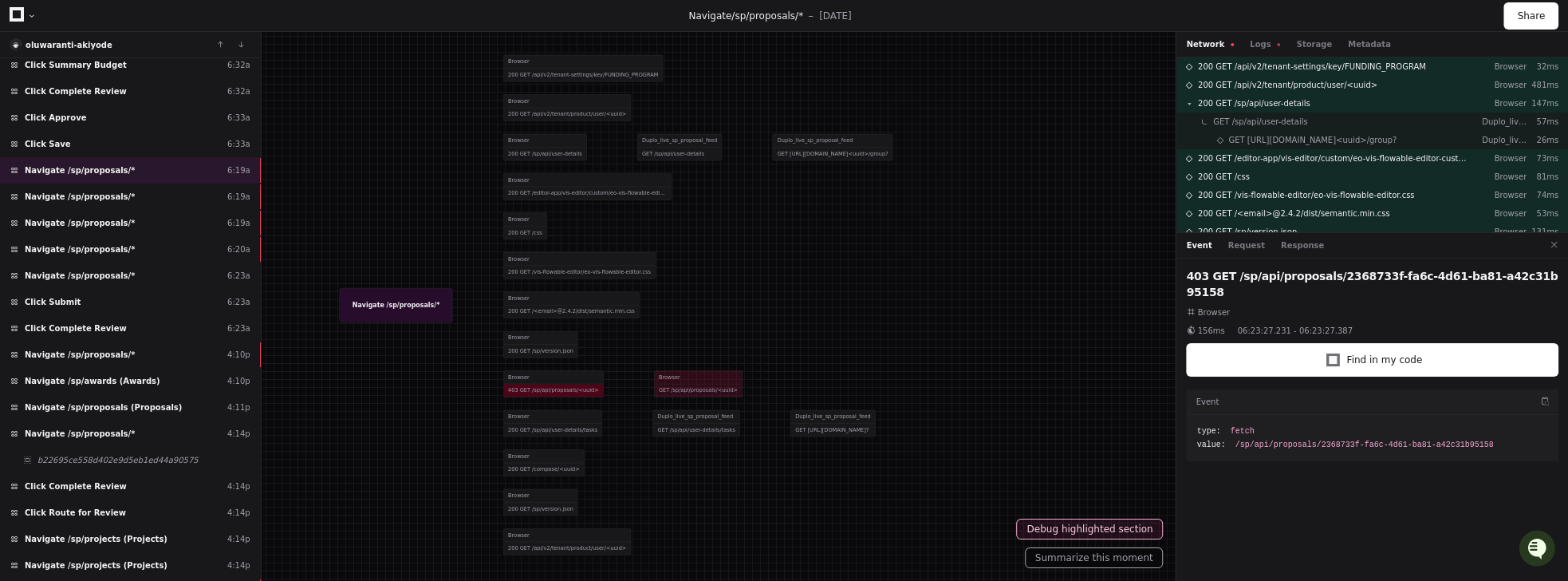
drag, startPoint x: 777, startPoint y: 403, endPoint x: 683, endPoint y: 269, distance: 163.7
click at [683, 269] on div at bounding box center [667, 201] width 1034 height 383
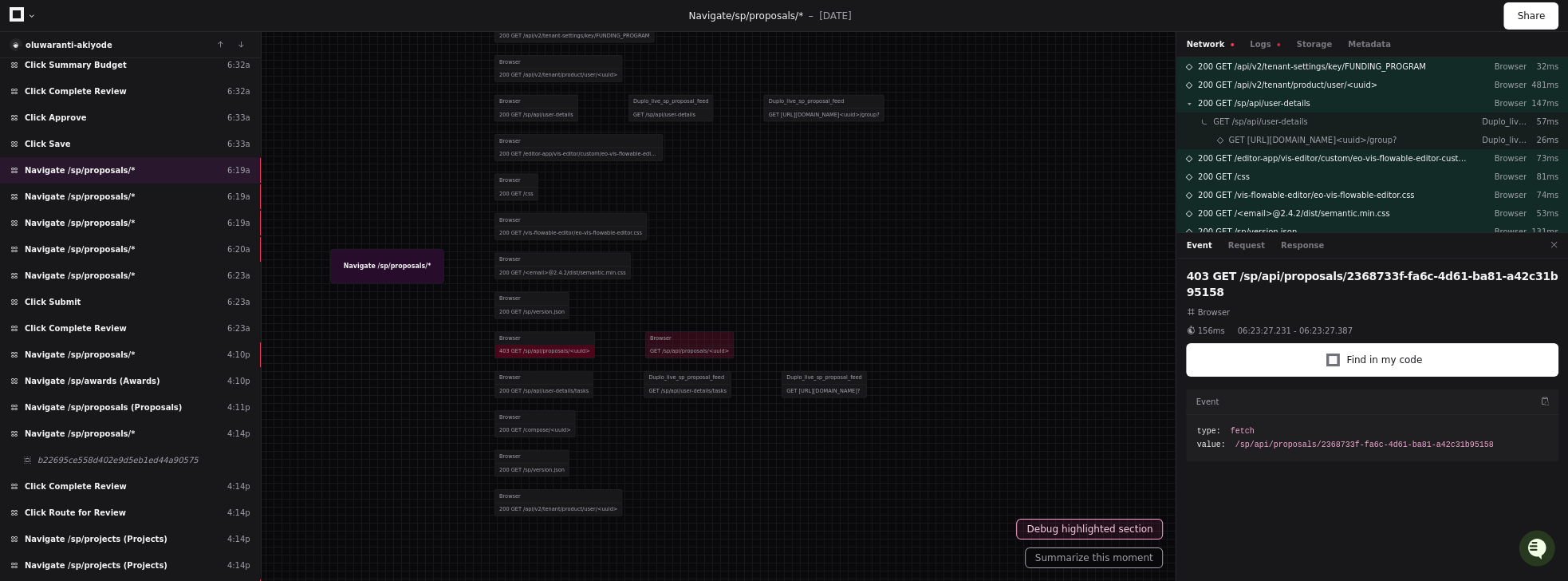
click at [520, 347] on div at bounding box center [658, 162] width 1034 height 383
click at [653, 346] on div at bounding box center [658, 162] width 1034 height 383
click at [661, 336] on div at bounding box center [658, 162] width 1034 height 383
click at [536, 338] on div at bounding box center [658, 162] width 1034 height 383
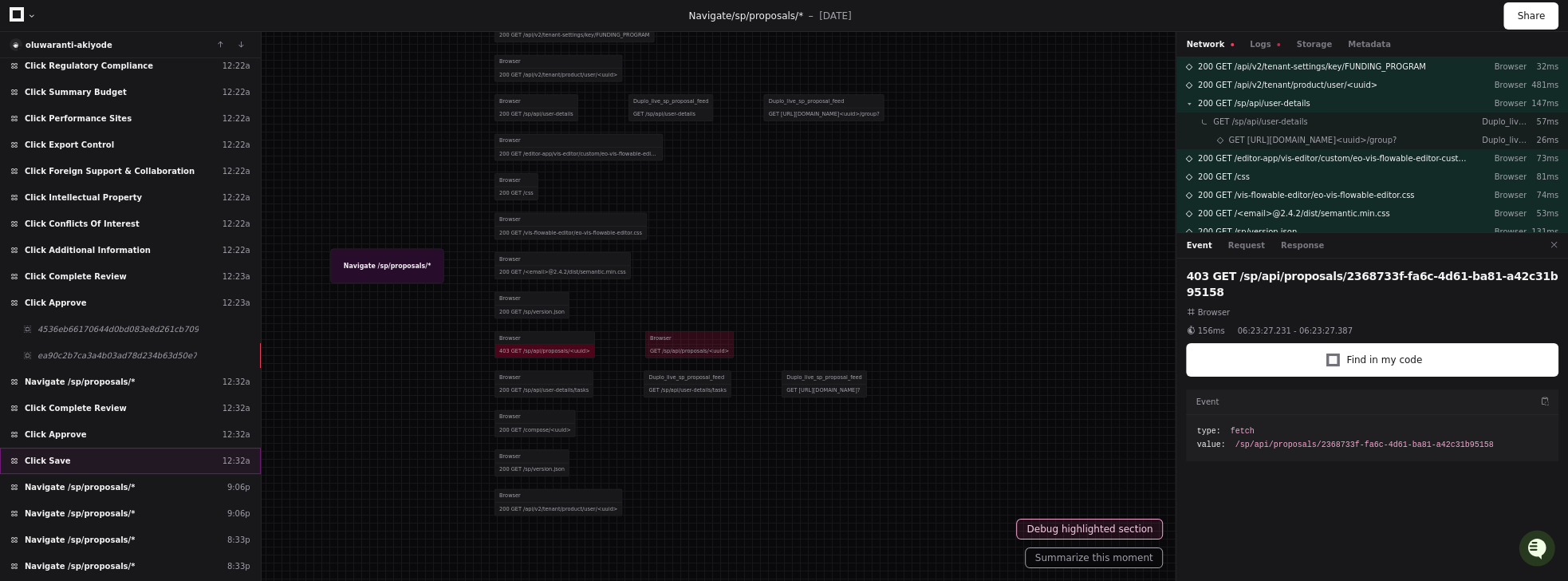
scroll to position [875, 0]
click at [228, 340] on div "ea90c2b7ca3a4b03ad78d234b63d50e7" at bounding box center [130, 353] width 260 height 26
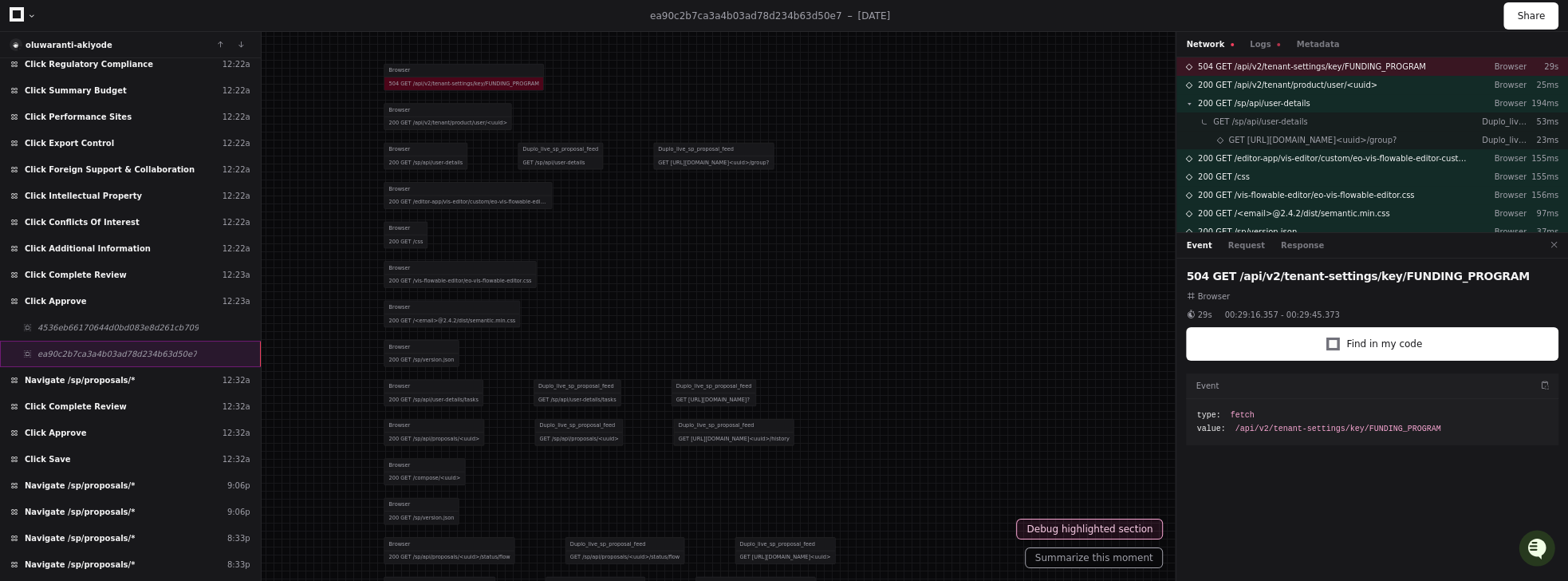
click at [102, 348] on span "ea90c2b7ca3a4b03ad78d234b63d50e7" at bounding box center [117, 353] width 160 height 12
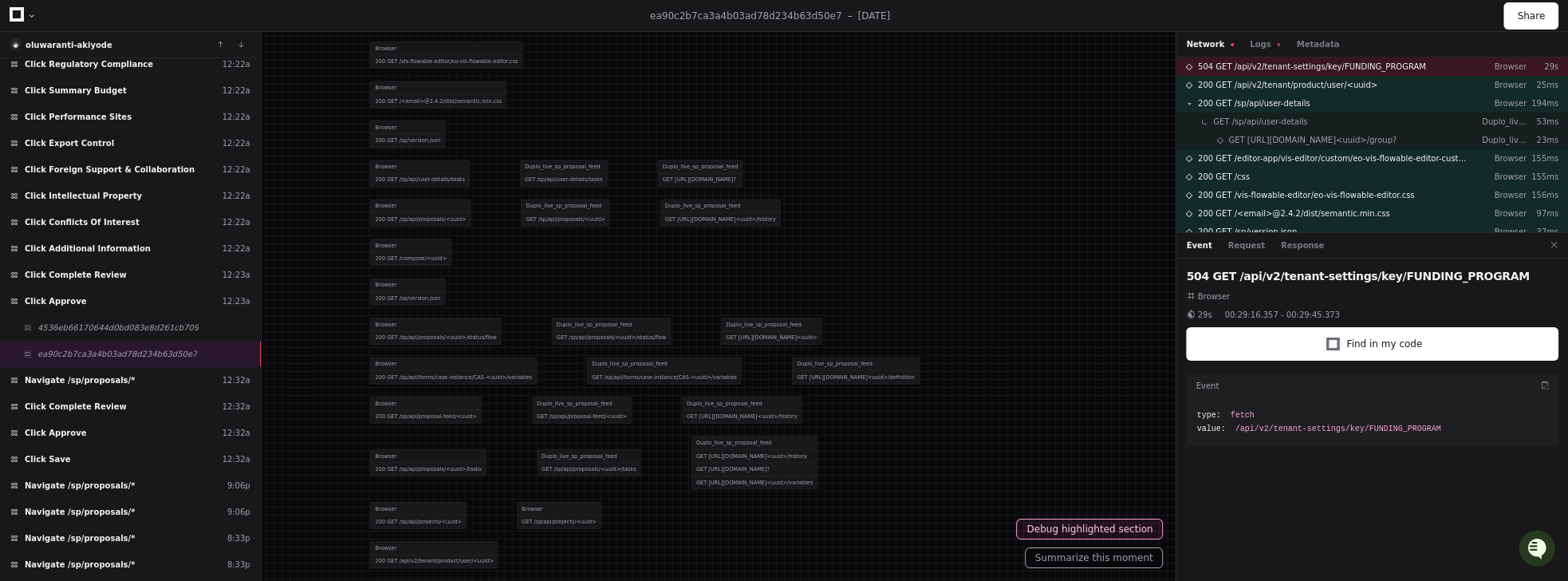
drag, startPoint x: 882, startPoint y: 448, endPoint x: 869, endPoint y: 232, distance: 216.4
click at [869, 233] on div "Browser 200 GET /compose/<uuid>" at bounding box center [644, 252] width 549 height 39
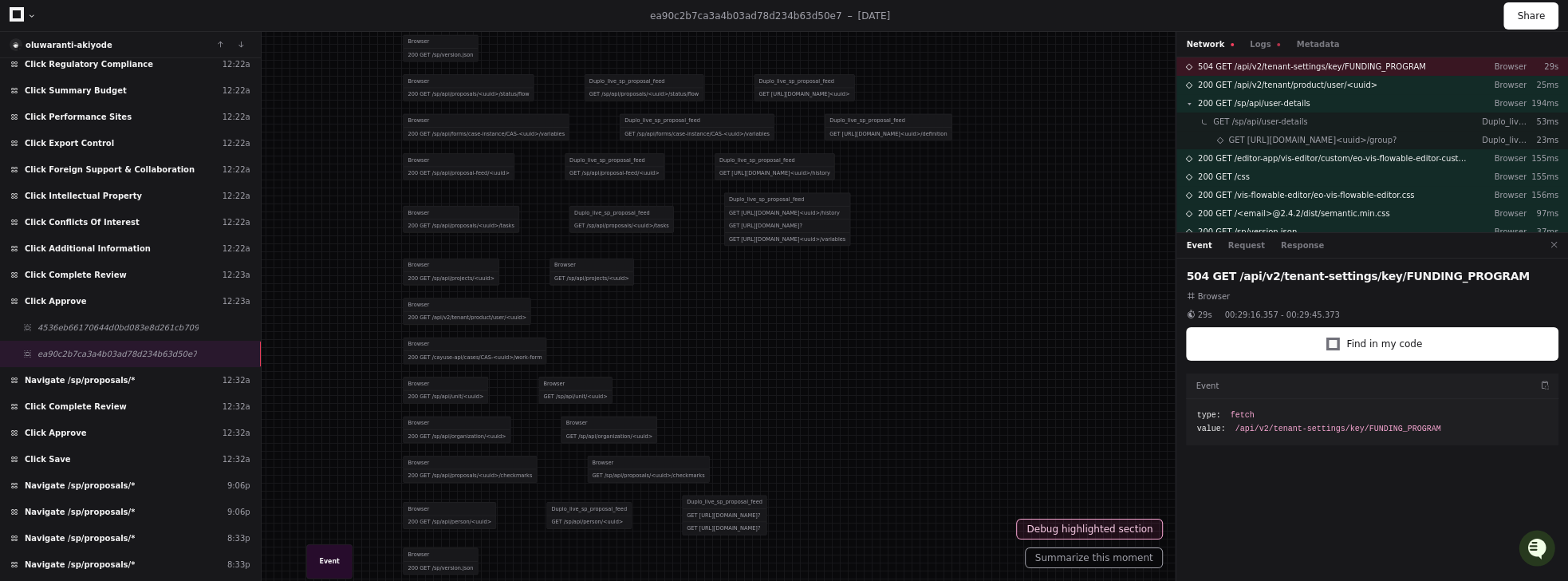
drag, startPoint x: 616, startPoint y: 522, endPoint x: 649, endPoint y: 278, distance: 246.2
click at [649, 278] on div "Browser 200 GET /sp/api/projects/<uuid> Browser GET /sp/api/projects/<uuid>" at bounding box center [677, 271] width 549 height 39
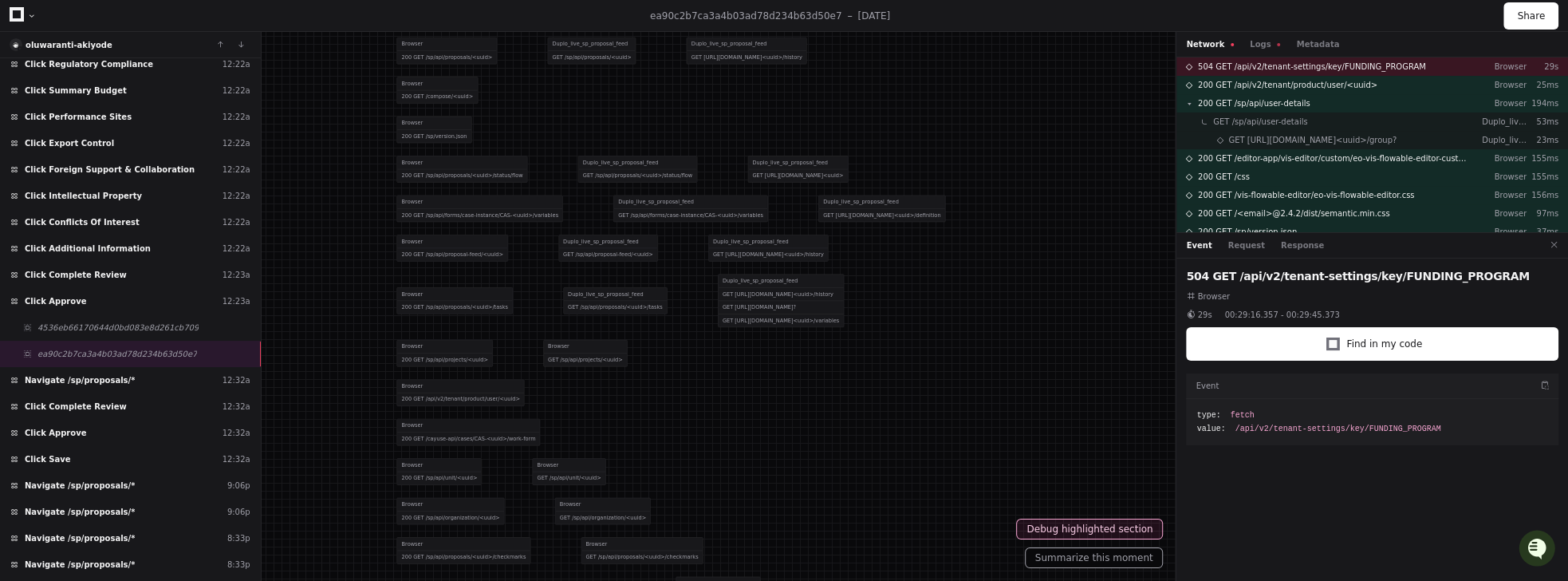
drag, startPoint x: 574, startPoint y: 296, endPoint x: 566, endPoint y: 375, distance: 79.4
click at [566, 375] on div "Browser 200 GET /api/v2/tenant/product/user/<uuid>" at bounding box center [670, 392] width 549 height 39
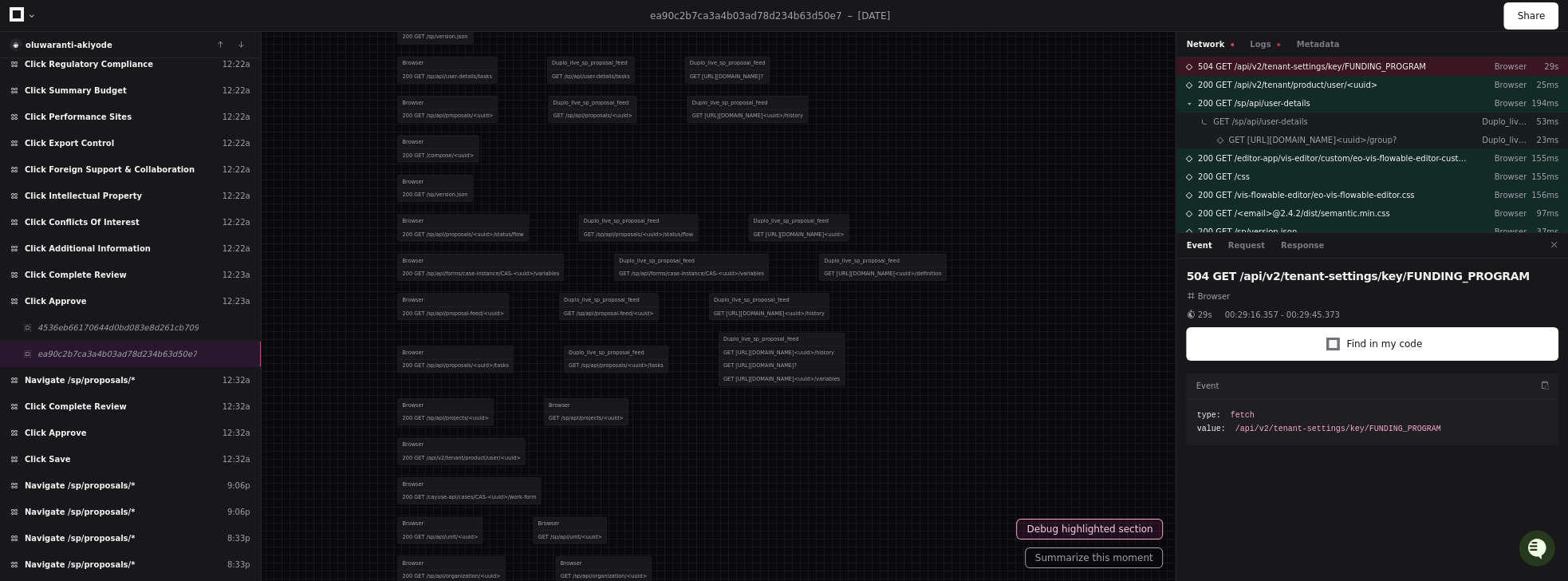
drag, startPoint x: 693, startPoint y: 367, endPoint x: 694, endPoint y: 415, distance: 48.0
click at [694, 415] on div "Browser 200 GET /sp/api/projects/<uuid> Browser GET /sp/api/projects/<uuid>" at bounding box center [671, 411] width 549 height 39
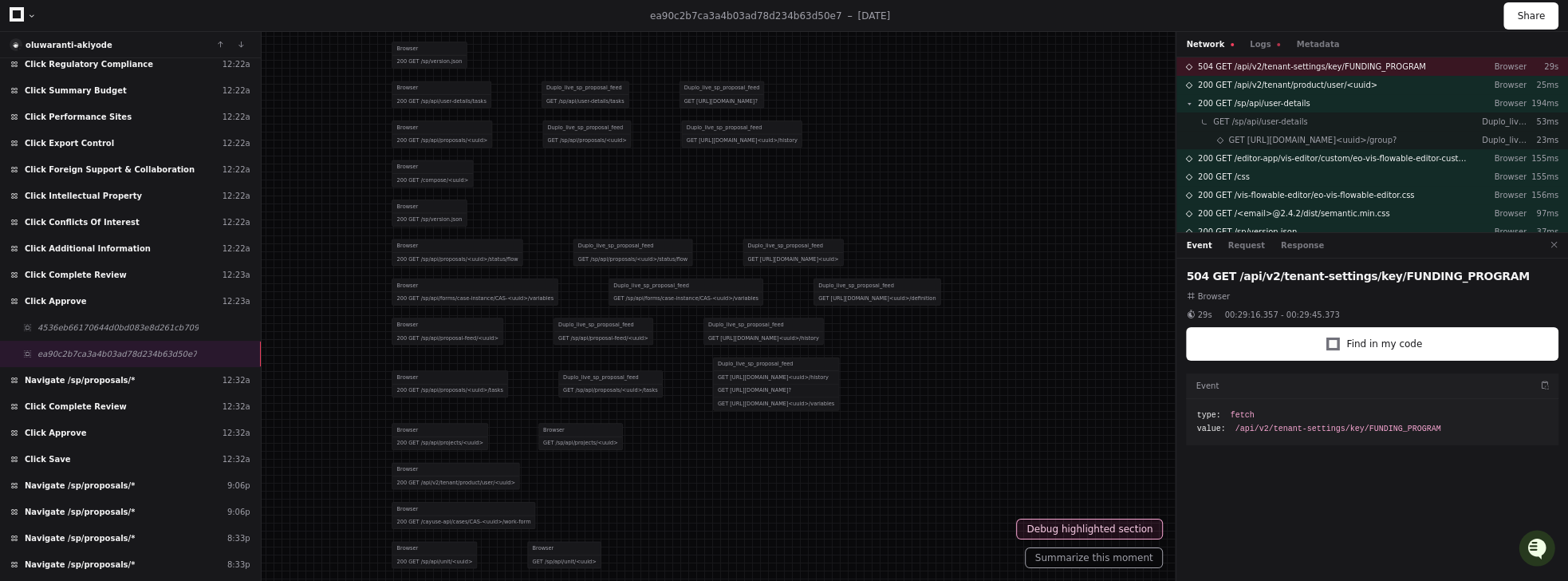
drag, startPoint x: 665, startPoint y: 410, endPoint x: 658, endPoint y: 434, distance: 25.0
click at [658, 434] on div "Browser 200 GET /sp/api/projects/<uuid> Browser GET /sp/api/projects/<uuid>" at bounding box center [665, 436] width 549 height 39
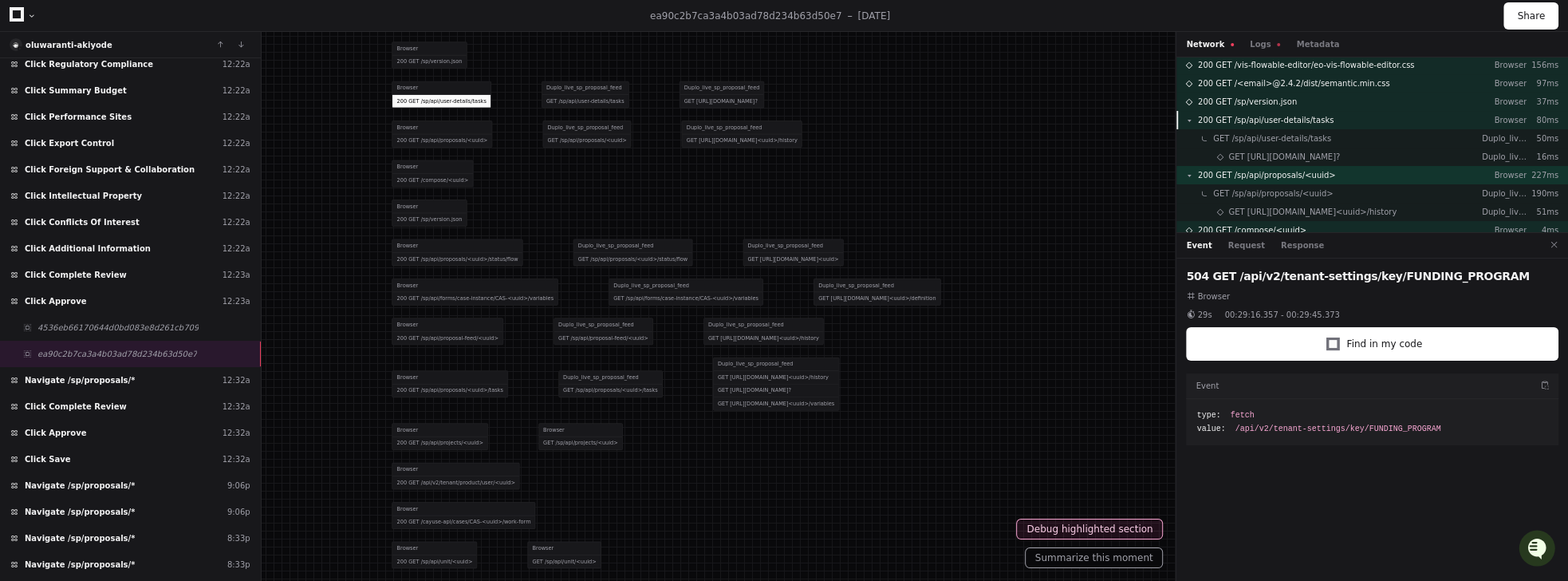
scroll to position [164, 0]
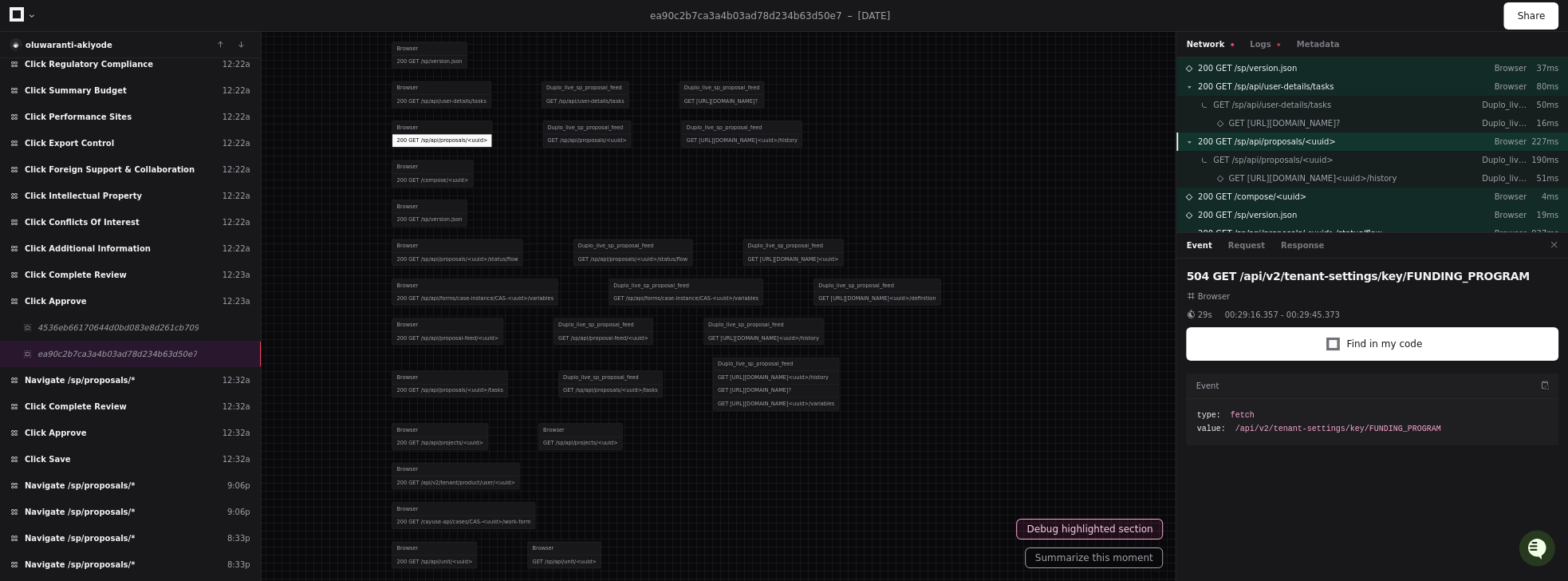
click at [1263, 141] on span "200 GET /sp/api/proposals/<uuid>" at bounding box center [1267, 141] width 138 height 12
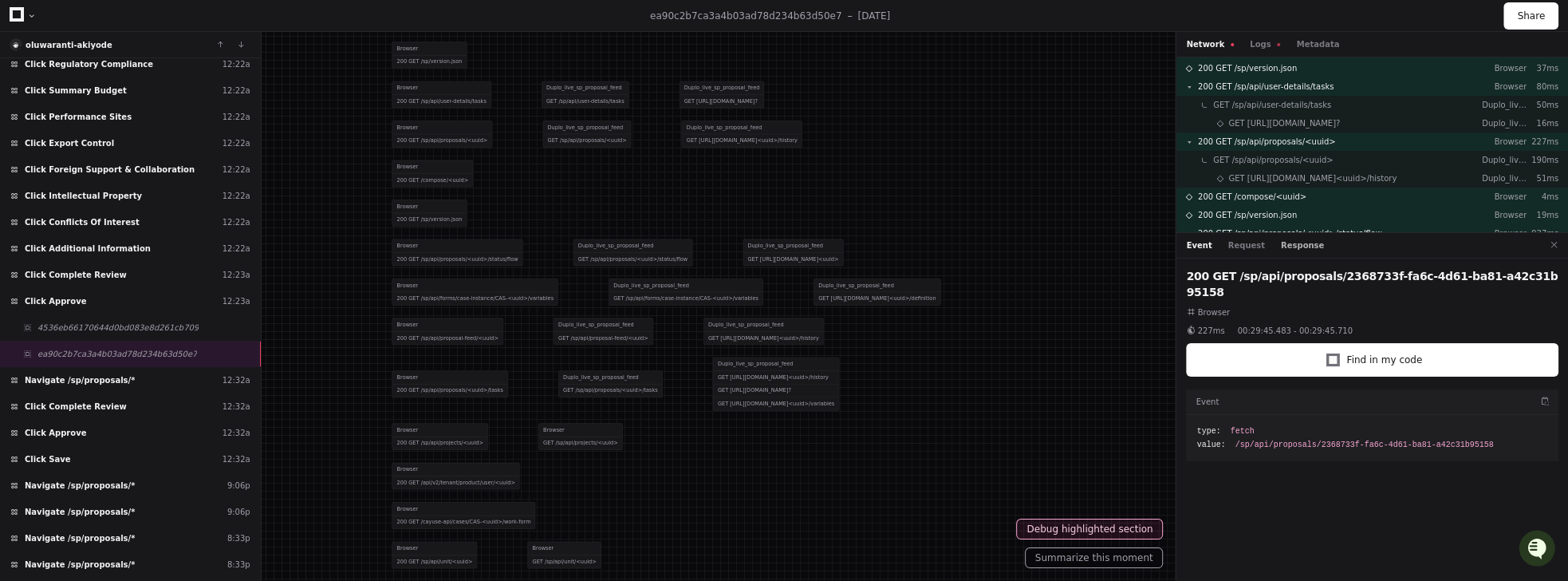
click at [1305, 249] on button "Response" at bounding box center [1302, 245] width 43 height 12
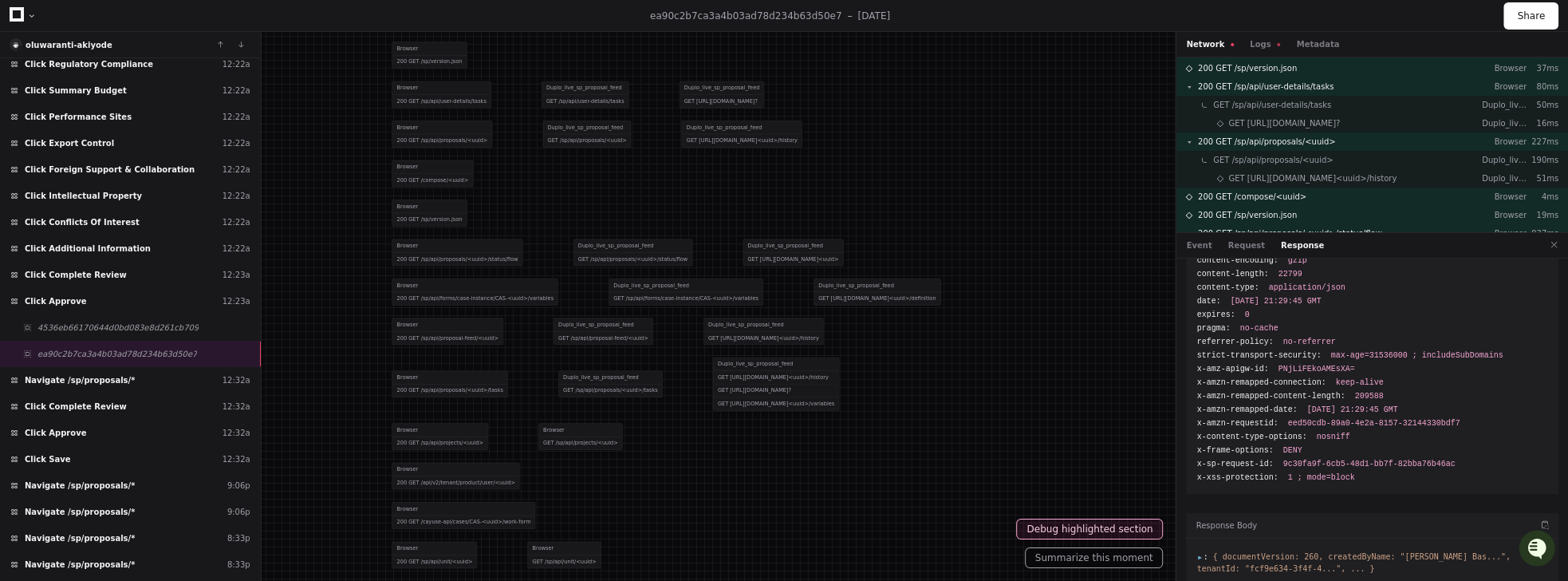
scroll to position [75, 0]
click at [1205, 552] on span ":" at bounding box center [1202, 556] width 11 height 9
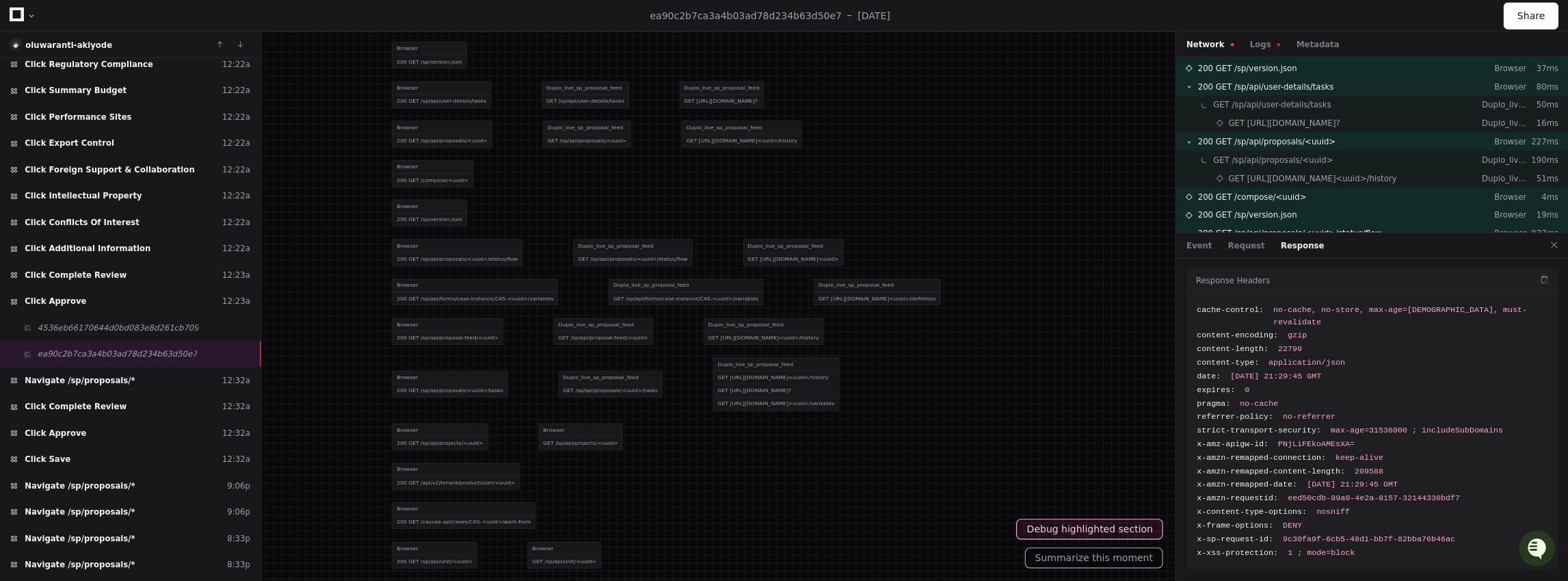
scroll to position [141, 0]
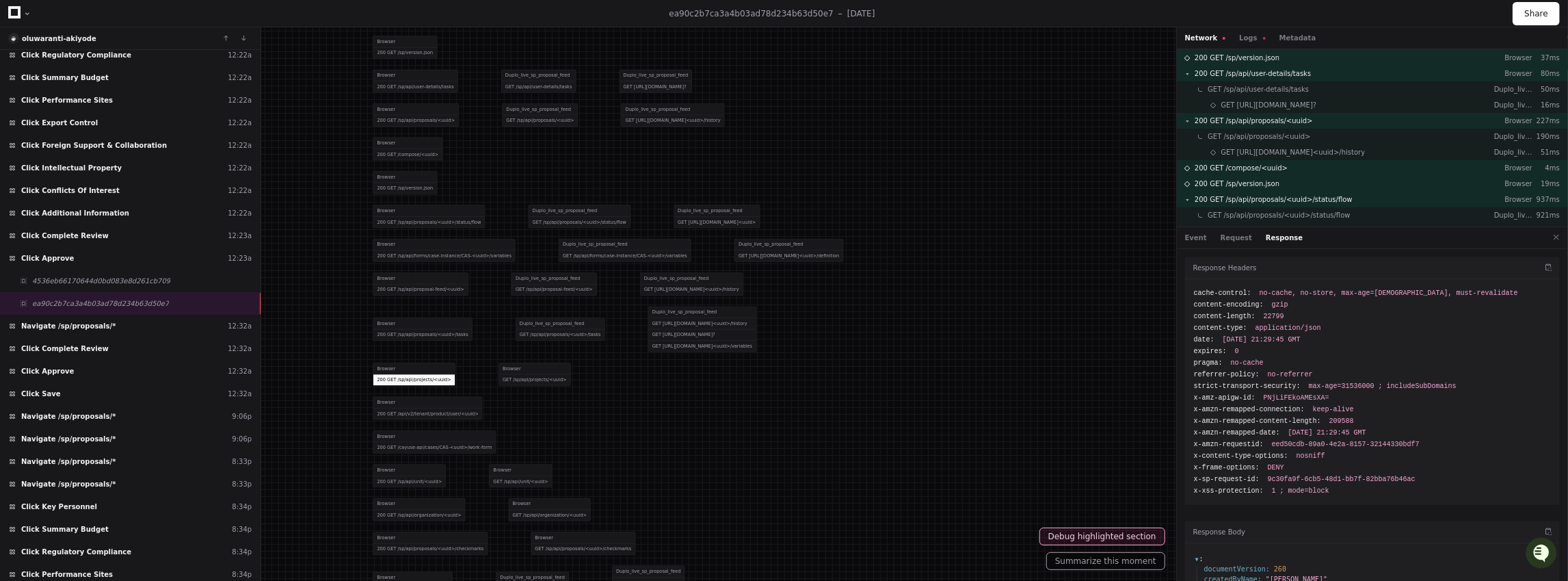
click at [428, 374] on div "200 GET /sp/api/projects/<uuid>" at bounding box center [414, 380] width 82 height 11
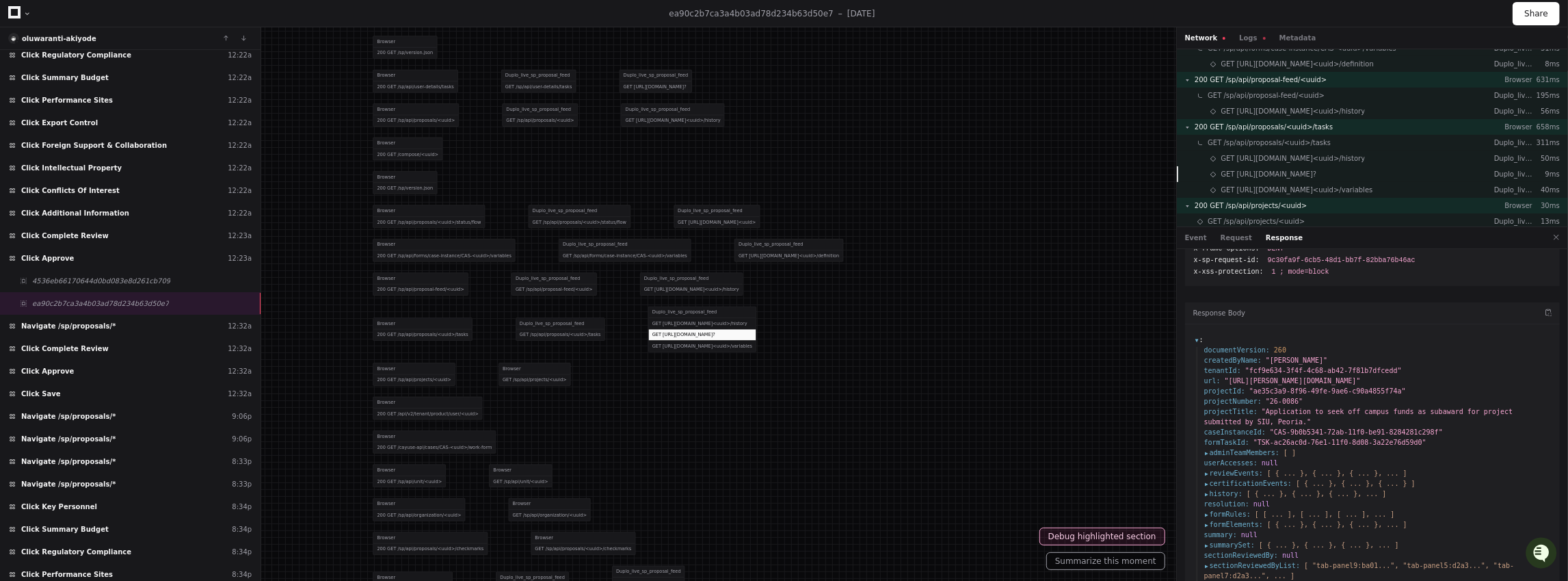
scroll to position [415, 0]
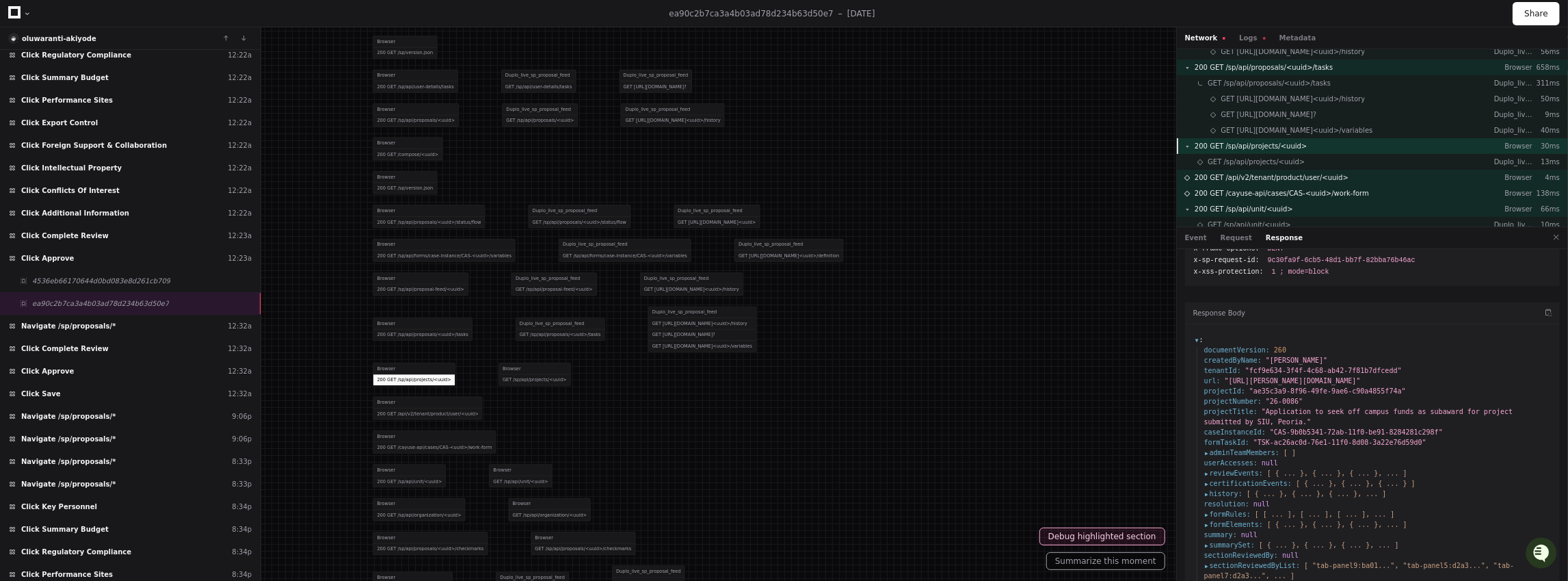
click at [1274, 147] on span "200 GET /sp/api/projects/<uuid>" at bounding box center [1251, 146] width 112 height 10
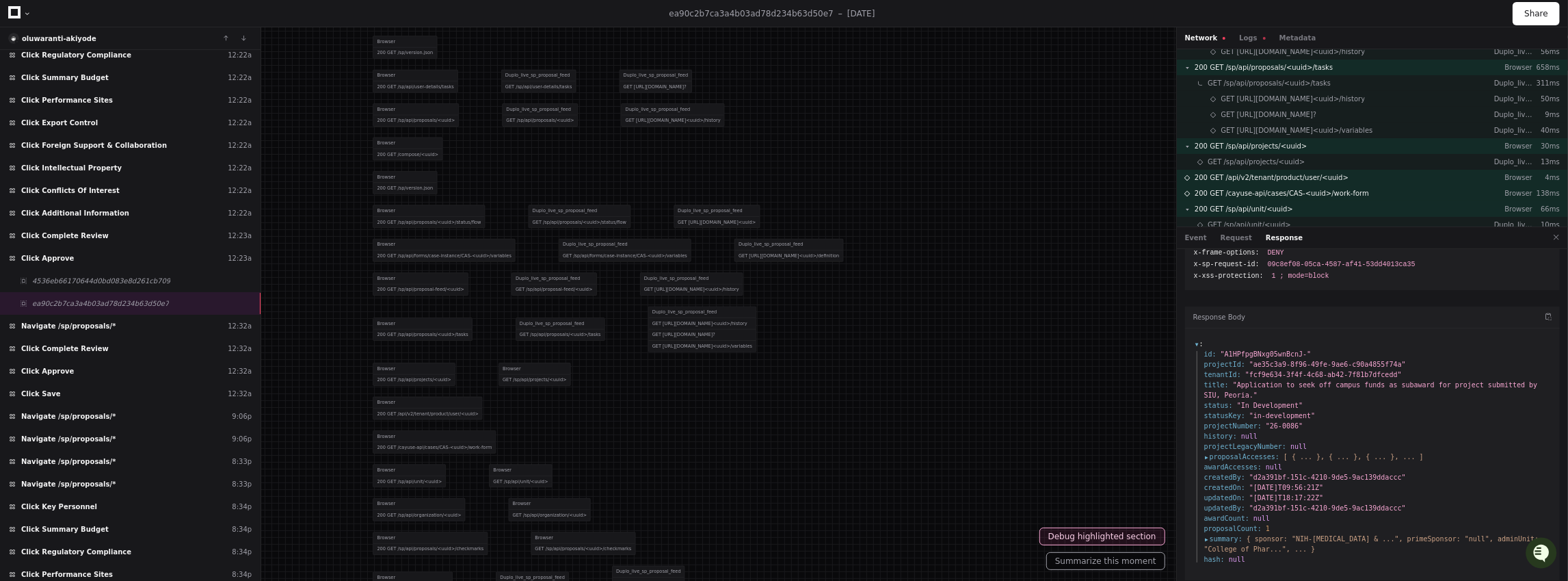
click at [1206, 456] on span "proposalAccesses :" at bounding box center [1242, 456] width 75 height 10
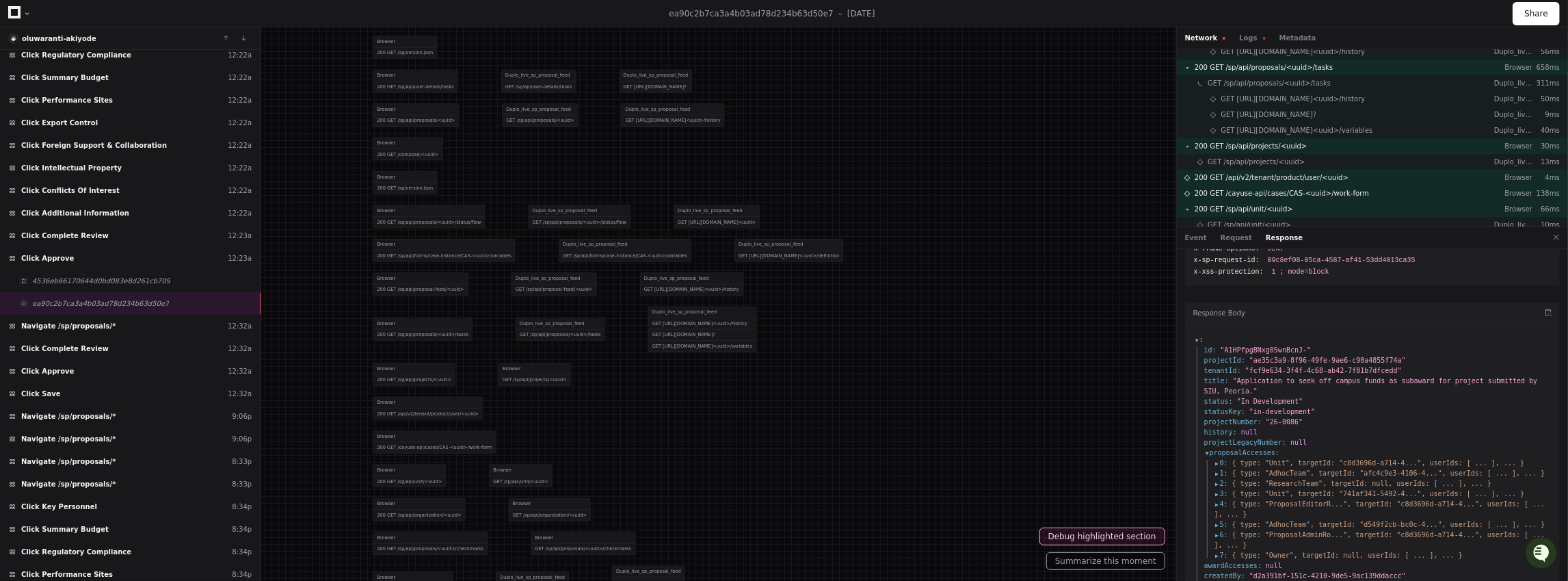
scroll to position [273, 0]
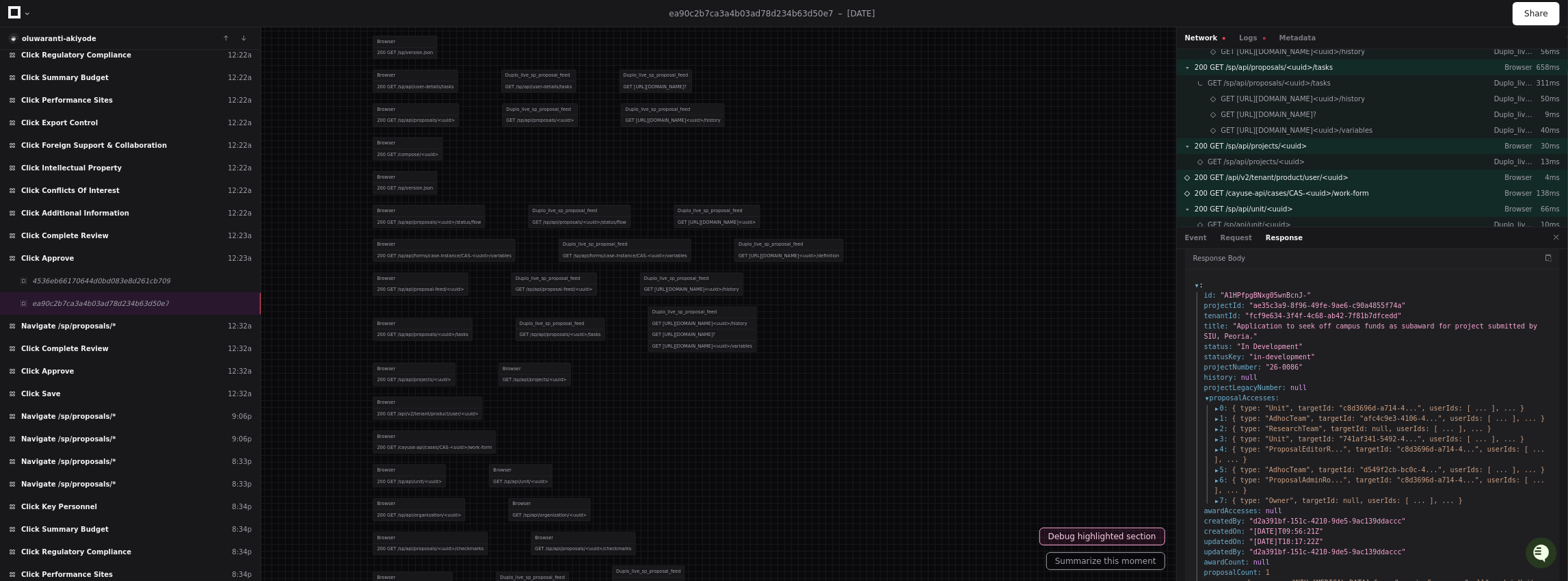
click at [1215, 426] on span "2 :" at bounding box center [1221, 428] width 14 height 10
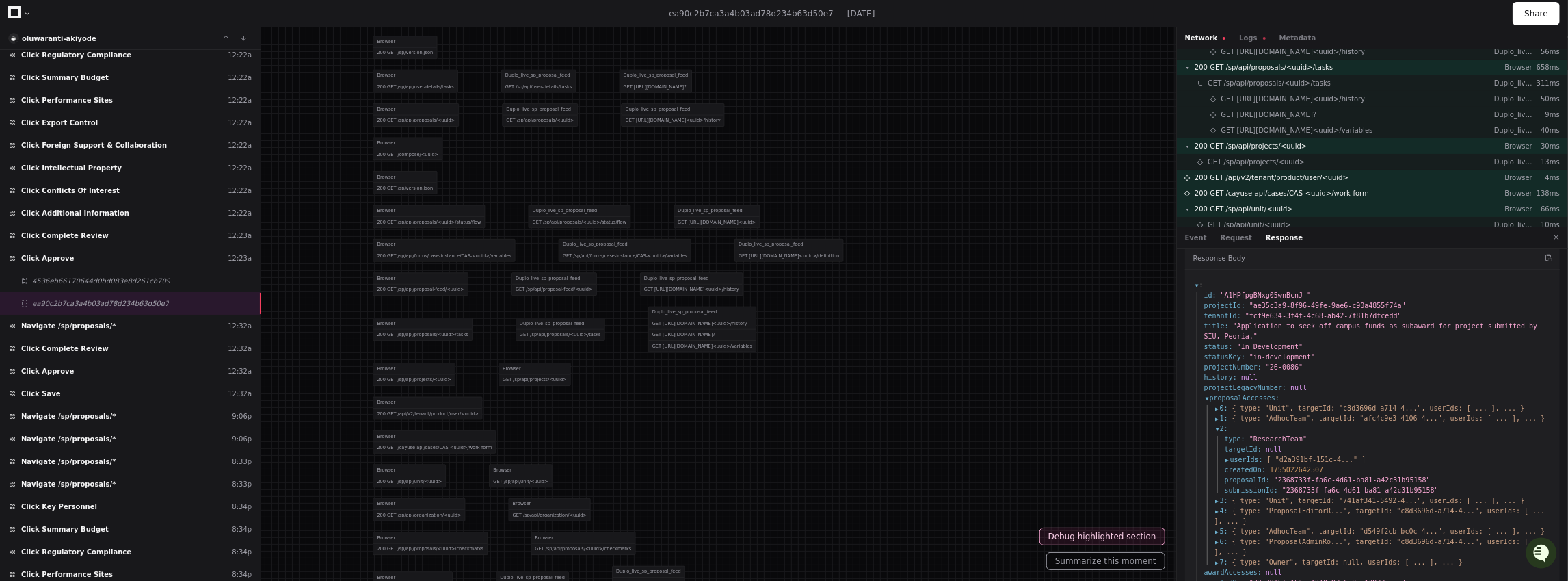
click at [1228, 460] on span "userIds :" at bounding box center [1244, 459] width 38 height 10
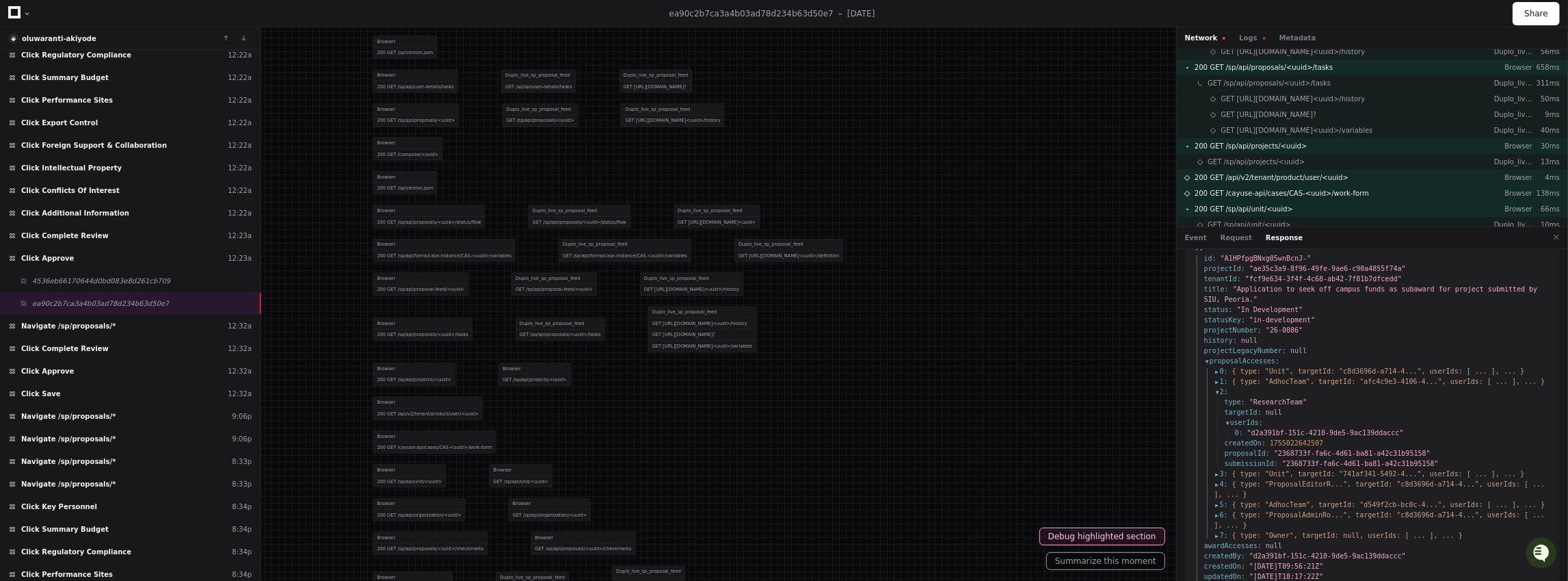
scroll to position [328, 0]
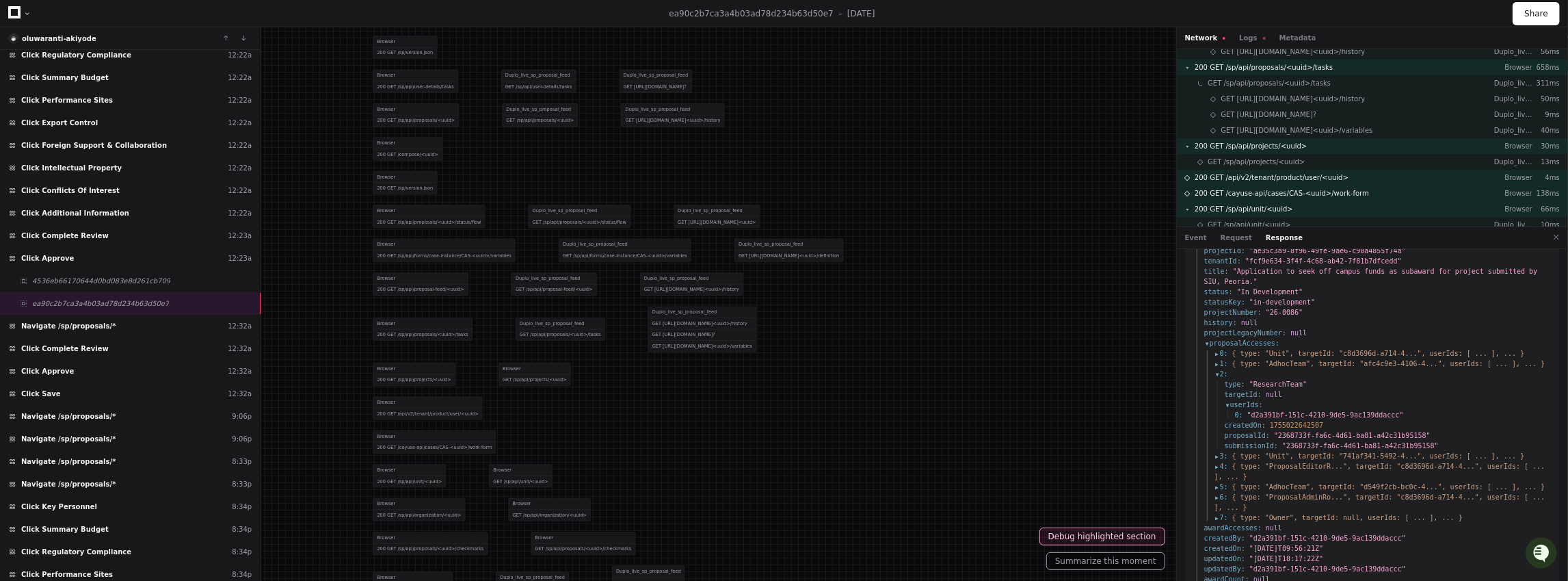
click at [1217, 454] on span "3 :" at bounding box center [1221, 456] width 14 height 10
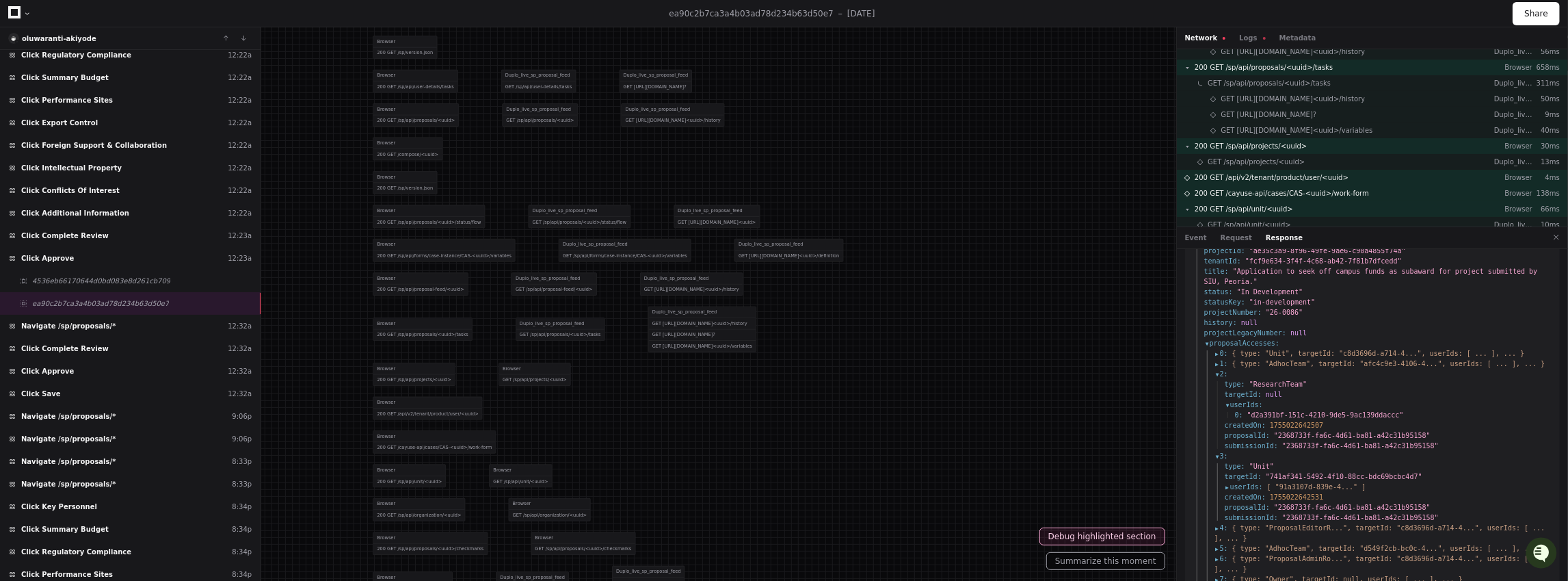
click at [1228, 484] on span "userIds :" at bounding box center [1244, 486] width 38 height 10
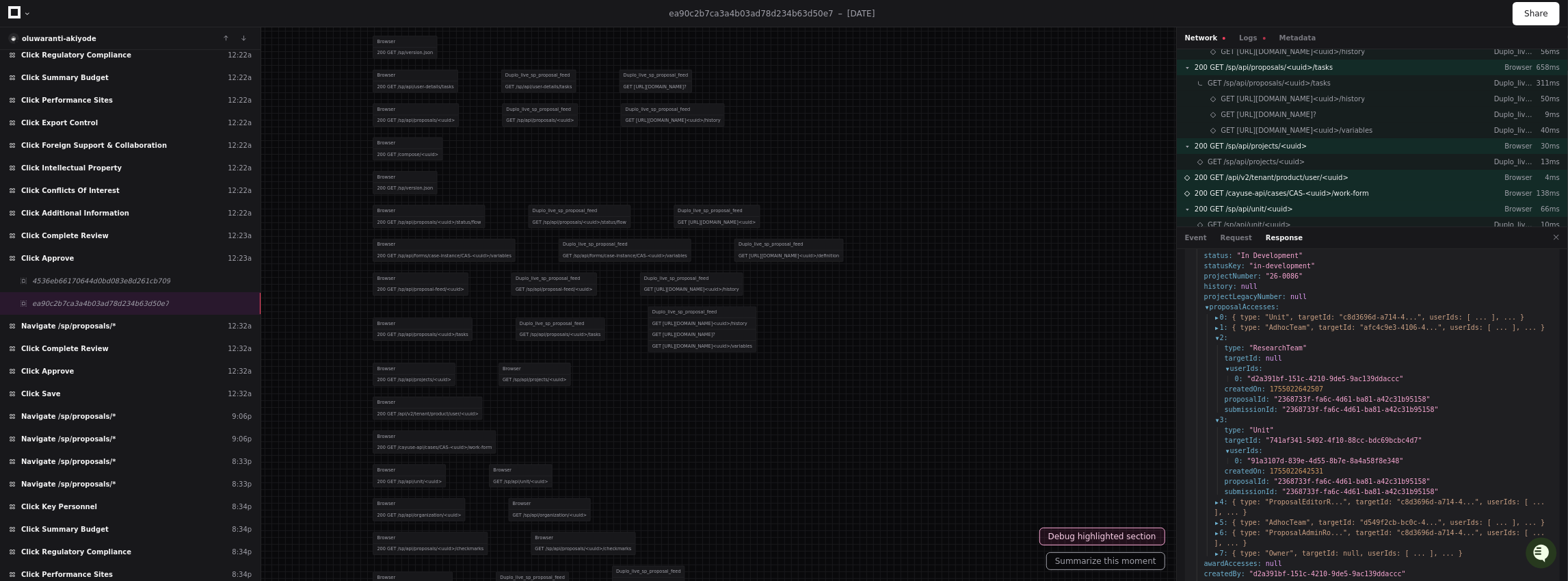
scroll to position [351, 0]
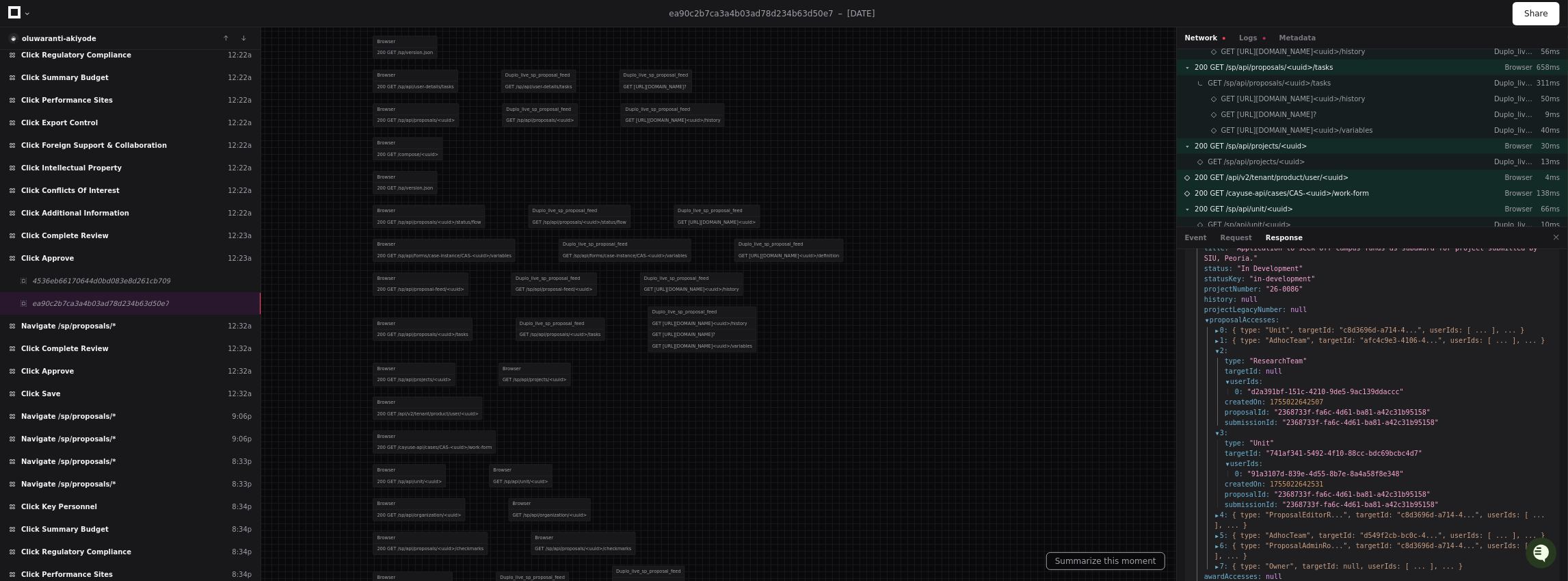
click at [1344, 408] on span ""2368733f-fa6c-4d61-ba81-a42c31b95158"" at bounding box center [1352, 412] width 157 height 8
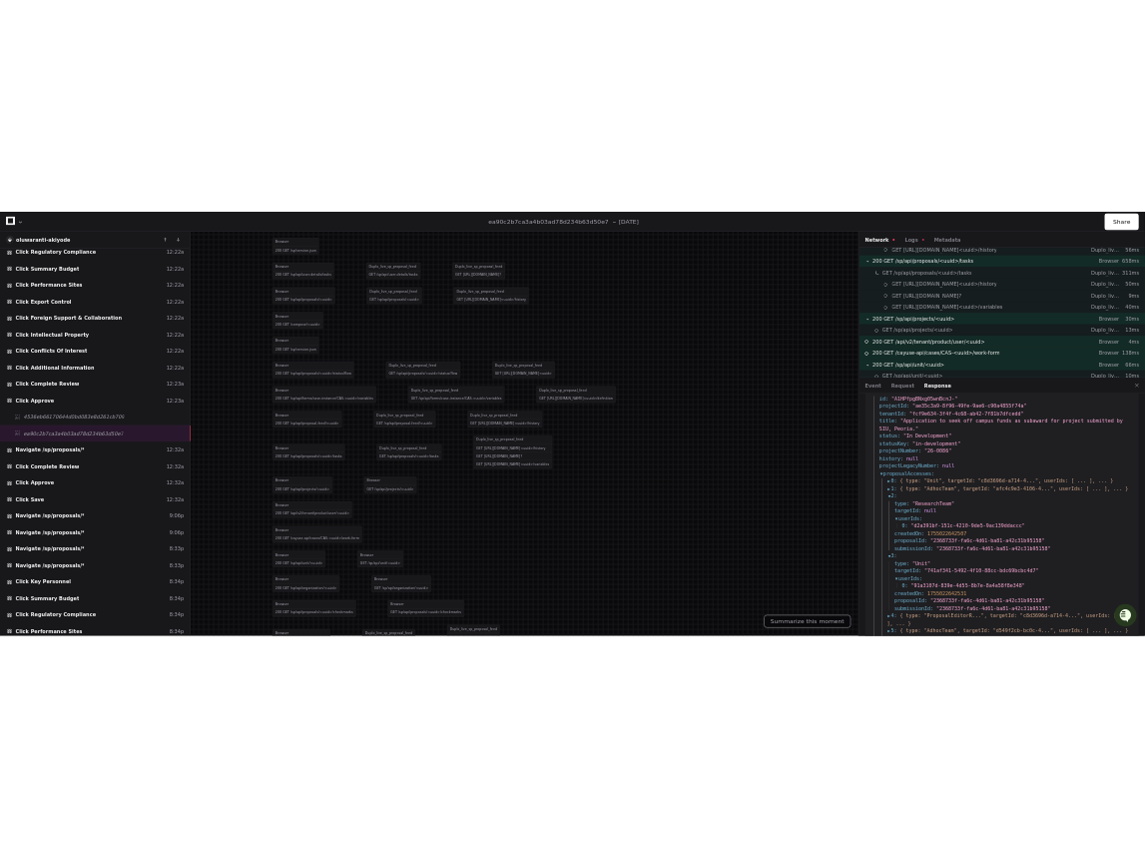
scroll to position [433, 0]
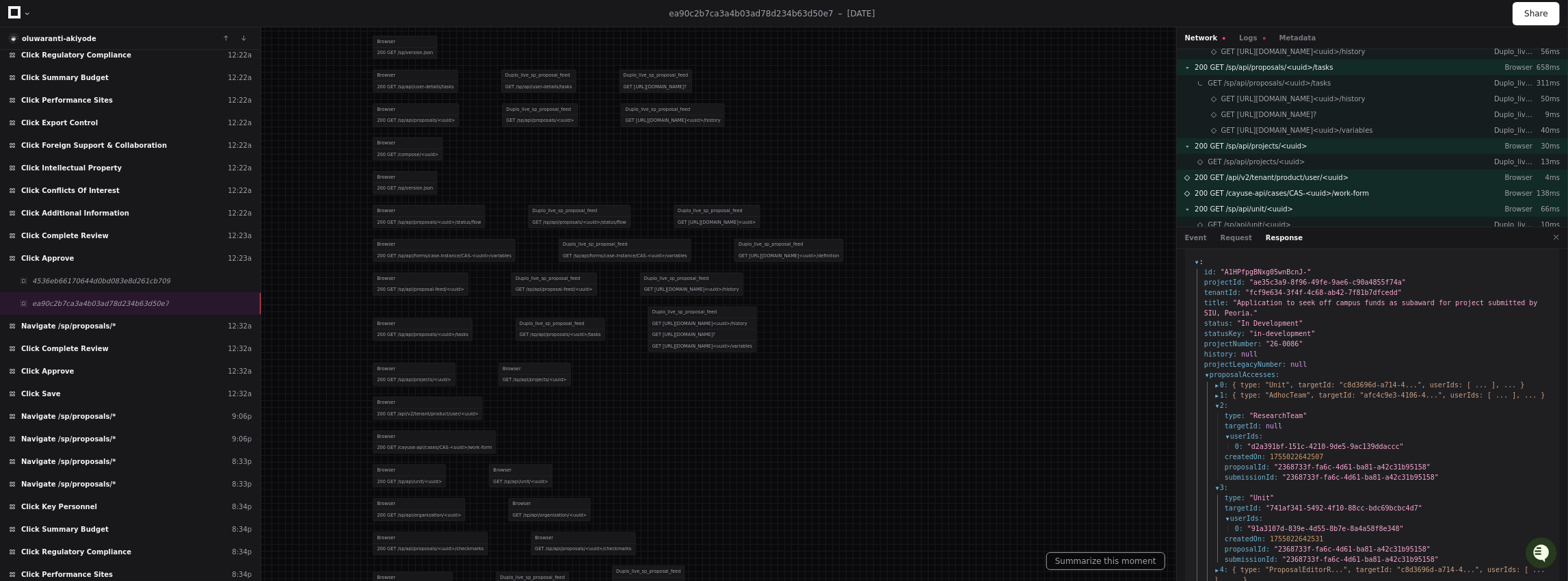
click at [1308, 497] on span "1755022642531" at bounding box center [1297, 539] width 53 height 8
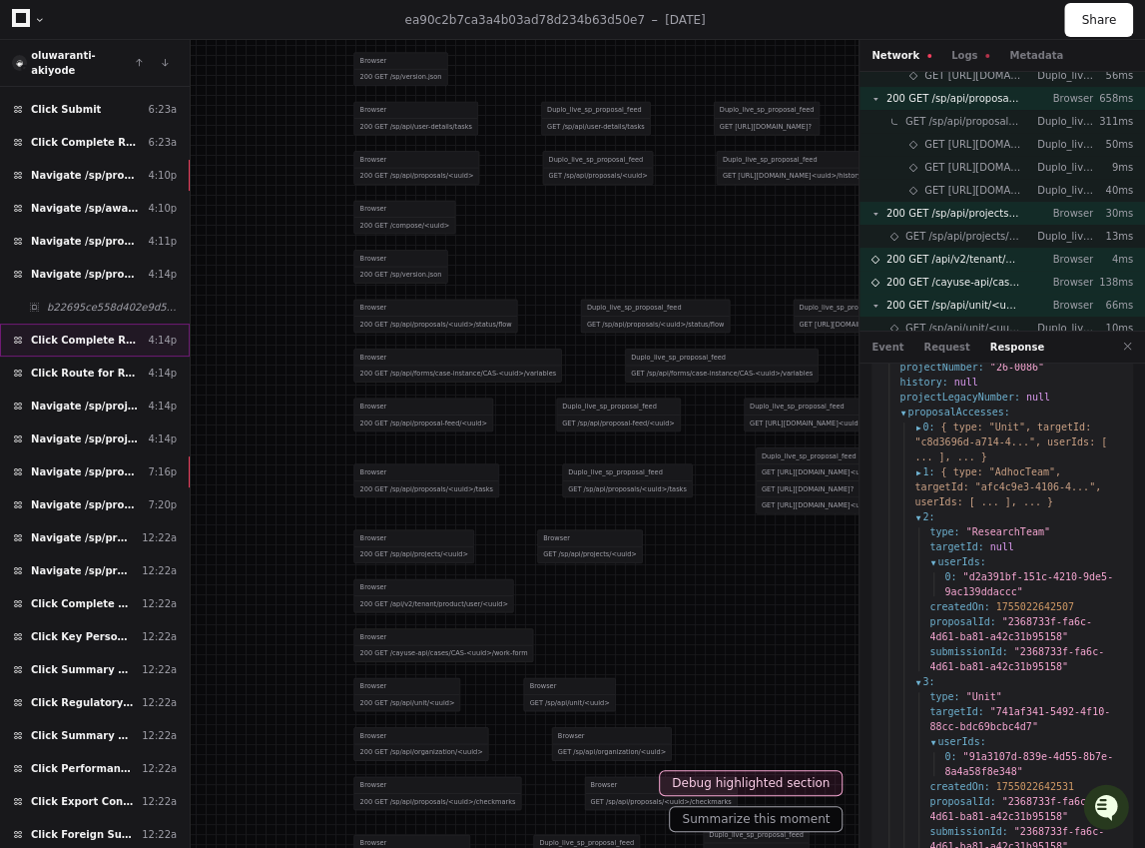
scroll to position [376, 0]
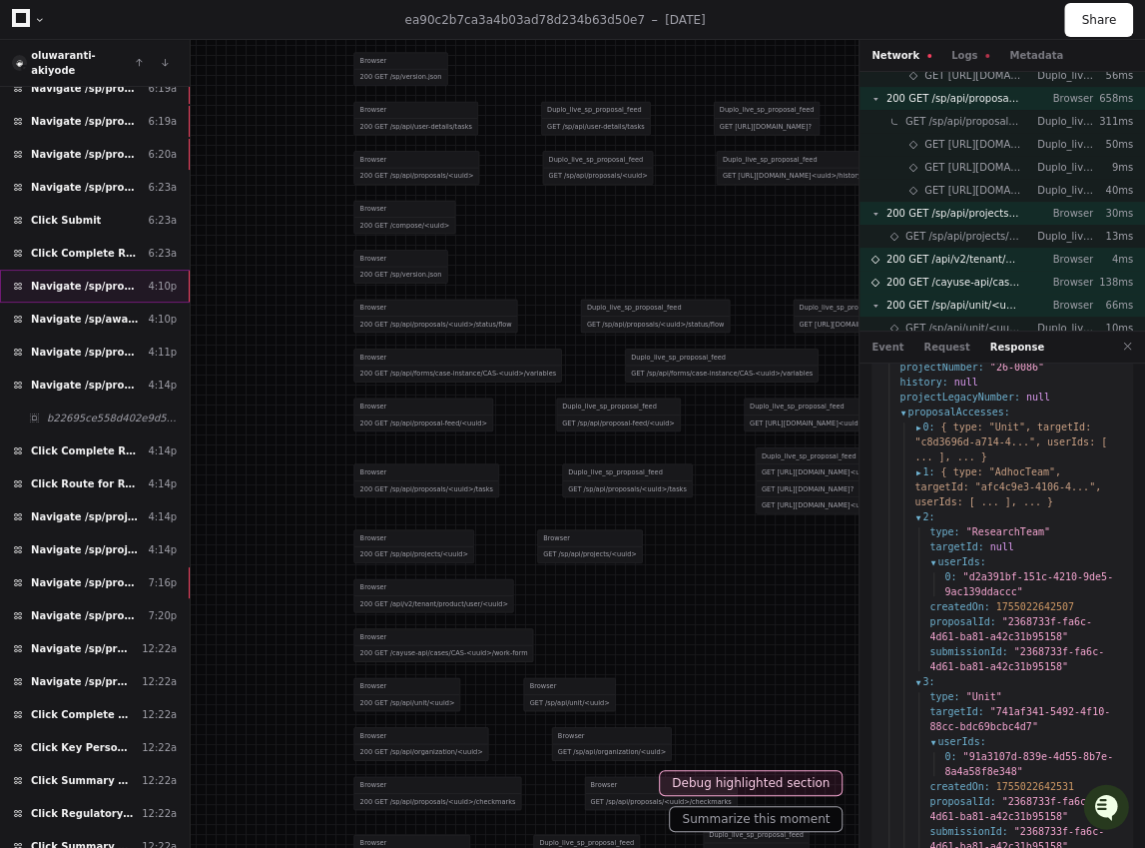
click at [84, 270] on div "Navigate /sp/proposals/* 4:10p" at bounding box center [95, 286] width 190 height 33
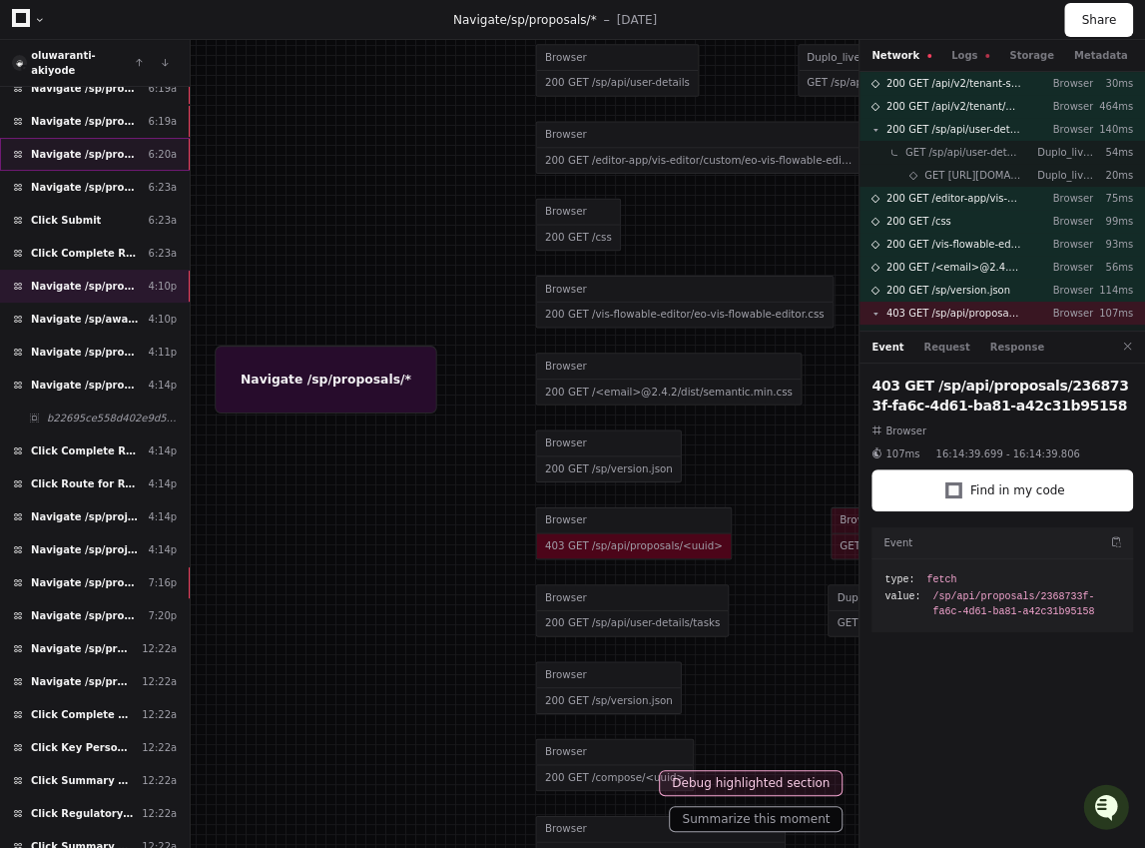
click at [103, 147] on span "Navigate /sp/proposals/*" at bounding box center [86, 154] width 110 height 15
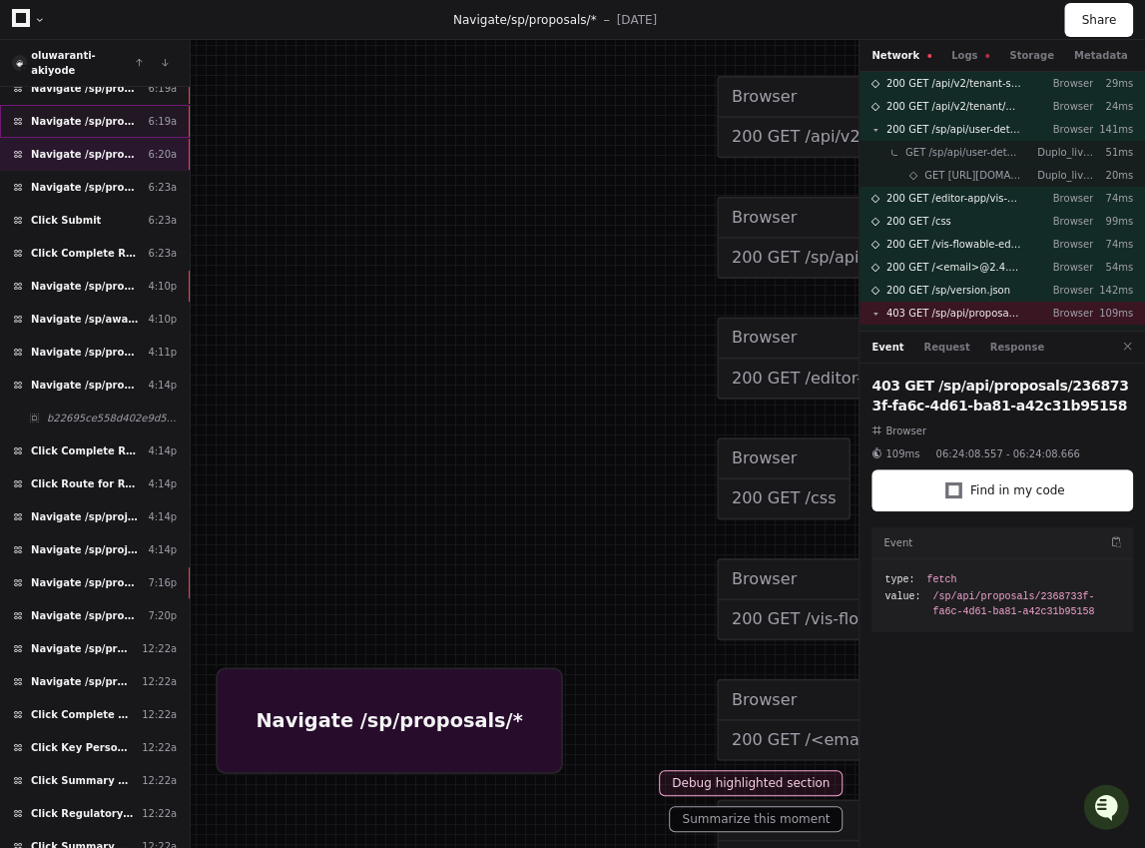
click at [108, 114] on span "Navigate /sp/proposals/*" at bounding box center [86, 121] width 110 height 15
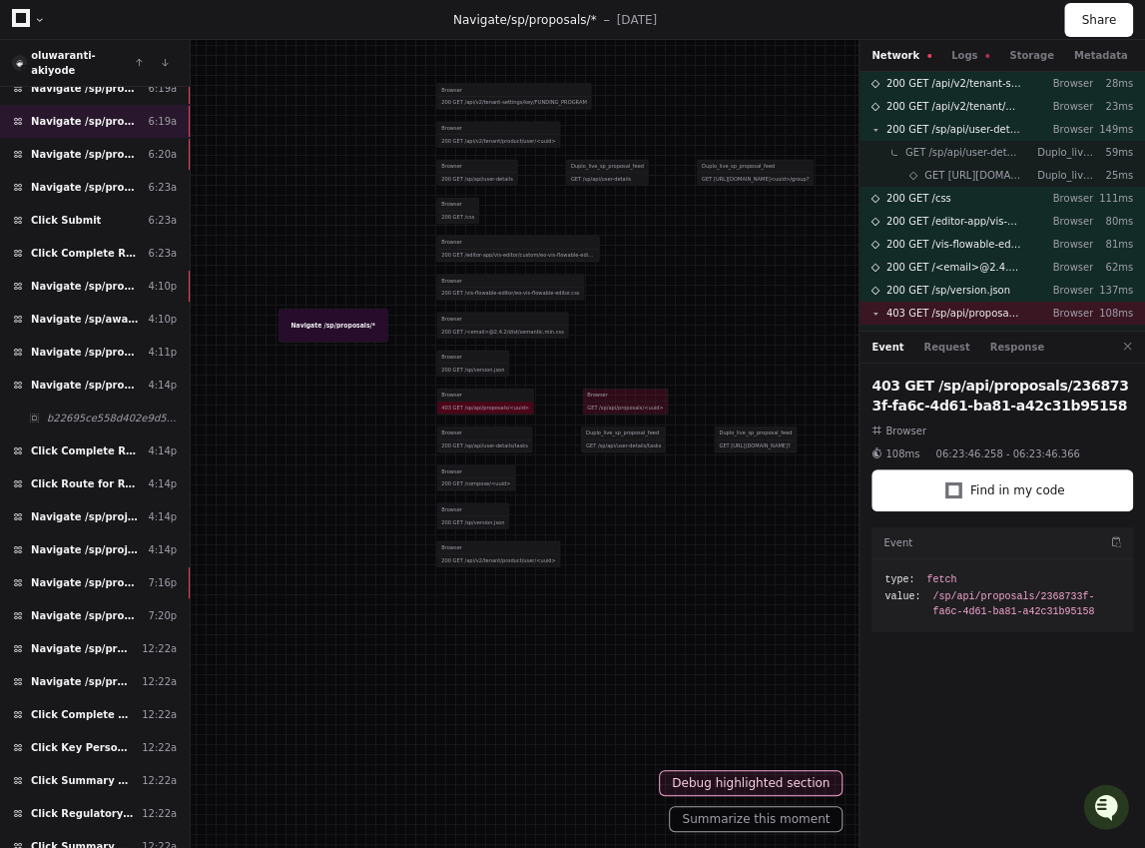
drag, startPoint x: 501, startPoint y: 441, endPoint x: 313, endPoint y: 302, distance: 234.8
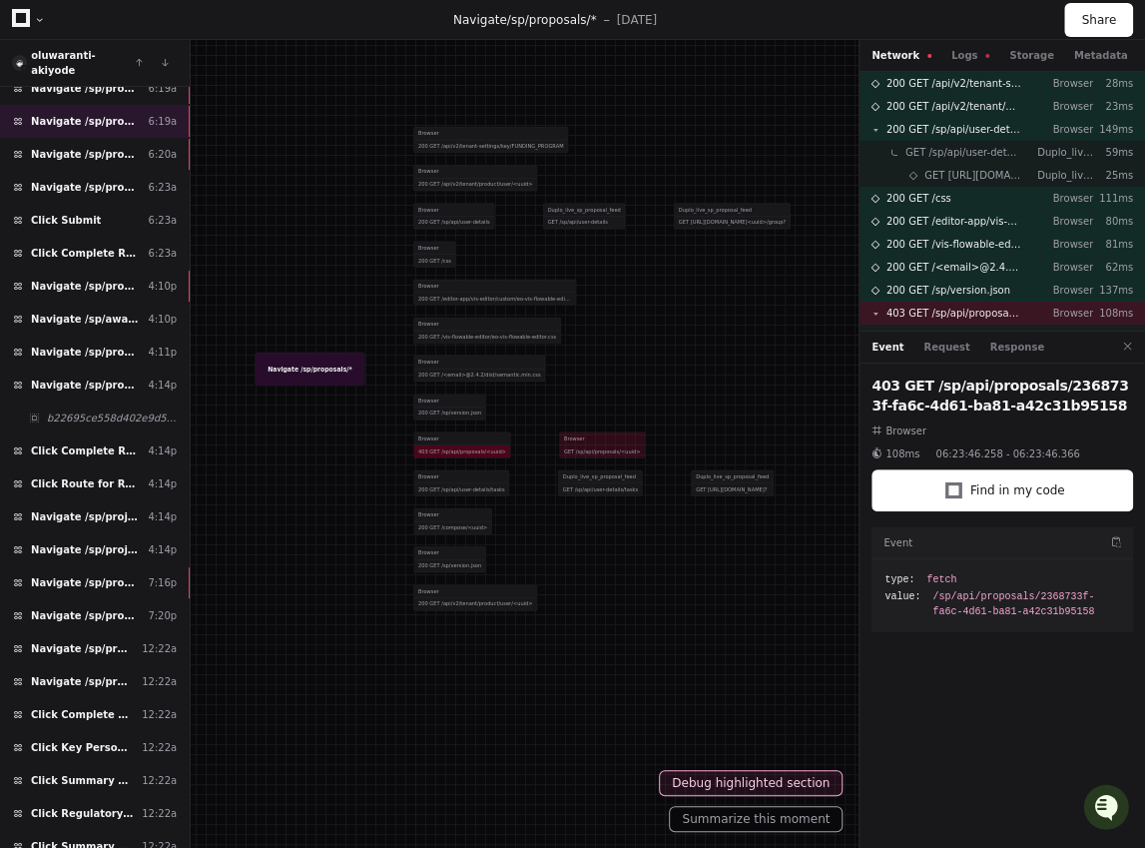
click at [450, 432] on div at bounding box center [433, 299] width 583 height 431
click at [453, 443] on div at bounding box center [433, 299] width 583 height 431
click at [444, 435] on div at bounding box center [433, 299] width 583 height 431
click at [583, 444] on div at bounding box center [433, 299] width 583 height 431
click at [946, 314] on span "403 GET /sp/api/proposals/<uuid>" at bounding box center [954, 313] width 135 height 15
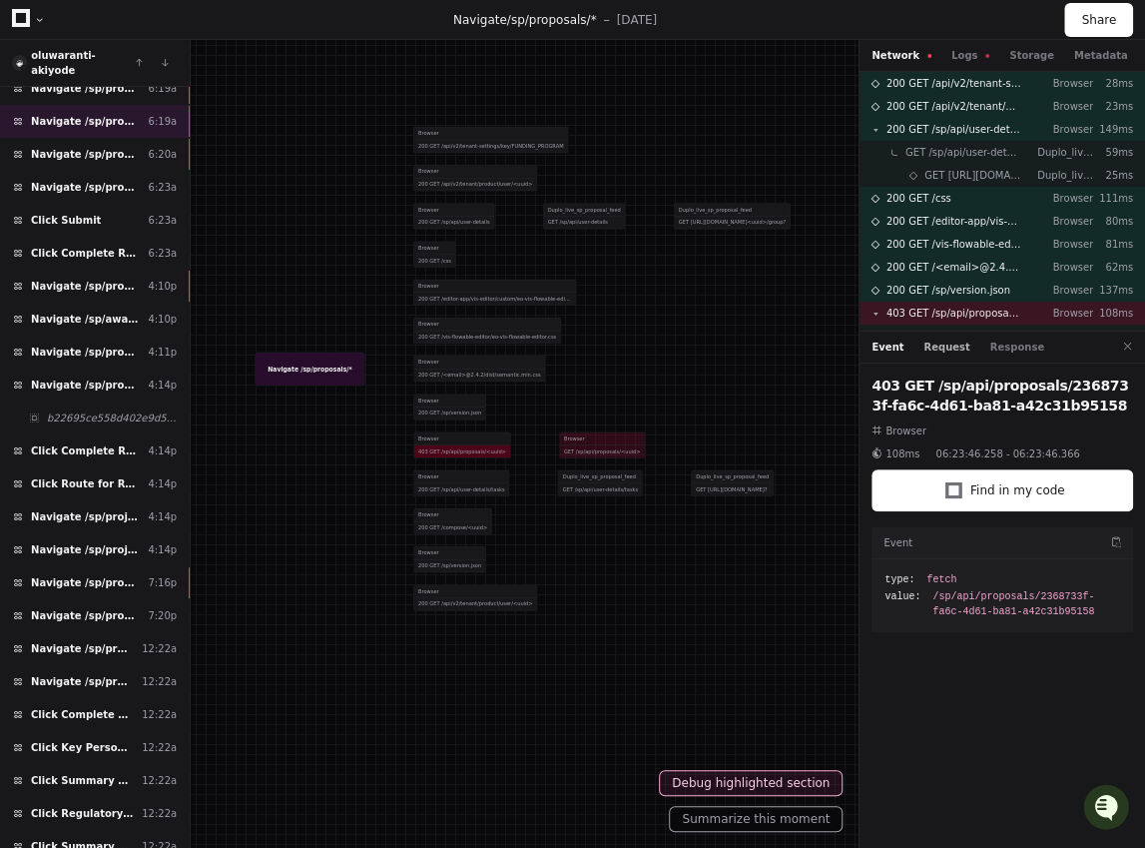
click at [944, 346] on button "Request" at bounding box center [947, 346] width 46 height 15
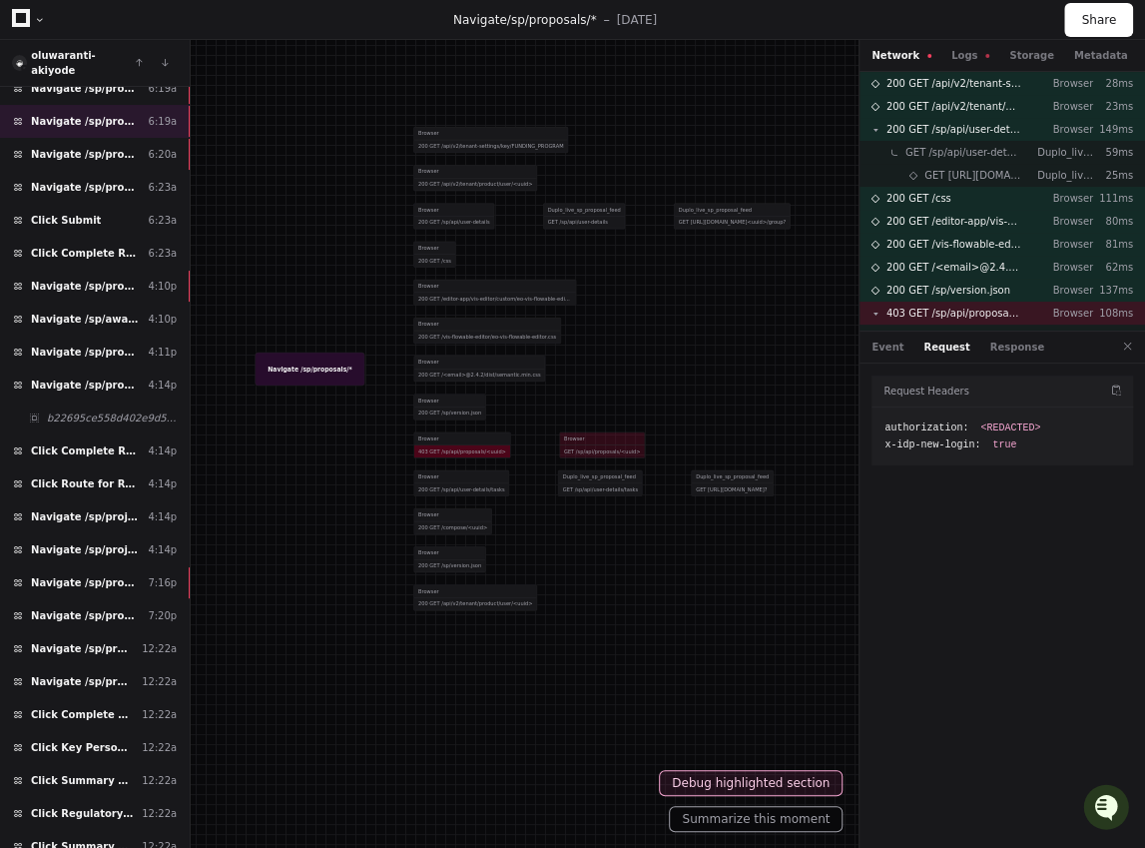
click at [1000, 355] on div "Event Request Response" at bounding box center [1003, 347] width 286 height 32
click at [998, 347] on button "Response" at bounding box center [1017, 346] width 54 height 15
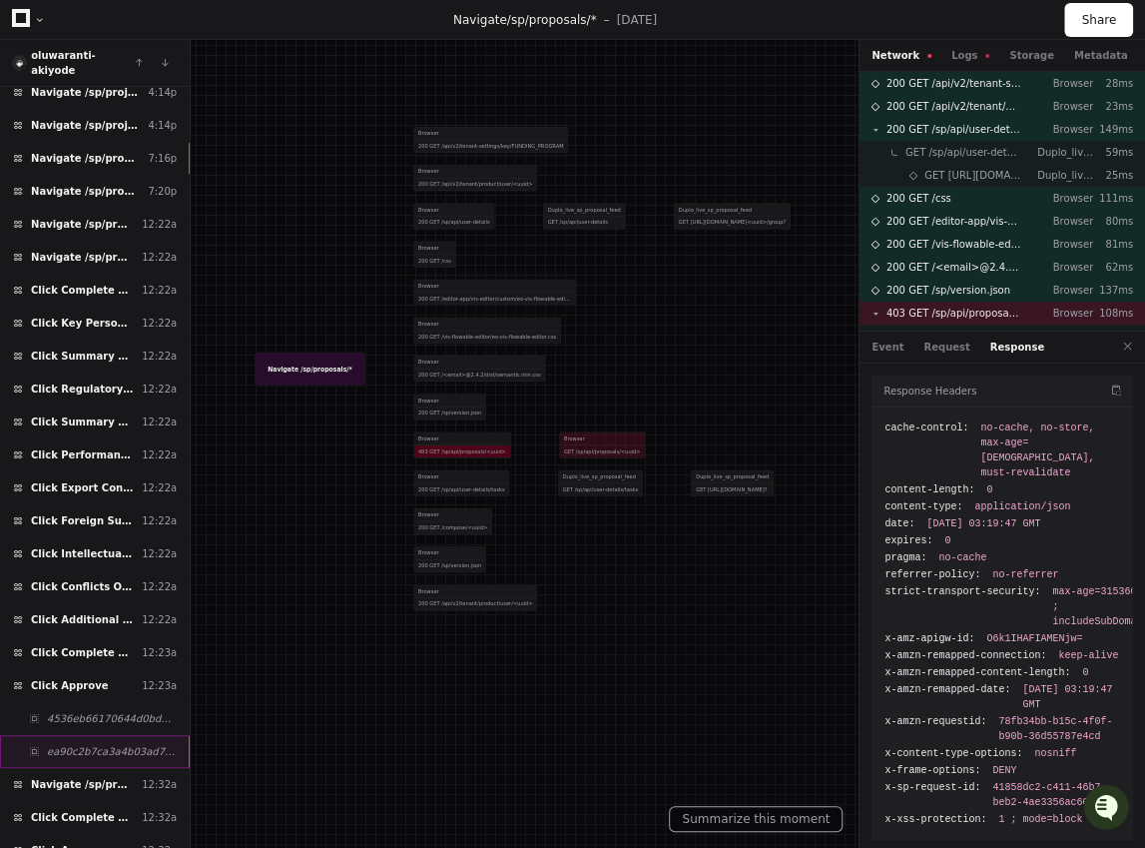
scroll to position [936, 0]
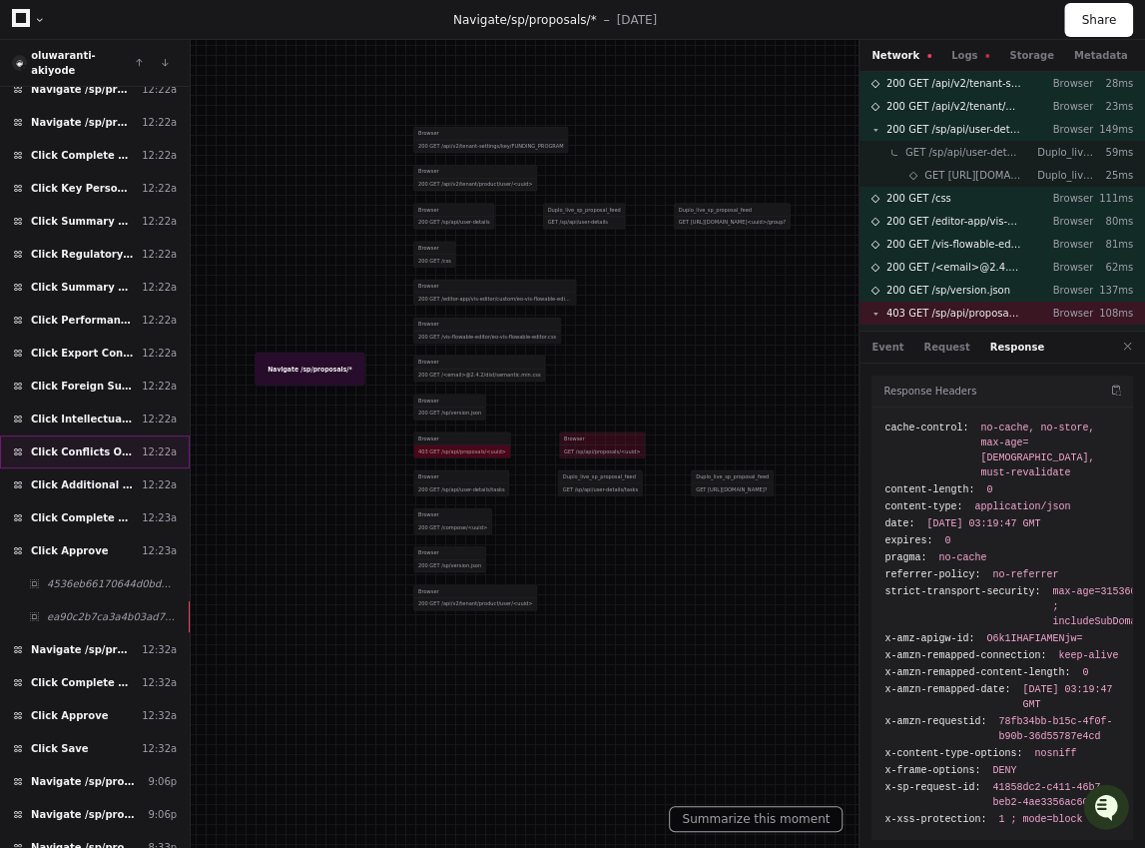
click at [108, 435] on div "Click Conflicts Of Interest 12:22a" at bounding box center [95, 451] width 190 height 33
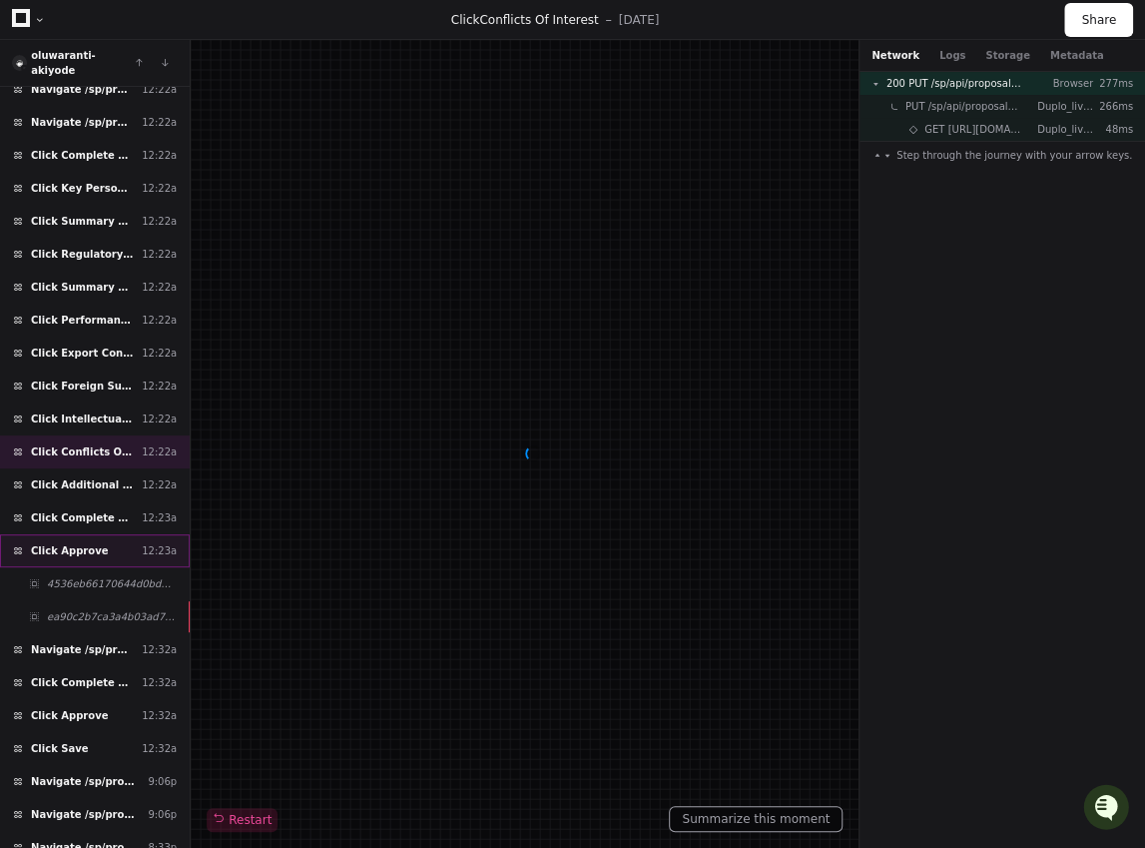
click at [92, 543] on span "Click Approve" at bounding box center [69, 550] width 77 height 15
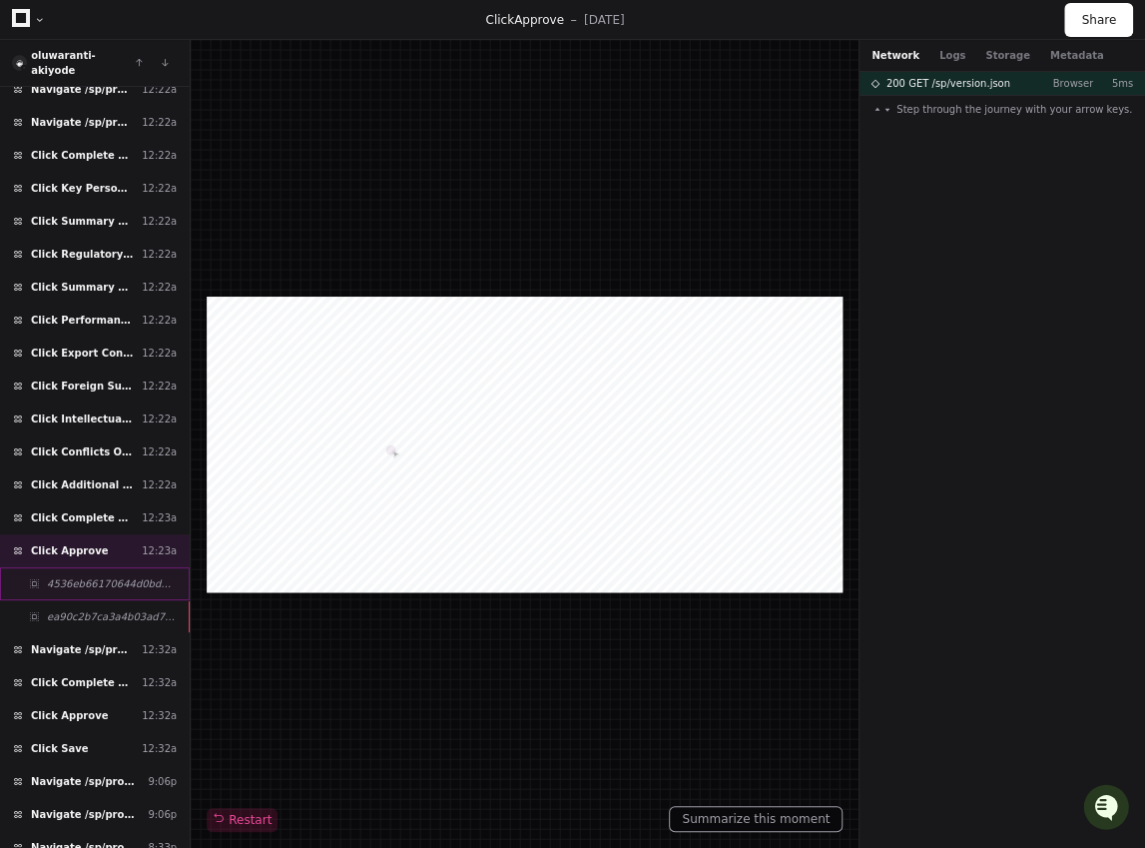
click at [91, 576] on span "4536eb66170644d0bd083e8d261cb709" at bounding box center [112, 583] width 130 height 15
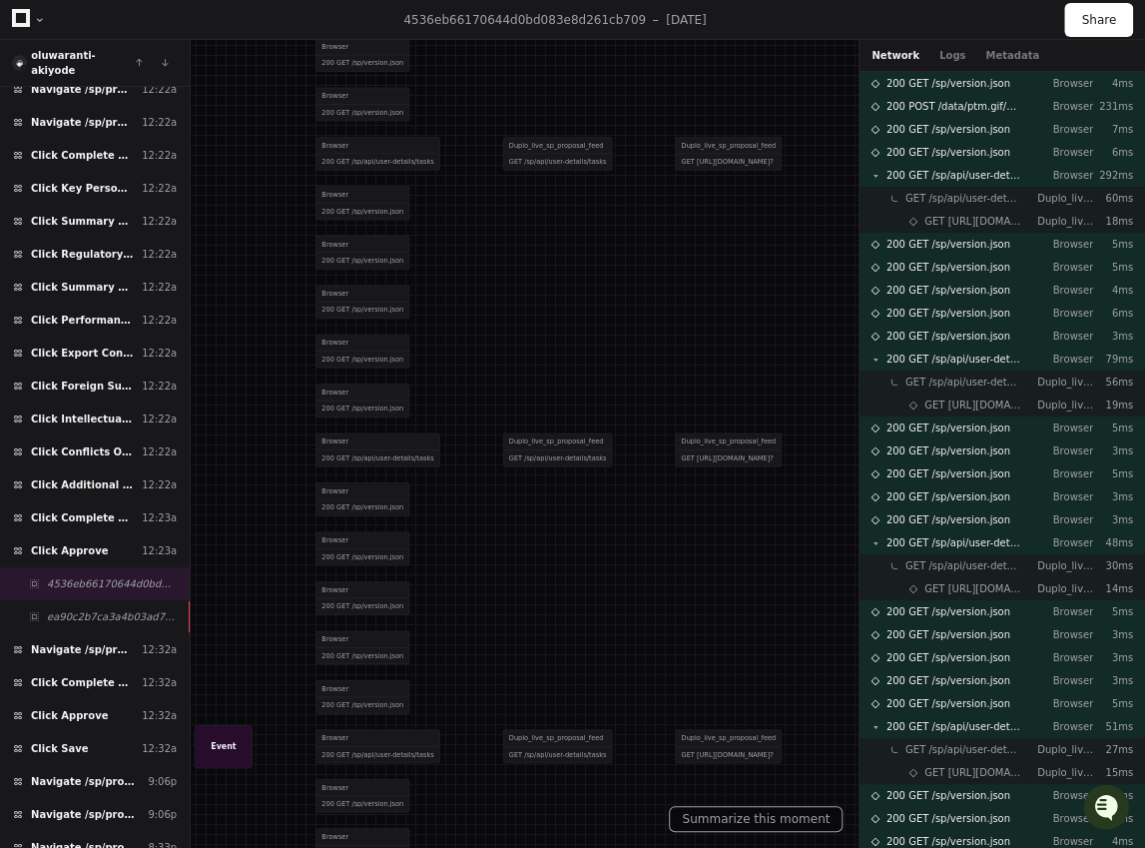
drag, startPoint x: 665, startPoint y: 565, endPoint x: 513, endPoint y: 287, distance: 317.2
click at [513, 287] on div at bounding box center [425, 163] width 755 height 559
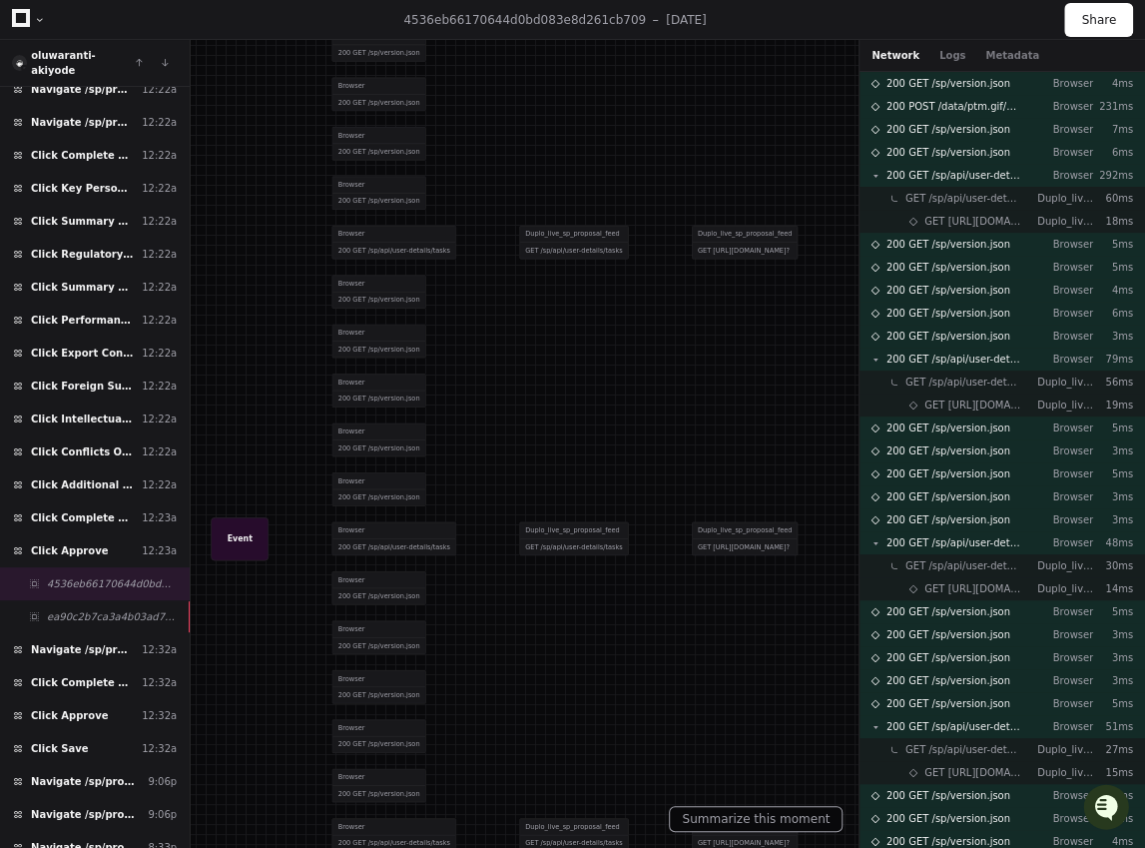
drag, startPoint x: 531, startPoint y: 573, endPoint x: 533, endPoint y: 441, distance: 131.8
click at [533, 441] on div "Browser 200 GET /sp/version.json" at bounding box center [565, 439] width 466 height 49
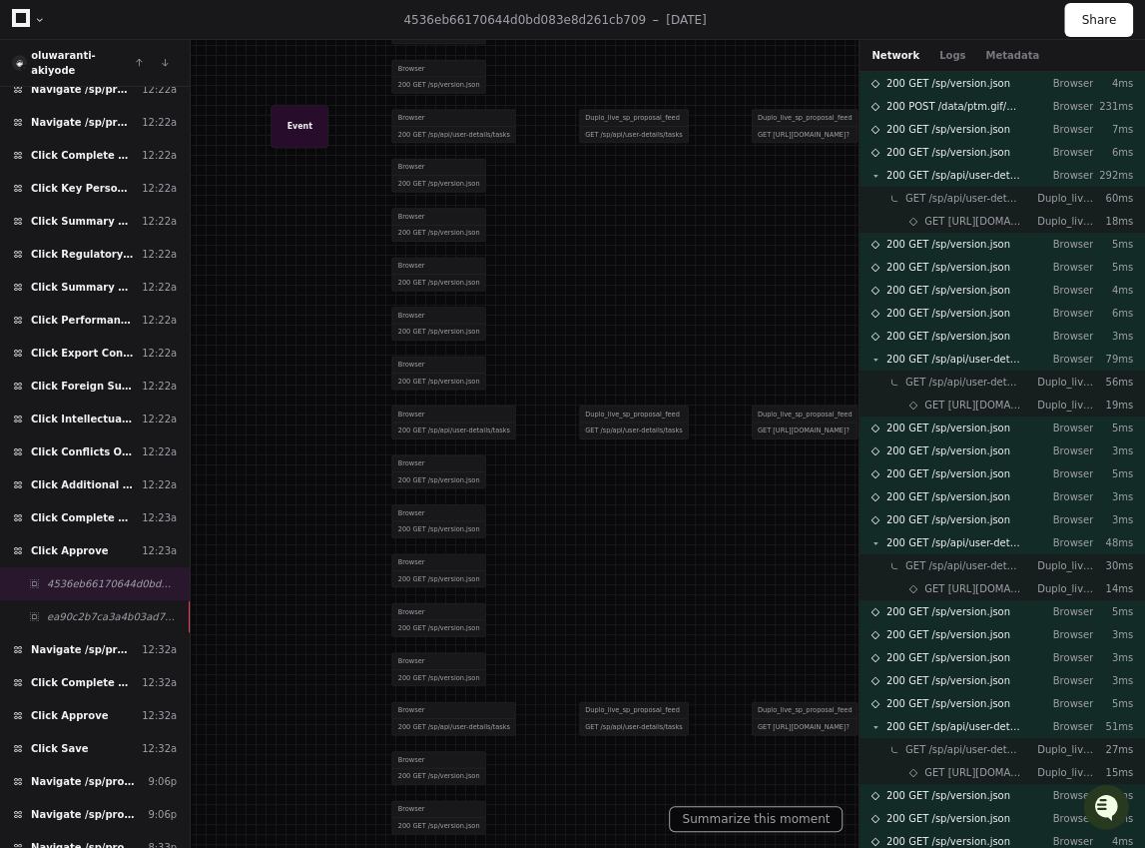
drag, startPoint x: 588, startPoint y: 687, endPoint x: 617, endPoint y: 210, distance: 478.1
click at [617, 250] on div "Browser 200 GET /sp/version.json" at bounding box center [625, 274] width 466 height 49
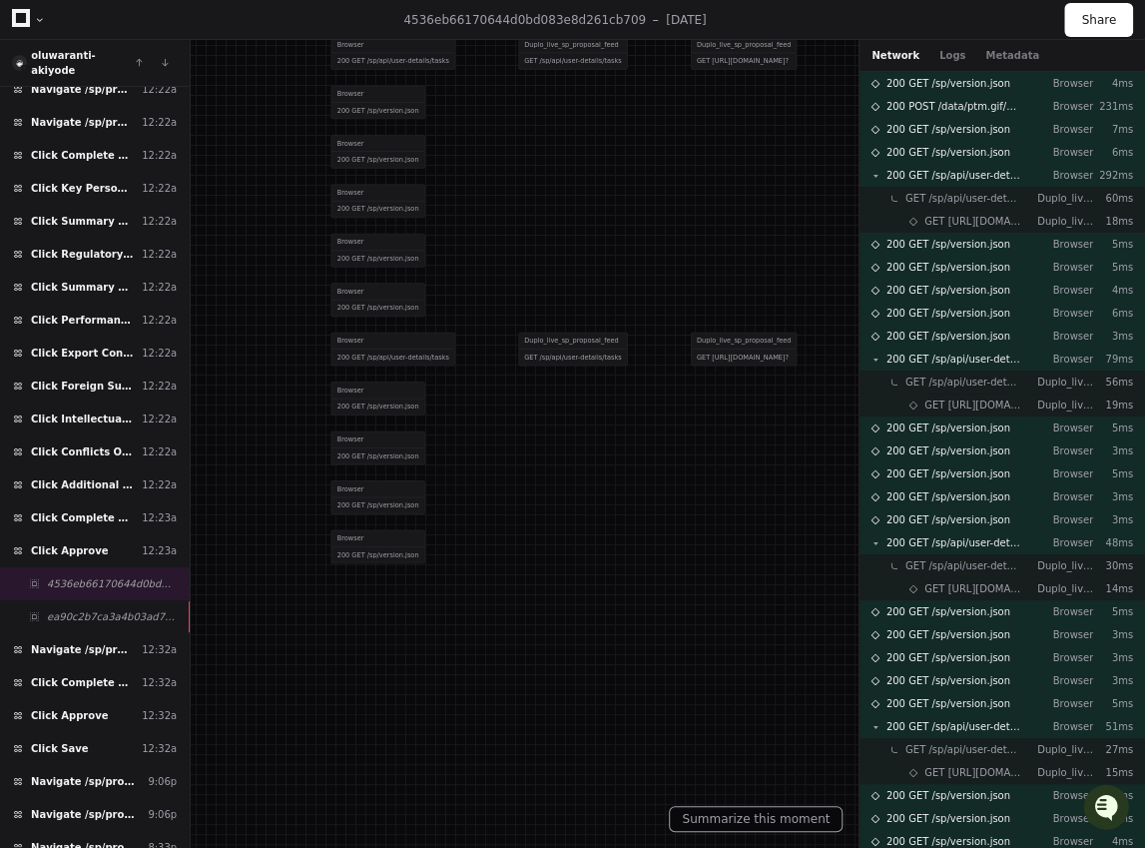
drag, startPoint x: 585, startPoint y: 496, endPoint x: 475, endPoint y: 388, distance: 153.9
click at [568, 332] on div "Duplo_live_sp_proposal_feed" at bounding box center [573, 340] width 108 height 16
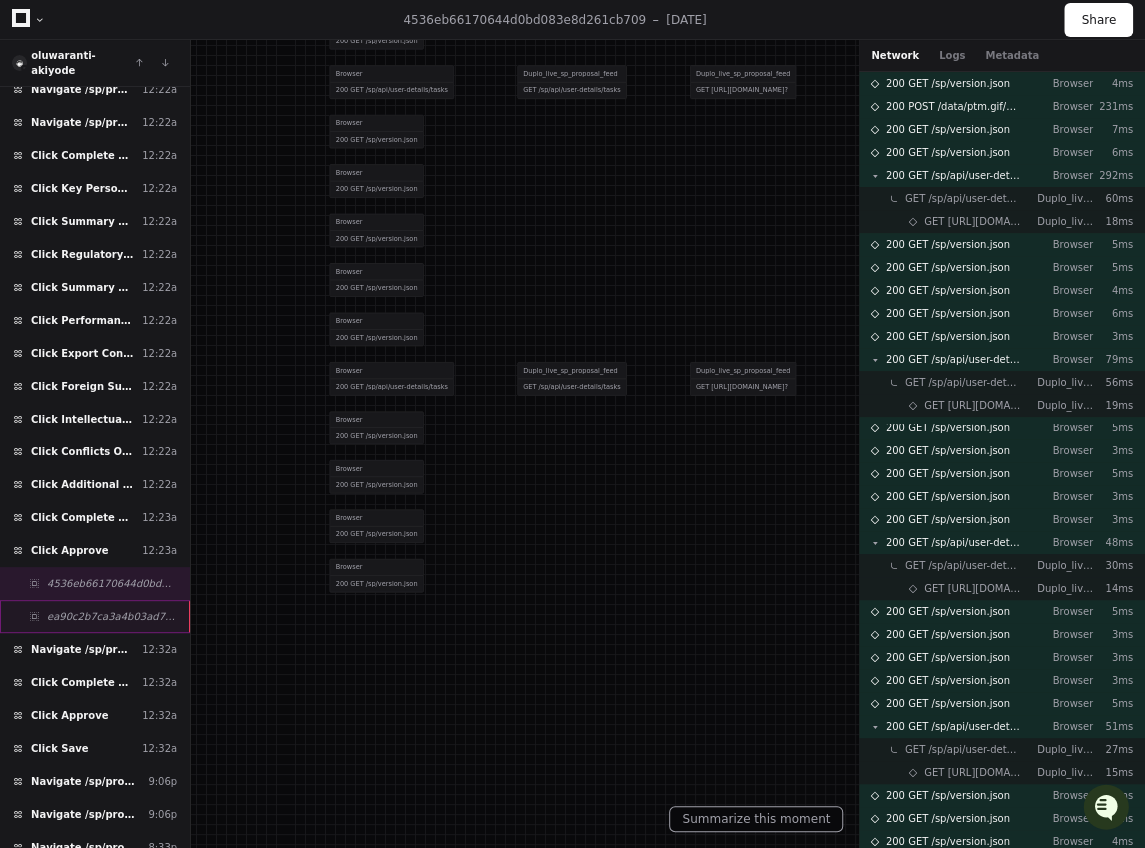
click at [96, 609] on span "ea90c2b7ca3a4b03ad78d234b63d50e7" at bounding box center [112, 616] width 130 height 15
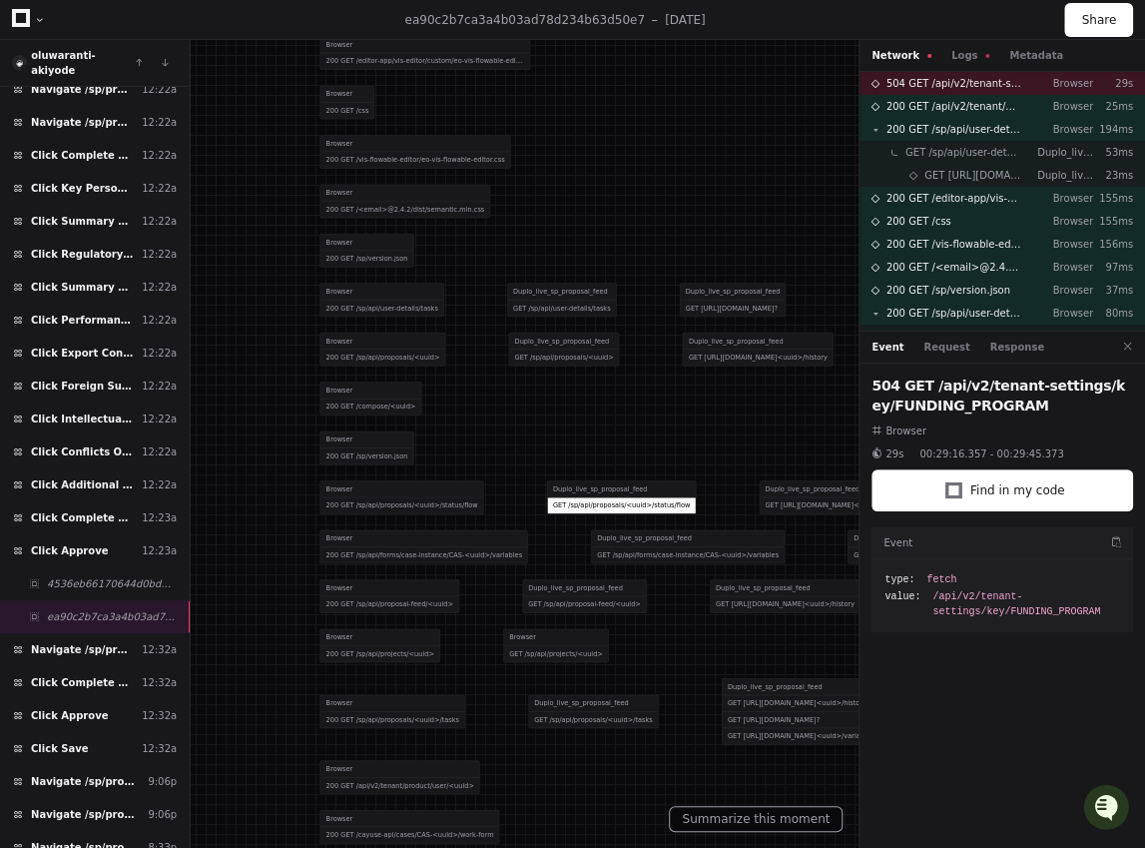
drag, startPoint x: 592, startPoint y: 691, endPoint x: 567, endPoint y: 501, distance: 191.3
click at [567, 502] on div "GET /sp/api/proposals/<uuid>/status/flow" at bounding box center [622, 505] width 148 height 16
click at [394, 347] on div at bounding box center [429, 111] width 755 height 559
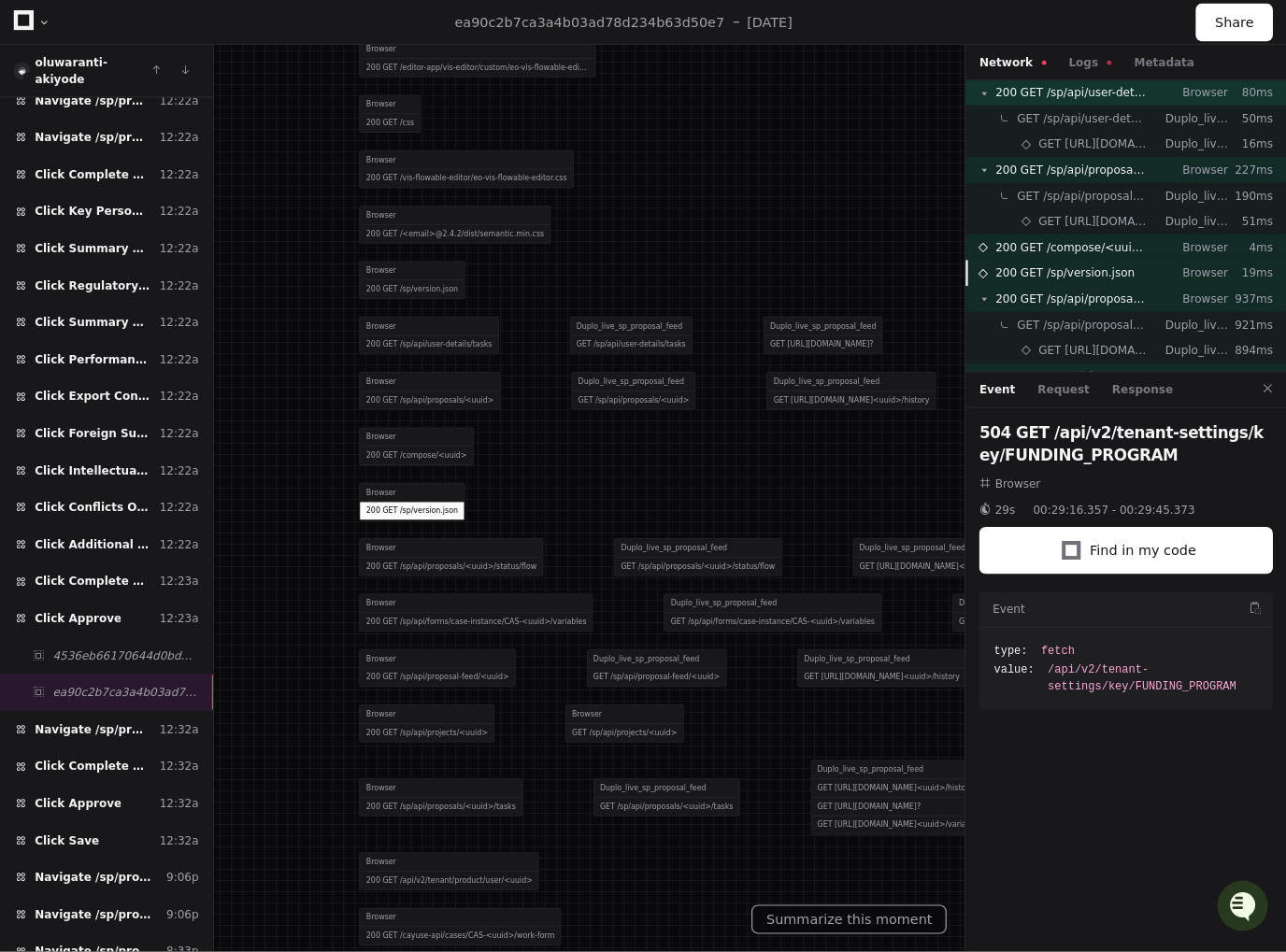
scroll to position [225, 0]
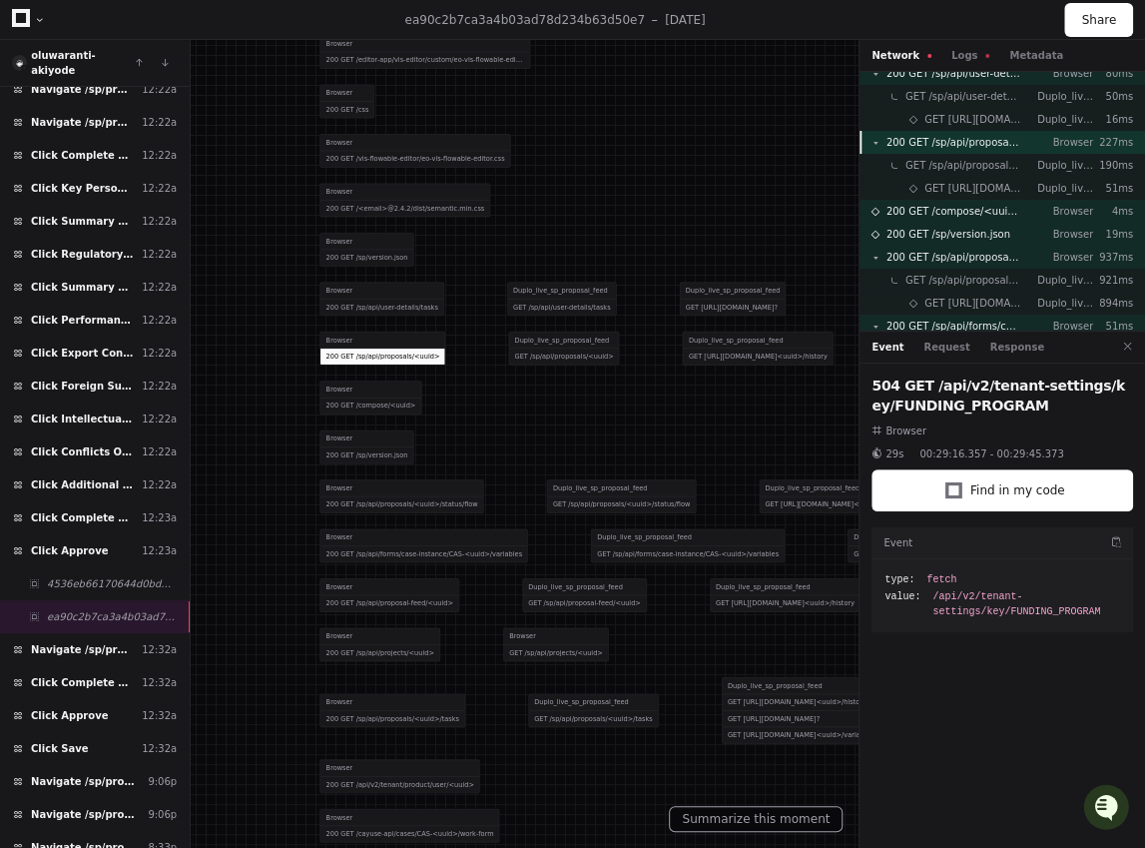
click at [960, 140] on span "200 GET /sp/api/proposals/<uuid>" at bounding box center [954, 142] width 135 height 15
click at [990, 346] on button "Response" at bounding box center [1017, 346] width 54 height 15
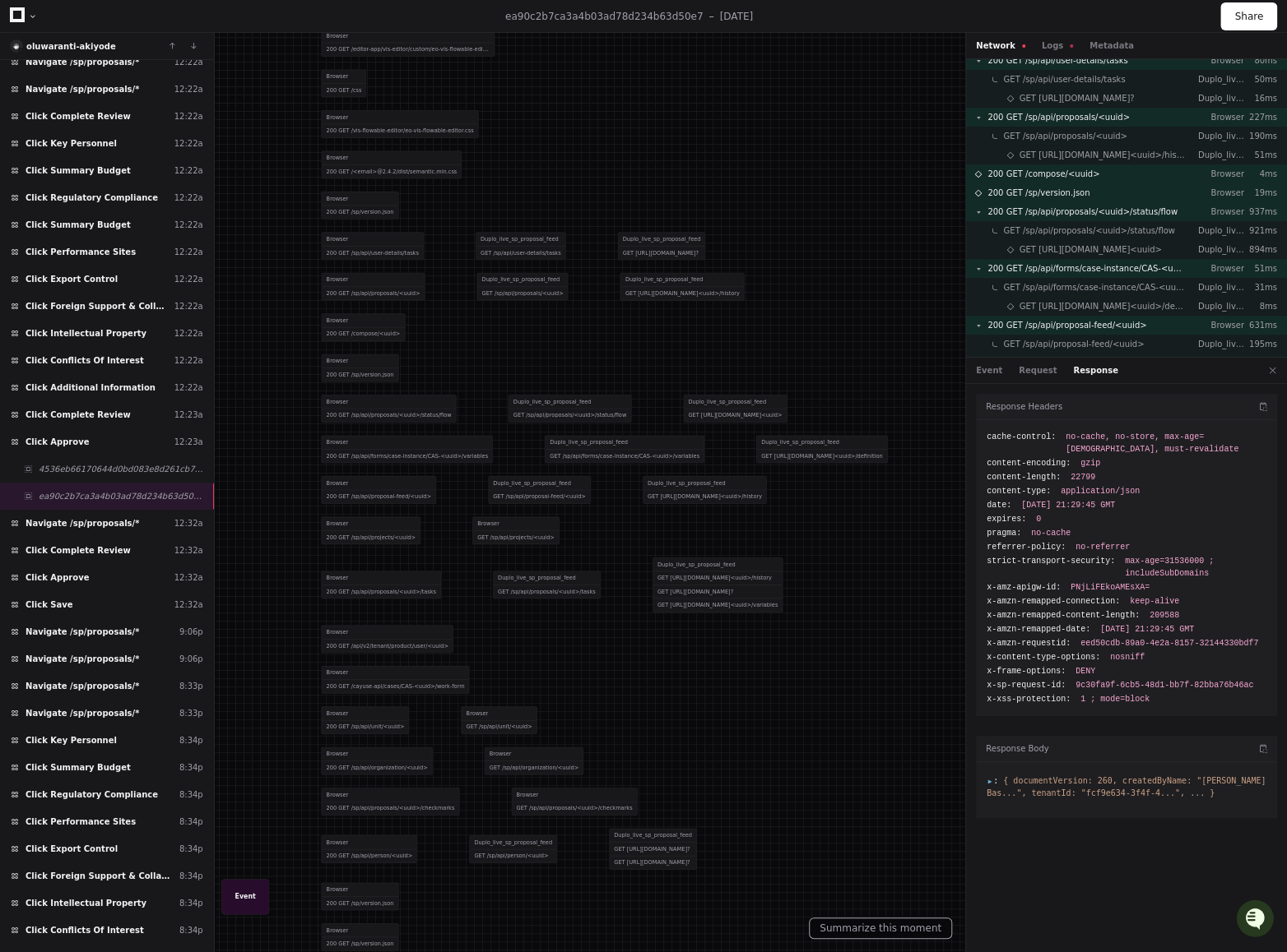
click at [990, 598] on span ":" at bounding box center [992, 780] width 12 height 9
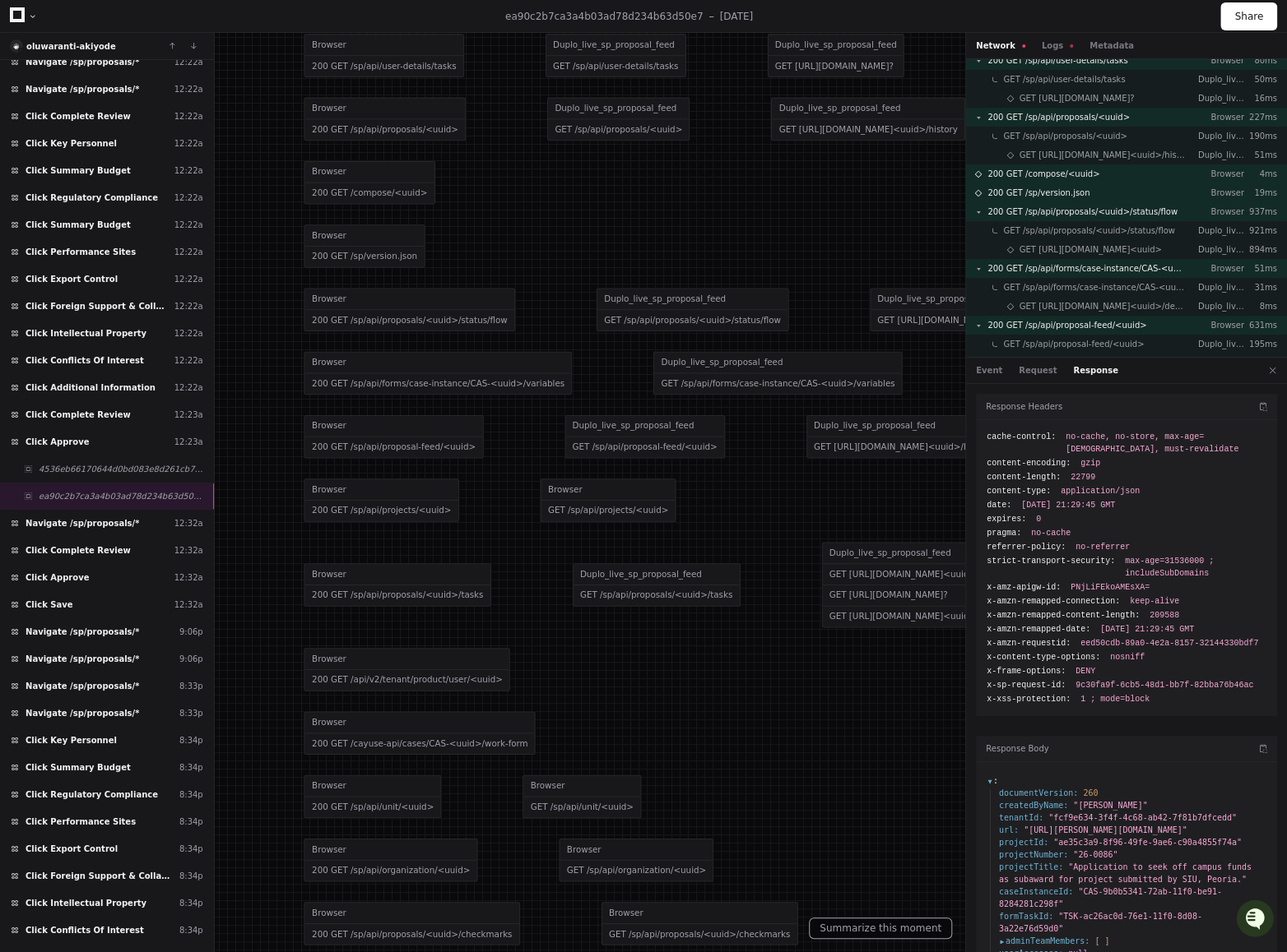
drag, startPoint x: 445, startPoint y: 623, endPoint x: 653, endPoint y: 664, distance: 212.0
click at [397, 501] on div "200 GET /sp/api/projects/<uuid>" at bounding box center [381, 511] width 153 height 21
click at [610, 510] on div "GET /sp/api/projects/<uuid>" at bounding box center [607, 511] width 134 height 21
drag, startPoint x: 424, startPoint y: 115, endPoint x: 433, endPoint y: 123, distance: 12.0
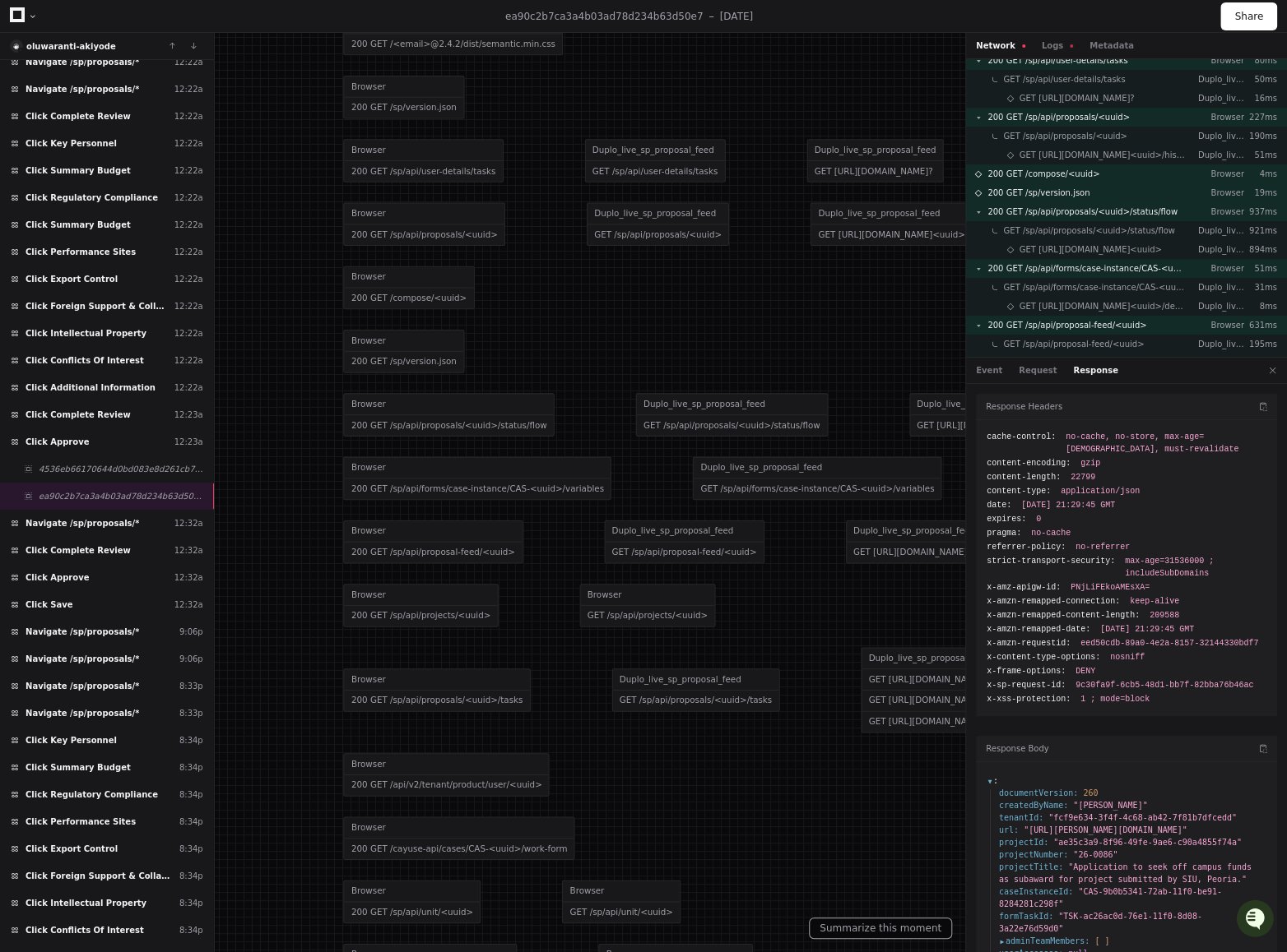
drag, startPoint x: 521, startPoint y: 246, endPoint x: 451, endPoint y: 249, distance: 70.1
click at [452, 268] on div at bounding box center [601, 50] width 1325 height 981
click at [447, 232] on div at bounding box center [601, 50] width 1325 height 981
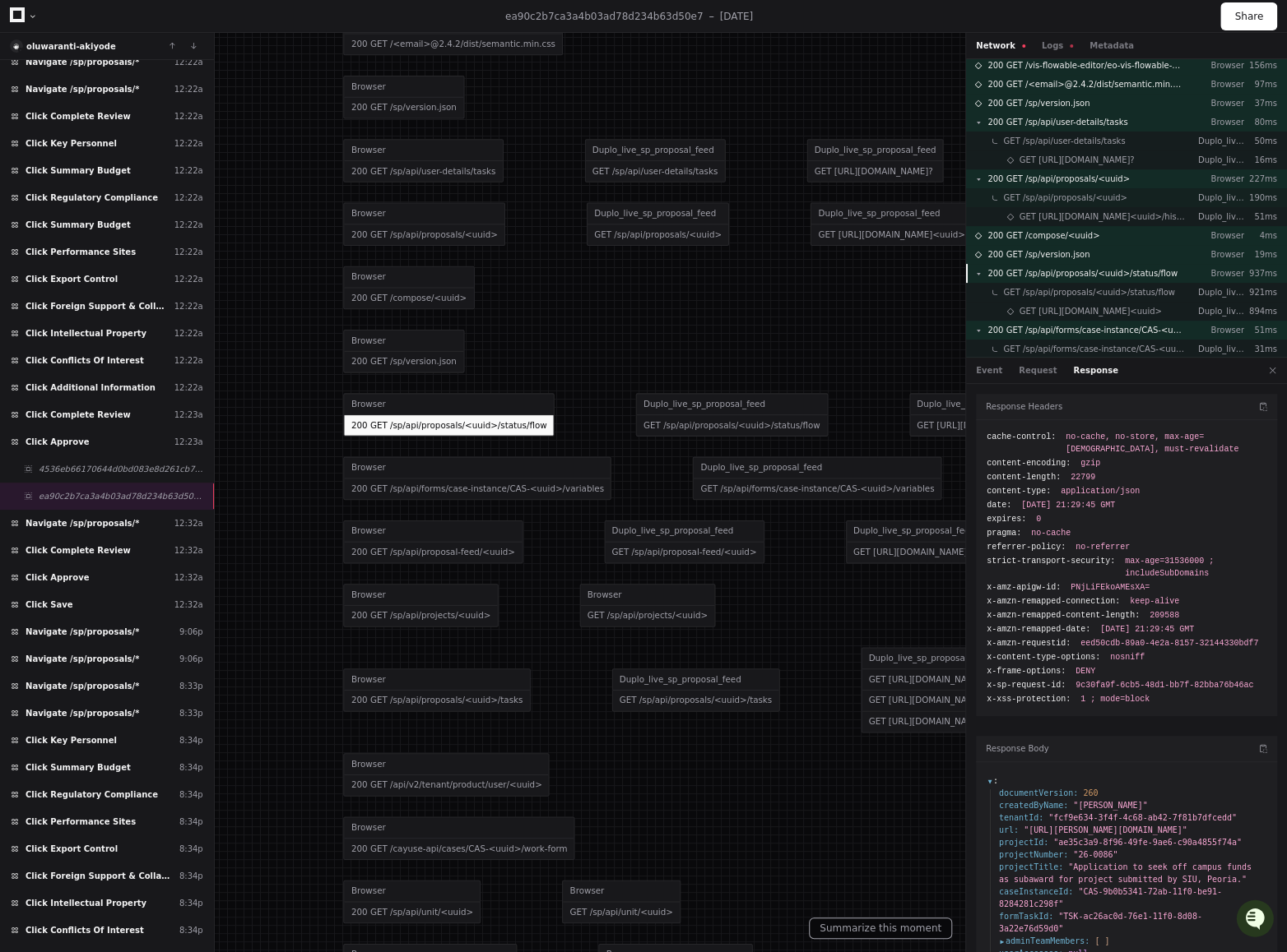
scroll to position [107, 0]
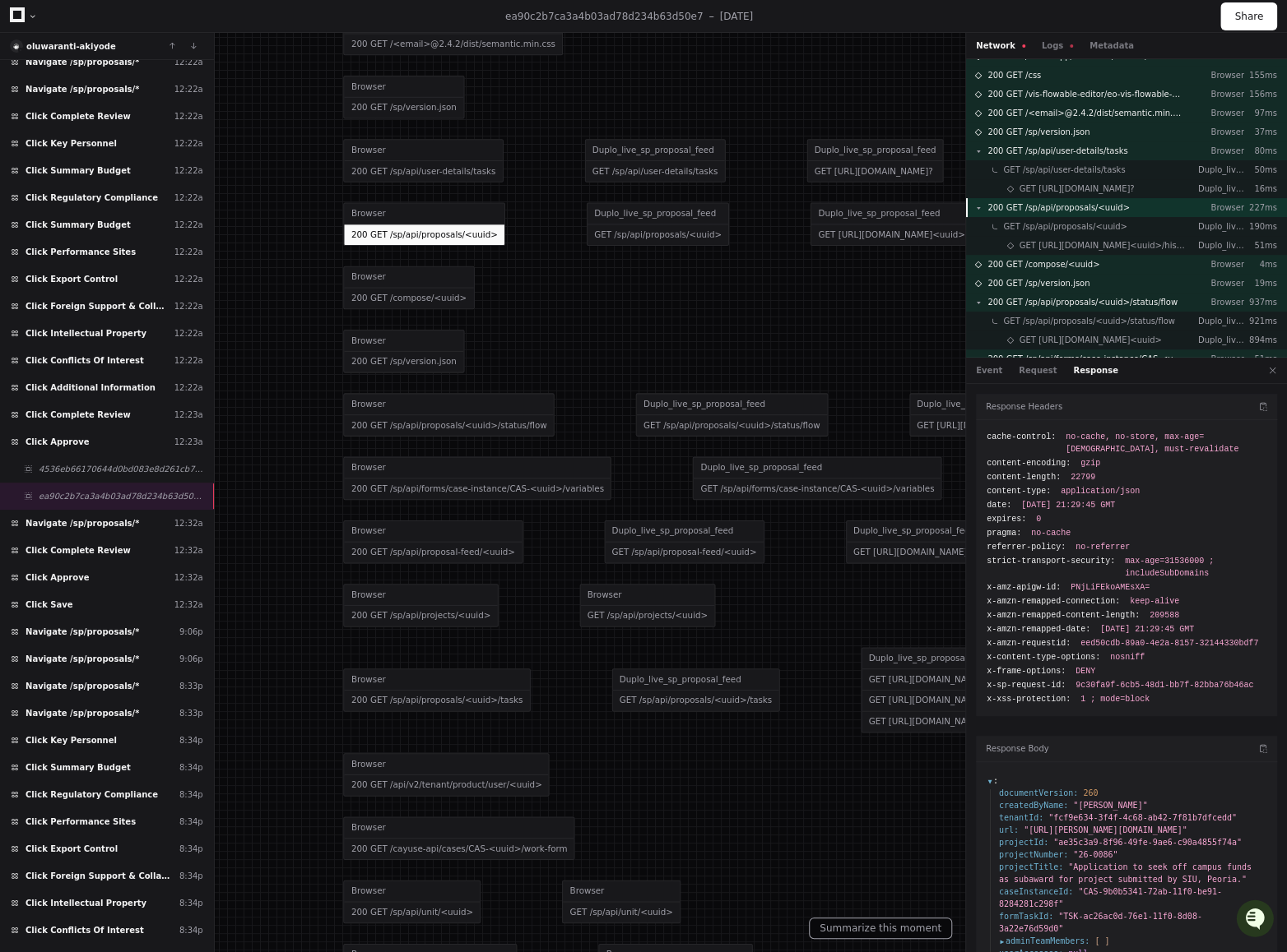
click at [1069, 203] on span "200 GET /sp/api/proposals/<uuid>" at bounding box center [1058, 208] width 143 height 12
click at [1052, 205] on span "200 GET /sp/api/proposals/<uuid>" at bounding box center [1058, 208] width 143 height 12
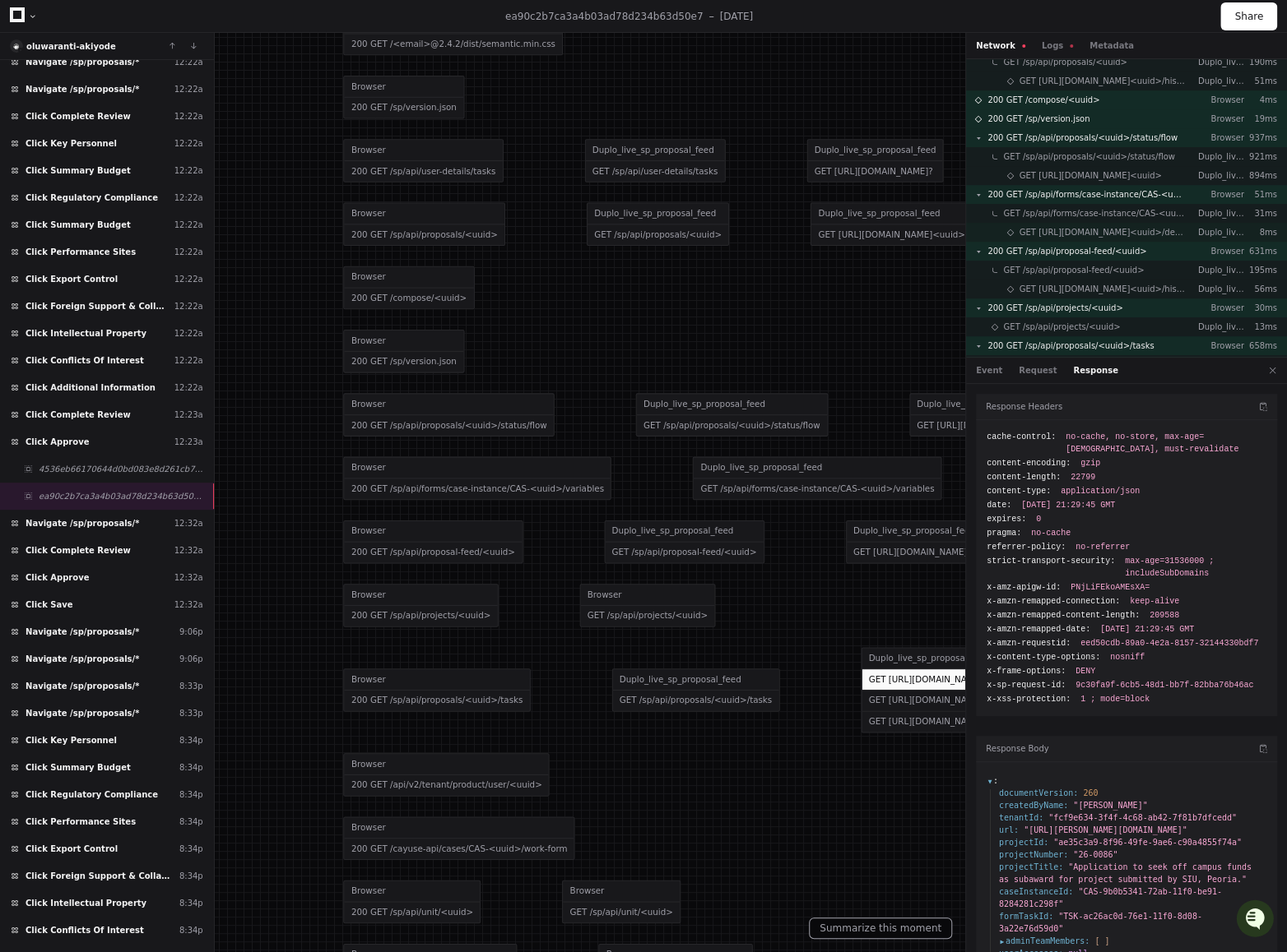
scroll to position [376, 0]
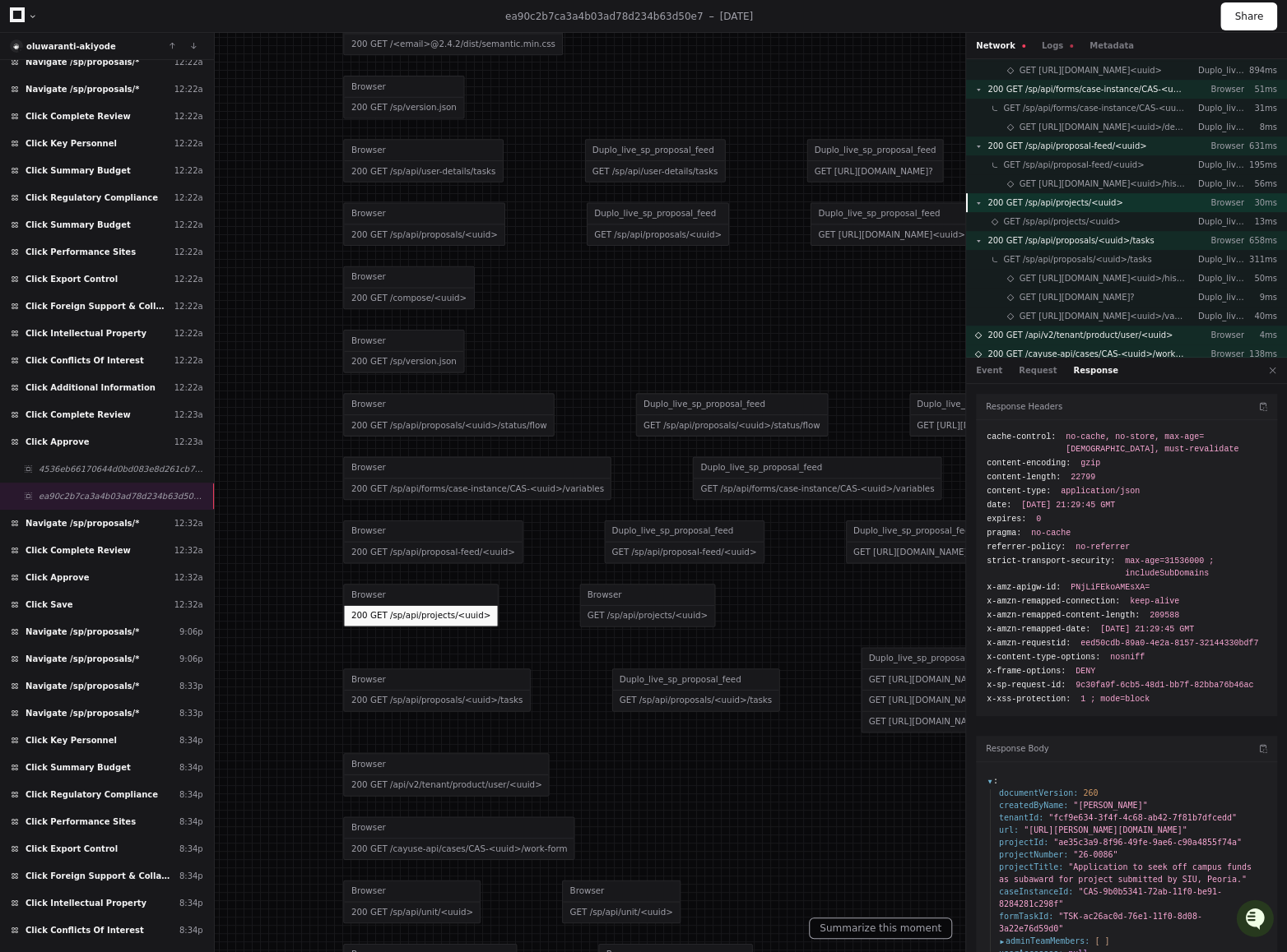
click at [1074, 199] on span "200 GET /sp/api/projects/<uuid>" at bounding box center [1055, 203] width 135 height 12
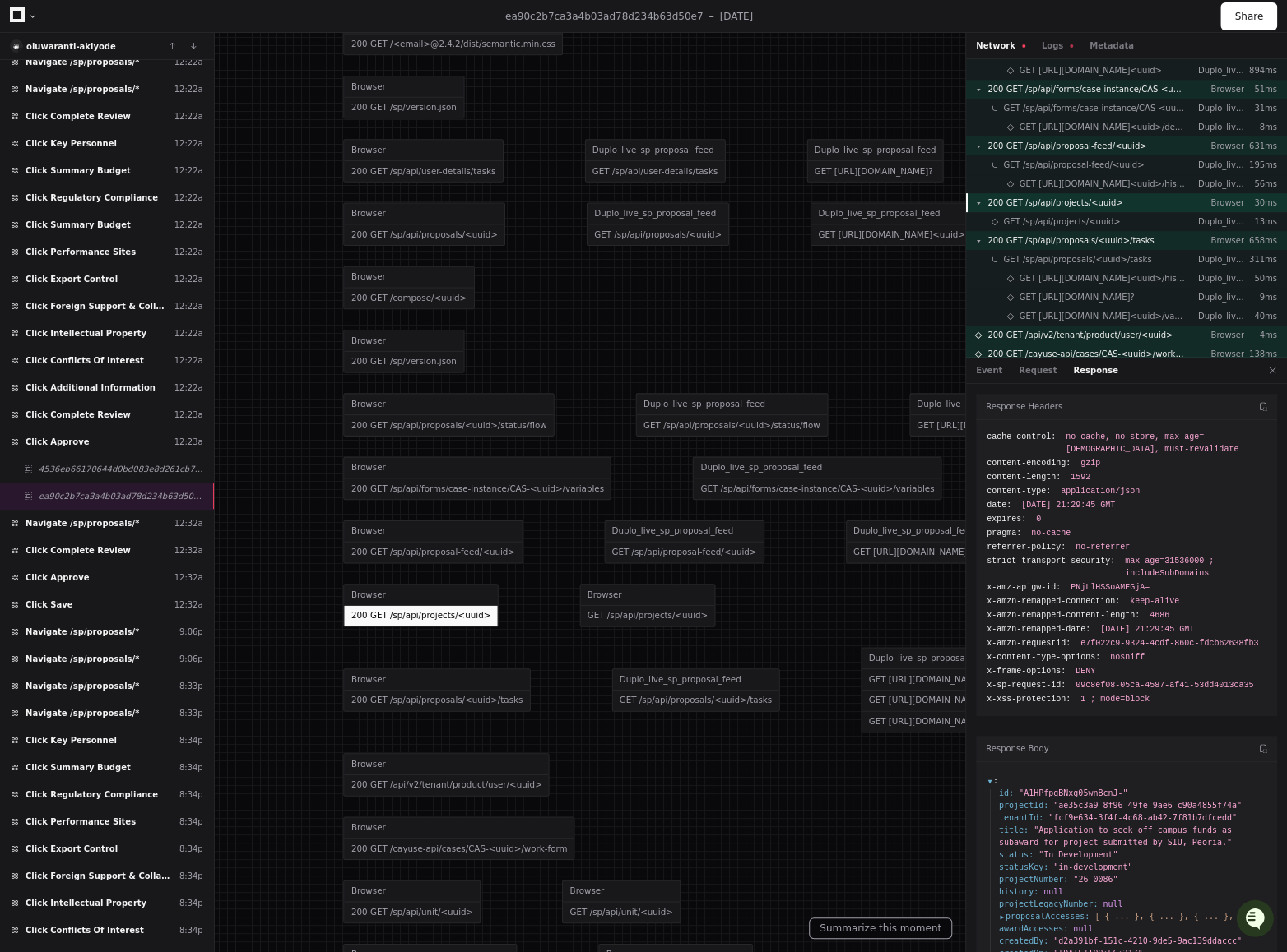
click at [1059, 202] on span "200 GET /sp/api/projects/<uuid>" at bounding box center [1055, 203] width 135 height 12
click at [1045, 220] on span "GET /sp/api/projects/<uuid>" at bounding box center [1062, 222] width 117 height 12
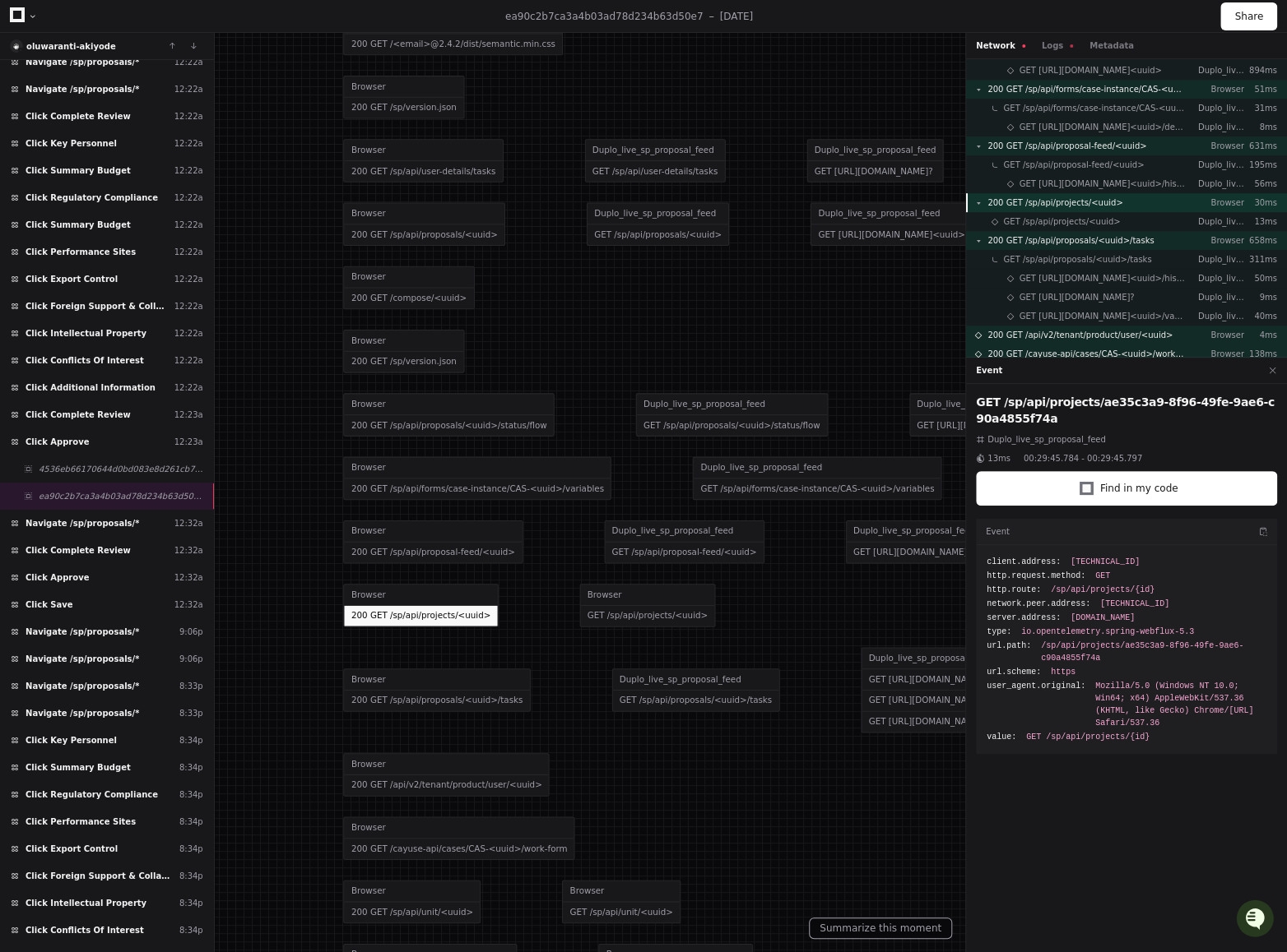
click at [1075, 203] on span "200 GET /sp/api/projects/<uuid>" at bounding box center [1055, 203] width 135 height 12
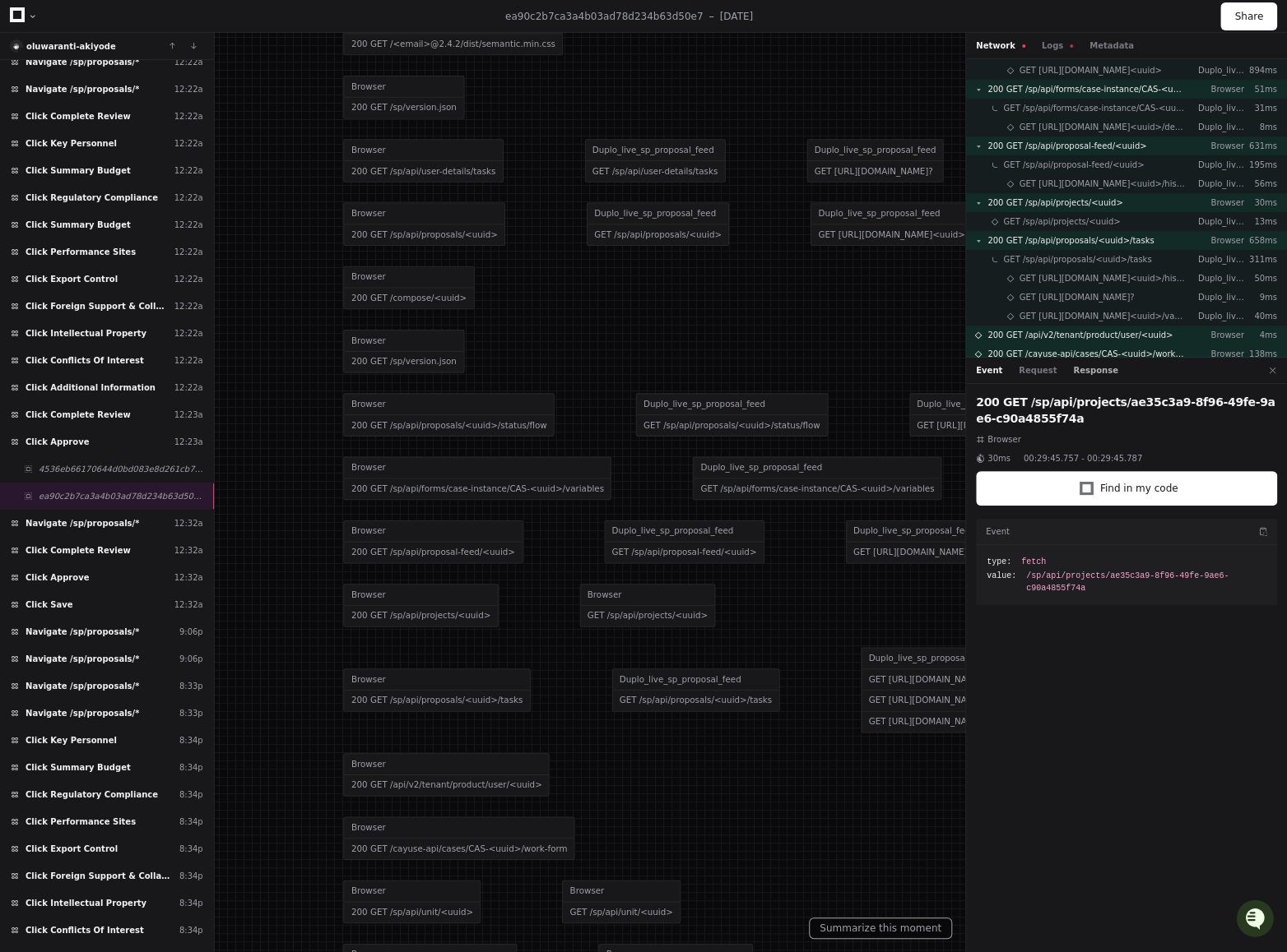
click at [1088, 373] on button "Response" at bounding box center [1095, 370] width 44 height 12
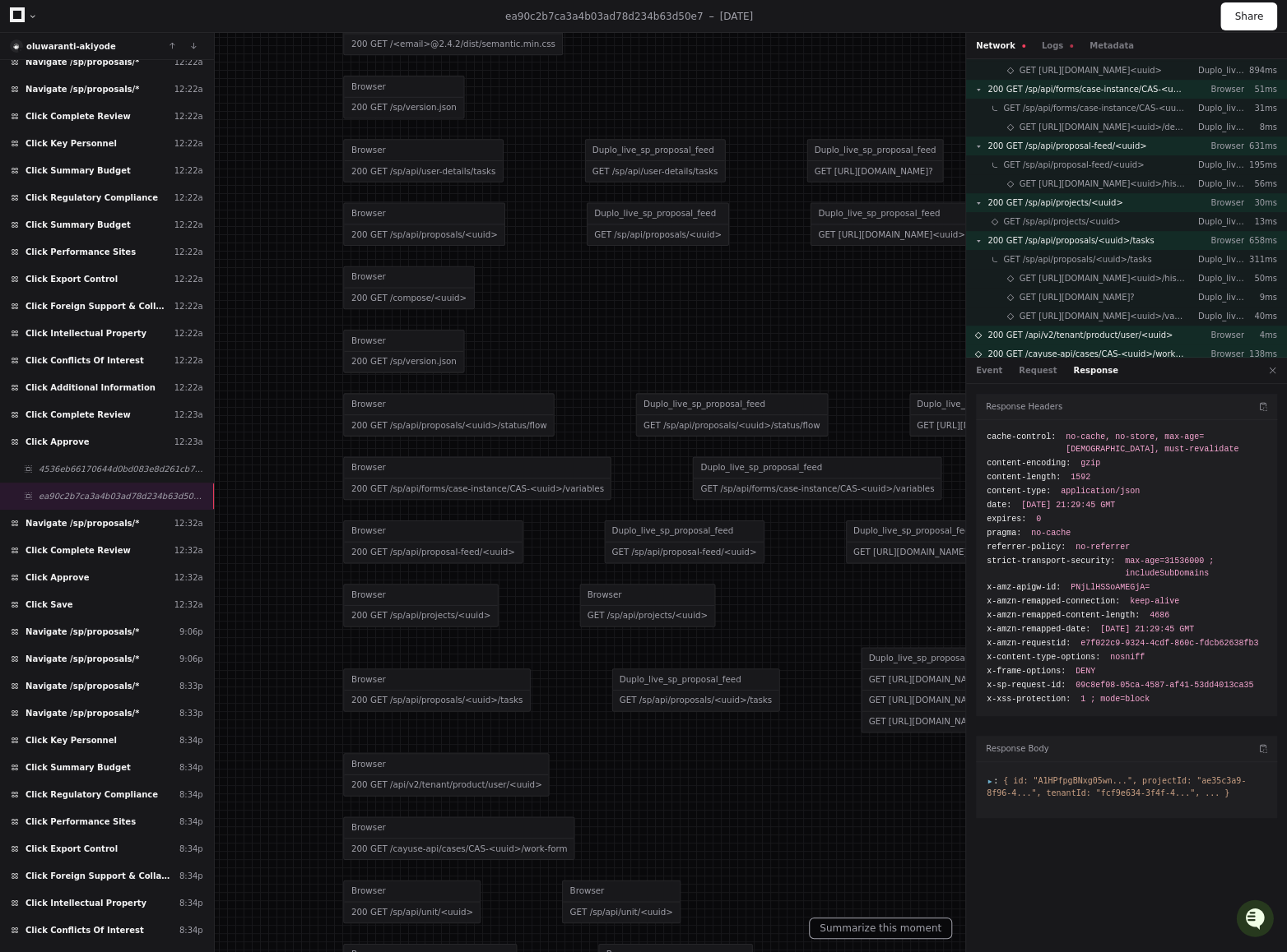
click at [989, 598] on span "{ id: "A1HPfpgBNxg05wn...", projectId: "ae35c3a9-8f96-4...", tenantId: "fcf9e63…" at bounding box center [1116, 786] width 259 height 21
click at [987, 598] on span ":" at bounding box center [992, 780] width 12 height 9
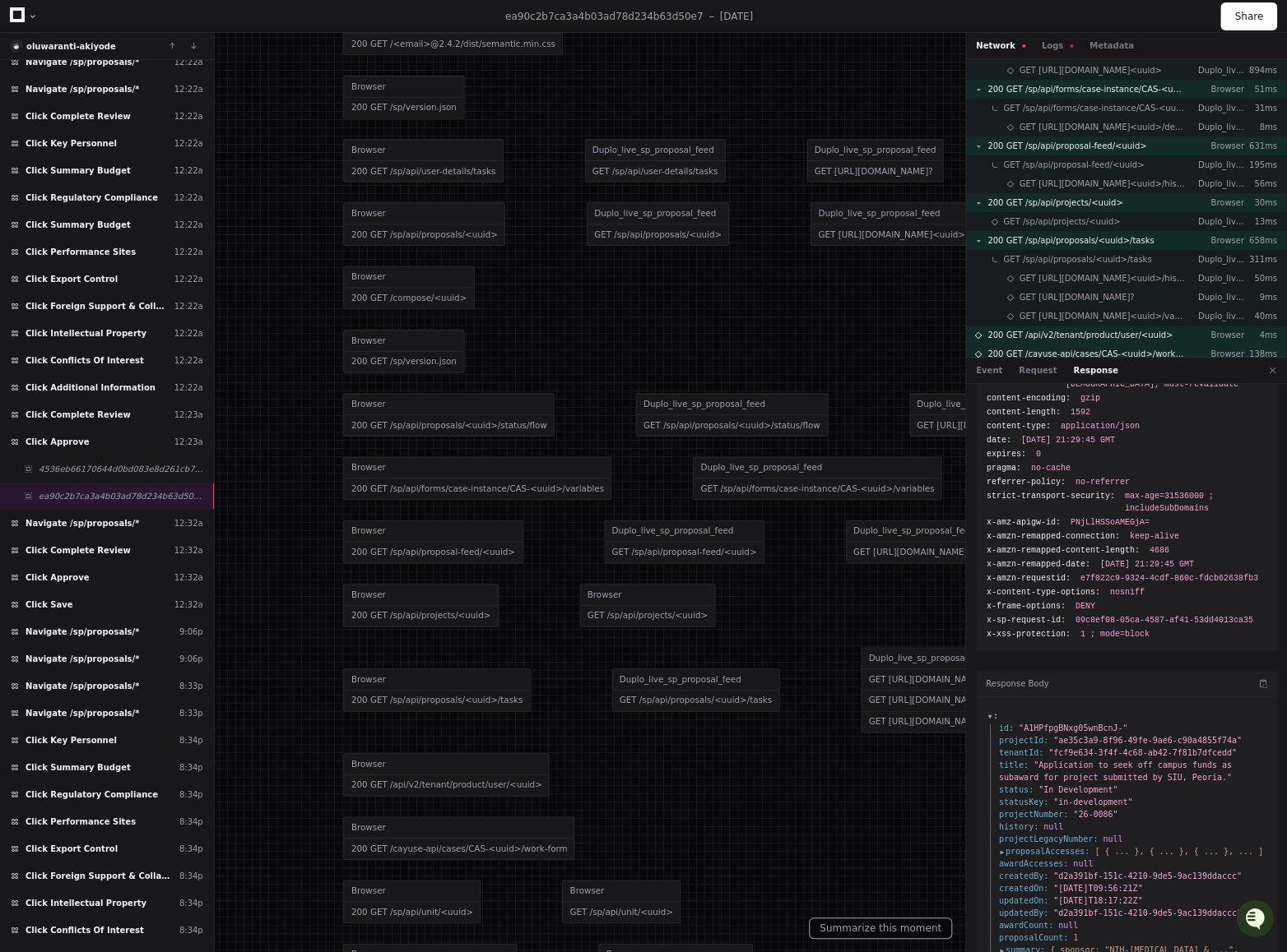
scroll to position [90, 0]
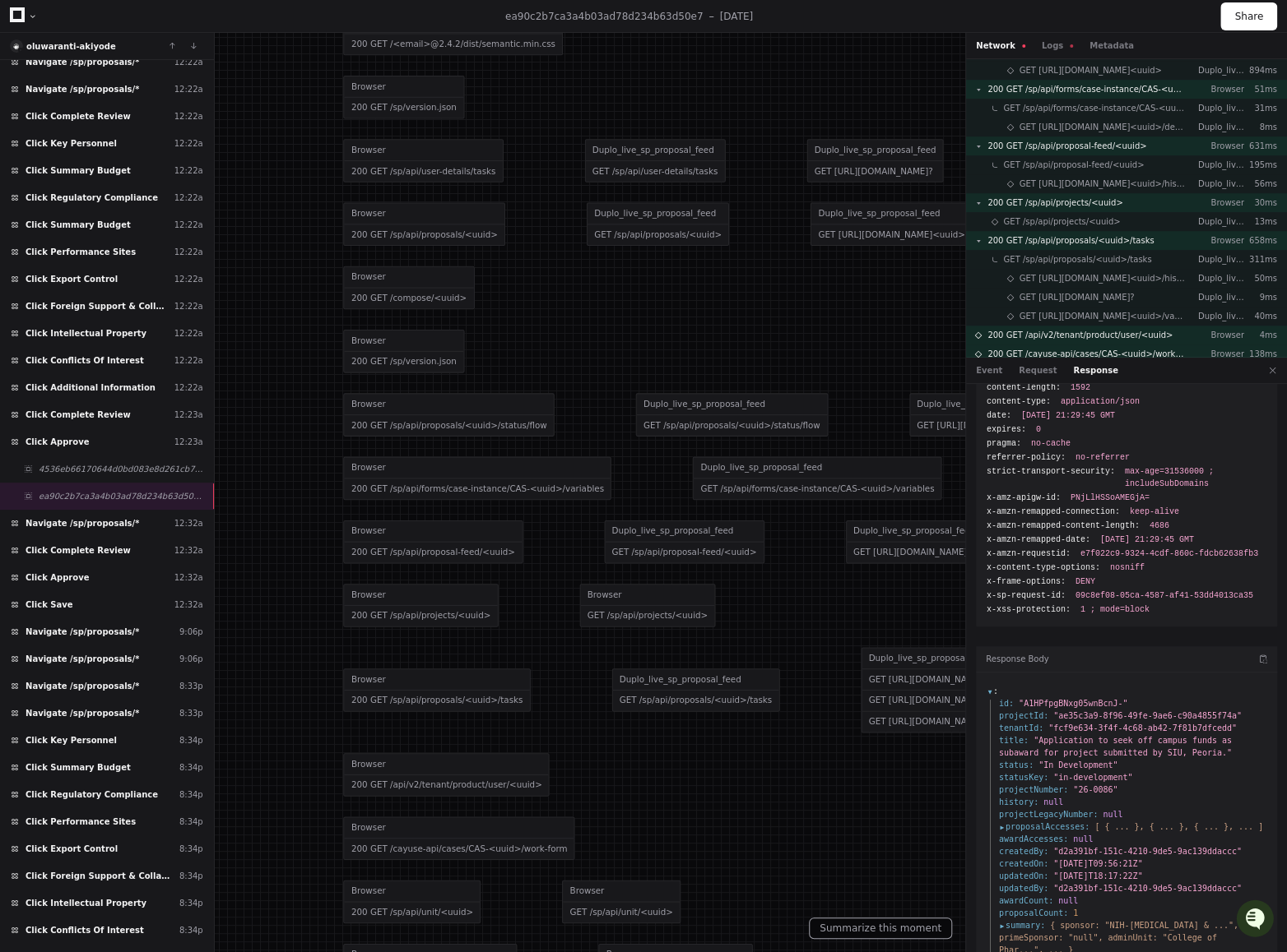
click at [1002, 598] on span "proposalAccesses :" at bounding box center [1044, 826] width 91 height 12
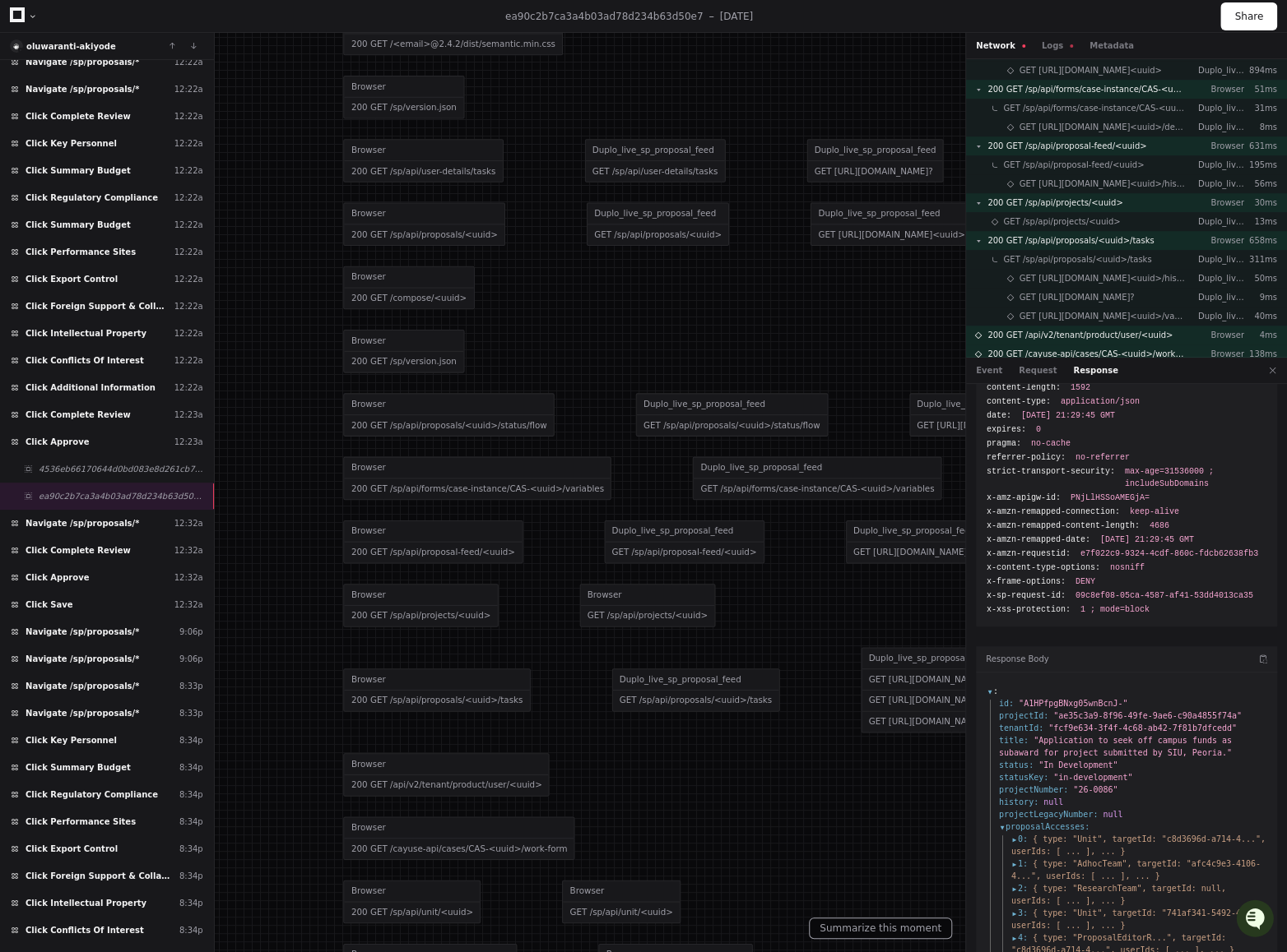
click at [1013, 598] on span "3 :" at bounding box center [1019, 912] width 16 height 12
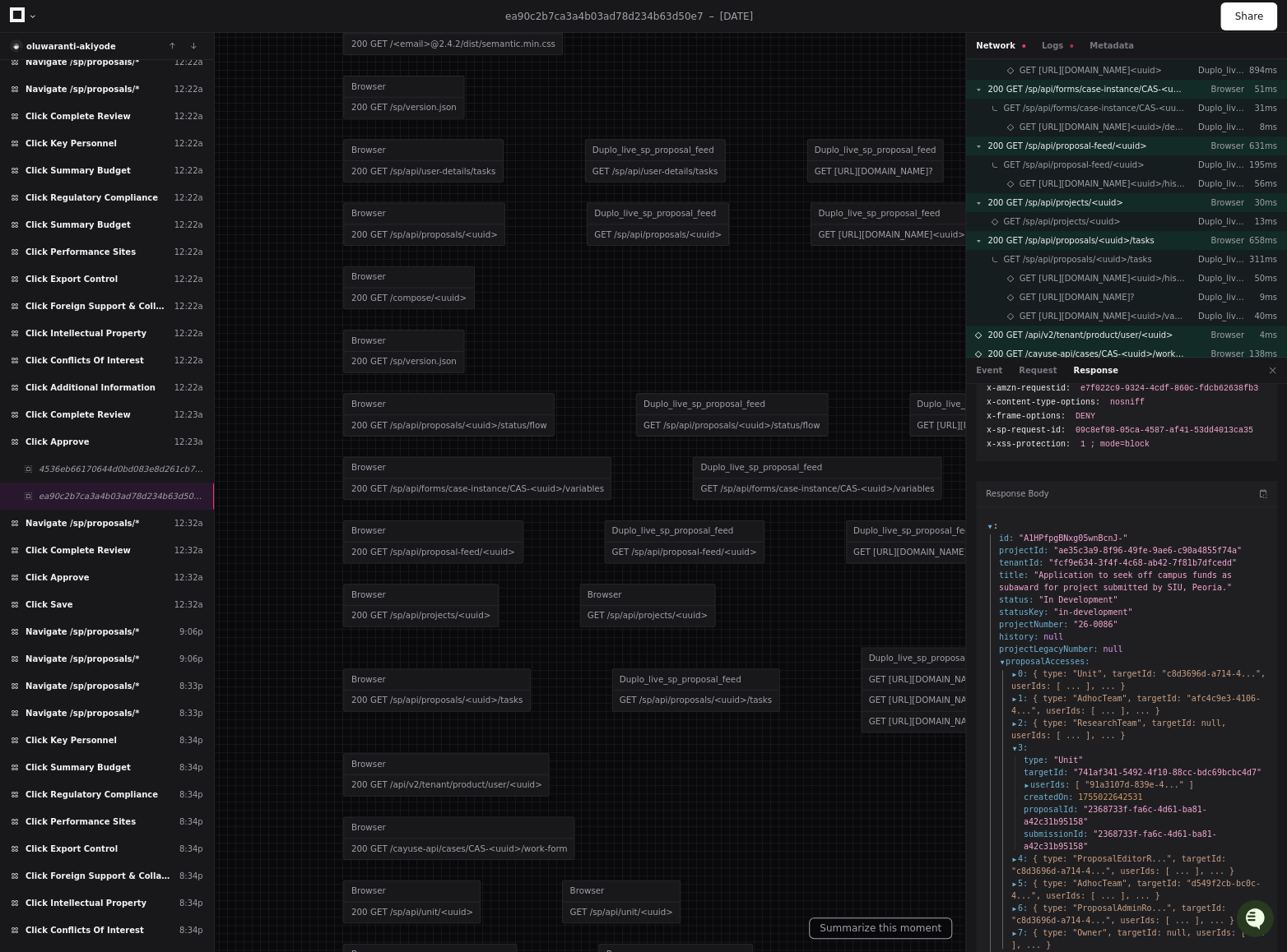
scroll to position [268, 0]
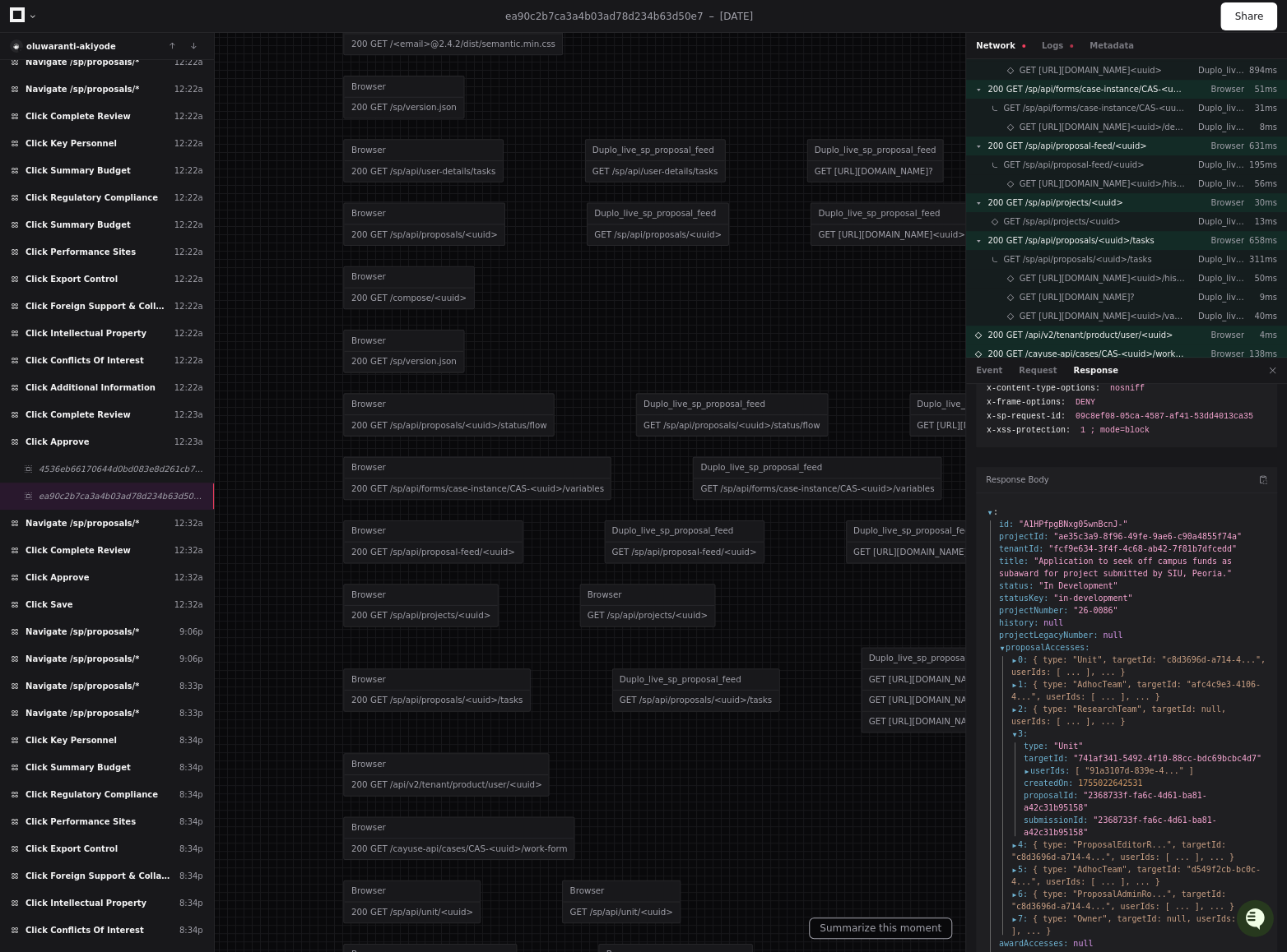
click at [1024, 598] on span "userIds :" at bounding box center [1046, 771] width 46 height 12
click at [1015, 598] on span "0 :" at bounding box center [1019, 660] width 16 height 12
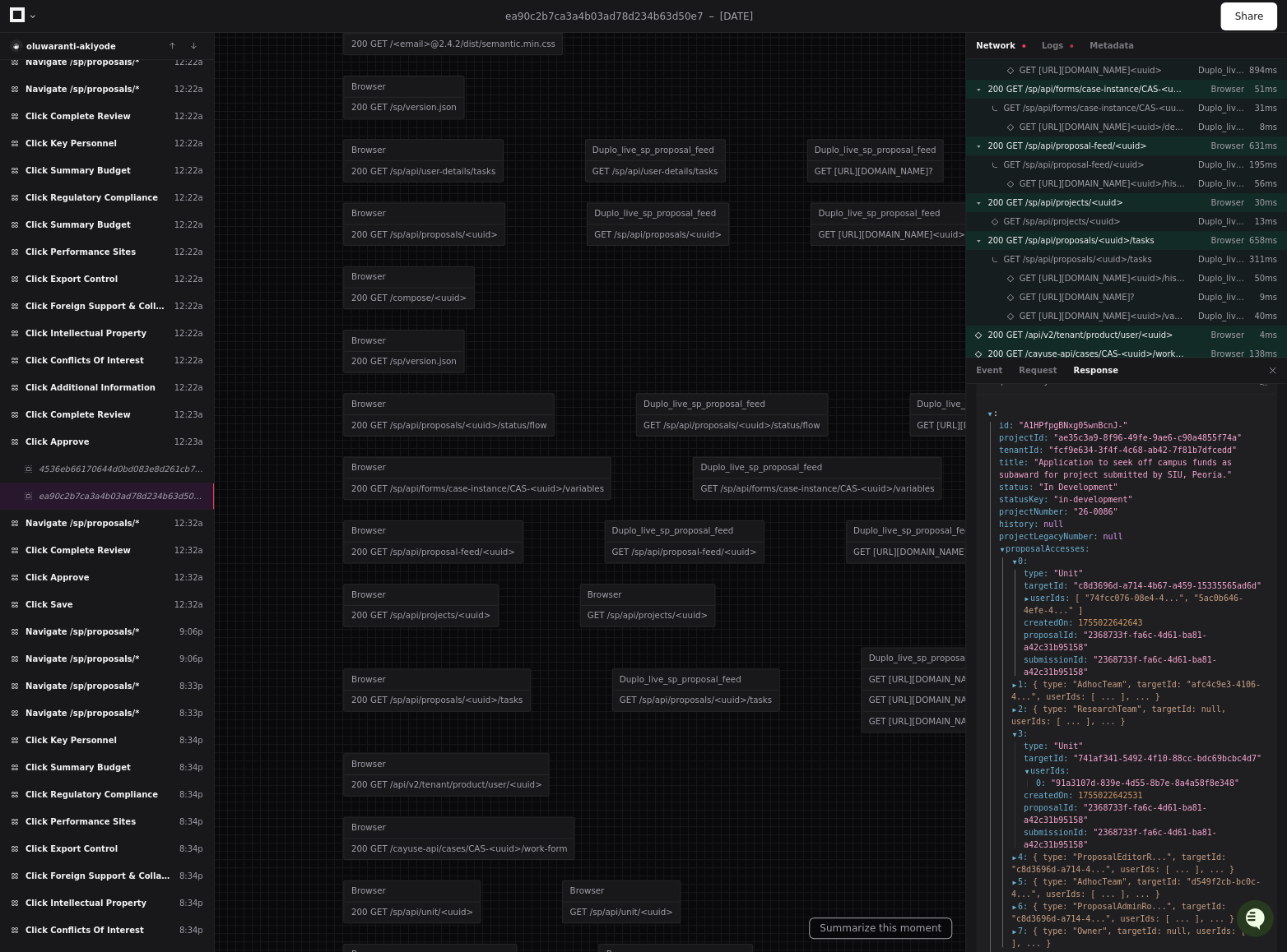
click at [1107, 598] on span "1755022642643" at bounding box center [1110, 623] width 64 height 9
click at [1014, 598] on span "1 :" at bounding box center [1019, 684] width 16 height 12
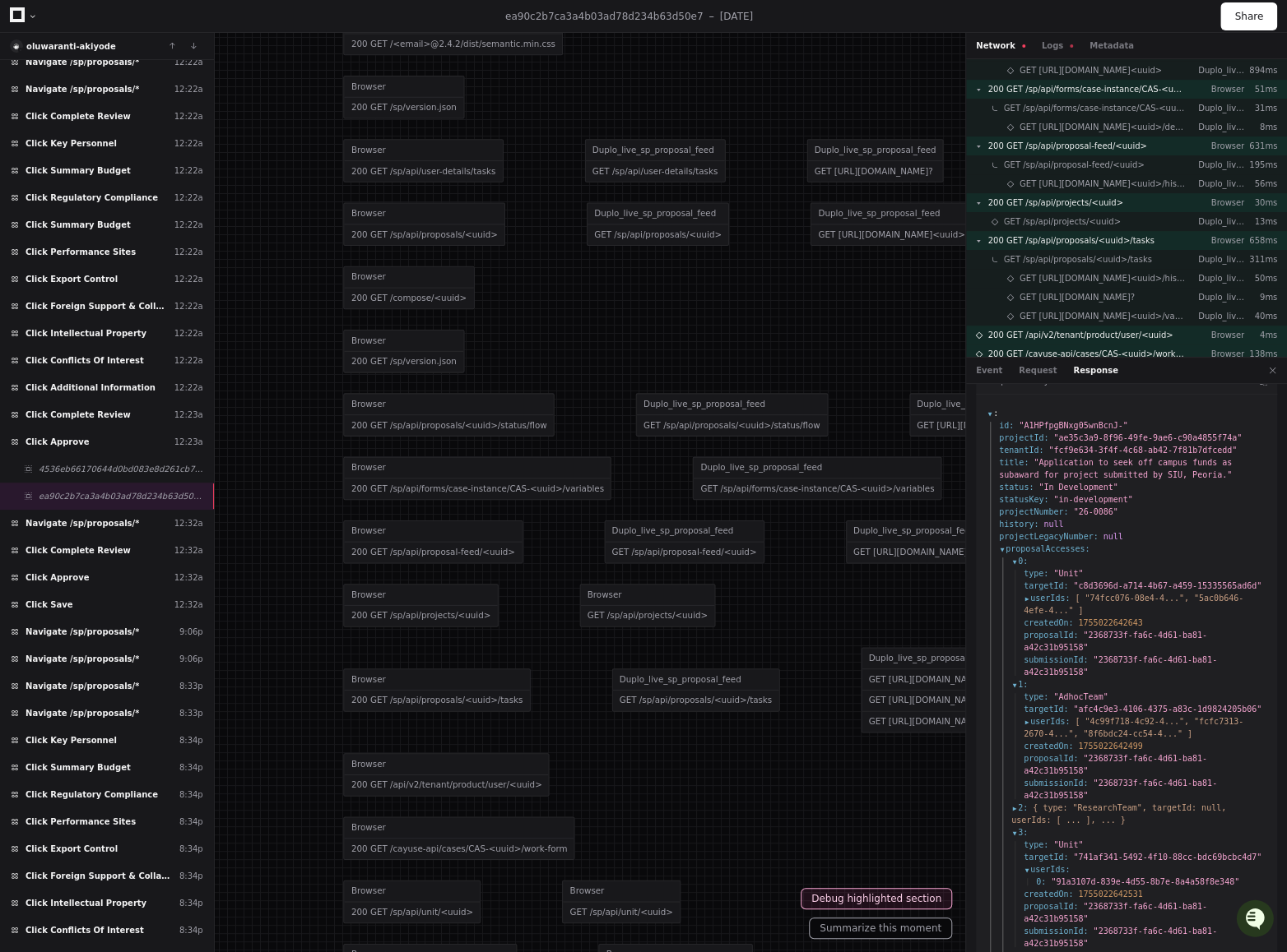
scroll to position [466, 0]
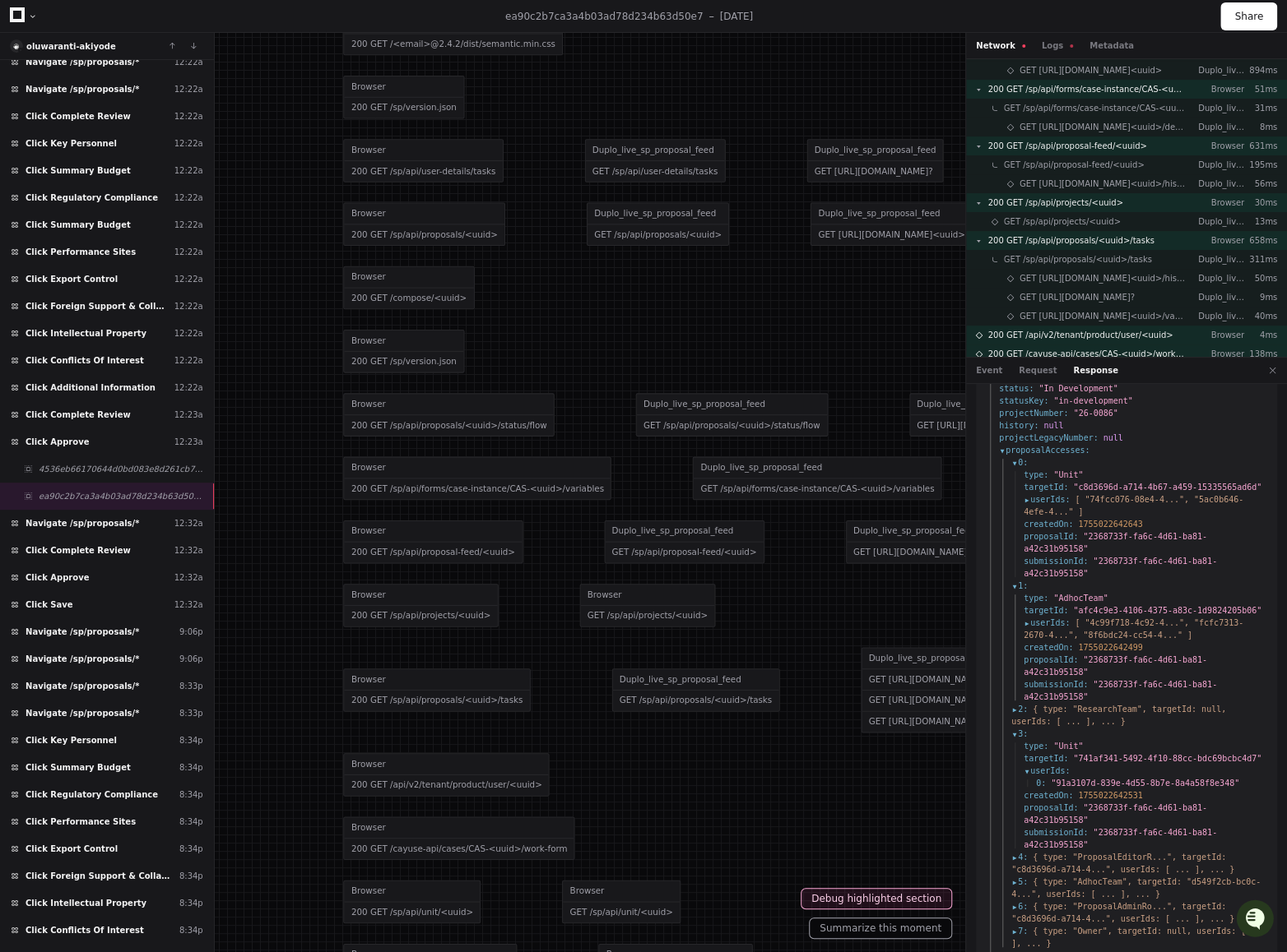
click at [1112, 598] on span "1755022642499" at bounding box center [1110, 647] width 64 height 9
click at [1012, 598] on span "2 :" at bounding box center [1019, 709] width 16 height 12
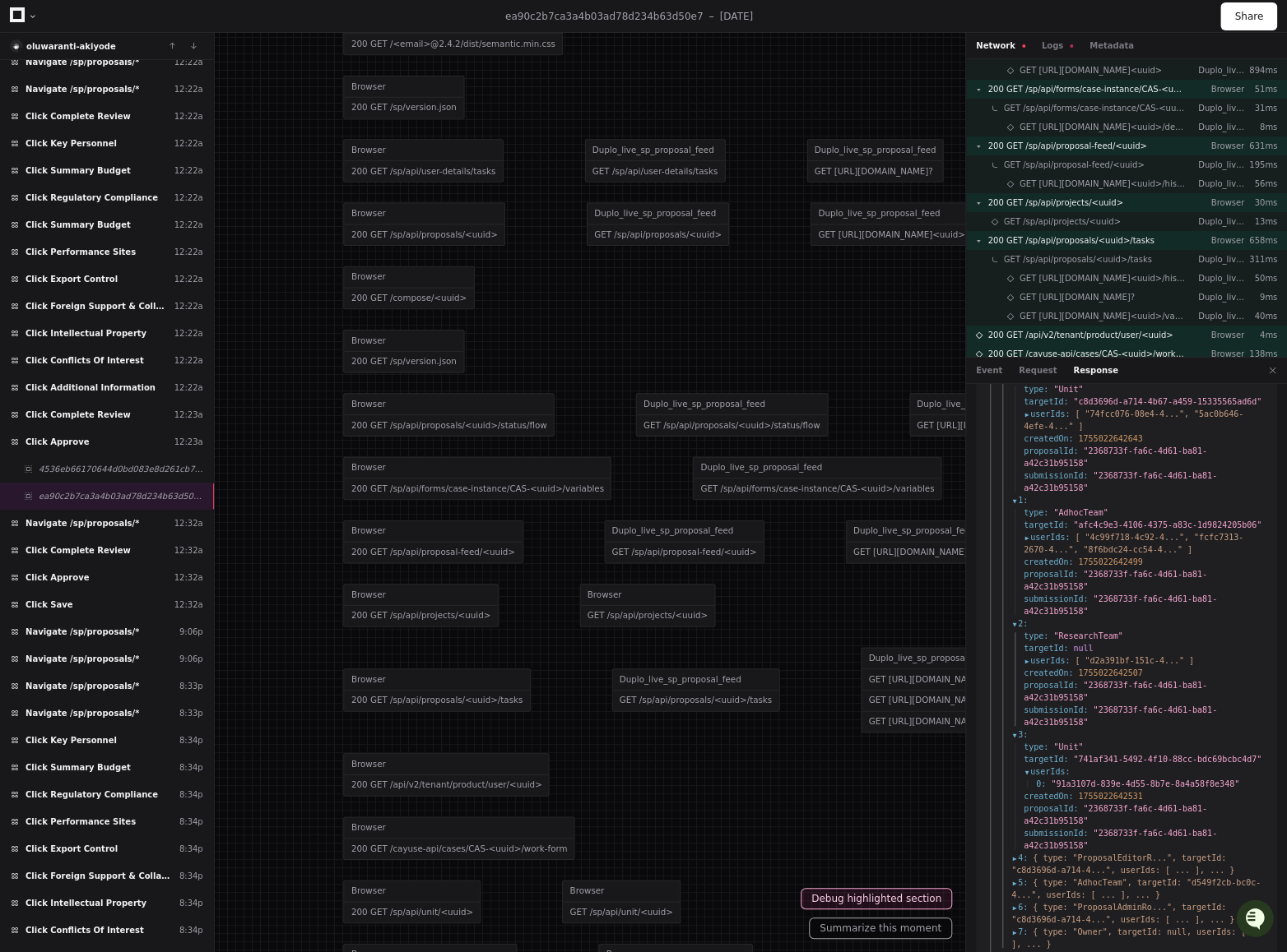
click at [1114, 598] on span "1755022642507" at bounding box center [1110, 673] width 64 height 9
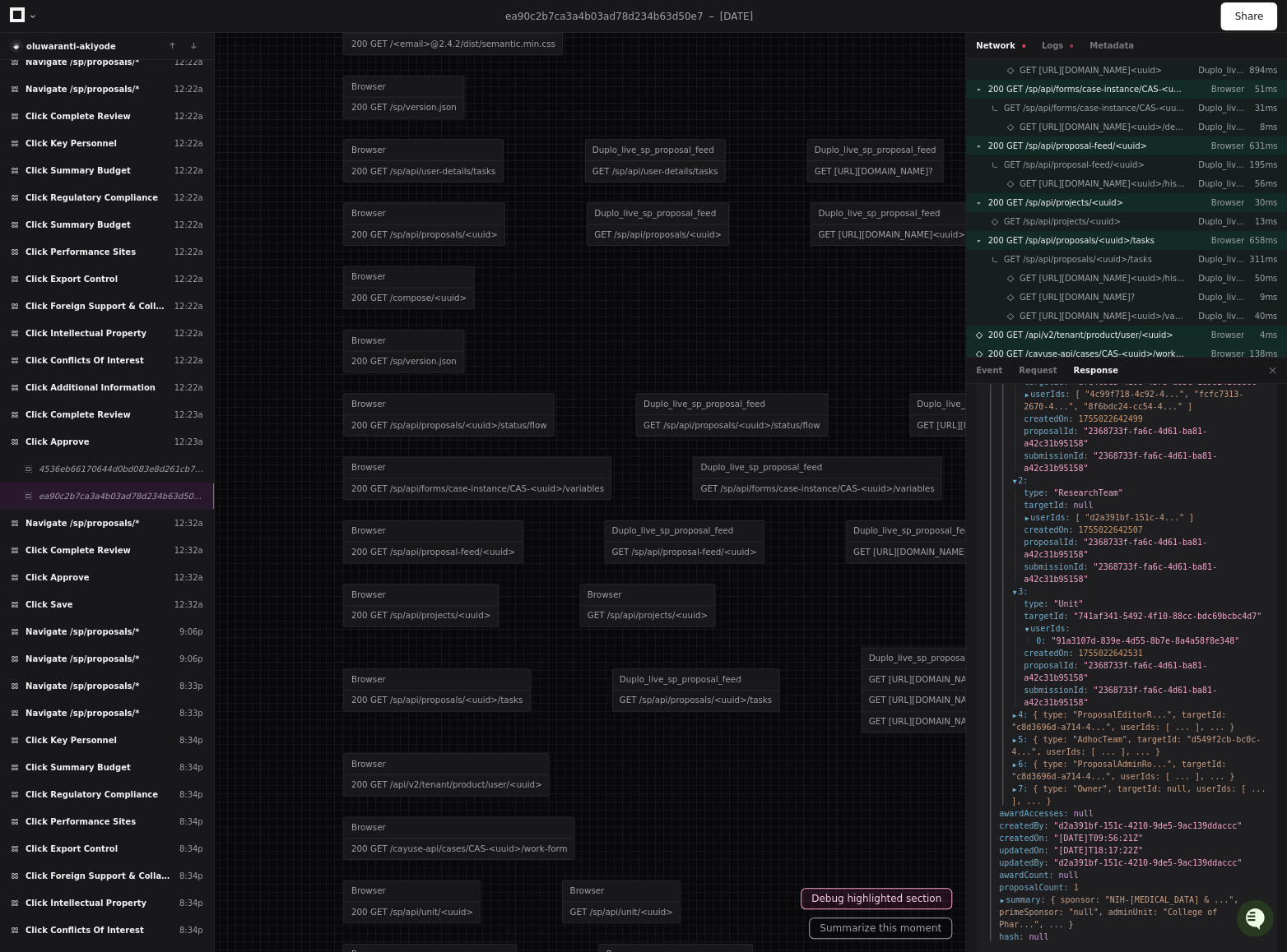
scroll to position [707, 0]
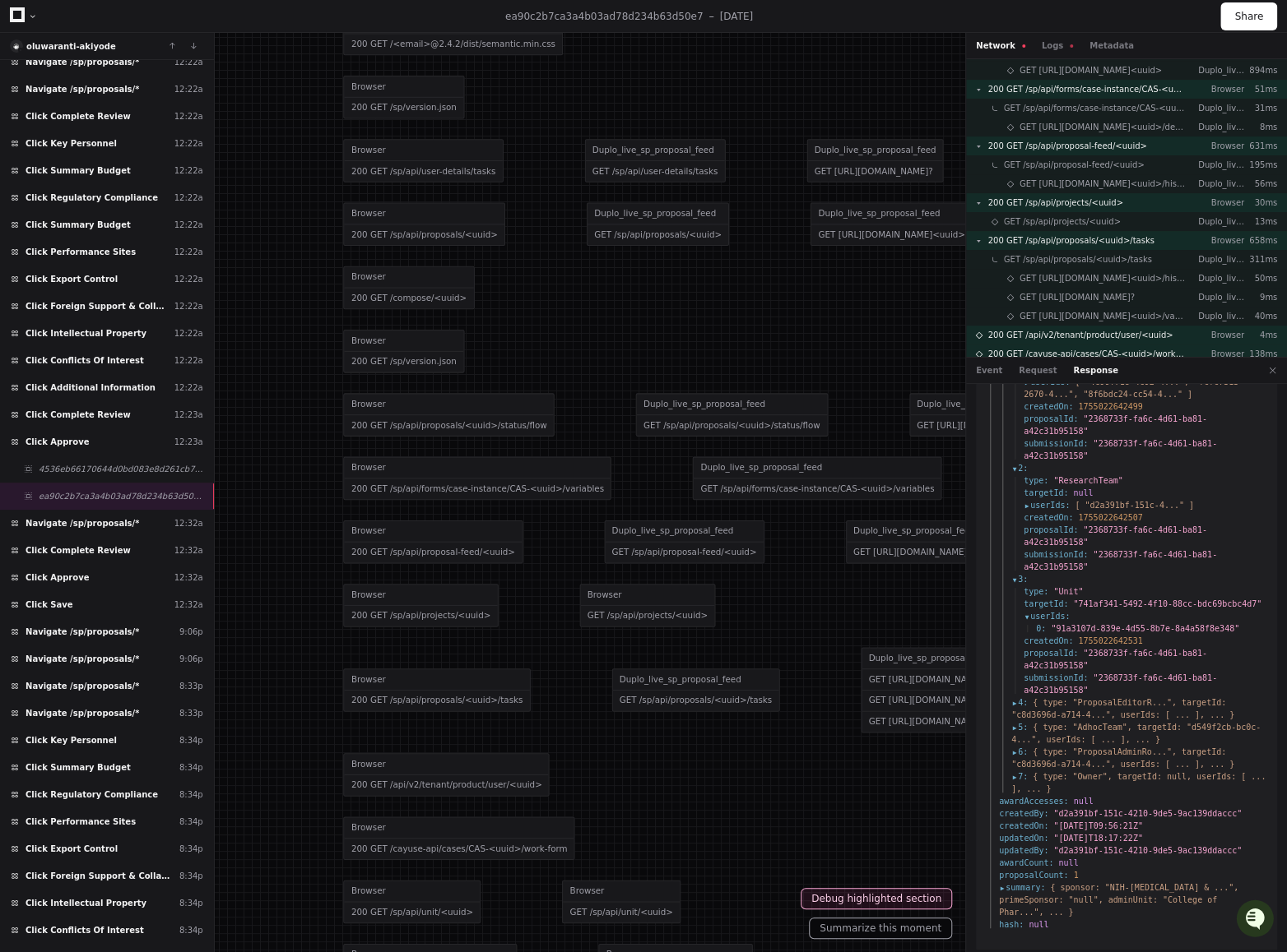
click at [1014, 598] on span "4 :" at bounding box center [1019, 702] width 16 height 12
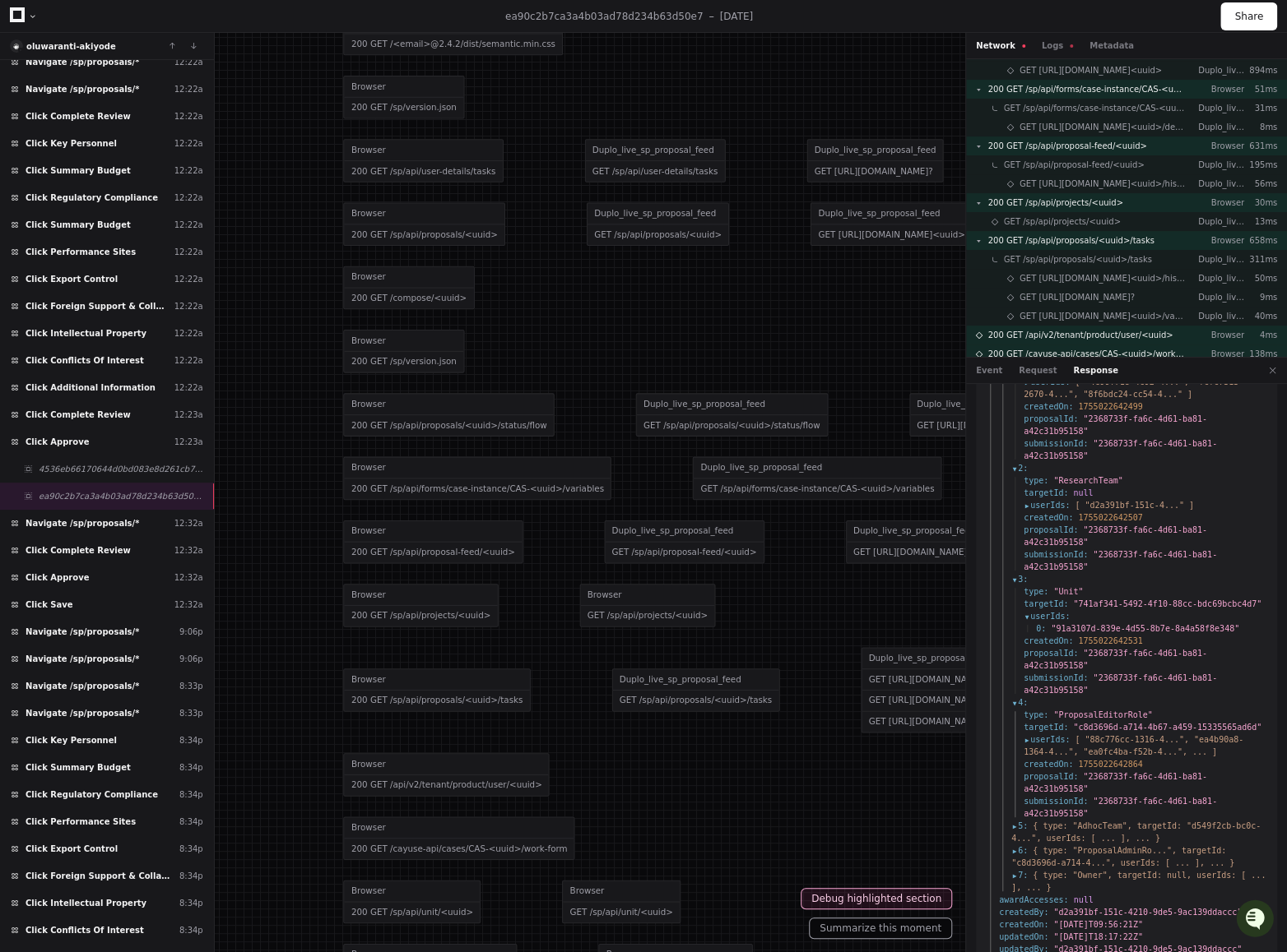
click at [1121, 598] on span "1755022642864" at bounding box center [1110, 764] width 64 height 9
click at [1017, 598] on span "5 :" at bounding box center [1019, 825] width 16 height 12
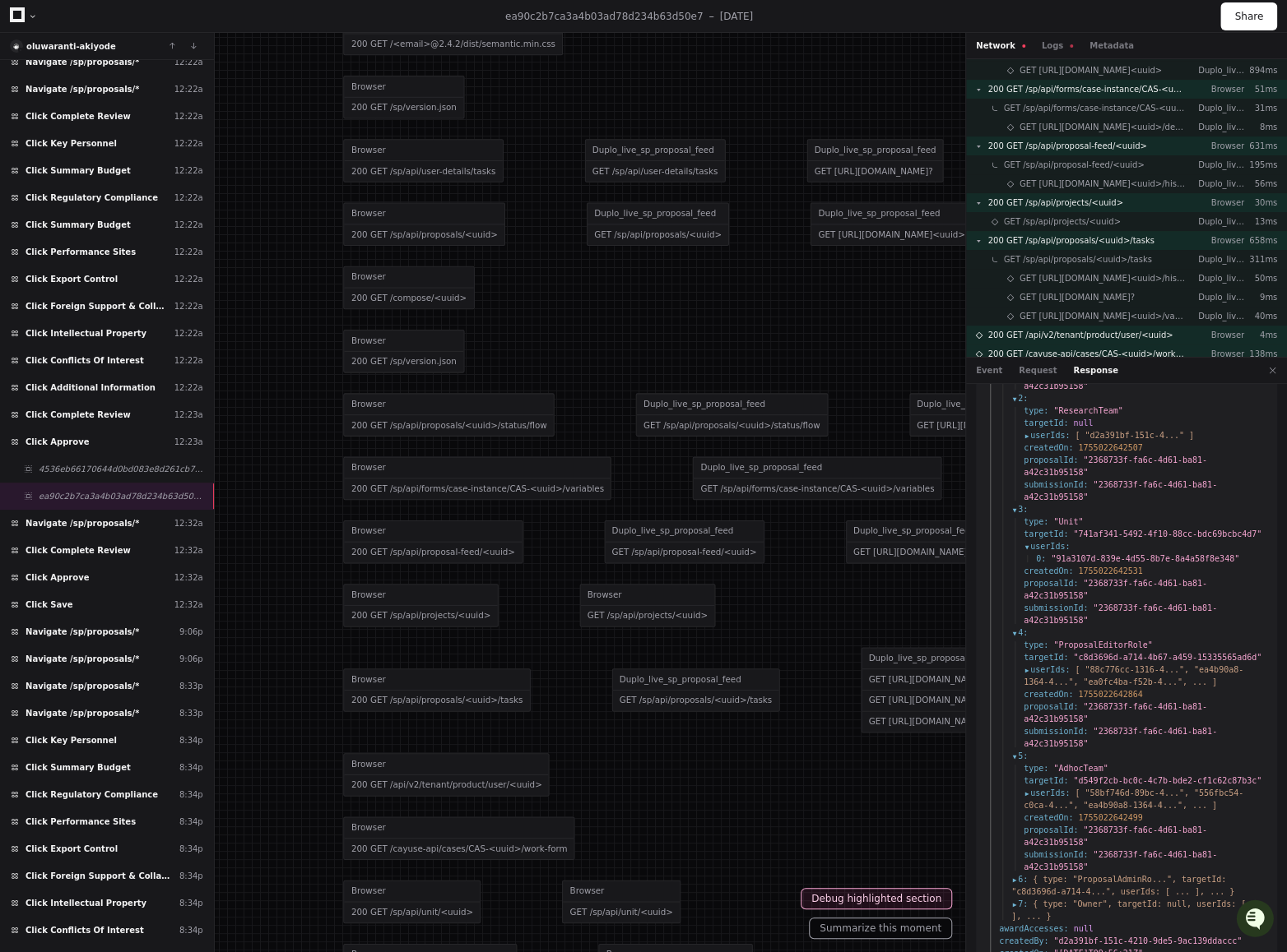
scroll to position [886, 0]
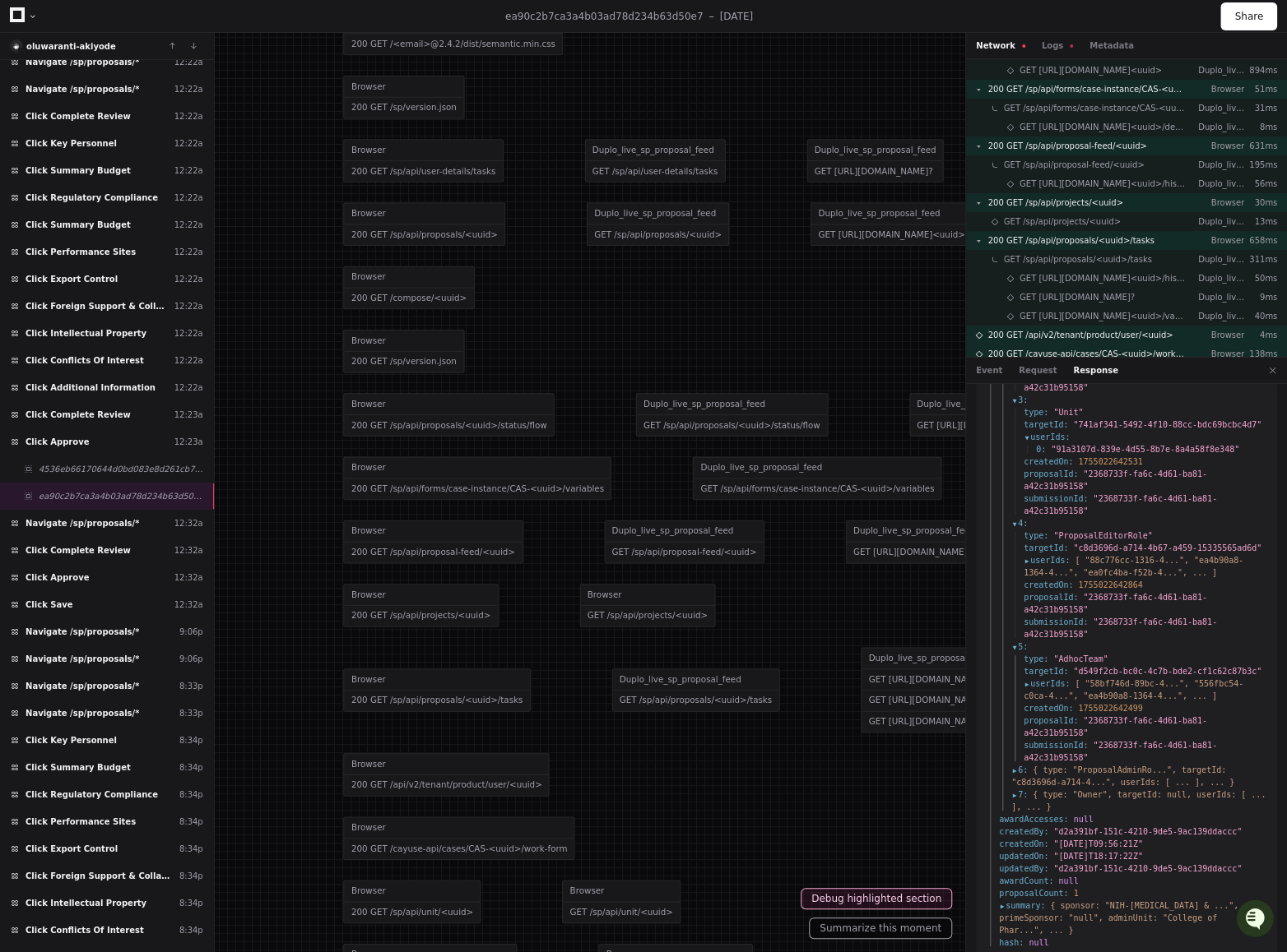
click at [1110, 598] on span "1755022642499" at bounding box center [1110, 708] width 64 height 9
click at [1015, 598] on span "6 :" at bounding box center [1019, 770] width 16 height 12
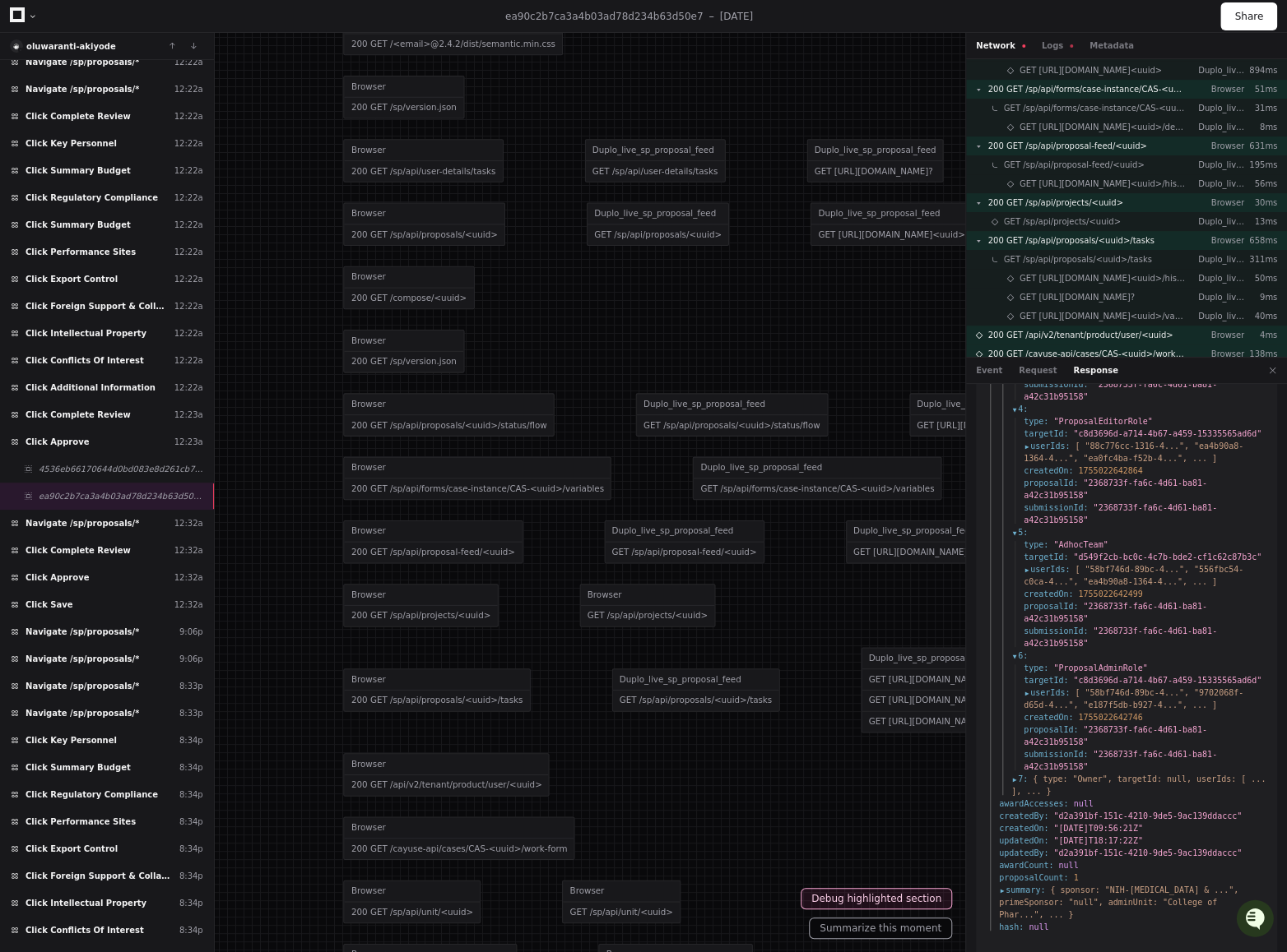
scroll to position [1003, 0]
click at [1113, 598] on span "1755022642746" at bounding box center [1110, 715] width 64 height 9
click at [1088, 598] on span "1755022642746" at bounding box center [1110, 715] width 64 height 9
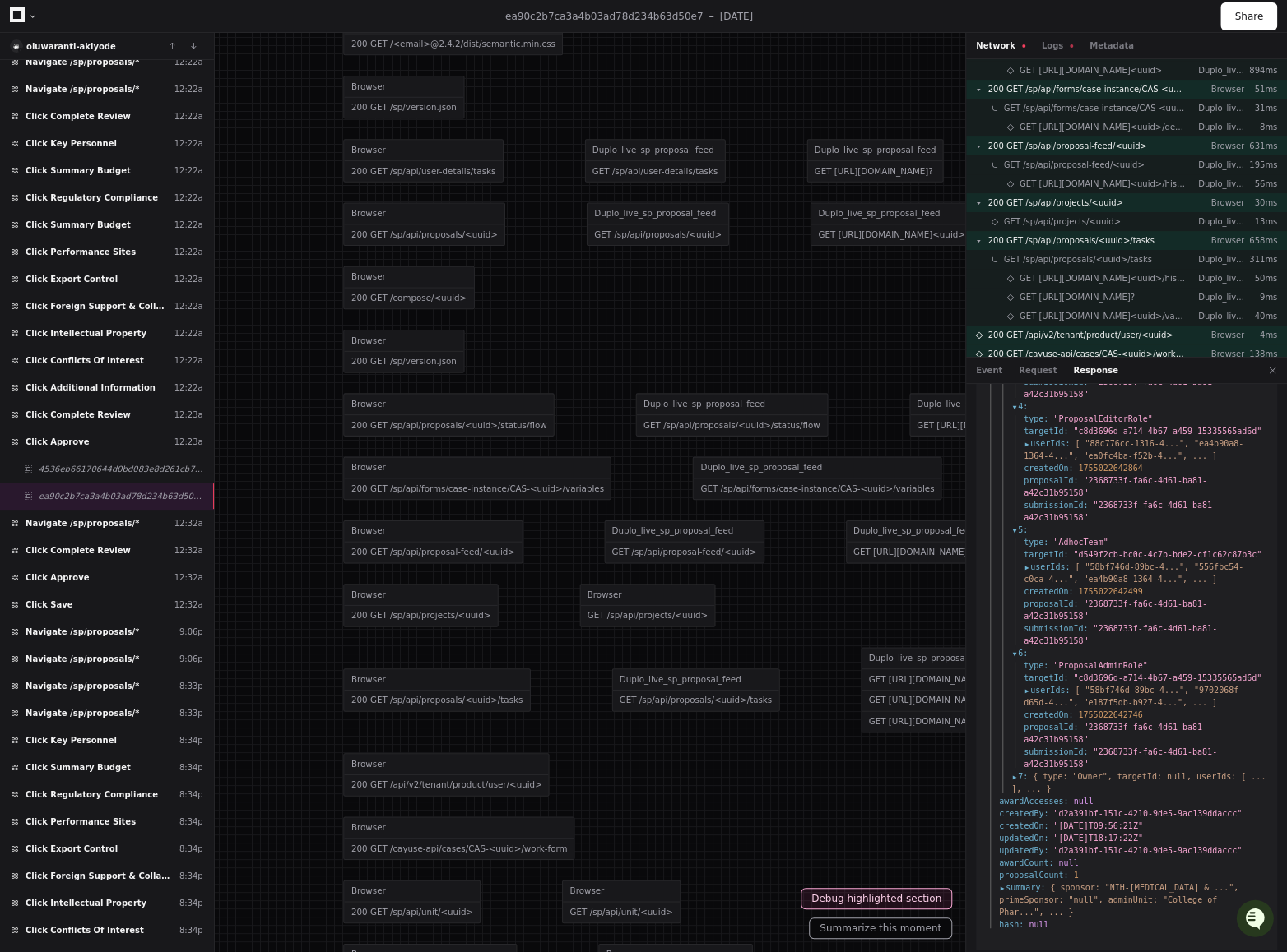
click at [1013, 598] on span "7 :" at bounding box center [1019, 777] width 16 height 12
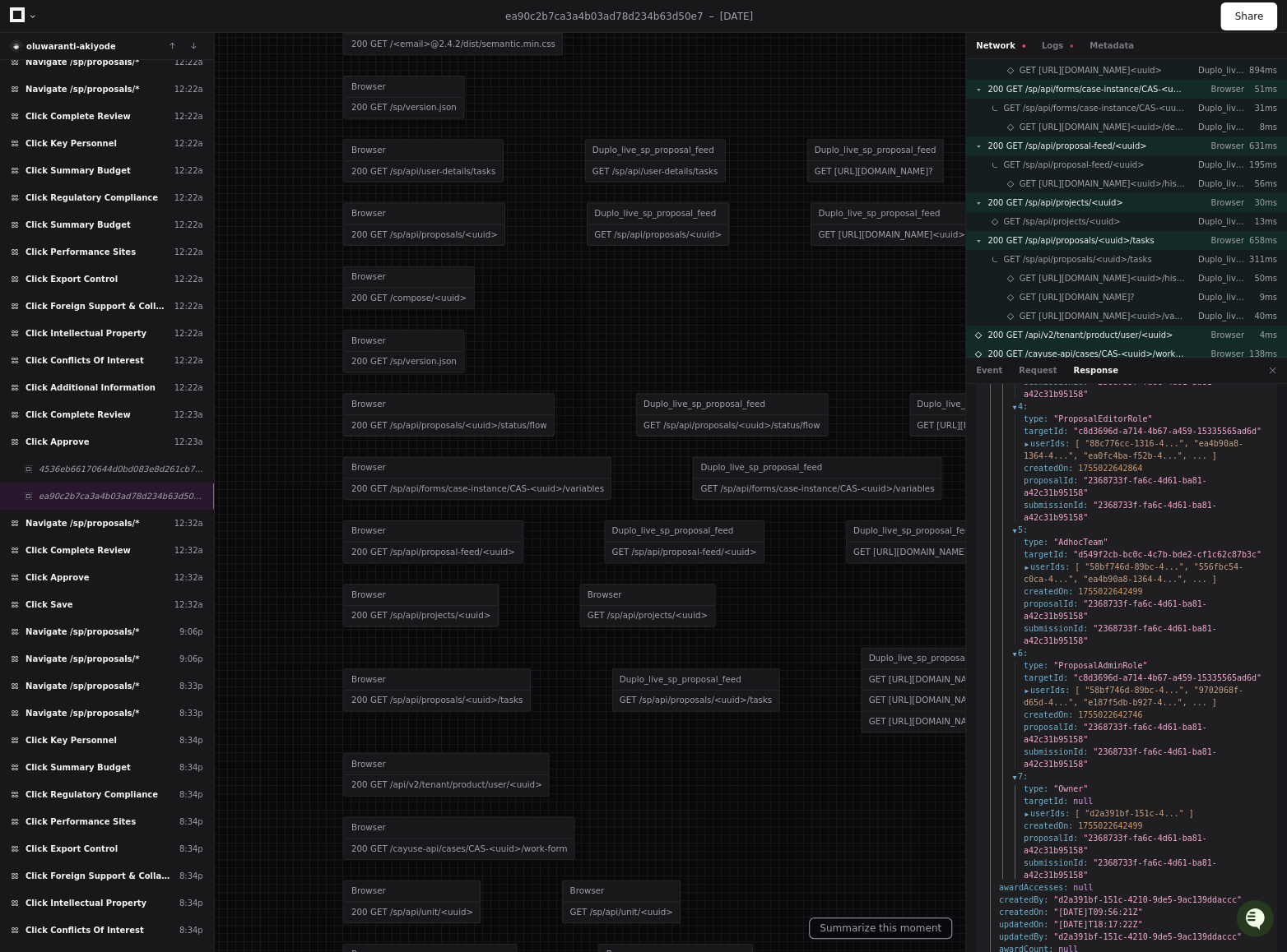
click at [1117, 598] on span "1755022642499" at bounding box center [1110, 825] width 64 height 9
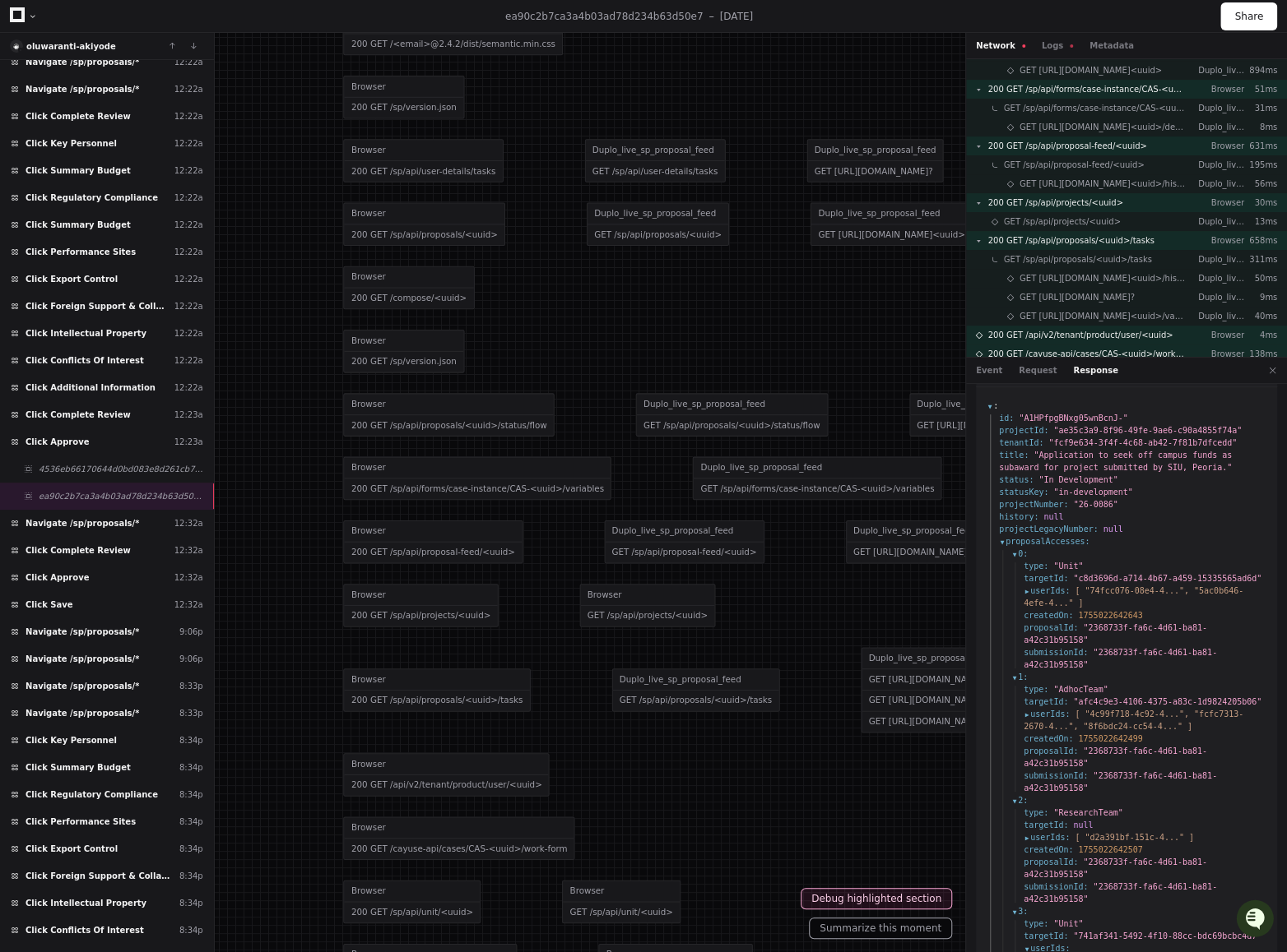
click at [1048, 542] on span "proposalAccesses :" at bounding box center [1044, 541] width 91 height 12
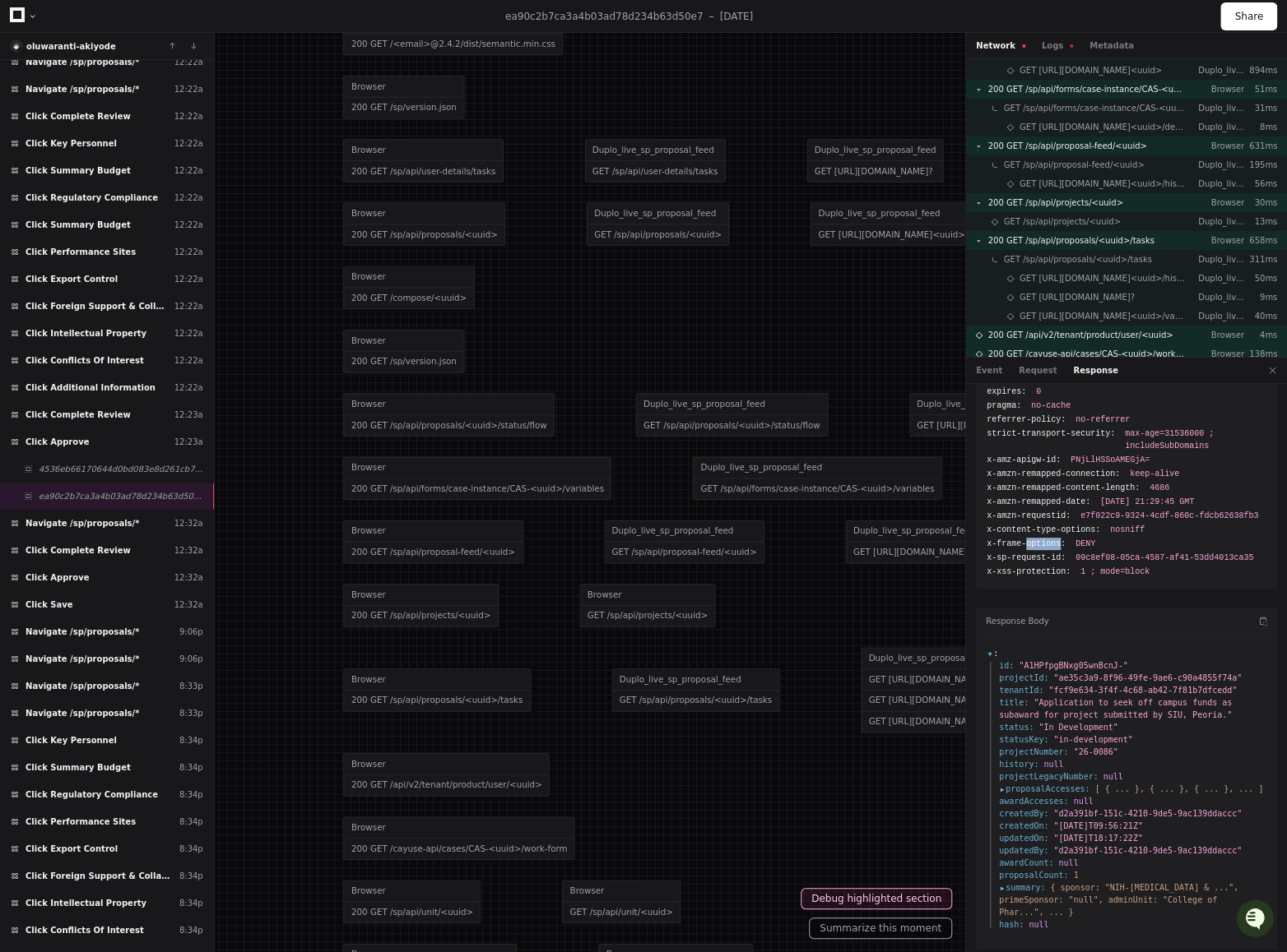
click at [1048, 542] on span "x-frame-options:" at bounding box center [1026, 544] width 79 height 12
drag, startPoint x: 1085, startPoint y: 788, endPoint x: 1032, endPoint y: 788, distance: 53.0
click at [1032, 598] on span "proposalAccesses :" at bounding box center [1044, 788] width 91 height 12
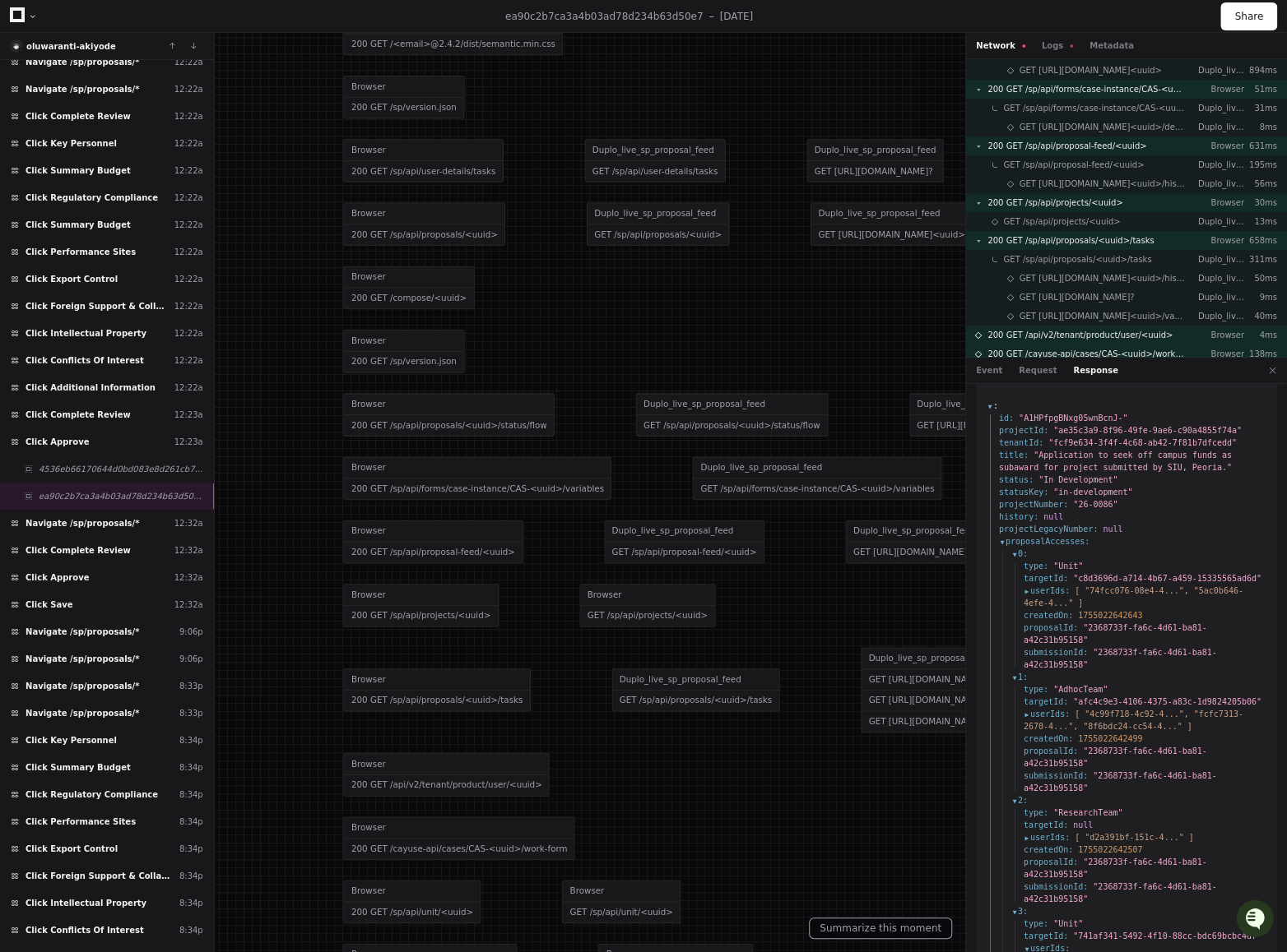
drag, startPoint x: 1117, startPoint y: 536, endPoint x: 996, endPoint y: 548, distance: 121.6
drag, startPoint x: 997, startPoint y: 546, endPoint x: 1165, endPoint y: 519, distance: 170.2
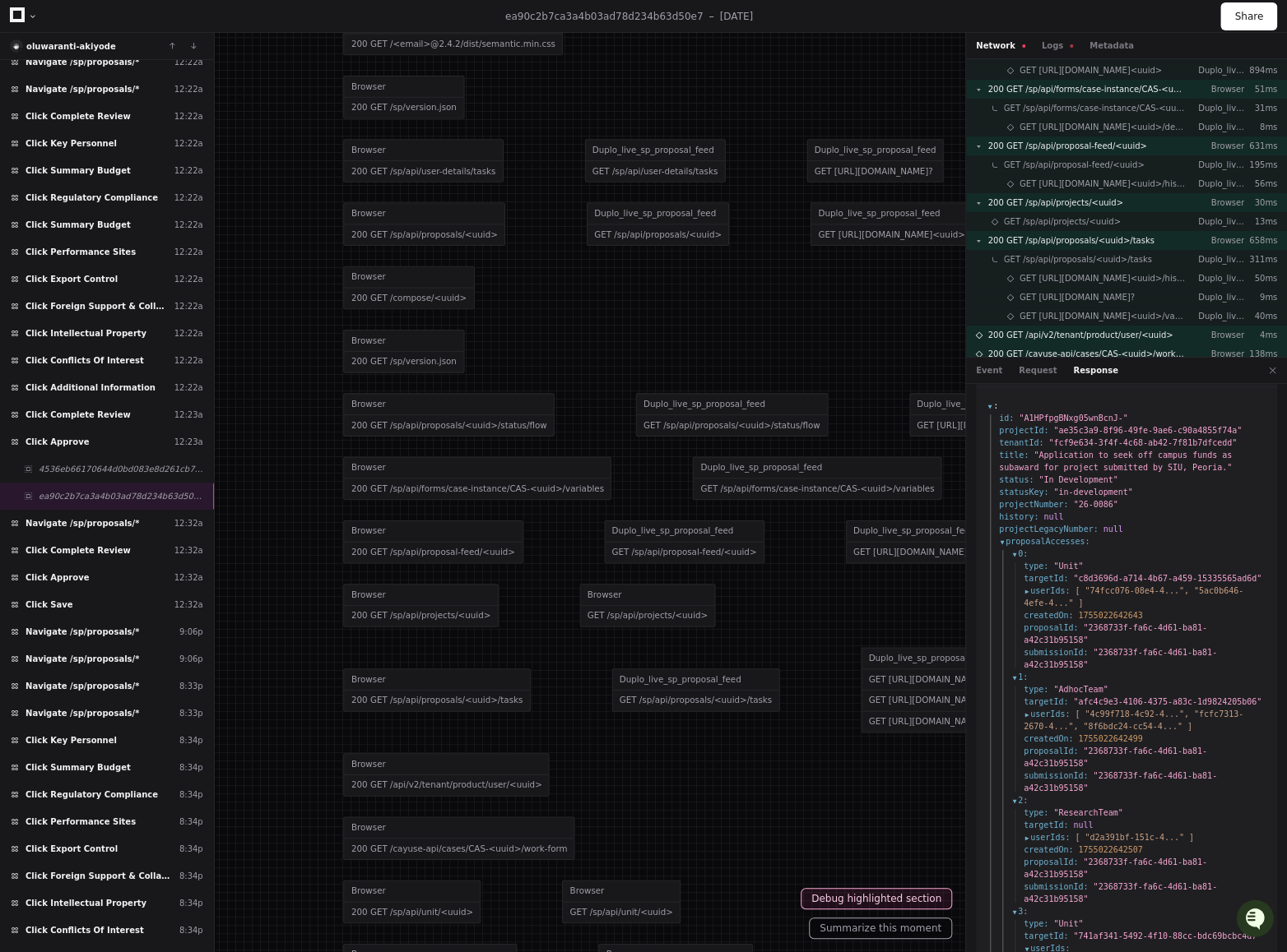
drag, startPoint x: 990, startPoint y: 520, endPoint x: 1119, endPoint y: 546, distance: 131.6
click at [1002, 542] on span "proposalAccesses :" at bounding box center [1044, 541] width 91 height 12
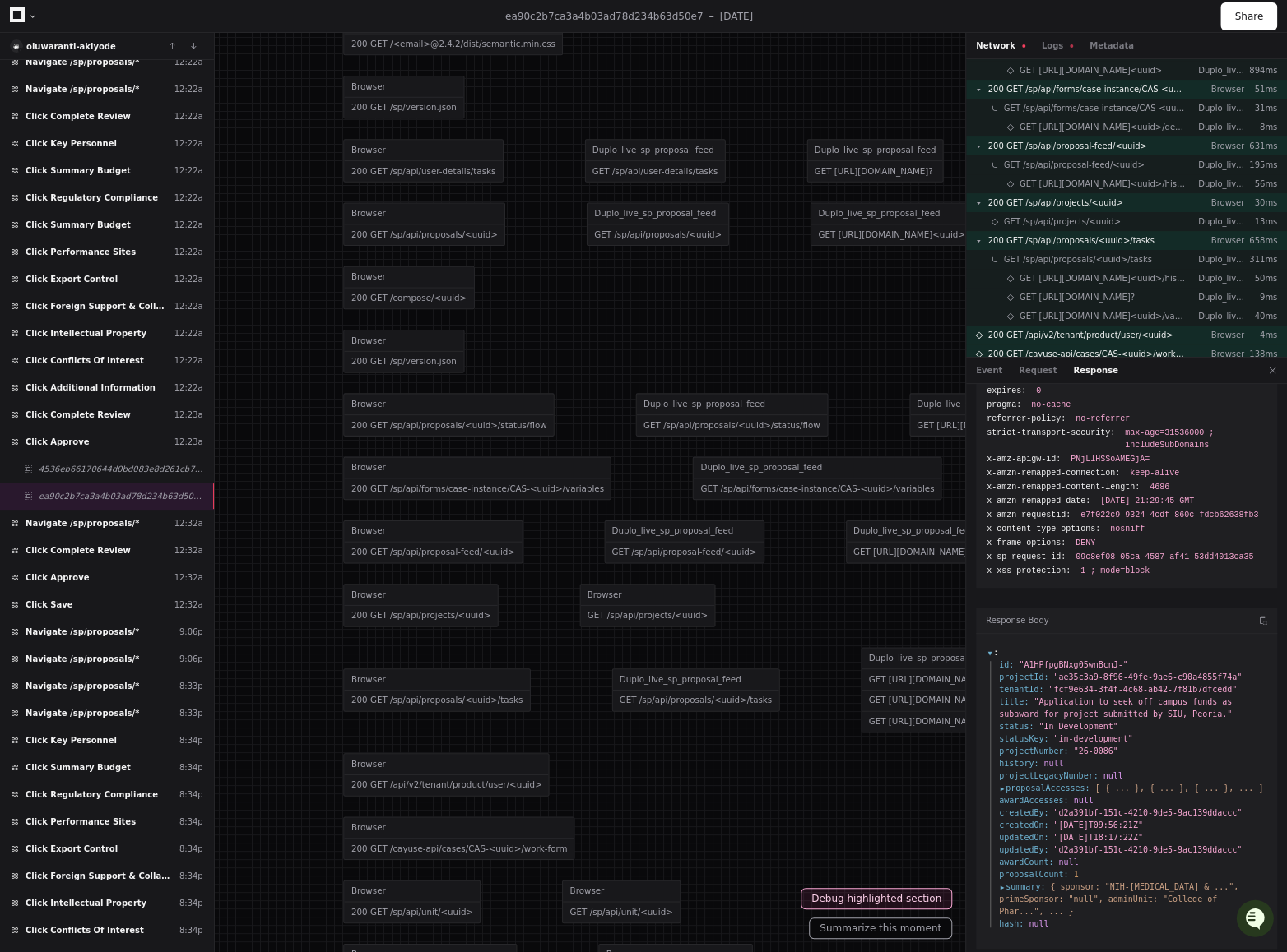
scroll to position [128, 0]
click at [1094, 598] on li "history : null" at bounding box center [1132, 764] width 267 height 12
drag, startPoint x: 991, startPoint y: 776, endPoint x: 1082, endPoint y: 784, distance: 91.4
click at [1082, 598] on ul "id : "A1HPfpgBNxg05wnBcnJ-" projectId : "ae35c3a9-8f96-49fe-9ae6-c90a4855f74a" …" at bounding box center [1126, 795] width 279 height 271
